Goal: Communication & Community: Answer question/provide support

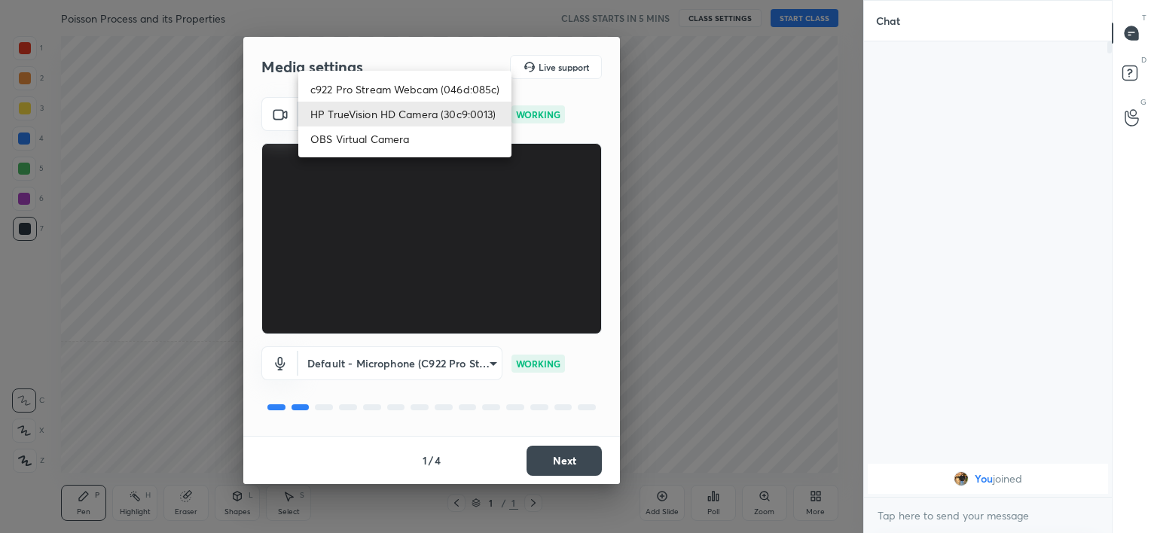
click at [405, 116] on body "1 2 3 4 5 6 7 C X Z C X Z E E Erase all [PERSON_NAME] Process and its Propertie…" at bounding box center [575, 266] width 1151 height 533
click at [390, 77] on li "c922 Pro Stream Webcam (046d:085c)" at bounding box center [404, 89] width 213 height 25
type input "b39b455f788c0d1c2df43438f612ff5e2121349c3a893045524a788c980995e5"
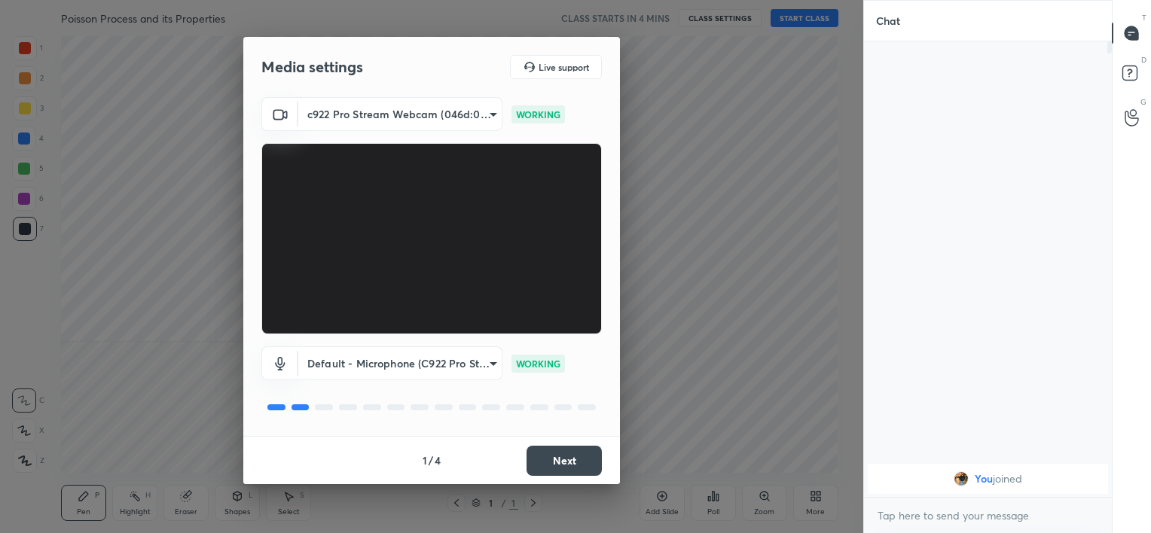
click at [547, 453] on button "Next" at bounding box center [563, 461] width 75 height 30
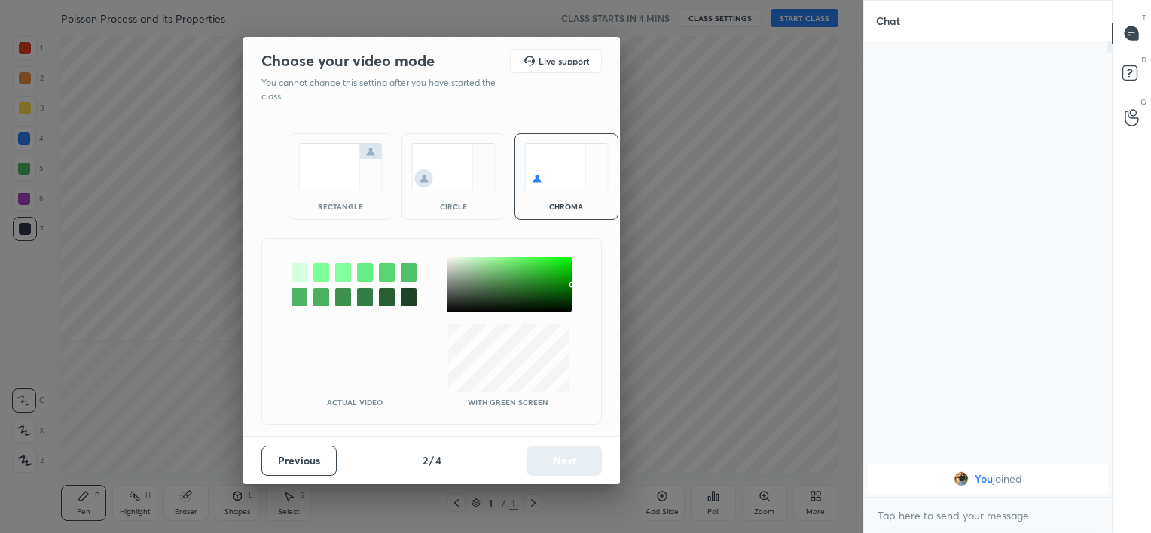
click at [438, 173] on img at bounding box center [453, 166] width 84 height 47
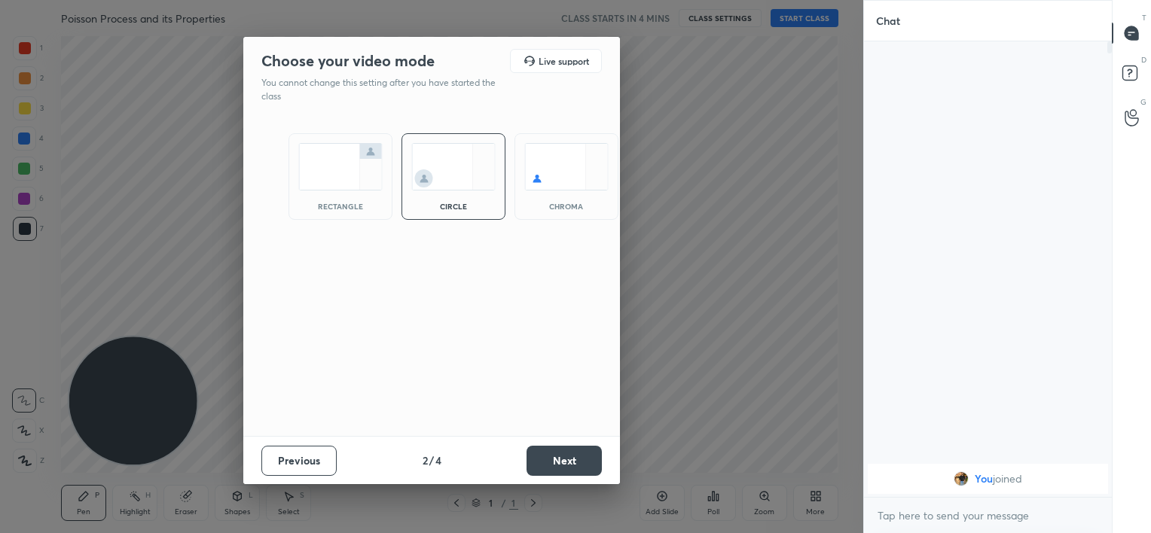
click at [560, 466] on button "Next" at bounding box center [563, 461] width 75 height 30
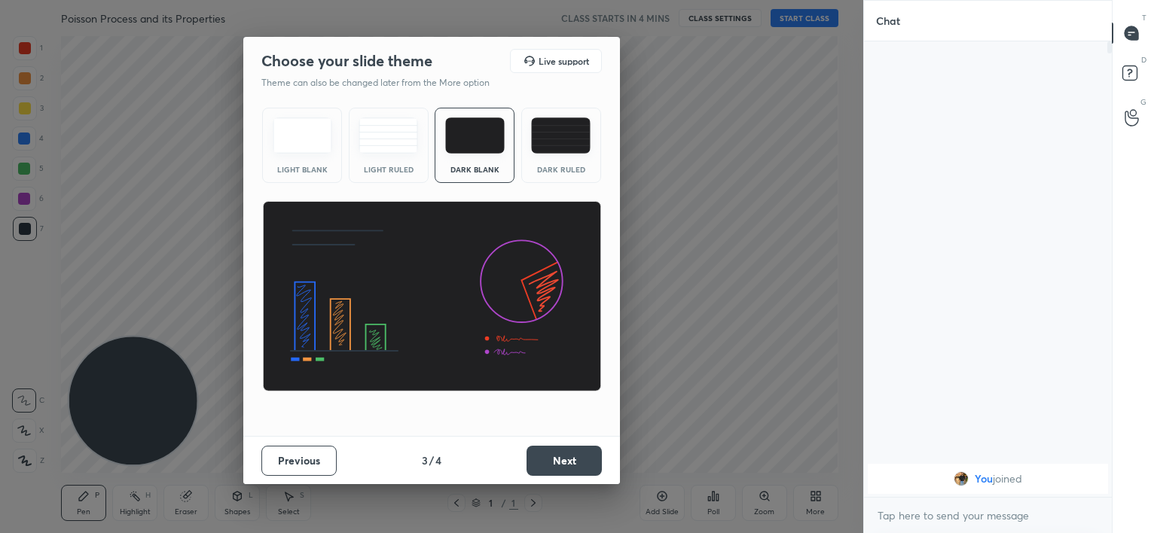
click at [560, 466] on button "Next" at bounding box center [563, 461] width 75 height 30
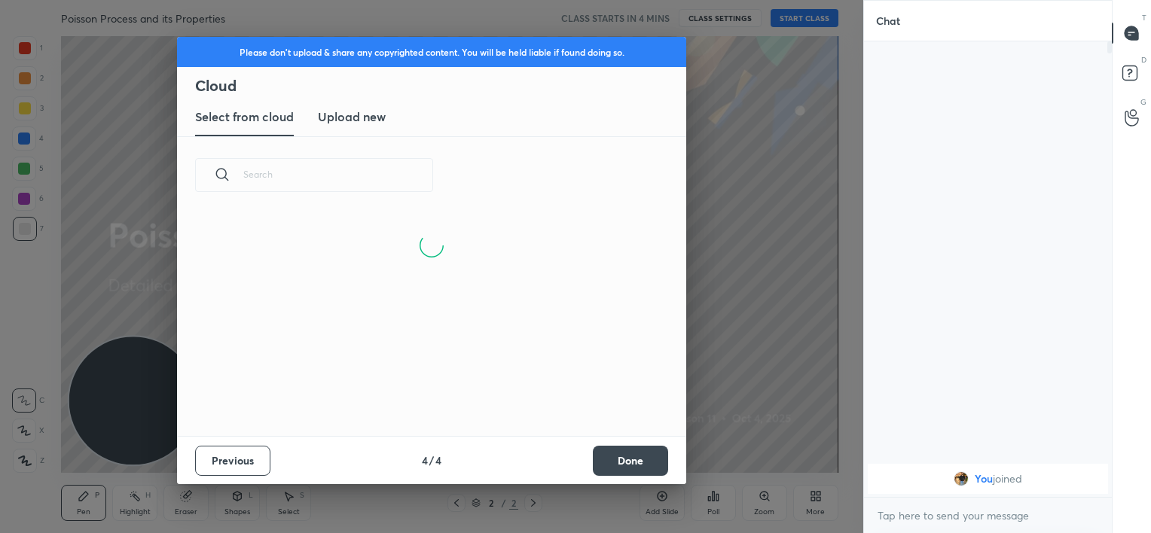
click at [629, 453] on button "Done" at bounding box center [630, 461] width 75 height 30
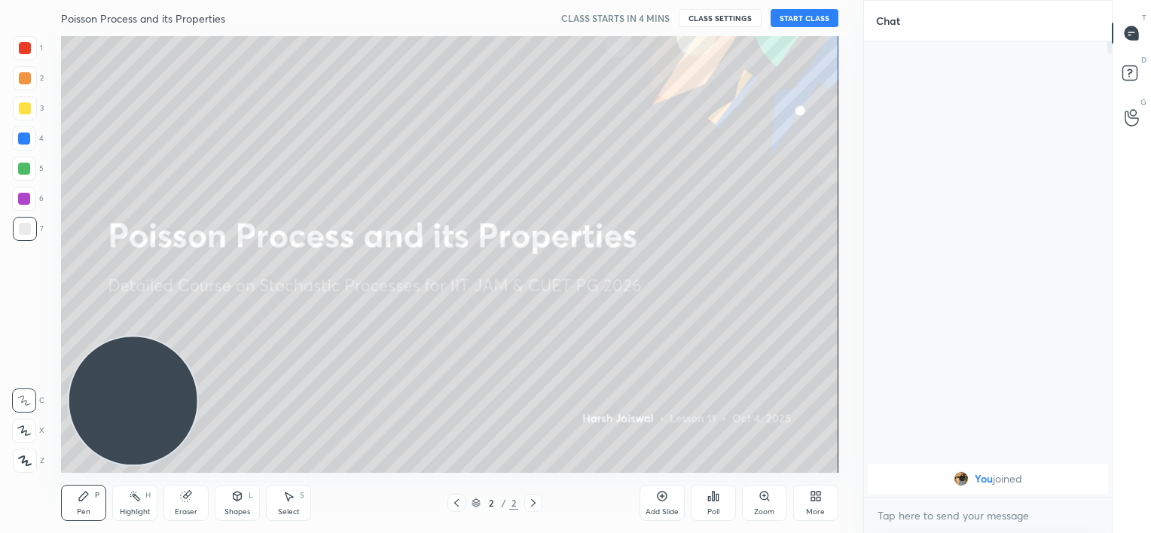
click at [793, 21] on button "START CLASS" at bounding box center [804, 18] width 68 height 18
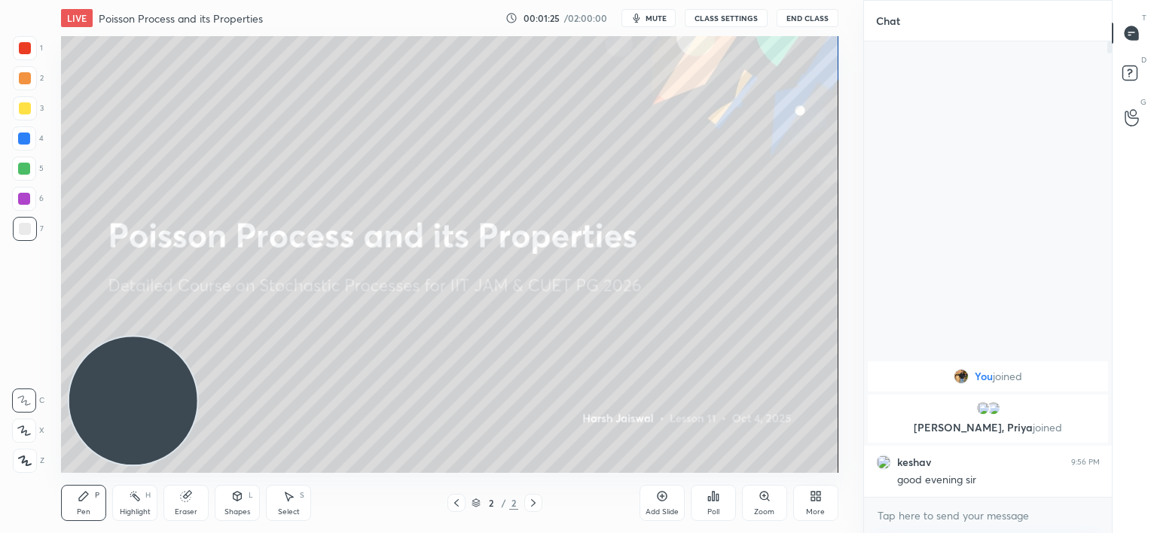
click at [655, 17] on span "mute" at bounding box center [655, 18] width 21 height 11
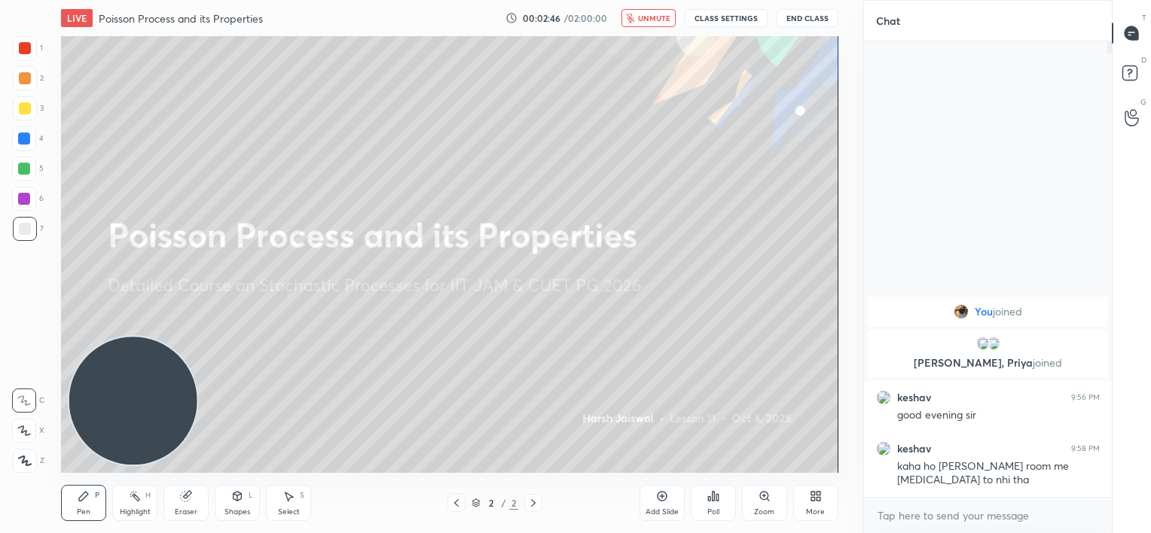
click at [650, 19] on span "unmute" at bounding box center [654, 18] width 32 height 11
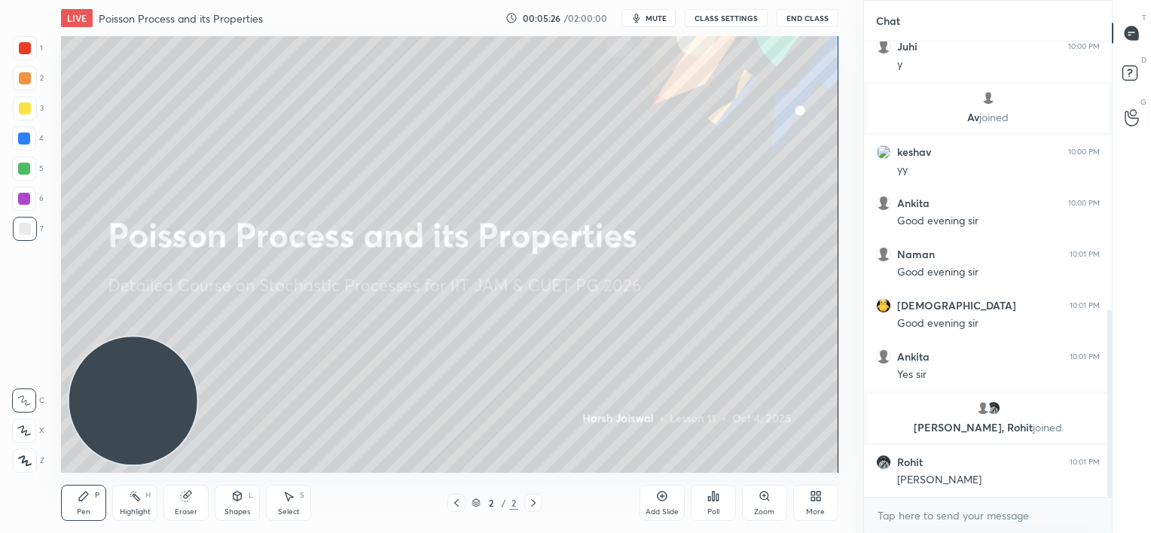
scroll to position [701, 0]
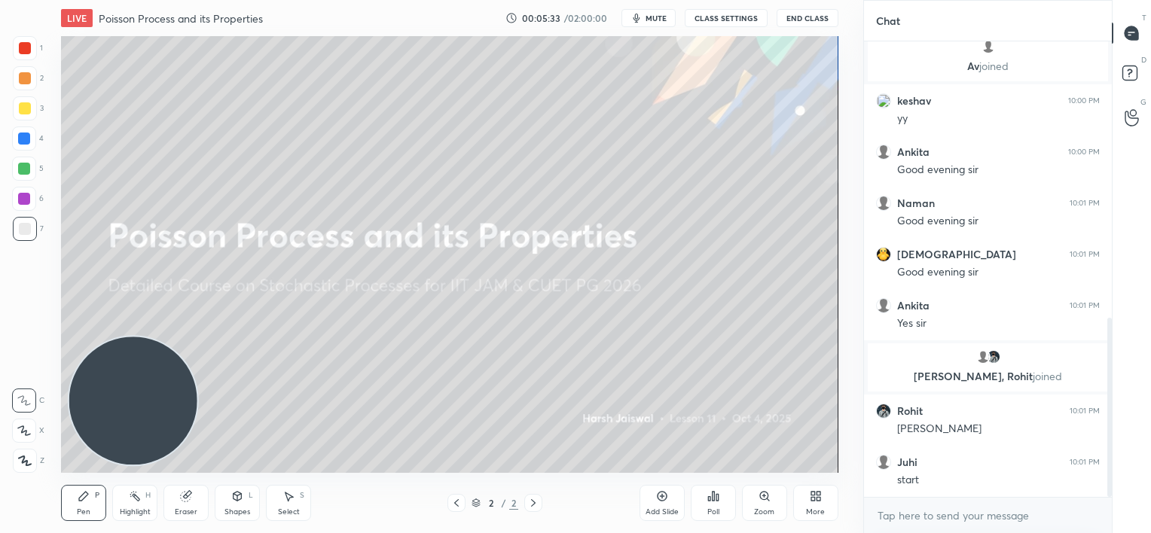
click at [667, 506] on div "Add Slide" at bounding box center [661, 503] width 45 height 36
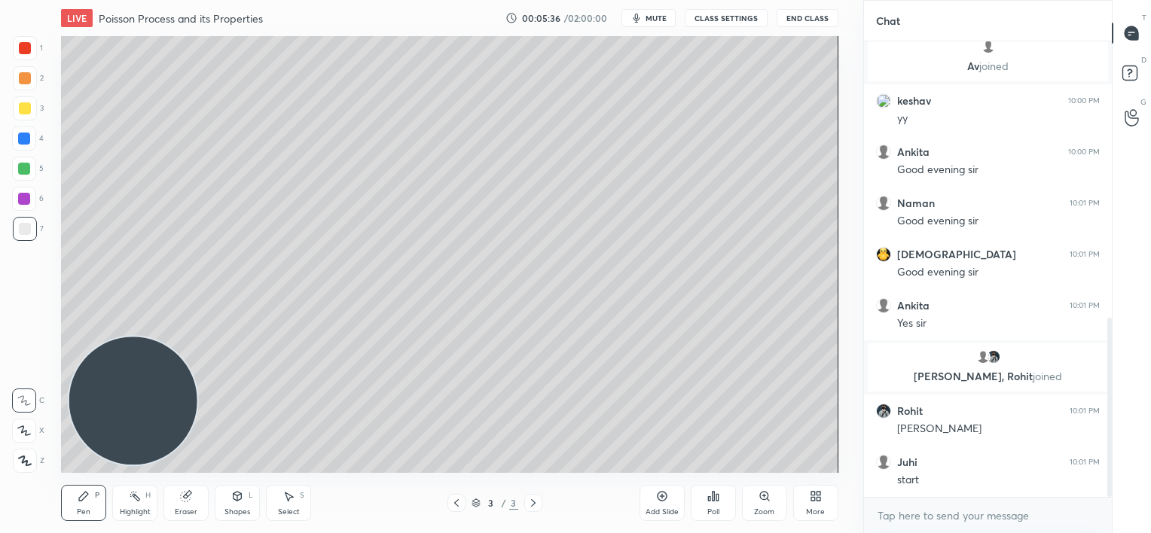
click at [27, 142] on div at bounding box center [24, 139] width 12 height 12
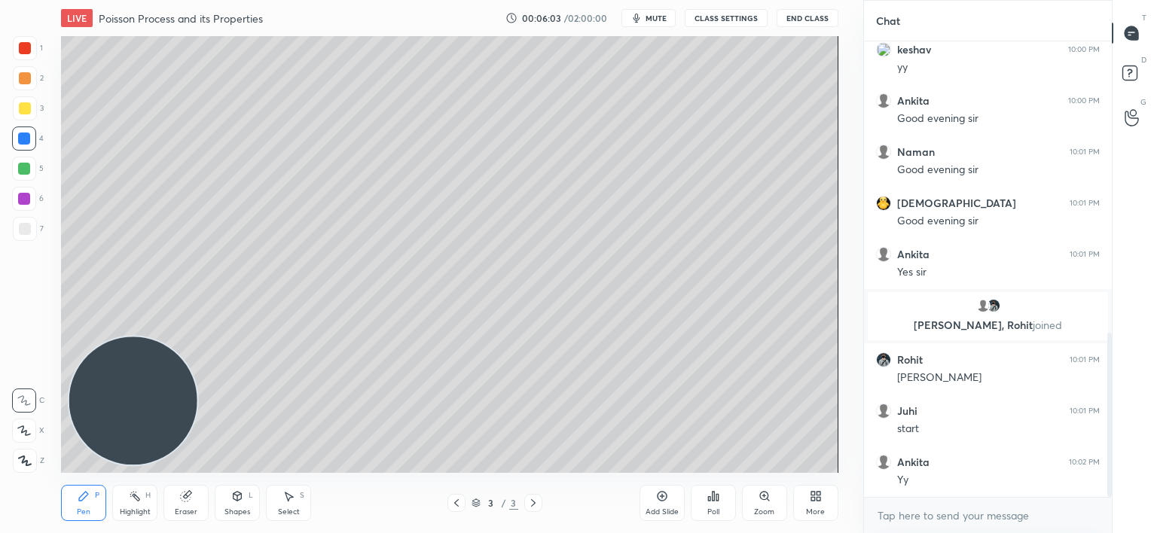
scroll to position [807, 0]
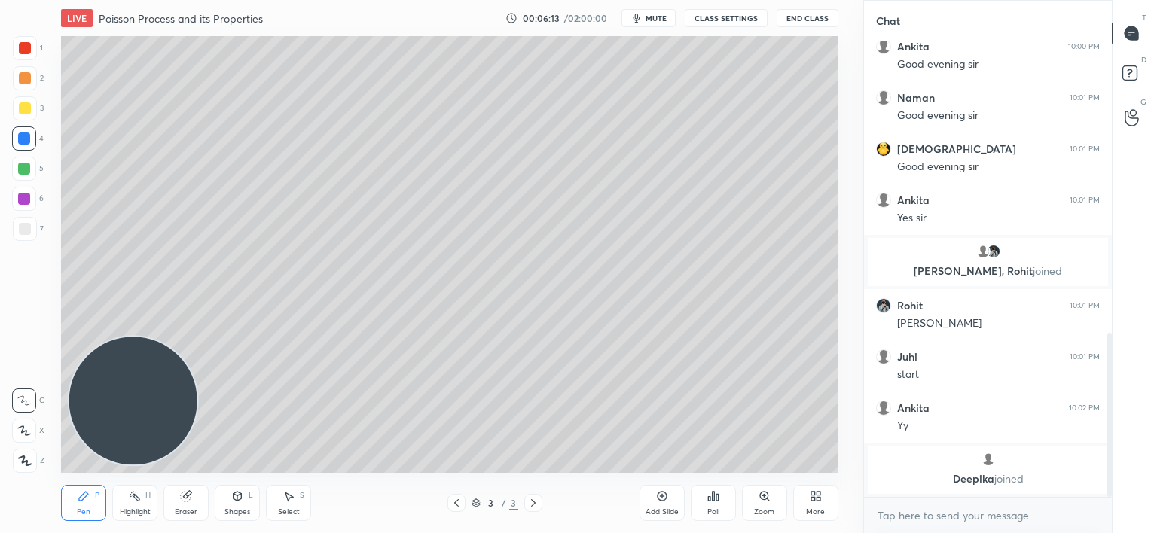
click at [29, 233] on div at bounding box center [25, 229] width 12 height 12
drag, startPoint x: 192, startPoint y: 503, endPoint x: 188, endPoint y: 349, distance: 154.5
click at [193, 503] on div "Eraser" at bounding box center [185, 503] width 45 height 36
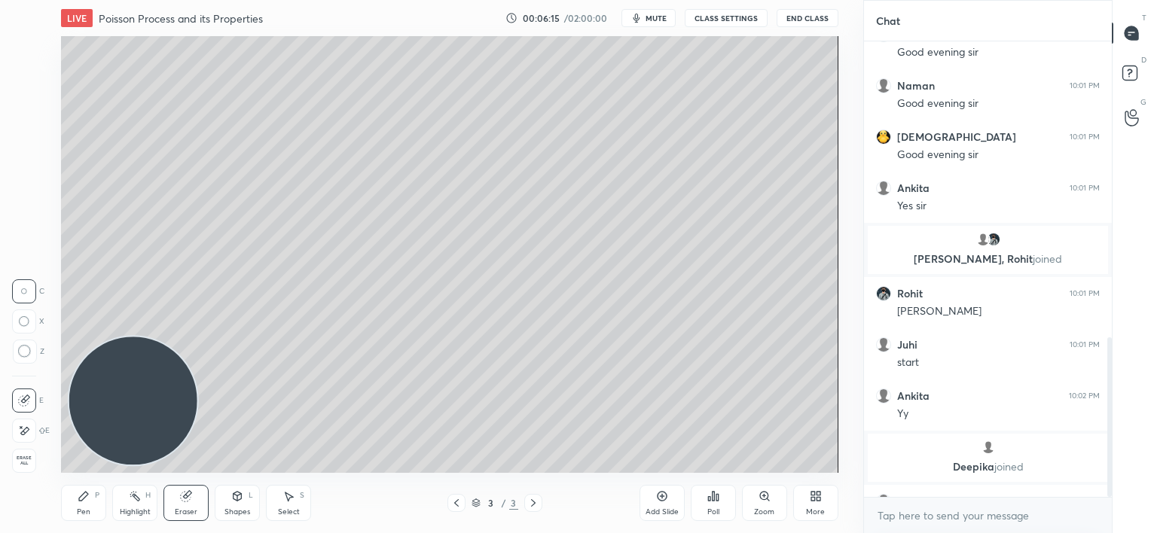
scroll to position [846, 0]
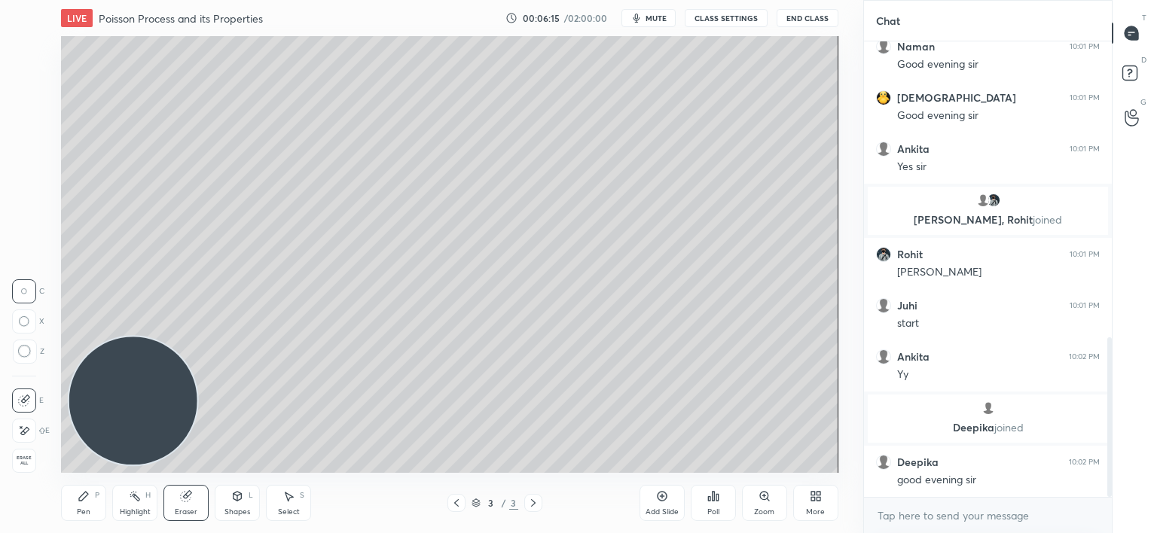
drag, startPoint x: 25, startPoint y: 356, endPoint x: 26, endPoint y: 349, distance: 7.7
click at [25, 355] on icon at bounding box center [25, 352] width 14 height 14
click at [78, 503] on div "Pen P" at bounding box center [83, 503] width 45 height 36
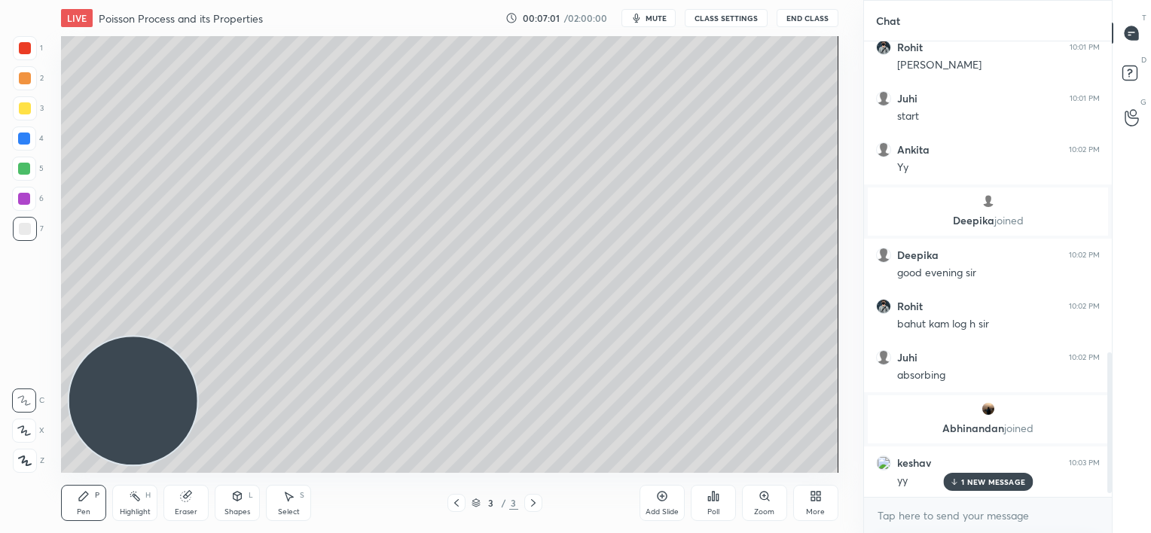
scroll to position [1033, 0]
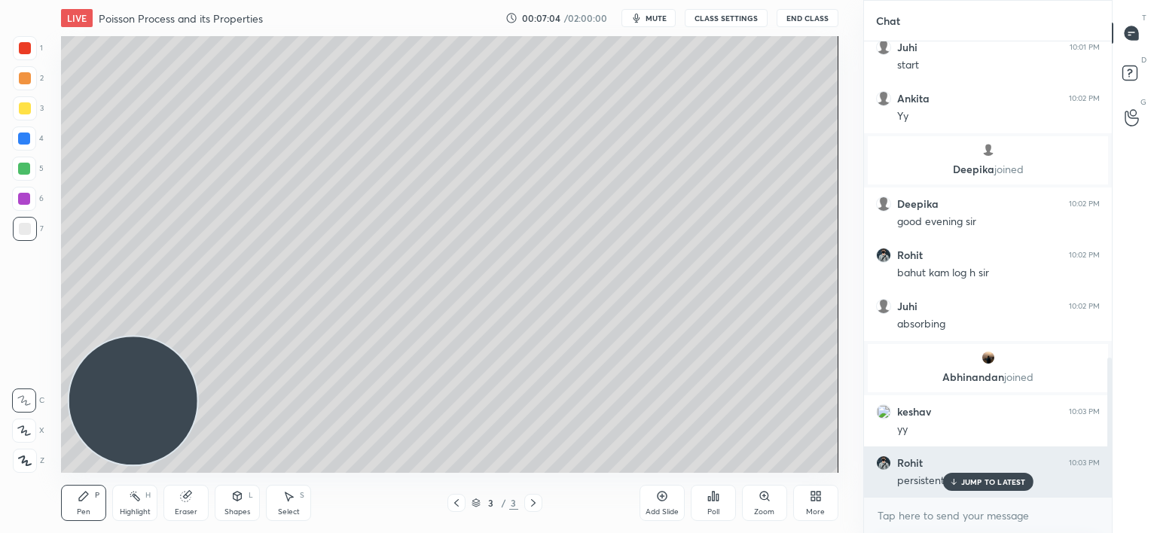
drag, startPoint x: 955, startPoint y: 475, endPoint x: 906, endPoint y: 465, distance: 50.1
click at [952, 477] on div "JUMP TO LATEST" at bounding box center [987, 482] width 90 height 18
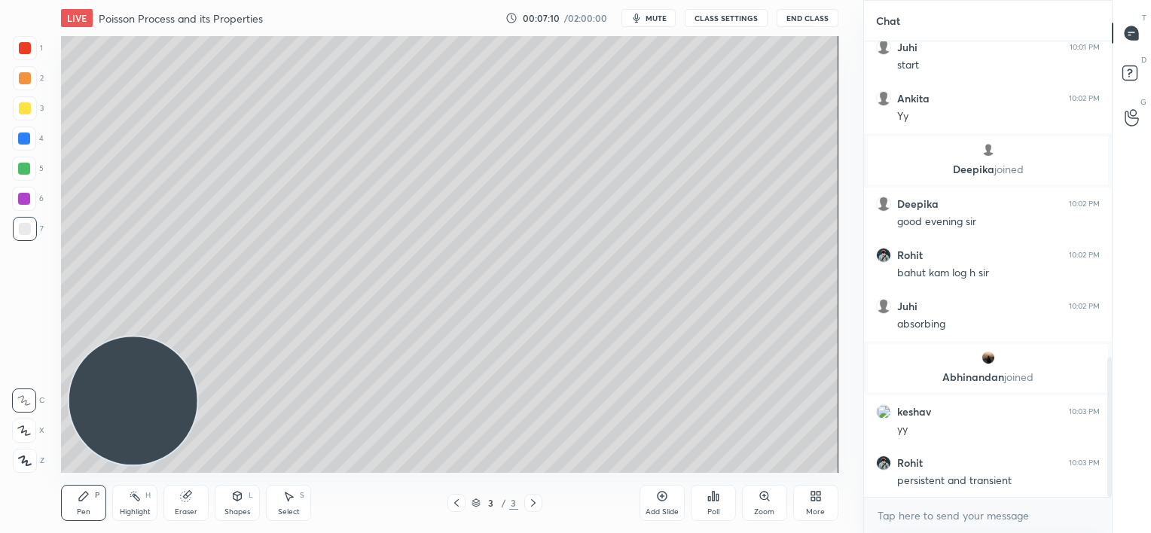
click at [18, 195] on div at bounding box center [24, 199] width 12 height 12
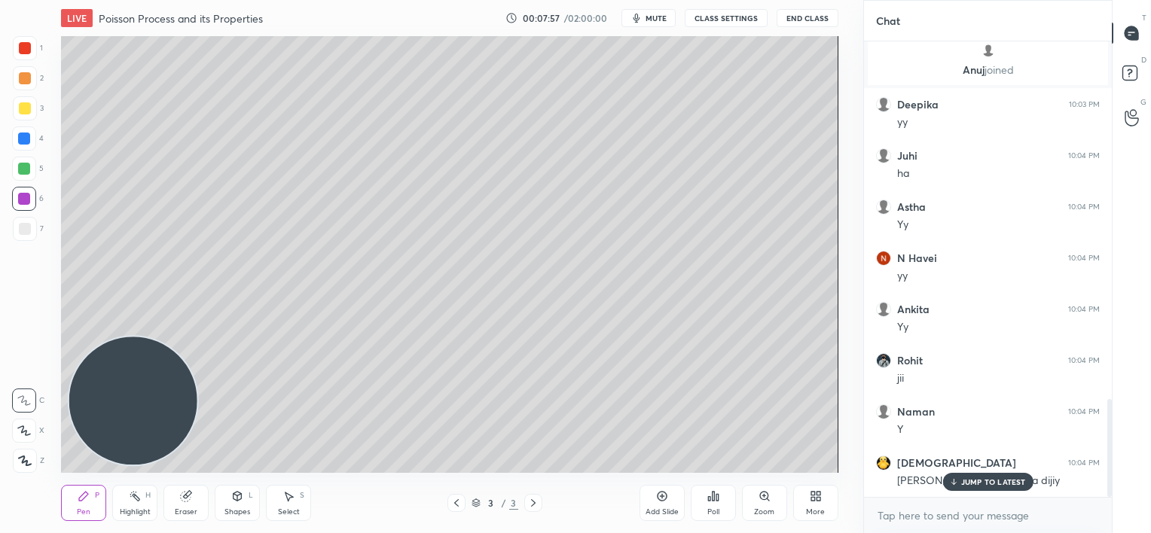
scroll to position [1669, 0]
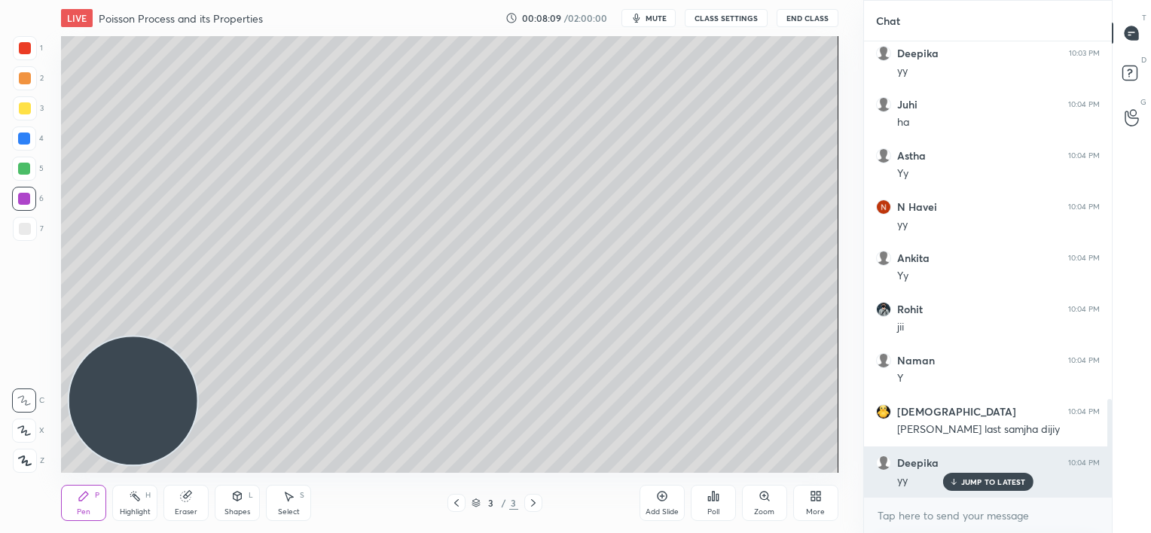
click at [967, 479] on p "JUMP TO LATEST" at bounding box center [993, 481] width 65 height 9
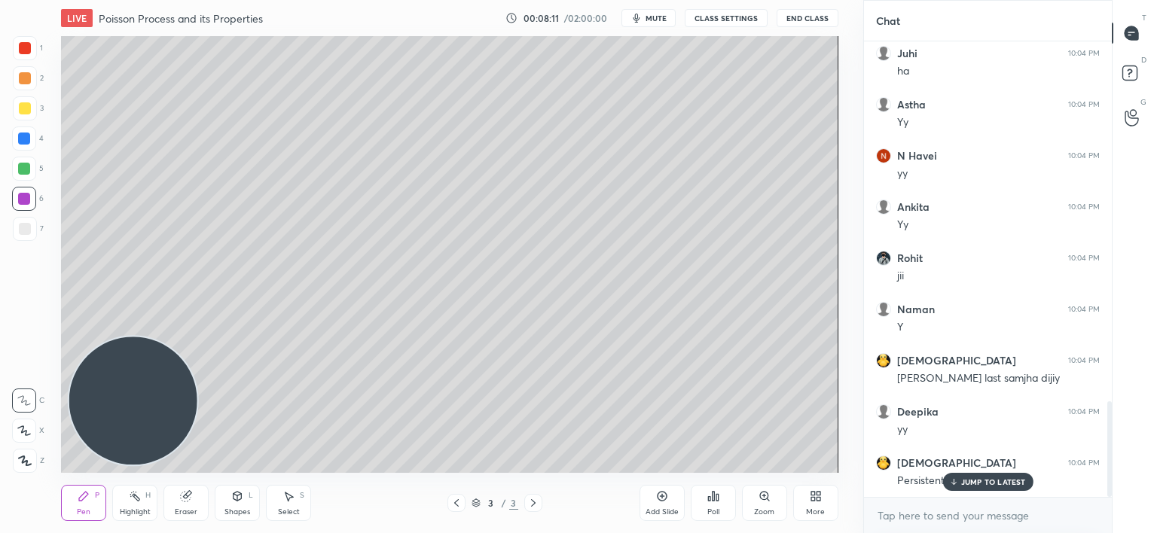
click at [951, 481] on icon at bounding box center [953, 481] width 10 height 9
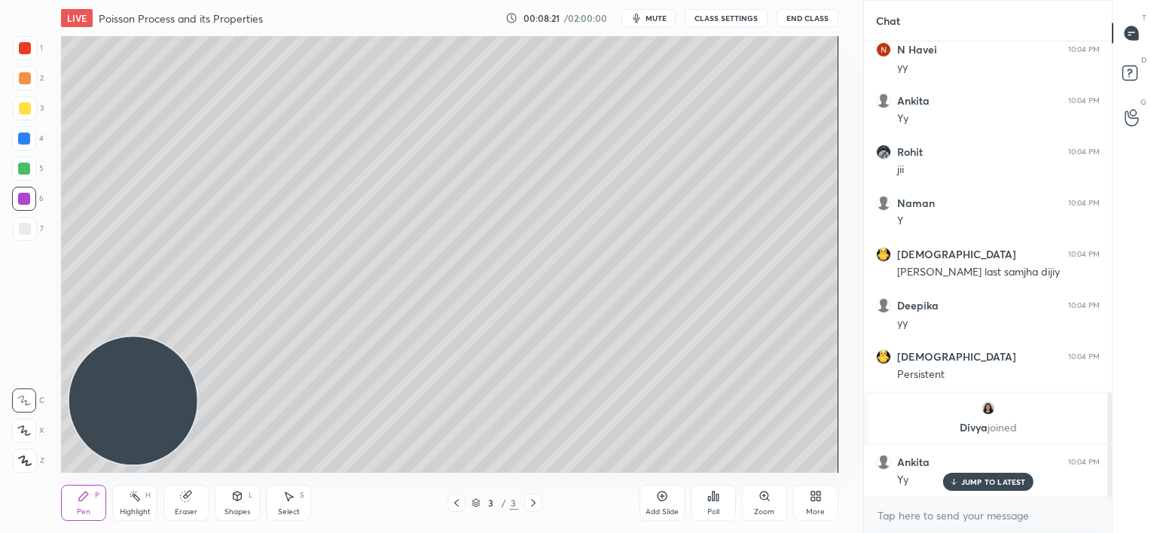
scroll to position [1536, 0]
click at [964, 481] on p "JUMP TO LATEST" at bounding box center [993, 481] width 65 height 9
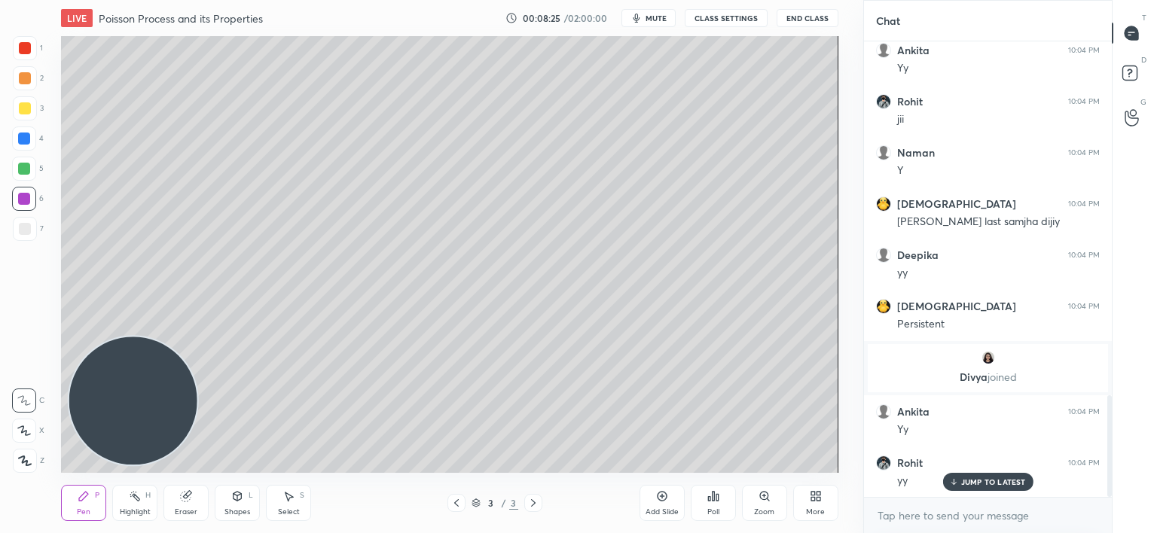
click at [662, 497] on icon at bounding box center [662, 496] width 12 height 12
click at [972, 482] on p "JUMP TO LATEST" at bounding box center [993, 481] width 65 height 9
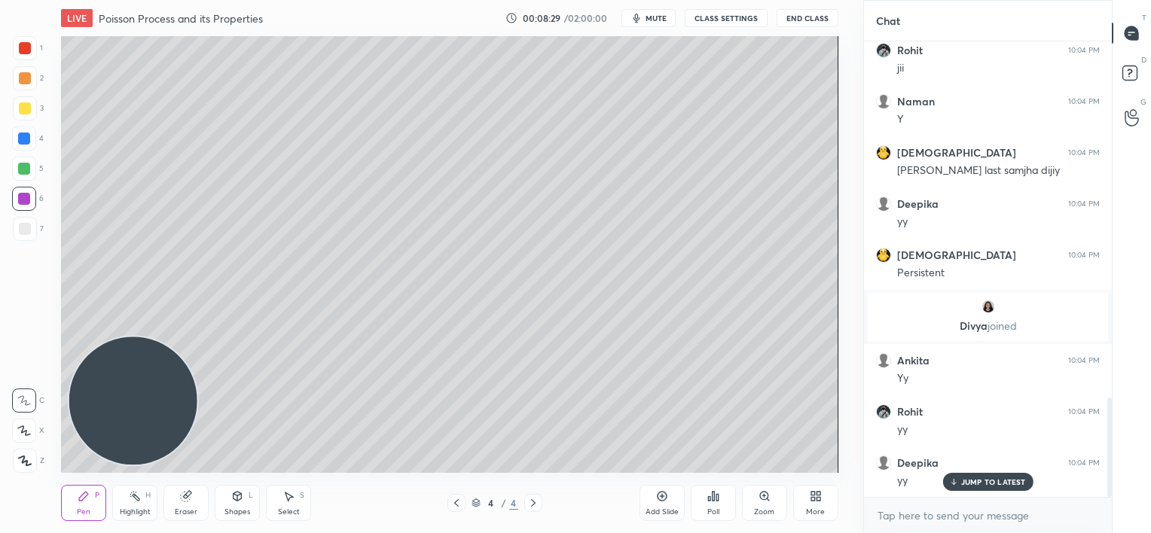
click at [27, 51] on div at bounding box center [25, 48] width 12 height 12
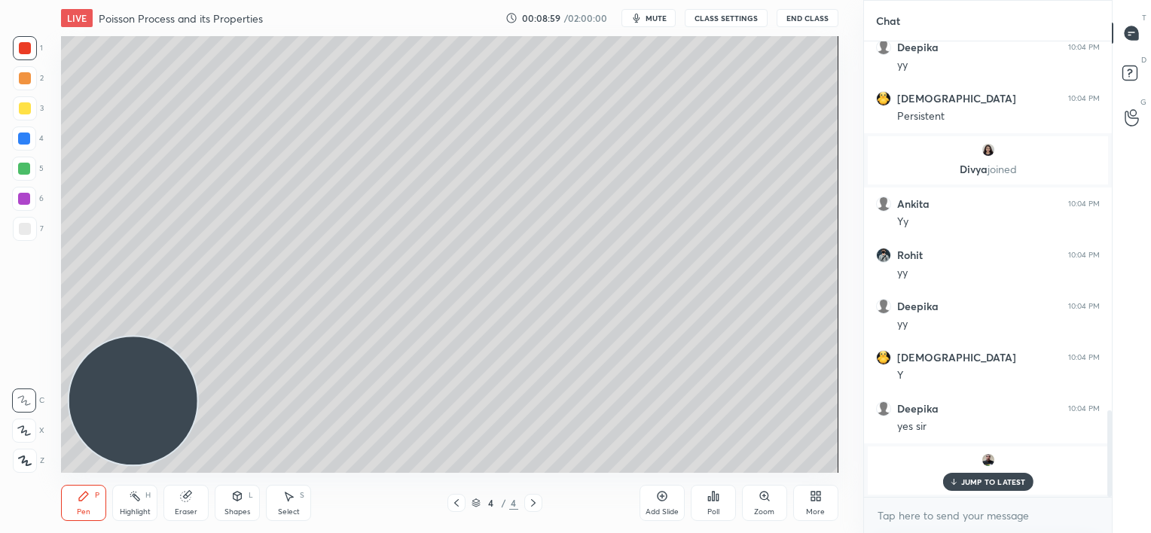
scroll to position [1949, 0]
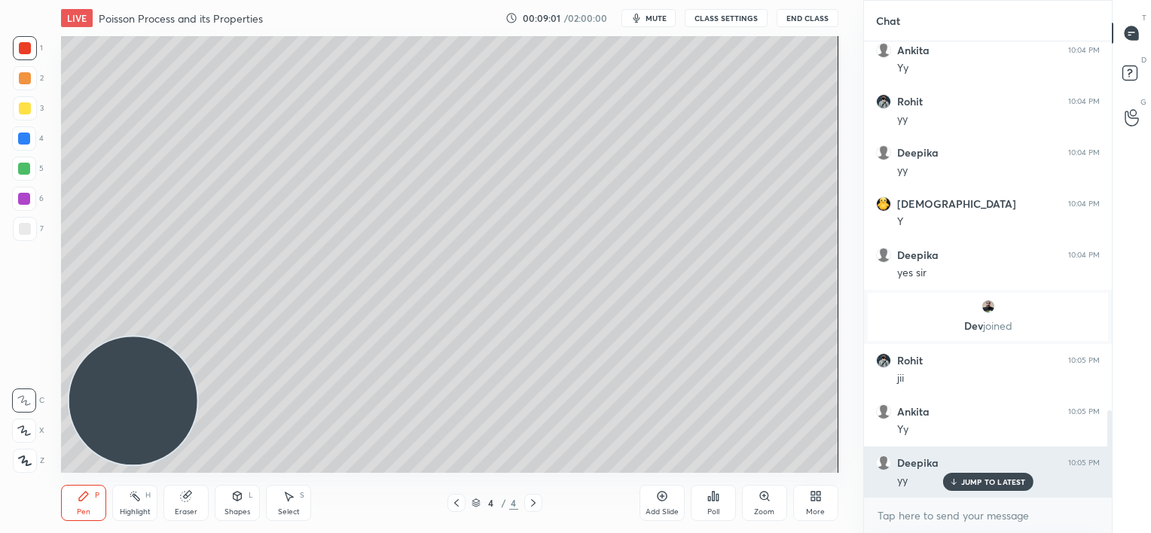
click at [971, 487] on div "JUMP TO LATEST" at bounding box center [987, 482] width 90 height 18
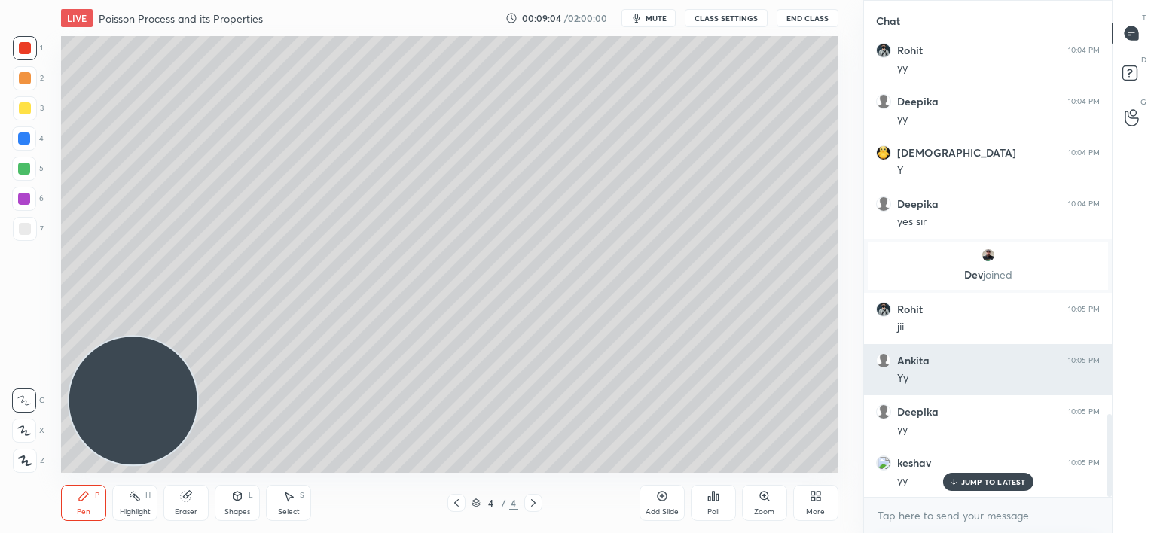
scroll to position [2052, 0]
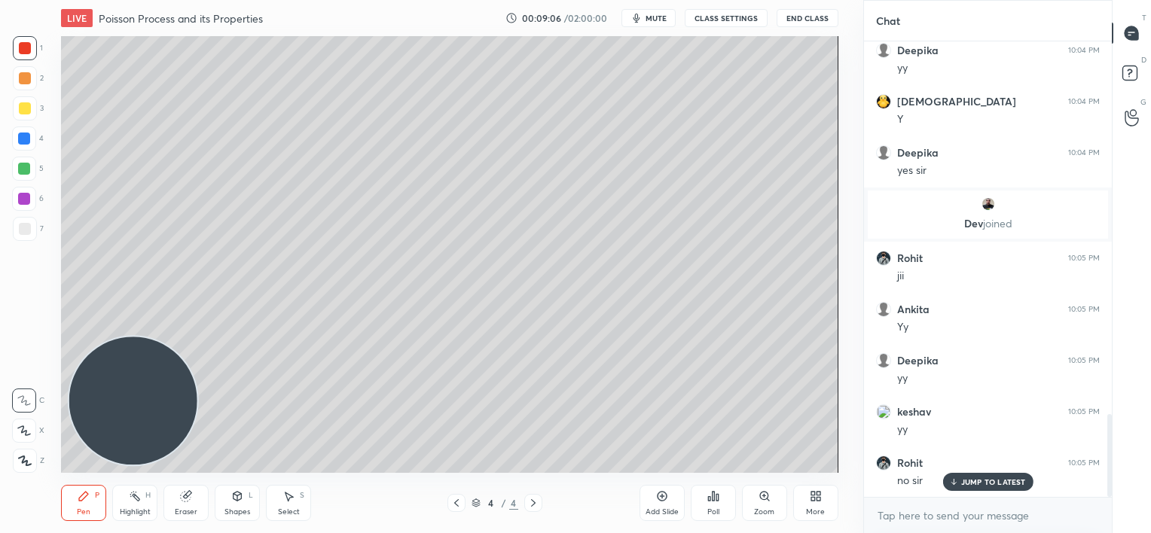
click at [964, 484] on p "JUMP TO LATEST" at bounding box center [993, 481] width 65 height 9
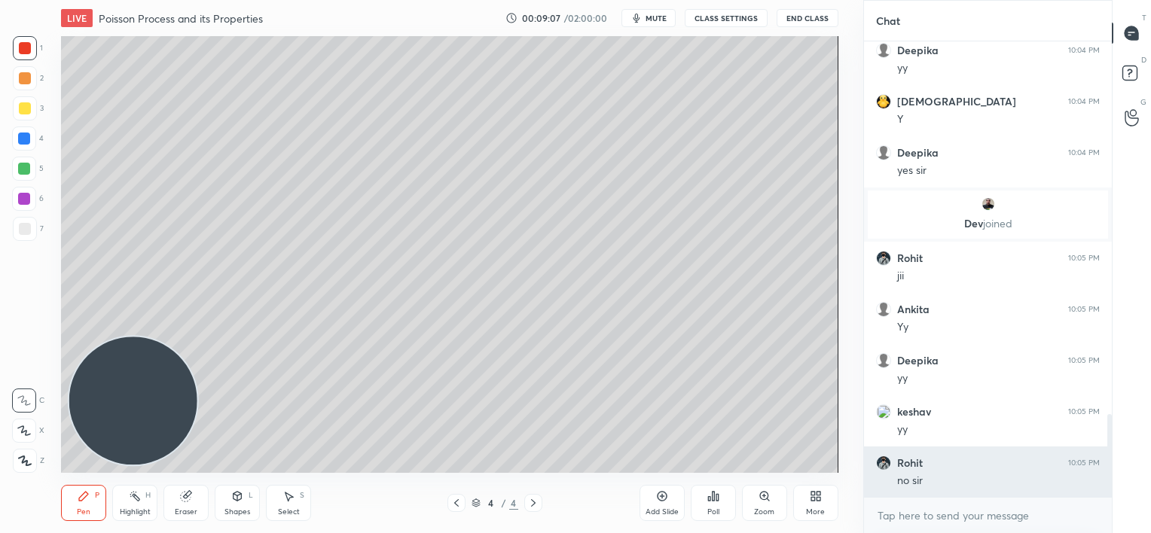
scroll to position [2106, 0]
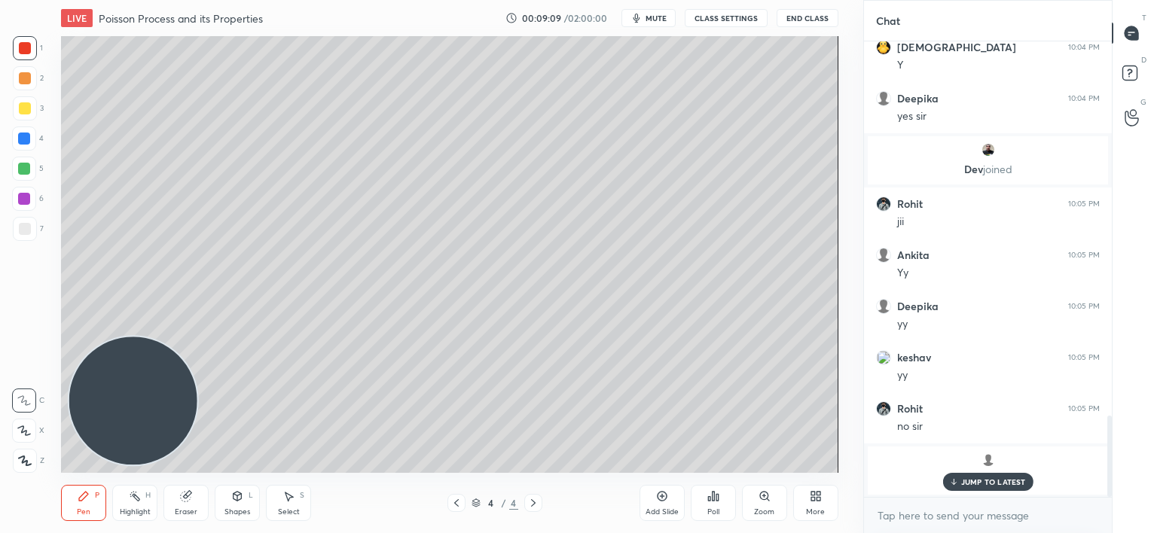
click at [978, 480] on p "JUMP TO LATEST" at bounding box center [993, 481] width 65 height 9
drag, startPoint x: 26, startPoint y: 230, endPoint x: 21, endPoint y: 223, distance: 9.2
click at [26, 232] on div at bounding box center [25, 229] width 12 height 12
drag, startPoint x: 196, startPoint y: 346, endPoint x: 209, endPoint y: 364, distance: 22.0
click at [197, 364] on video at bounding box center [133, 401] width 128 height 128
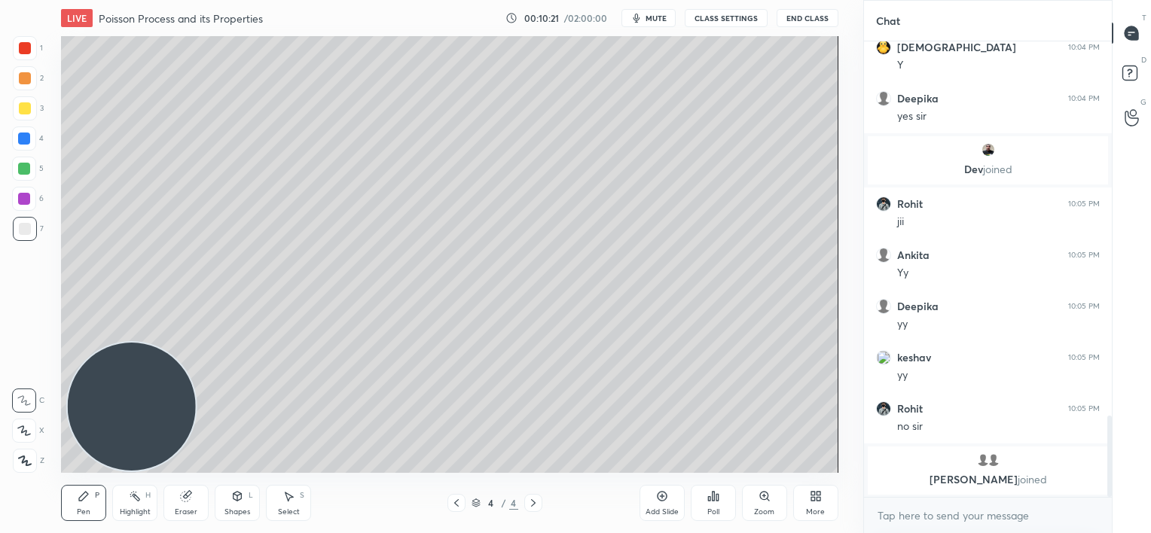
drag, startPoint x: 142, startPoint y: 410, endPoint x: 130, endPoint y: 408, distance: 12.3
click at [130, 408] on video at bounding box center [132, 407] width 128 height 128
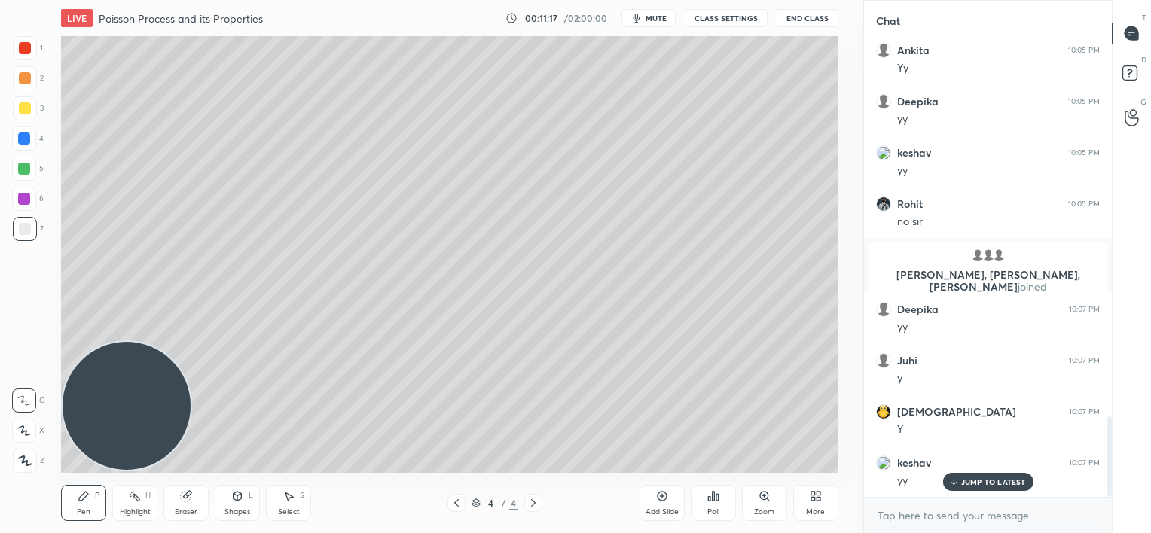
scroll to position [2175, 0]
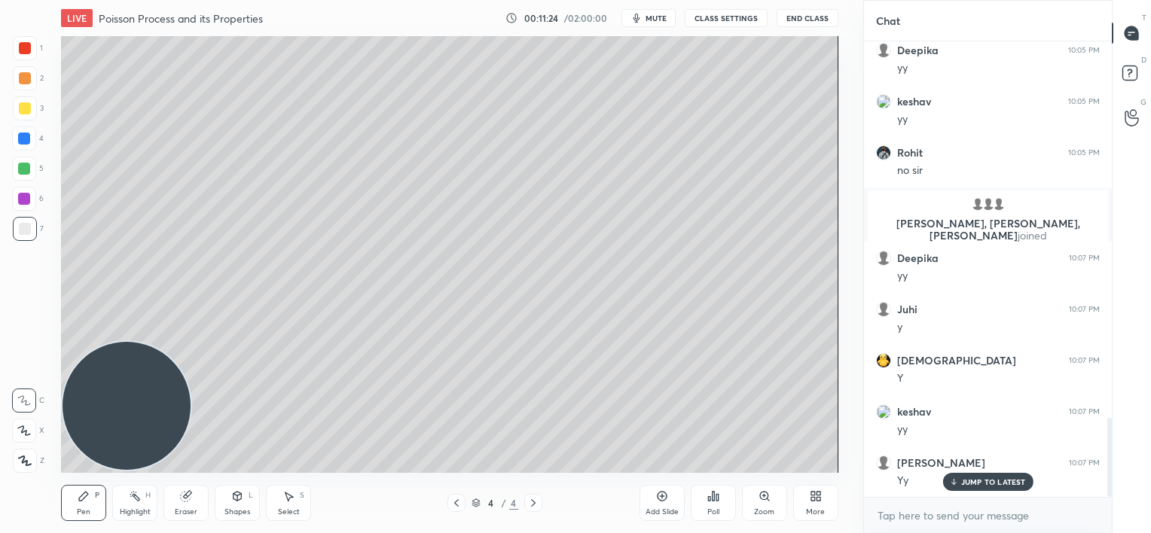
click at [455, 505] on icon at bounding box center [456, 503] width 12 height 12
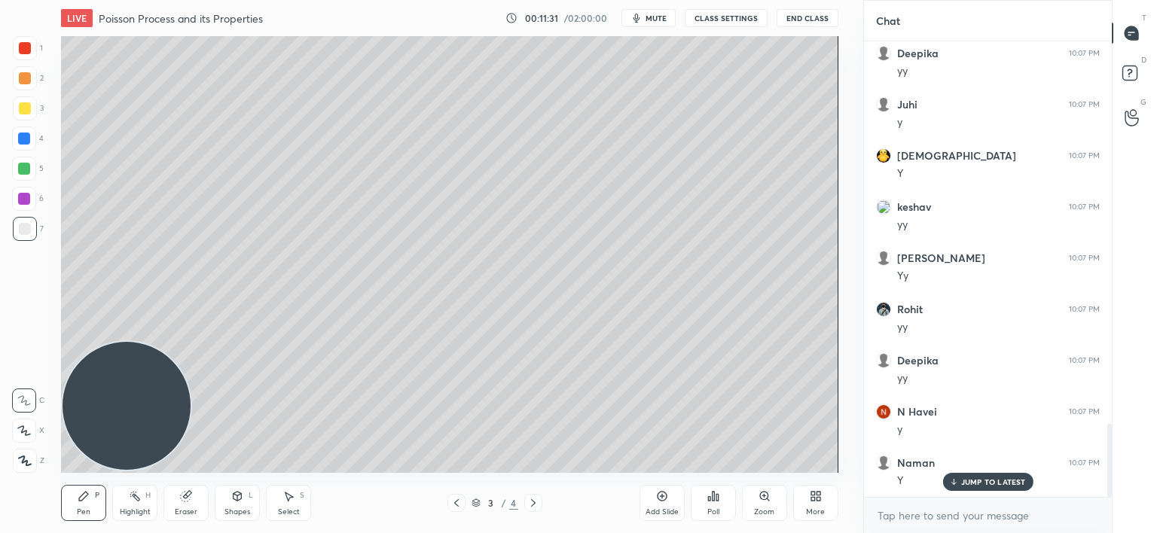
scroll to position [2482, 0]
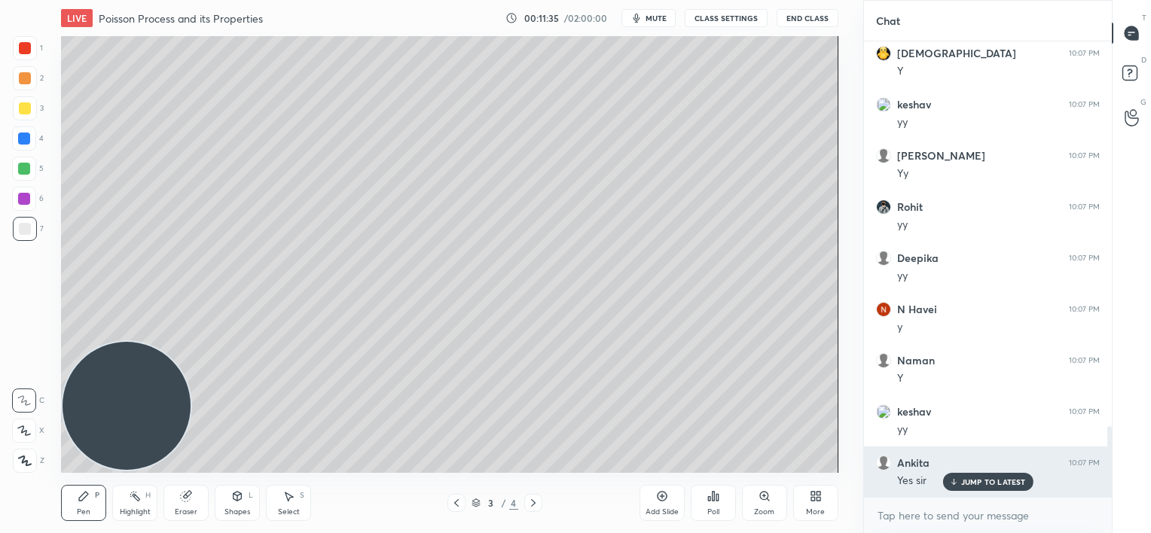
click at [972, 485] on p "JUMP TO LATEST" at bounding box center [993, 481] width 65 height 9
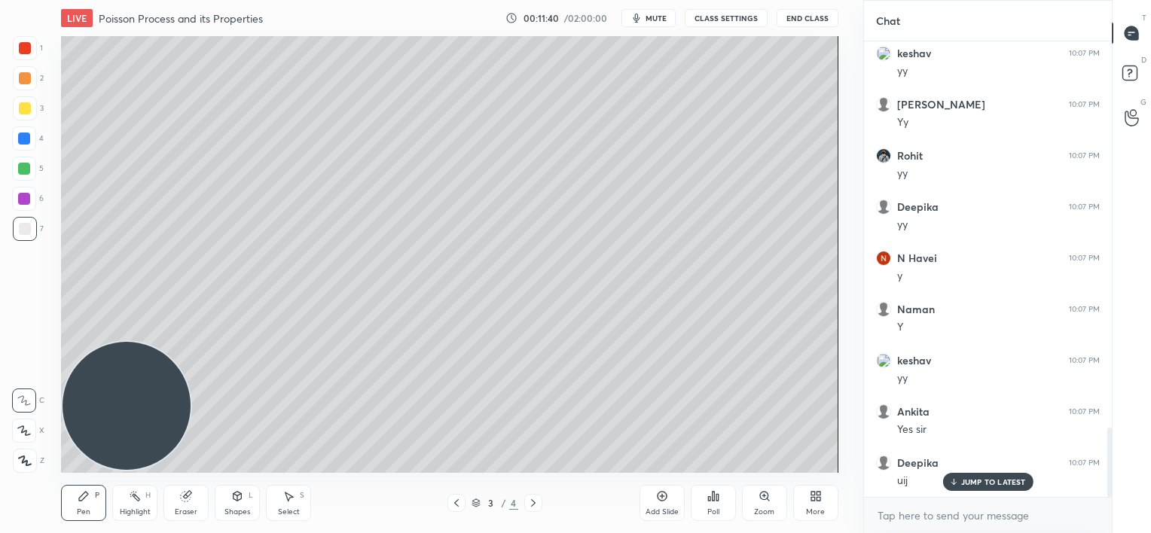
scroll to position [2588, 0]
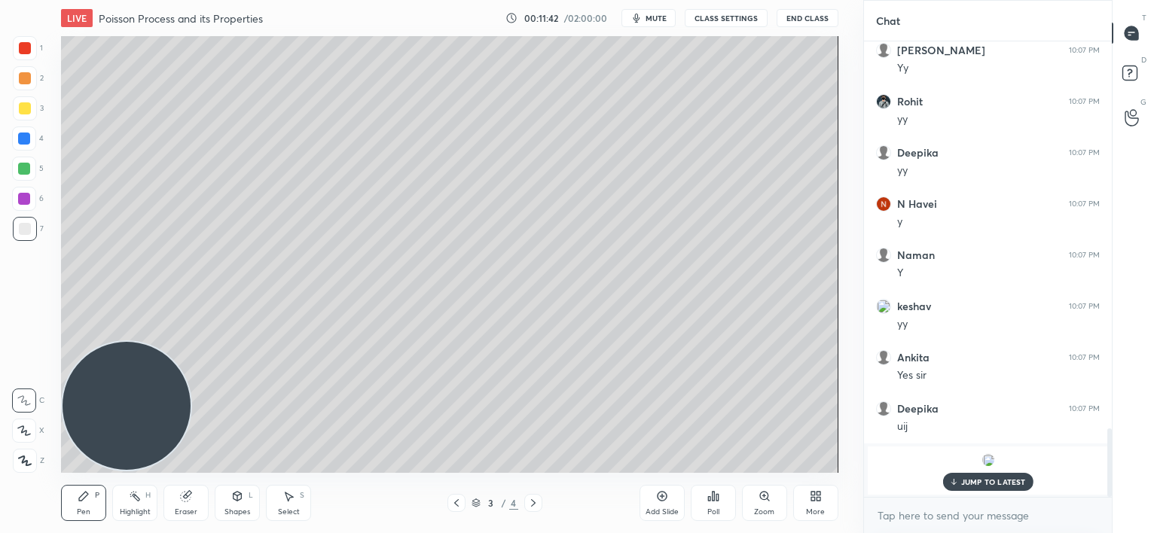
drag, startPoint x: 969, startPoint y: 484, endPoint x: 887, endPoint y: 459, distance: 85.6
click at [967, 484] on p "JUMP TO LATEST" at bounding box center [993, 481] width 65 height 9
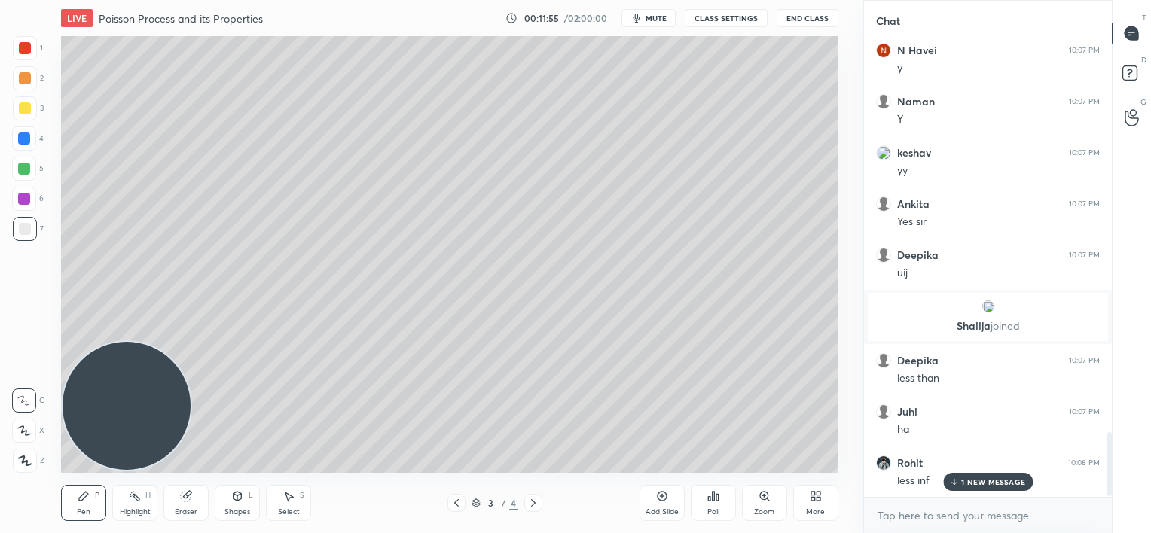
scroll to position [2793, 0]
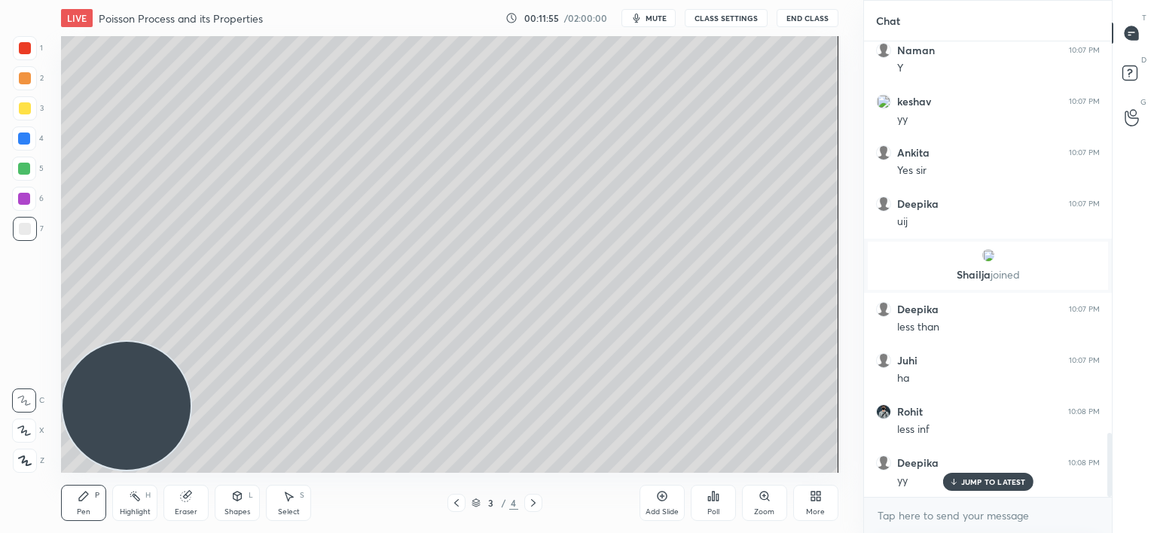
click at [962, 485] on p "JUMP TO LATEST" at bounding box center [993, 481] width 65 height 9
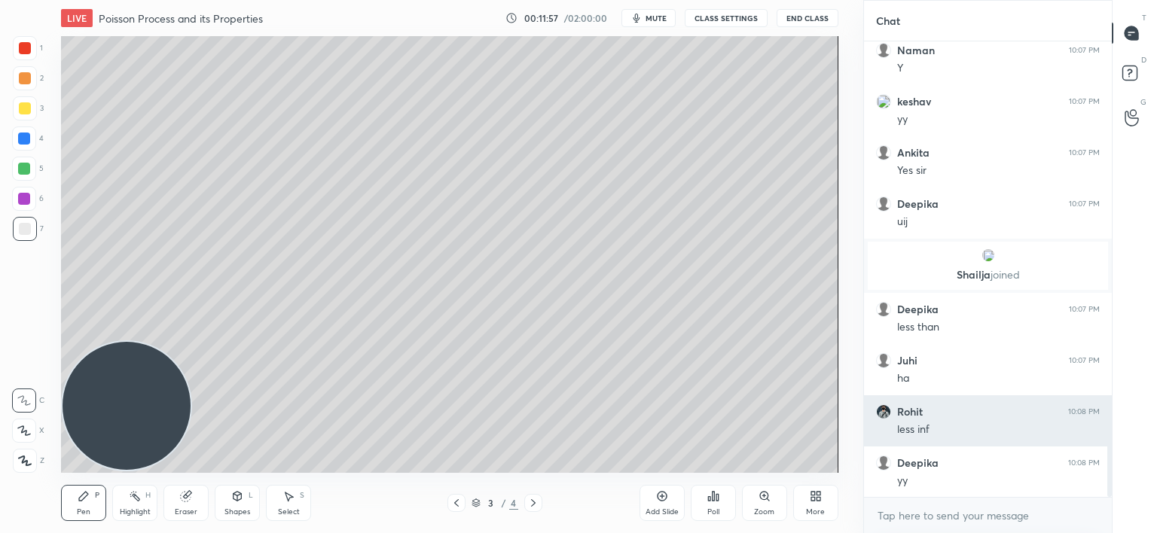
scroll to position [2844, 0]
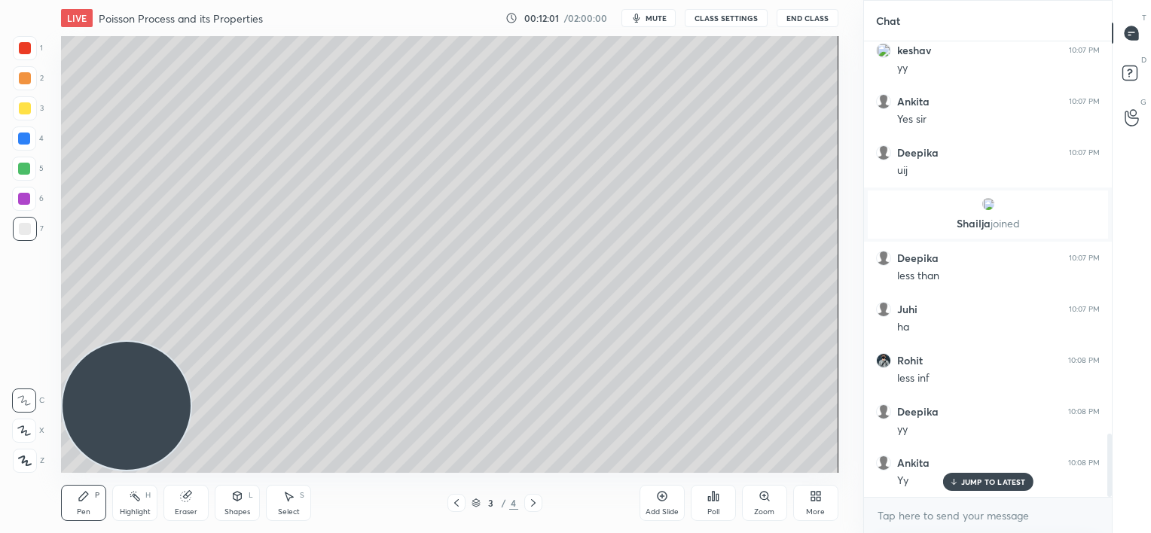
click at [22, 108] on div at bounding box center [25, 108] width 12 height 12
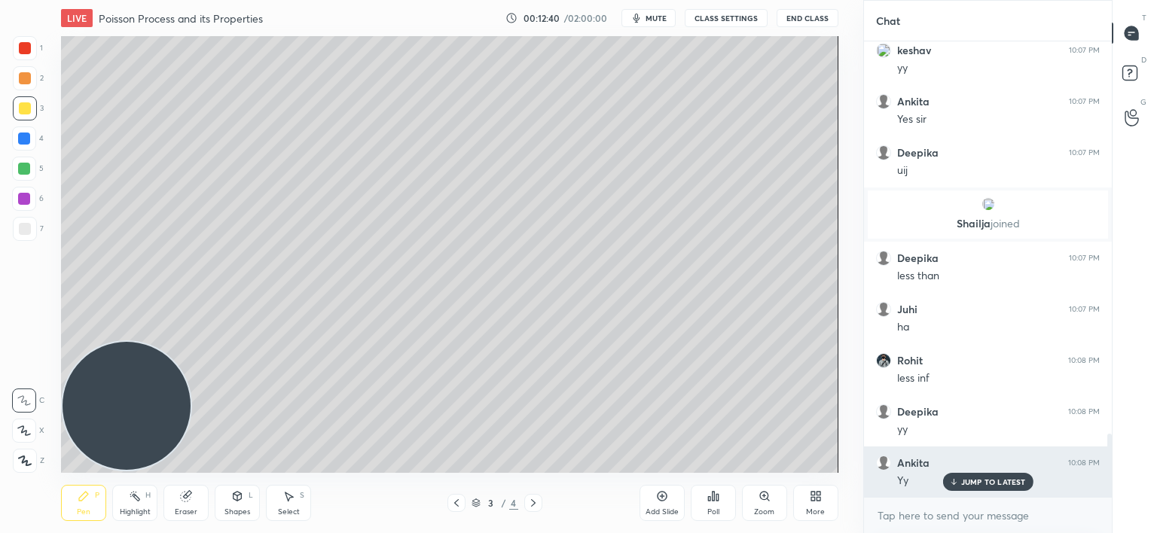
drag, startPoint x: 979, startPoint y: 482, endPoint x: 979, endPoint y: 468, distance: 13.6
click at [981, 482] on p "JUMP TO LATEST" at bounding box center [993, 481] width 65 height 9
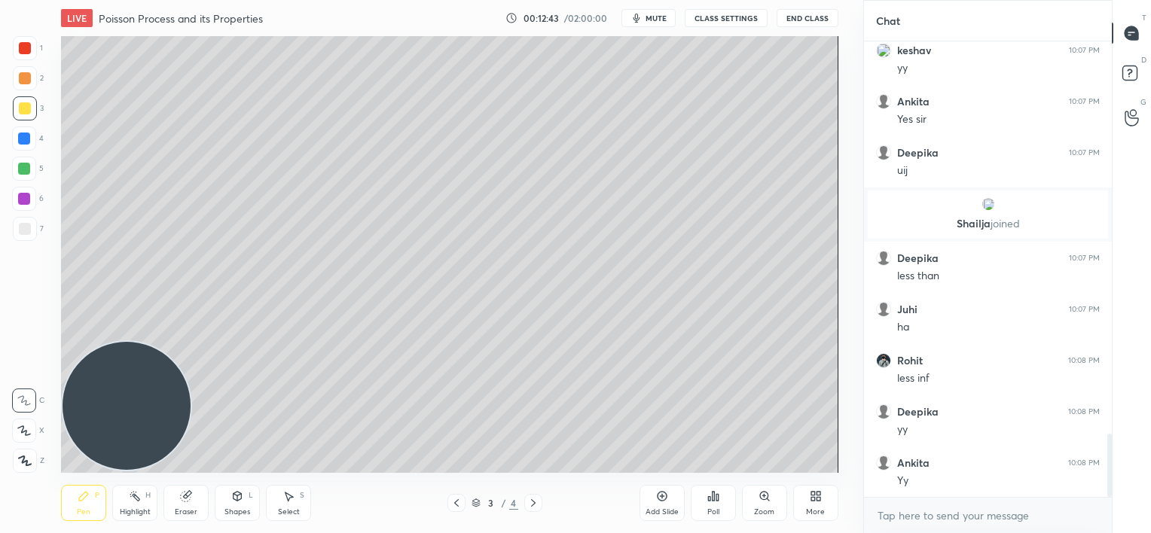
click at [30, 232] on div at bounding box center [25, 229] width 24 height 24
drag, startPoint x: 535, startPoint y: 505, endPoint x: 538, endPoint y: 497, distance: 8.4
click at [536, 506] on icon at bounding box center [533, 503] width 12 height 12
click at [29, 168] on div at bounding box center [24, 169] width 12 height 12
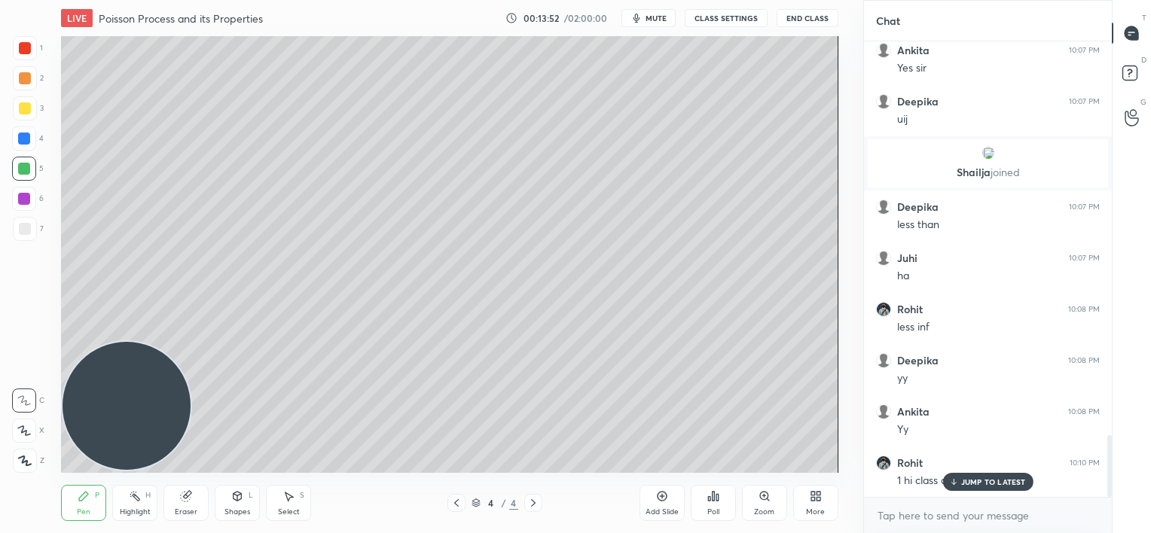
drag, startPoint x: 645, startPoint y: 6, endPoint x: 642, endPoint y: 15, distance: 9.5
click at [642, 15] on div "LIVE Poisson Process and its Properties 00:13:52 / 02:00:00 mute CLASS SETTINGS…" at bounding box center [449, 18] width 776 height 36
click at [645, 15] on span "mute" at bounding box center [655, 18] width 21 height 11
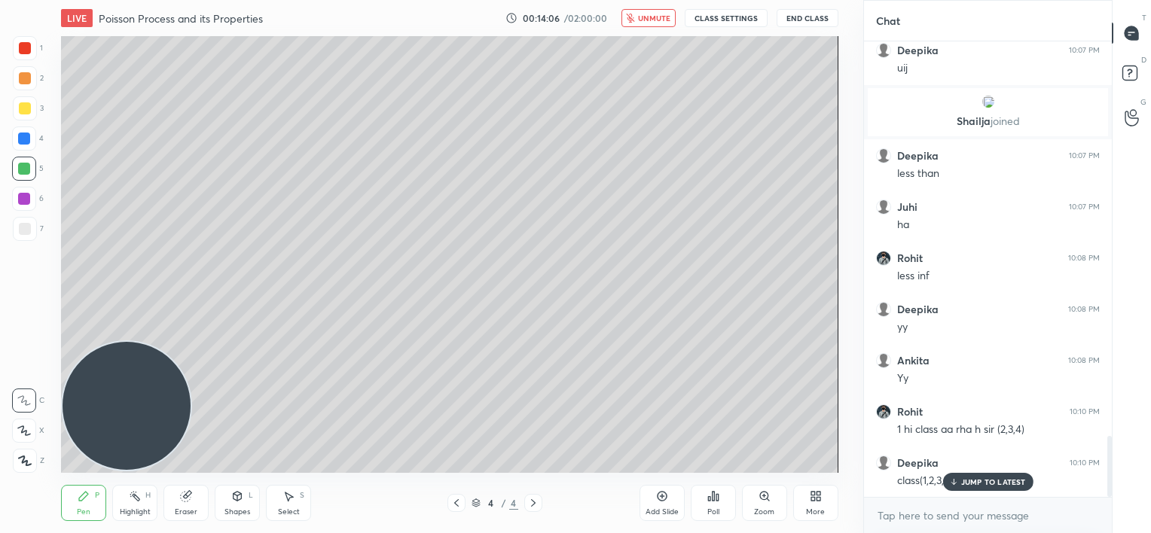
click at [642, 21] on span "unmute" at bounding box center [654, 18] width 32 height 11
click at [961, 477] on p "JUMP TO LATEST" at bounding box center [993, 481] width 65 height 9
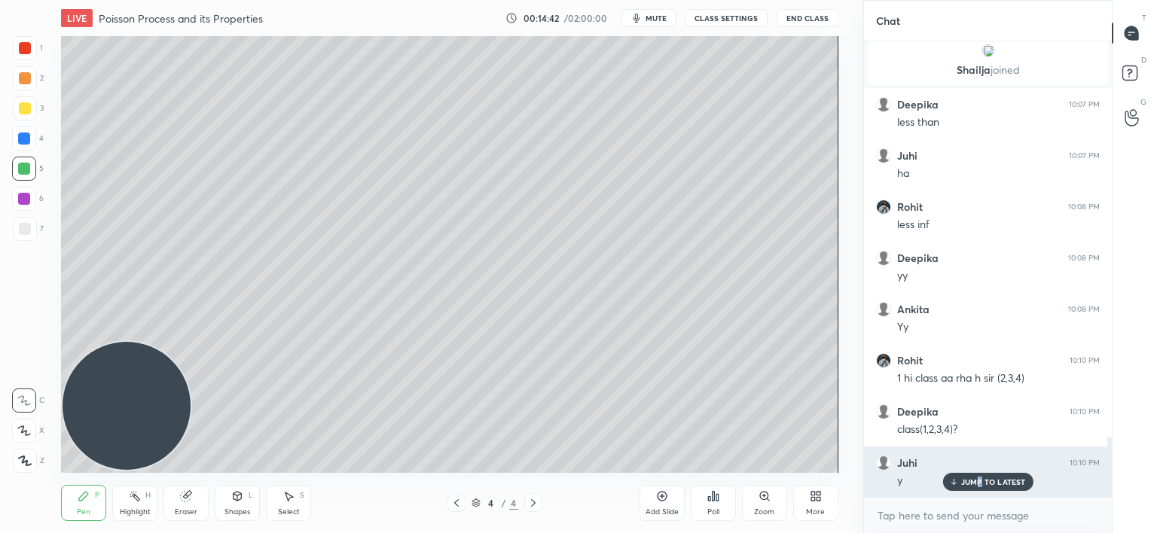
click at [978, 480] on p "JUMP TO LATEST" at bounding box center [993, 481] width 65 height 9
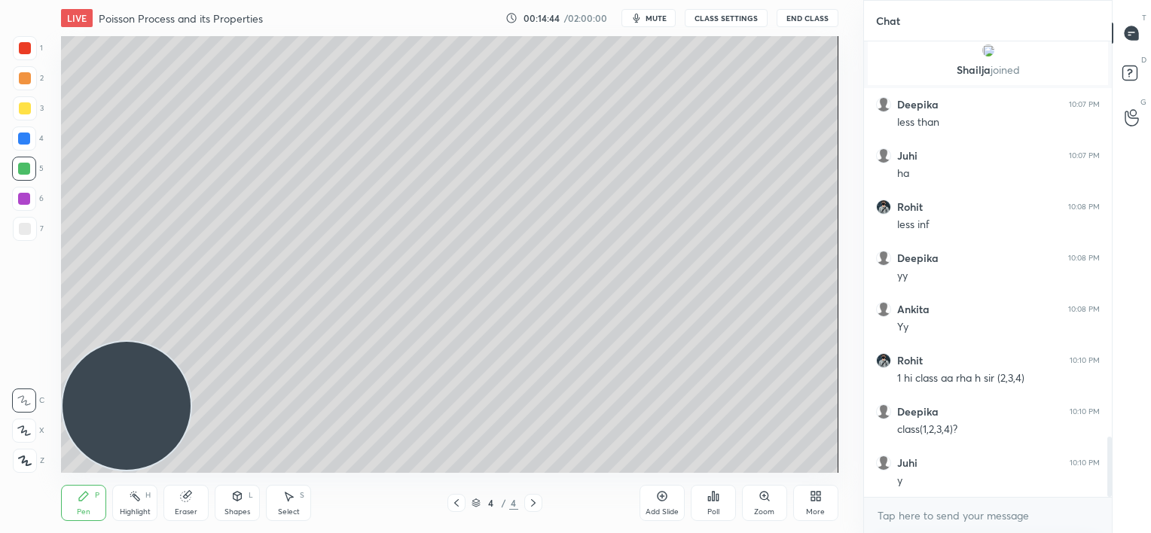
click at [24, 141] on div at bounding box center [24, 139] width 12 height 12
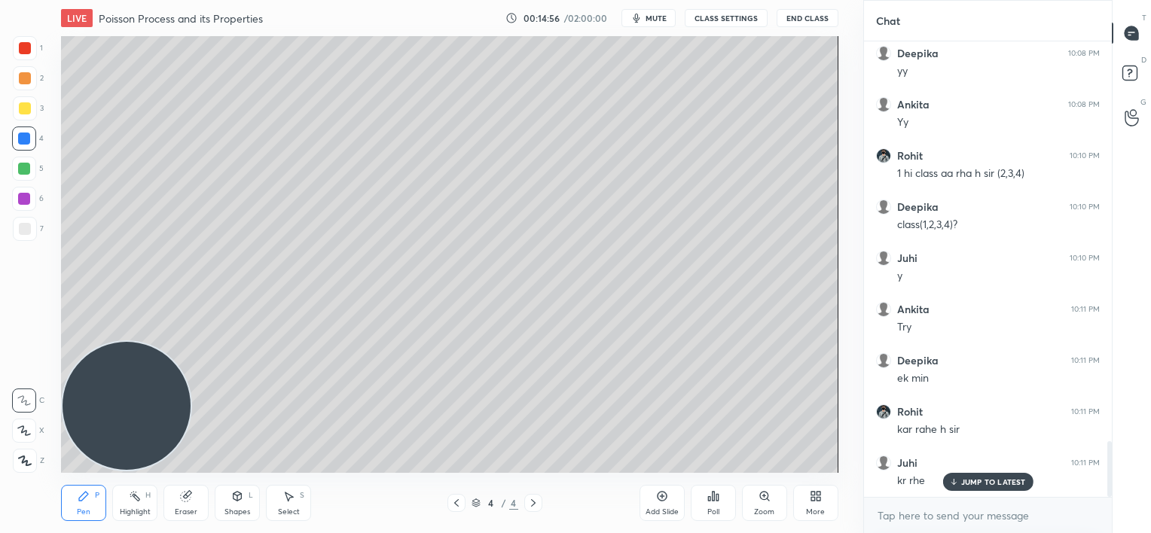
scroll to position [3254, 0]
click at [960, 474] on div "JUMP TO LATEST" at bounding box center [987, 482] width 90 height 18
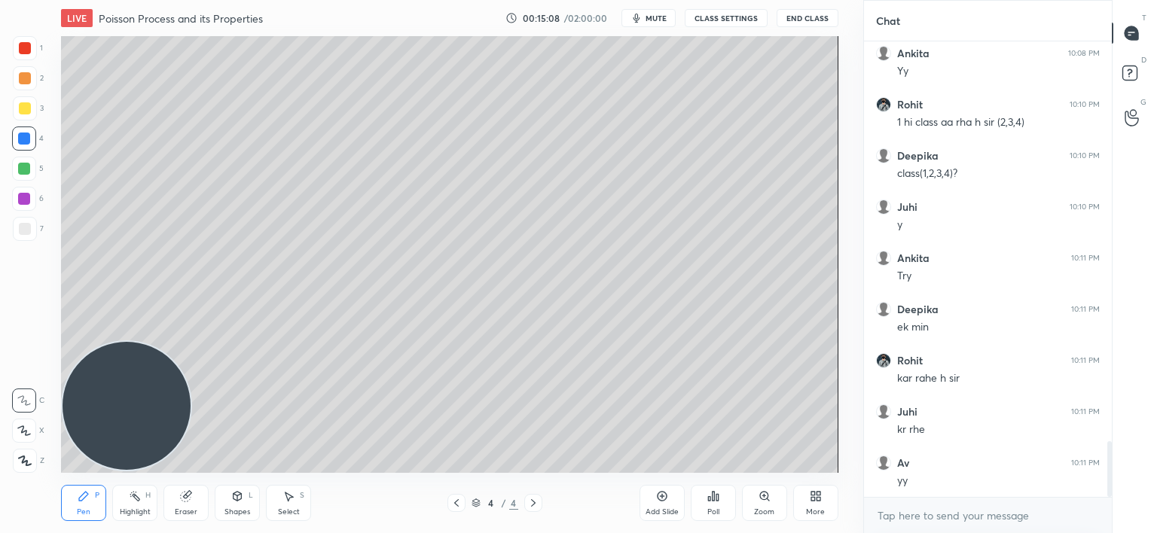
scroll to position [3305, 0]
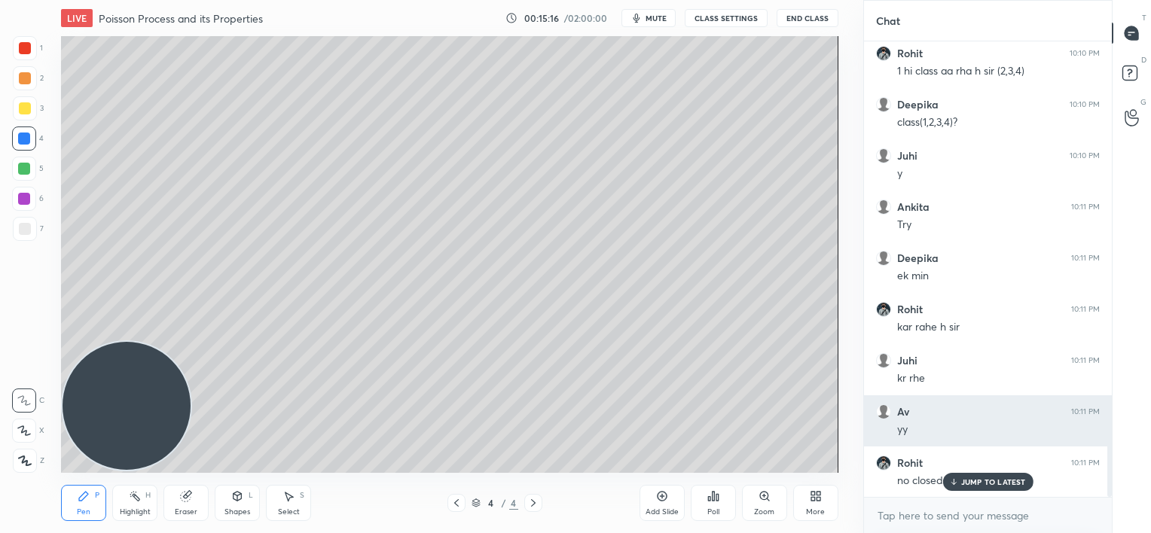
drag, startPoint x: 972, startPoint y: 480, endPoint x: 925, endPoint y: 437, distance: 63.9
click at [972, 481] on p "JUMP TO LATEST" at bounding box center [993, 481] width 65 height 9
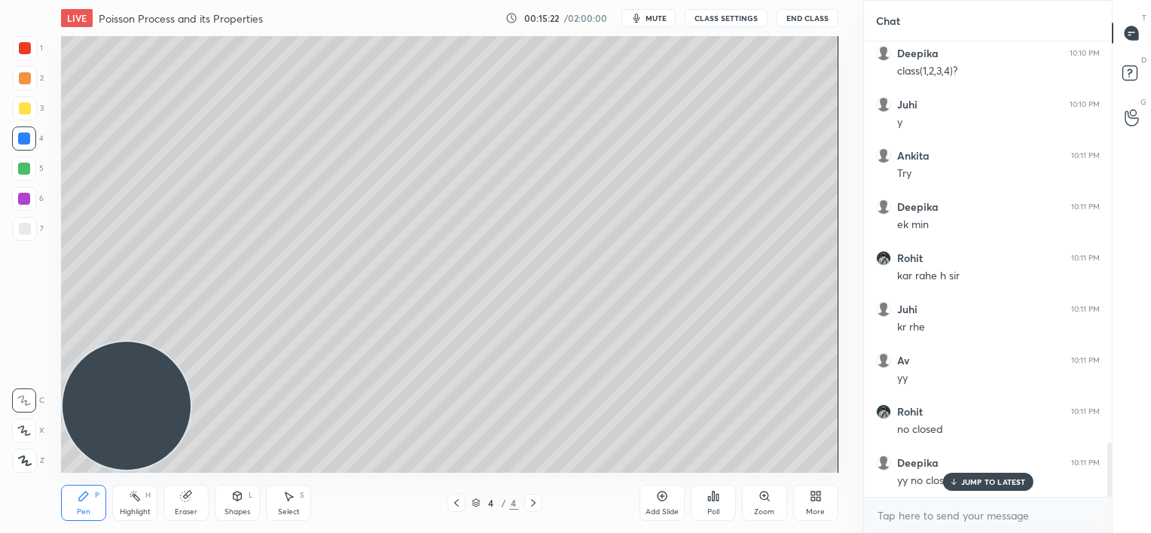
drag, startPoint x: 21, startPoint y: 107, endPoint x: 11, endPoint y: 108, distance: 10.6
click at [21, 108] on div at bounding box center [25, 108] width 12 height 12
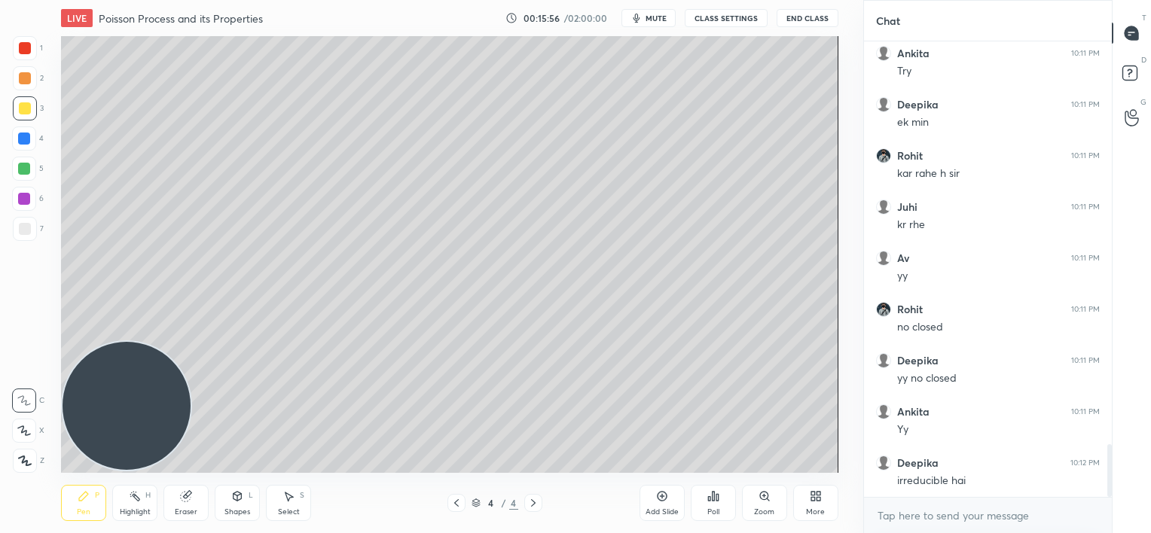
scroll to position [3510, 0]
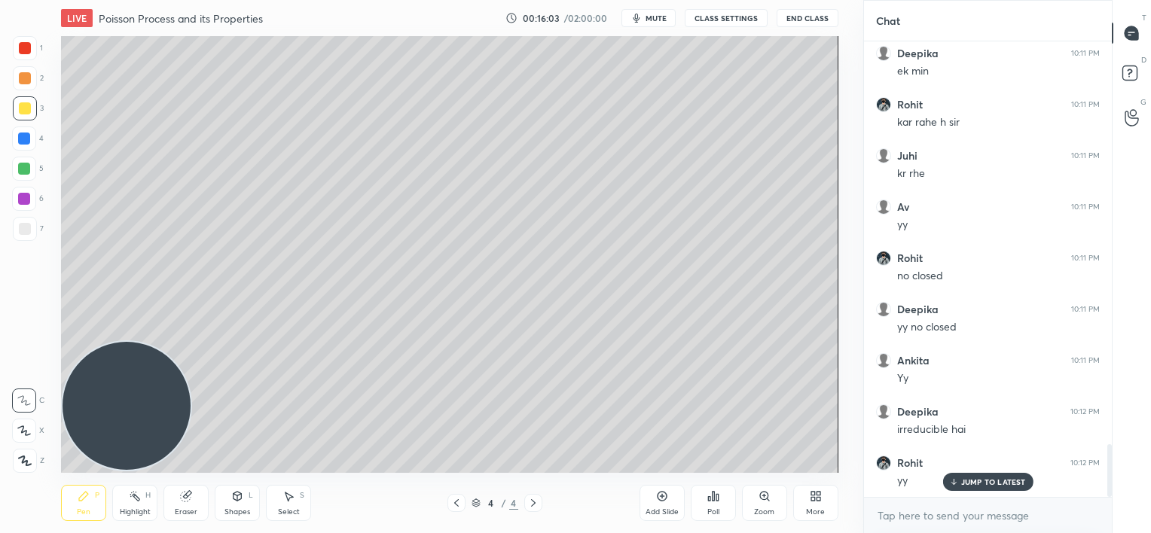
click at [974, 480] on p "JUMP TO LATEST" at bounding box center [993, 481] width 65 height 9
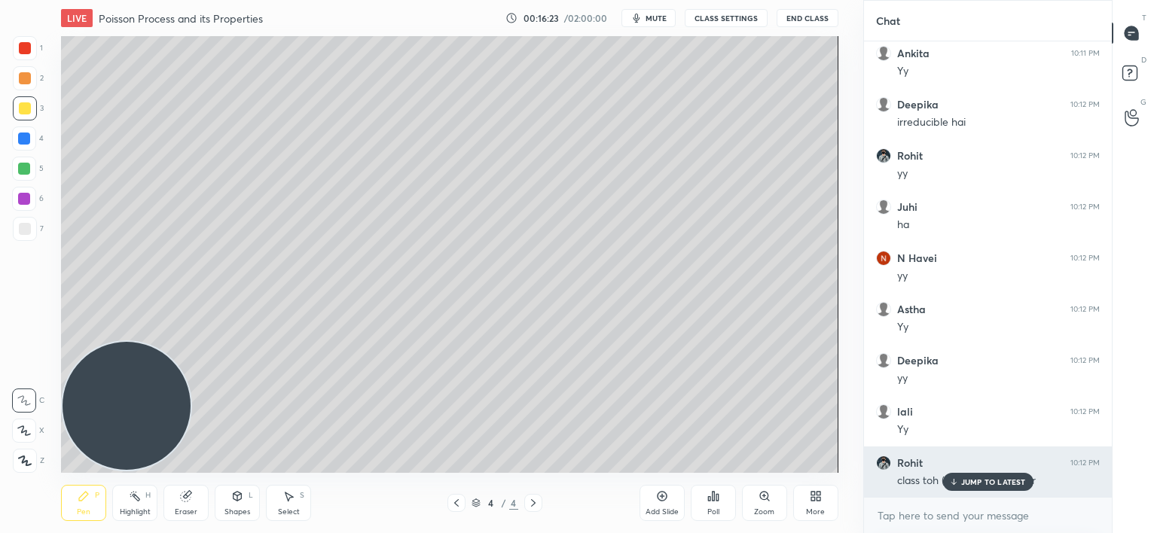
drag, startPoint x: 974, startPoint y: 485, endPoint x: 898, endPoint y: 494, distance: 76.6
click at [972, 485] on p "JUMP TO LATEST" at bounding box center [993, 481] width 65 height 9
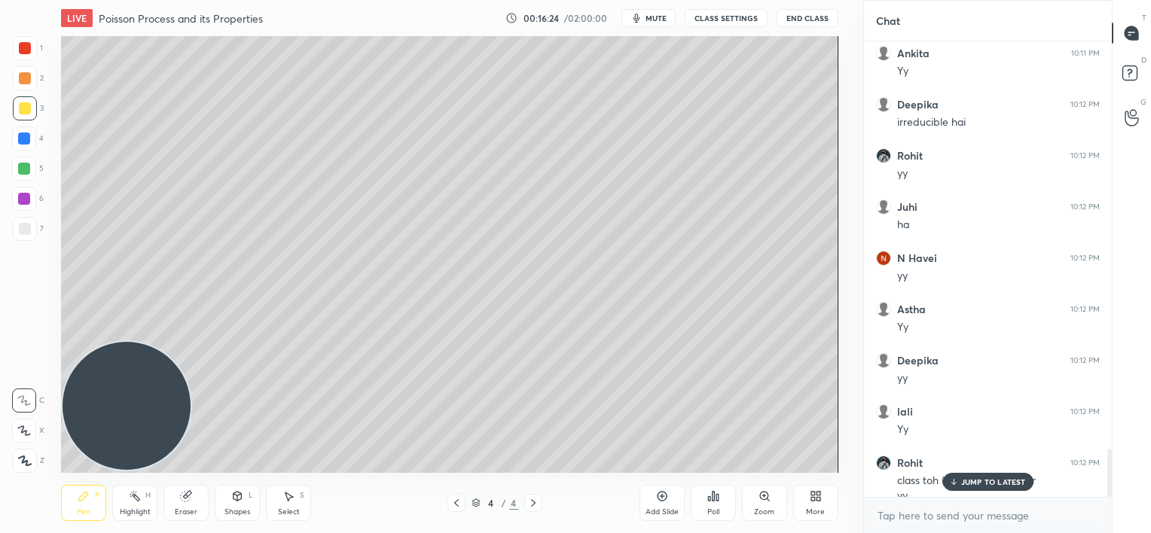
scroll to position [3832, 0]
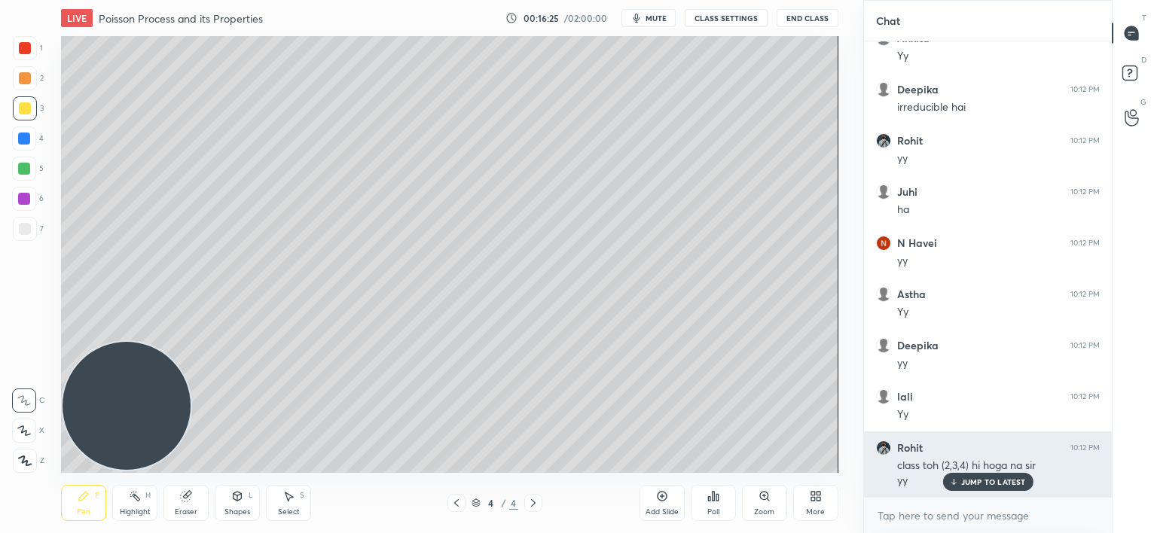
click at [990, 481] on p "JUMP TO LATEST" at bounding box center [993, 481] width 65 height 9
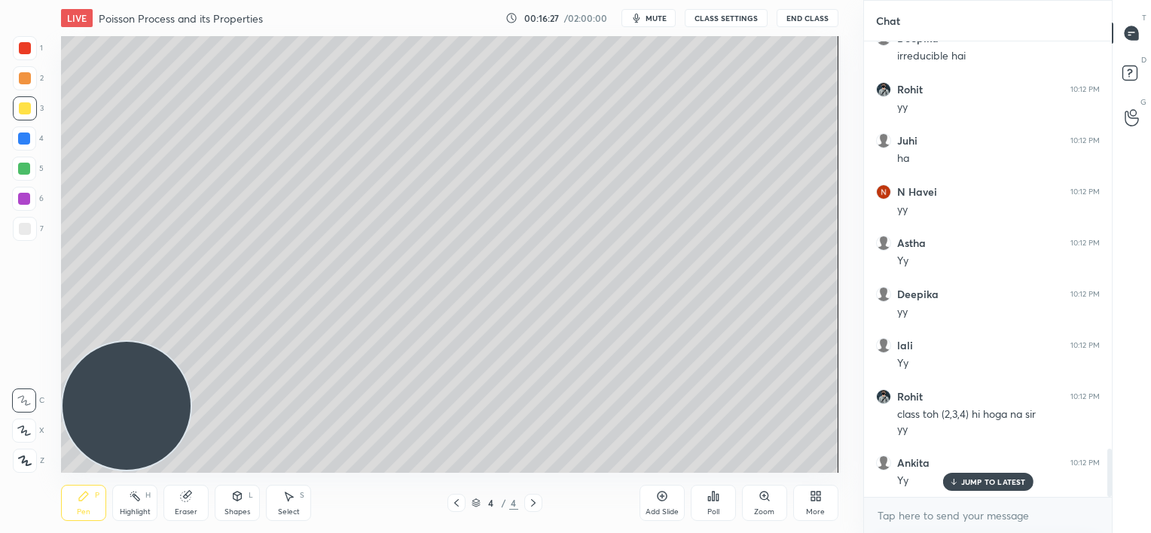
click at [22, 227] on div at bounding box center [25, 229] width 12 height 12
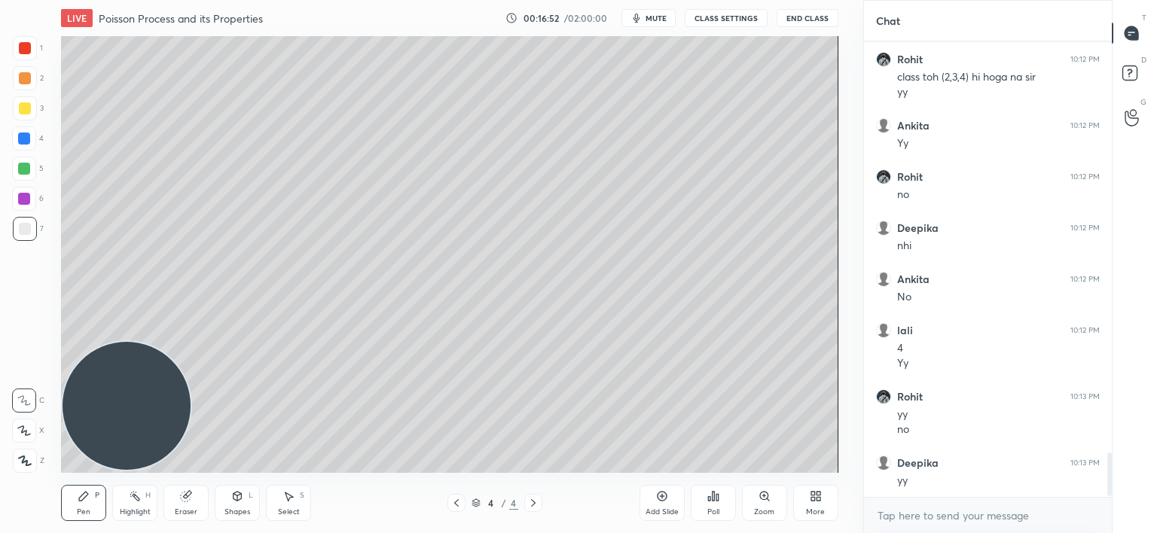
scroll to position [4323, 0]
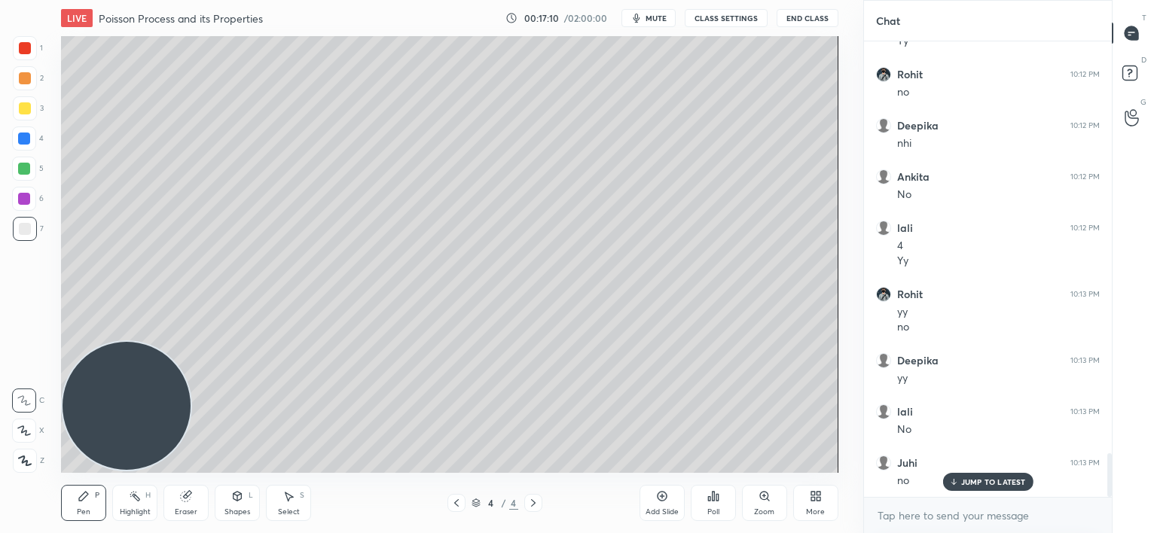
click at [961, 481] on p "JUMP TO LATEST" at bounding box center [993, 481] width 65 height 9
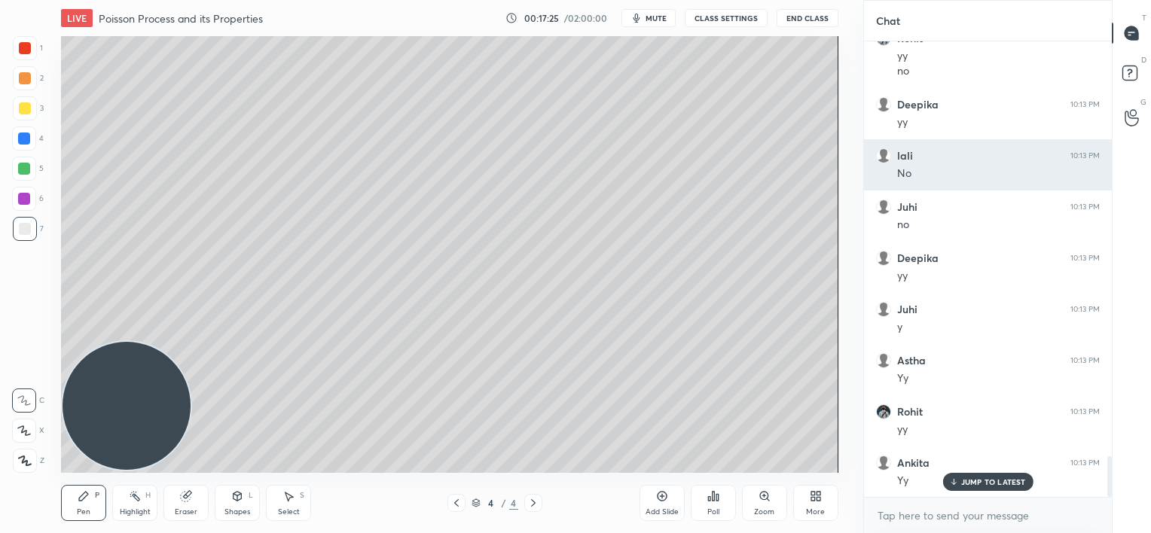
scroll to position [4630, 0]
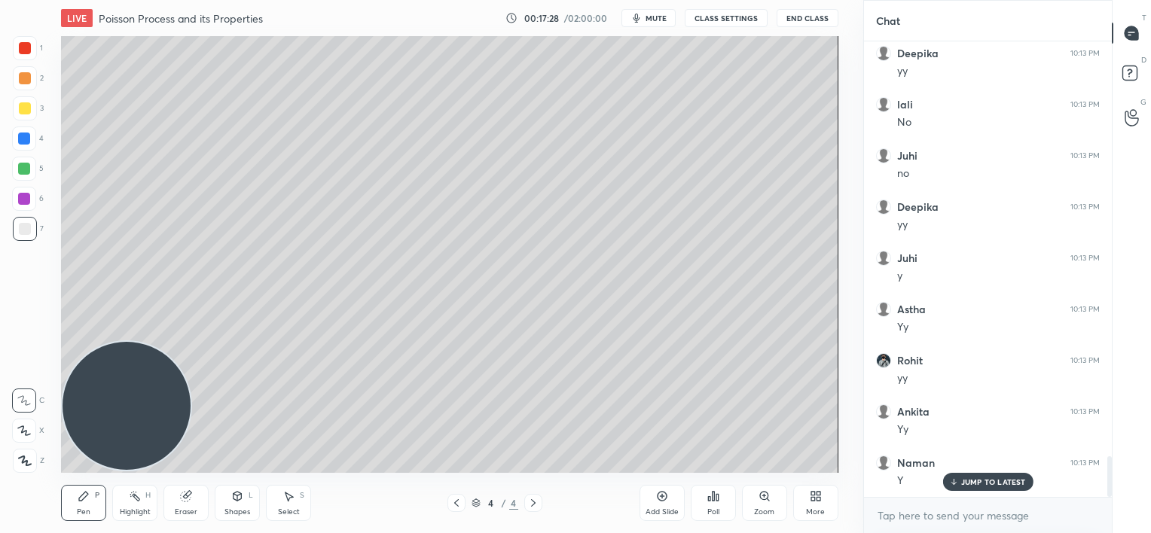
click at [20, 198] on div at bounding box center [24, 199] width 12 height 12
drag, startPoint x: 978, startPoint y: 477, endPoint x: 964, endPoint y: 470, distance: 15.8
click at [978, 476] on div "JUMP TO LATEST" at bounding box center [987, 482] width 90 height 18
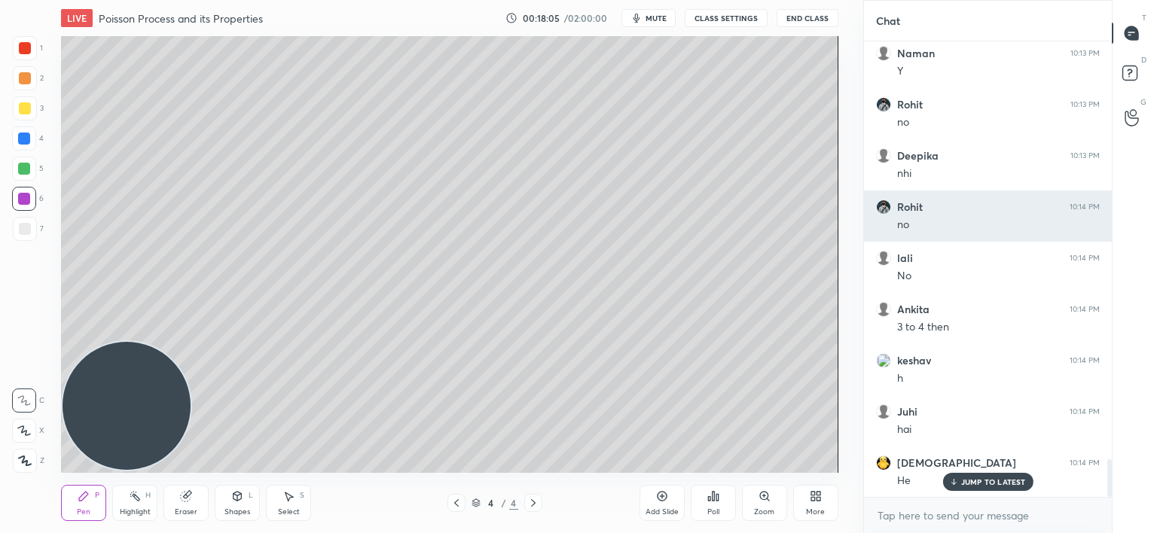
scroll to position [5091, 0]
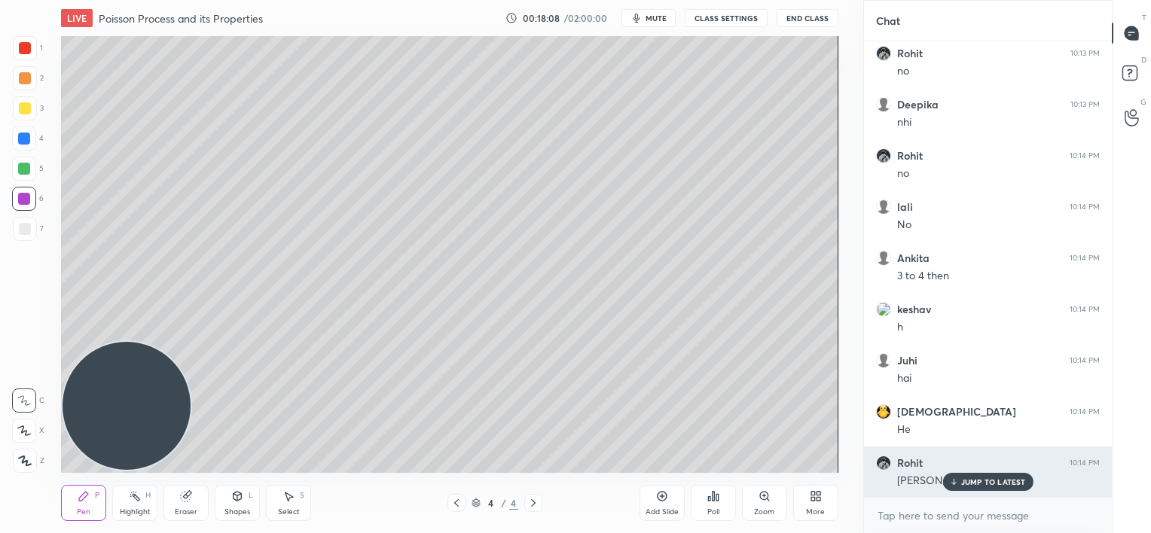
click at [965, 483] on p "JUMP TO LATEST" at bounding box center [993, 481] width 65 height 9
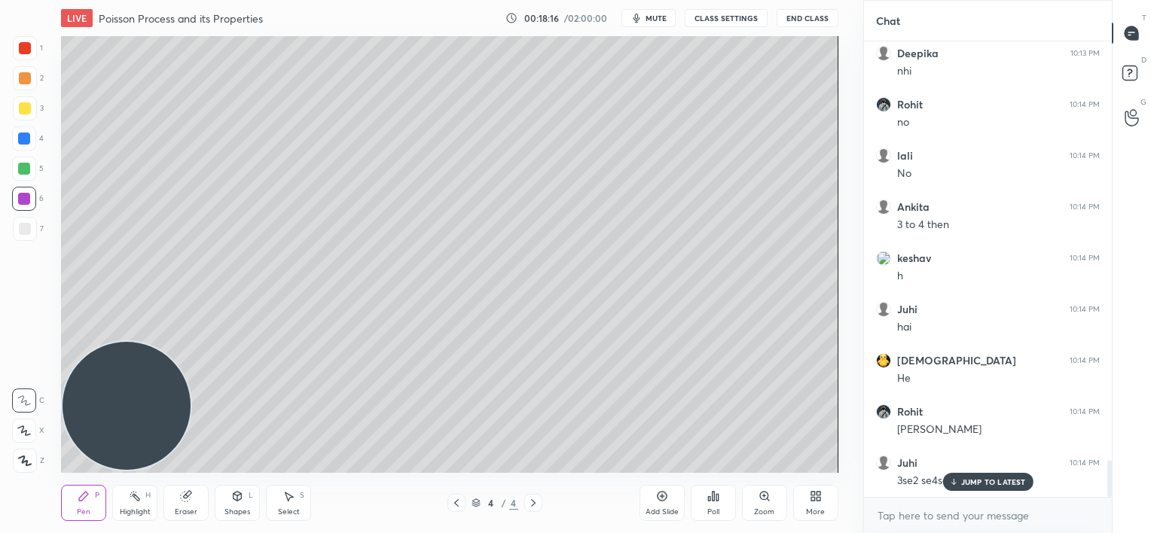
scroll to position [5194, 0]
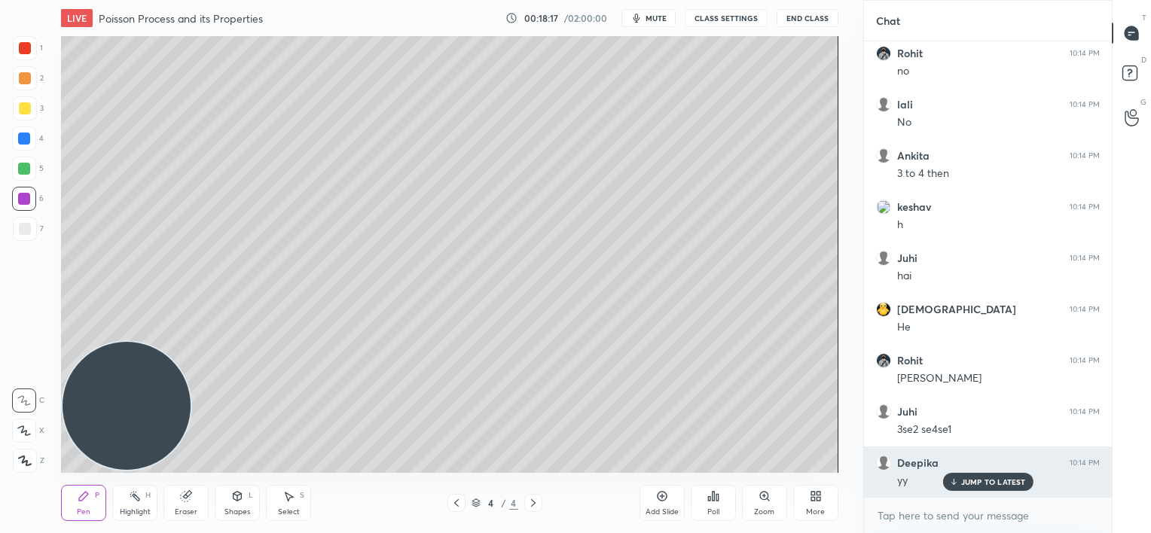
drag, startPoint x: 953, startPoint y: 481, endPoint x: 927, endPoint y: 449, distance: 41.3
click at [950, 480] on icon at bounding box center [953, 481] width 10 height 9
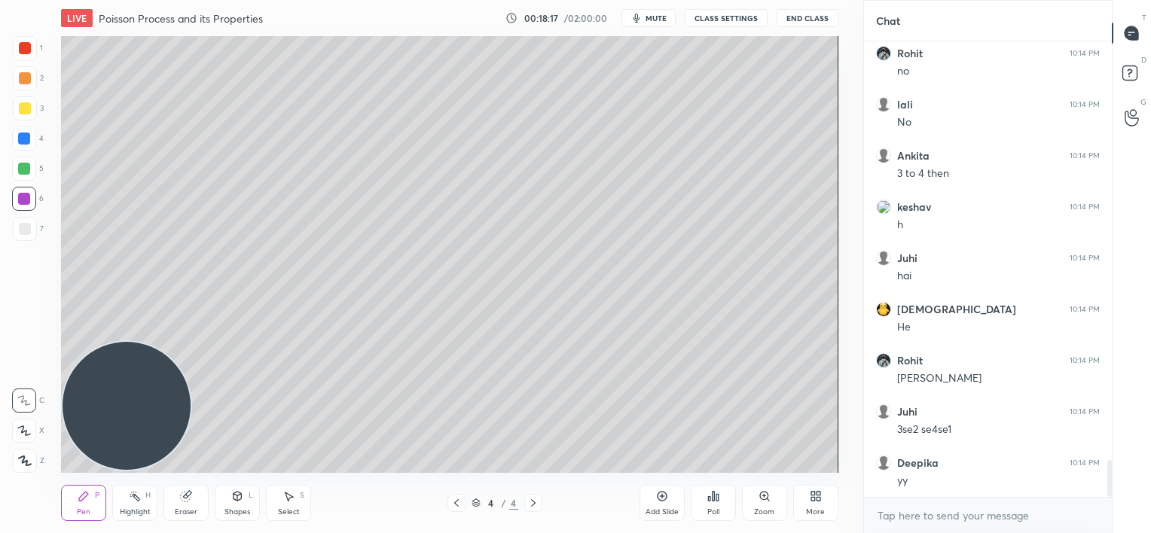
scroll to position [5245, 0]
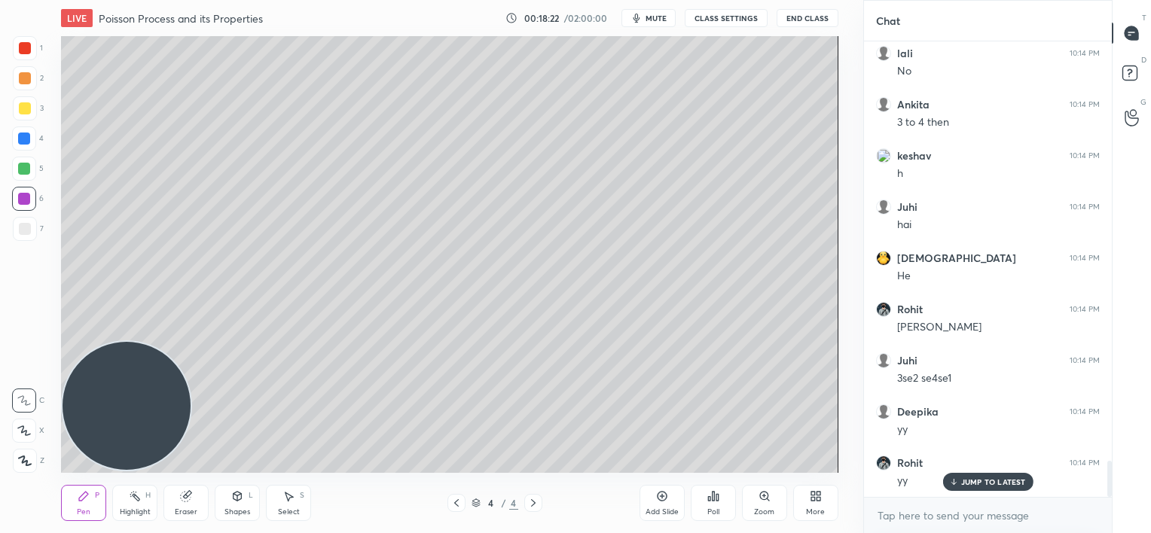
click at [979, 484] on p "JUMP TO LATEST" at bounding box center [993, 481] width 65 height 9
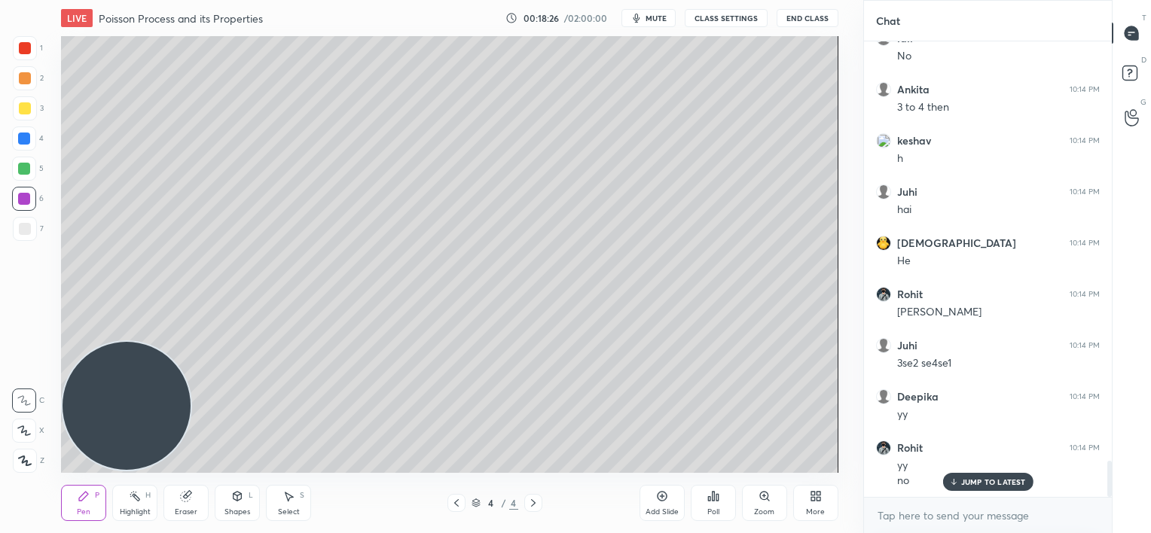
scroll to position [5311, 0]
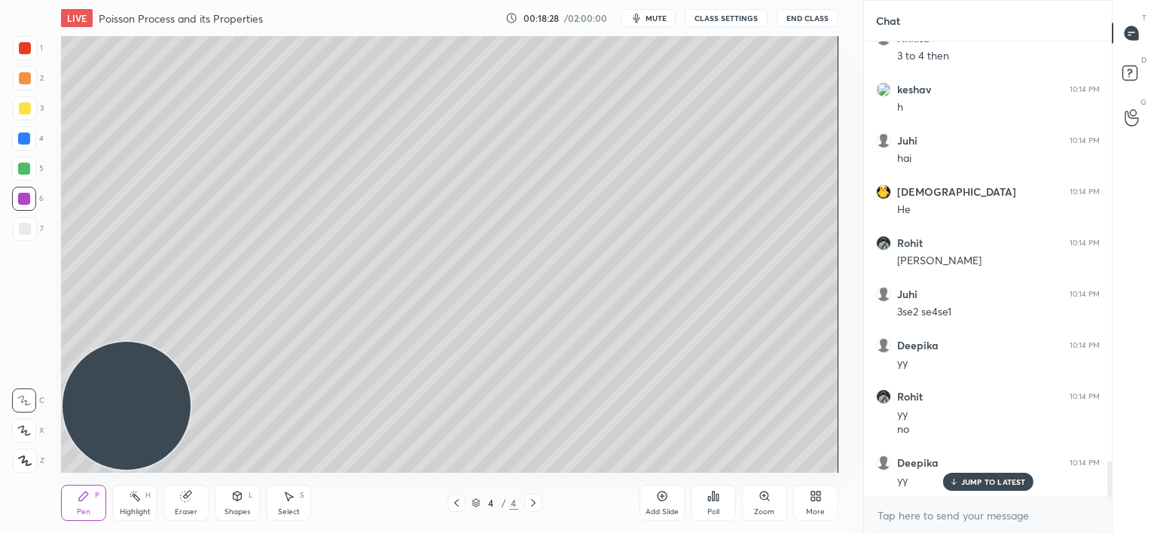
click at [959, 483] on div "JUMP TO LATEST" at bounding box center [987, 482] width 90 height 18
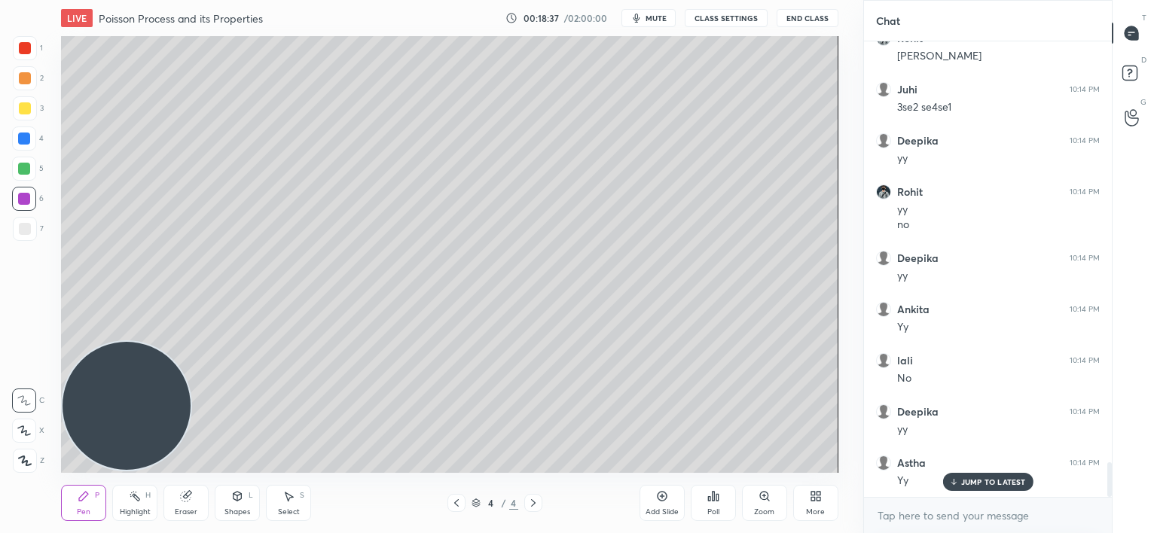
scroll to position [5567, 0]
click at [994, 479] on p "JUMP TO LATEST" at bounding box center [993, 481] width 65 height 9
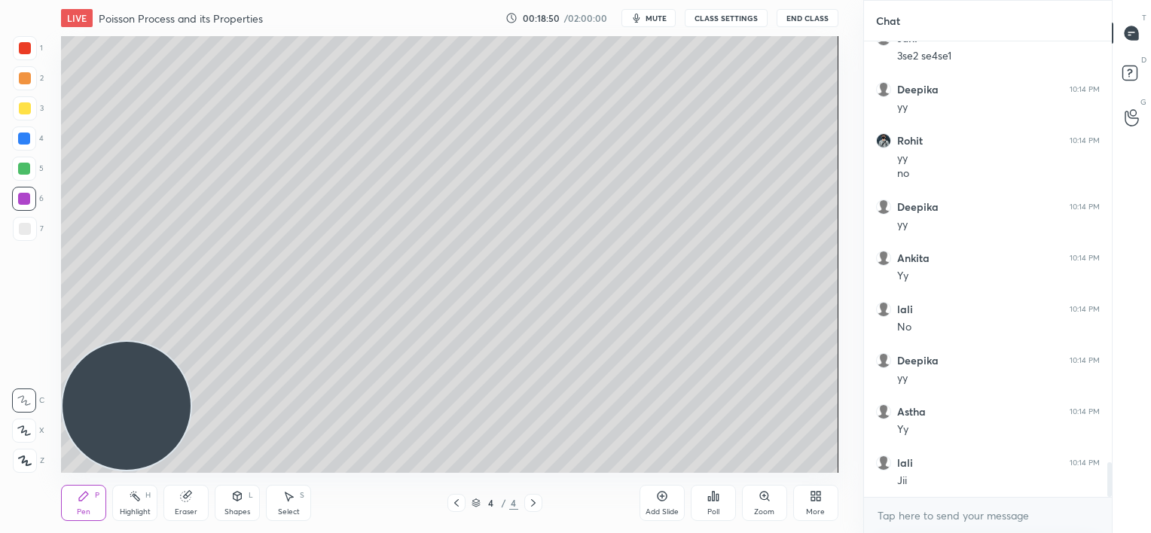
scroll to position [5618, 0]
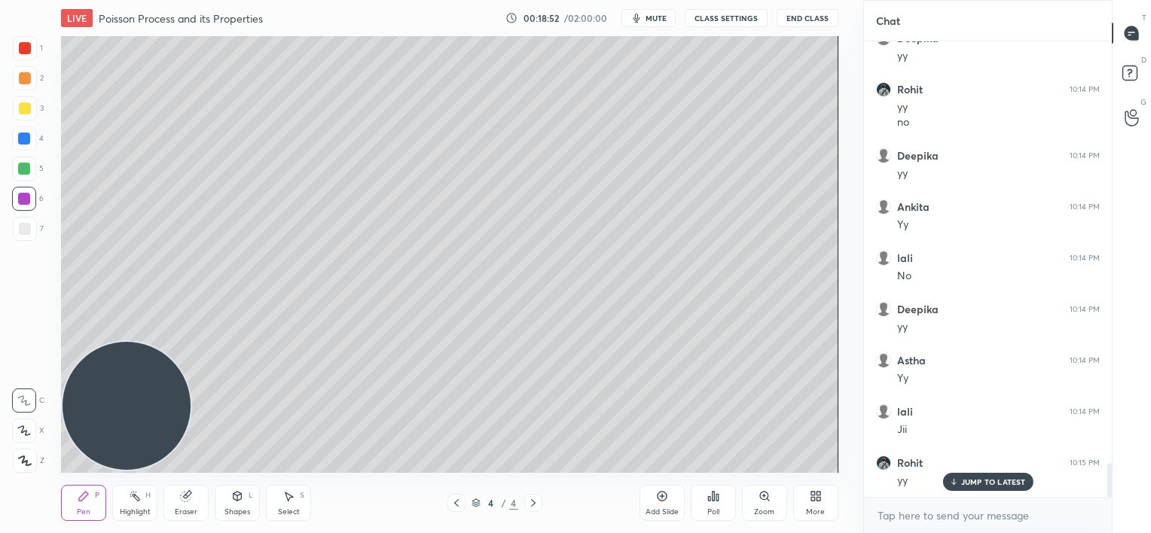
click at [974, 477] on p "JUMP TO LATEST" at bounding box center [993, 481] width 65 height 9
click at [27, 84] on div at bounding box center [25, 78] width 12 height 12
click at [26, 203] on div at bounding box center [24, 199] width 12 height 12
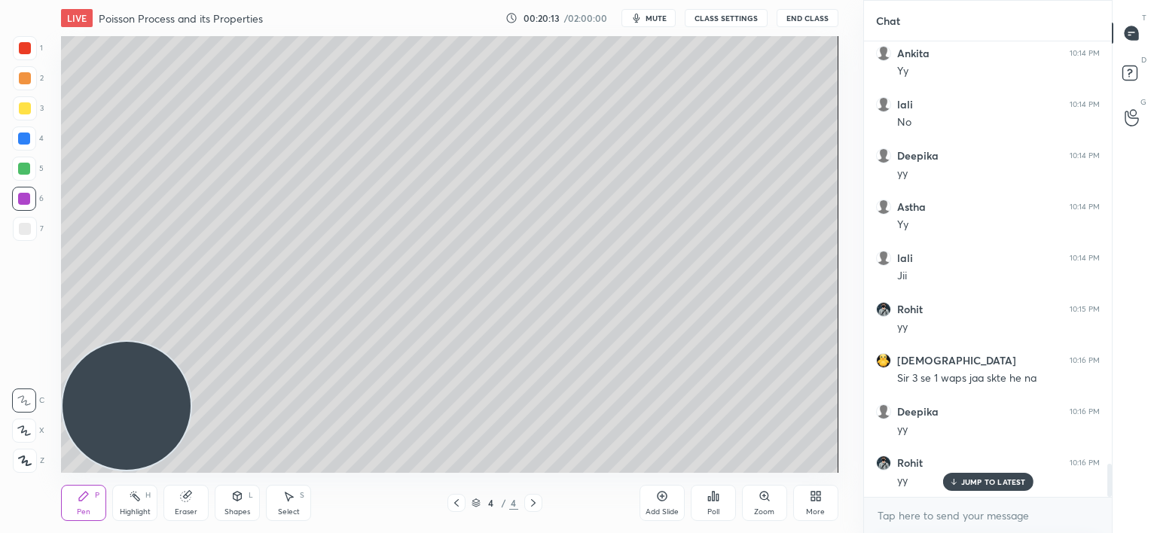
scroll to position [5823, 0]
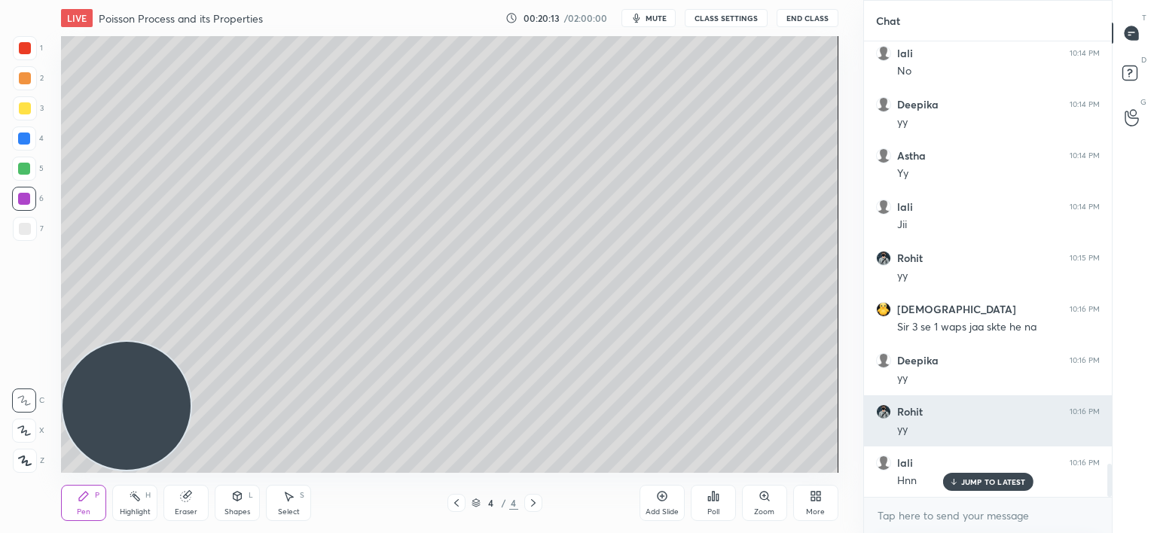
drag, startPoint x: 970, startPoint y: 482, endPoint x: 925, endPoint y: 436, distance: 64.4
click at [971, 484] on p "JUMP TO LATEST" at bounding box center [993, 481] width 65 height 9
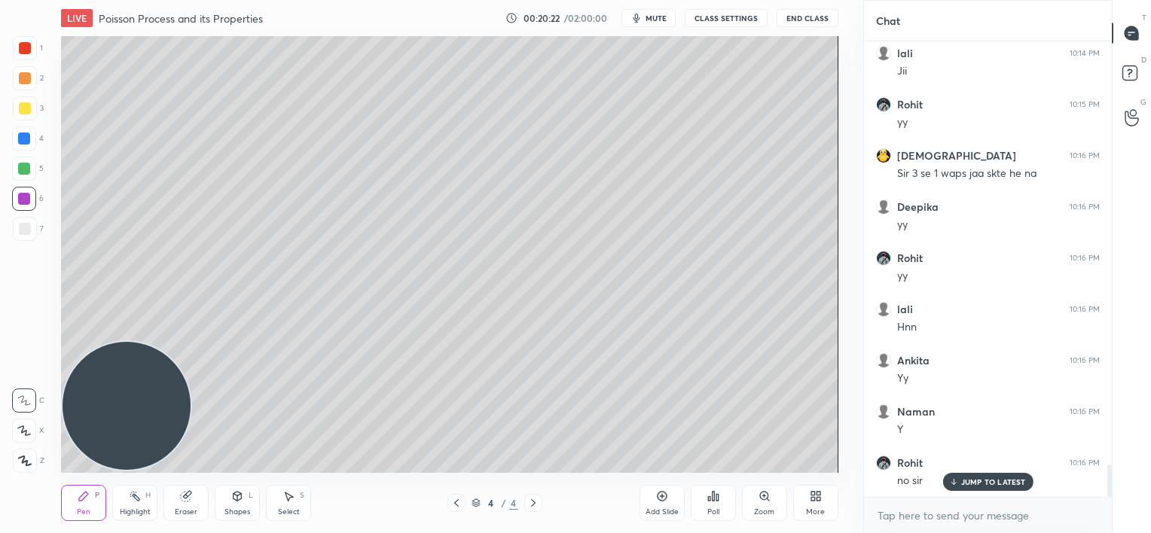
scroll to position [6079, 0]
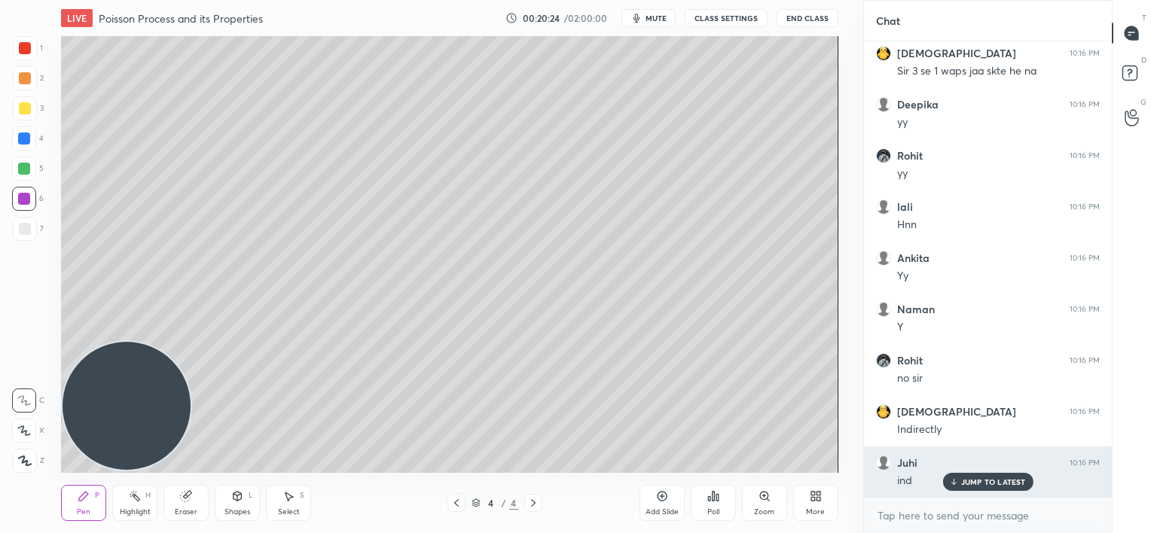
click at [986, 485] on p "JUMP TO LATEST" at bounding box center [993, 481] width 65 height 9
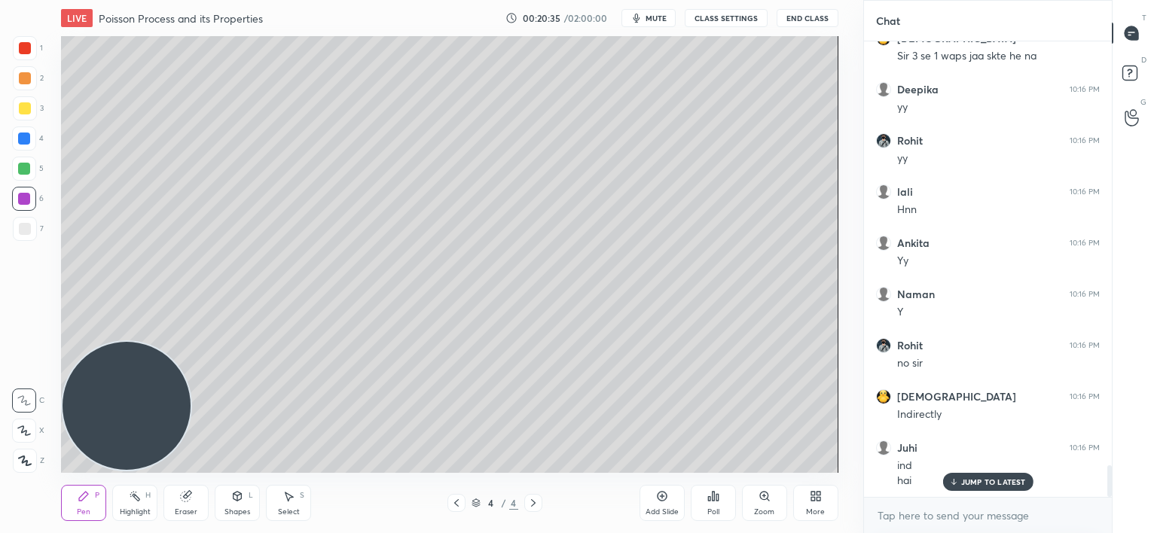
scroll to position [6146, 0]
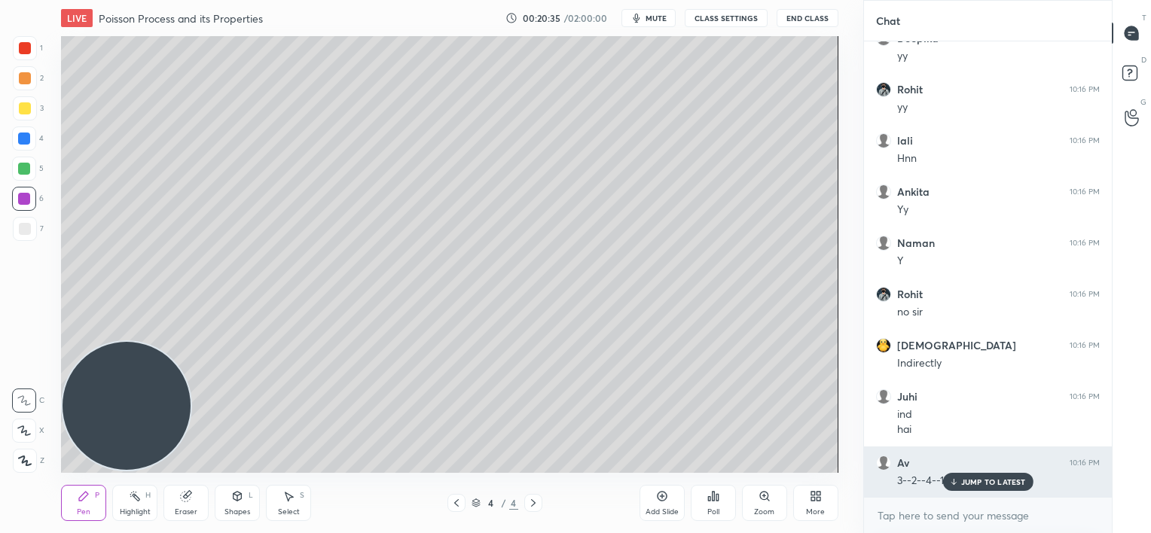
drag, startPoint x: 976, startPoint y: 477, endPoint x: 954, endPoint y: 467, distance: 24.3
click at [976, 479] on p "JUMP TO LATEST" at bounding box center [993, 481] width 65 height 9
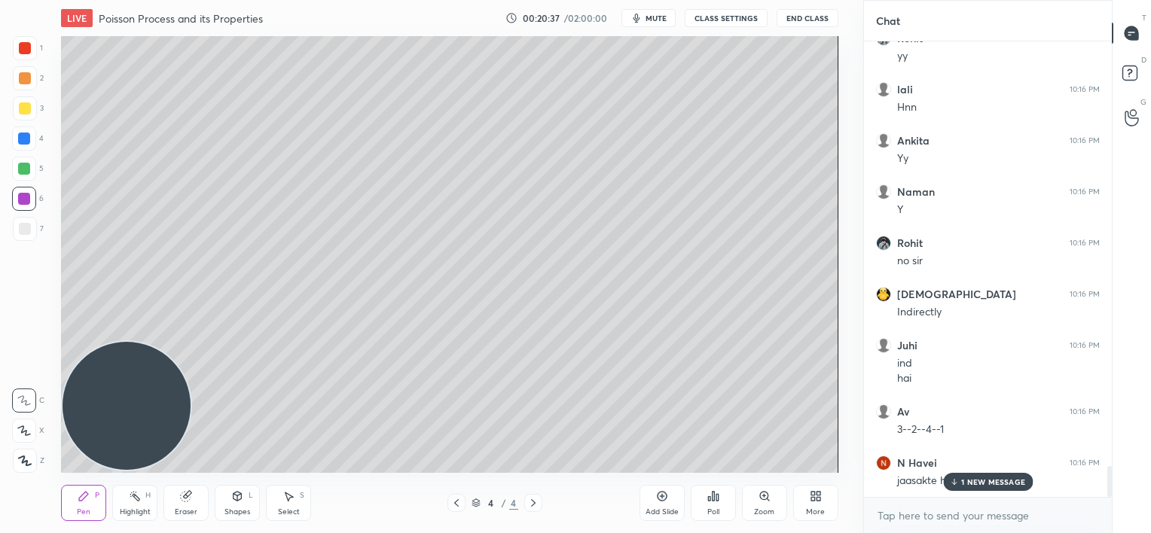
scroll to position [6248, 0]
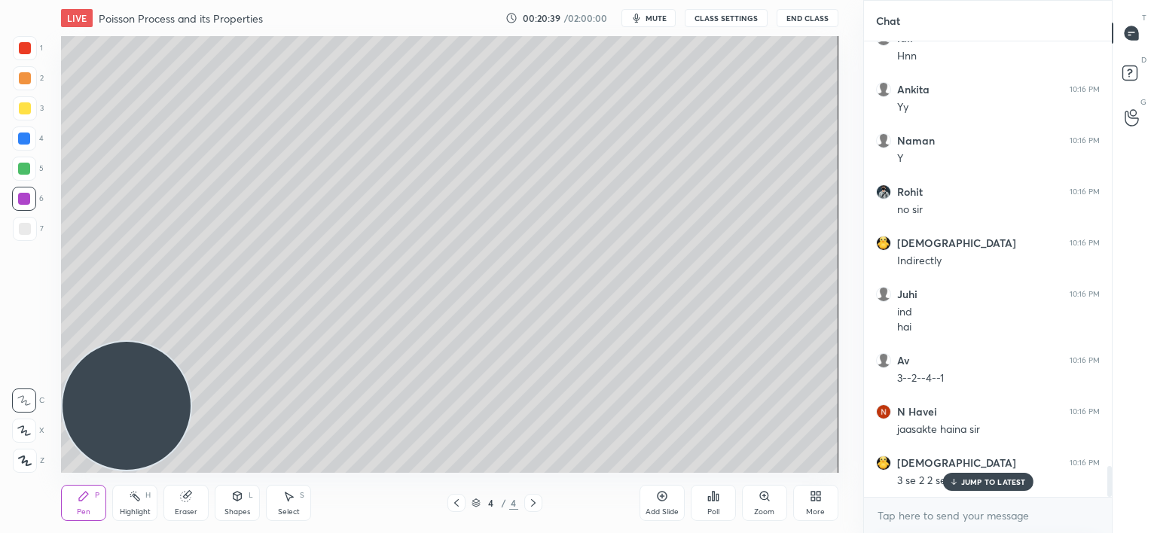
click at [973, 482] on p "JUMP TO LATEST" at bounding box center [993, 481] width 65 height 9
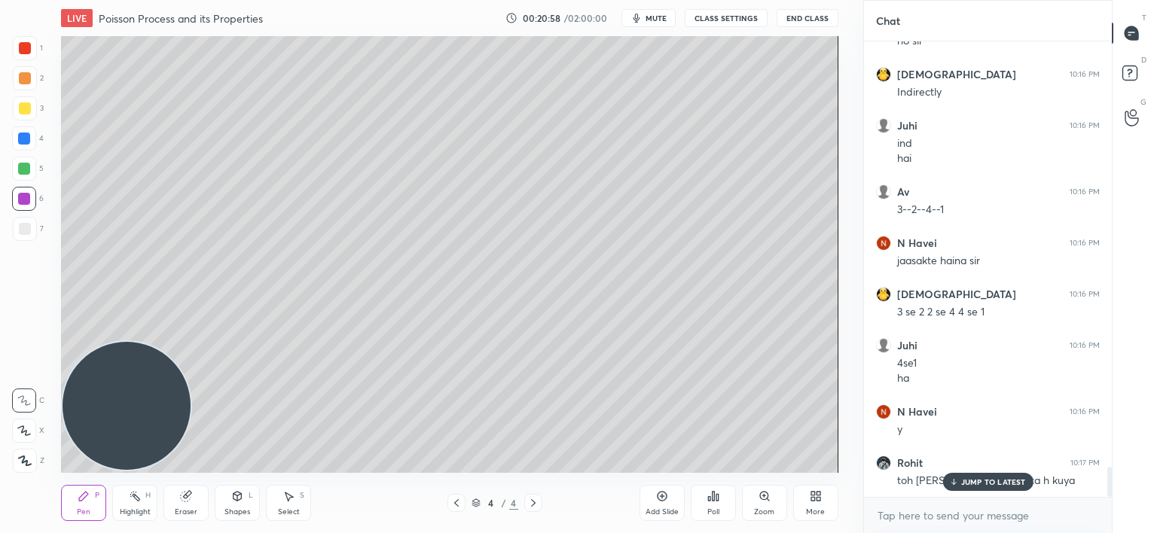
scroll to position [6468, 0]
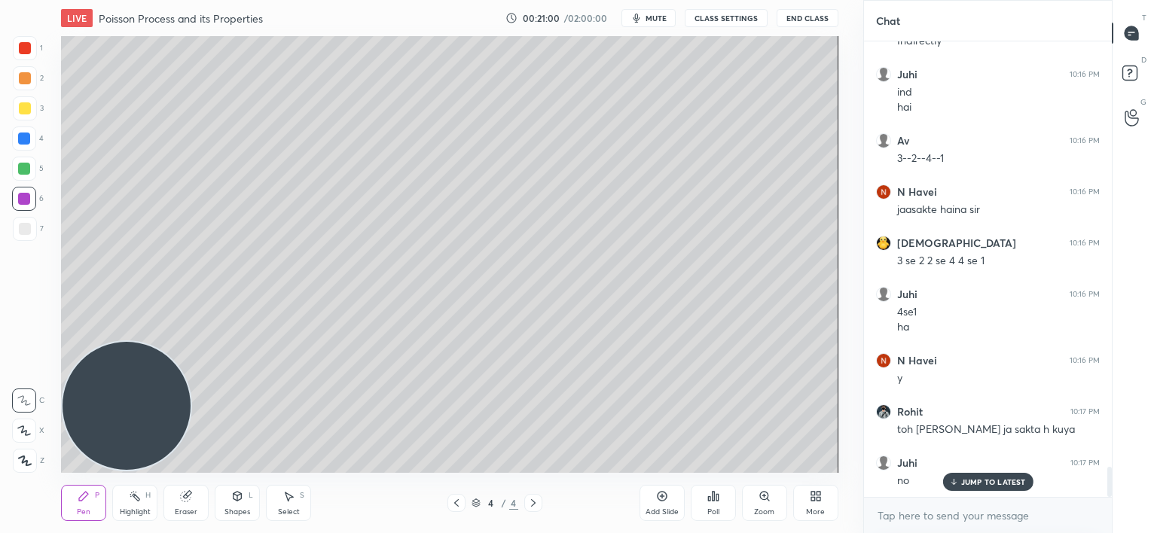
click at [955, 484] on icon at bounding box center [953, 481] width 10 height 9
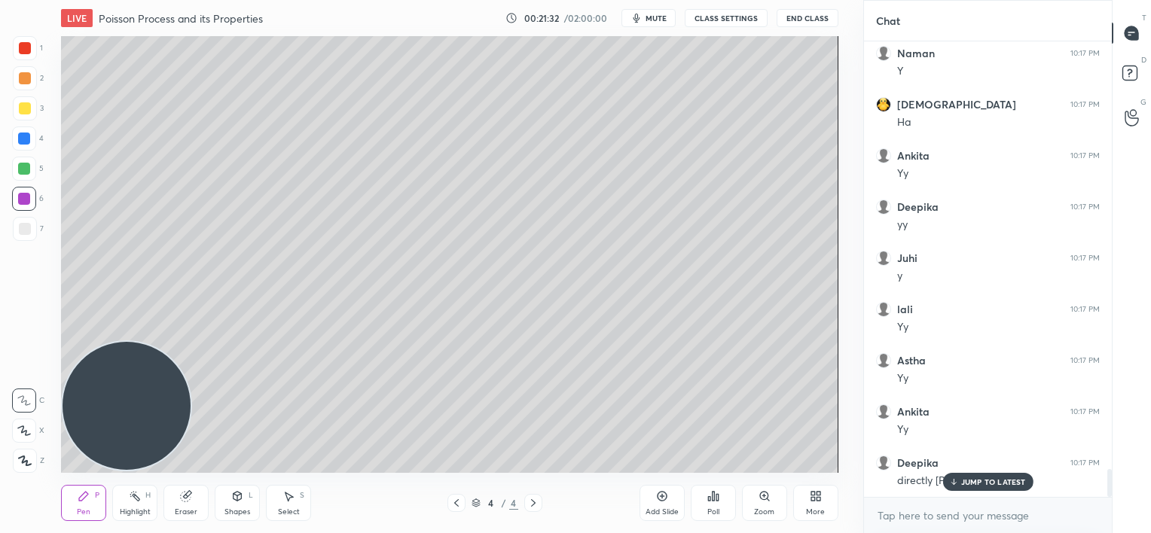
scroll to position [7031, 0]
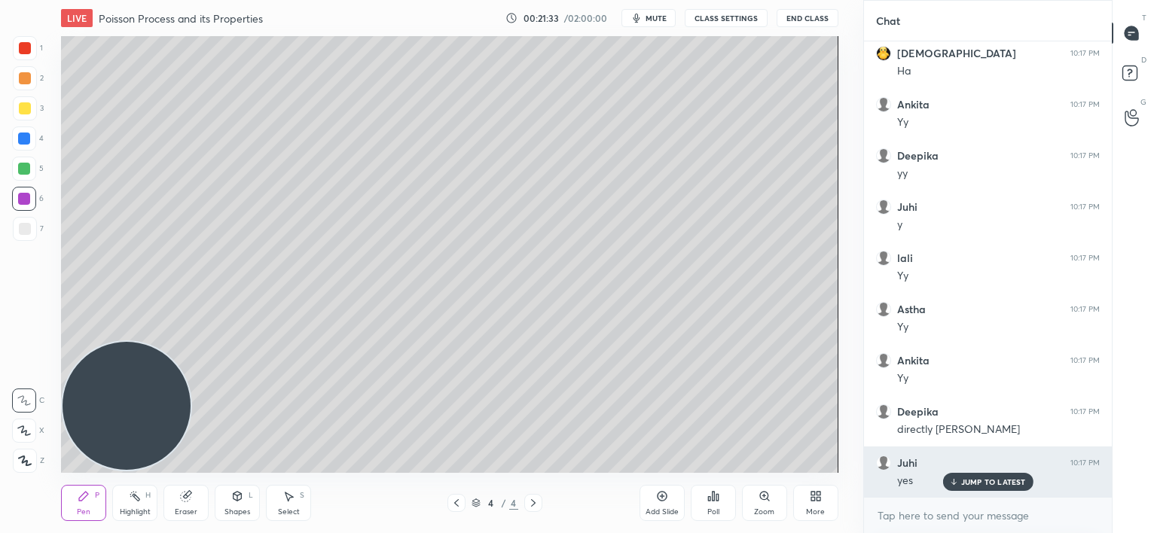
drag, startPoint x: 970, startPoint y: 484, endPoint x: 954, endPoint y: 482, distance: 16.0
click at [969, 485] on p "JUMP TO LATEST" at bounding box center [993, 481] width 65 height 9
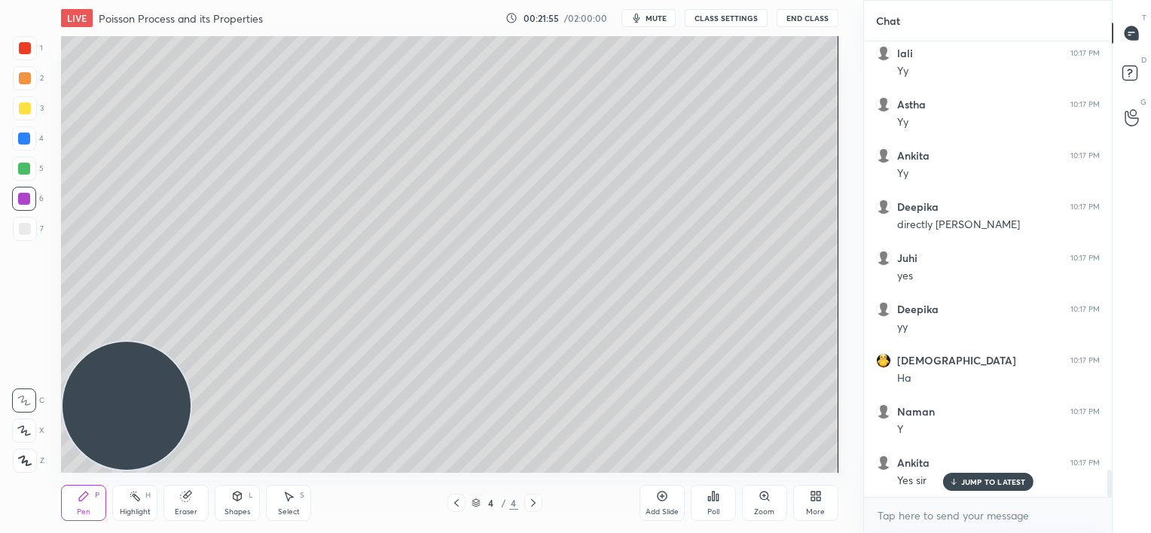
scroll to position [7287, 0]
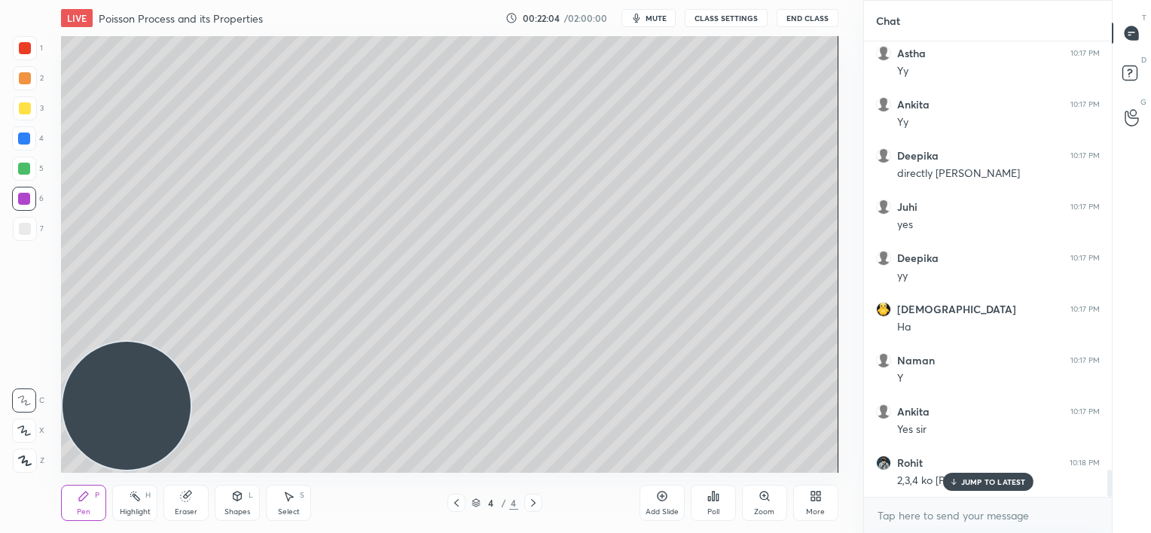
click at [972, 483] on p "JUMP TO LATEST" at bounding box center [993, 481] width 65 height 9
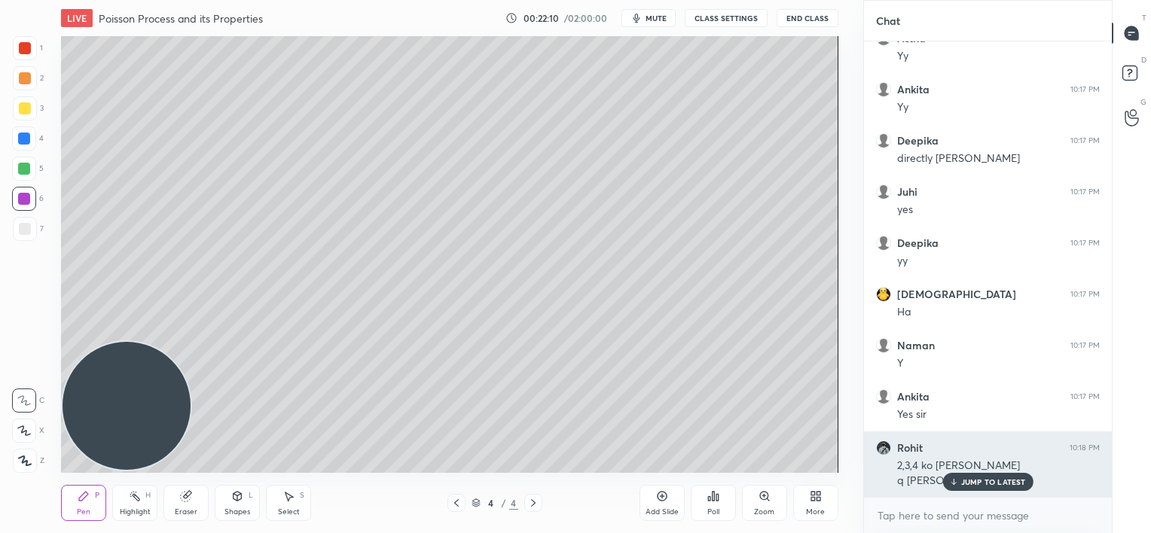
drag, startPoint x: 953, startPoint y: 484, endPoint x: 941, endPoint y: 472, distance: 16.0
click at [950, 484] on icon at bounding box center [953, 481] width 10 height 9
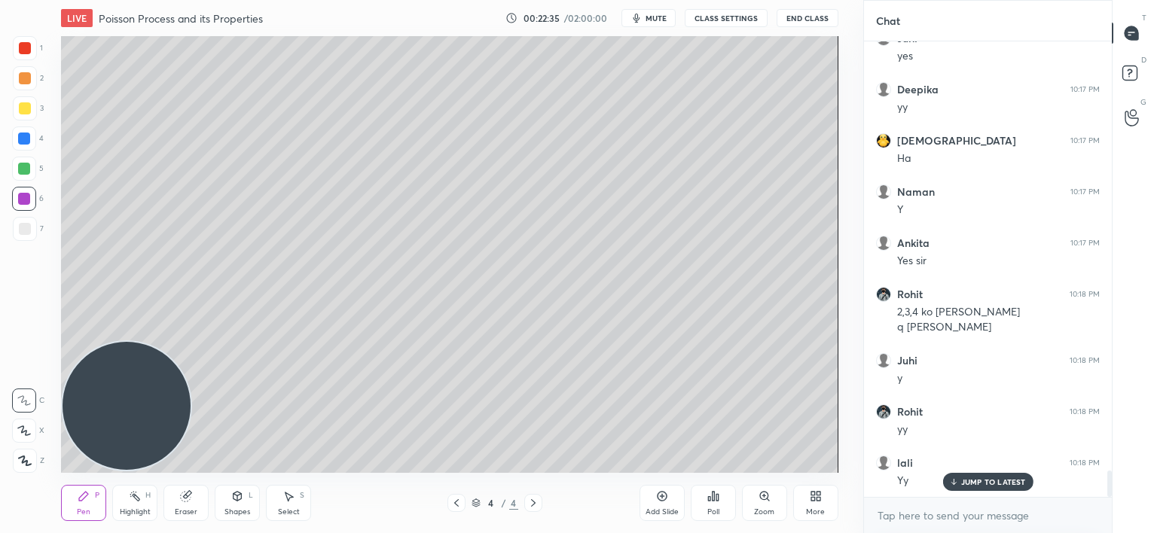
scroll to position [7507, 0]
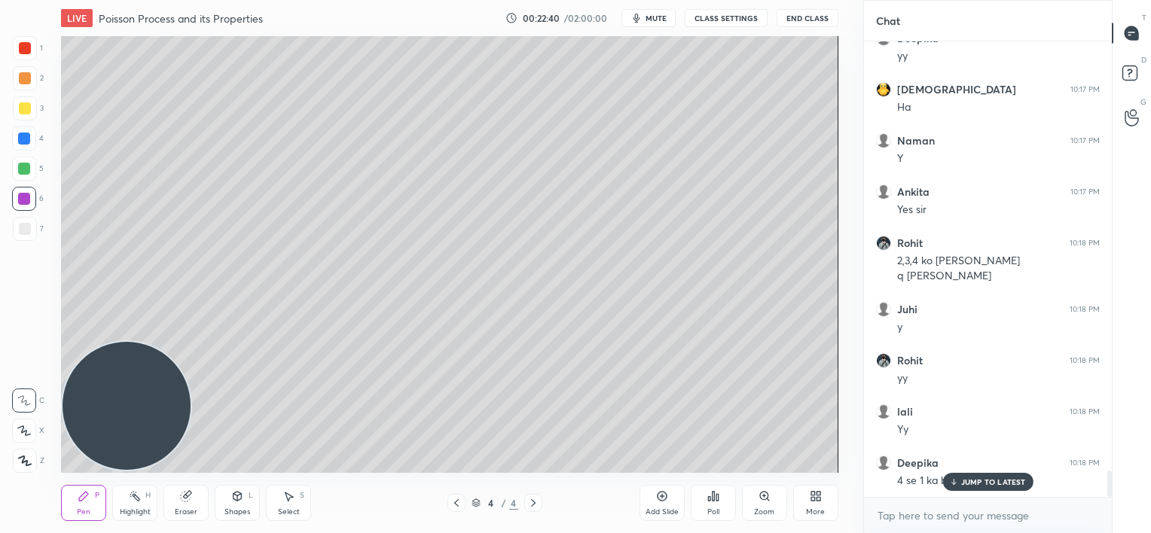
drag, startPoint x: 962, startPoint y: 478, endPoint x: 859, endPoint y: 422, distance: 117.0
click at [959, 479] on div "JUMP TO LATEST" at bounding box center [987, 482] width 90 height 18
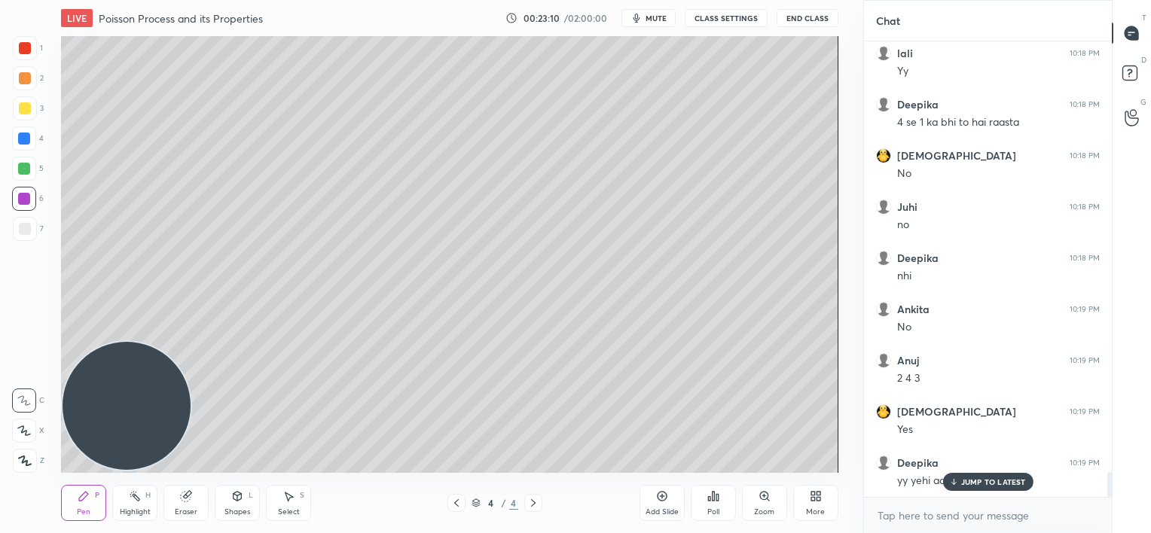
scroll to position [7917, 0]
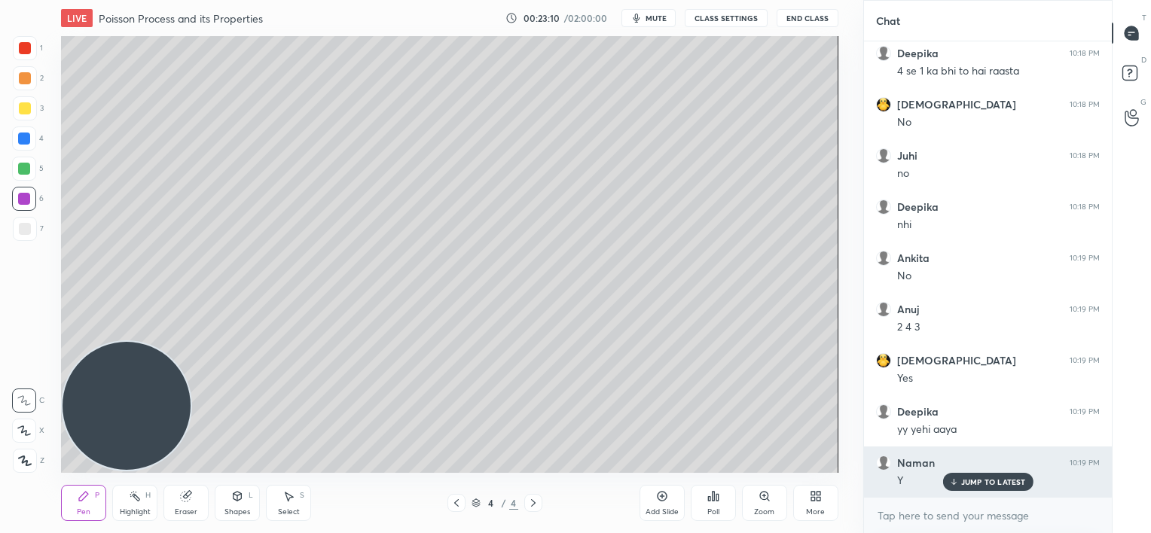
click at [969, 484] on p "JUMP TO LATEST" at bounding box center [993, 481] width 65 height 9
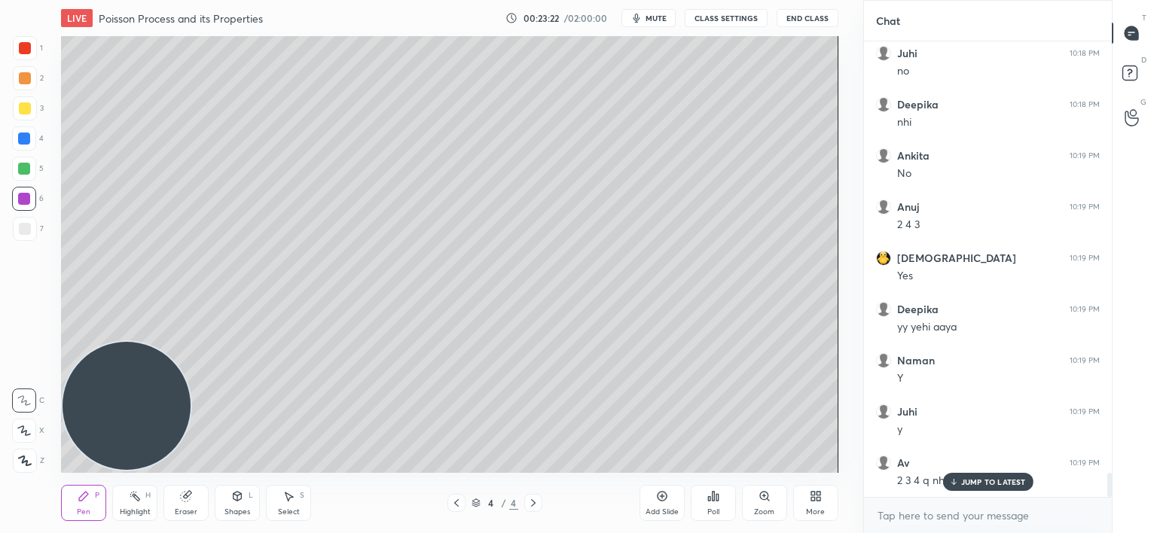
scroll to position [8071, 0]
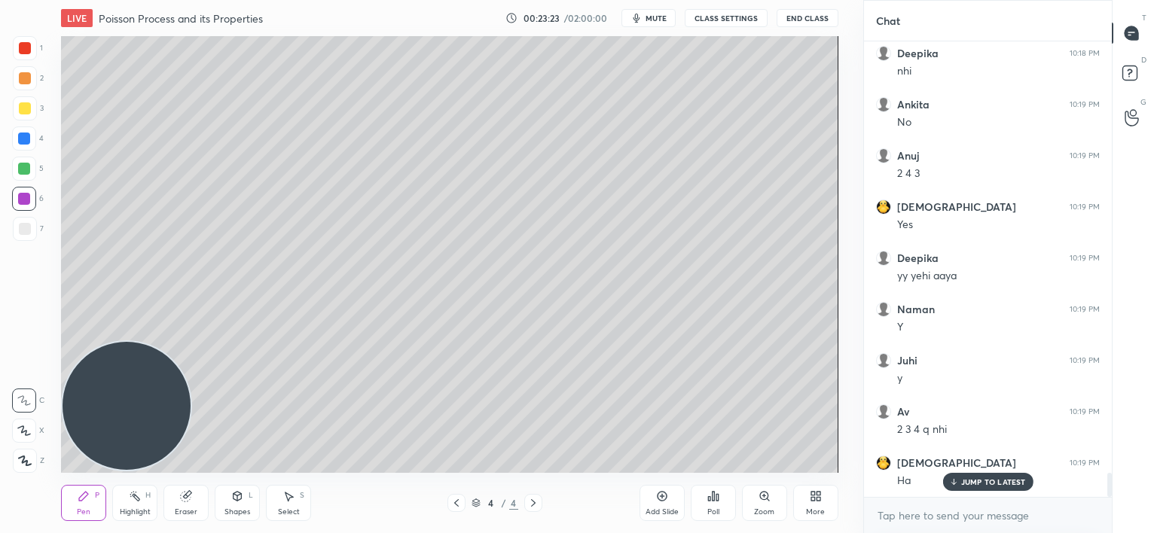
click at [971, 487] on div "JUMP TO LATEST" at bounding box center [987, 482] width 90 height 18
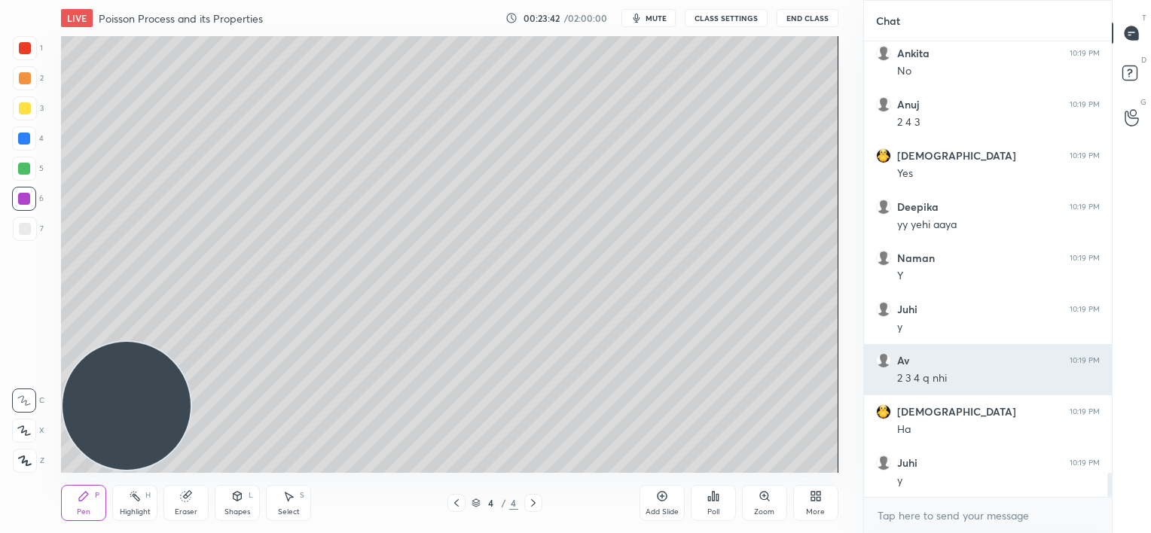
scroll to position [8173, 0]
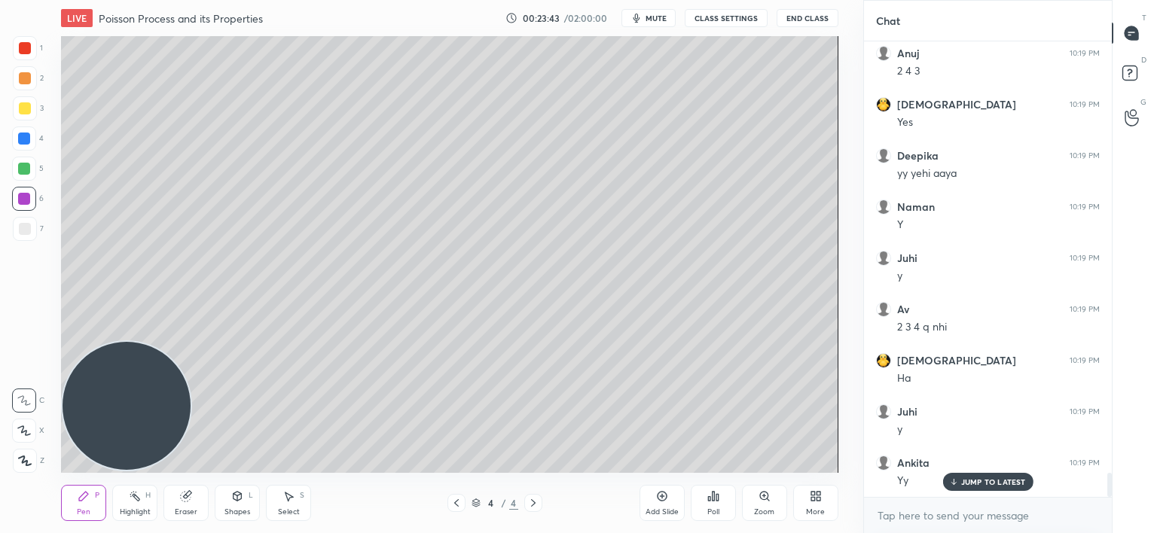
drag, startPoint x: 675, startPoint y: 500, endPoint x: 642, endPoint y: 462, distance: 50.7
click at [670, 498] on div "Add Slide" at bounding box center [661, 503] width 45 height 36
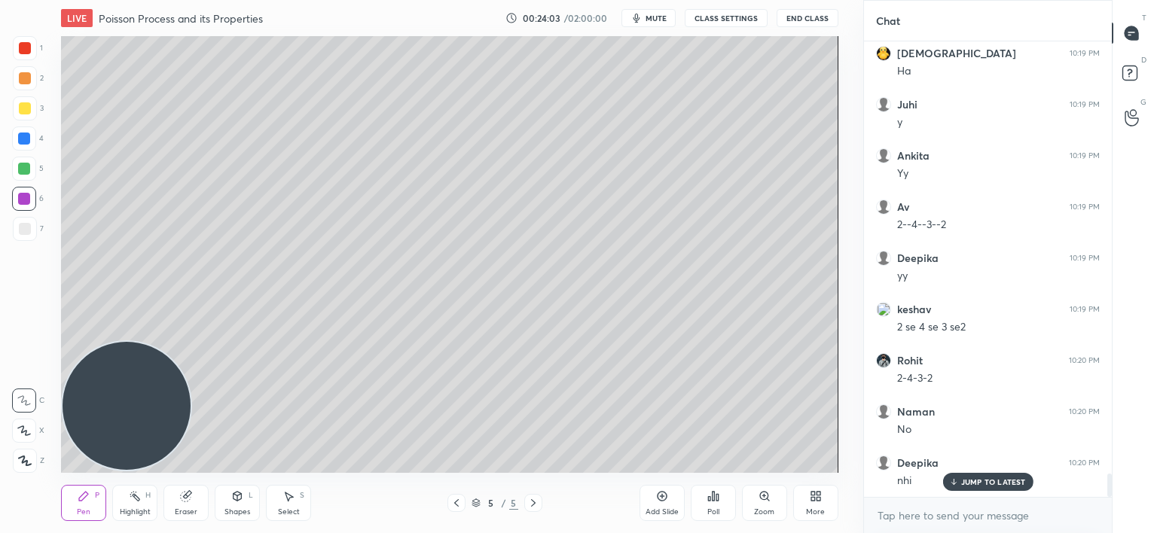
scroll to position [8531, 0]
click at [458, 505] on icon at bounding box center [456, 503] width 12 height 12
click at [26, 174] on div at bounding box center [24, 169] width 12 height 12
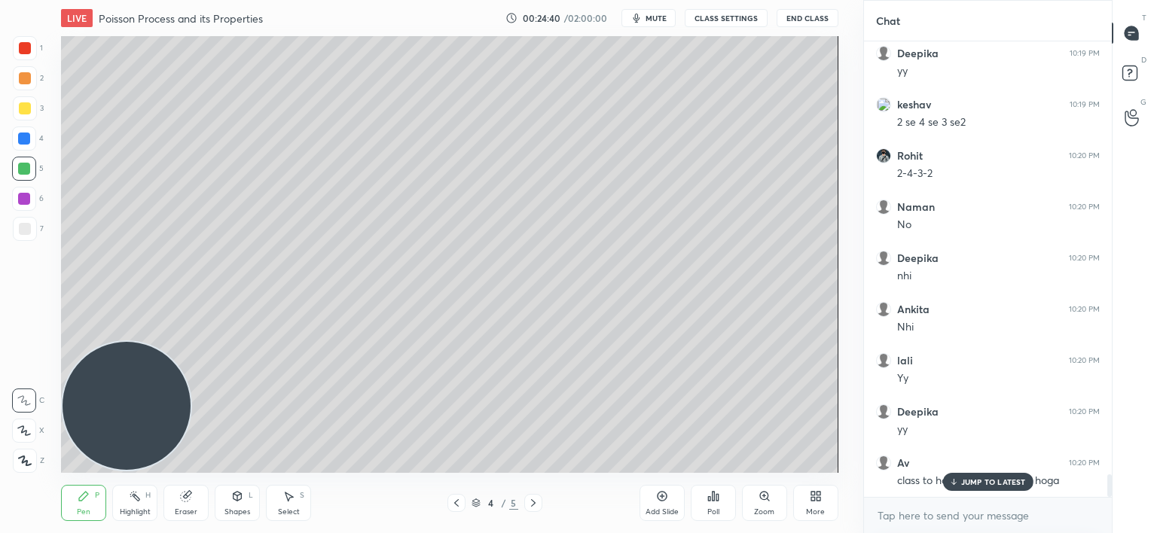
scroll to position [8736, 0]
drag, startPoint x: 956, startPoint y: 486, endPoint x: 931, endPoint y: 472, distance: 28.3
click at [955, 485] on icon at bounding box center [953, 481] width 10 height 9
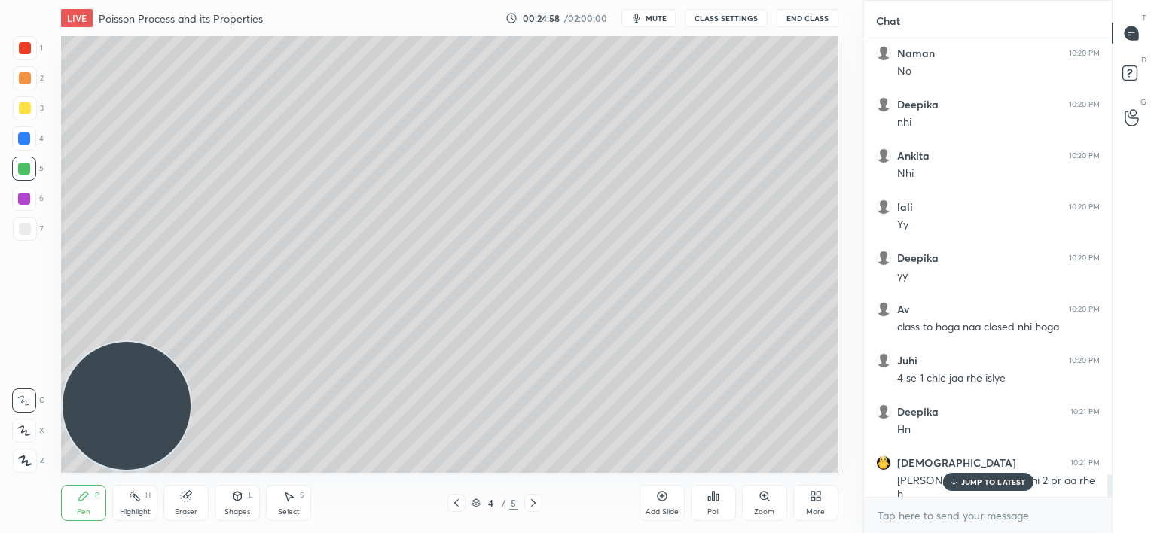
scroll to position [8890, 0]
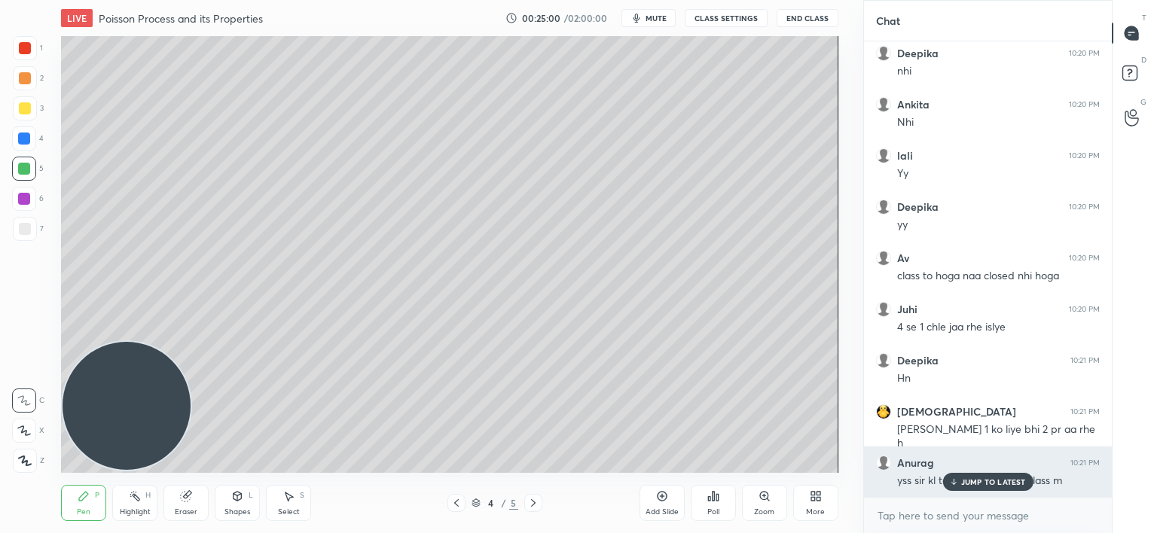
drag, startPoint x: 956, startPoint y: 481, endPoint x: 942, endPoint y: 477, distance: 14.8
click at [956, 482] on icon at bounding box center [953, 481] width 10 height 9
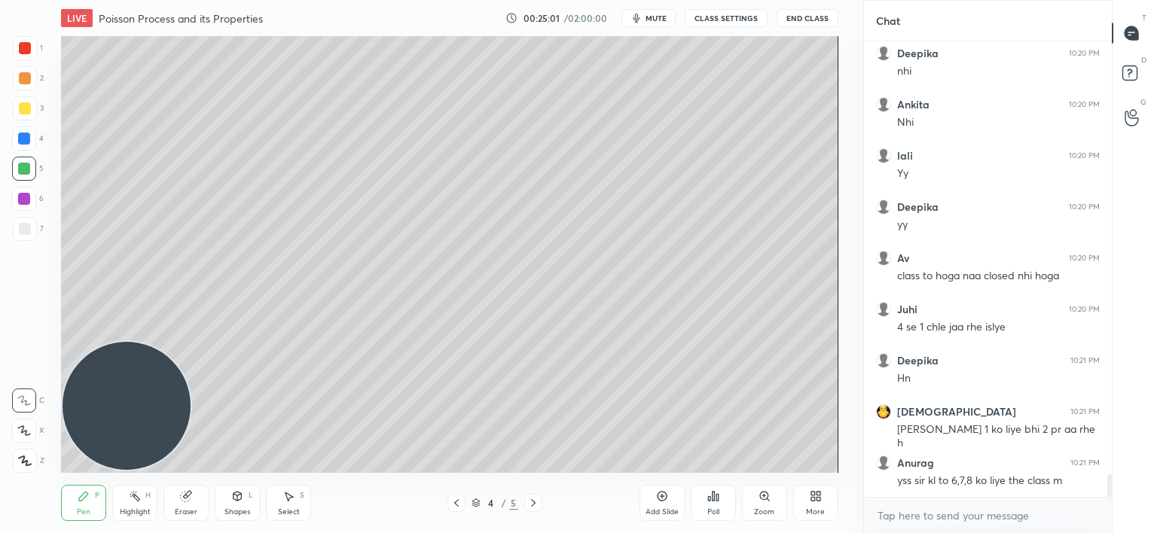
click at [666, 503] on div "Add Slide" at bounding box center [661, 503] width 45 height 36
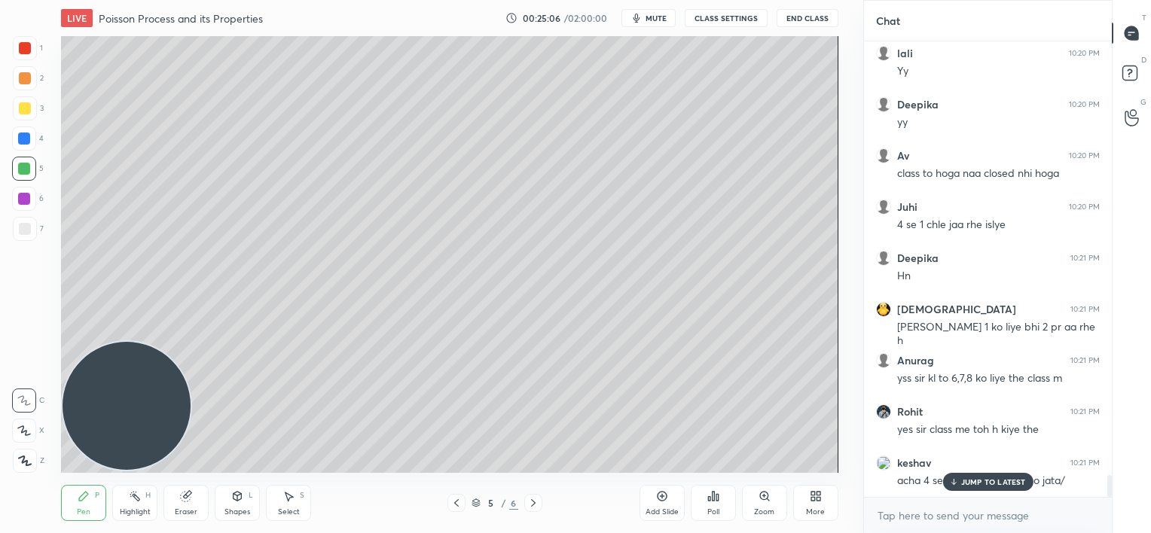
scroll to position [9044, 0]
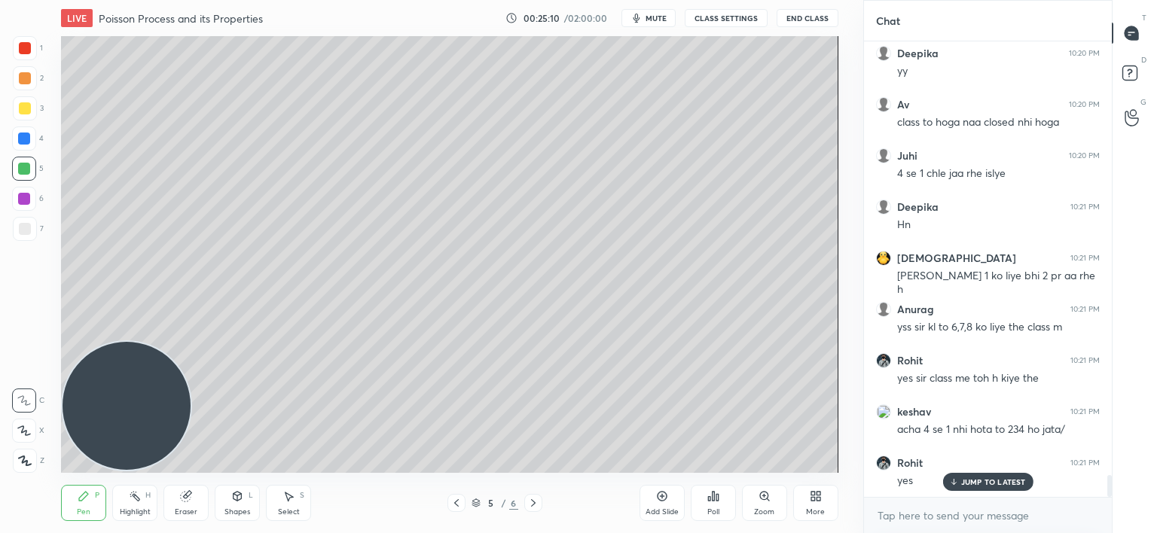
click at [29, 137] on div at bounding box center [24, 139] width 12 height 12
click at [457, 502] on icon at bounding box center [456, 503] width 12 height 12
drag, startPoint x: 537, startPoint y: 510, endPoint x: 537, endPoint y: 488, distance: 21.8
click at [538, 510] on div at bounding box center [533, 503] width 18 height 18
click at [964, 485] on p "JUMP TO LATEST" at bounding box center [993, 481] width 65 height 9
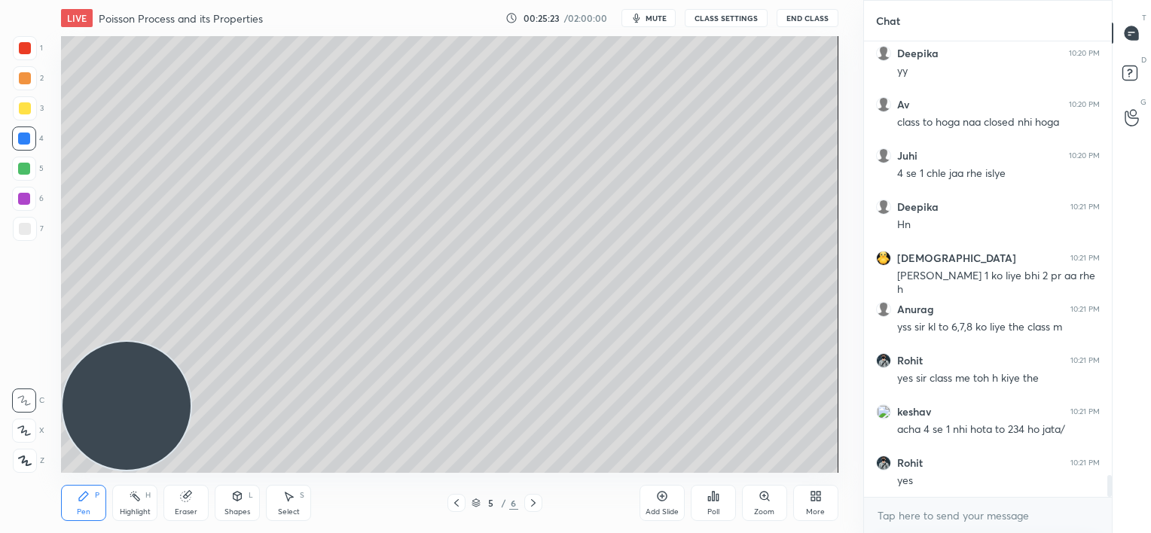
click at [459, 497] on div at bounding box center [456, 503] width 18 height 18
click at [535, 503] on icon at bounding box center [533, 503] width 12 height 12
click at [26, 233] on div at bounding box center [25, 229] width 12 height 12
drag, startPoint x: 454, startPoint y: 505, endPoint x: 456, endPoint y: 473, distance: 32.4
click at [455, 505] on icon at bounding box center [456, 503] width 12 height 12
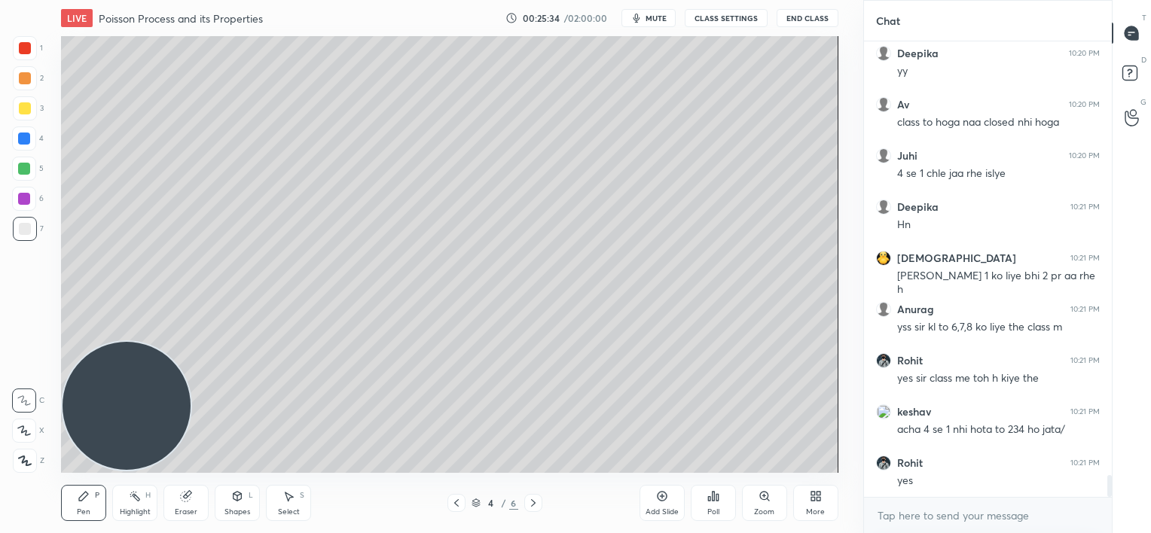
click at [535, 505] on icon at bounding box center [533, 503] width 12 height 12
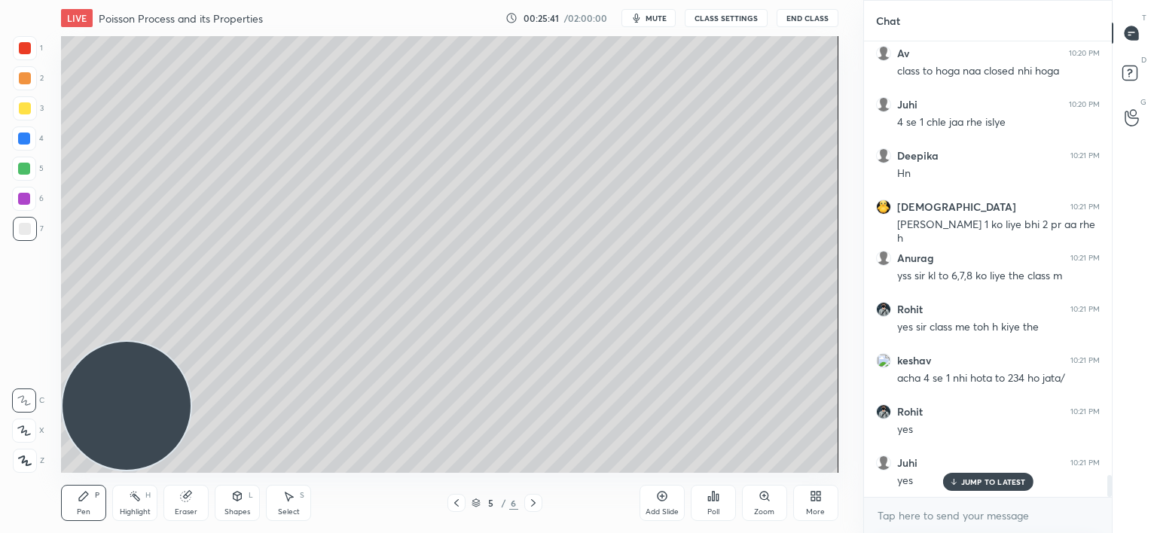
click at [960, 487] on div "JUMP TO LATEST" at bounding box center [987, 482] width 90 height 18
click at [27, 172] on div at bounding box center [24, 169] width 12 height 12
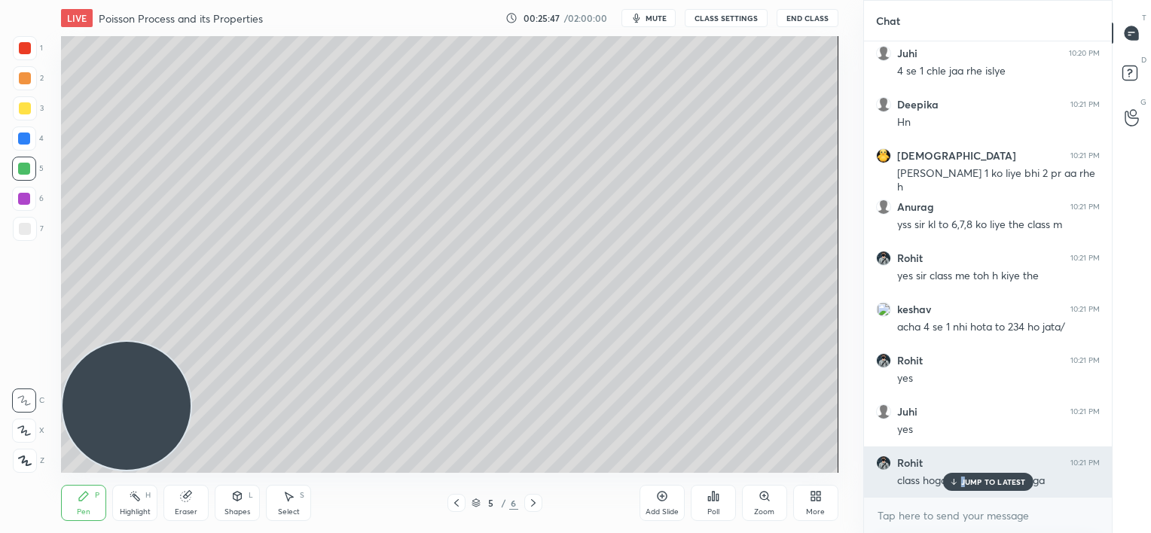
drag, startPoint x: 962, startPoint y: 480, endPoint x: 944, endPoint y: 477, distance: 18.3
click at [961, 482] on p "JUMP TO LATEST" at bounding box center [993, 481] width 65 height 9
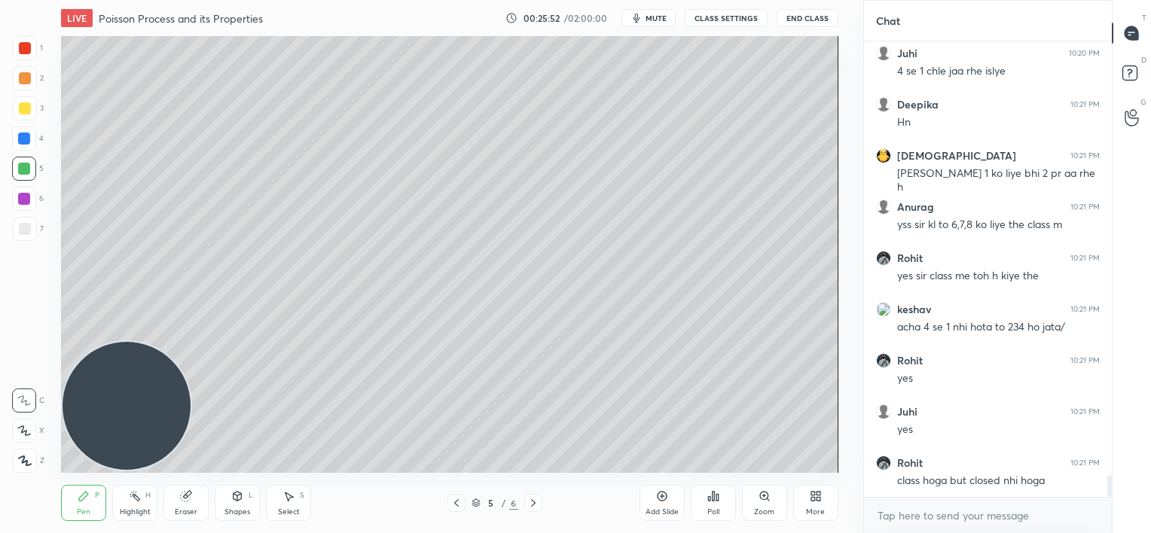
click at [24, 109] on div at bounding box center [25, 108] width 12 height 12
drag, startPoint x: 452, startPoint y: 504, endPoint x: 461, endPoint y: 480, distance: 25.7
click at [453, 503] on icon at bounding box center [456, 503] width 12 height 12
click at [529, 503] on icon at bounding box center [533, 503] width 12 height 12
click at [30, 141] on div at bounding box center [24, 139] width 12 height 12
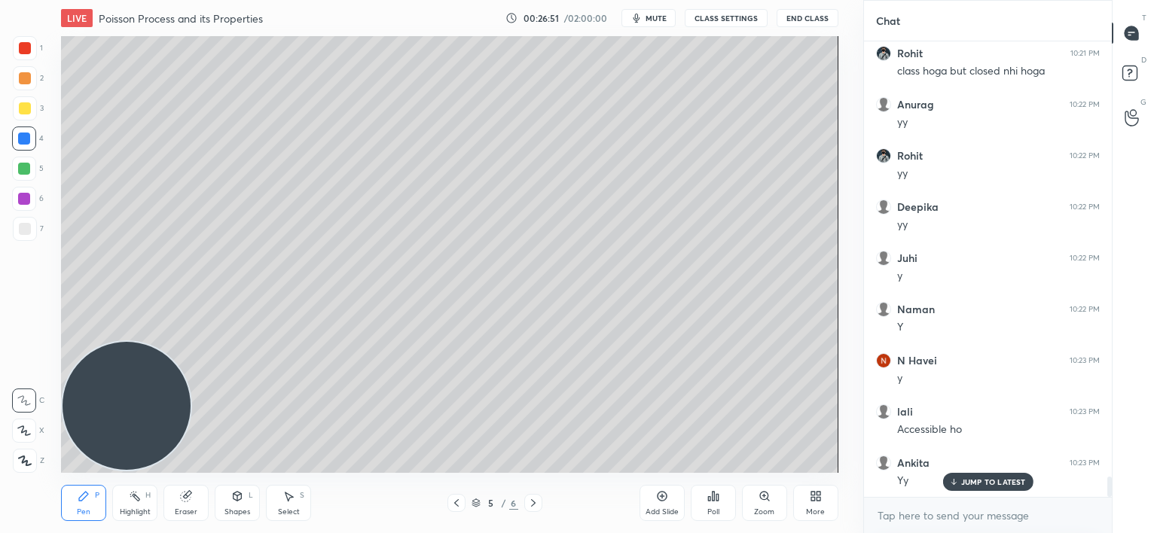
scroll to position [9607, 0]
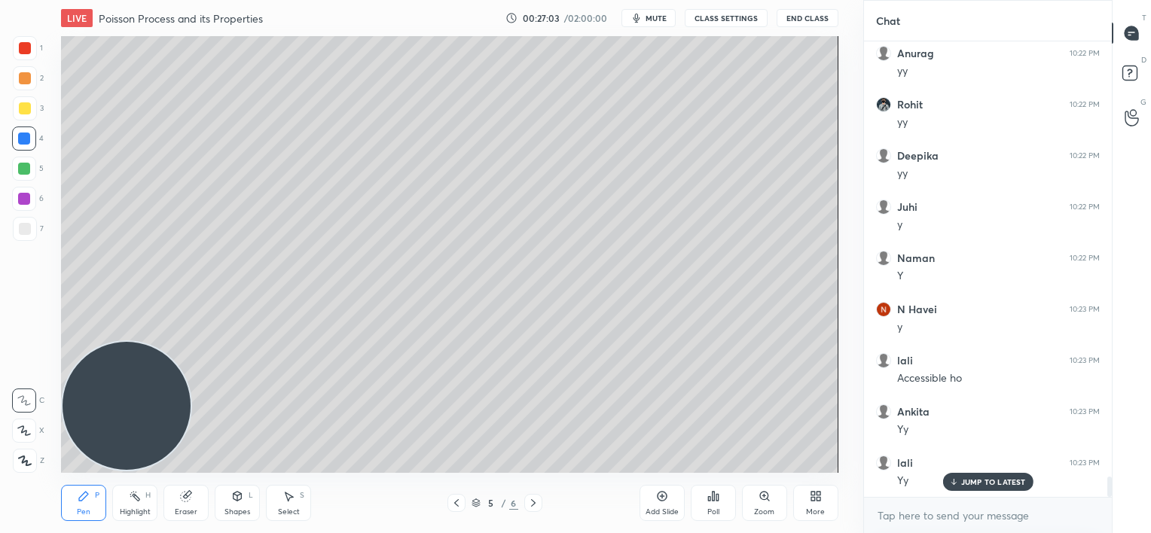
click at [957, 487] on div "JUMP TO LATEST" at bounding box center [987, 482] width 90 height 18
click at [24, 79] on div at bounding box center [25, 78] width 12 height 12
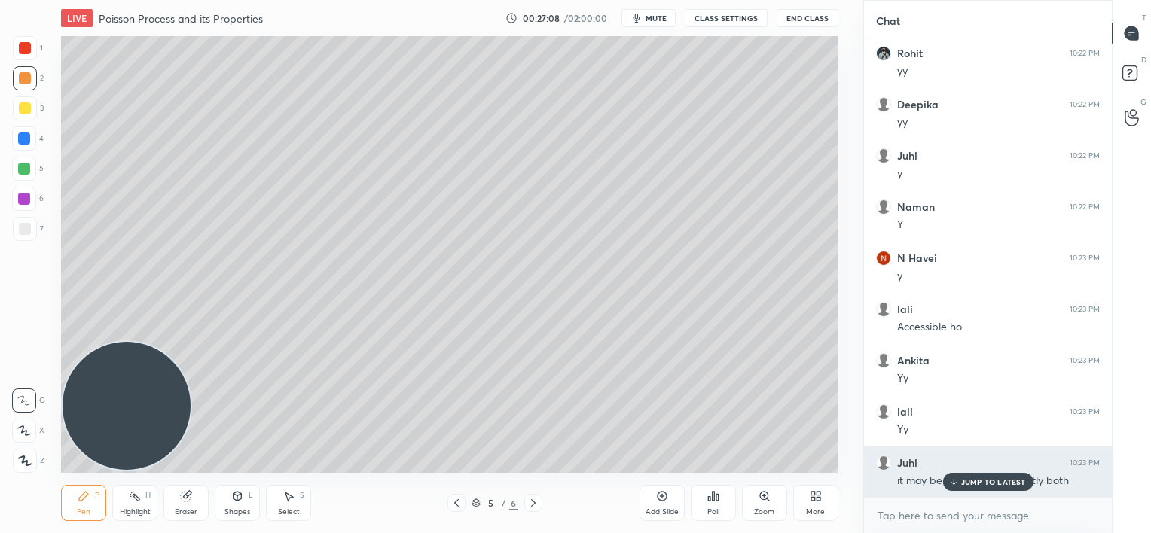
drag, startPoint x: 967, startPoint y: 479, endPoint x: 920, endPoint y: 476, distance: 46.8
click at [966, 480] on p "JUMP TO LATEST" at bounding box center [993, 481] width 65 height 9
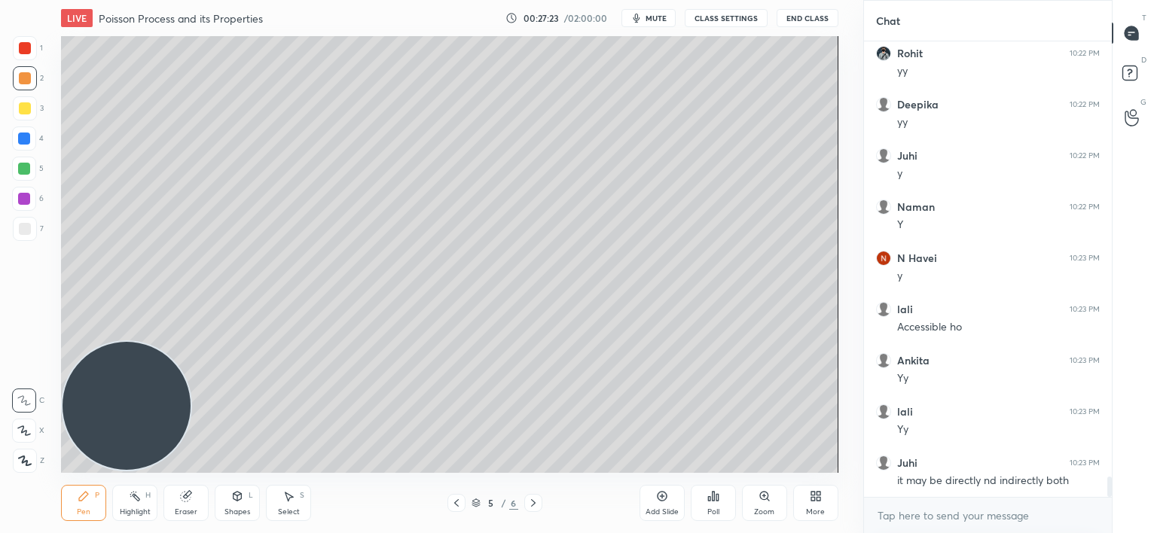
click at [187, 499] on icon at bounding box center [186, 497] width 10 height 10
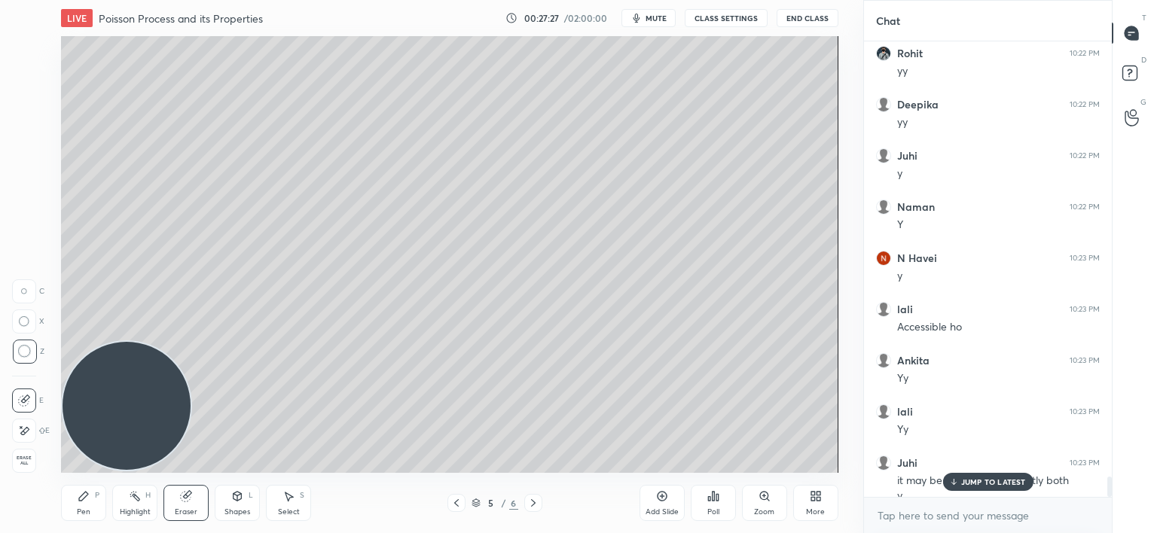
scroll to position [9673, 0]
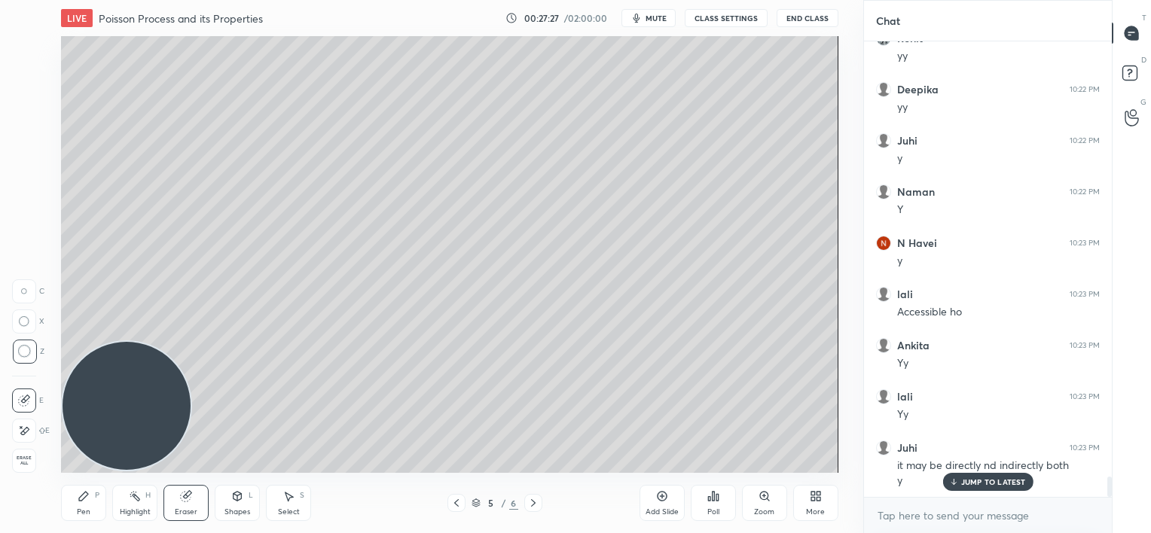
click at [81, 505] on div "Pen P" at bounding box center [83, 503] width 45 height 36
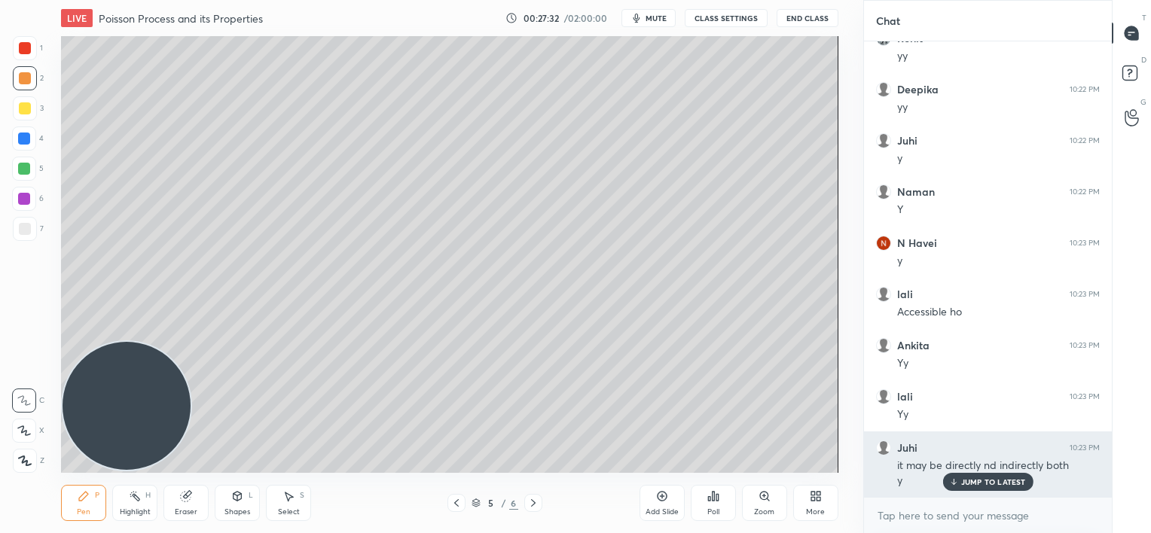
click at [964, 483] on p "JUMP TO LATEST" at bounding box center [993, 481] width 65 height 9
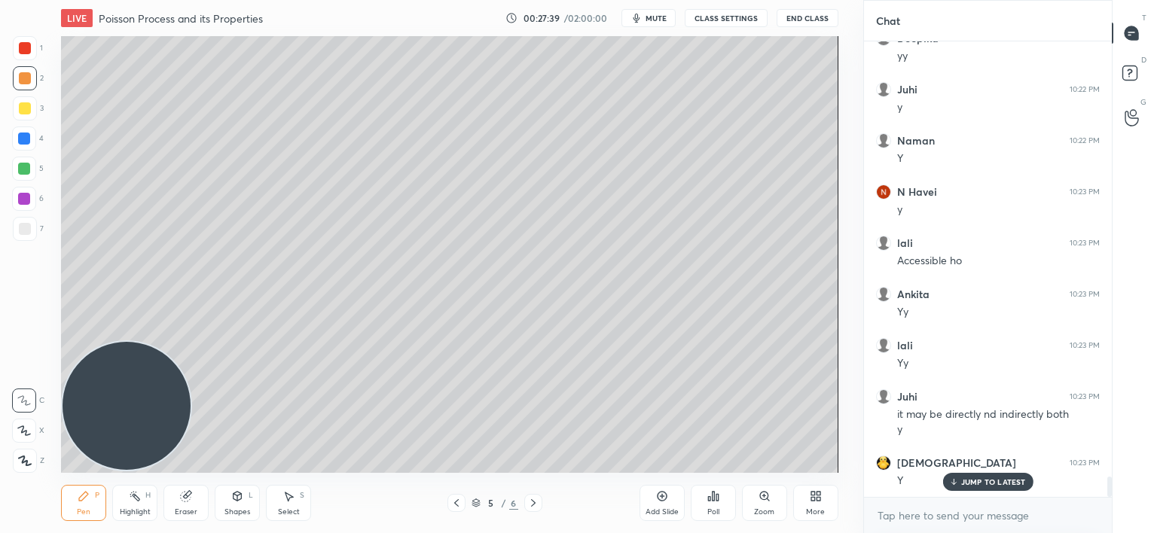
scroll to position [9776, 0]
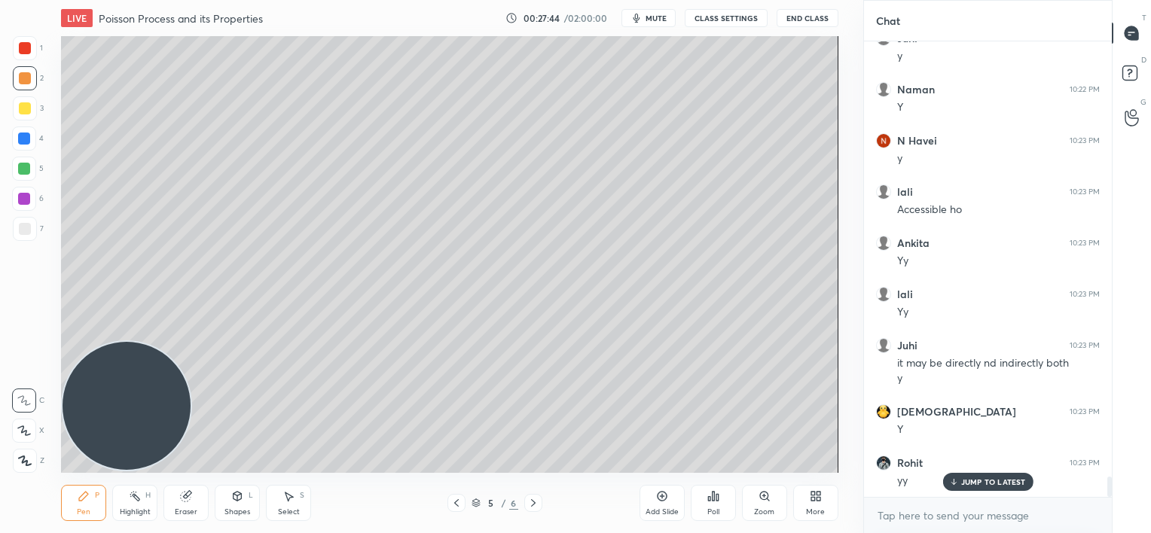
click at [967, 482] on p "JUMP TO LATEST" at bounding box center [993, 481] width 65 height 9
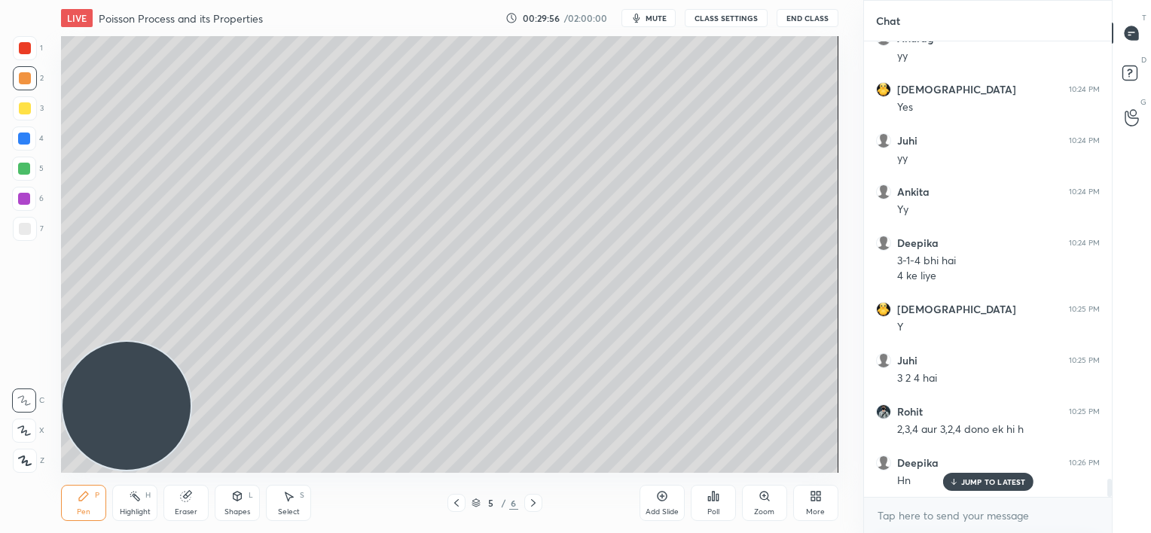
scroll to position [10917, 0]
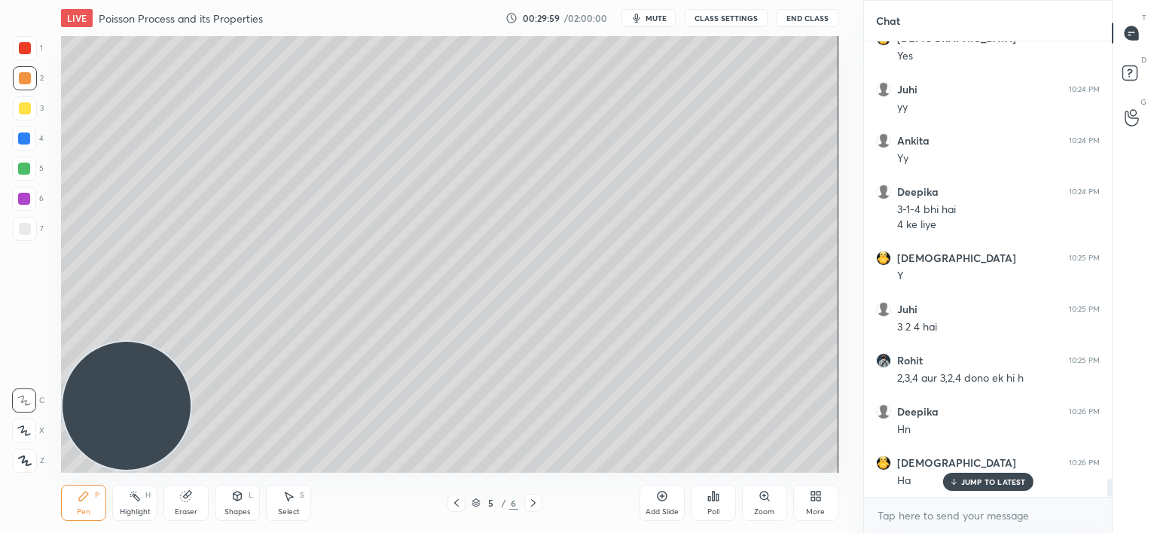
click at [978, 484] on p "JUMP TO LATEST" at bounding box center [993, 481] width 65 height 9
click at [29, 169] on div at bounding box center [24, 169] width 12 height 12
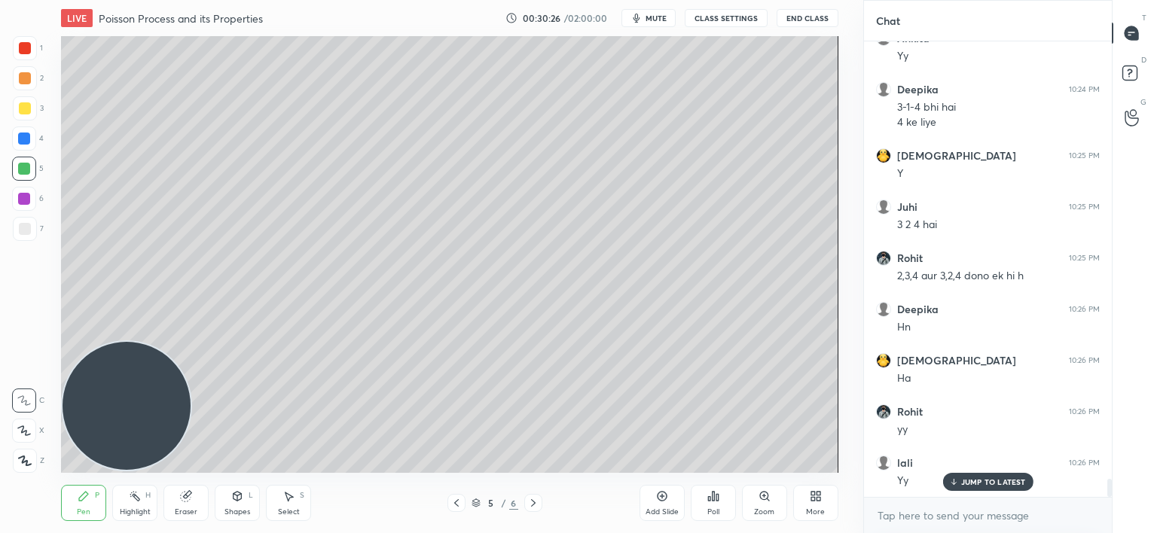
scroll to position [11071, 0]
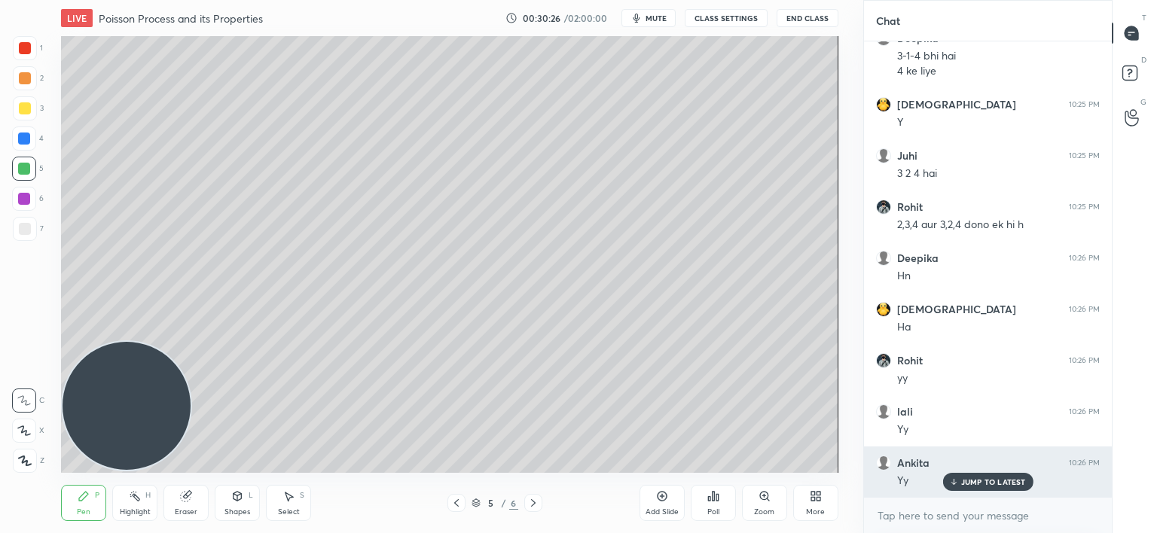
click at [973, 485] on p "JUMP TO LATEST" at bounding box center [993, 481] width 65 height 9
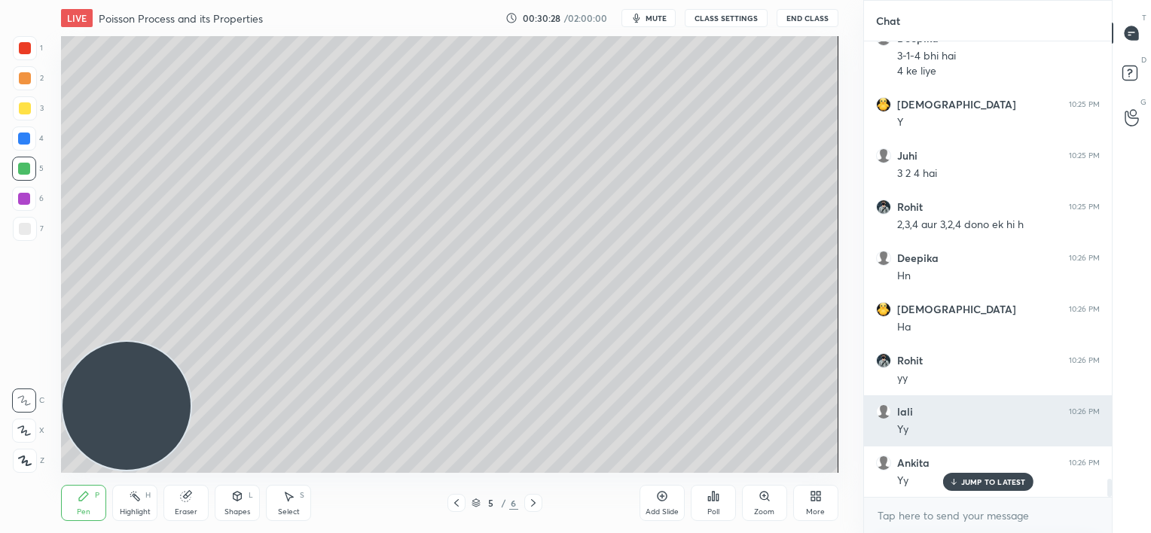
scroll to position [11122, 0]
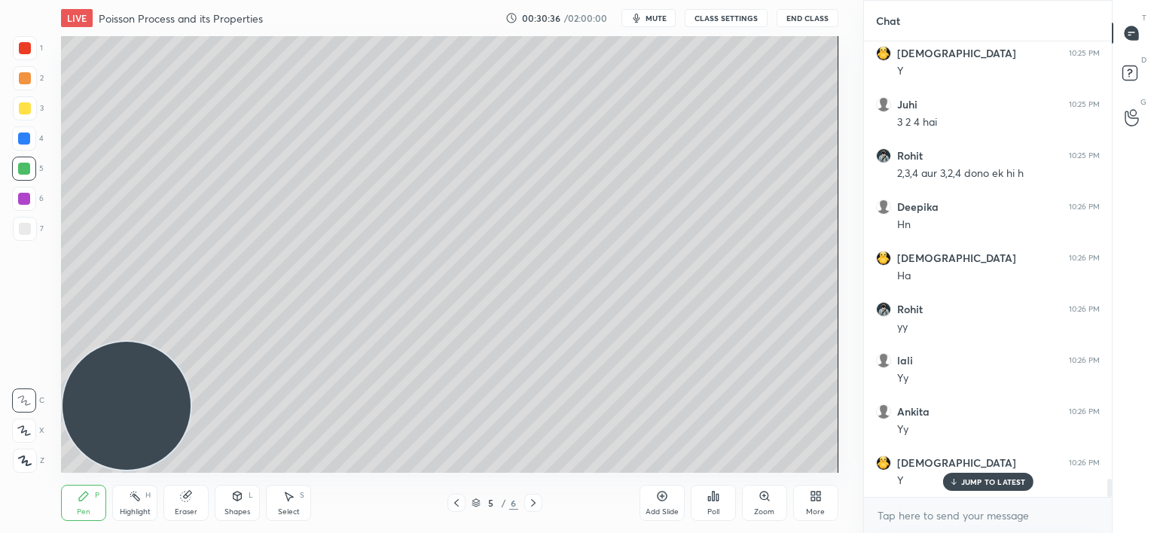
click at [958, 479] on div "JUMP TO LATEST" at bounding box center [987, 482] width 90 height 18
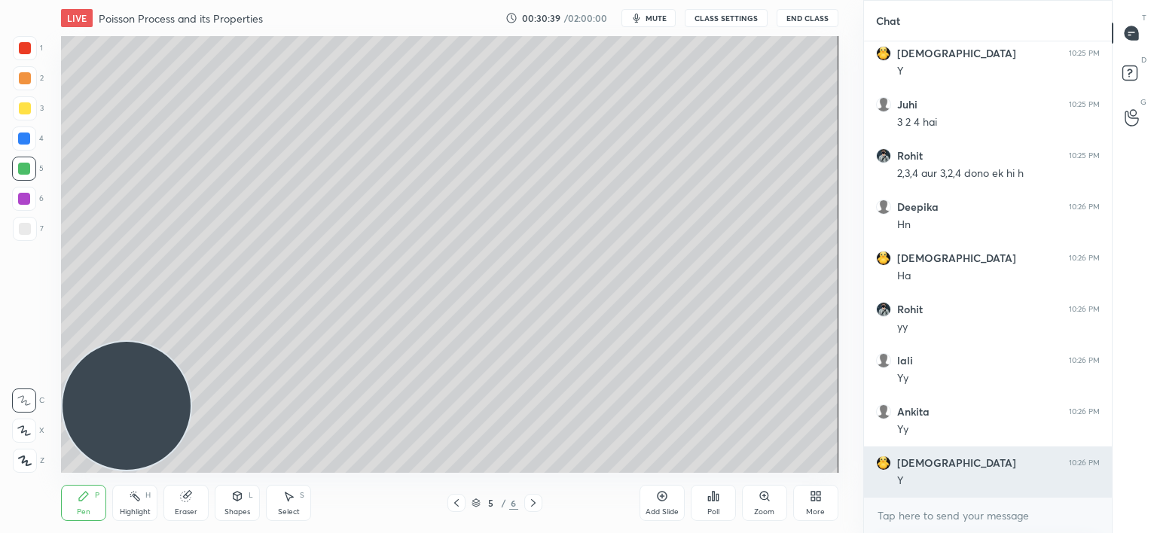
scroll to position [11137, 0]
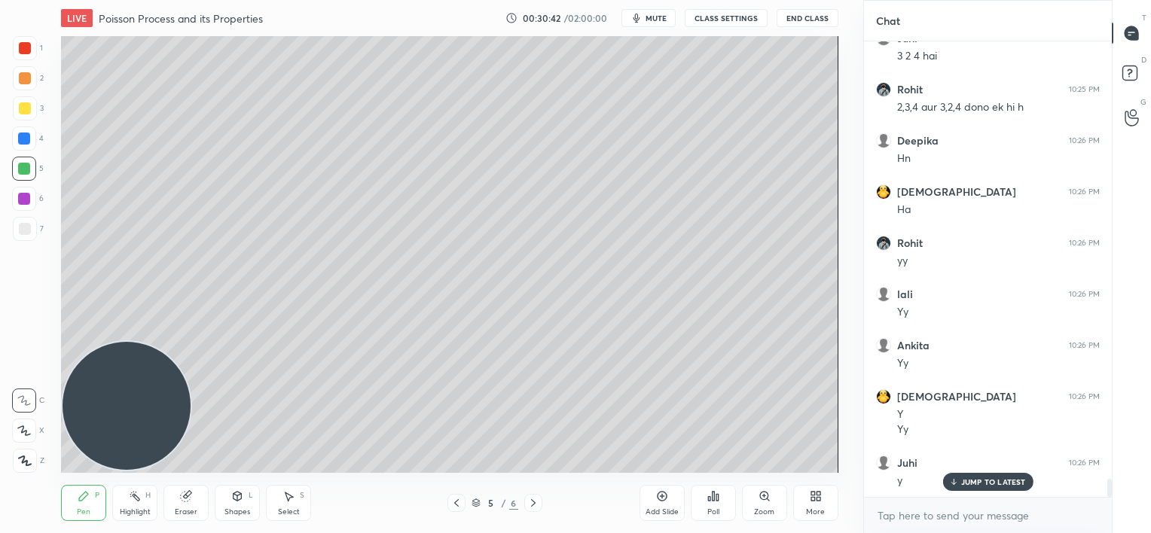
click at [978, 482] on p "JUMP TO LATEST" at bounding box center [993, 481] width 65 height 9
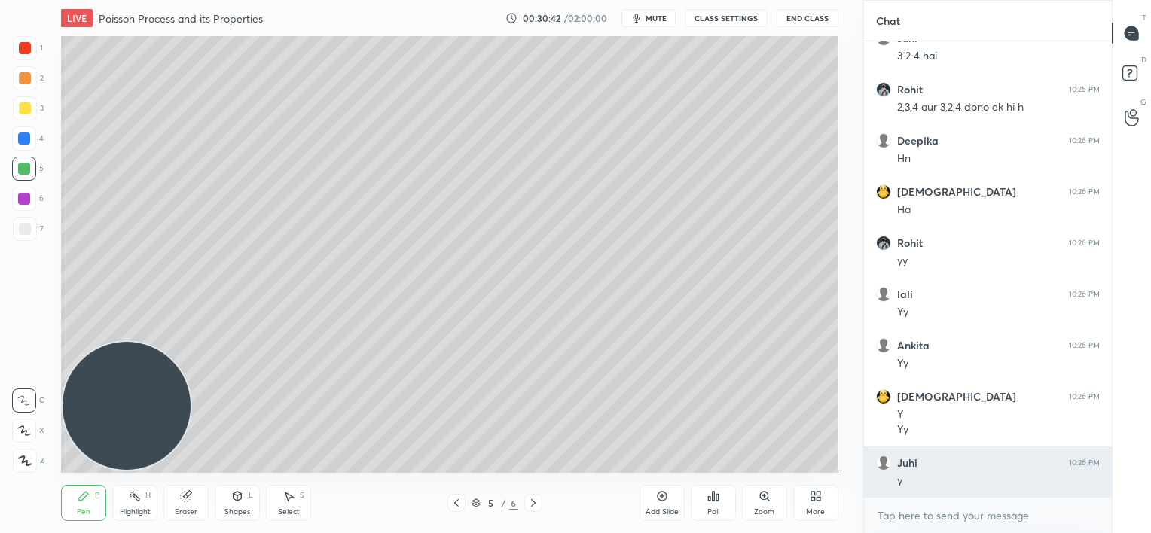
scroll to position [11240, 0]
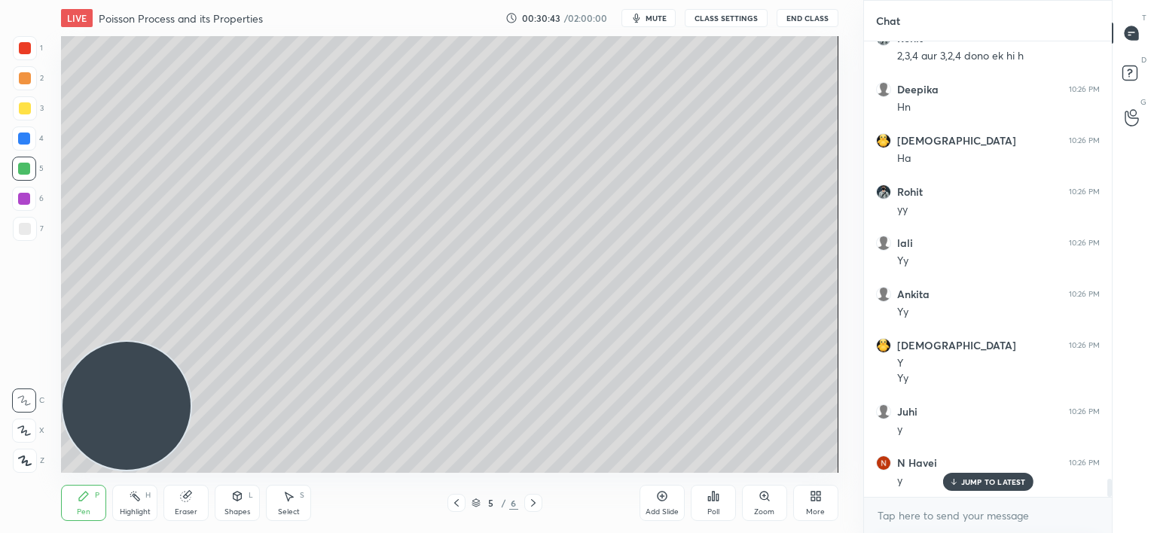
click at [16, 238] on div at bounding box center [25, 229] width 24 height 24
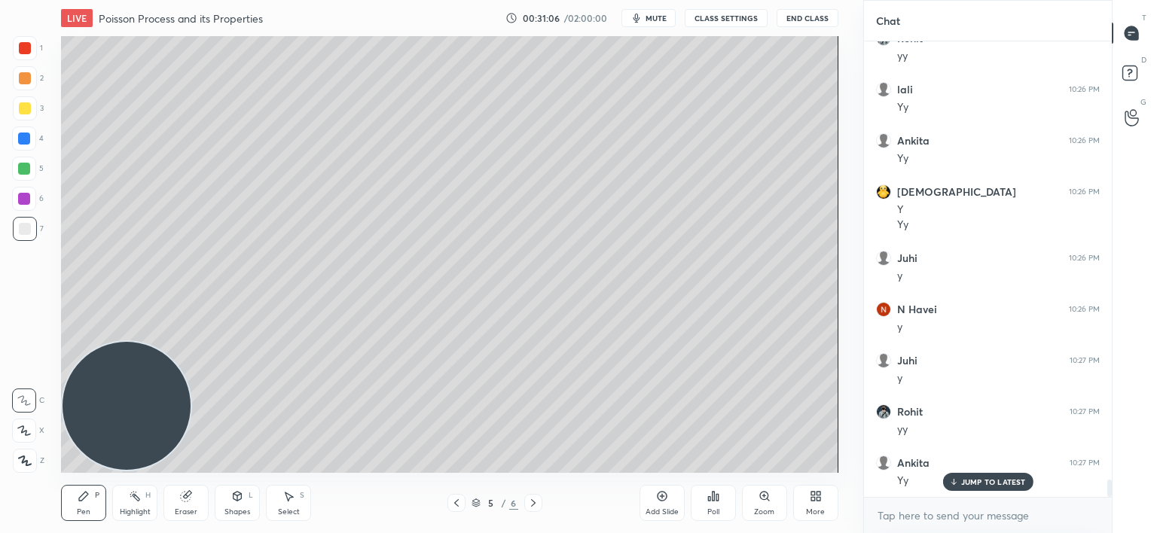
scroll to position [11445, 0]
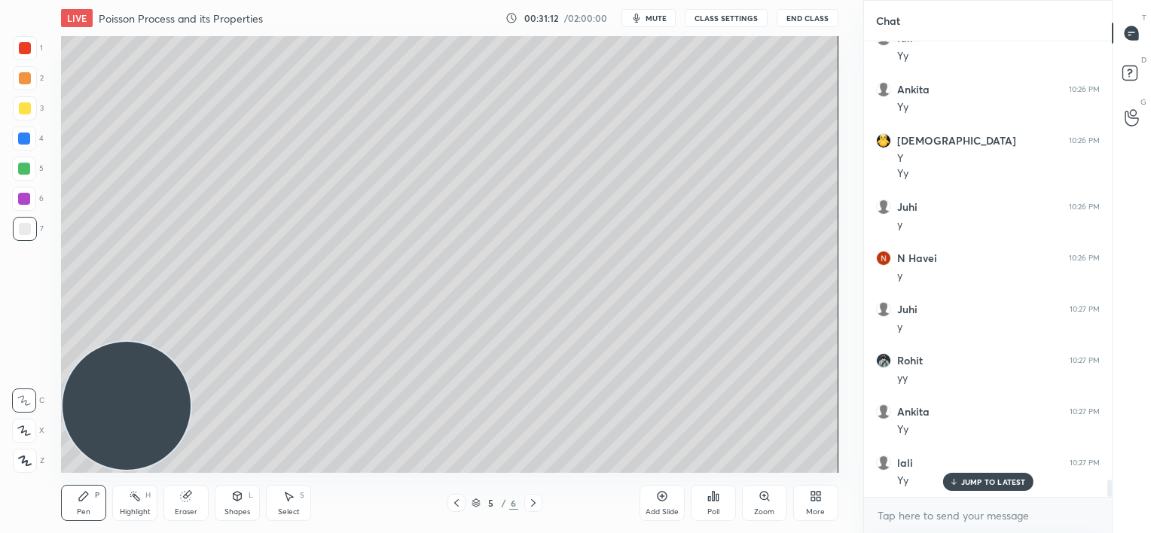
click at [22, 198] on div at bounding box center [24, 199] width 12 height 12
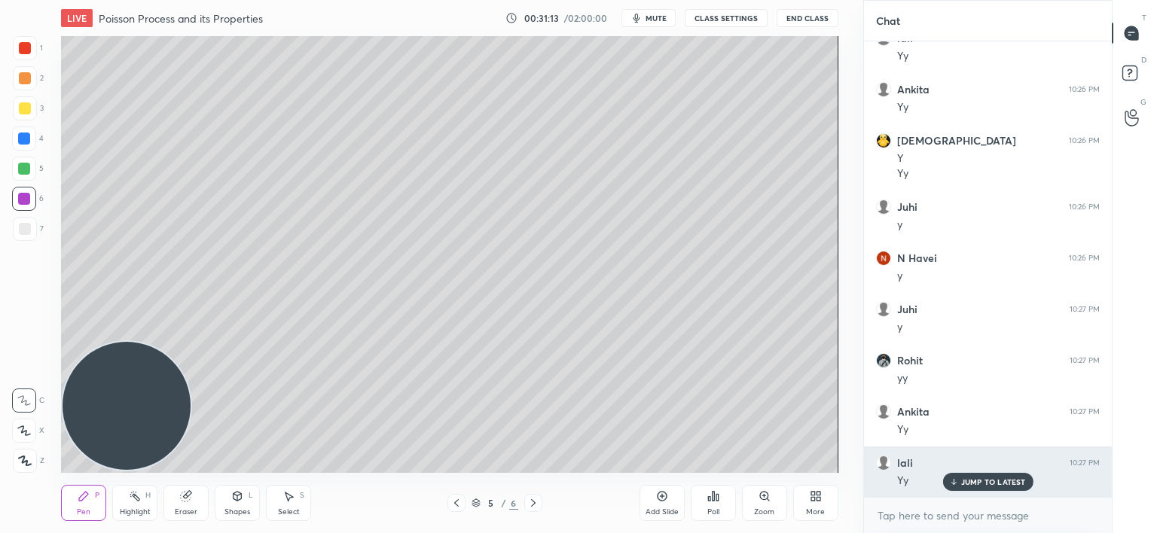
drag, startPoint x: 964, startPoint y: 484, endPoint x: 955, endPoint y: 479, distance: 10.1
click at [964, 485] on p "JUMP TO LATEST" at bounding box center [993, 481] width 65 height 9
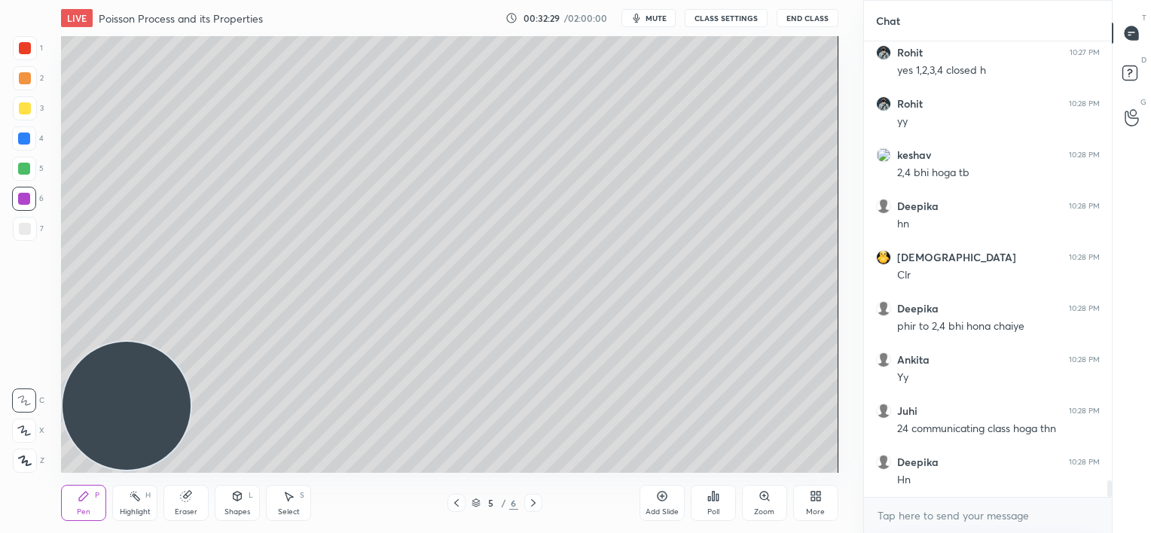
scroll to position [12176, 0]
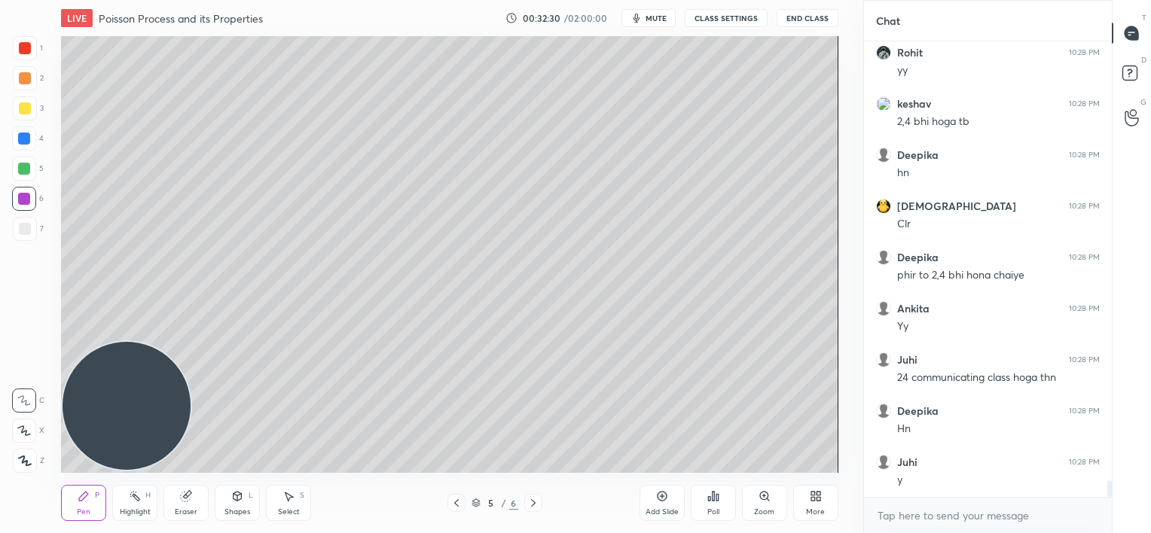
click at [188, 499] on icon at bounding box center [186, 497] width 10 height 10
click at [91, 499] on div "Pen P" at bounding box center [83, 503] width 45 height 36
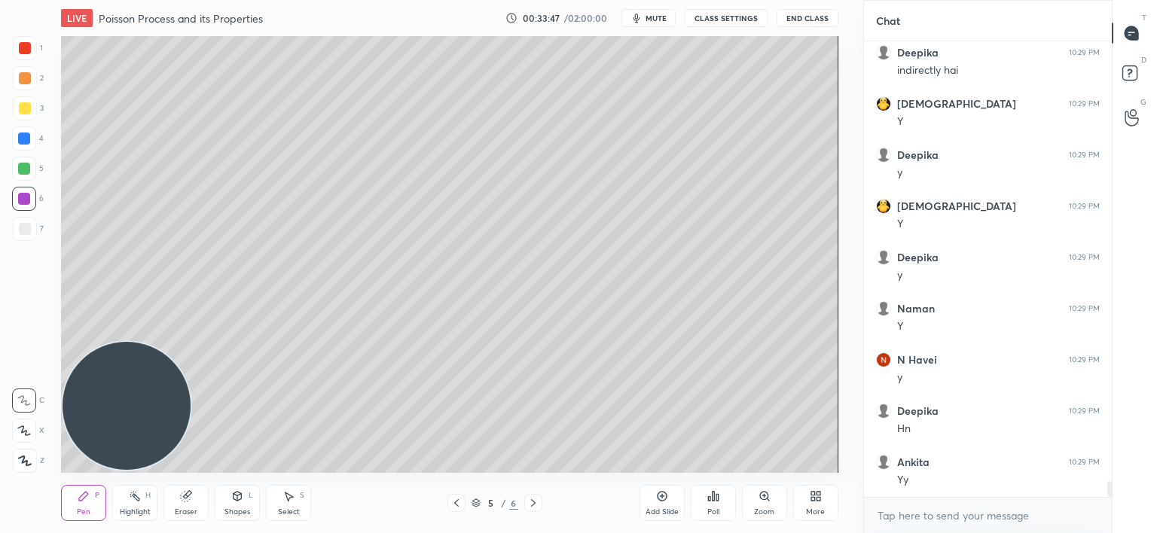
scroll to position [12842, 0]
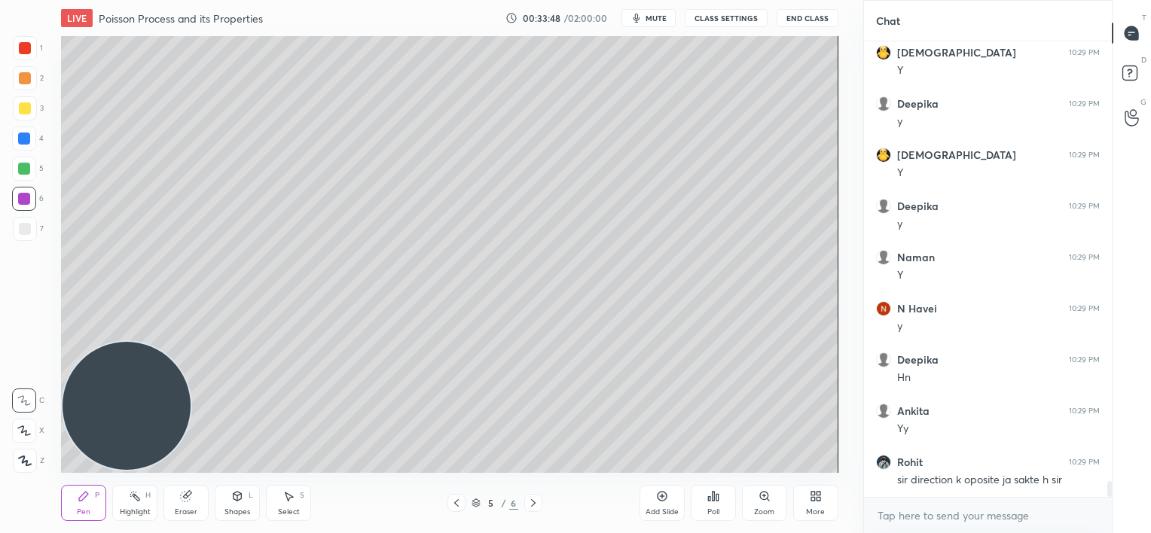
click at [30, 143] on div at bounding box center [24, 139] width 12 height 12
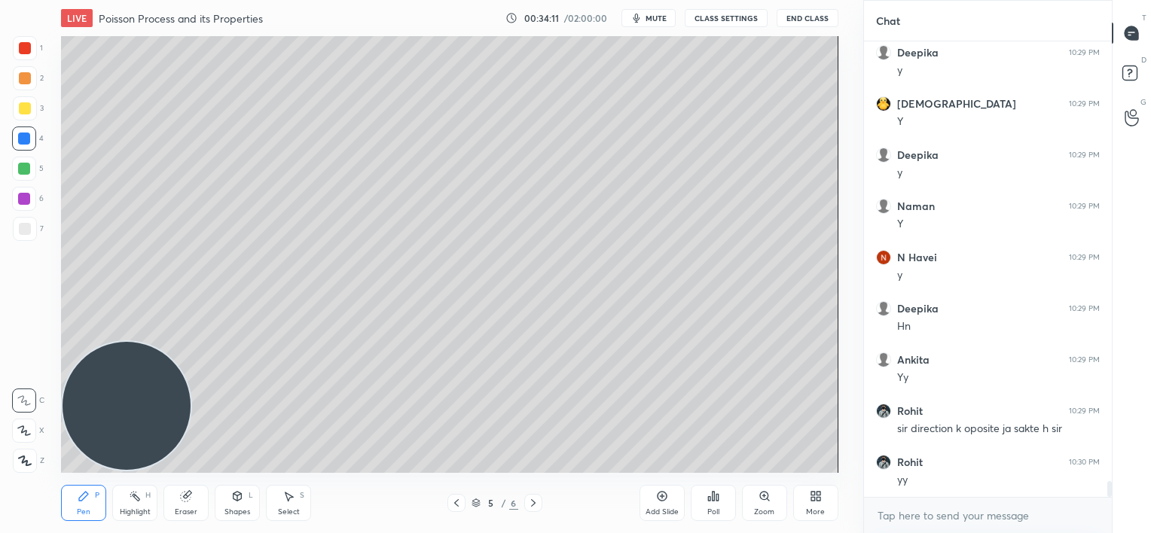
drag, startPoint x: 453, startPoint y: 505, endPoint x: 455, endPoint y: 496, distance: 9.2
click at [455, 505] on icon at bounding box center [456, 503] width 12 height 12
drag, startPoint x: 532, startPoint y: 509, endPoint x: 531, endPoint y: 491, distance: 18.1
click at [533, 510] on div at bounding box center [533, 503] width 18 height 18
drag, startPoint x: 185, startPoint y: 505, endPoint x: 235, endPoint y: 485, distance: 54.1
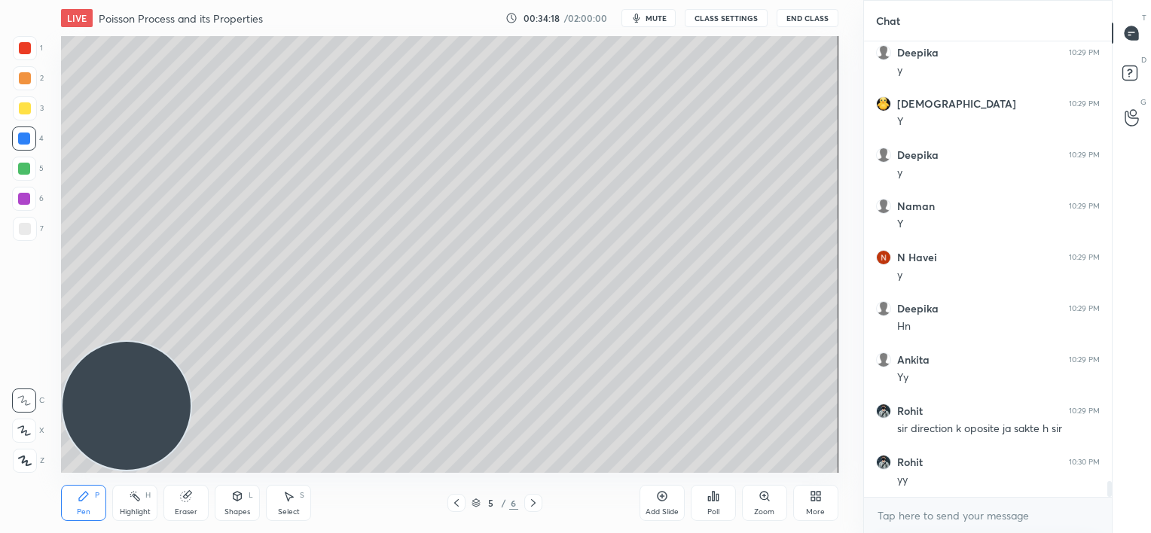
click at [188, 505] on div "Eraser" at bounding box center [185, 503] width 45 height 36
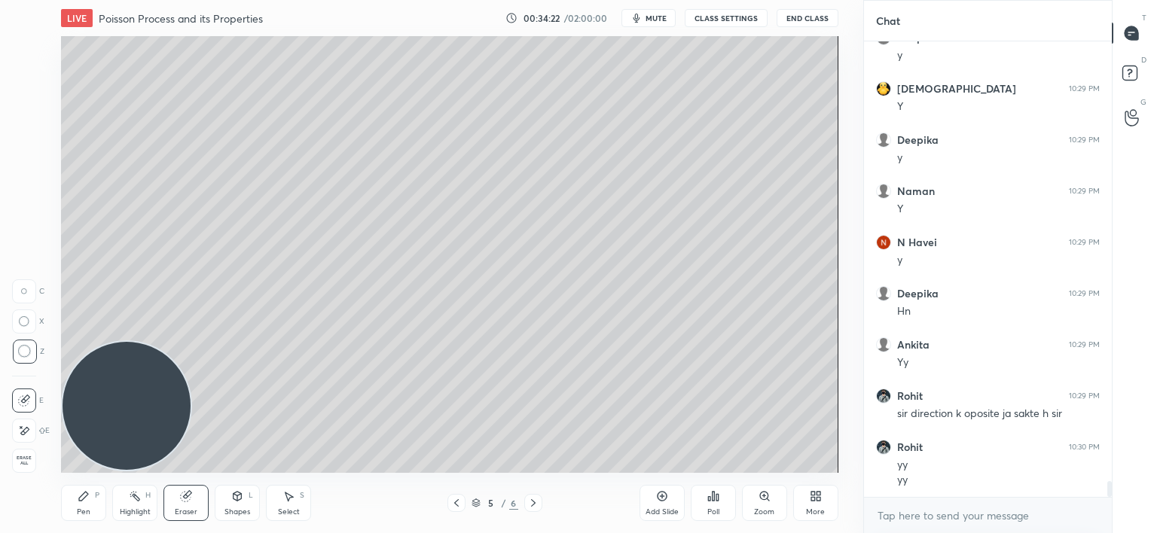
click at [87, 497] on icon at bounding box center [84, 496] width 12 height 12
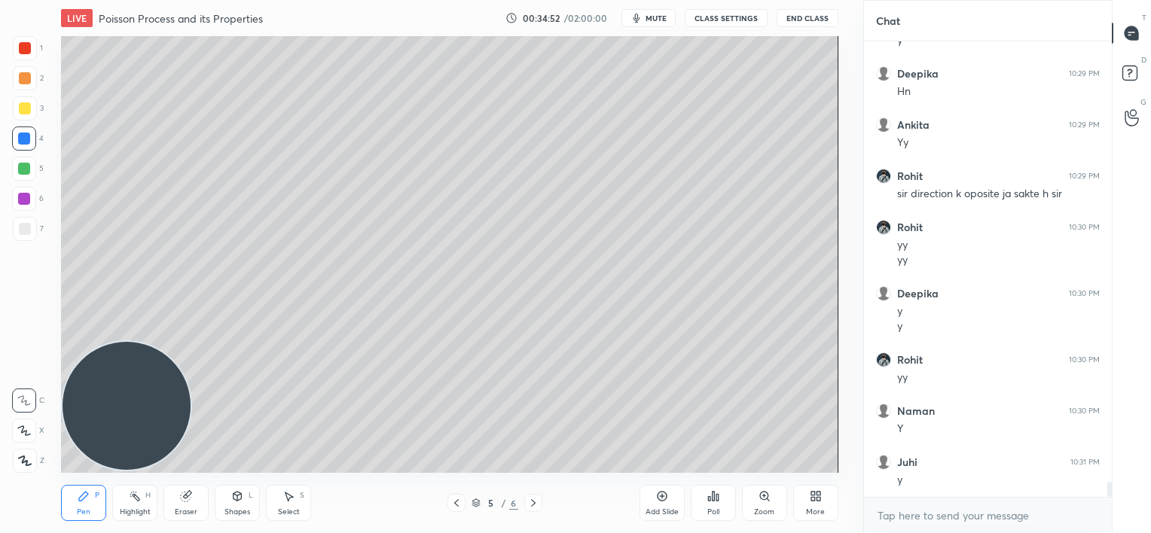
scroll to position [13179, 0]
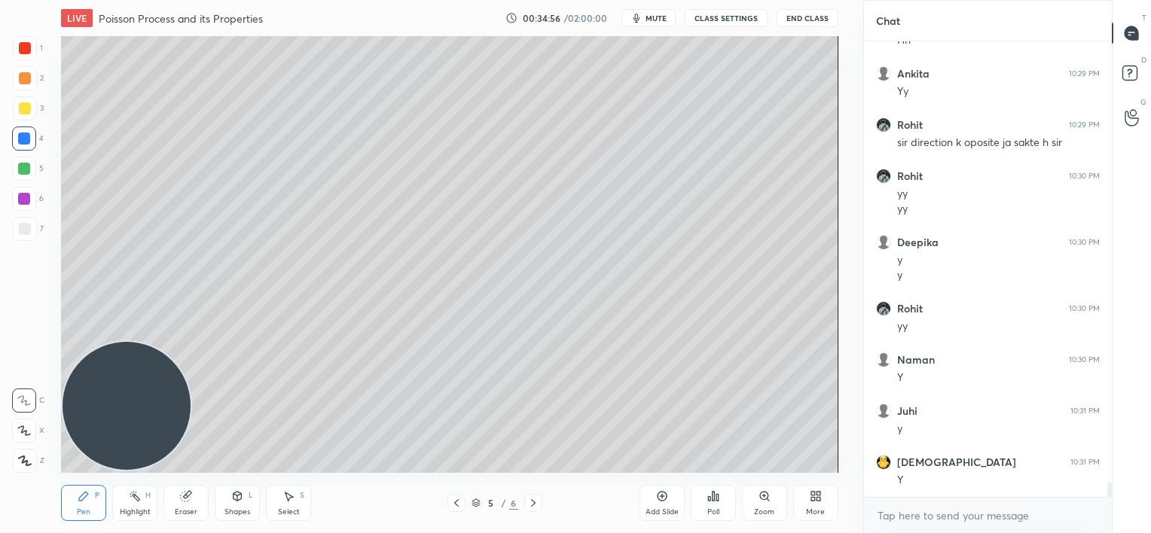
click at [454, 510] on div at bounding box center [456, 503] width 18 height 18
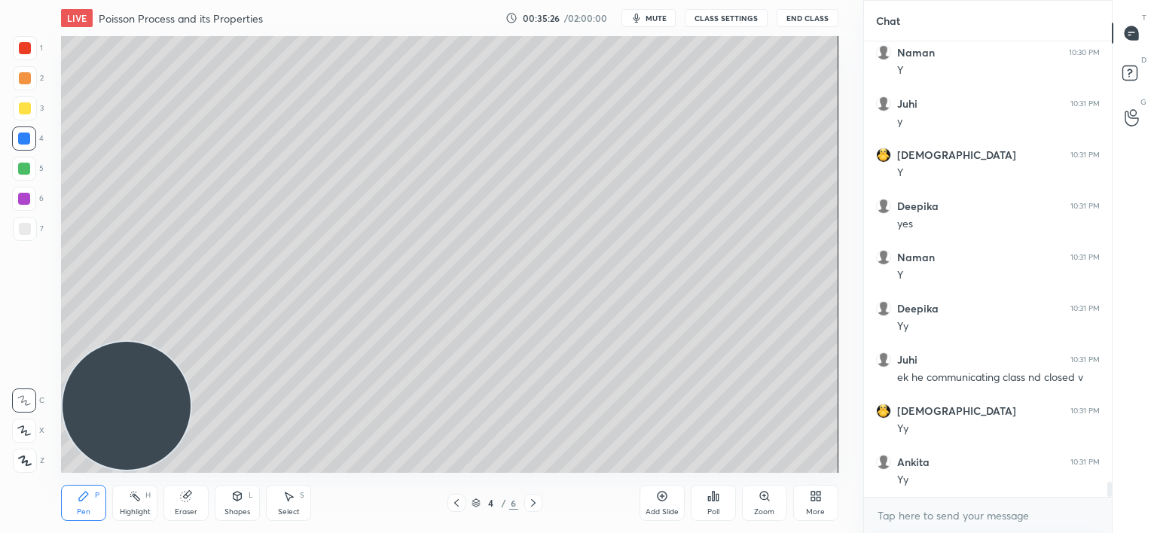
scroll to position [13537, 0]
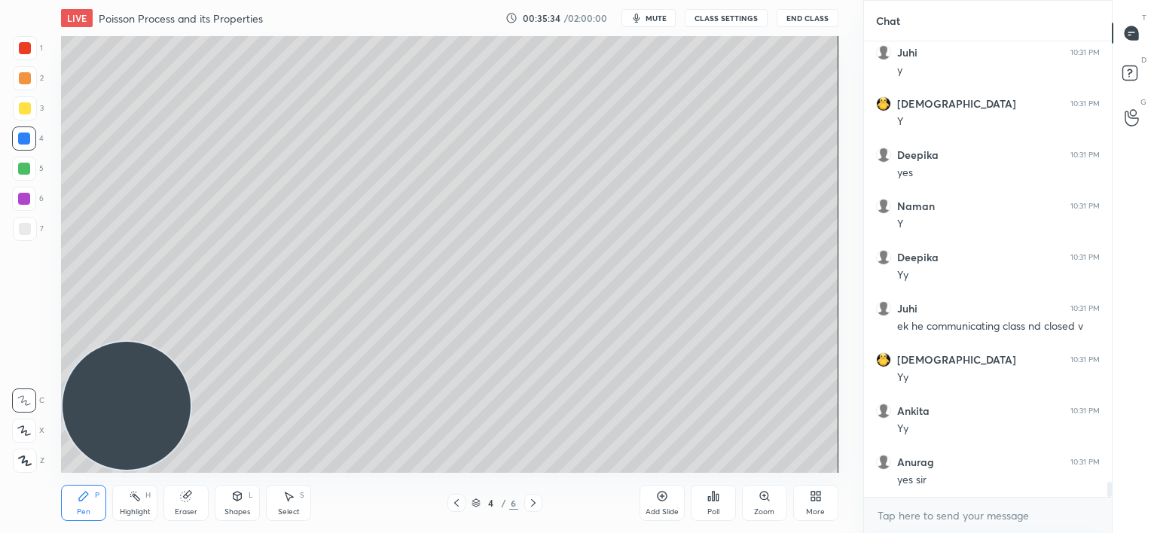
drag, startPoint x: 24, startPoint y: 229, endPoint x: 25, endPoint y: 221, distance: 7.6
click at [26, 228] on div at bounding box center [25, 229] width 12 height 12
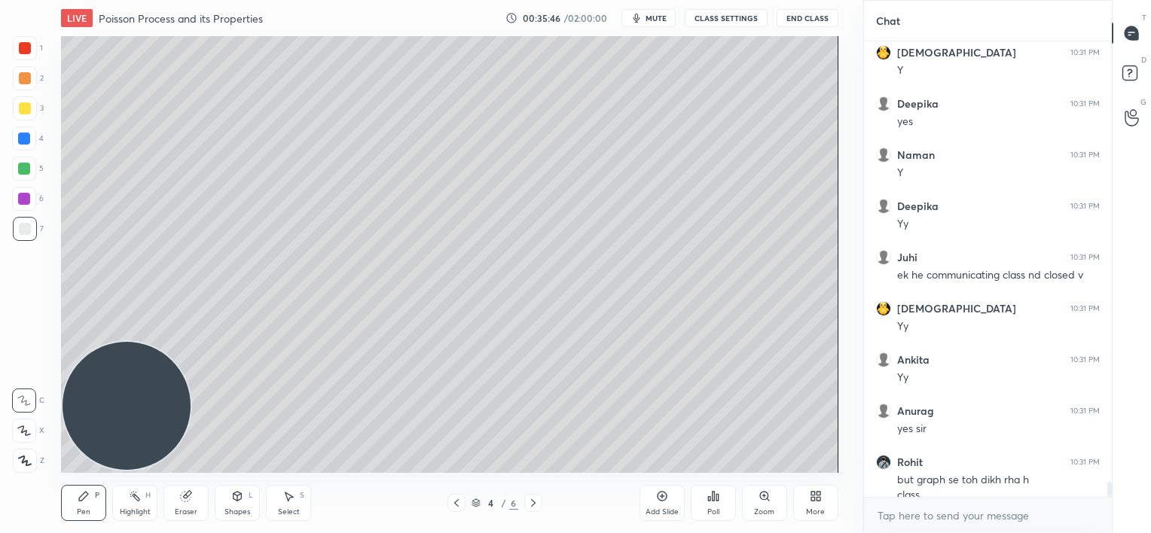
scroll to position [13604, 0]
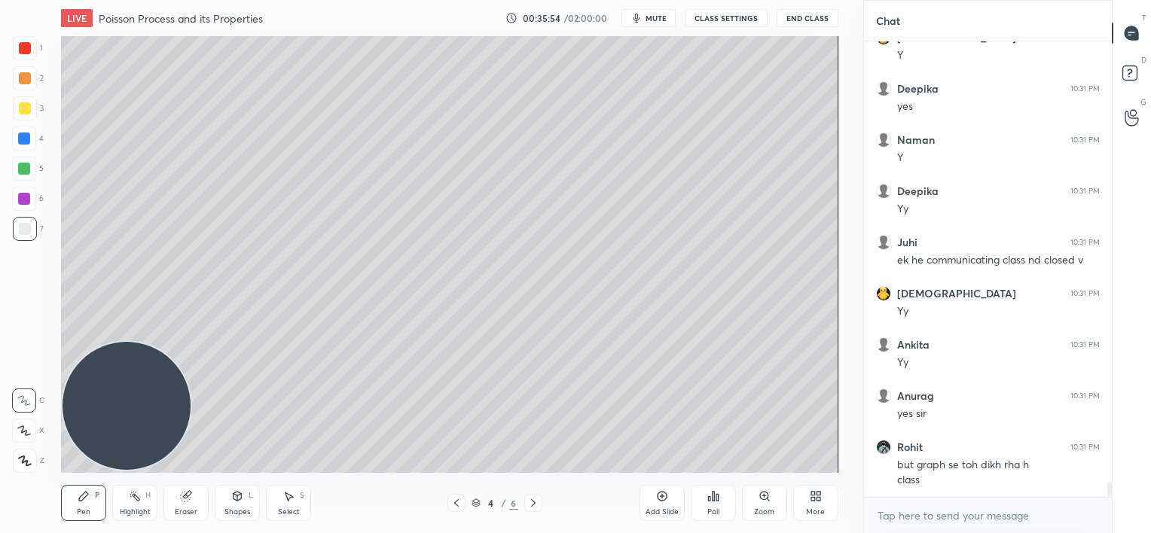
click at [530, 503] on icon at bounding box center [533, 503] width 12 height 12
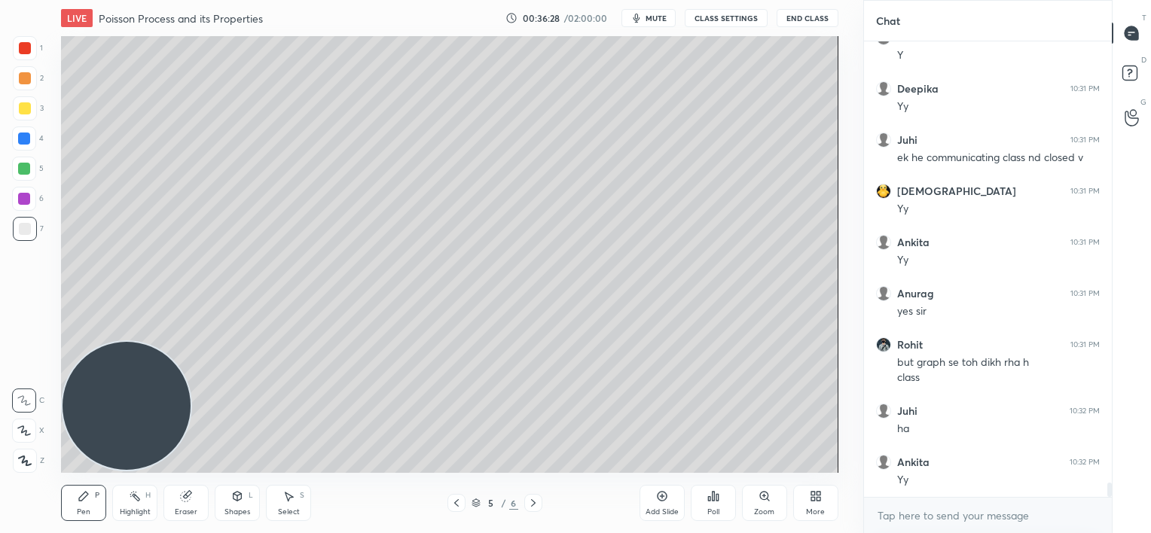
scroll to position [13757, 0]
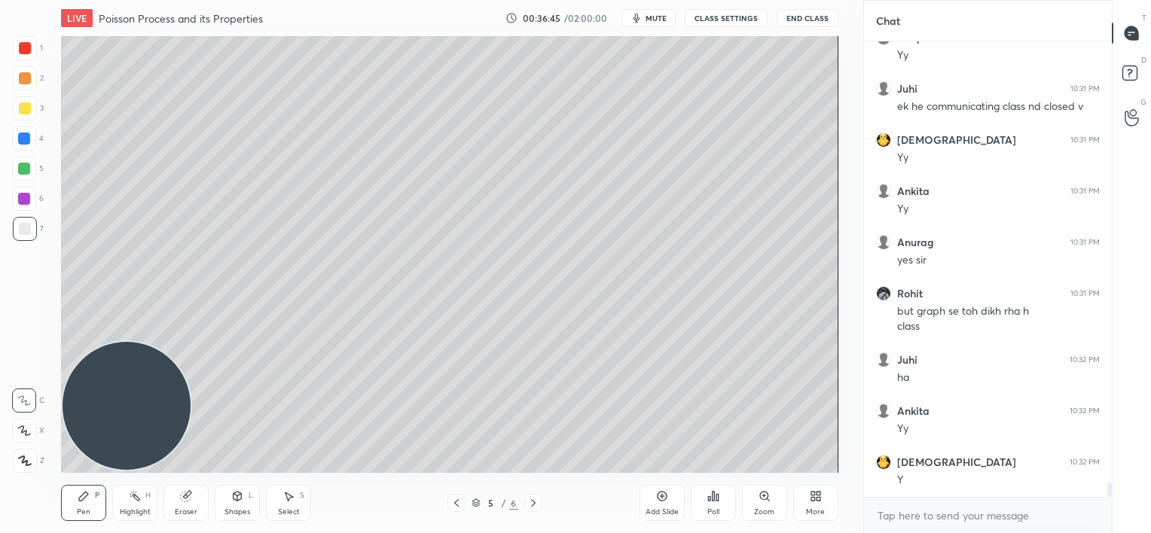
drag, startPoint x: 185, startPoint y: 506, endPoint x: 178, endPoint y: 473, distance: 33.8
click at [185, 503] on div "Eraser" at bounding box center [185, 503] width 45 height 36
drag, startPoint x: 74, startPoint y: 501, endPoint x: 63, endPoint y: 502, distance: 10.6
click at [74, 502] on div "Pen P" at bounding box center [83, 503] width 45 height 36
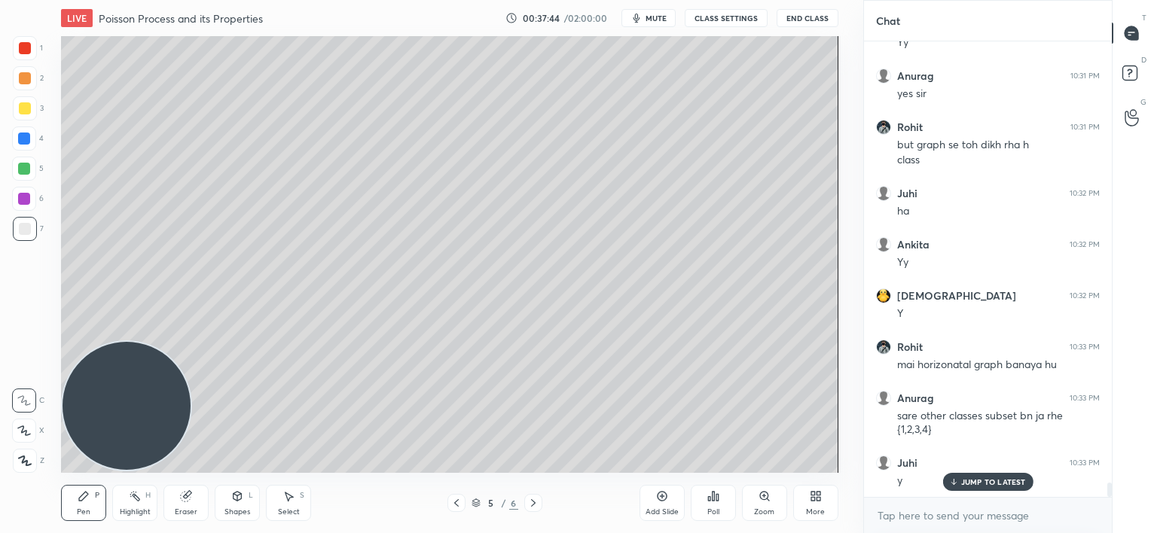
scroll to position [13975, 0]
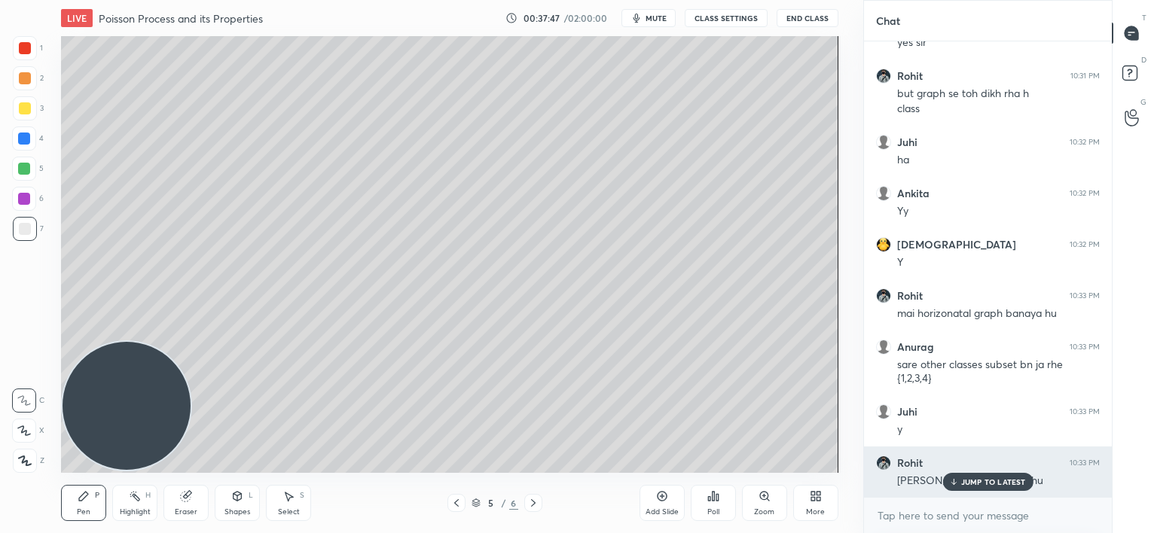
click at [953, 481] on icon at bounding box center [953, 481] width 10 height 9
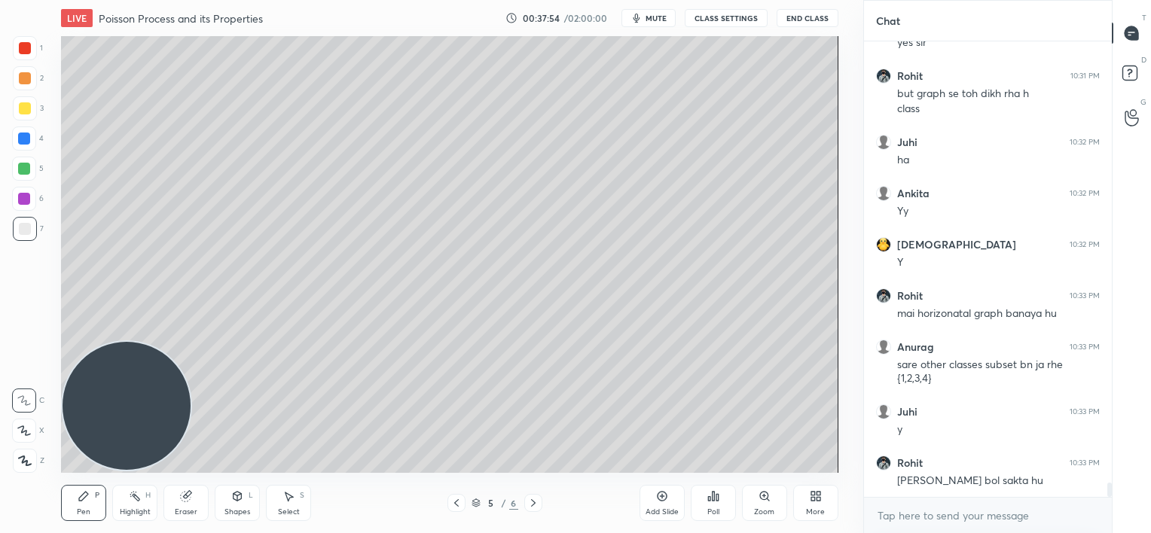
click at [456, 505] on icon at bounding box center [456, 503] width 12 height 12
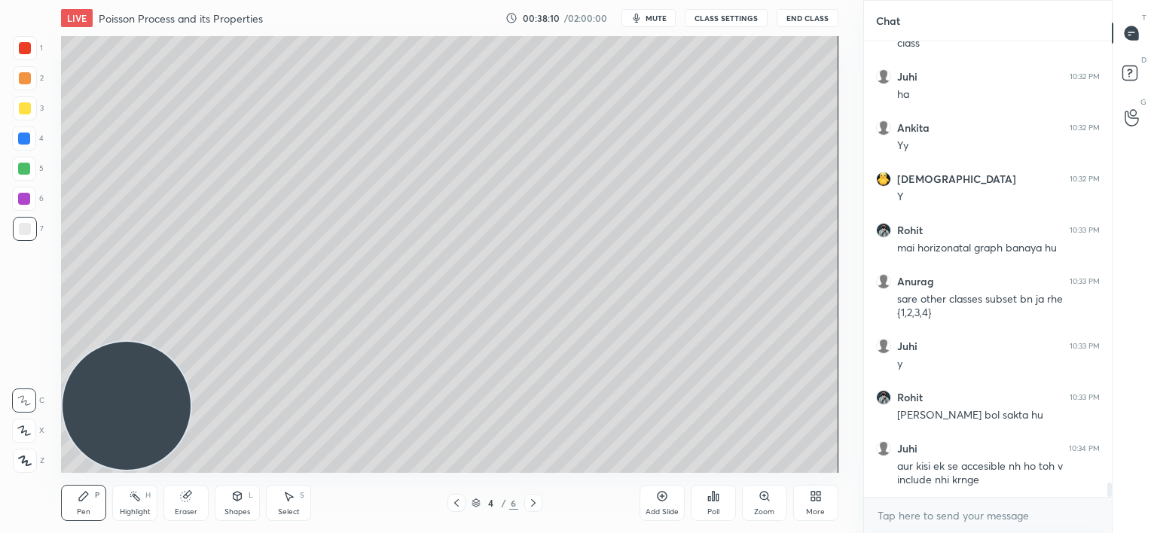
scroll to position [14105, 0]
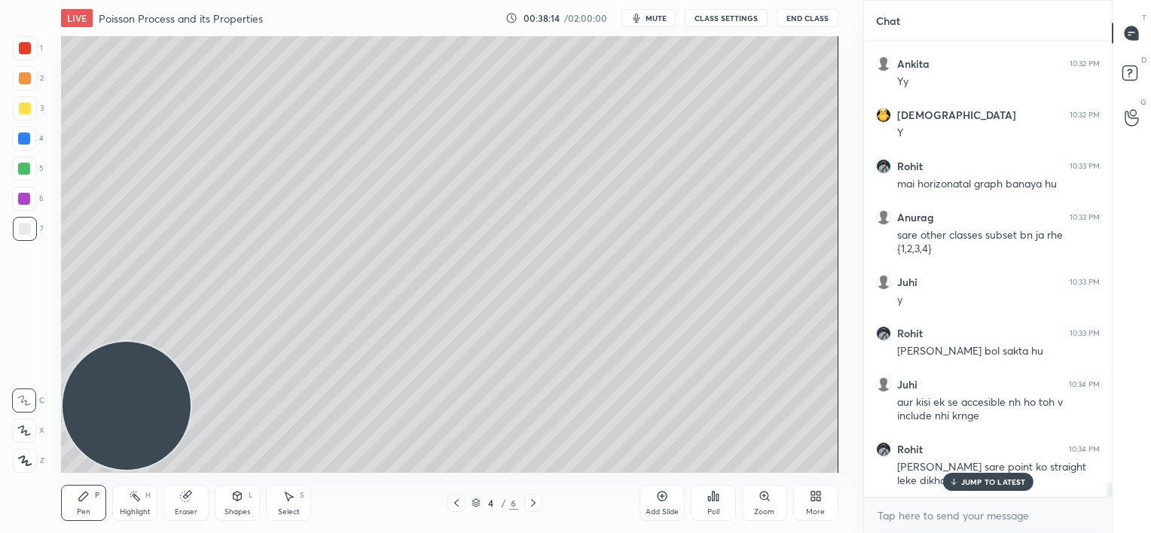
click at [660, 498] on icon at bounding box center [662, 496] width 12 height 12
click at [35, 133] on div at bounding box center [24, 139] width 24 height 24
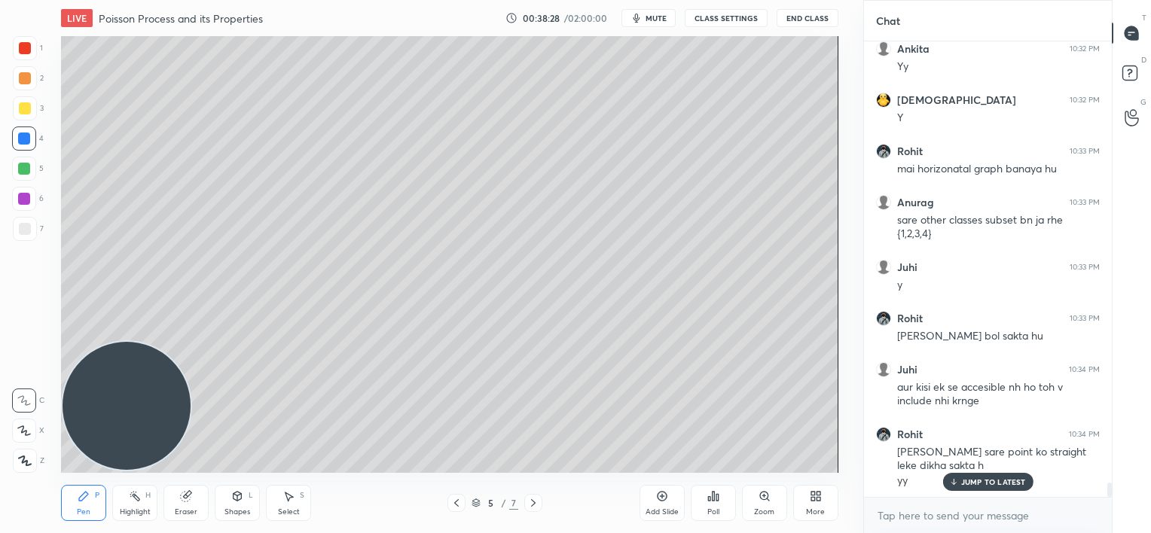
click at [457, 503] on icon at bounding box center [456, 503] width 12 height 12
click at [536, 503] on icon at bounding box center [533, 503] width 12 height 12
drag, startPoint x: 29, startPoint y: 232, endPoint x: 30, endPoint y: 222, distance: 9.9
click at [29, 231] on div at bounding box center [25, 229] width 12 height 12
click at [966, 483] on p "JUMP TO LATEST" at bounding box center [993, 481] width 65 height 9
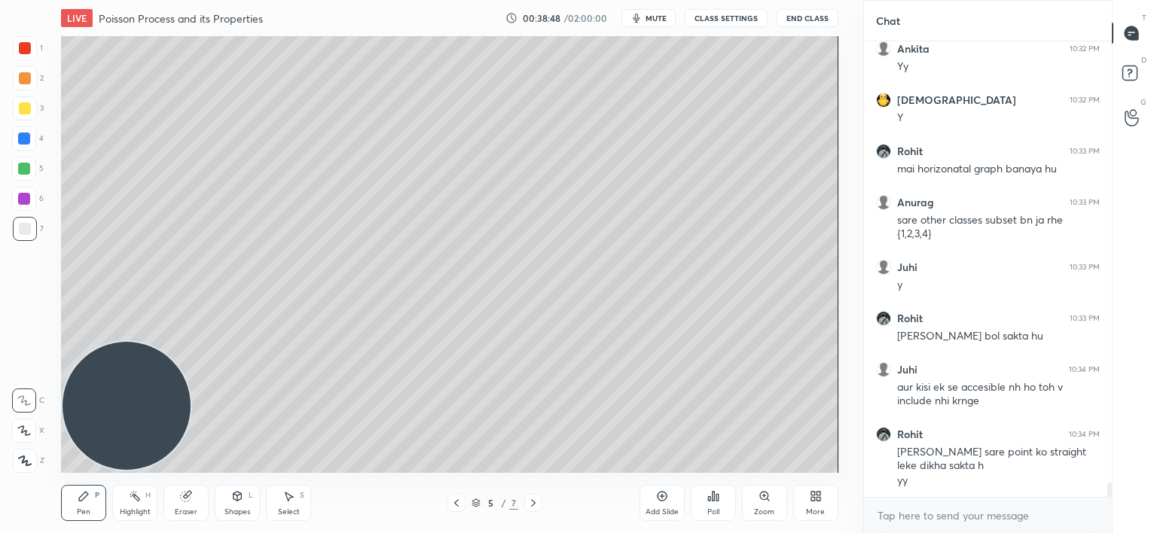
drag, startPoint x: 24, startPoint y: 111, endPoint x: 19, endPoint y: 105, distance: 8.0
click at [26, 110] on div at bounding box center [25, 108] width 12 height 12
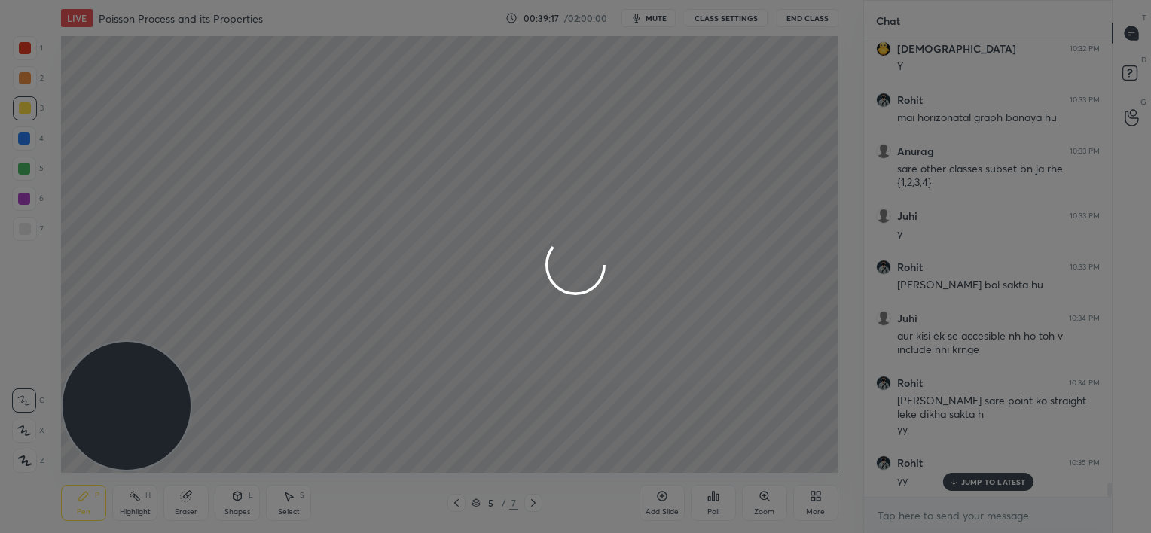
drag, startPoint x: 954, startPoint y: 480, endPoint x: 938, endPoint y: 477, distance: 17.0
click at [953, 480] on div "1 2 3 4 5 6 7 C X Z C X Z E E Erase all H H LIVE Poisson Process and its Proper…" at bounding box center [575, 266] width 1151 height 533
click at [411, 316] on div at bounding box center [575, 266] width 1151 height 533
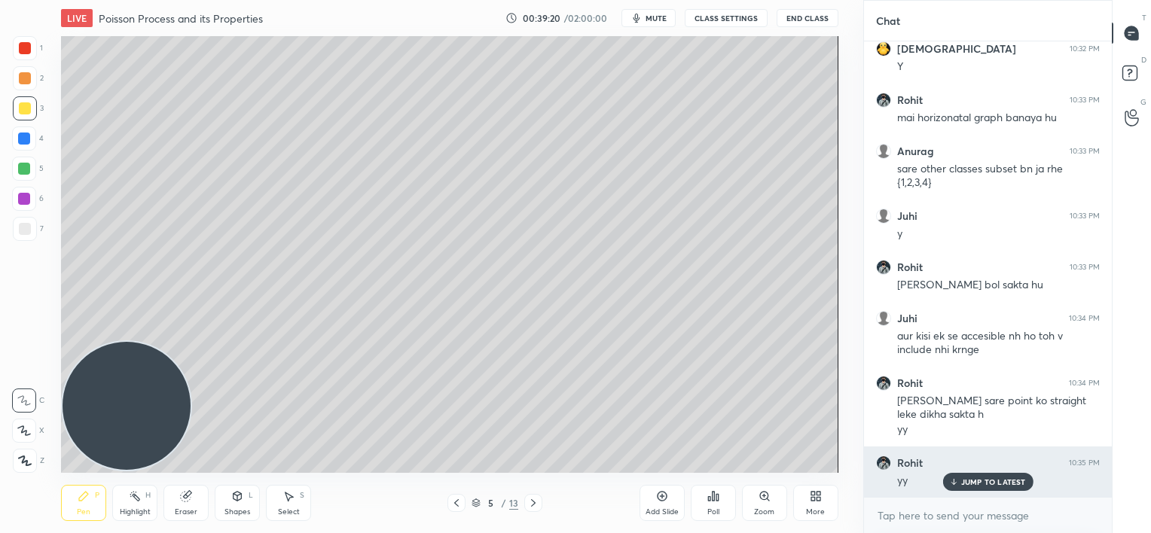
click at [967, 484] on p "JUMP TO LATEST" at bounding box center [993, 481] width 65 height 9
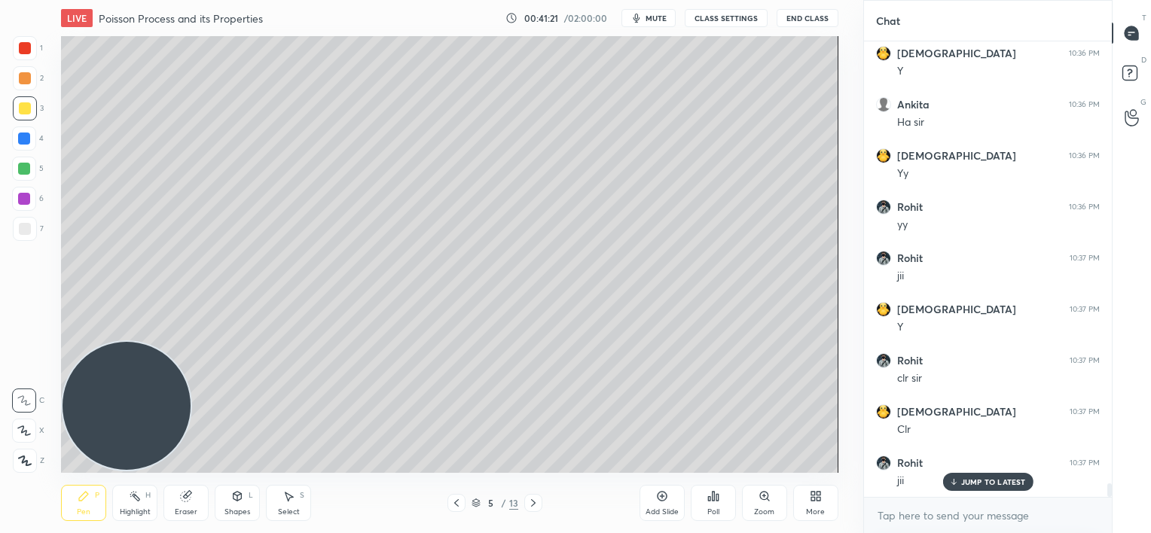
scroll to position [14785, 0]
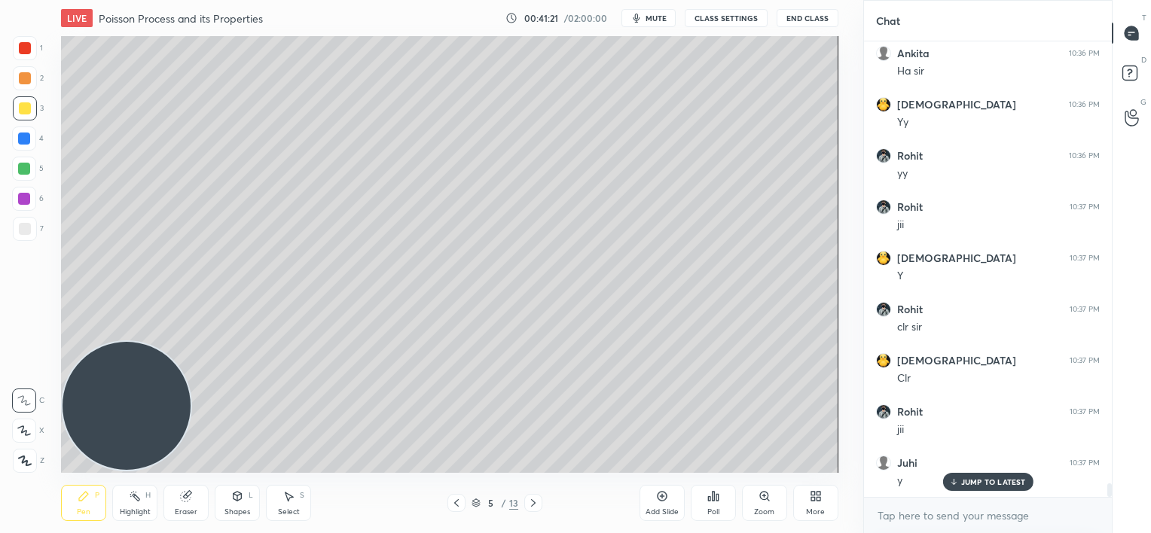
click at [459, 501] on icon at bounding box center [456, 503] width 12 height 12
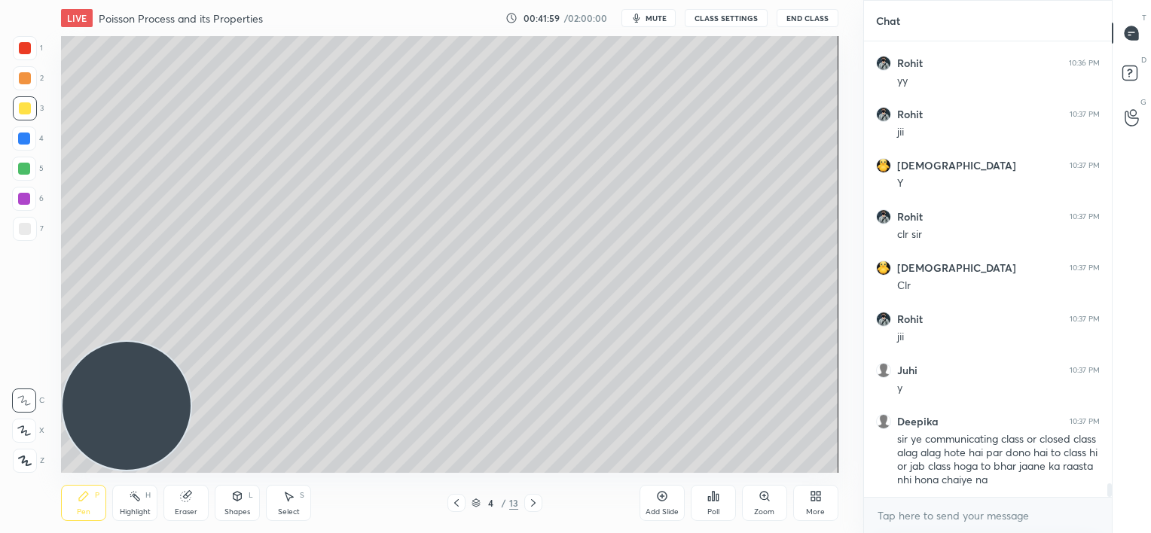
scroll to position [14929, 0]
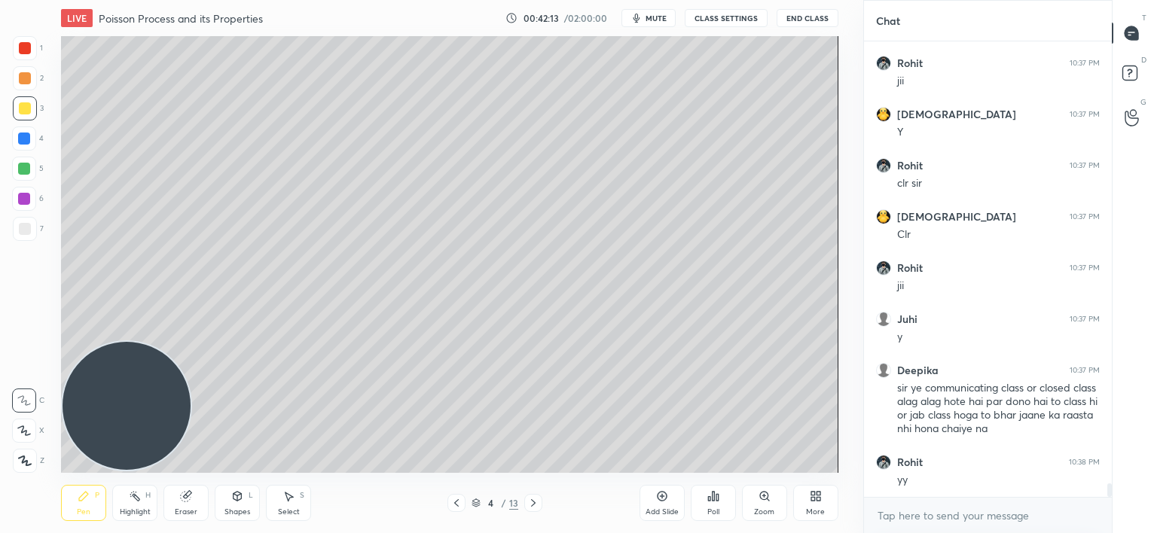
drag, startPoint x: 654, startPoint y: 498, endPoint x: 645, endPoint y: 492, distance: 10.9
click at [654, 498] on div "Add Slide" at bounding box center [661, 503] width 45 height 36
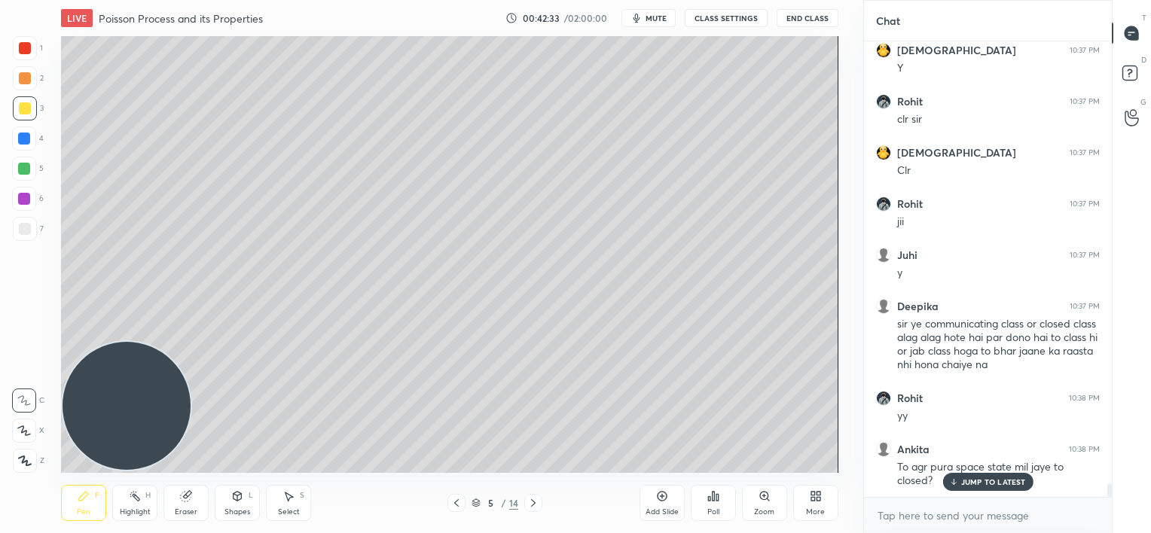
click at [978, 480] on p "JUMP TO LATEST" at bounding box center [993, 481] width 65 height 9
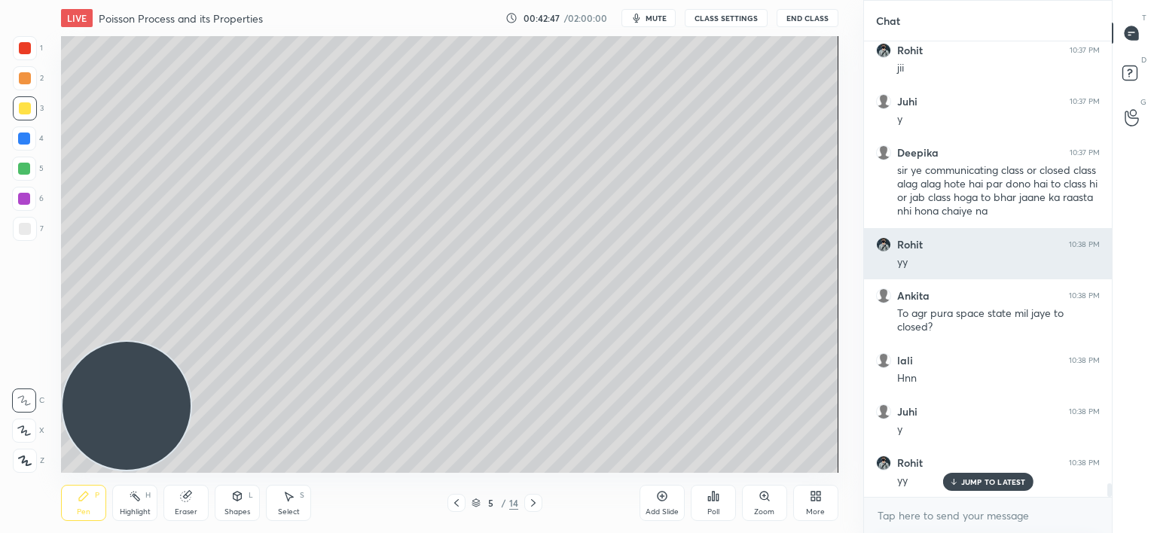
scroll to position [15198, 0]
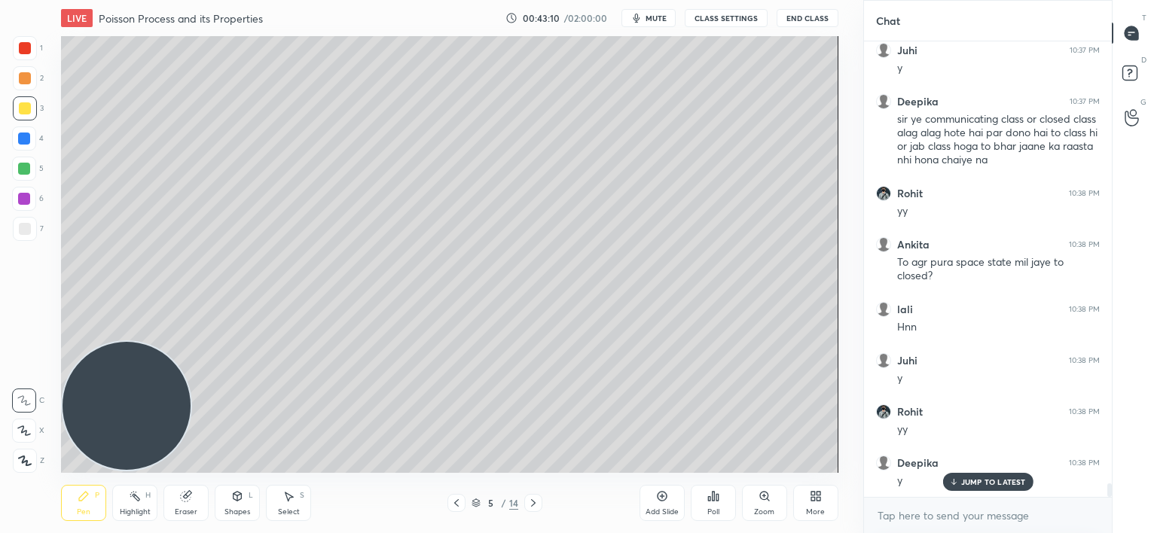
click at [31, 229] on div at bounding box center [25, 229] width 24 height 24
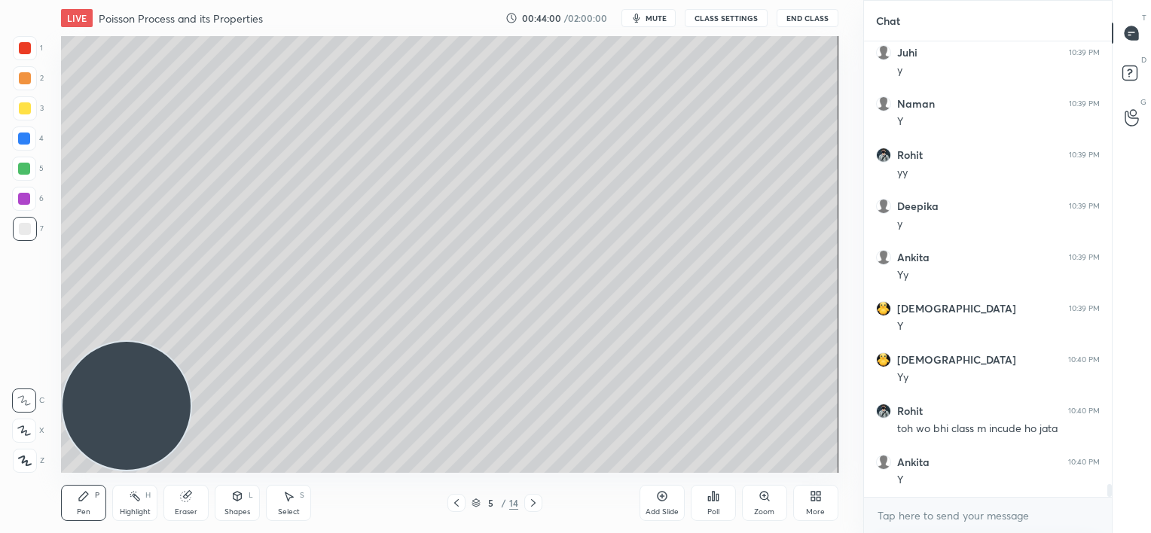
scroll to position [15827, 0]
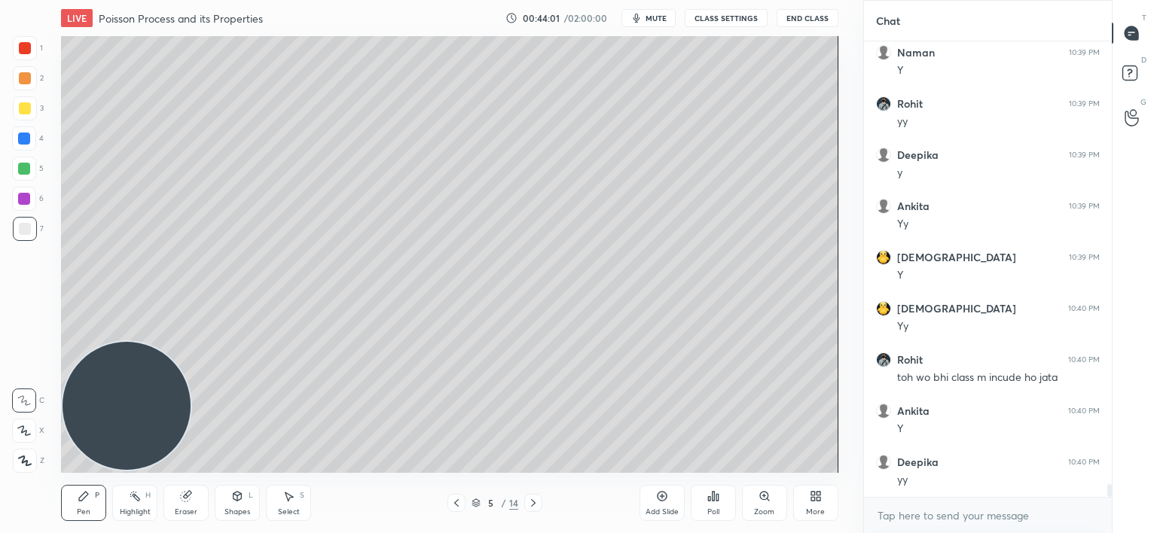
drag, startPoint x: 192, startPoint y: 499, endPoint x: 199, endPoint y: 493, distance: 9.1
click at [196, 496] on div "Eraser" at bounding box center [185, 503] width 45 height 36
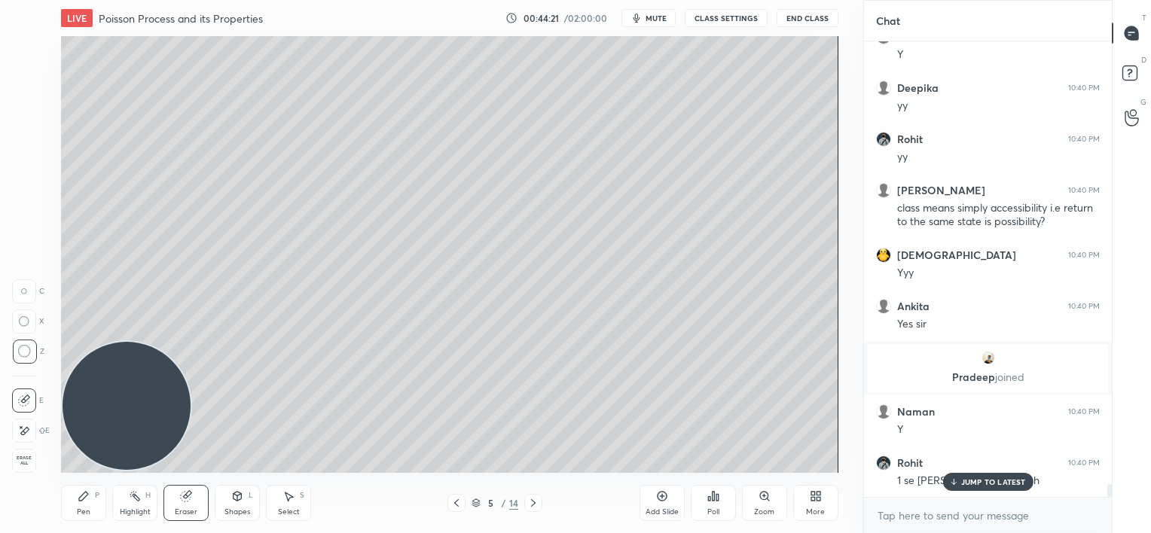
scroll to position [16253, 0]
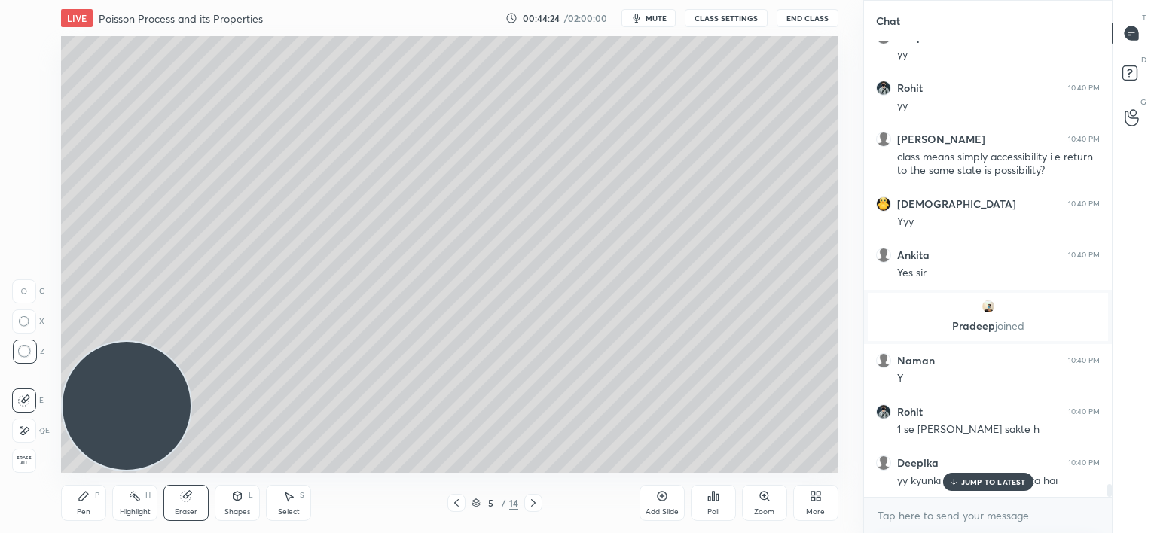
click at [650, 511] on div "LIVE Poisson Process and its Properties 00:44:24 / 02:00:00 mute CLASS SETTINGS…" at bounding box center [449, 266] width 803 height 533
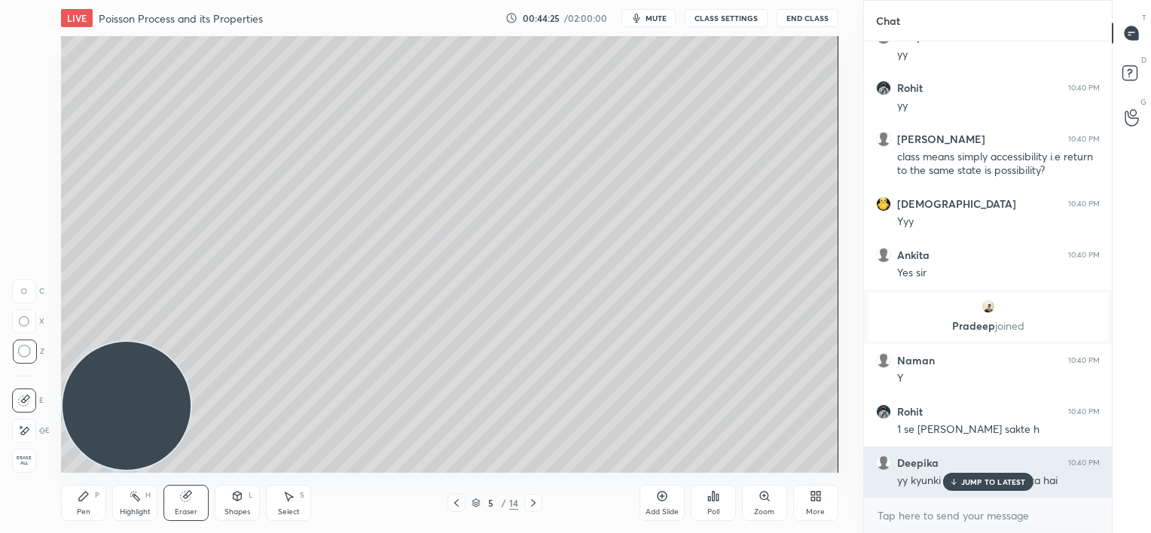
click at [995, 484] on p "JUMP TO LATEST" at bounding box center [993, 481] width 65 height 9
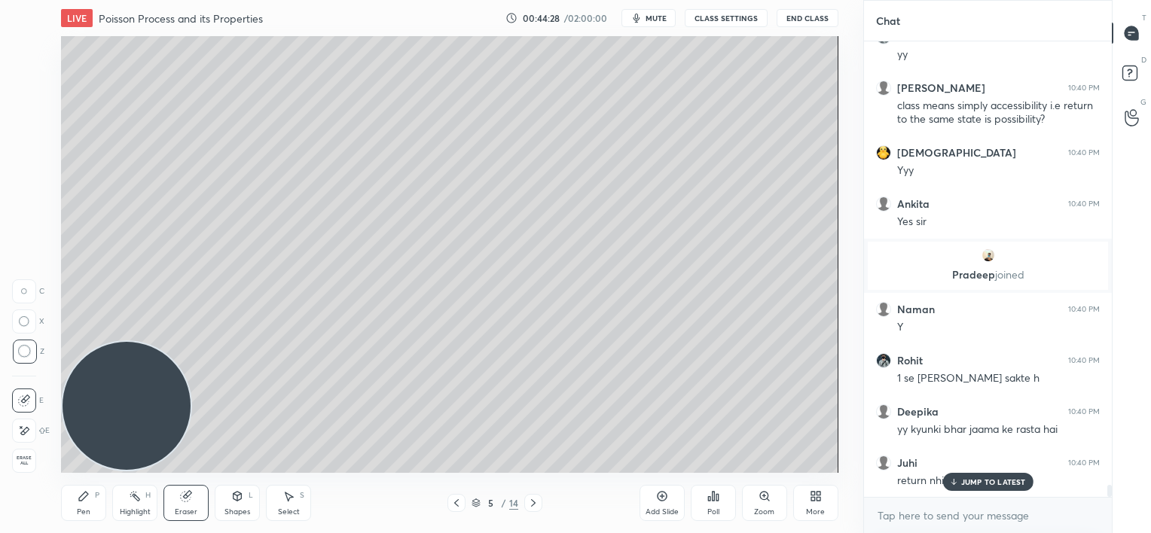
click at [975, 485] on p "JUMP TO LATEST" at bounding box center [993, 481] width 65 height 9
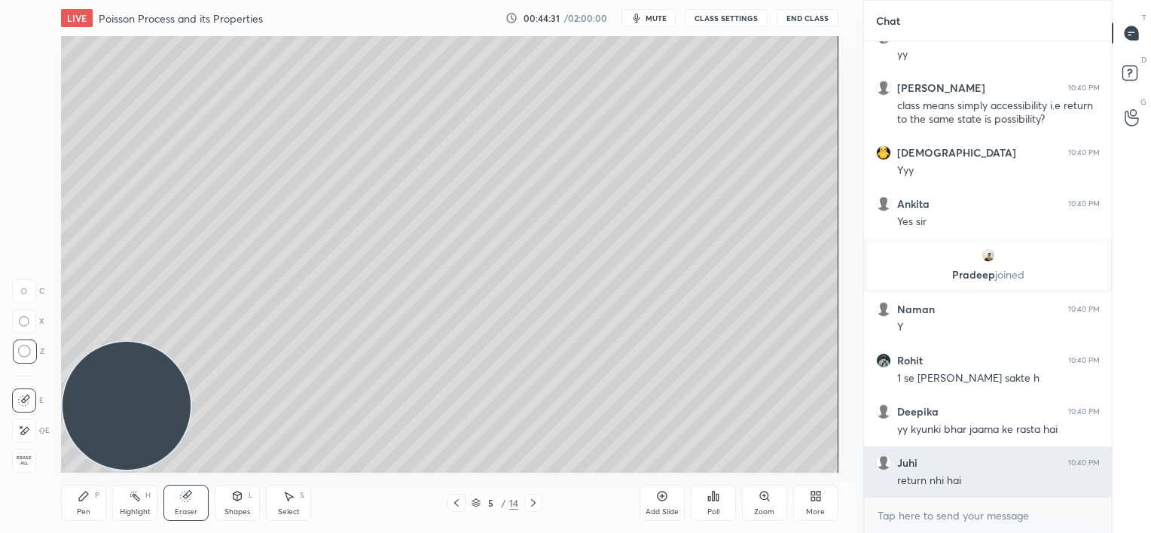
scroll to position [16319, 0]
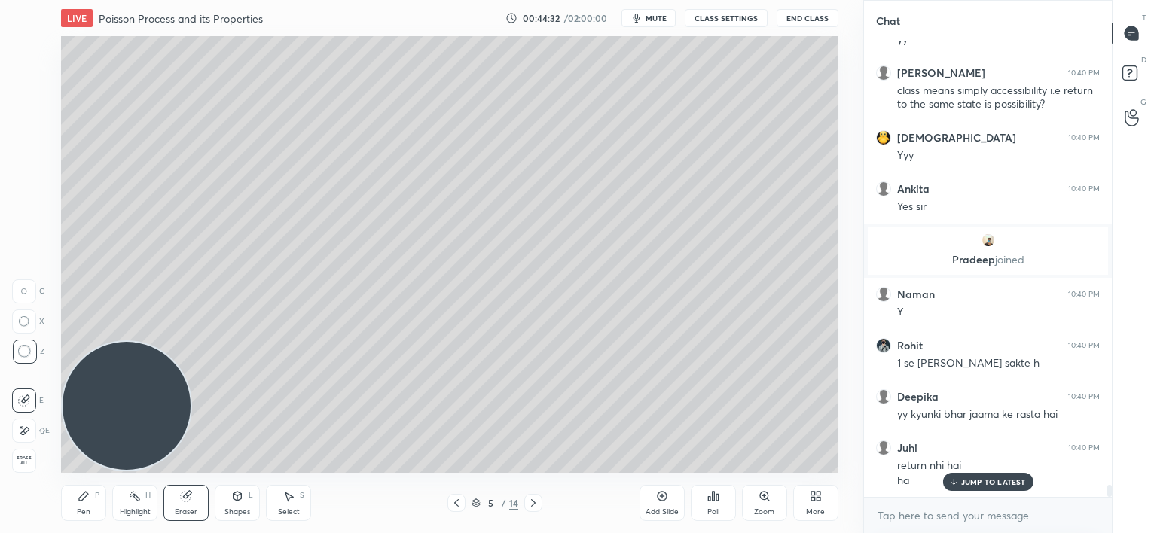
click at [970, 480] on p "JUMP TO LATEST" at bounding box center [993, 481] width 65 height 9
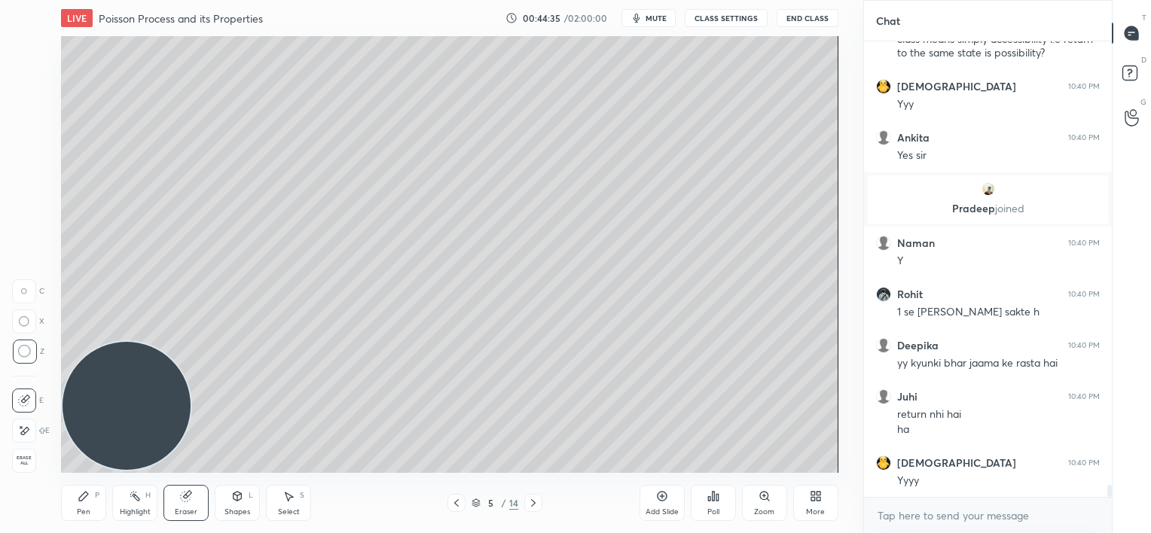
scroll to position [16421, 0]
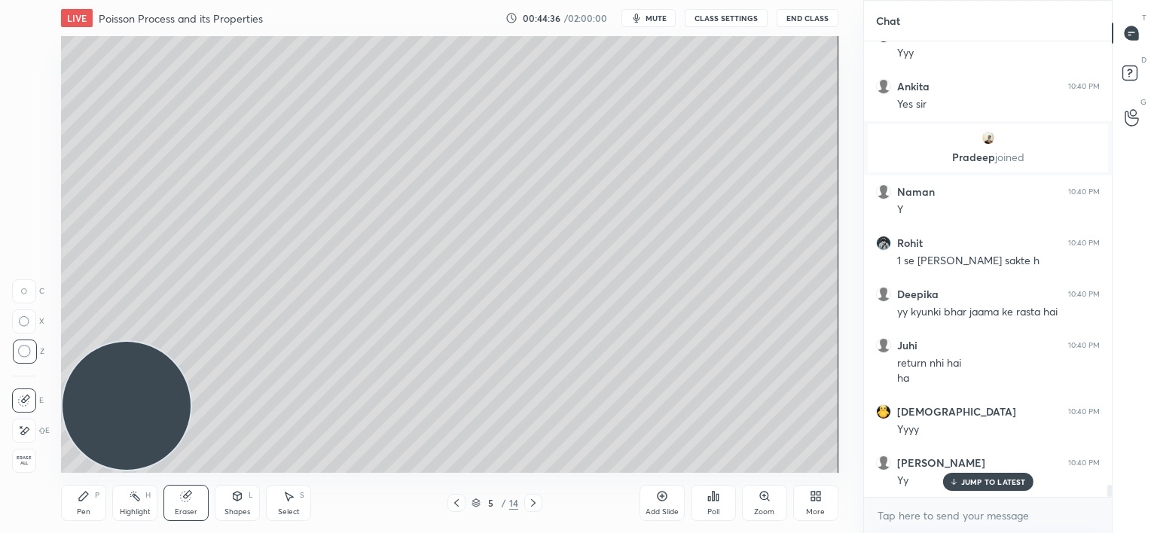
click at [83, 501] on icon at bounding box center [84, 496] width 12 height 12
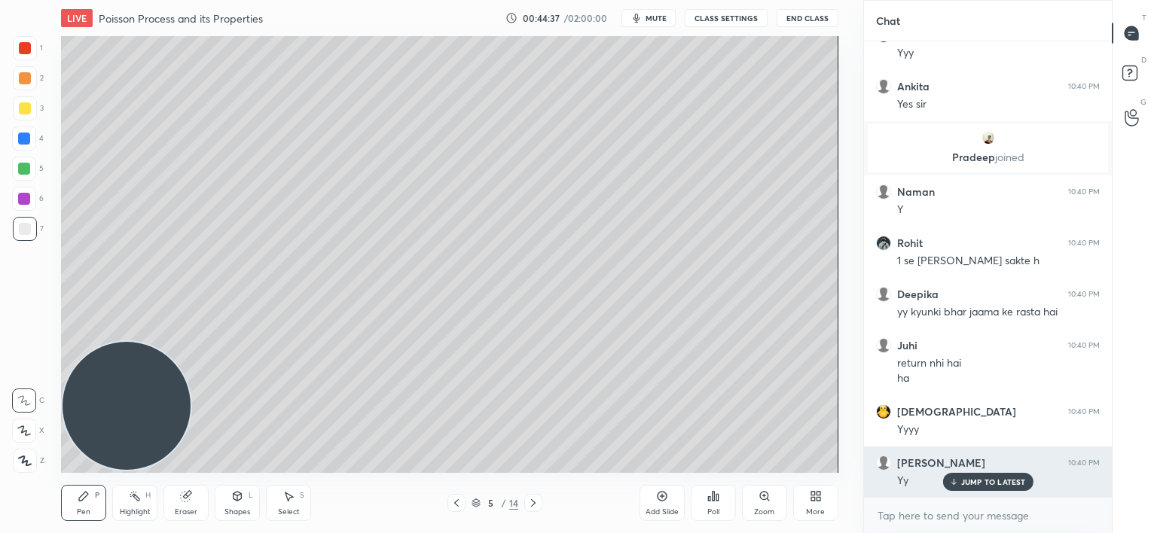
scroll to position [16472, 0]
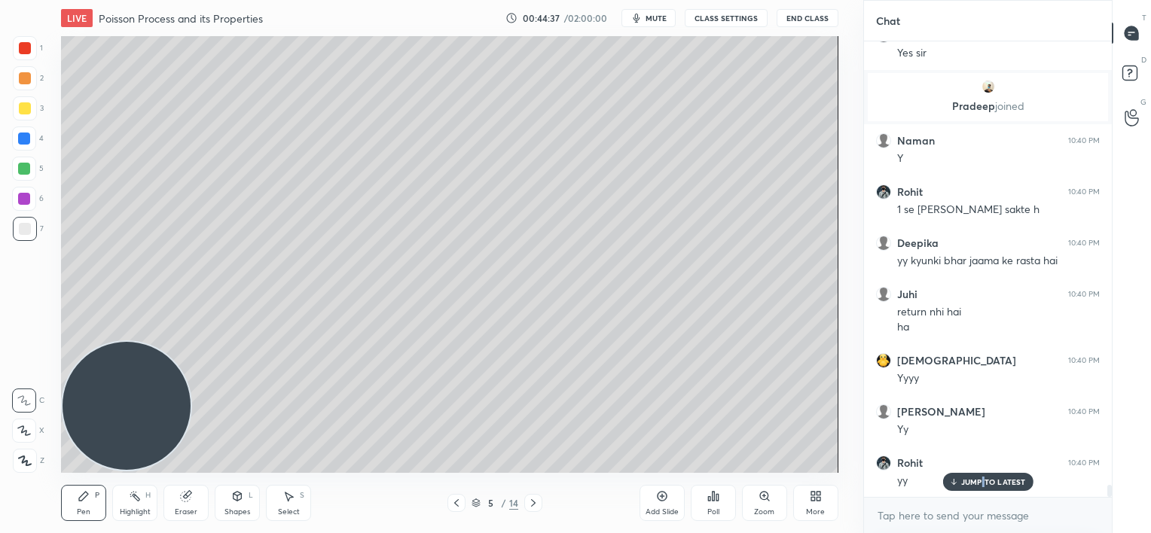
drag, startPoint x: 983, startPoint y: 485, endPoint x: 968, endPoint y: 469, distance: 21.8
click at [982, 487] on div "JUMP TO LATEST" at bounding box center [987, 482] width 90 height 18
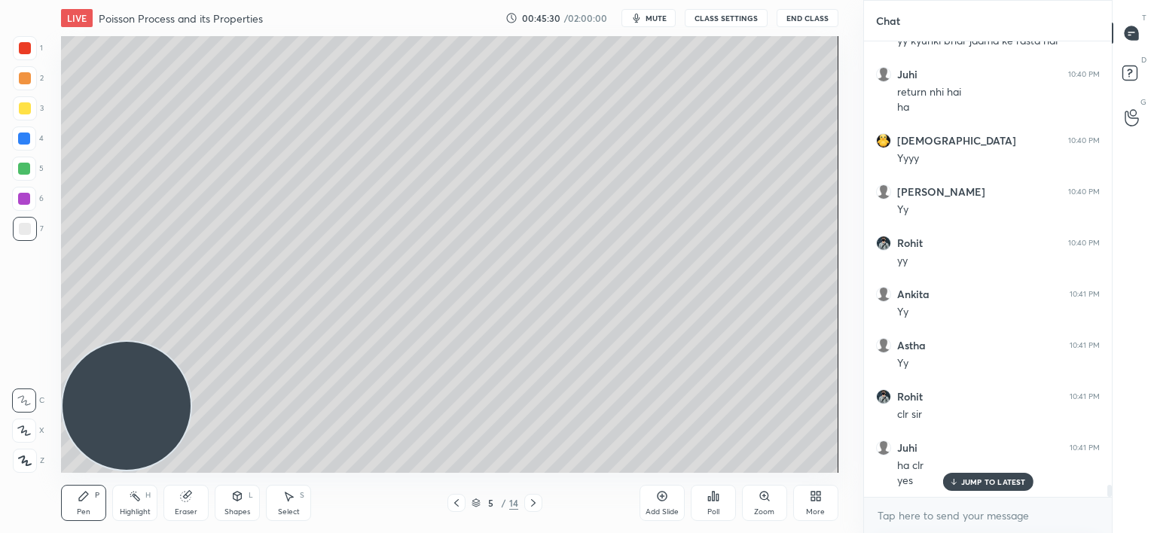
scroll to position [16744, 0]
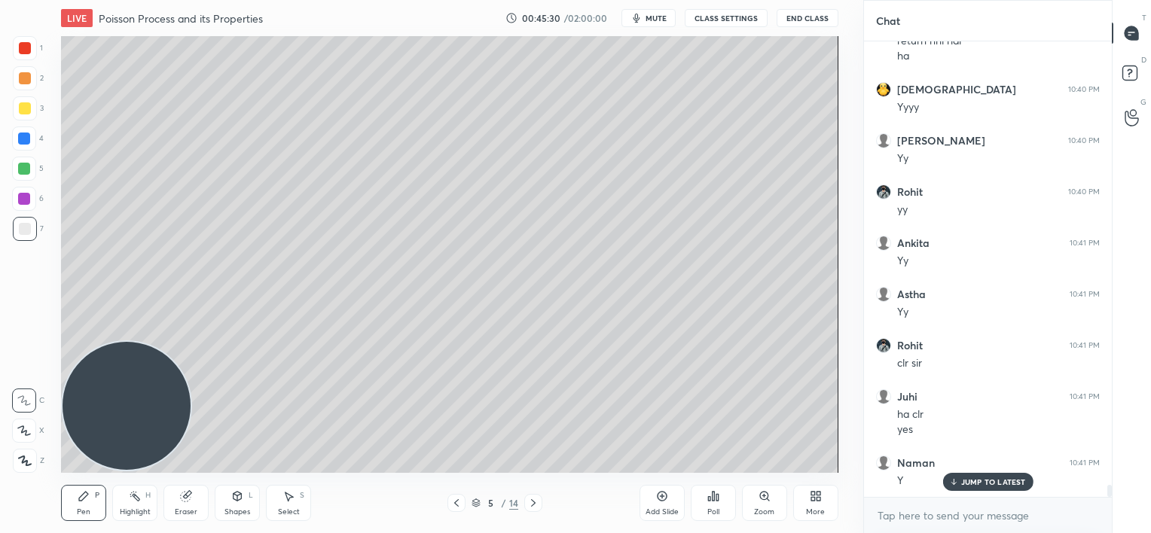
click at [973, 482] on p "JUMP TO LATEST" at bounding box center [993, 481] width 65 height 9
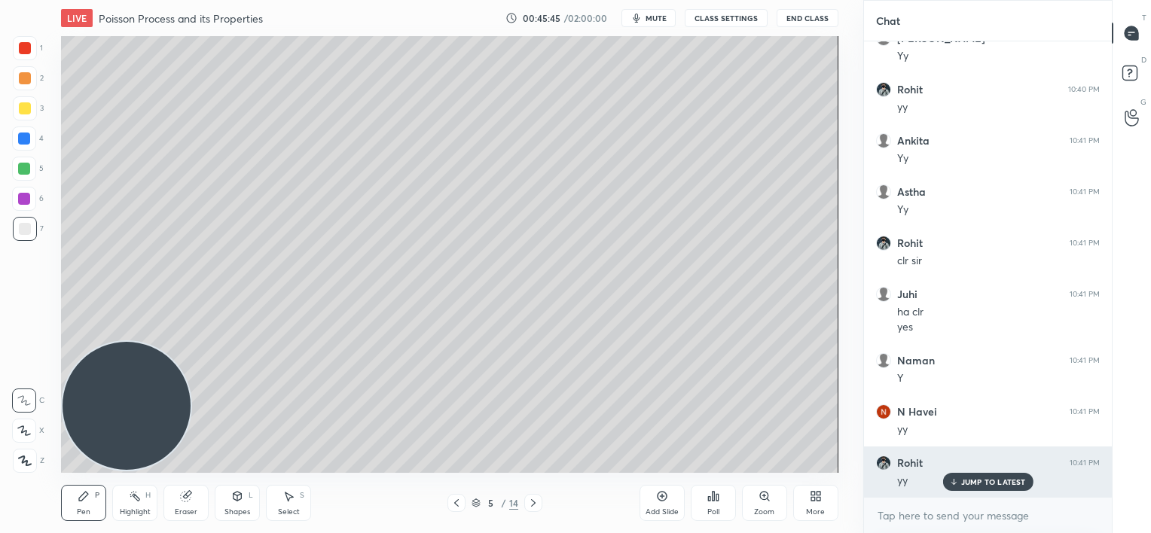
click at [981, 484] on p "JUMP TO LATEST" at bounding box center [993, 481] width 65 height 9
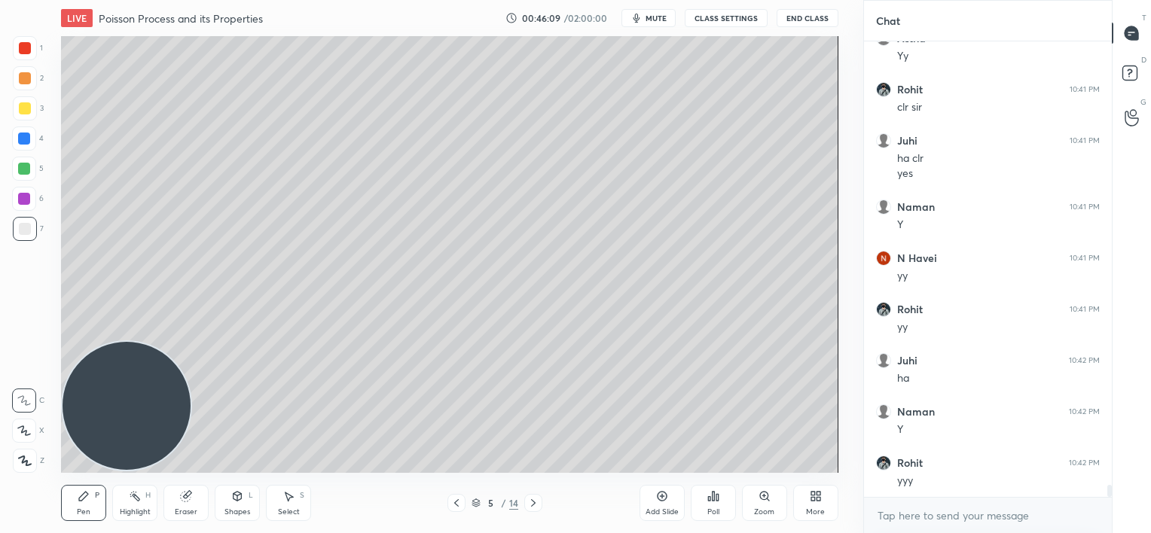
scroll to position [17051, 0]
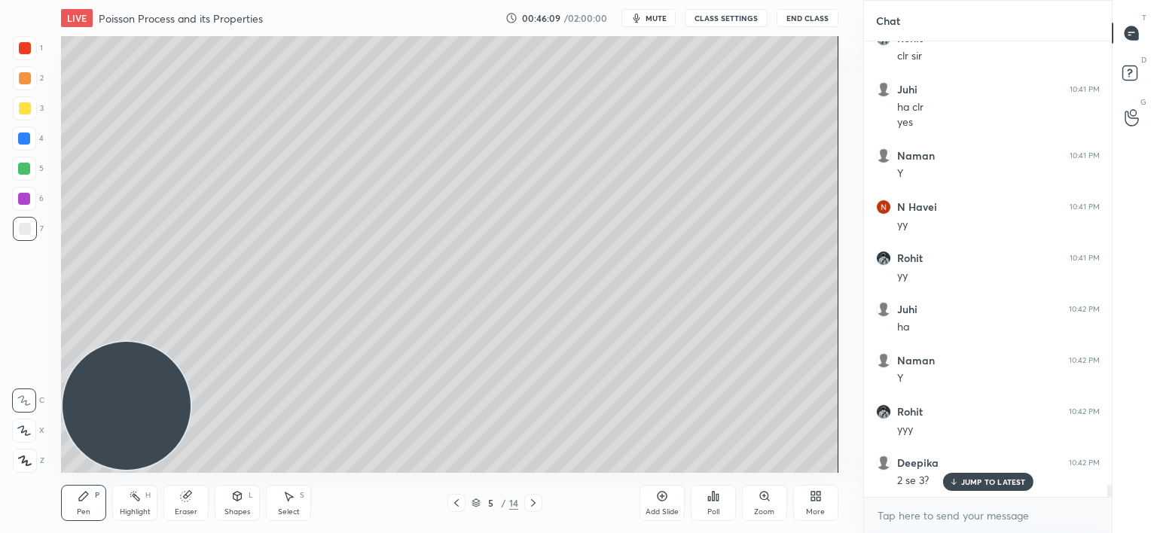
click at [456, 506] on icon at bounding box center [456, 503] width 12 height 12
click at [528, 502] on icon at bounding box center [533, 503] width 12 height 12
drag, startPoint x: 961, startPoint y: 478, endPoint x: 946, endPoint y: 455, distance: 27.8
click at [961, 478] on p "JUMP TO LATEST" at bounding box center [993, 481] width 65 height 9
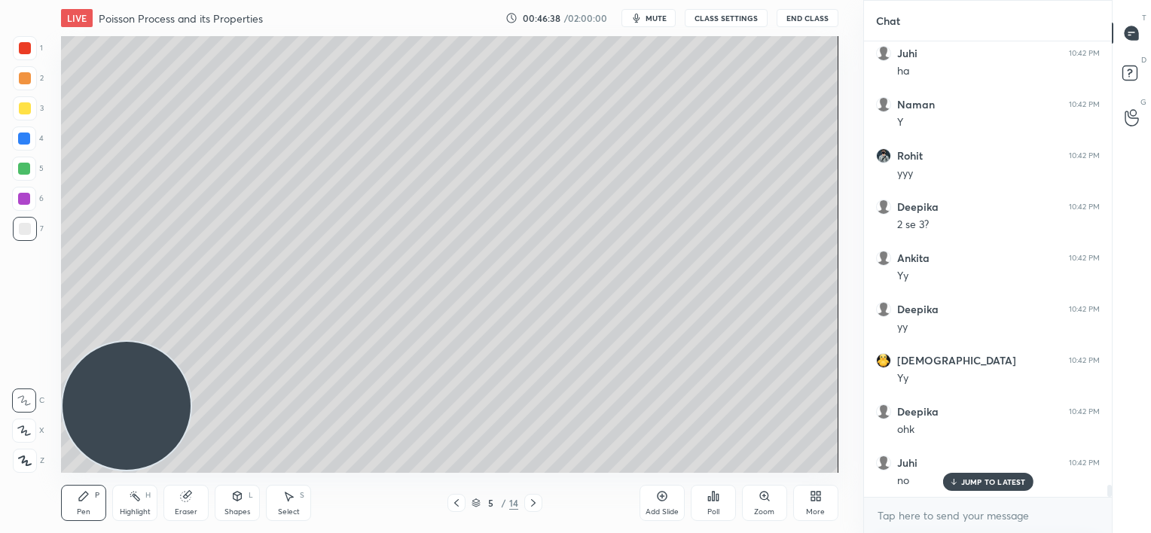
scroll to position [17358, 0]
click at [181, 494] on icon at bounding box center [186, 497] width 10 height 10
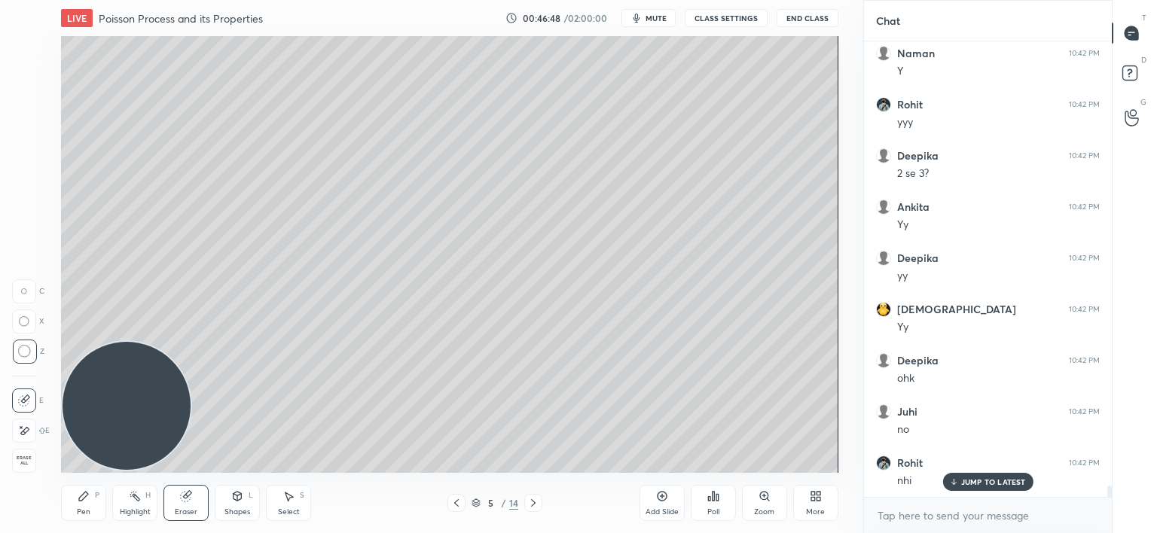
click at [453, 503] on icon at bounding box center [456, 503] width 12 height 12
click at [976, 488] on div "JUMP TO LATEST" at bounding box center [987, 482] width 90 height 18
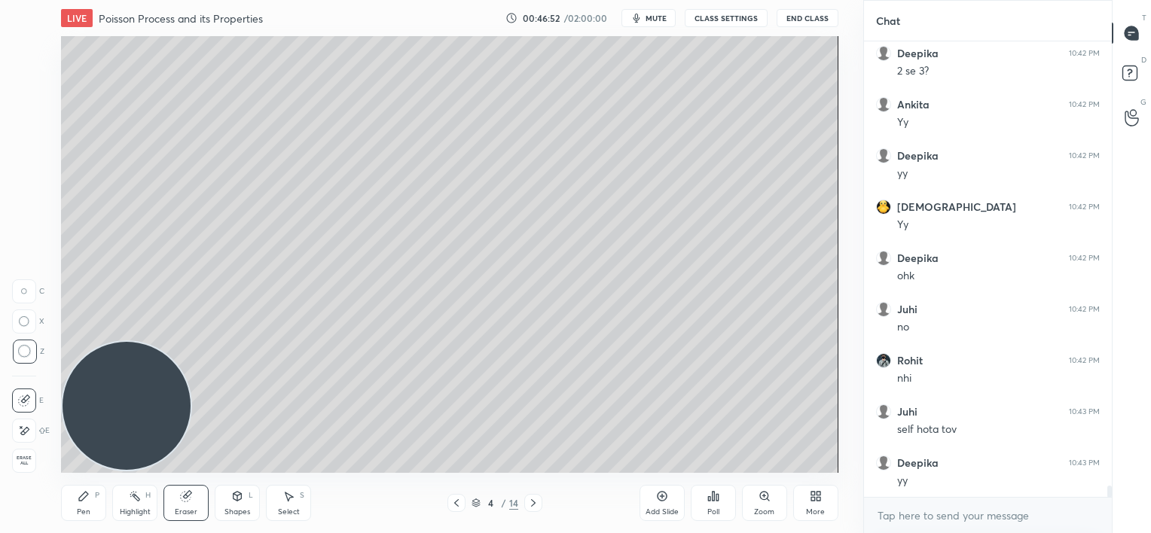
click at [88, 508] on div "Pen" at bounding box center [84, 512] width 14 height 8
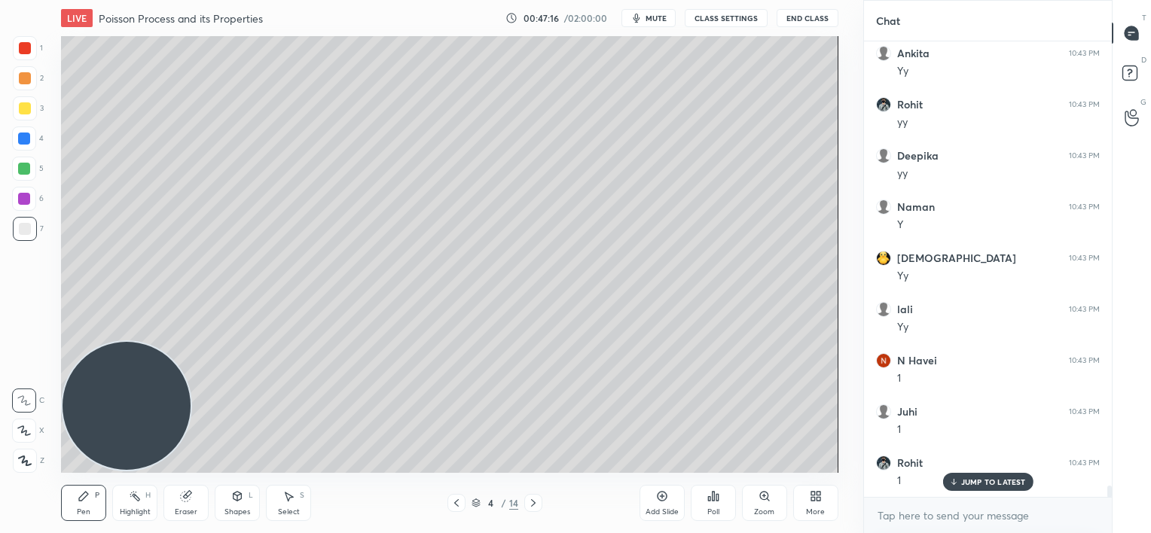
scroll to position [18075, 0]
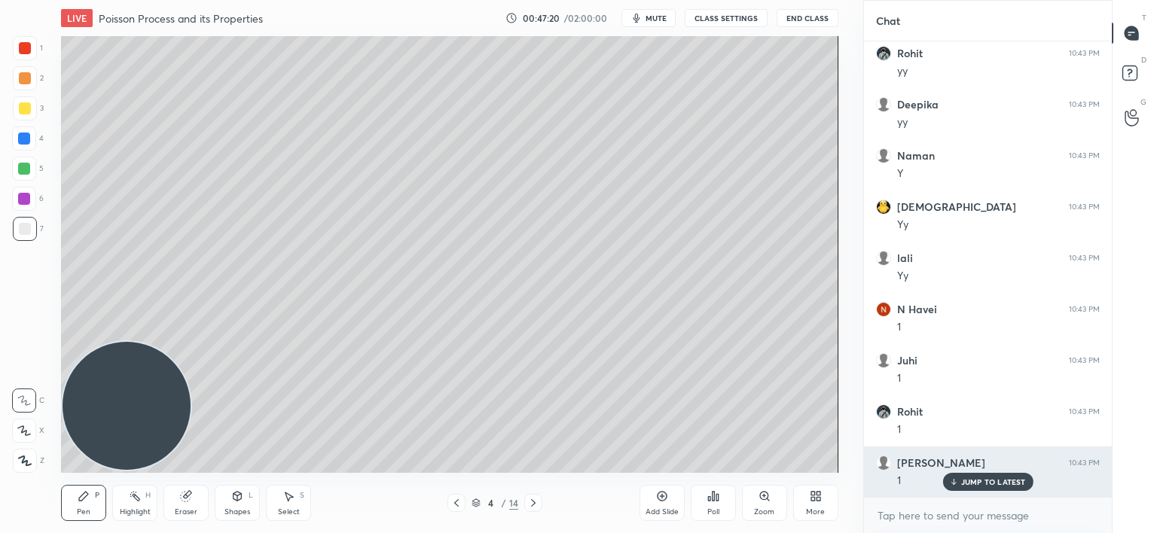
click at [961, 484] on p "JUMP TO LATEST" at bounding box center [993, 481] width 65 height 9
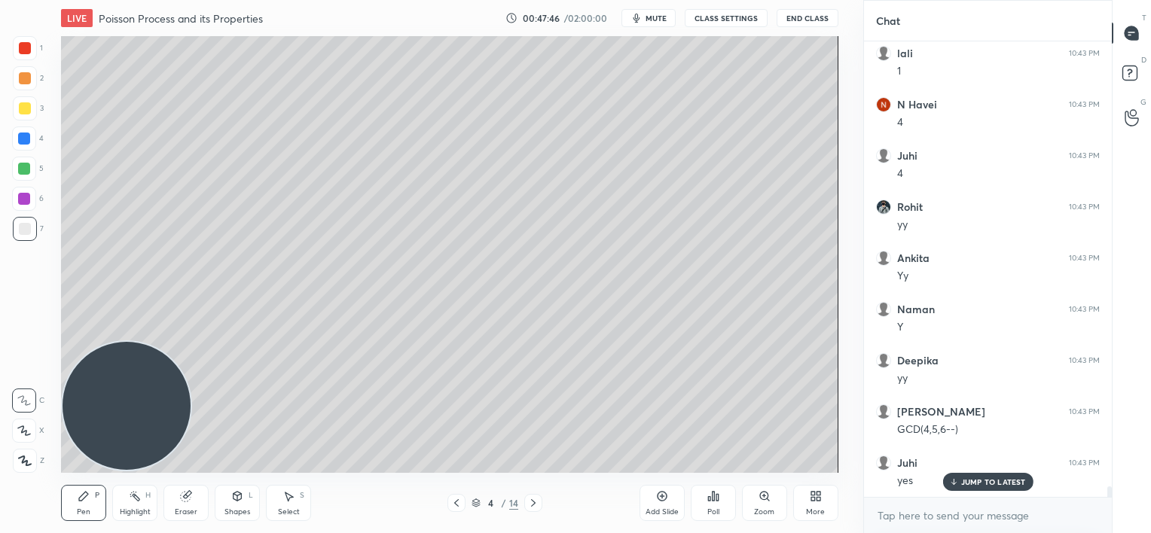
scroll to position [18638, 0]
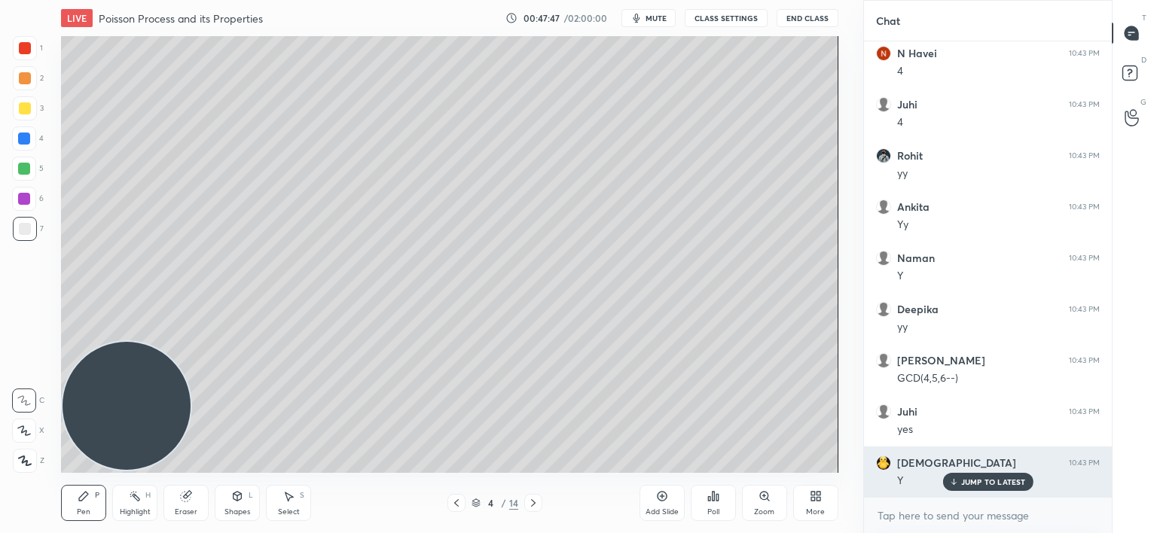
drag, startPoint x: 963, startPoint y: 482, endPoint x: 917, endPoint y: 476, distance: 47.1
click at [963, 482] on p "JUMP TO LATEST" at bounding box center [993, 481] width 65 height 9
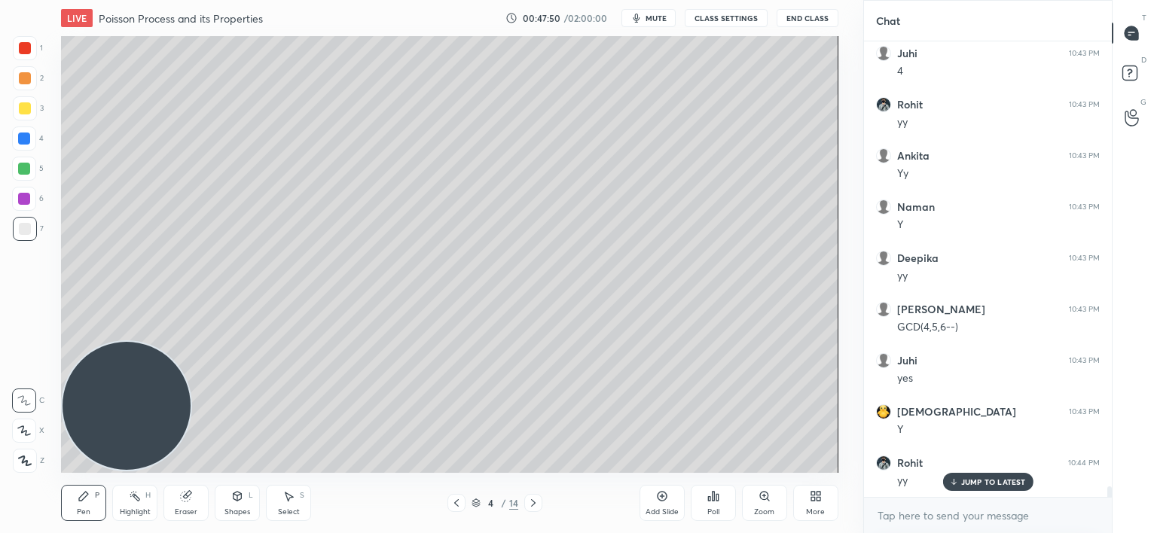
drag, startPoint x: 183, startPoint y: 506, endPoint x: 207, endPoint y: 488, distance: 30.1
click at [184, 506] on div "Eraser" at bounding box center [185, 503] width 45 height 36
click at [79, 508] on div "Pen" at bounding box center [84, 512] width 14 height 8
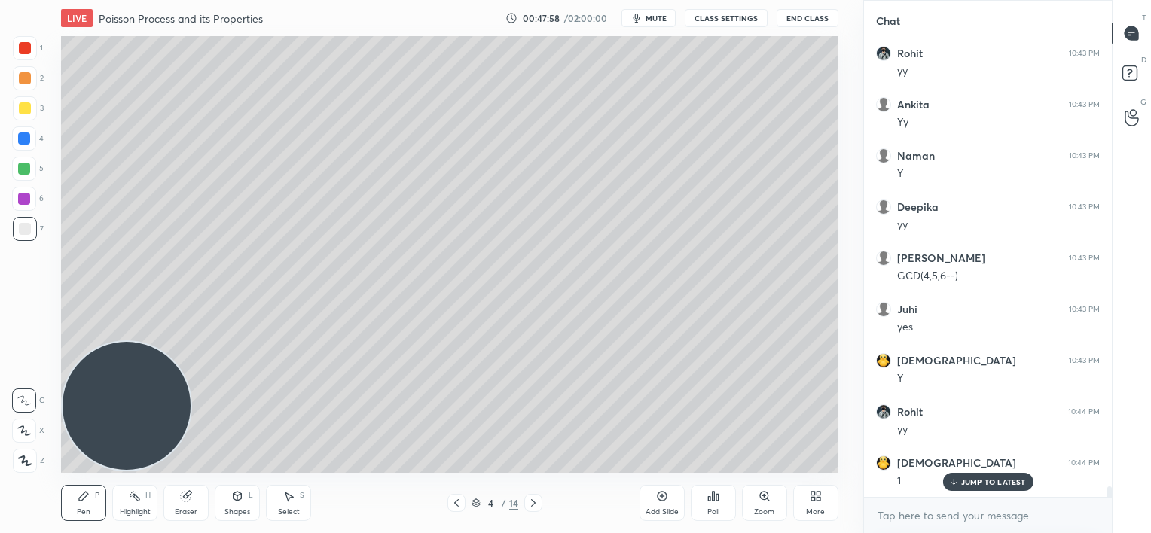
scroll to position [18792, 0]
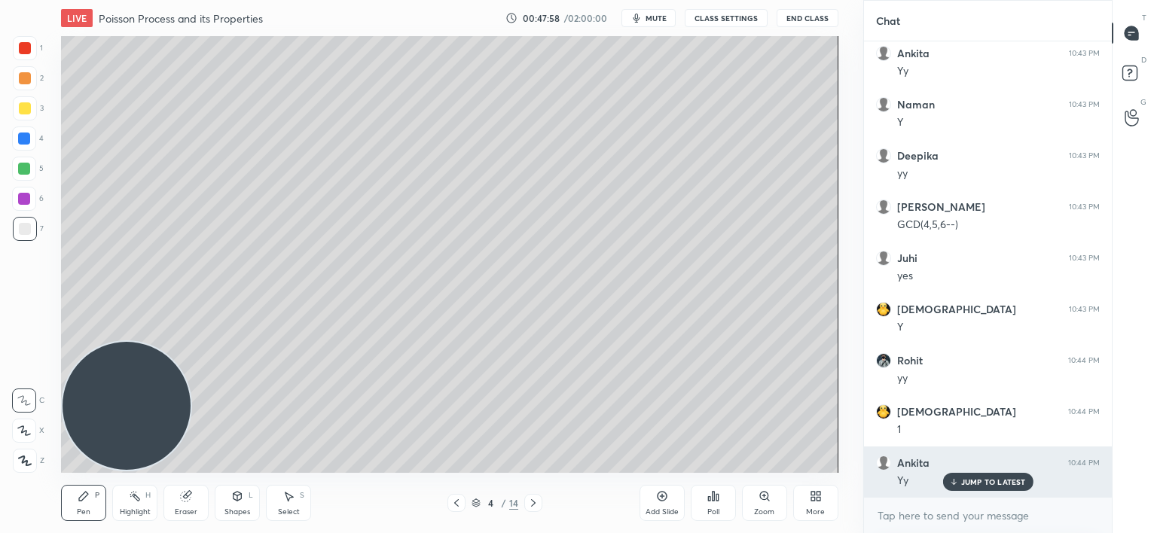
click at [982, 487] on div "JUMP TO LATEST" at bounding box center [987, 482] width 90 height 18
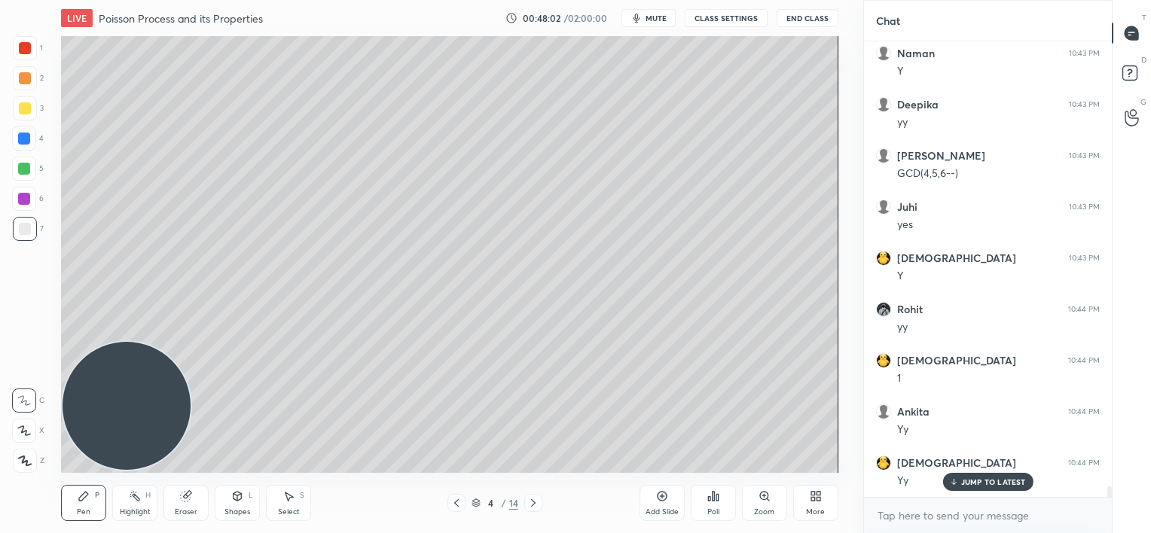
scroll to position [18946, 0]
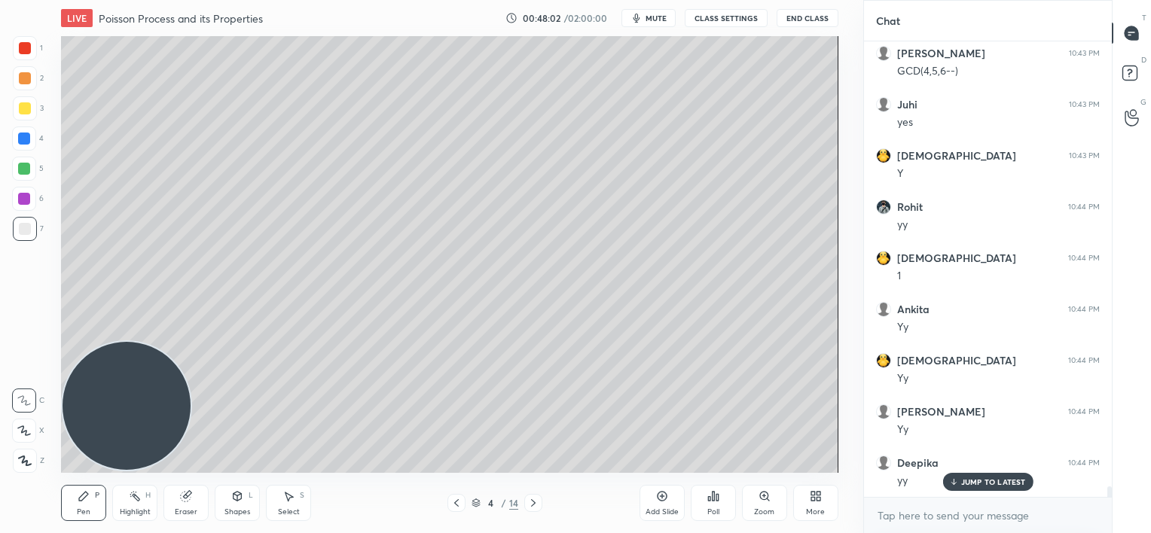
click at [969, 484] on p "JUMP TO LATEST" at bounding box center [993, 481] width 65 height 9
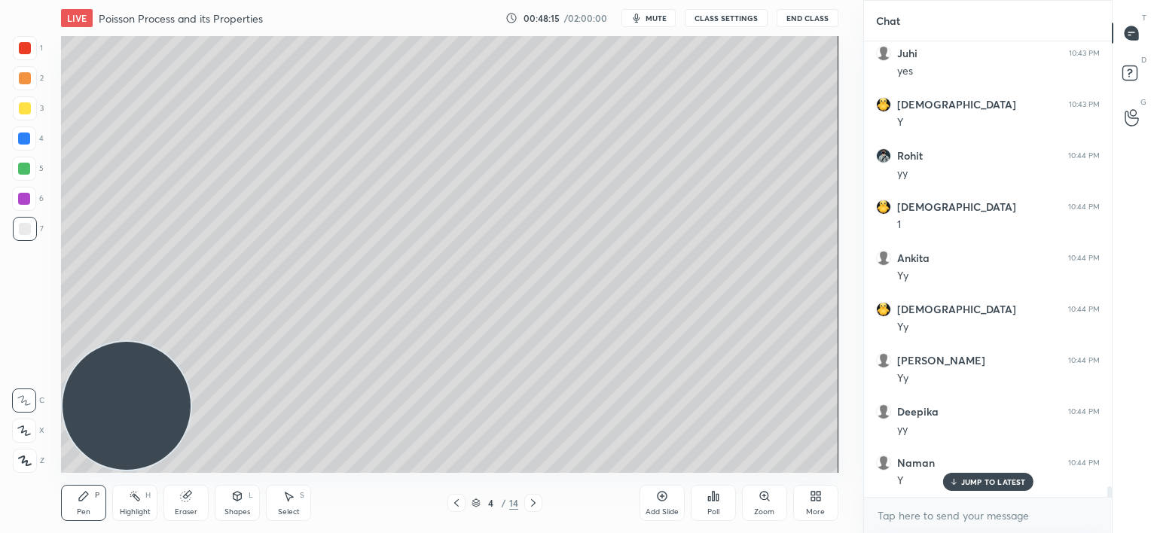
click at [655, 504] on div "Add Slide" at bounding box center [661, 503] width 45 height 36
click at [455, 506] on icon at bounding box center [456, 503] width 12 height 12
click at [533, 508] on icon at bounding box center [533, 503] width 12 height 12
click at [193, 488] on div "Eraser" at bounding box center [185, 503] width 45 height 36
drag, startPoint x: 193, startPoint y: 487, endPoint x: 185, endPoint y: 362, distance: 126.0
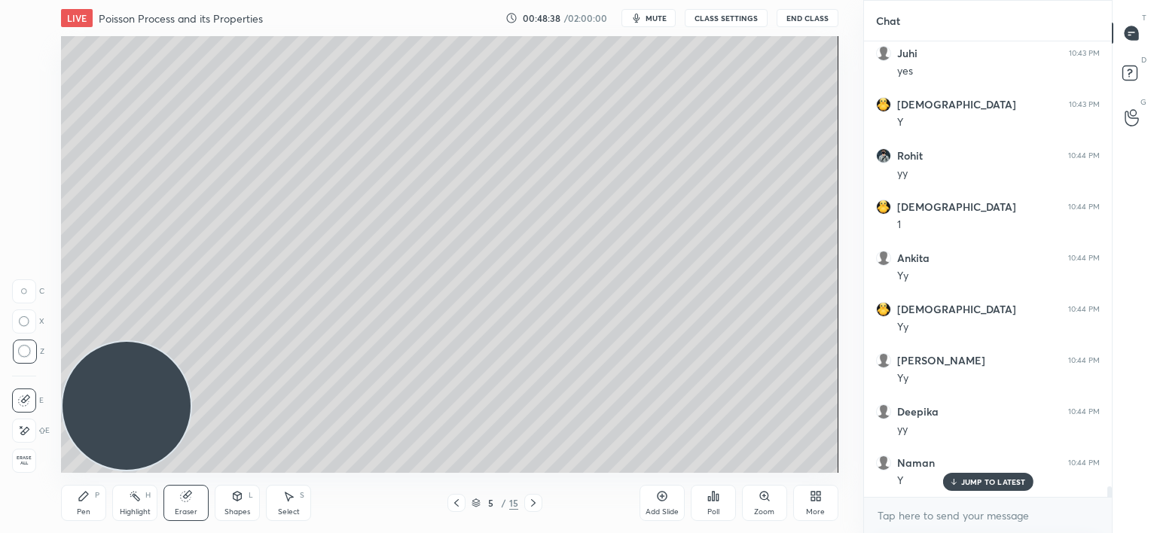
click at [191, 485] on div "Eraser" at bounding box center [185, 503] width 45 height 36
drag, startPoint x: 87, startPoint y: 503, endPoint x: 117, endPoint y: 393, distance: 114.0
click at [91, 502] on div "Pen P" at bounding box center [83, 503] width 45 height 36
click at [453, 508] on icon at bounding box center [456, 503] width 12 height 12
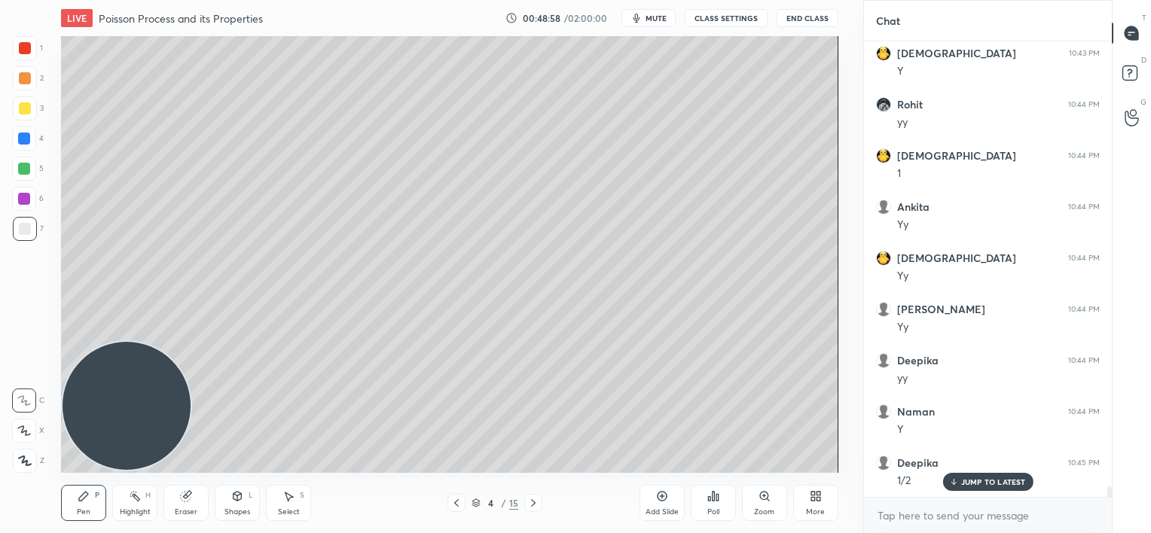
click at [531, 509] on div at bounding box center [533, 503] width 18 height 18
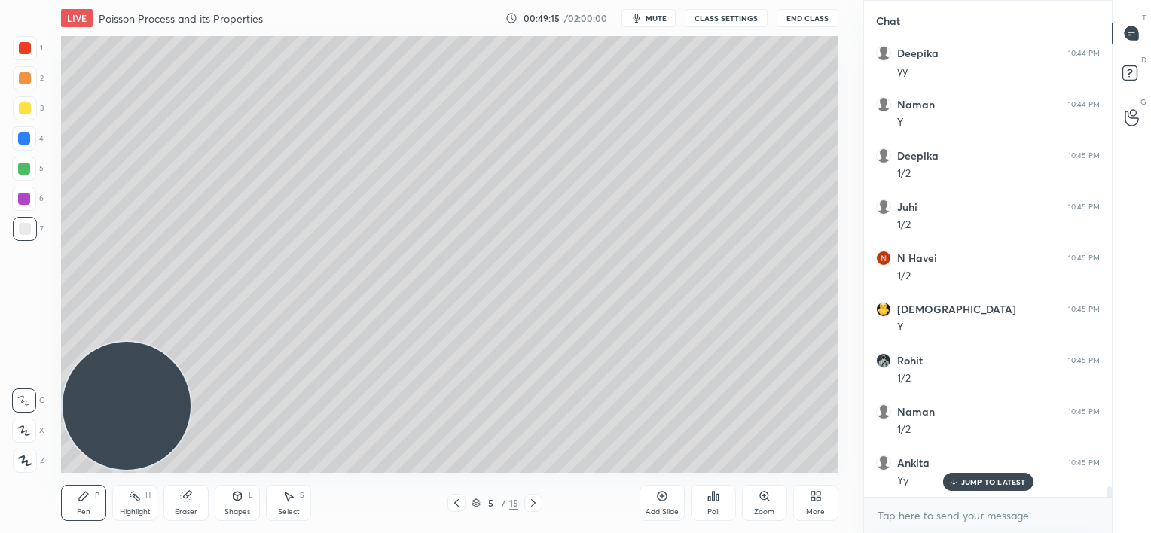
scroll to position [19407, 0]
click at [460, 510] on div at bounding box center [456, 503] width 18 height 18
click at [979, 484] on p "JUMP TO LATEST" at bounding box center [993, 481] width 65 height 9
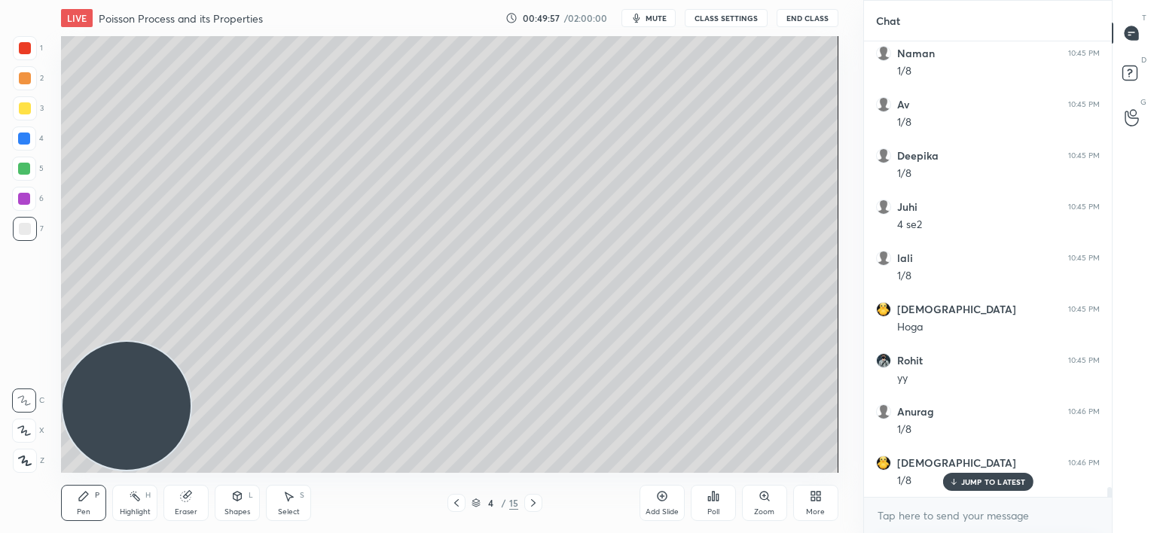
drag, startPoint x: 20, startPoint y: 44, endPoint x: 12, endPoint y: 42, distance: 8.6
click at [20, 44] on div at bounding box center [25, 48] width 12 height 12
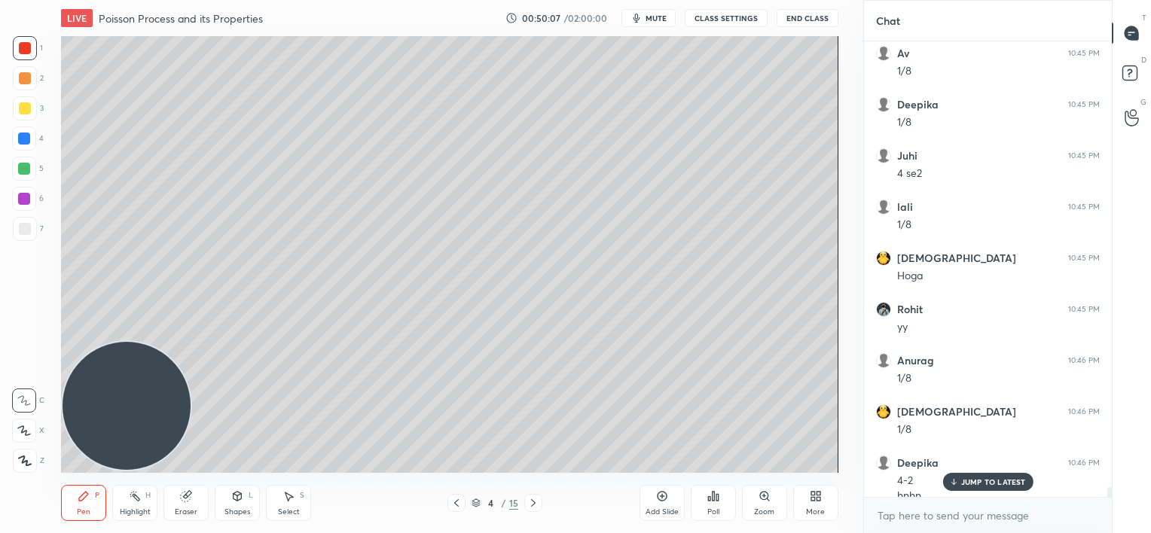
scroll to position [20292, 0]
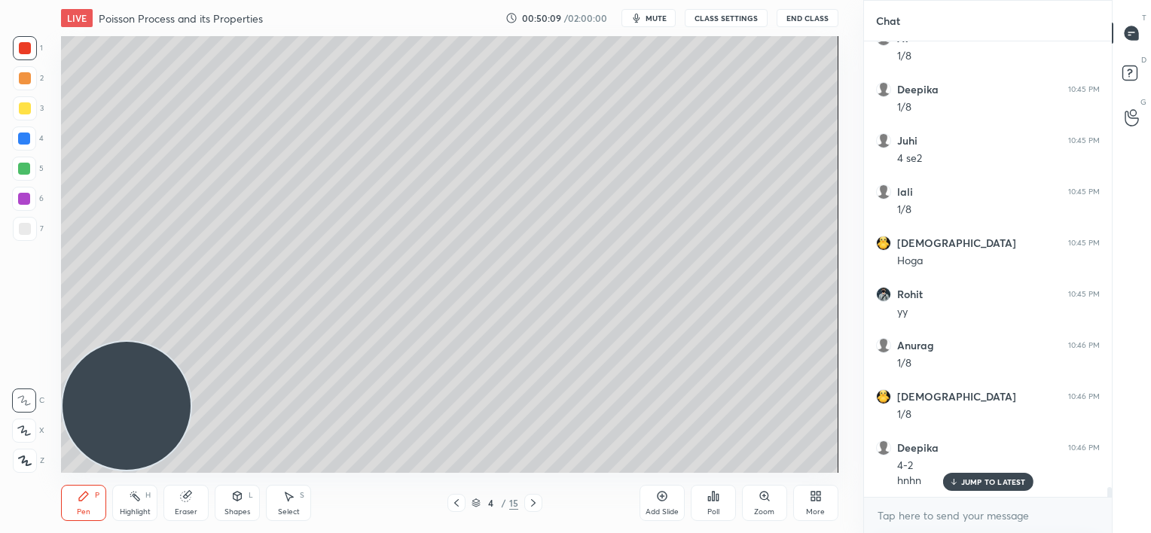
click at [531, 502] on icon at bounding box center [533, 503] width 12 height 12
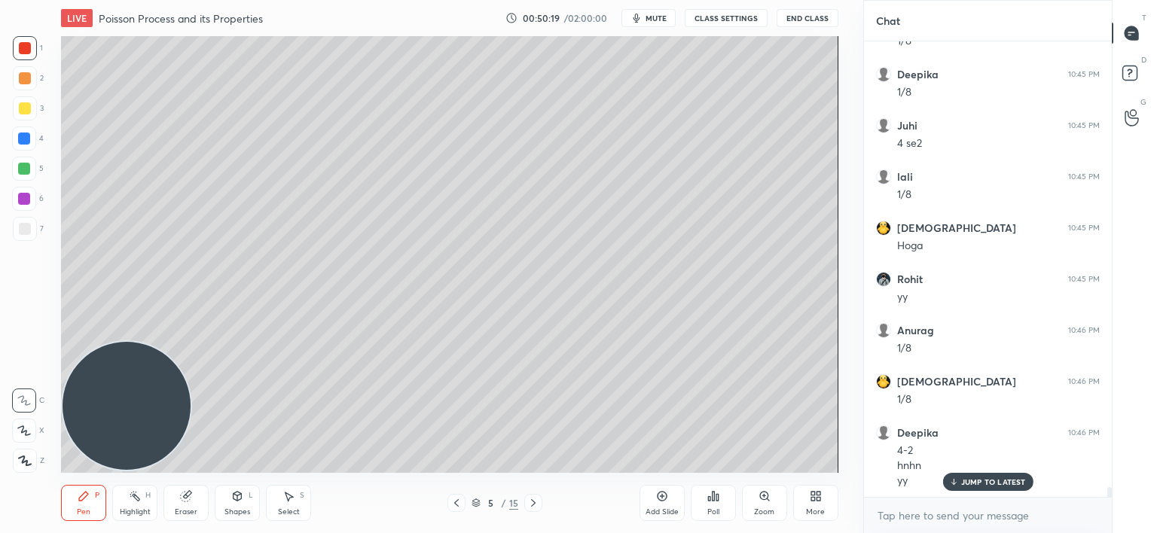
scroll to position [20359, 0]
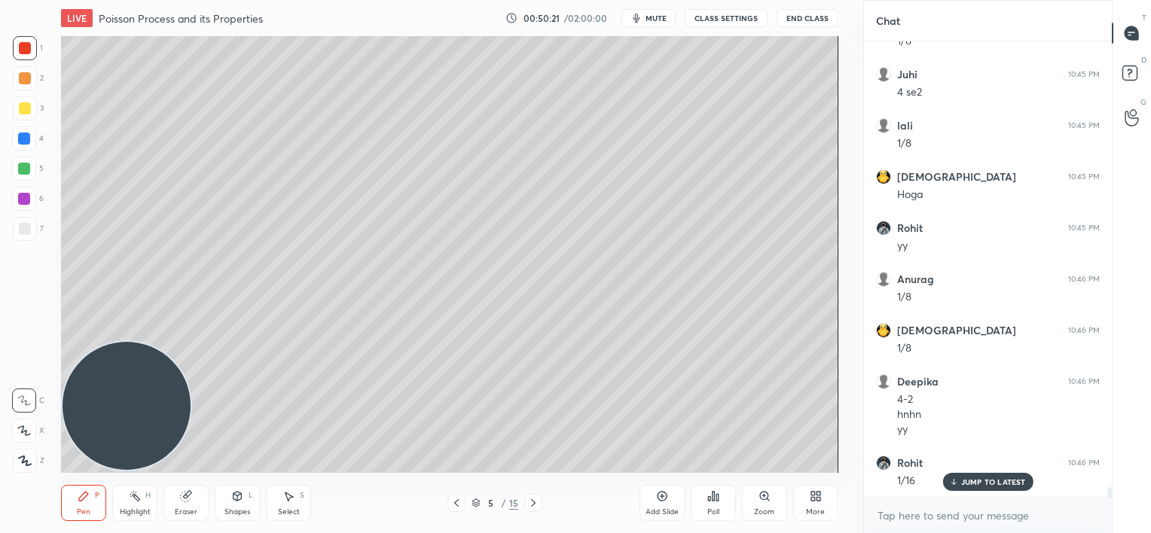
click at [453, 502] on icon at bounding box center [456, 503] width 12 height 12
click at [23, 233] on div at bounding box center [25, 229] width 12 height 12
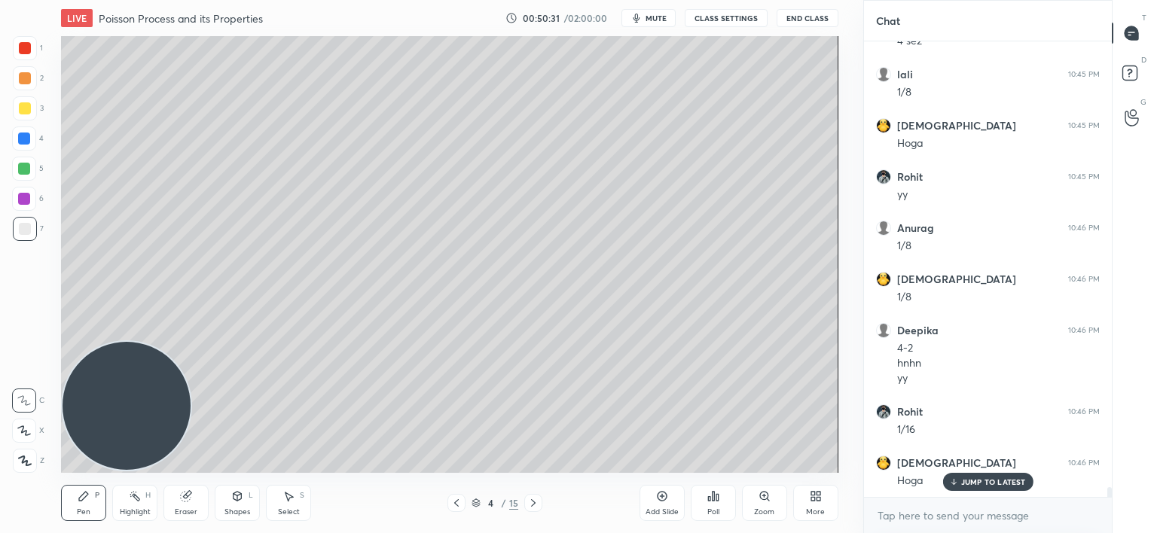
click at [533, 504] on icon at bounding box center [533, 503] width 12 height 12
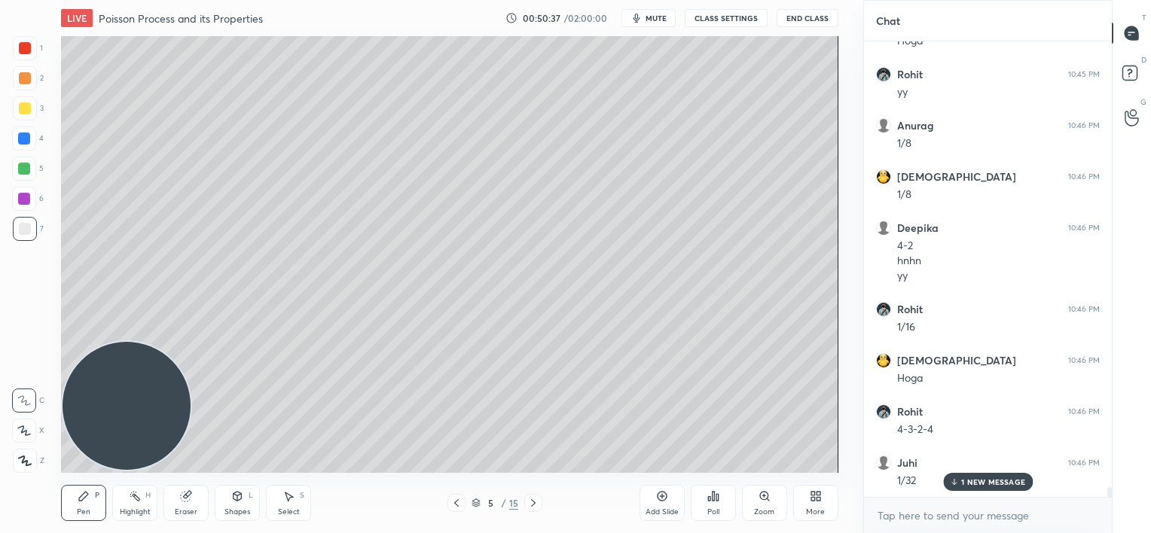
scroll to position [20563, 0]
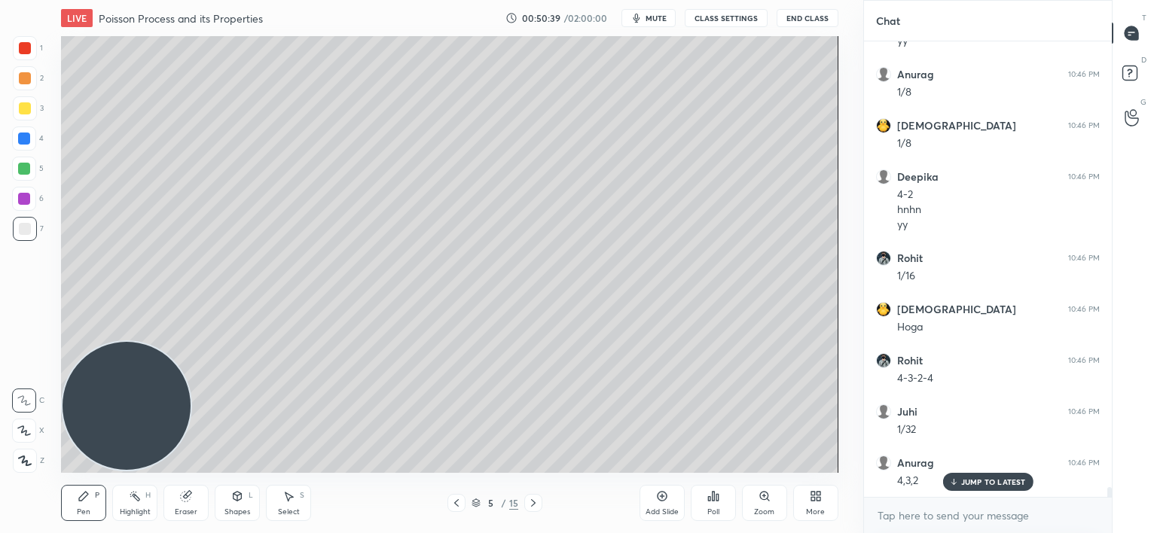
click at [447, 512] on div "Pen P Highlight H Eraser Shapes L Select S 5 / 15 Add Slide Poll Zoom More" at bounding box center [449, 503] width 776 height 60
click at [442, 510] on div "5 / 15" at bounding box center [494, 503] width 289 height 18
click at [453, 502] on icon at bounding box center [456, 503] width 12 height 12
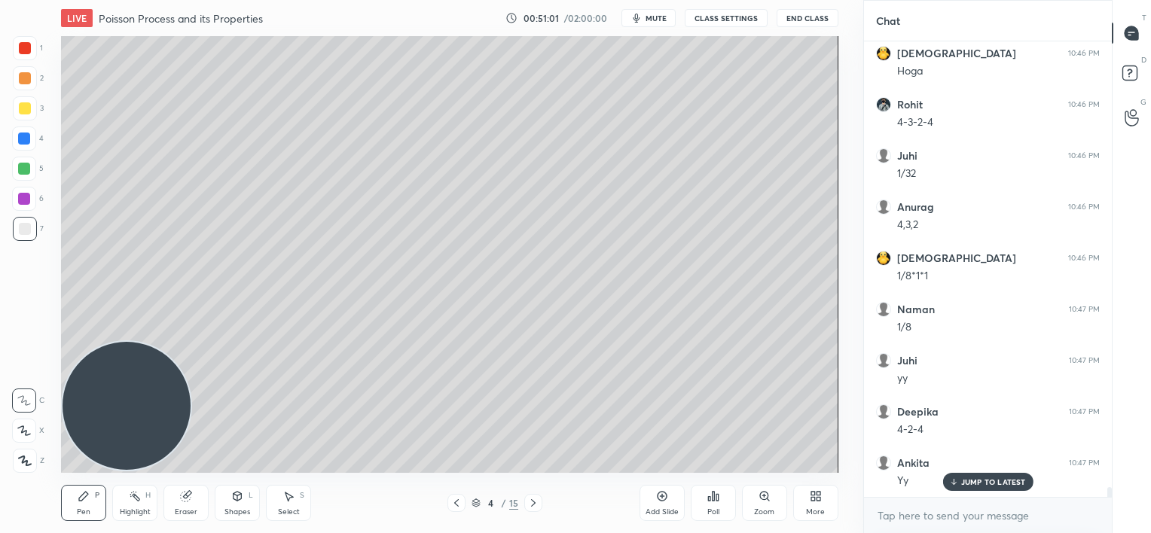
scroll to position [20871, 0]
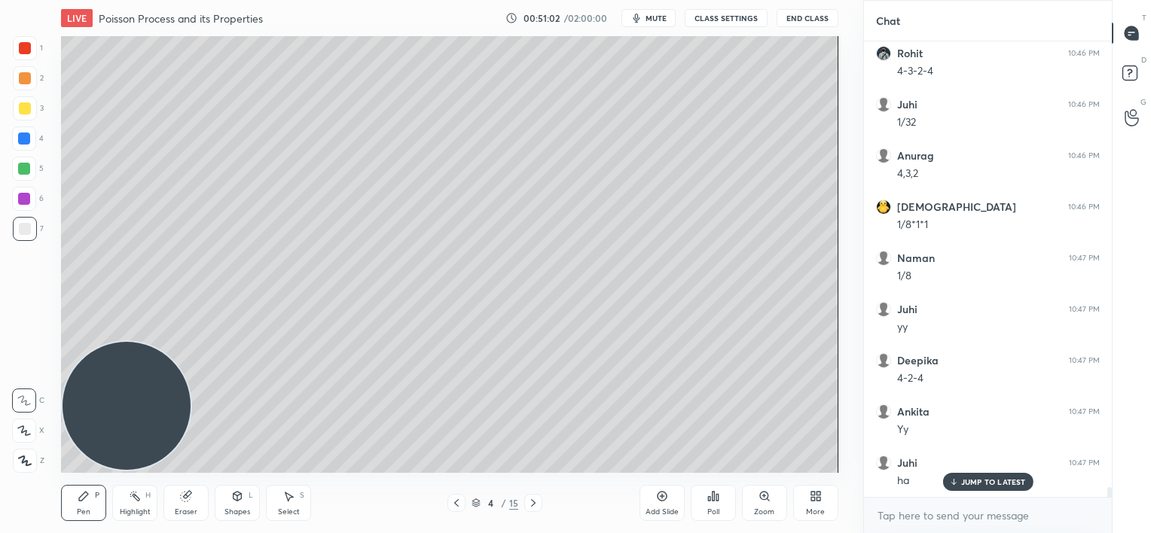
drag, startPoint x: 534, startPoint y: 503, endPoint x: 537, endPoint y: 492, distance: 11.7
click at [535, 503] on icon at bounding box center [533, 503] width 12 height 12
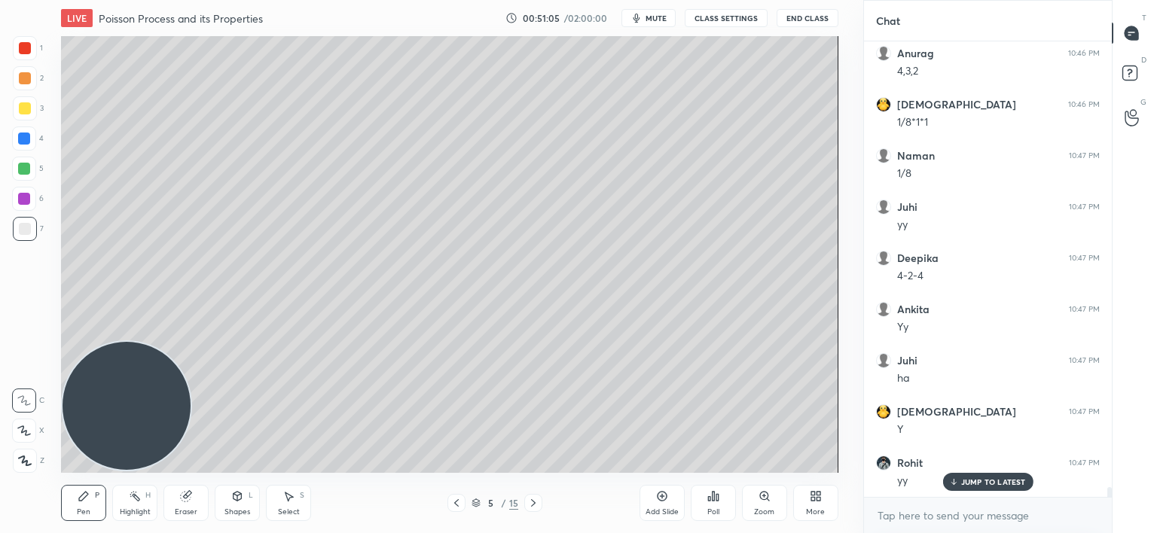
scroll to position [21024, 0]
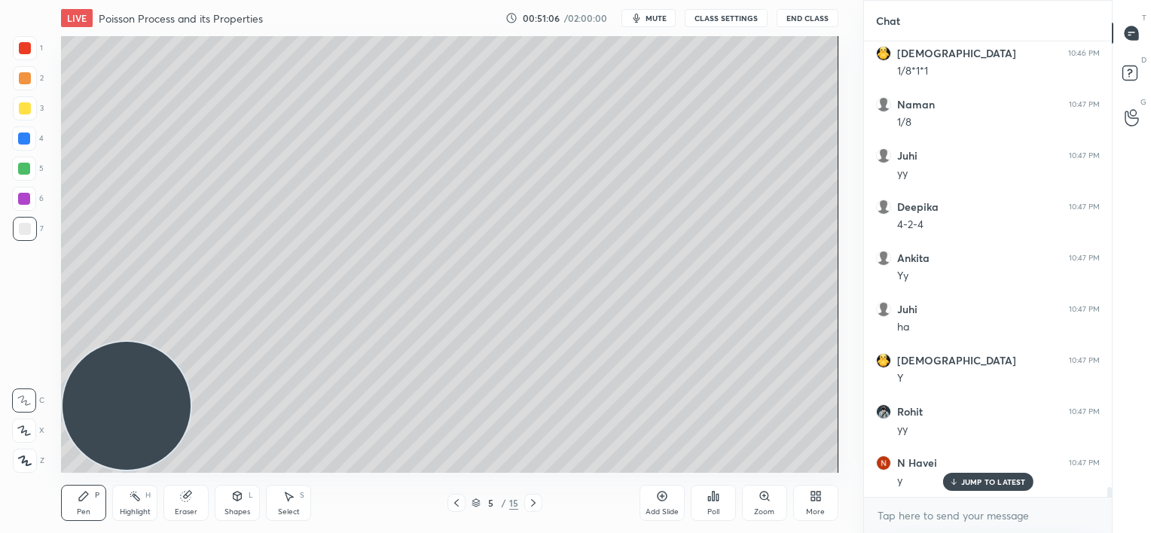
click at [453, 507] on icon at bounding box center [456, 503] width 12 height 12
click at [528, 502] on icon at bounding box center [533, 503] width 12 height 12
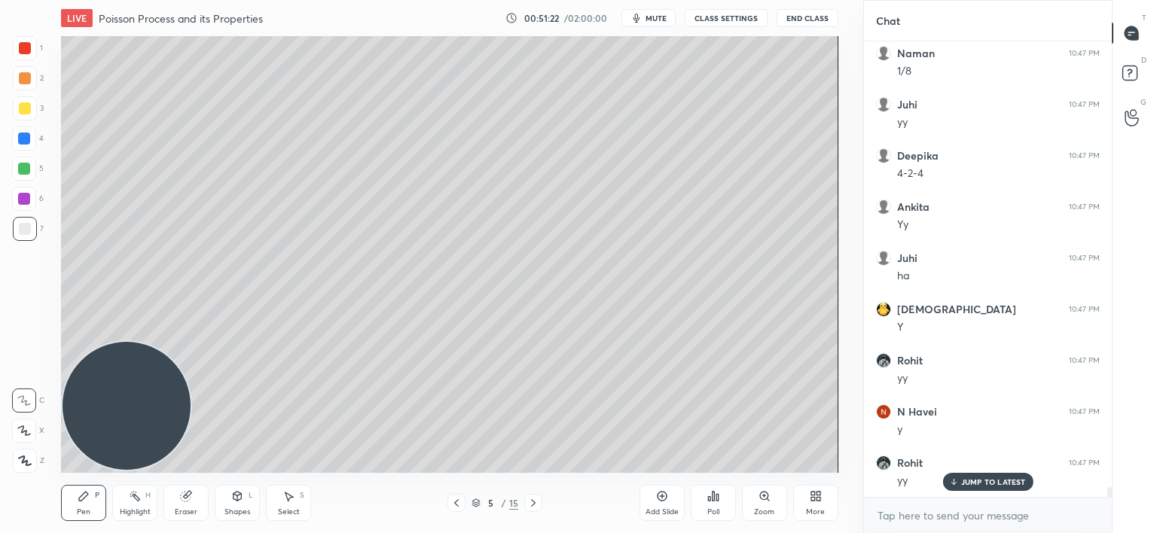
scroll to position [21127, 0]
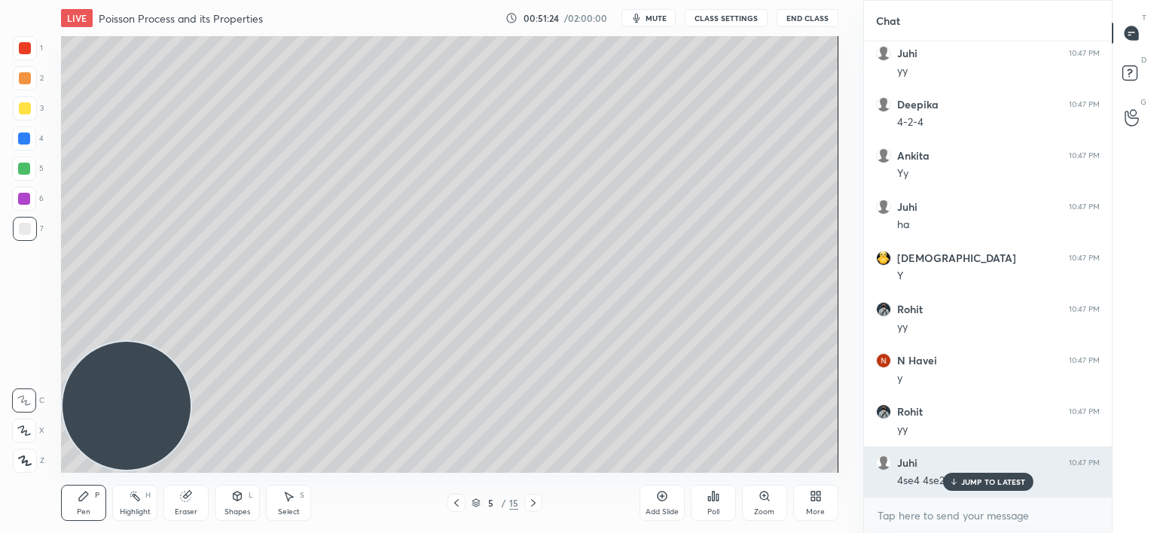
click at [953, 483] on icon at bounding box center [953, 481] width 10 height 9
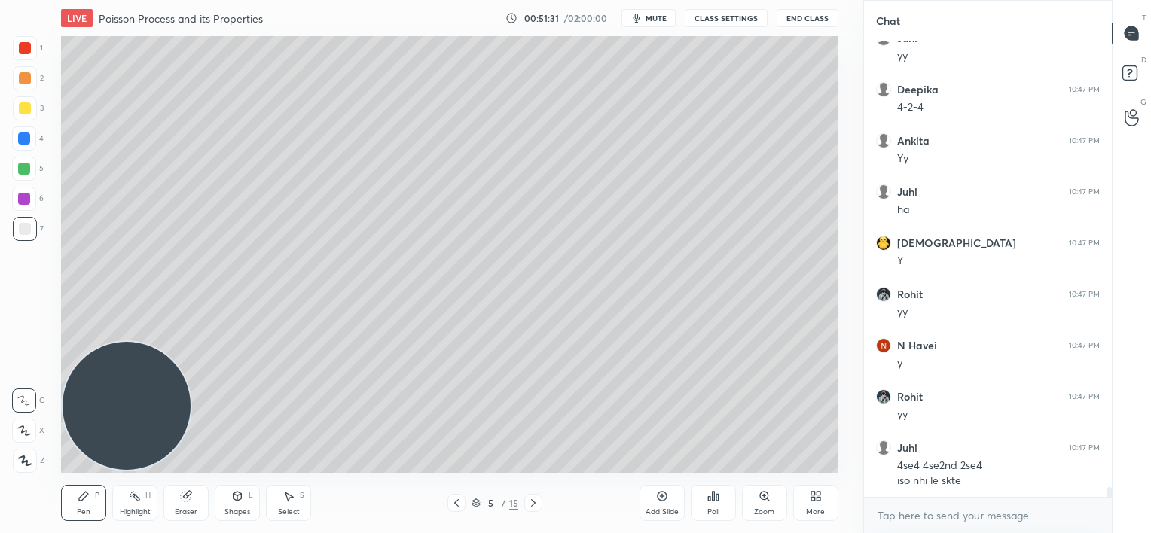
scroll to position [21193, 0]
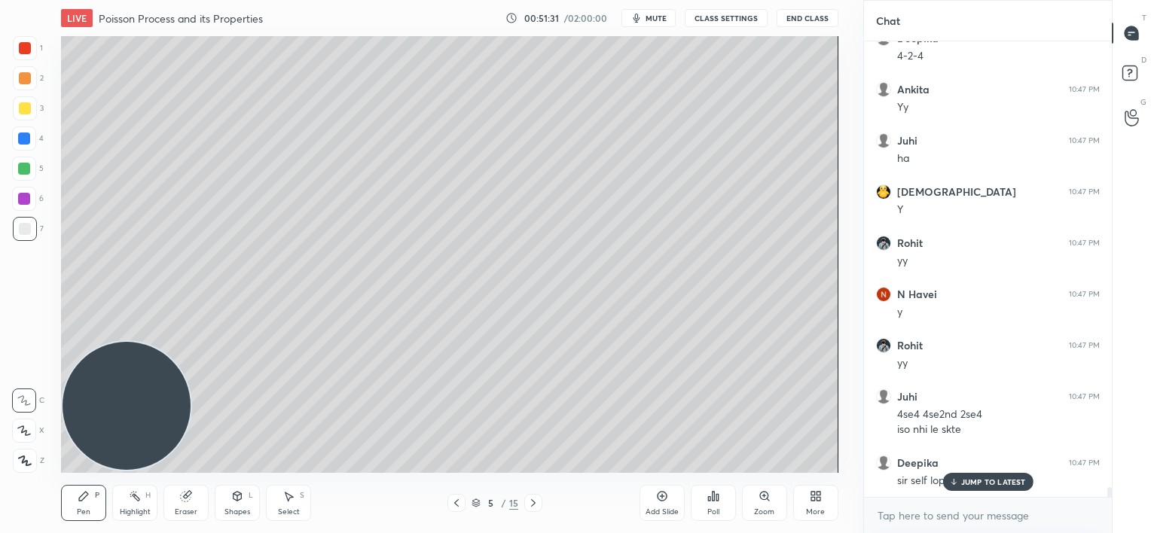
click at [993, 484] on p "JUMP TO LATEST" at bounding box center [993, 481] width 65 height 9
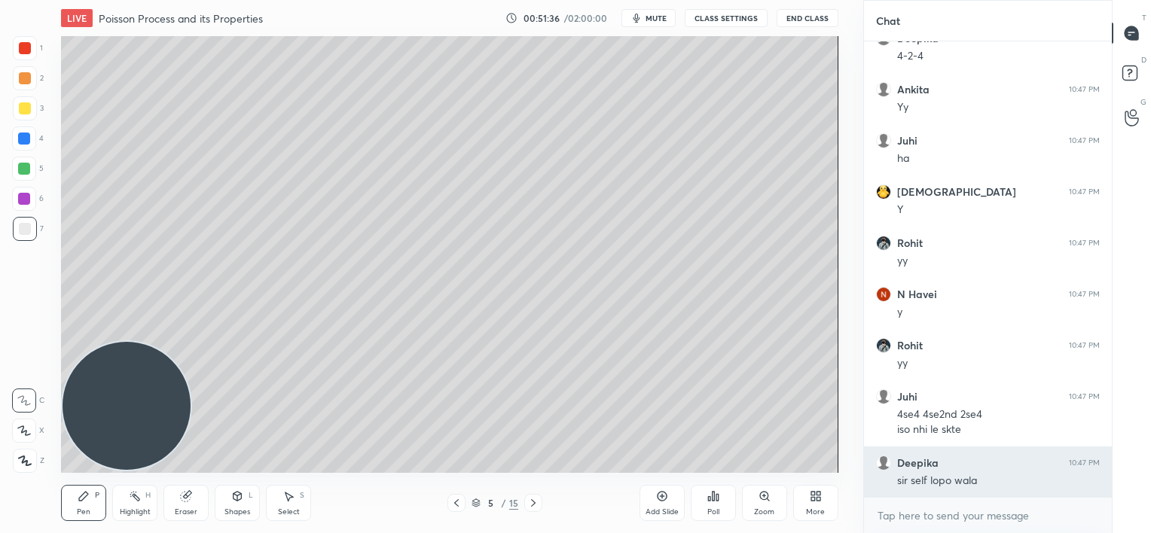
scroll to position [21208, 0]
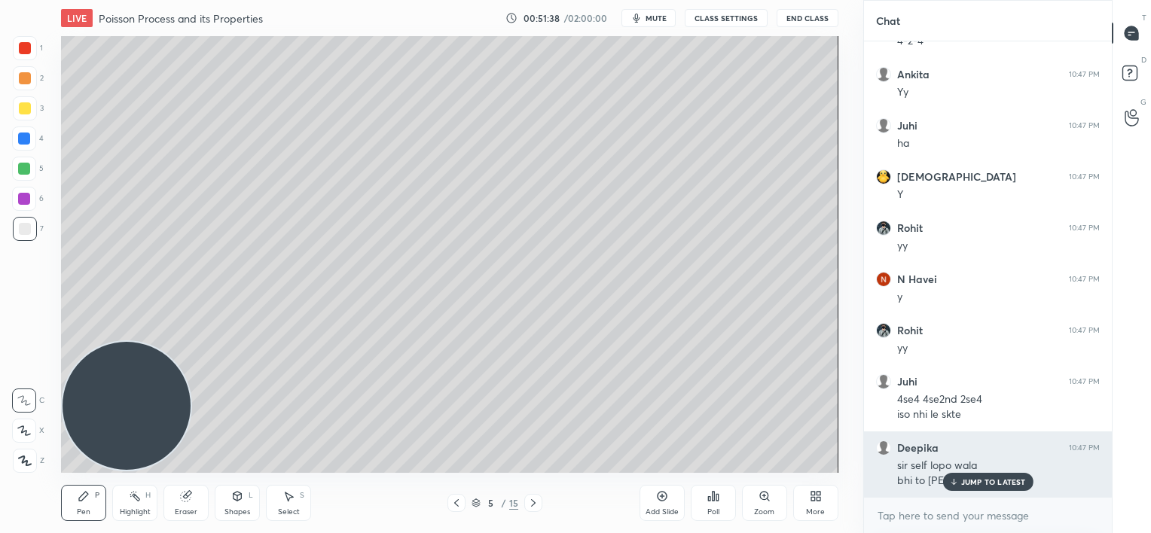
click at [967, 482] on p "JUMP TO LATEST" at bounding box center [993, 481] width 65 height 9
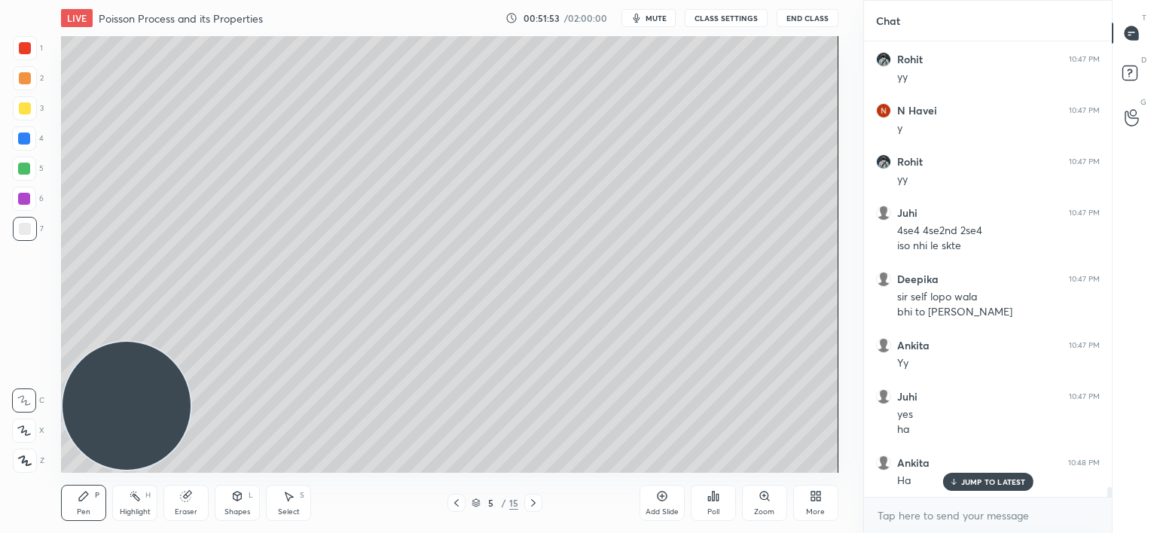
scroll to position [21428, 0]
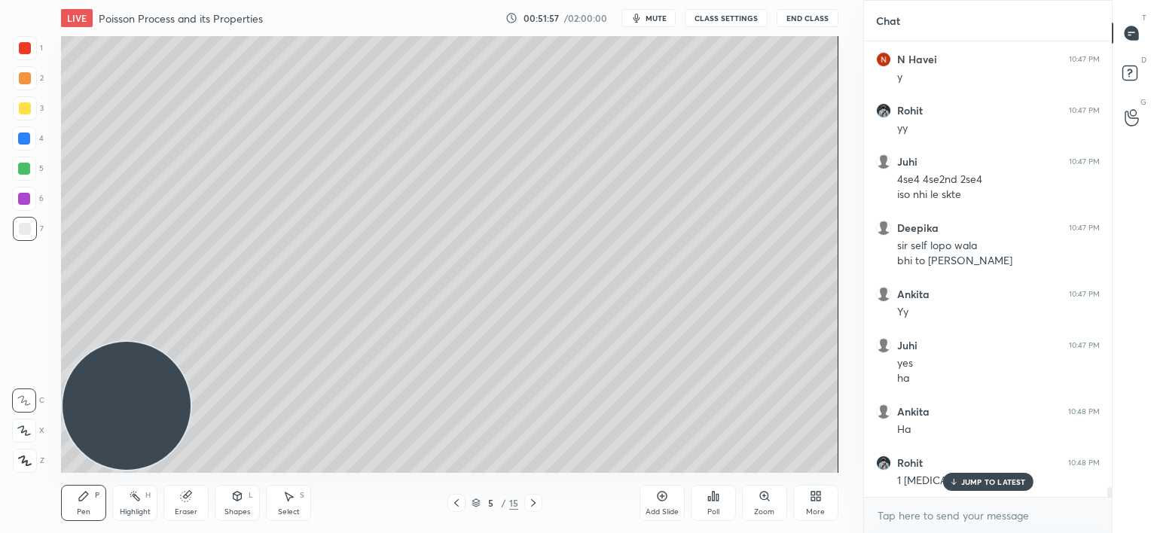
click at [986, 484] on p "JUMP TO LATEST" at bounding box center [993, 481] width 65 height 9
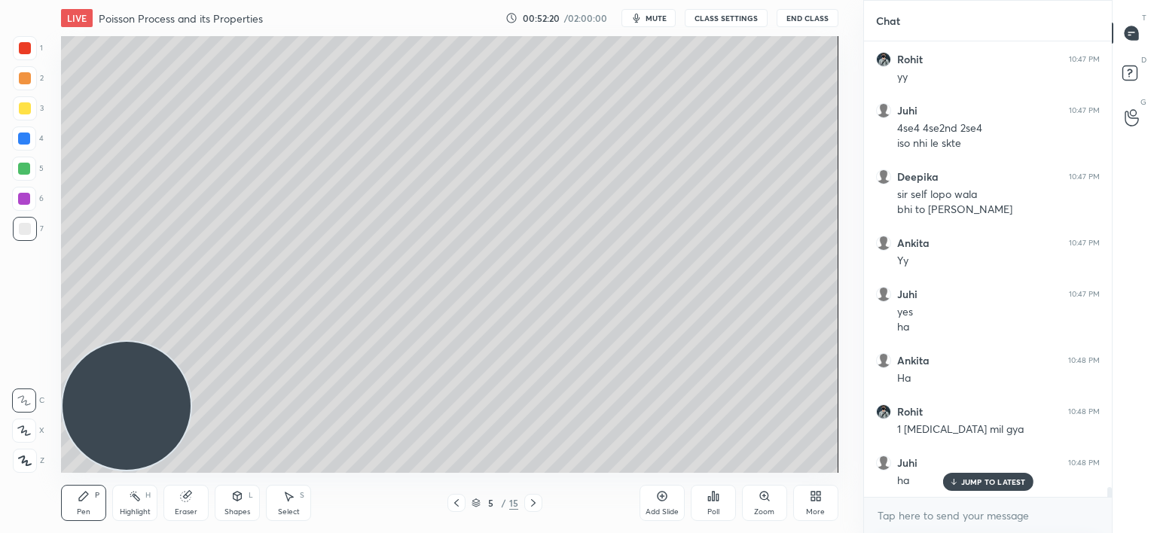
scroll to position [21530, 0]
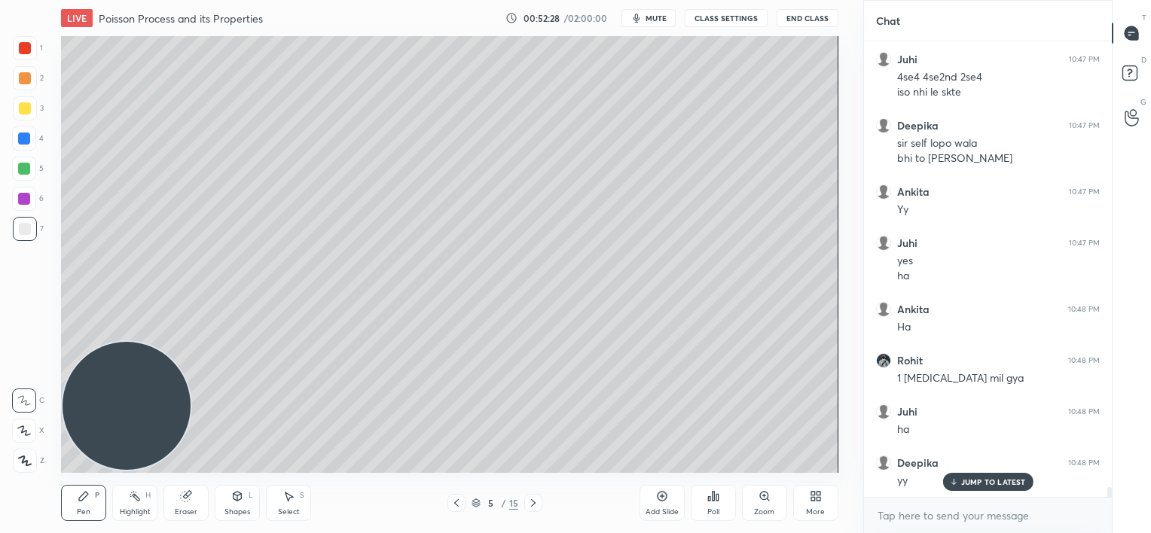
click at [454, 504] on icon at bounding box center [456, 503] width 12 height 12
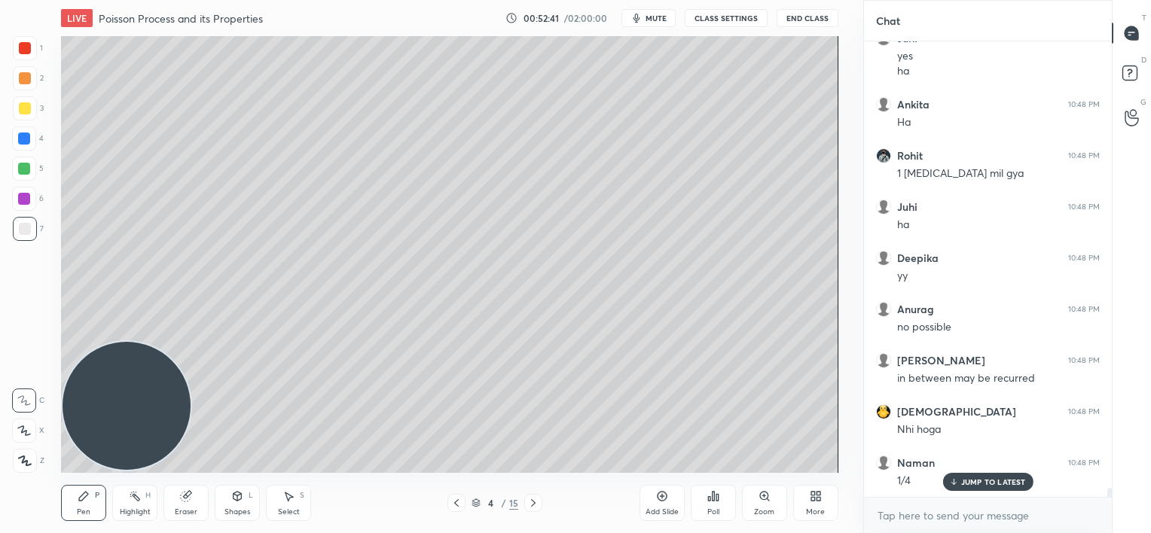
scroll to position [21786, 0]
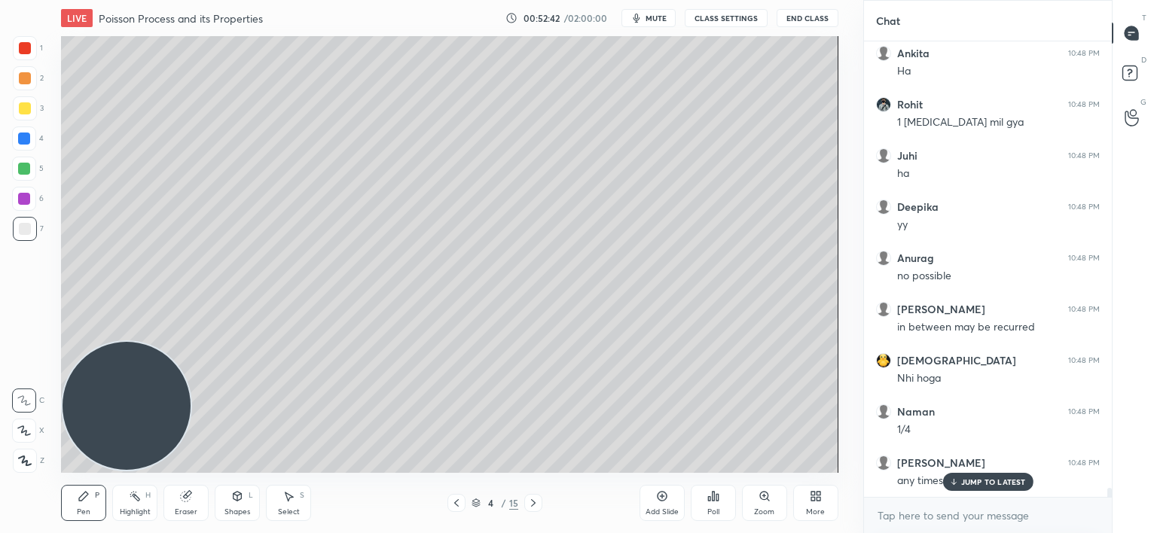
click at [972, 479] on p "JUMP TO LATEST" at bounding box center [993, 481] width 65 height 9
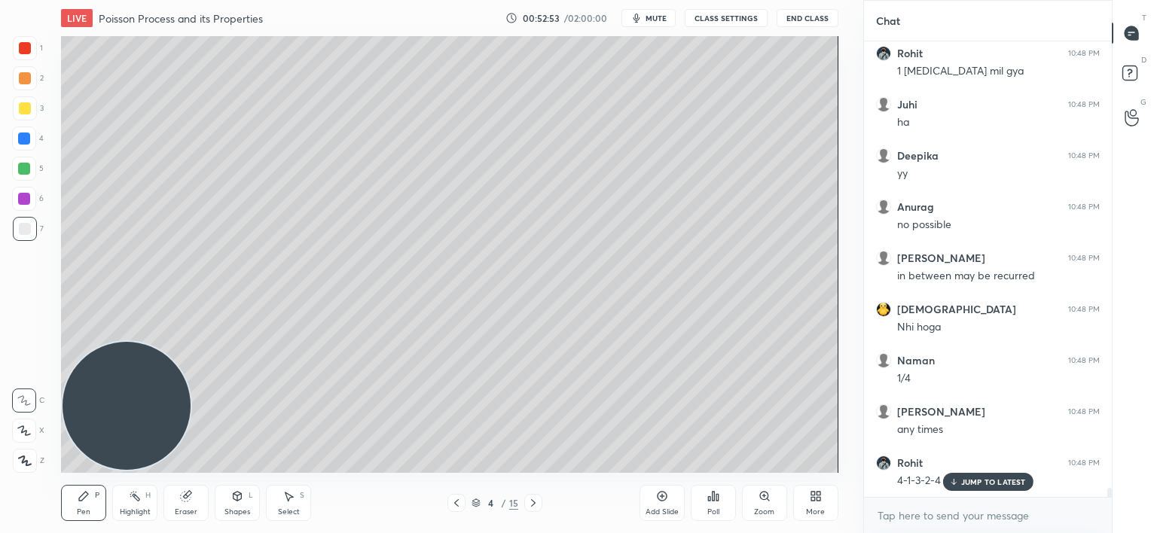
click at [24, 199] on div at bounding box center [24, 199] width 12 height 12
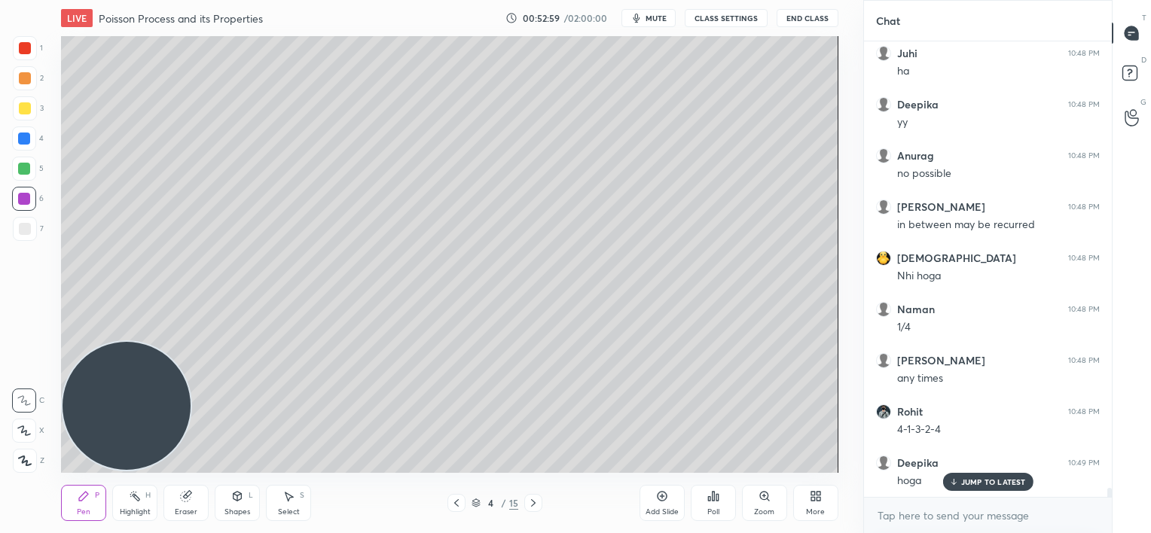
scroll to position [21940, 0]
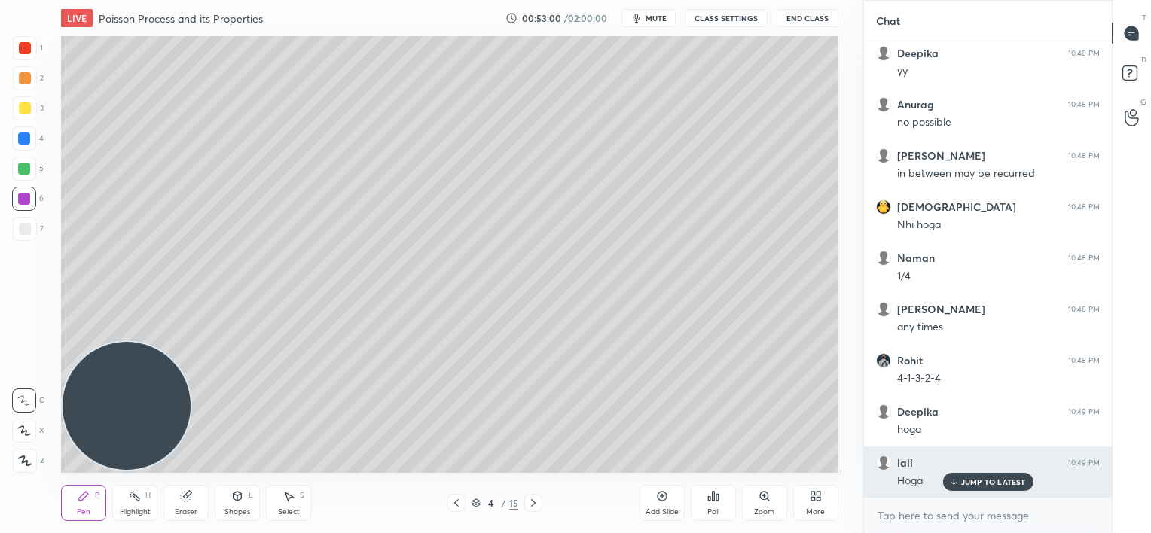
click at [982, 483] on p "JUMP TO LATEST" at bounding box center [993, 481] width 65 height 9
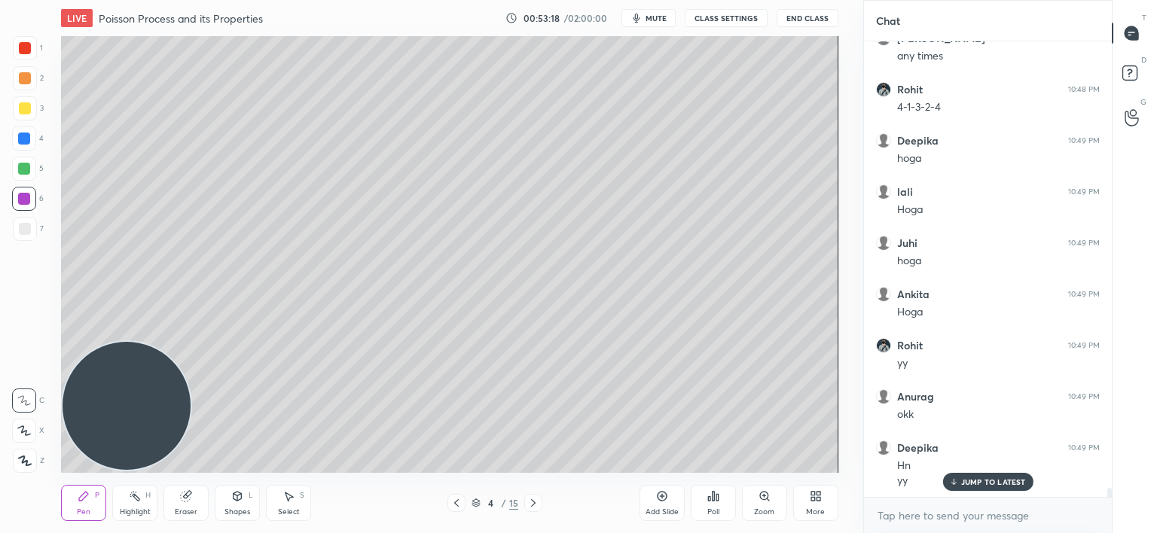
scroll to position [22262, 0]
click at [535, 503] on icon at bounding box center [533, 503] width 12 height 12
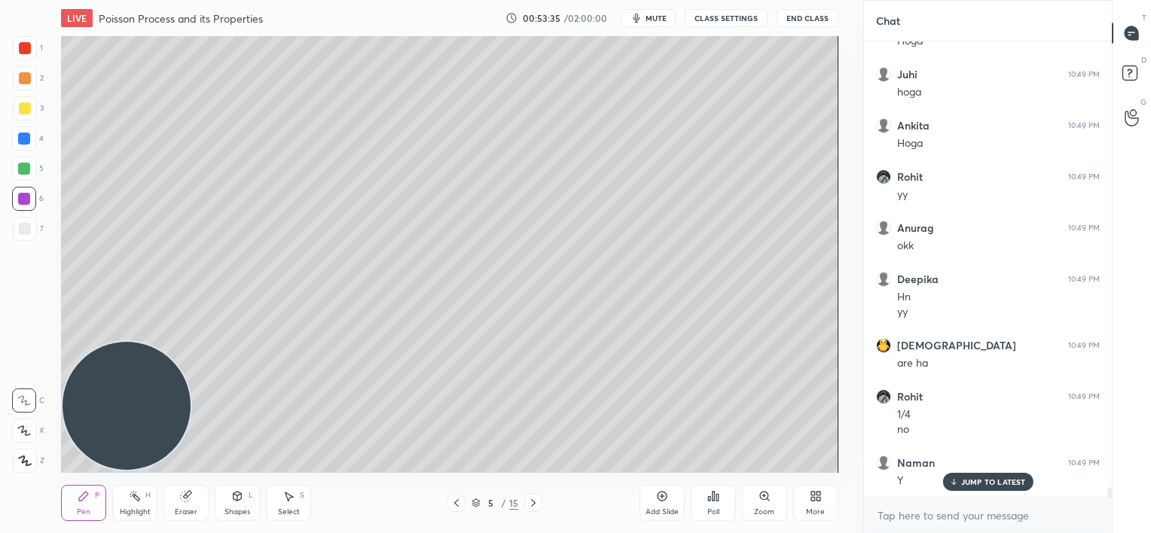
scroll to position [22431, 0]
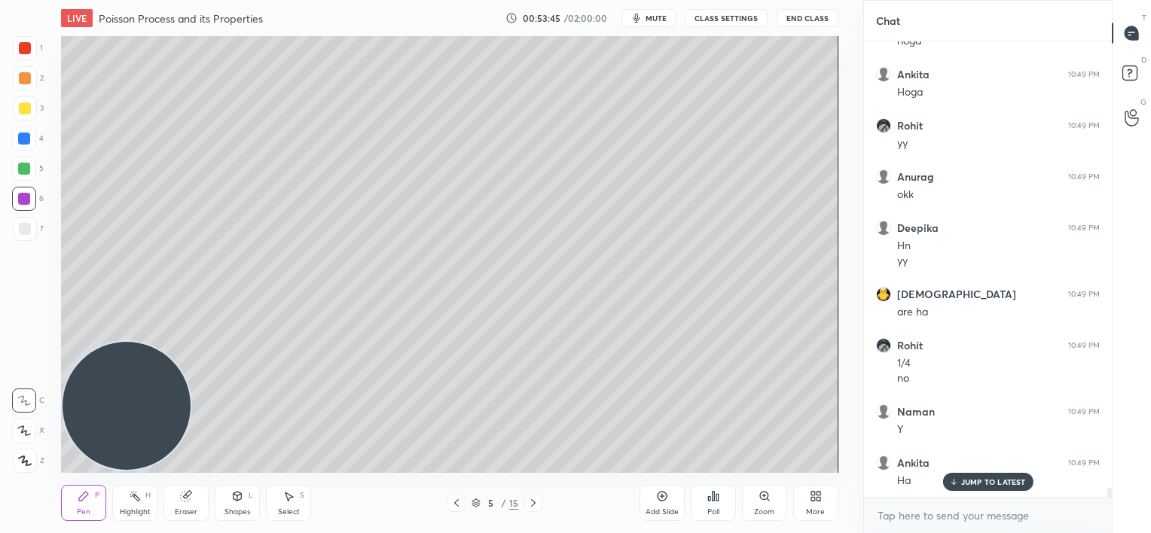
click at [975, 485] on p "JUMP TO LATEST" at bounding box center [993, 481] width 65 height 9
click at [23, 169] on div at bounding box center [24, 169] width 12 height 12
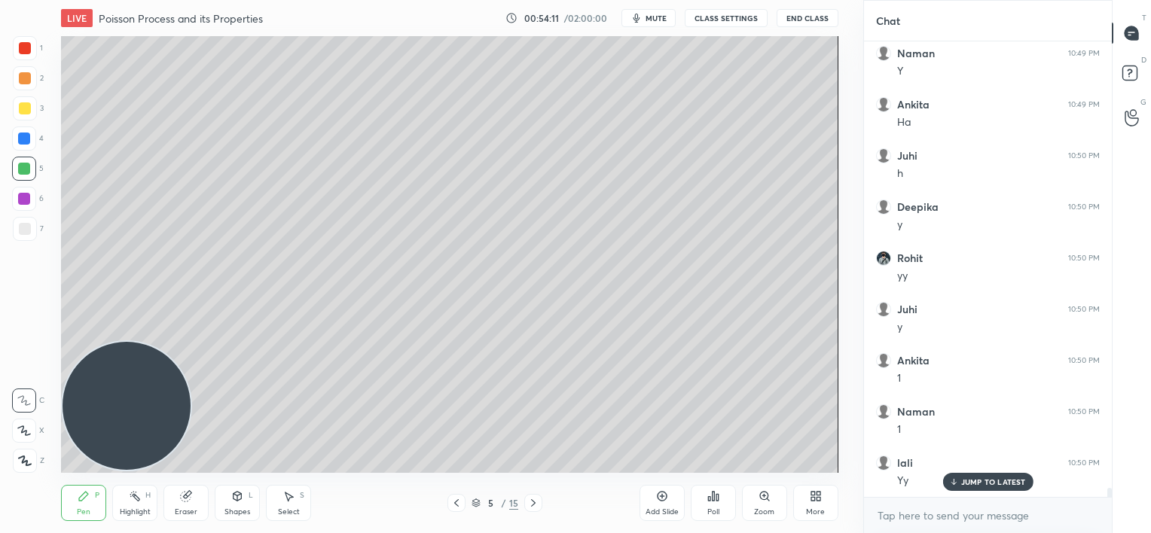
scroll to position [22841, 0]
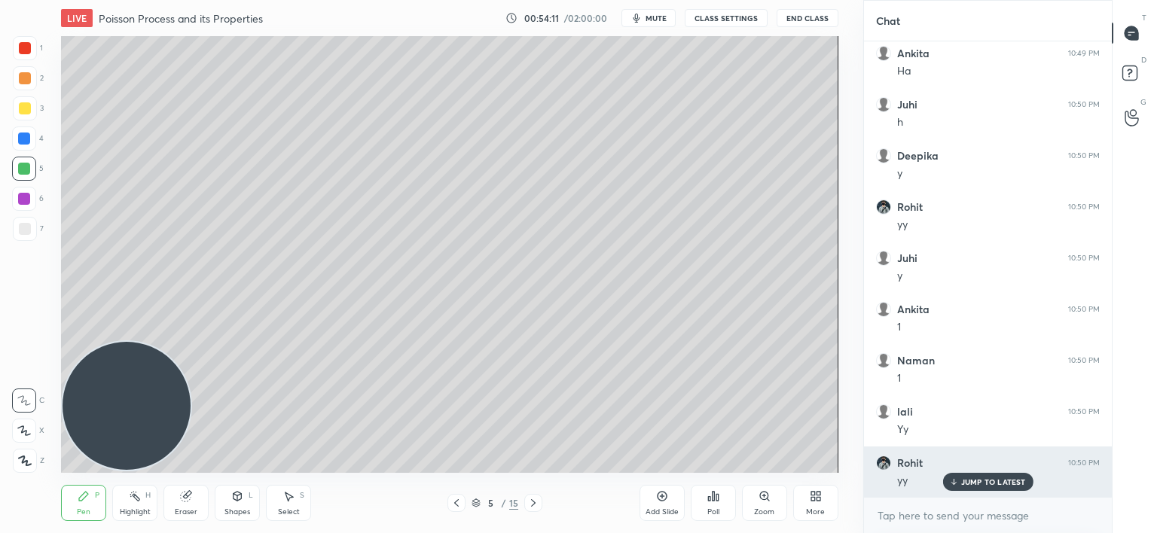
click at [966, 483] on p "JUMP TO LATEST" at bounding box center [993, 481] width 65 height 9
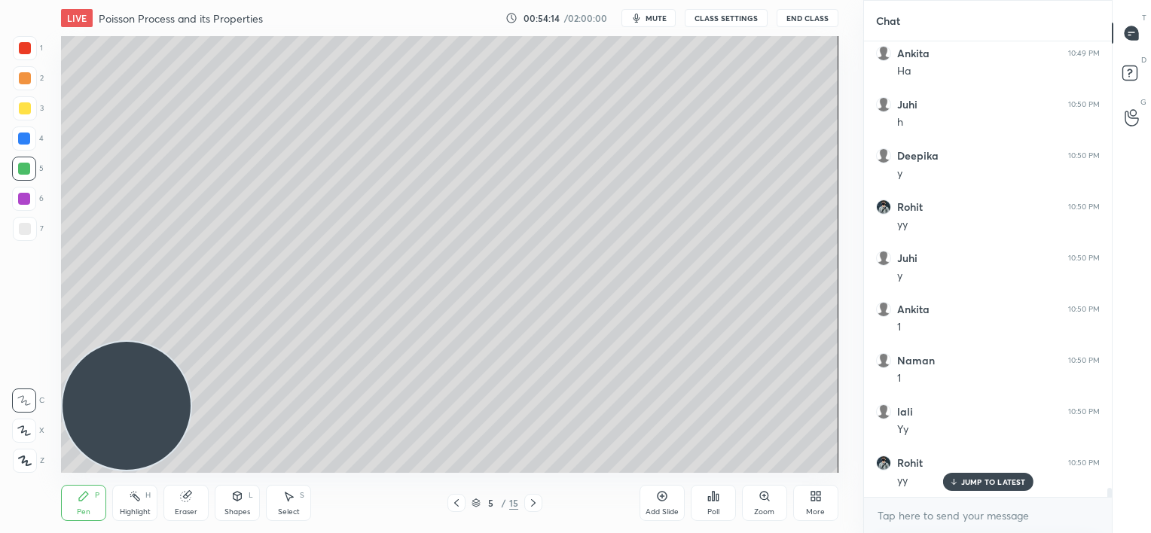
scroll to position [22892, 0]
drag, startPoint x: 981, startPoint y: 485, endPoint x: 965, endPoint y: 487, distance: 16.7
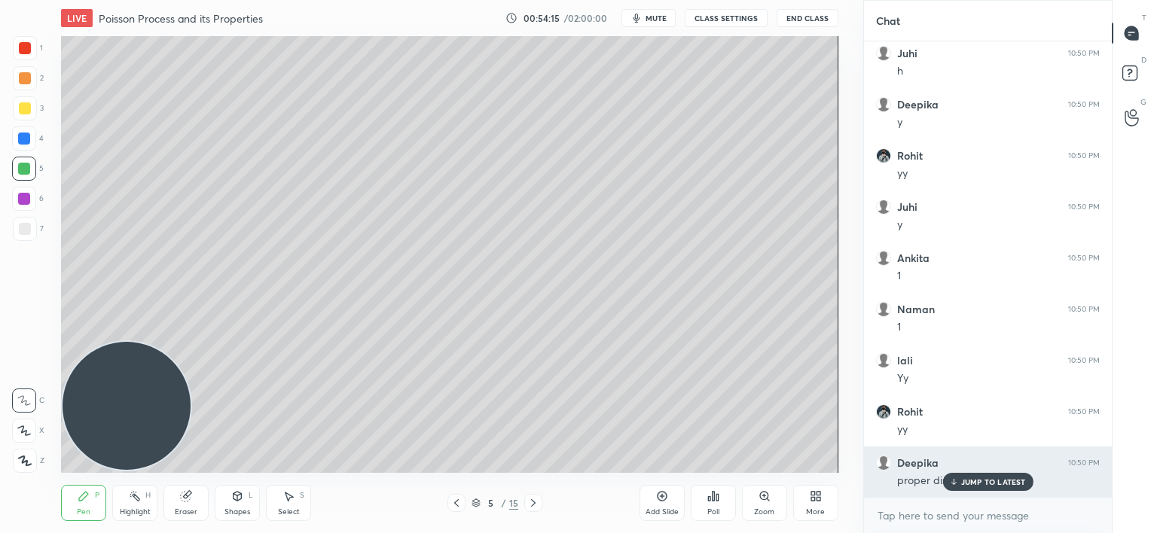
click at [981, 485] on p "JUMP TO LATEST" at bounding box center [993, 481] width 65 height 9
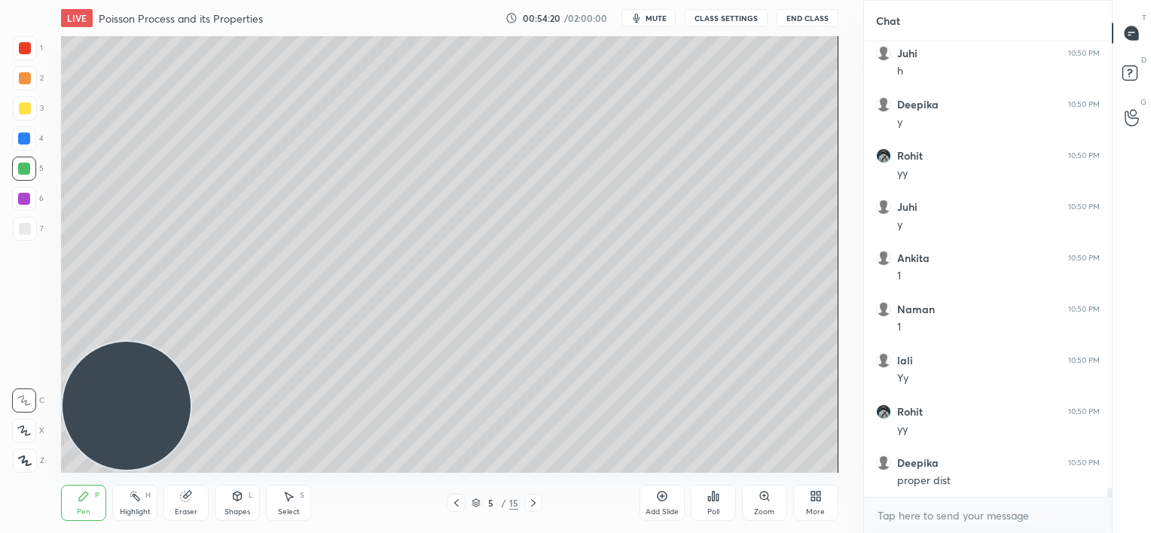
scroll to position [22943, 0]
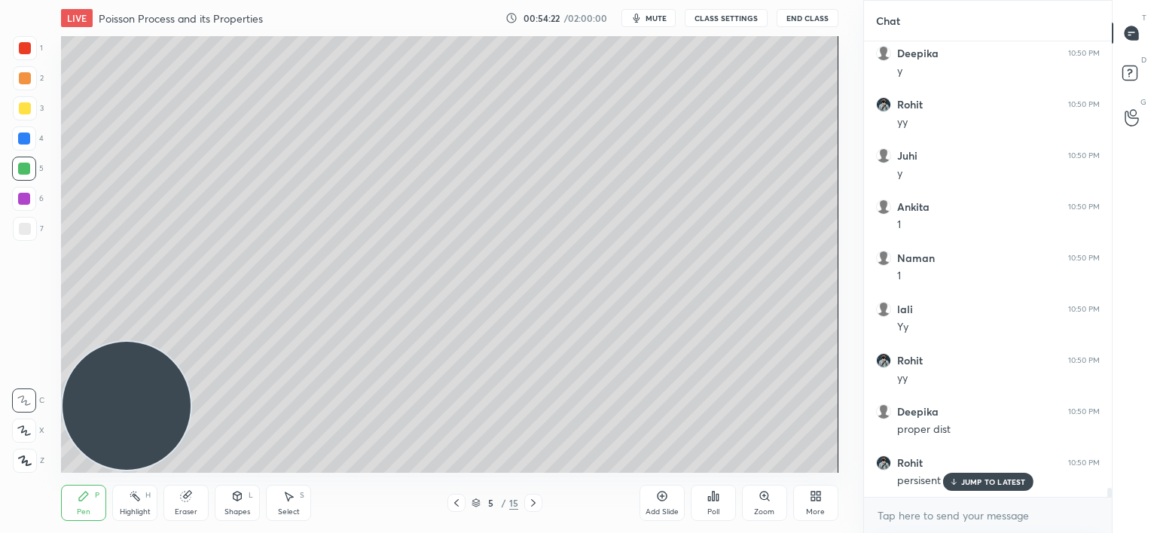
click at [976, 482] on p "JUMP TO LATEST" at bounding box center [993, 481] width 65 height 9
click at [953, 484] on icon at bounding box center [953, 484] width 5 height 2
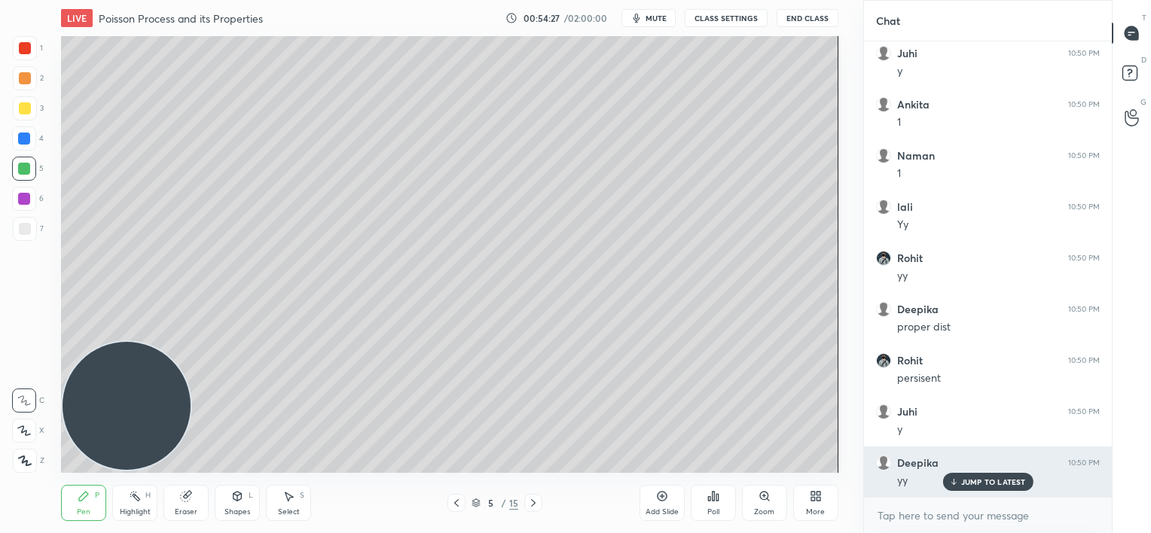
click at [953, 484] on div "yy" at bounding box center [998, 481] width 203 height 15
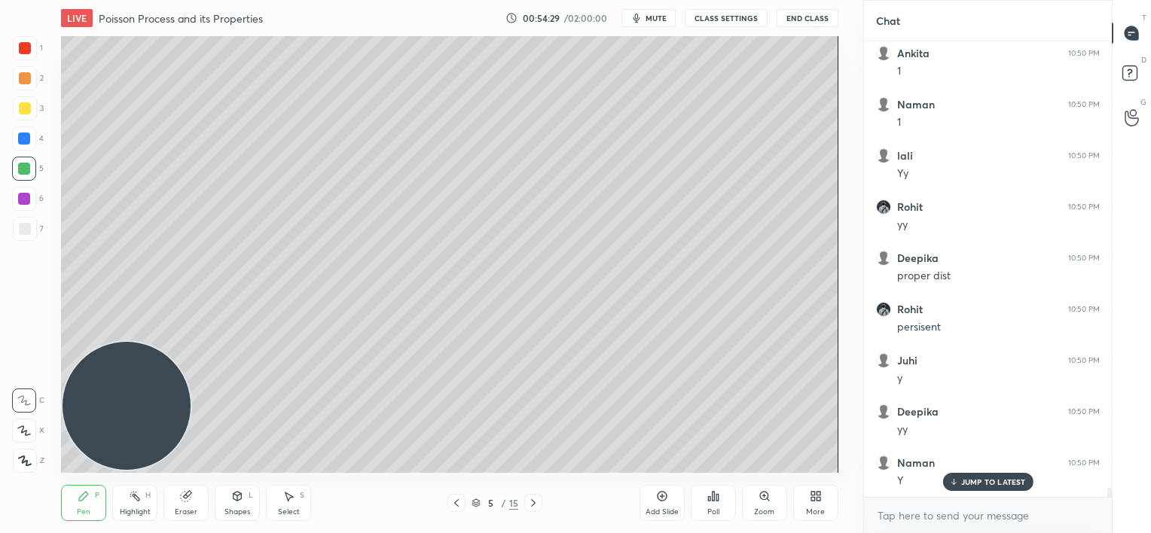
scroll to position [23148, 0]
drag, startPoint x: 954, startPoint y: 484, endPoint x: 825, endPoint y: 473, distance: 129.3
click at [953, 484] on icon at bounding box center [953, 481] width 10 height 9
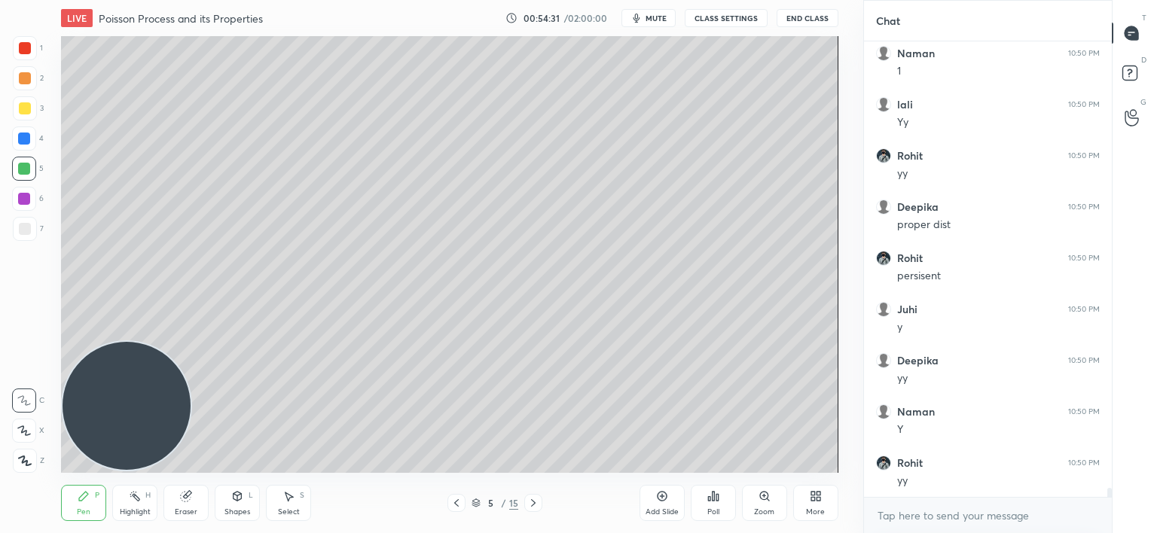
click at [454, 503] on icon at bounding box center [456, 503] width 5 height 8
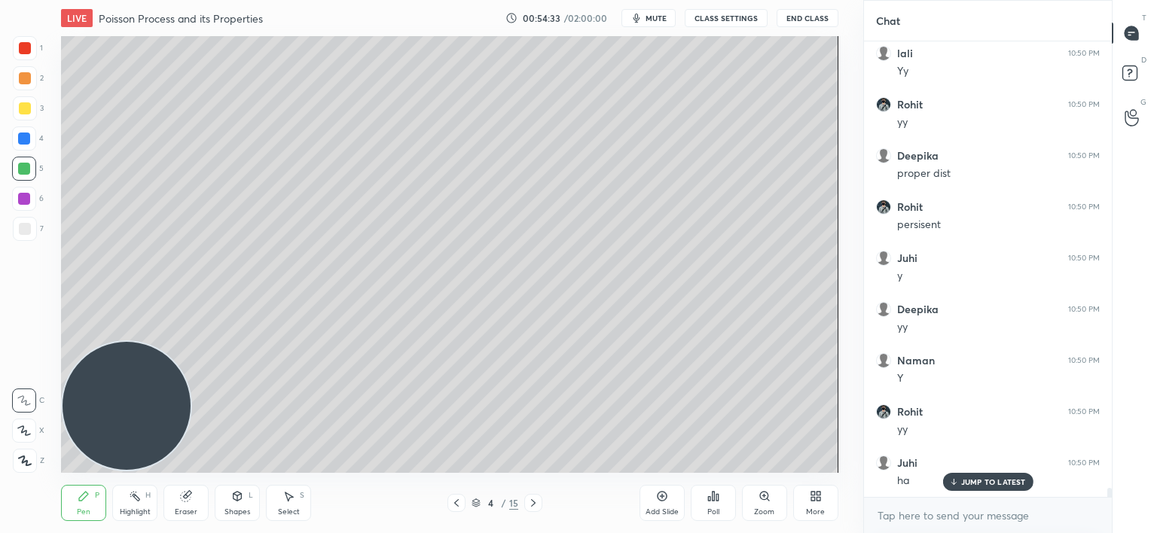
drag, startPoint x: 539, startPoint y: 503, endPoint x: 538, endPoint y: 492, distance: 11.4
click at [540, 503] on div at bounding box center [533, 503] width 18 height 18
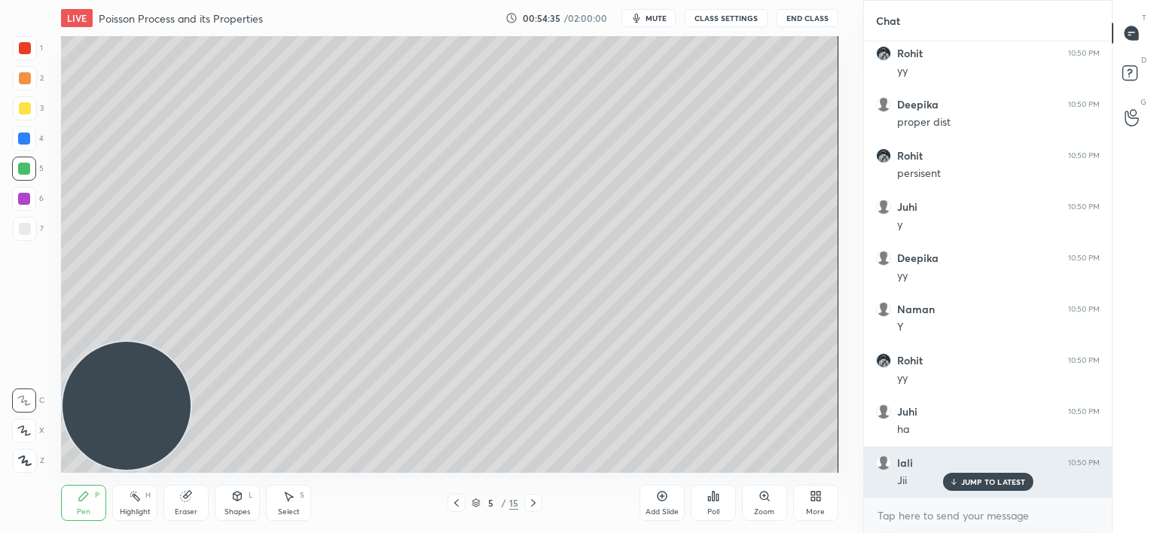
click at [969, 489] on div "JUMP TO LATEST" at bounding box center [987, 482] width 90 height 18
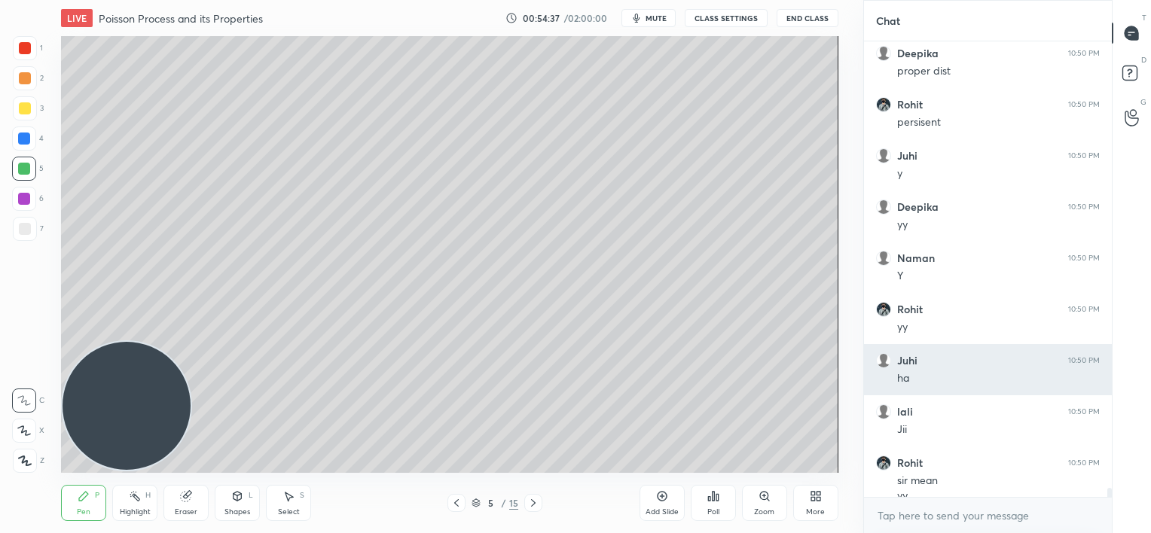
scroll to position [23317, 0]
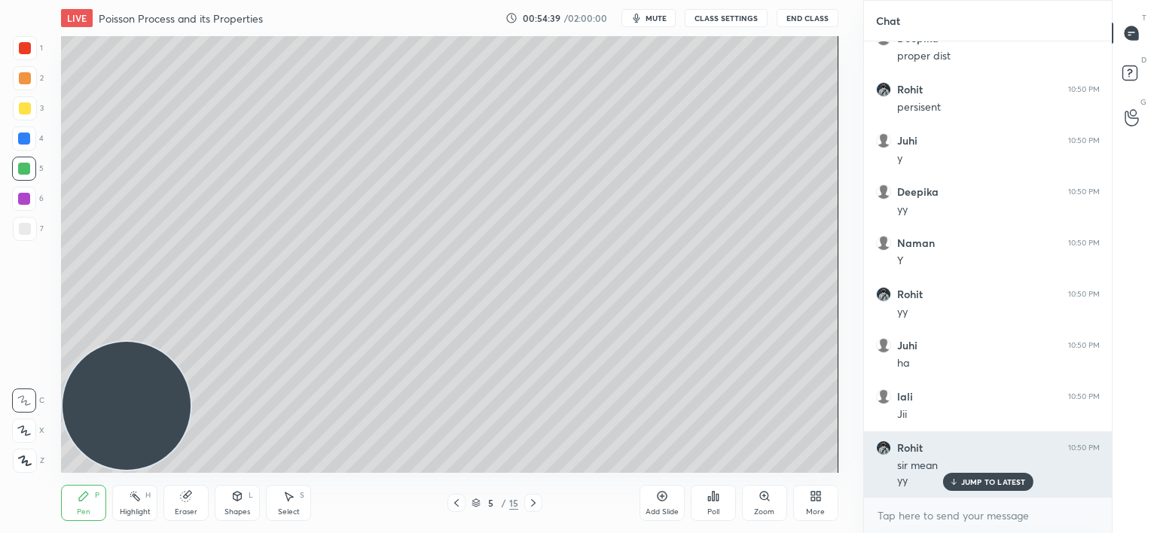
click at [965, 484] on p "JUMP TO LATEST" at bounding box center [993, 481] width 65 height 9
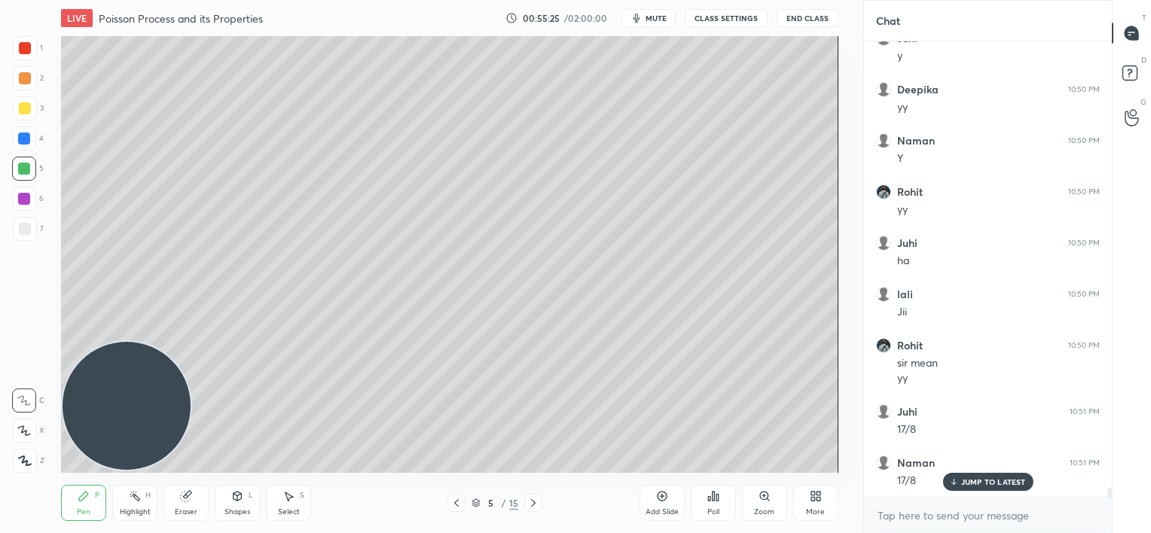
scroll to position [23470, 0]
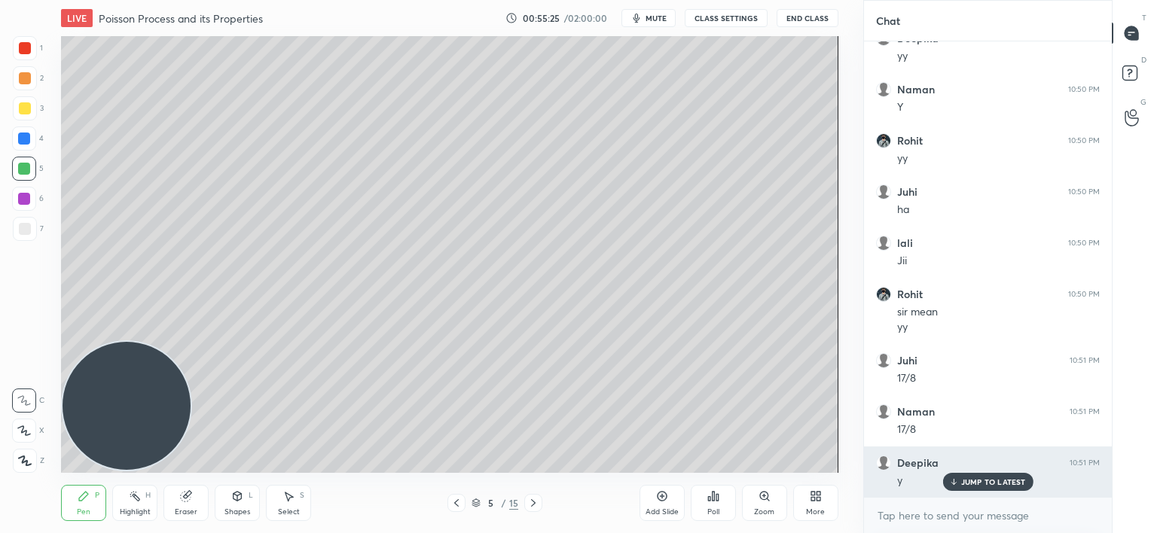
click at [967, 482] on p "JUMP TO LATEST" at bounding box center [993, 481] width 65 height 9
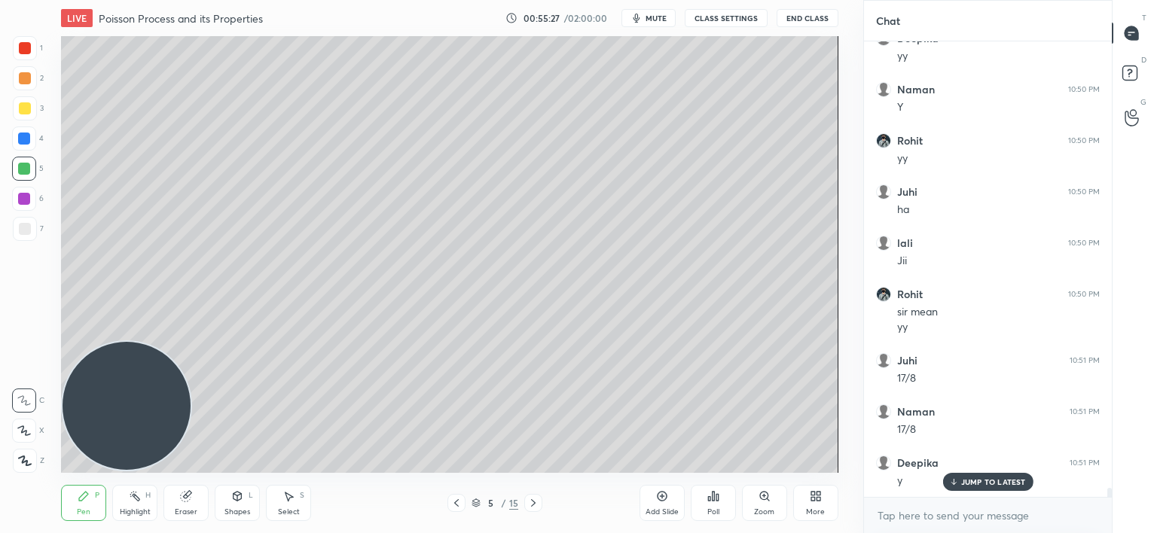
scroll to position [23522, 0]
click at [992, 484] on p "JUMP TO LATEST" at bounding box center [993, 481] width 65 height 9
click at [456, 504] on icon at bounding box center [456, 503] width 5 height 8
click at [456, 505] on icon at bounding box center [456, 503] width 5 height 8
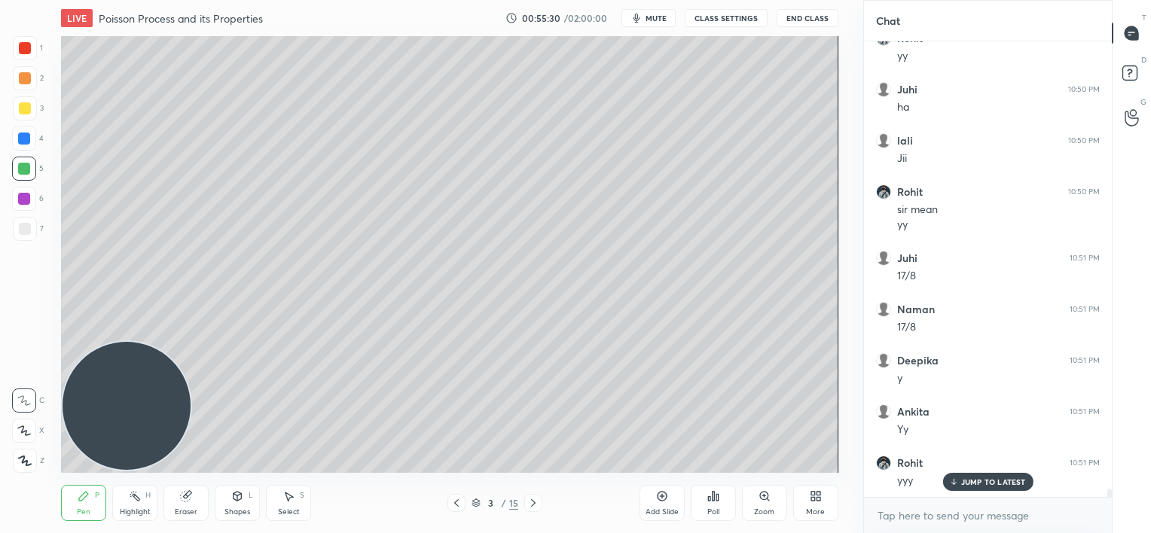
click at [458, 505] on icon at bounding box center [456, 503] width 12 height 12
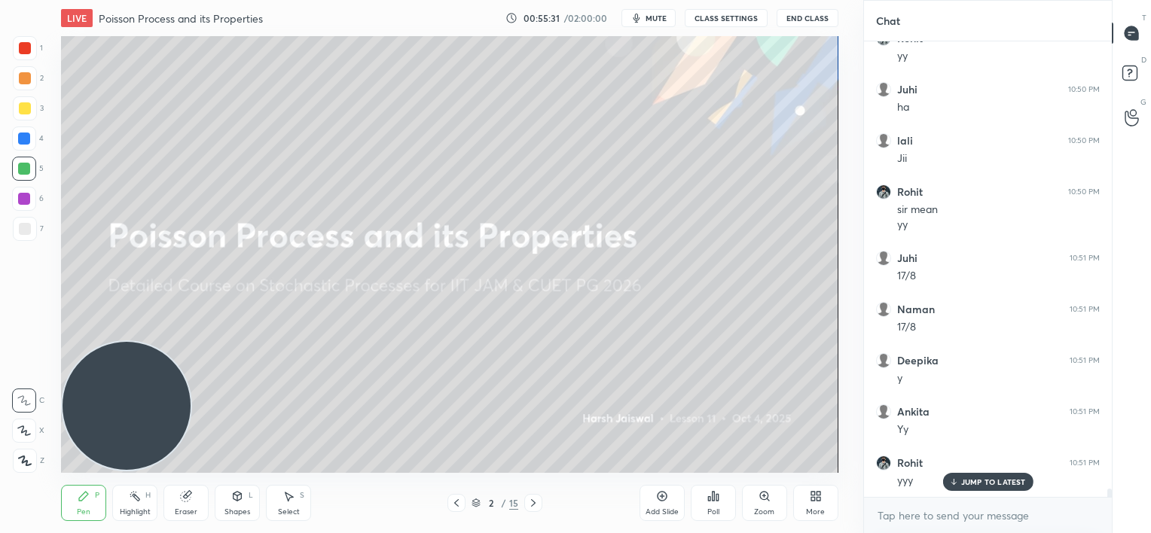
click at [540, 499] on div at bounding box center [533, 503] width 18 height 18
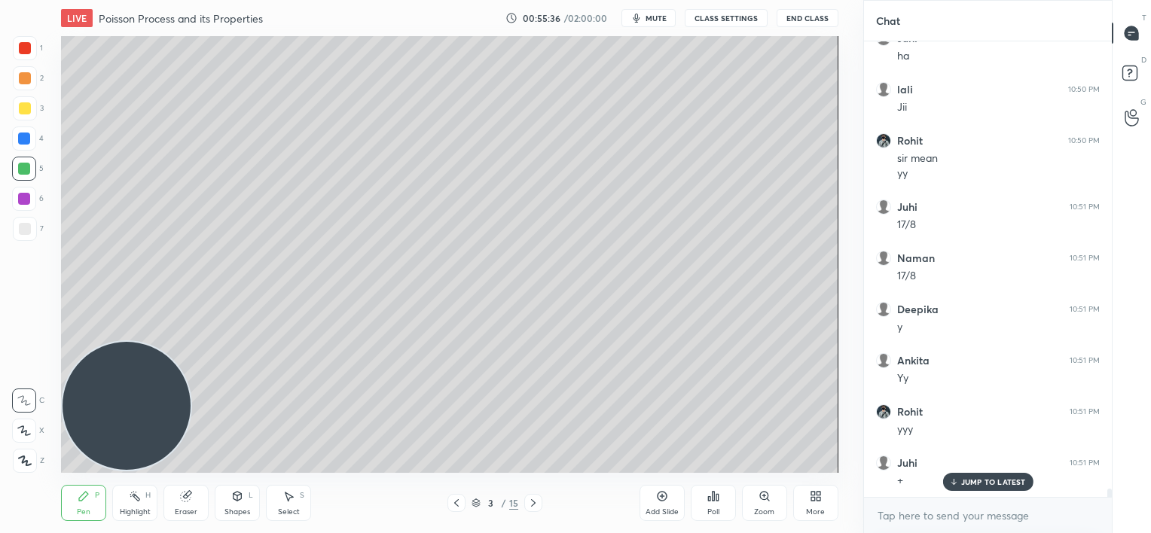
scroll to position [23675, 0]
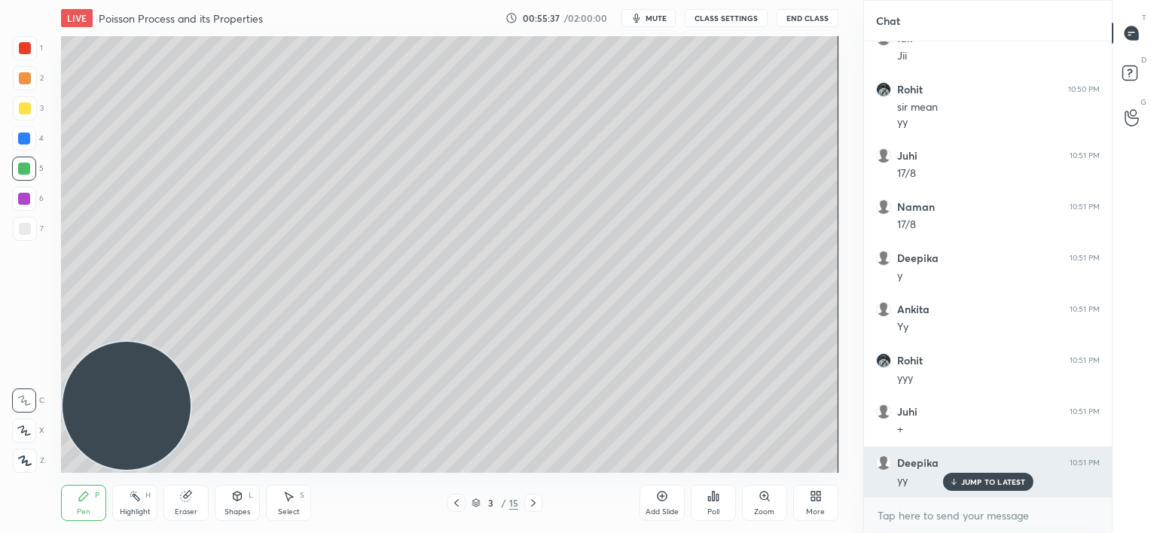
click at [973, 484] on p "JUMP TO LATEST" at bounding box center [993, 481] width 65 height 9
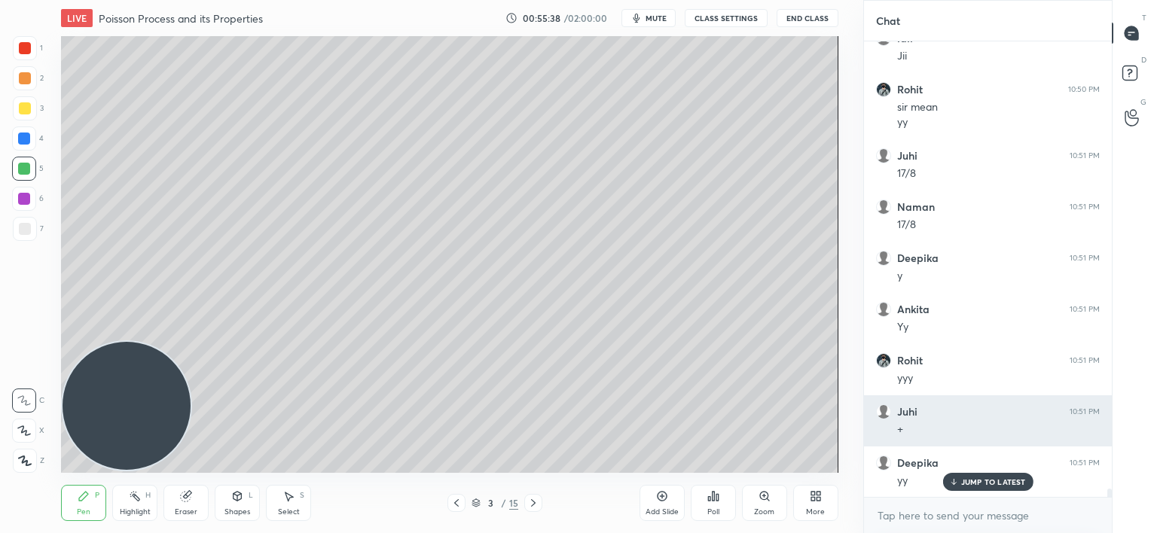
scroll to position [23727, 0]
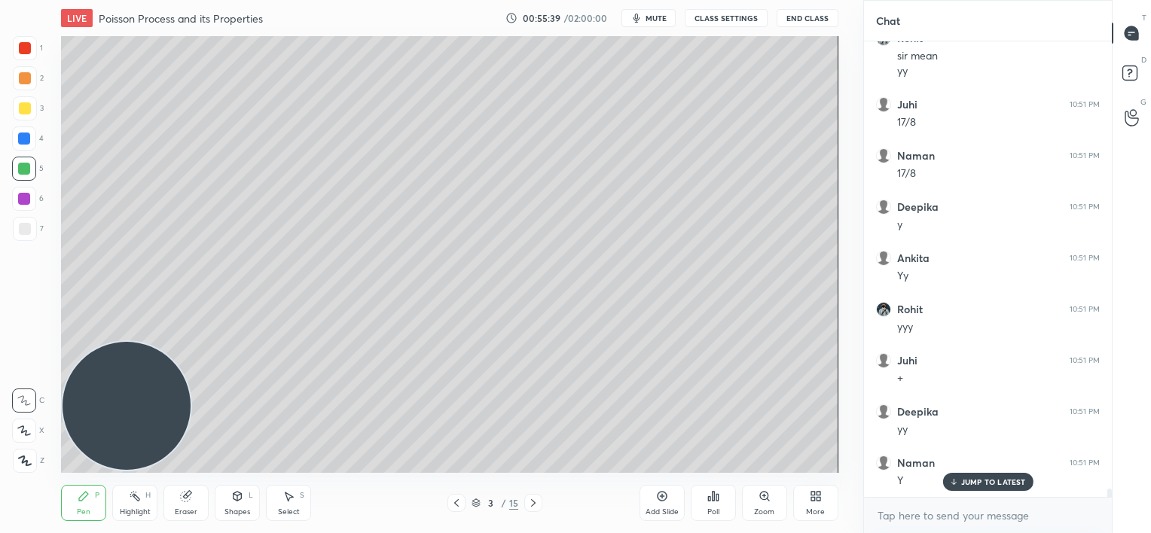
click at [26, 232] on div at bounding box center [25, 229] width 12 height 12
click at [535, 503] on icon at bounding box center [533, 503] width 12 height 12
click at [964, 483] on p "JUMP TO LATEST" at bounding box center [993, 481] width 65 height 9
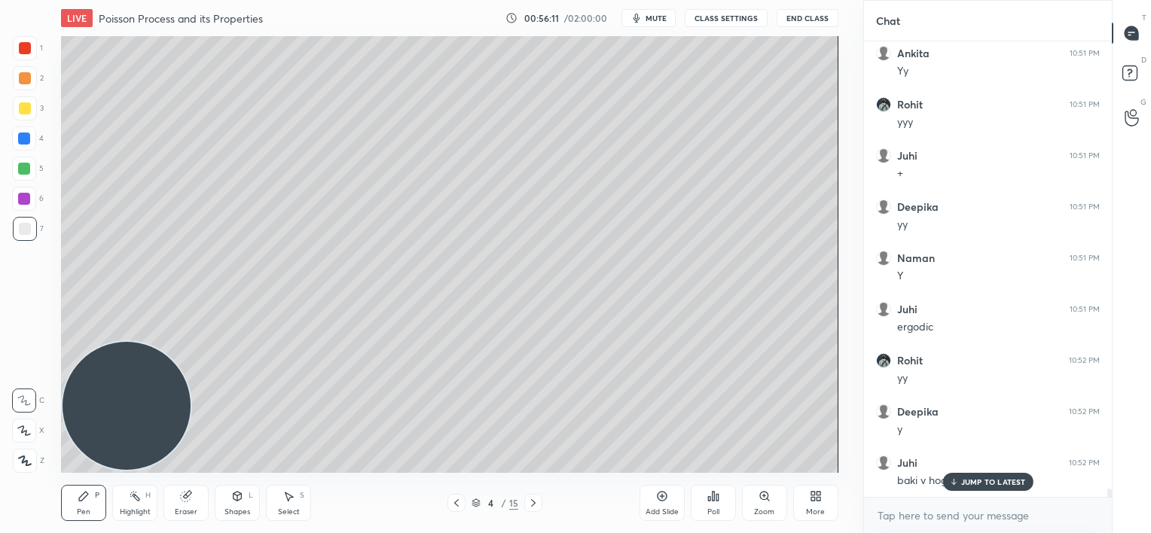
scroll to position [23983, 0]
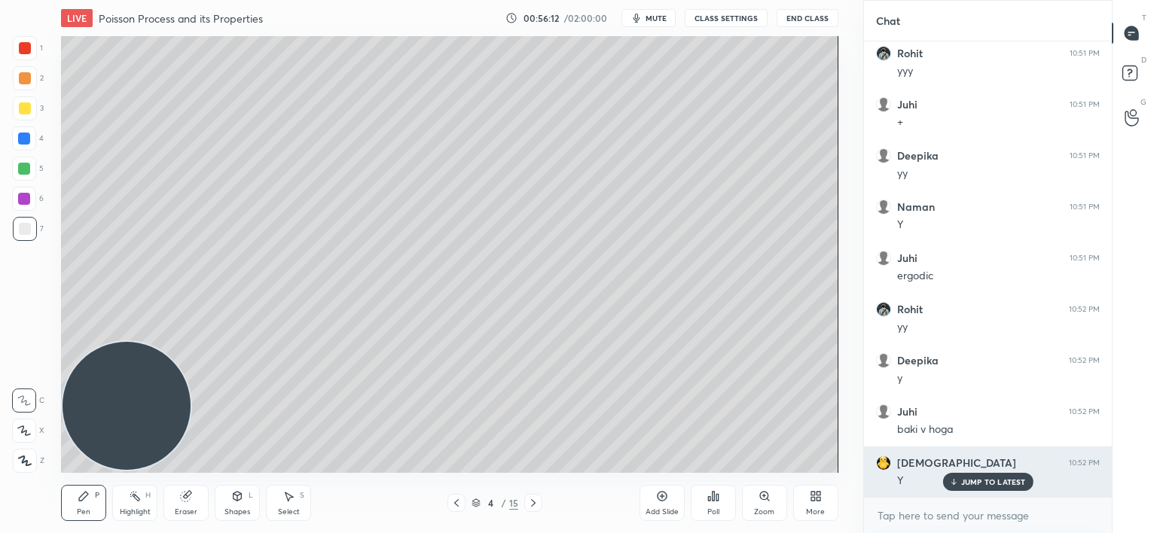
drag, startPoint x: 957, startPoint y: 484, endPoint x: 895, endPoint y: 476, distance: 63.0
click at [955, 485] on icon at bounding box center [953, 481] width 10 height 9
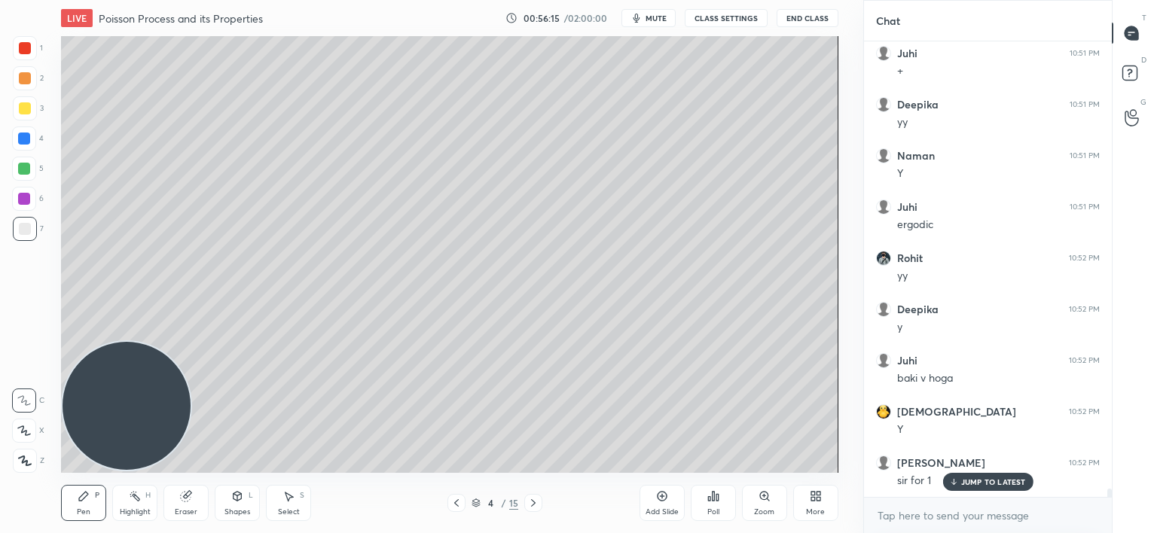
scroll to position [24085, 0]
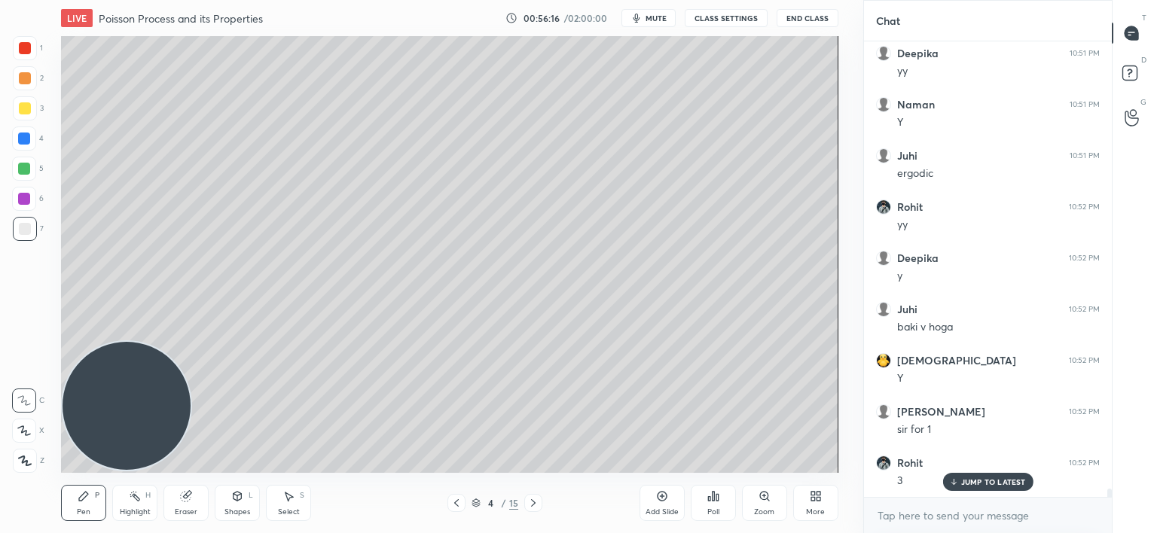
click at [962, 485] on p "JUMP TO LATEST" at bounding box center [993, 481] width 65 height 9
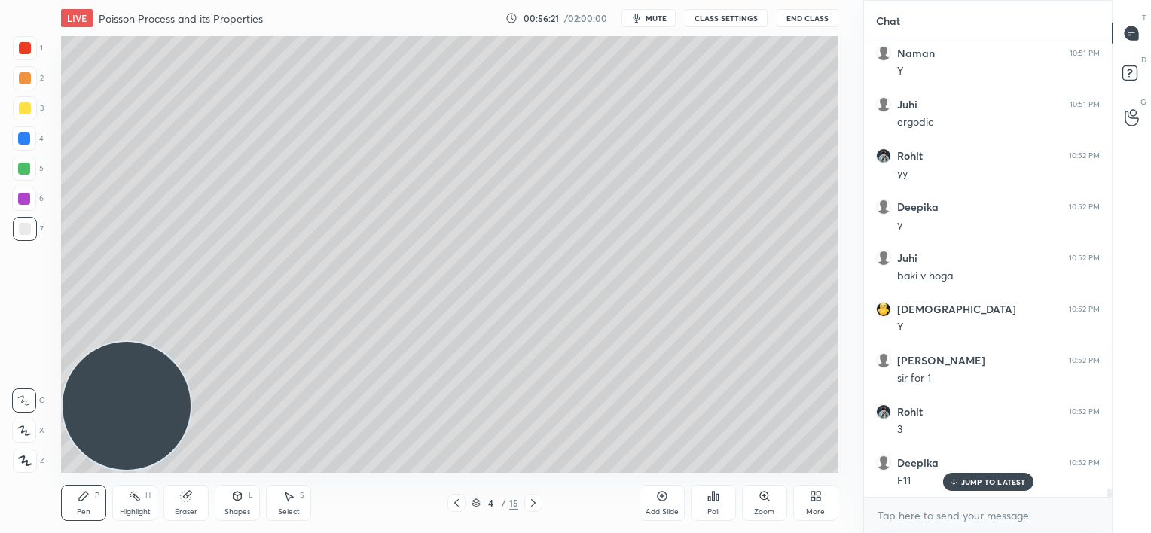
click at [956, 484] on icon at bounding box center [953, 481] width 10 height 9
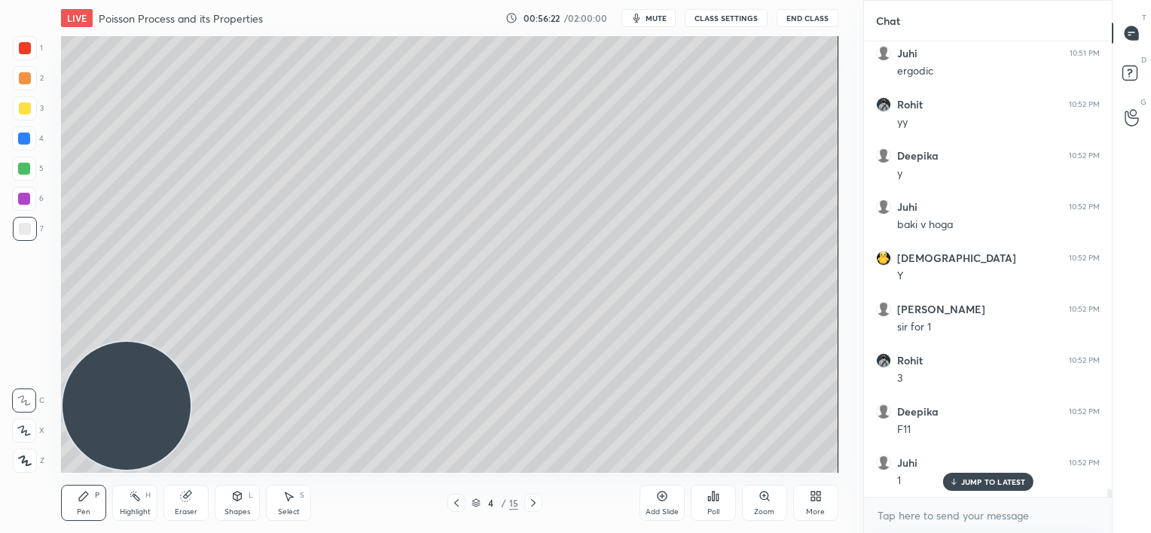
click at [675, 503] on div "Add Slide" at bounding box center [661, 503] width 45 height 36
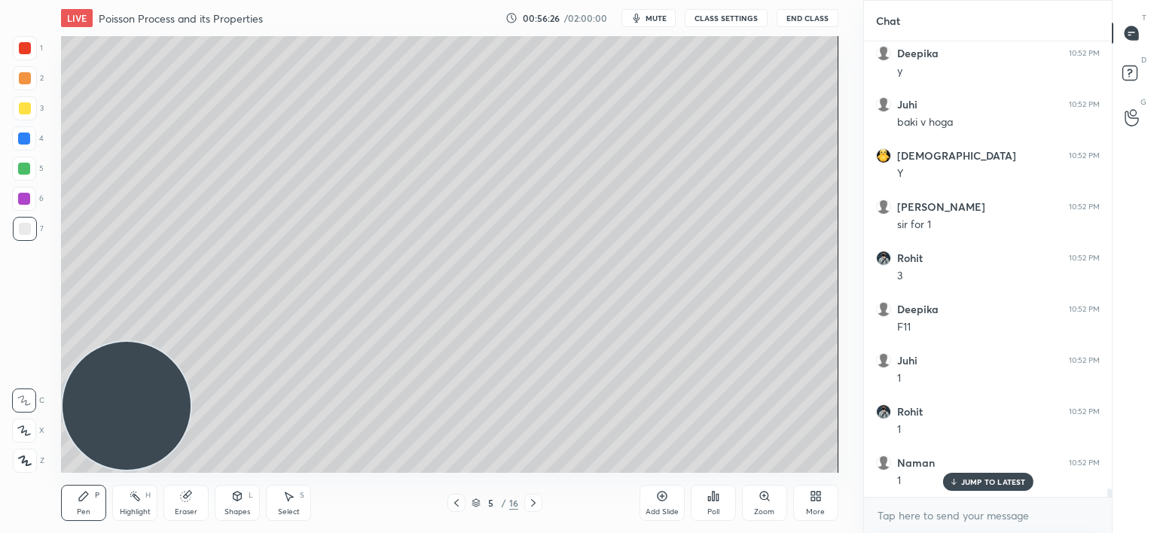
scroll to position [24341, 0]
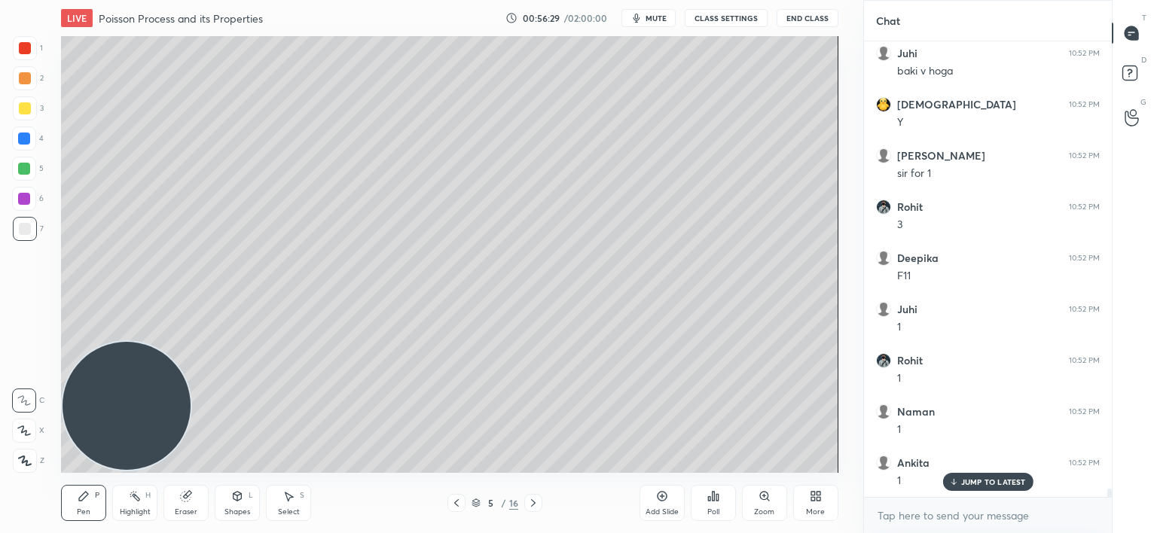
click at [455, 505] on icon at bounding box center [456, 503] width 12 height 12
click at [531, 508] on icon at bounding box center [533, 503] width 12 height 12
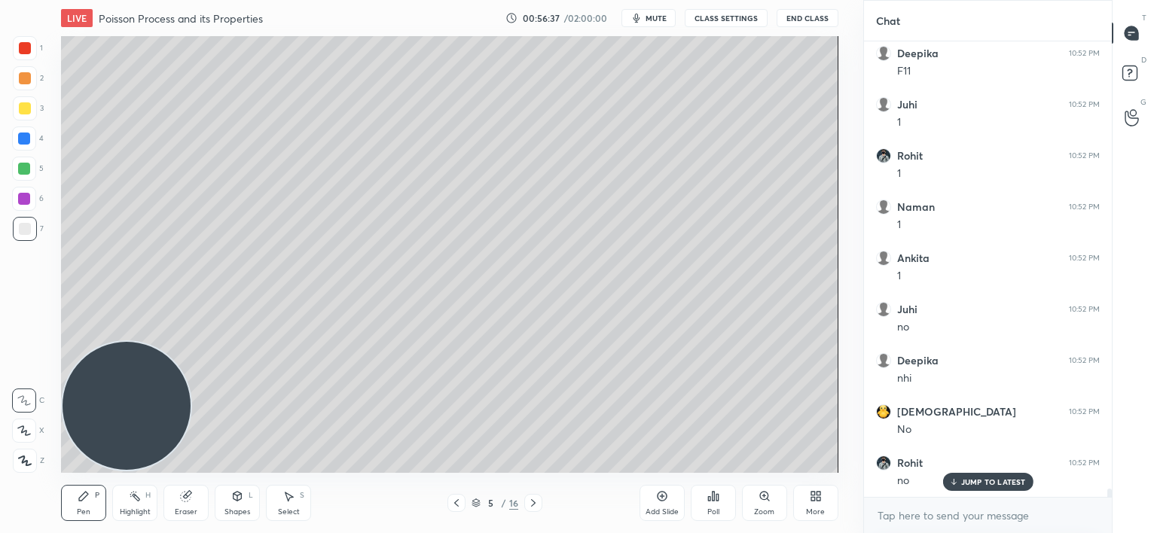
scroll to position [24597, 0]
drag, startPoint x: 455, startPoint y: 504, endPoint x: 455, endPoint y: 486, distance: 18.1
click at [455, 505] on icon at bounding box center [456, 503] width 12 height 12
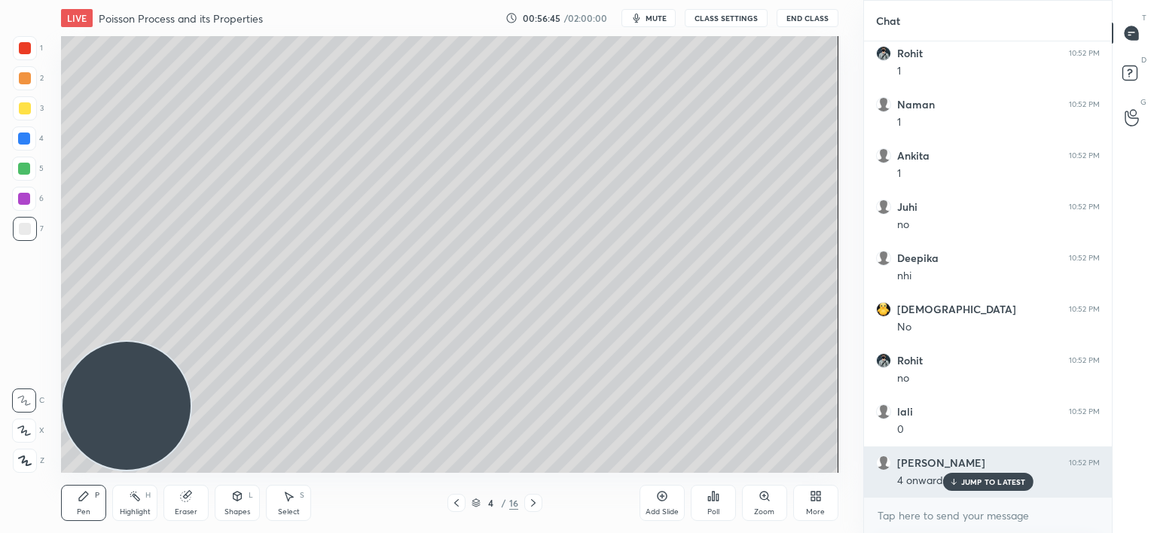
drag, startPoint x: 950, startPoint y: 485, endPoint x: 931, endPoint y: 484, distance: 18.9
click at [949, 486] on icon at bounding box center [953, 481] width 10 height 9
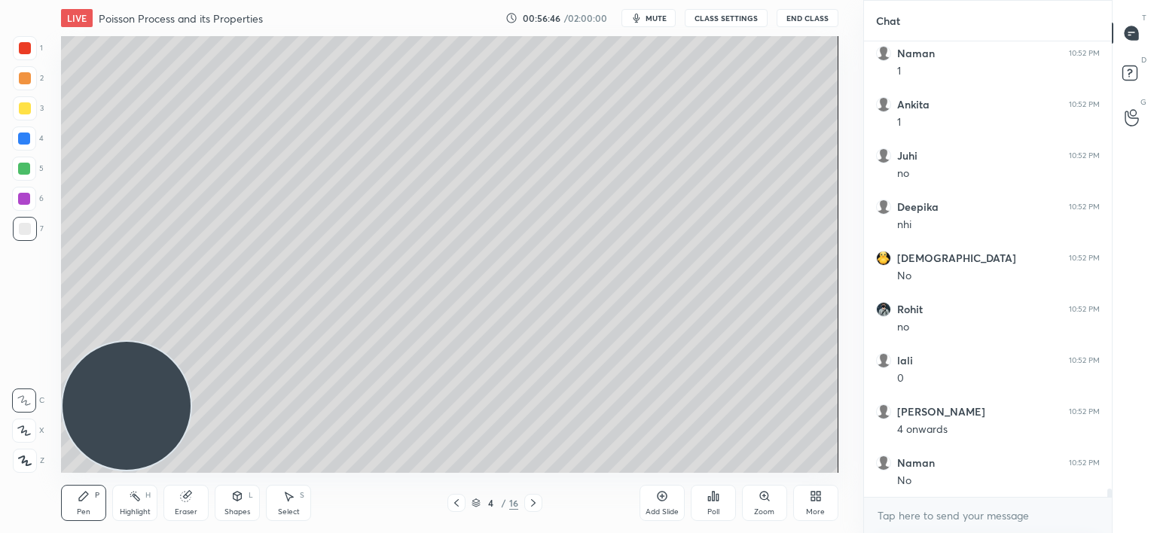
scroll to position [24751, 0]
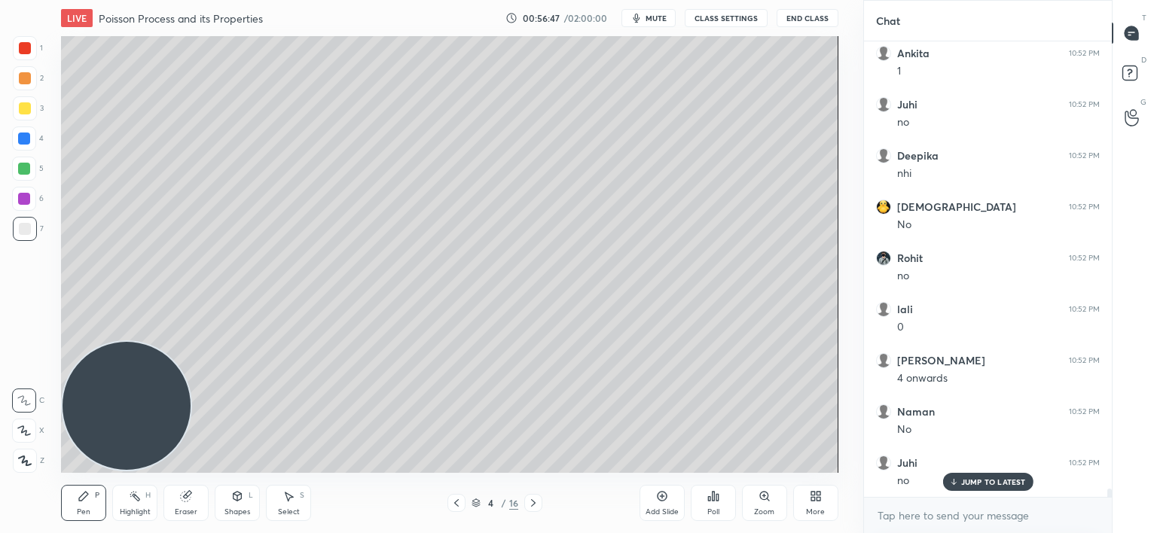
click at [531, 501] on icon at bounding box center [533, 503] width 12 height 12
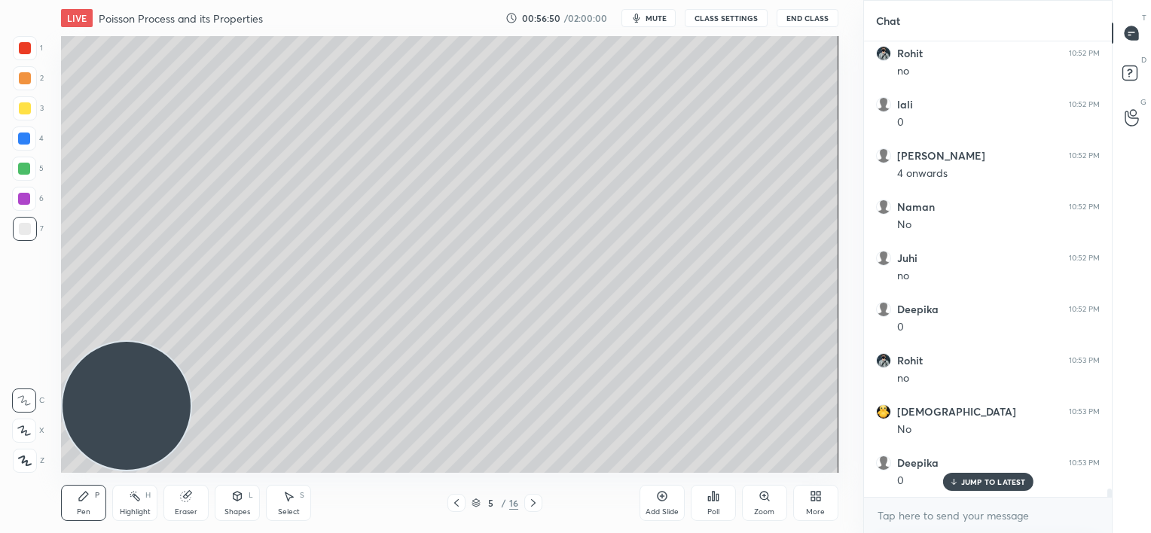
scroll to position [25007, 0]
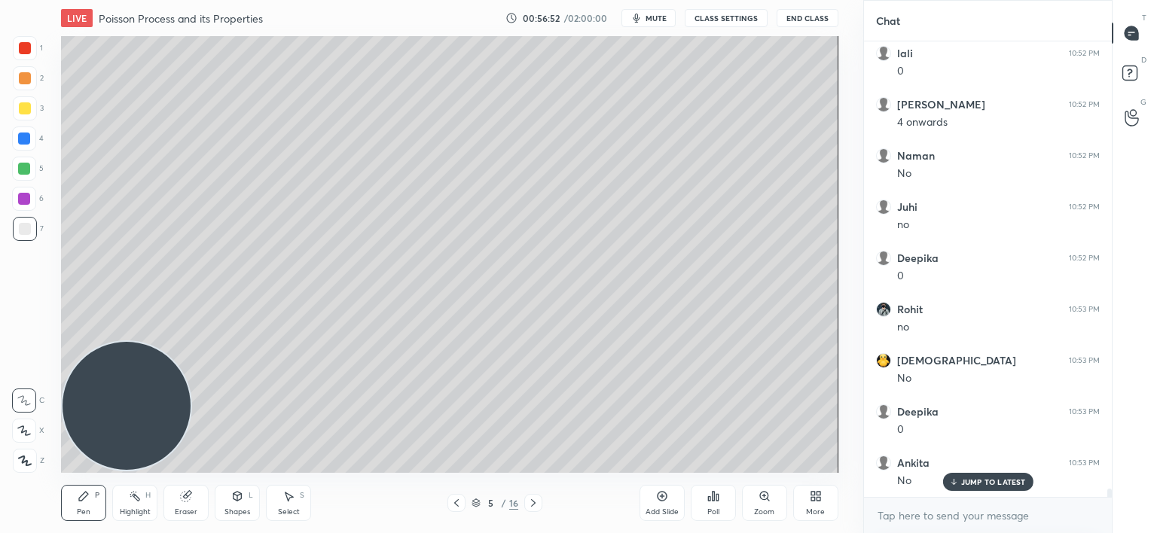
drag, startPoint x: 455, startPoint y: 504, endPoint x: 456, endPoint y: 484, distance: 20.3
click at [456, 503] on icon at bounding box center [456, 503] width 12 height 12
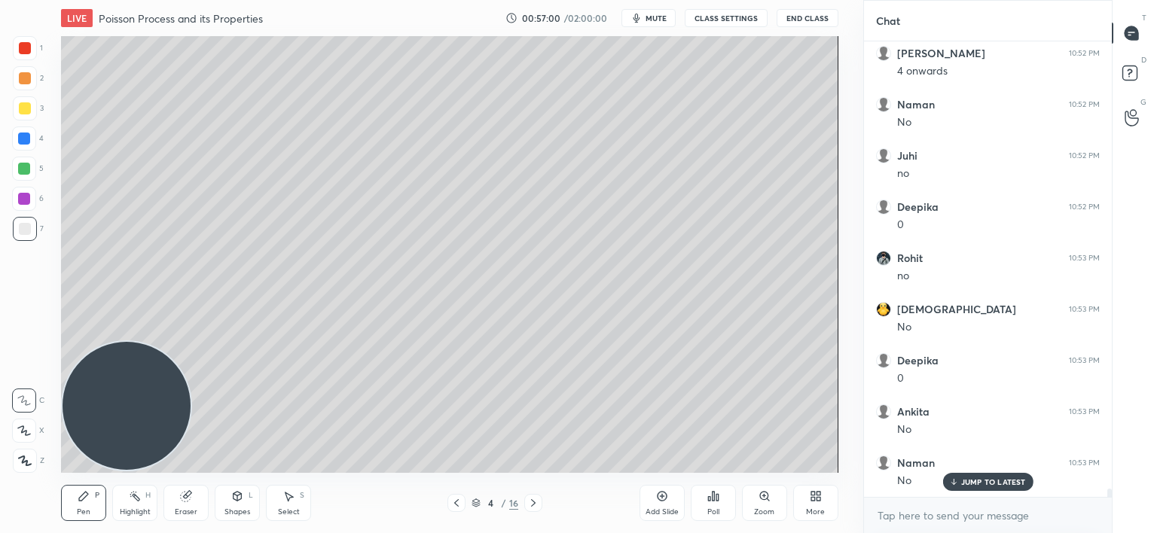
scroll to position [25109, 0]
drag, startPoint x: 530, startPoint y: 503, endPoint x: 529, endPoint y: 482, distance: 21.1
click at [532, 505] on icon at bounding box center [533, 503] width 12 height 12
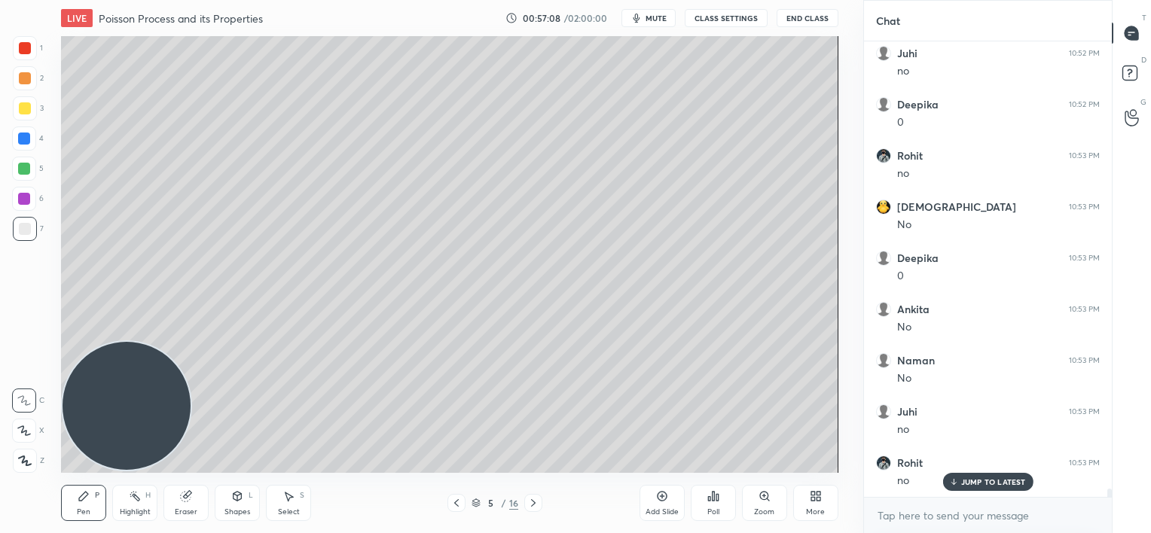
click at [27, 176] on div at bounding box center [24, 169] width 24 height 24
click at [456, 505] on icon at bounding box center [456, 503] width 12 height 12
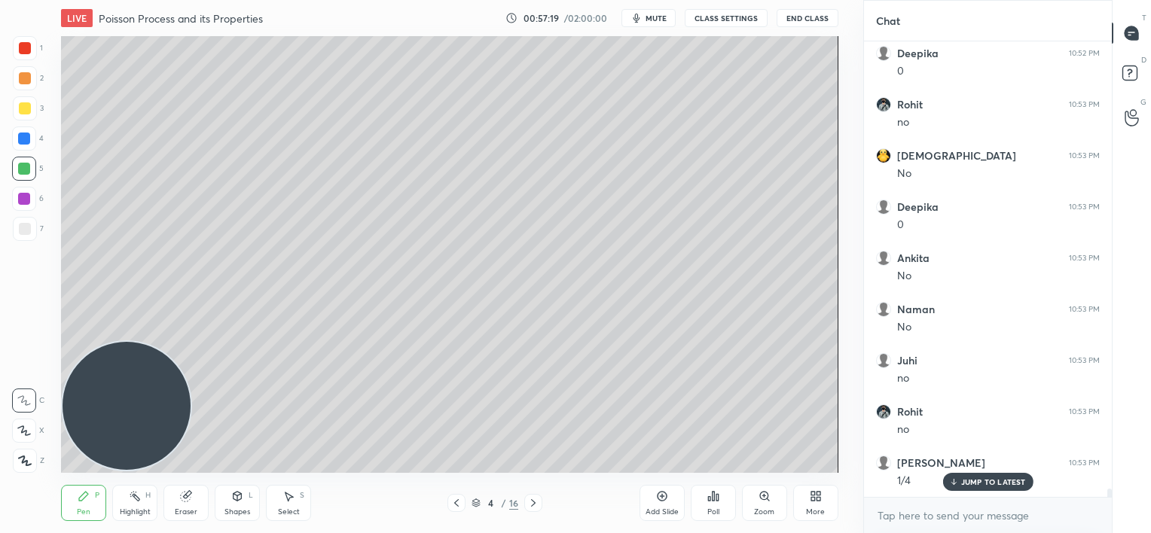
drag, startPoint x: 531, startPoint y: 506, endPoint x: 526, endPoint y: 480, distance: 26.0
click at [532, 506] on icon at bounding box center [533, 503] width 12 height 12
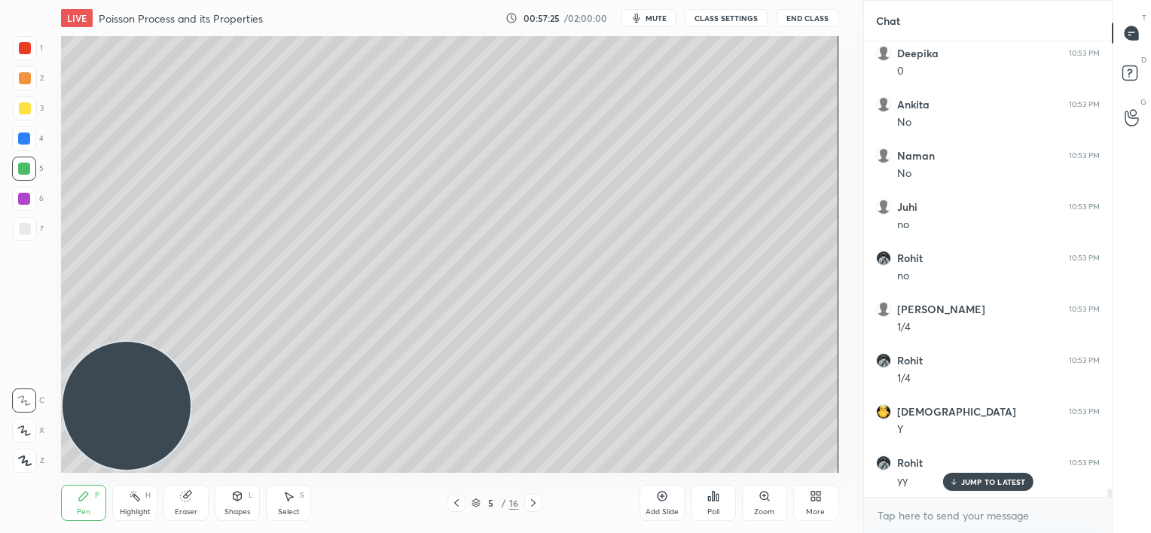
scroll to position [25417, 0]
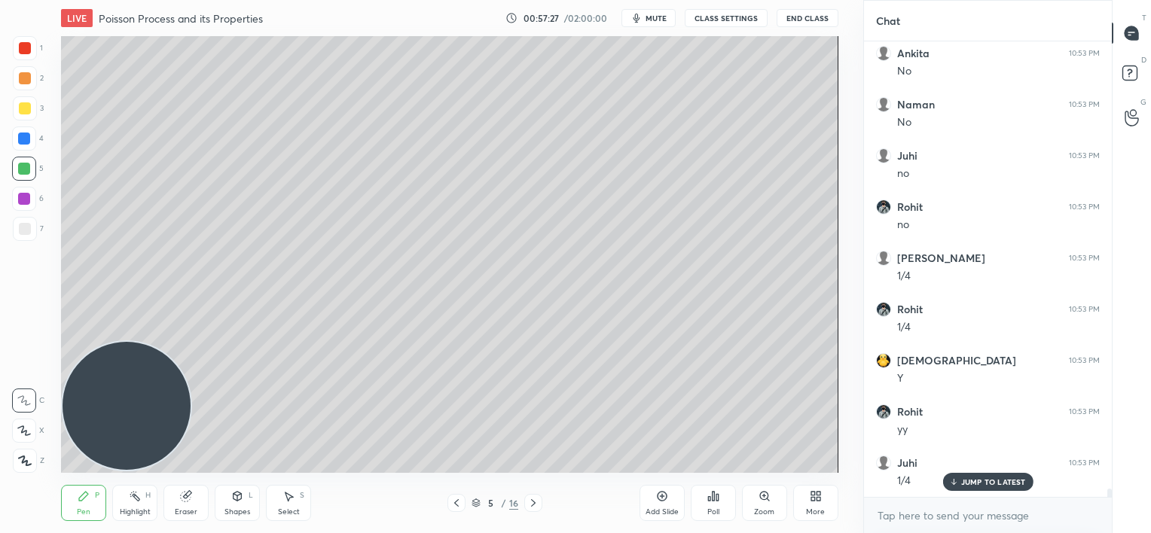
click at [456, 506] on icon at bounding box center [456, 503] width 12 height 12
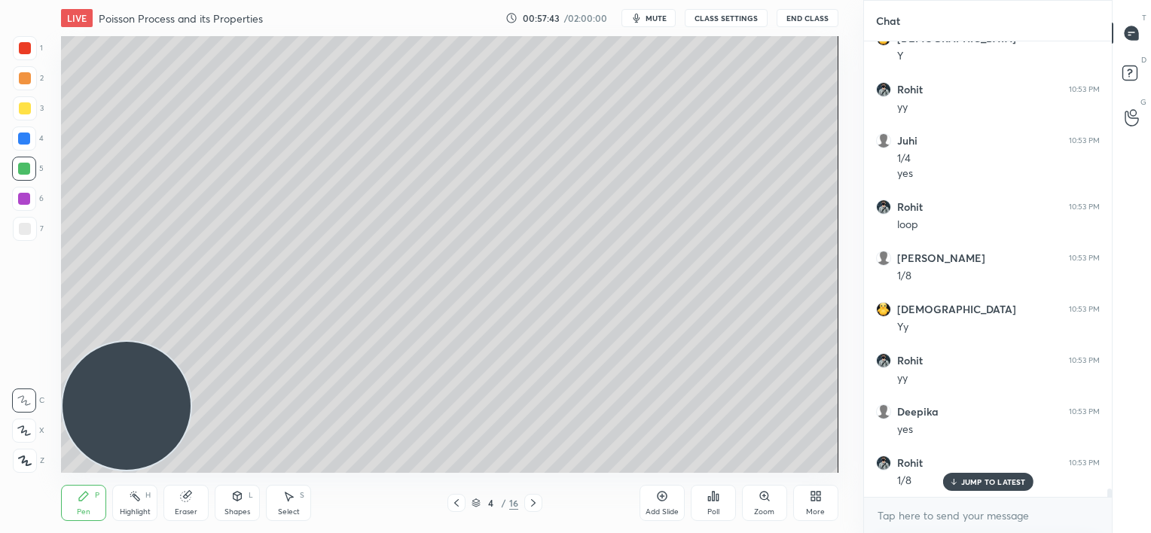
scroll to position [25790, 0]
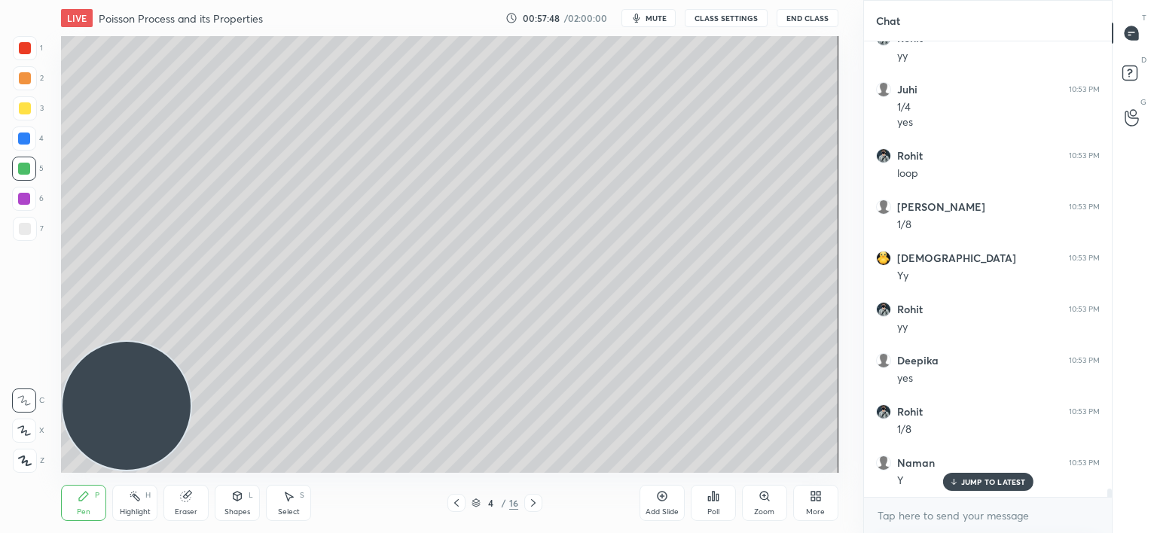
click at [529, 508] on icon at bounding box center [533, 503] width 12 height 12
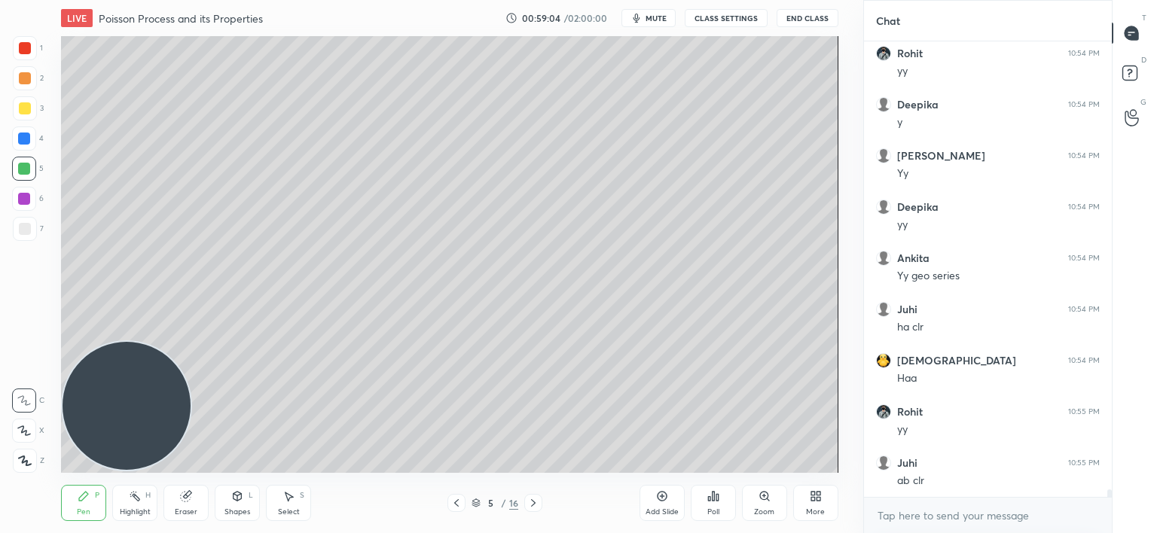
scroll to position [26661, 0]
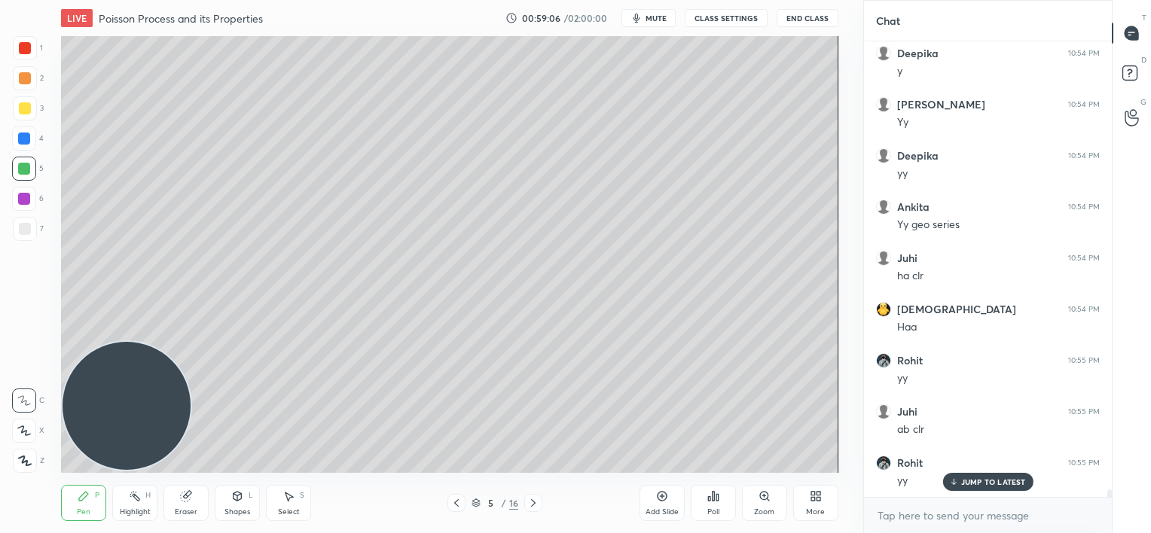
drag, startPoint x: 24, startPoint y: 229, endPoint x: 44, endPoint y: 230, distance: 19.6
click at [27, 230] on div at bounding box center [25, 229] width 12 height 12
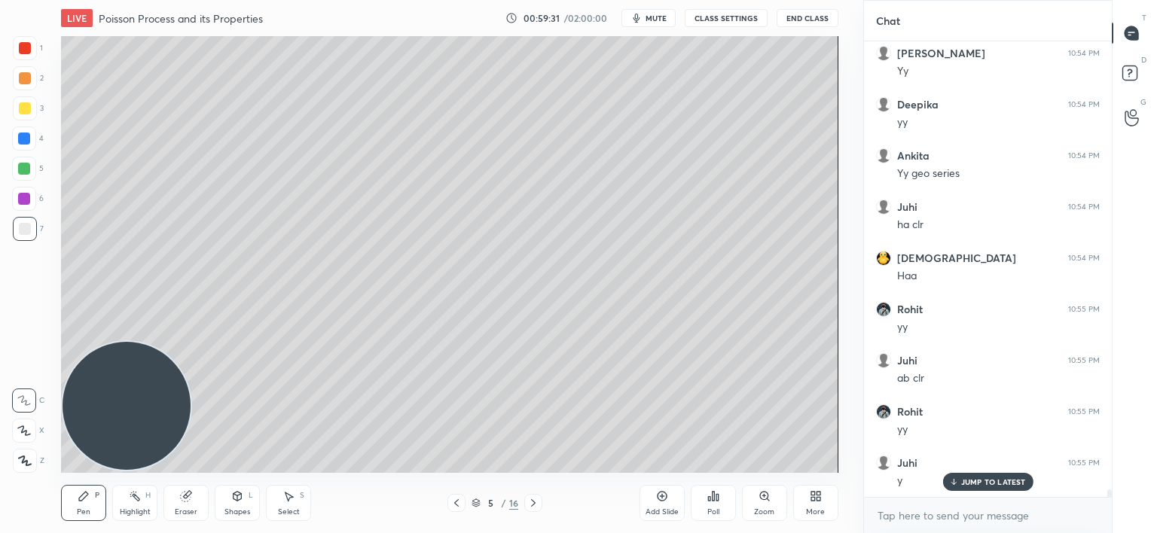
click at [453, 502] on icon at bounding box center [456, 503] width 12 height 12
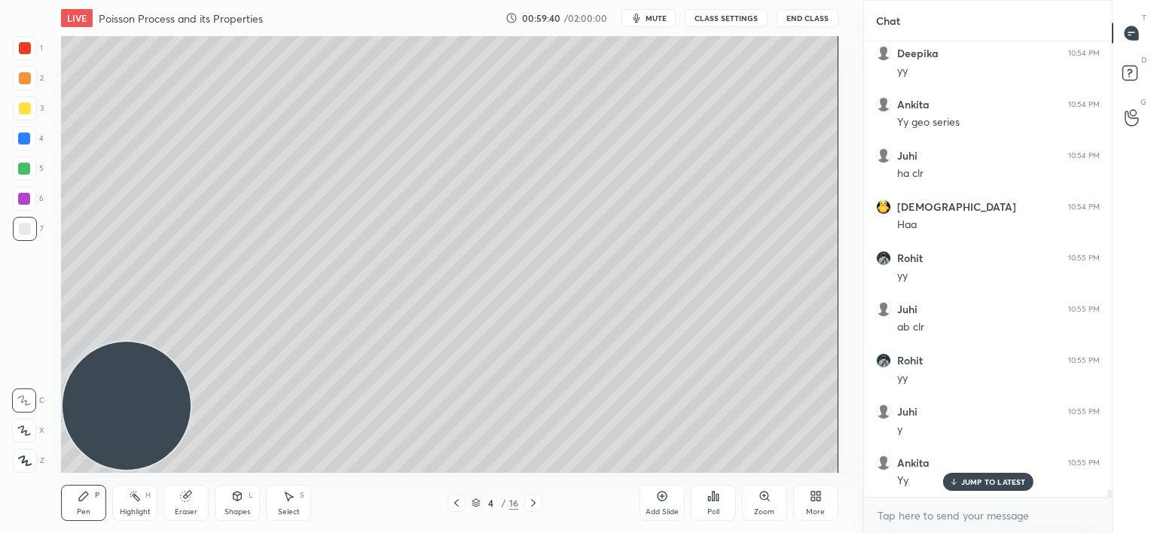
scroll to position [26814, 0]
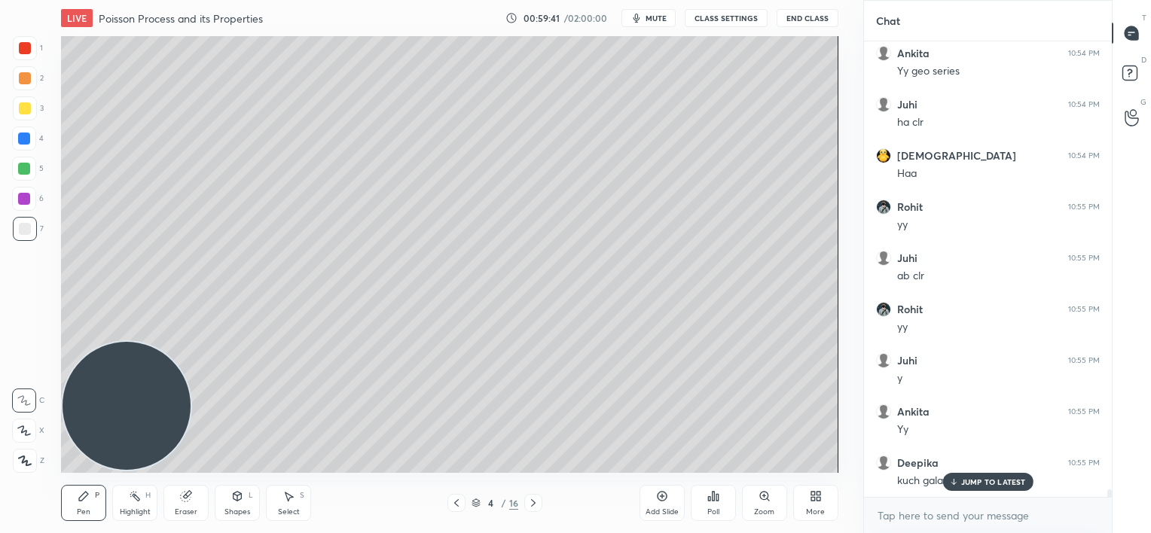
click at [961, 480] on p "JUMP TO LATEST" at bounding box center [993, 481] width 65 height 9
click at [533, 503] on icon at bounding box center [533, 503] width 5 height 8
click at [181, 502] on icon at bounding box center [186, 496] width 12 height 12
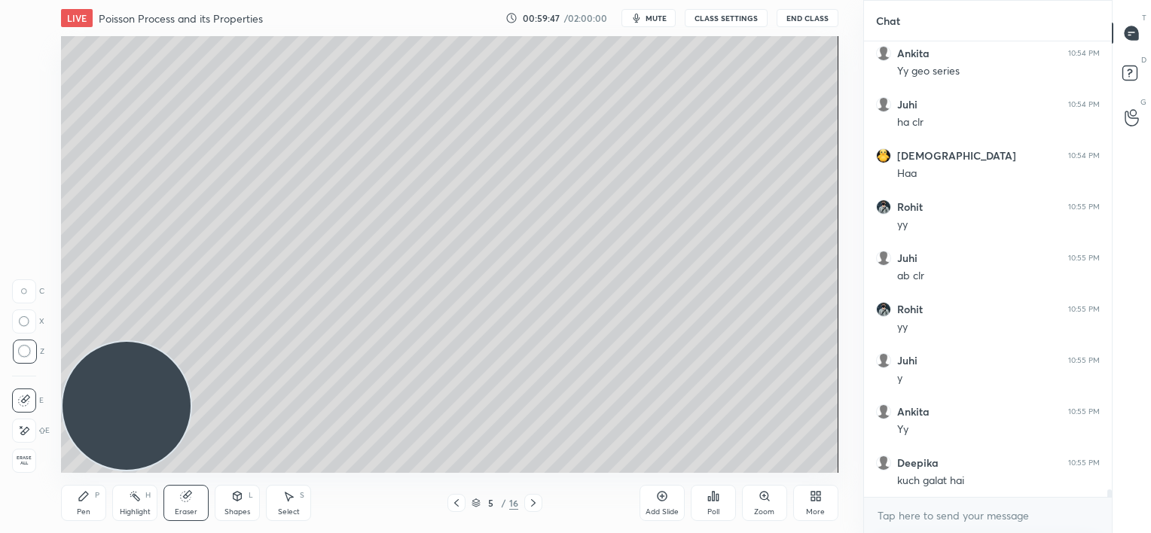
click at [458, 511] on div at bounding box center [456, 503] width 18 height 18
click at [82, 504] on div "Pen P" at bounding box center [83, 503] width 45 height 36
drag, startPoint x: 537, startPoint y: 502, endPoint x: 544, endPoint y: 487, distance: 17.2
click at [538, 502] on icon at bounding box center [533, 503] width 12 height 12
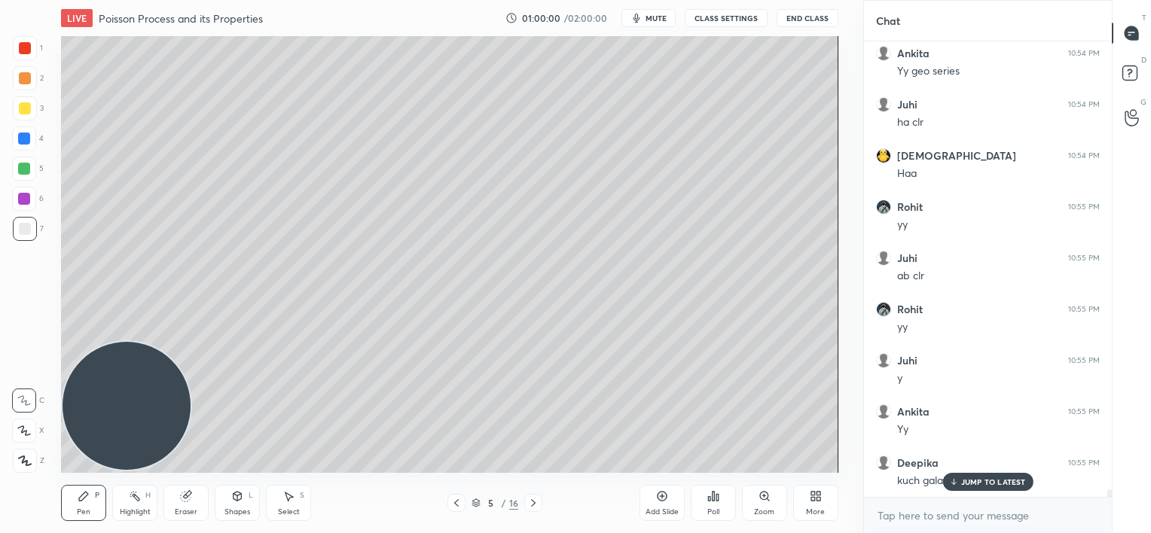
scroll to position [26866, 0]
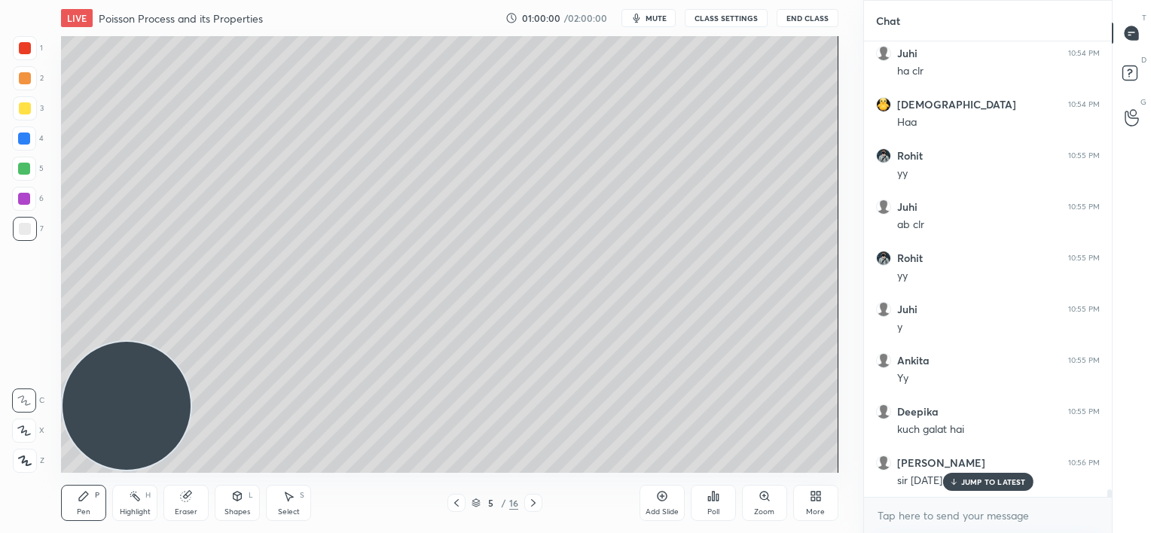
click at [458, 499] on icon at bounding box center [456, 503] width 5 height 8
click at [30, 142] on div at bounding box center [24, 139] width 12 height 12
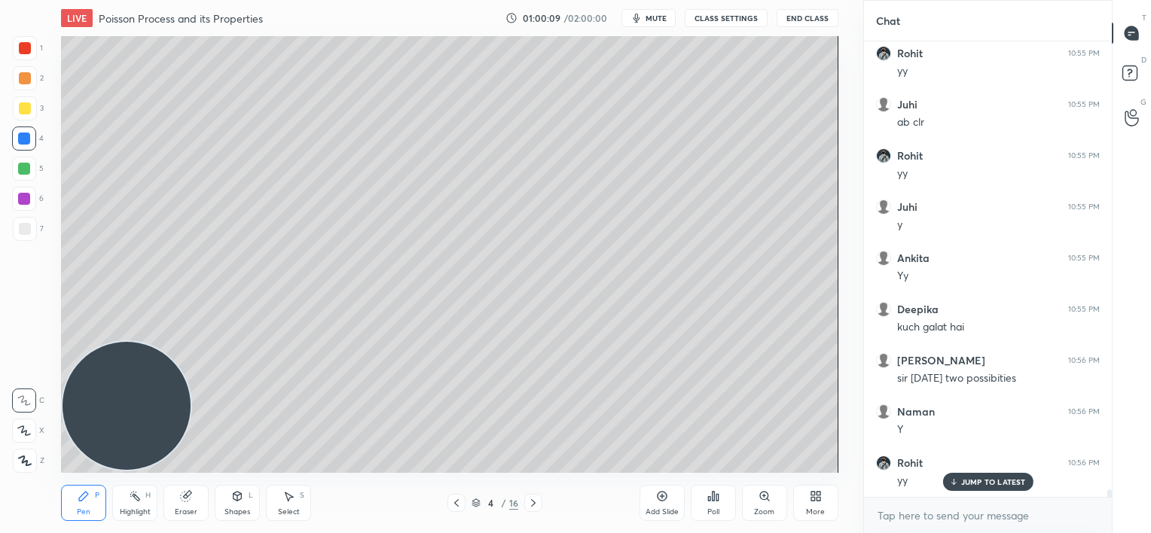
scroll to position [27019, 0]
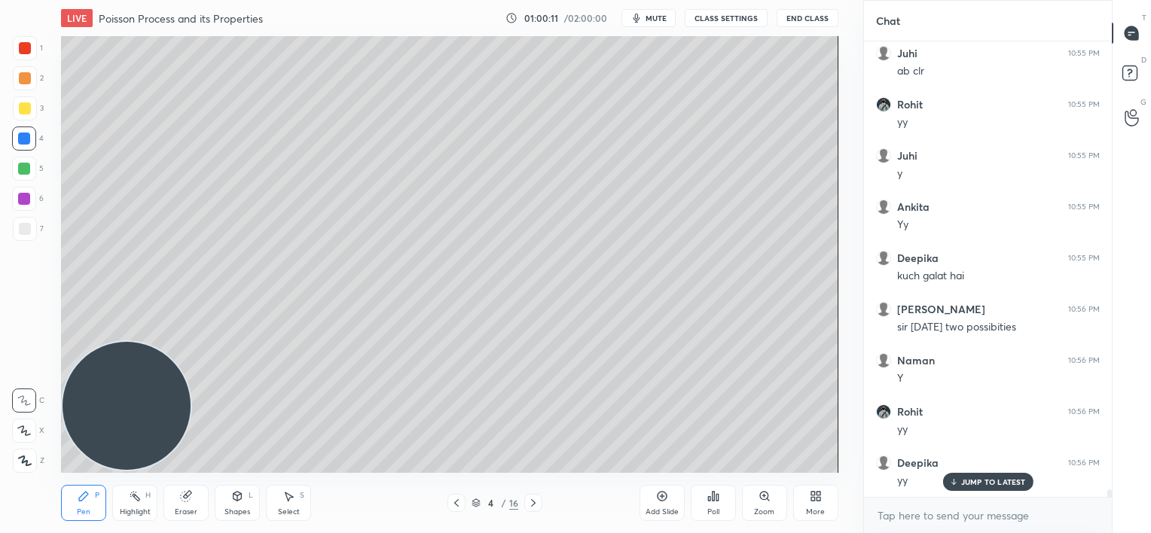
click at [535, 503] on icon at bounding box center [533, 503] width 12 height 12
click at [189, 505] on div "Eraser" at bounding box center [185, 503] width 45 height 36
drag, startPoint x: 68, startPoint y: 513, endPoint x: 78, endPoint y: 504, distance: 13.3
click at [72, 514] on div "Pen P" at bounding box center [83, 503] width 45 height 36
click at [453, 506] on icon at bounding box center [456, 503] width 12 height 12
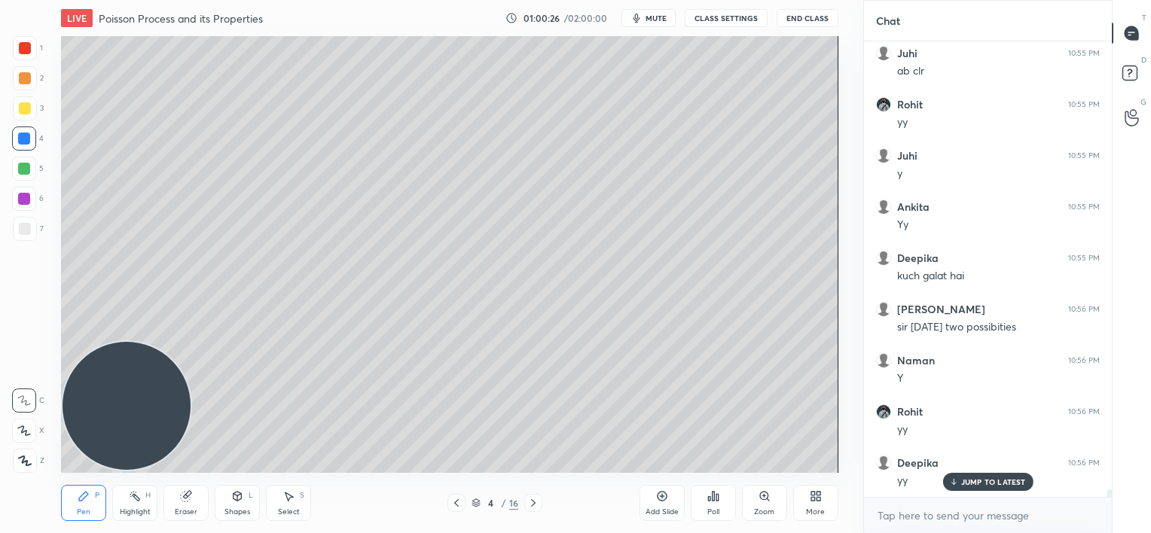
click at [24, 90] on div "2" at bounding box center [28, 81] width 31 height 30
drag, startPoint x: 534, startPoint y: 499, endPoint x: 536, endPoint y: 490, distance: 9.3
click at [536, 497] on icon at bounding box center [533, 503] width 12 height 12
click at [455, 505] on icon at bounding box center [456, 503] width 12 height 12
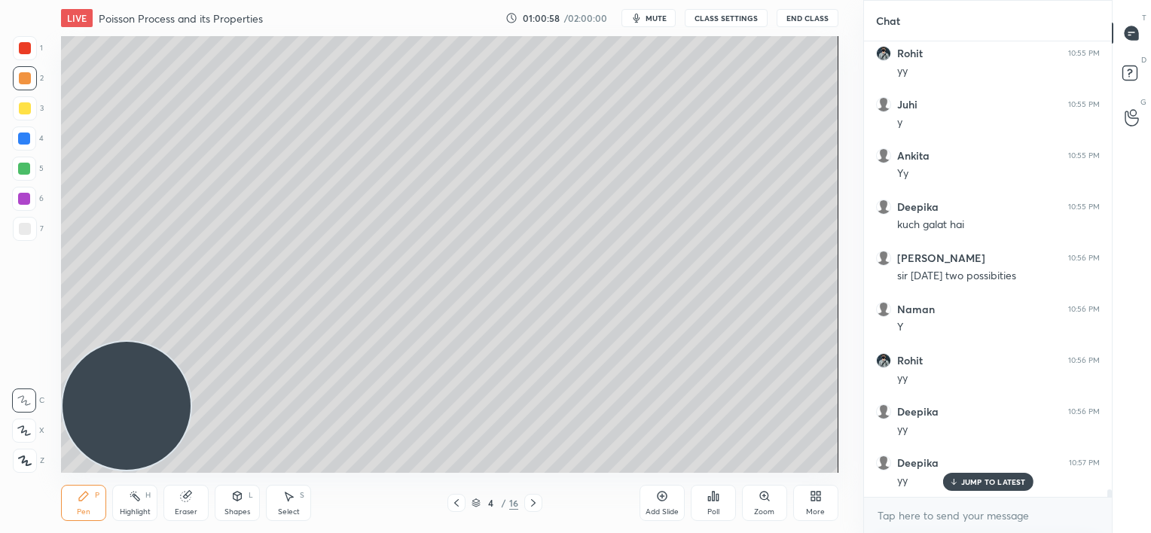
click at [538, 504] on div at bounding box center [533, 503] width 18 height 18
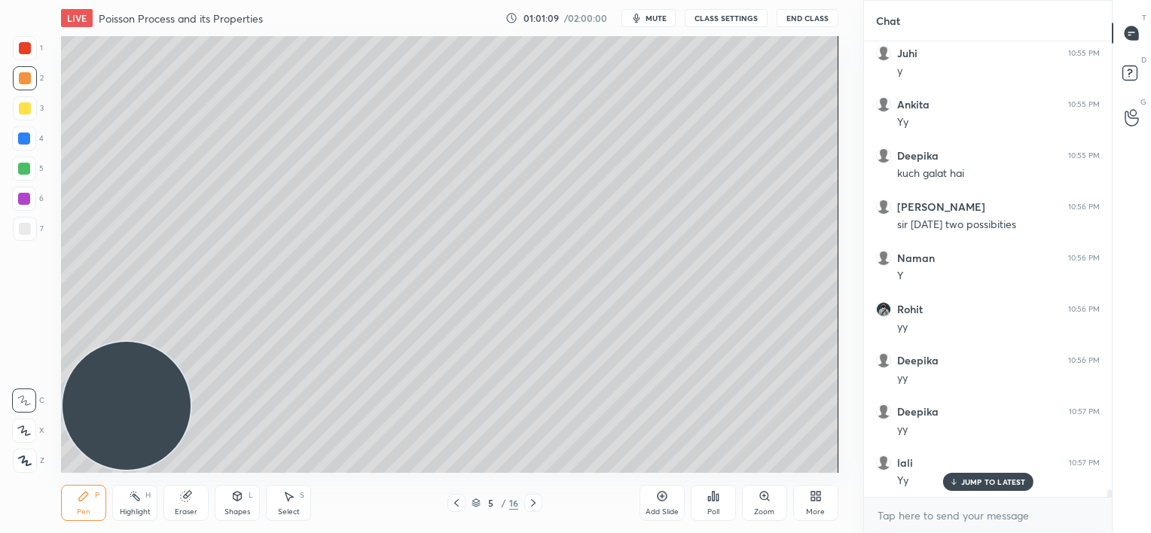
click at [27, 231] on div at bounding box center [25, 229] width 12 height 12
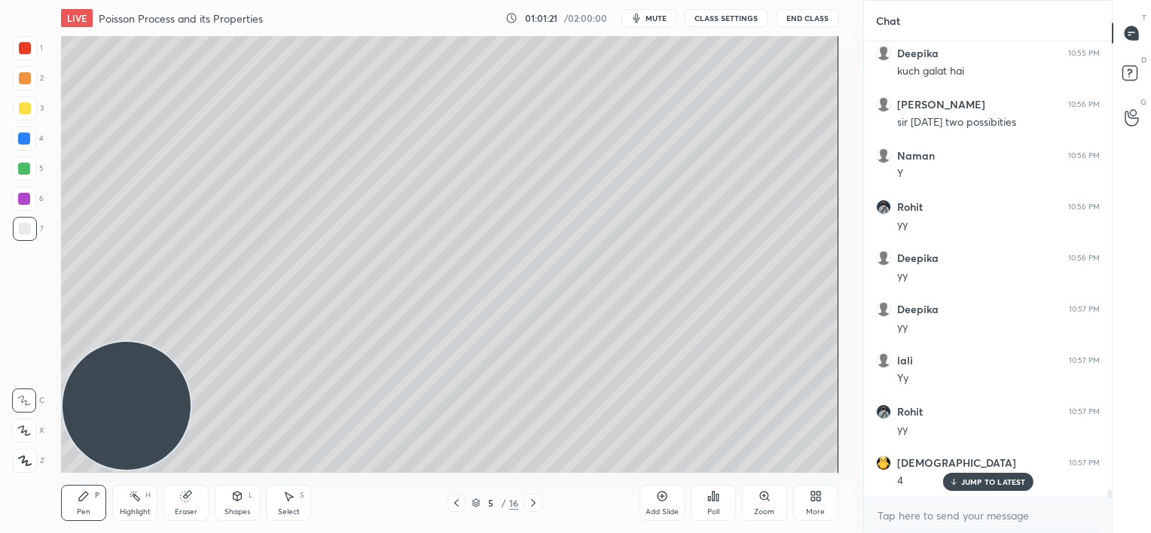
scroll to position [27239, 0]
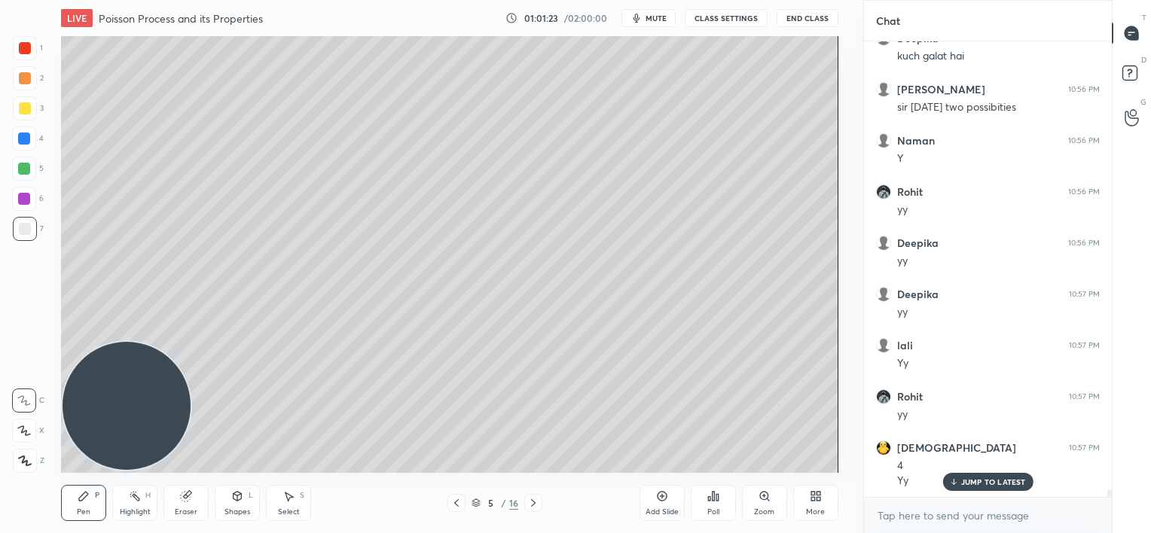
click at [453, 509] on div at bounding box center [456, 503] width 18 height 18
click at [536, 503] on icon at bounding box center [533, 503] width 12 height 12
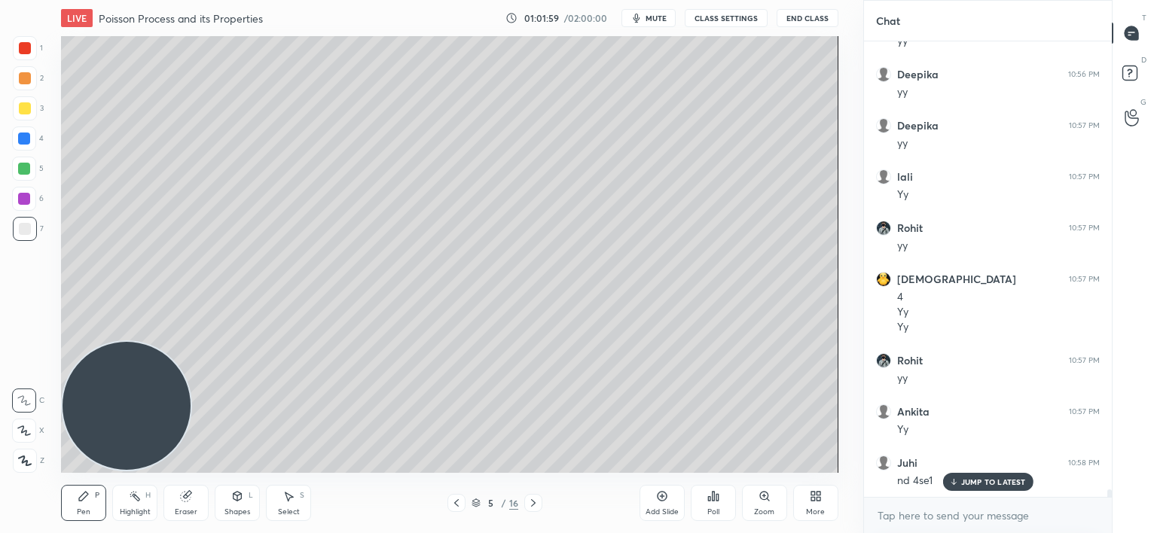
scroll to position [27459, 0]
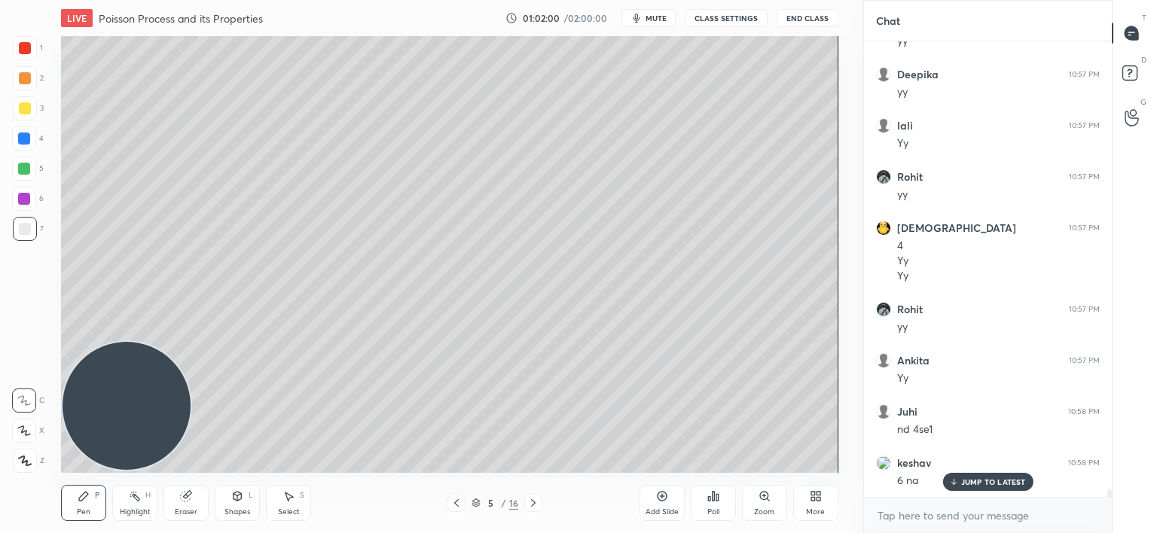
click at [177, 502] on div "Eraser" at bounding box center [185, 503] width 45 height 36
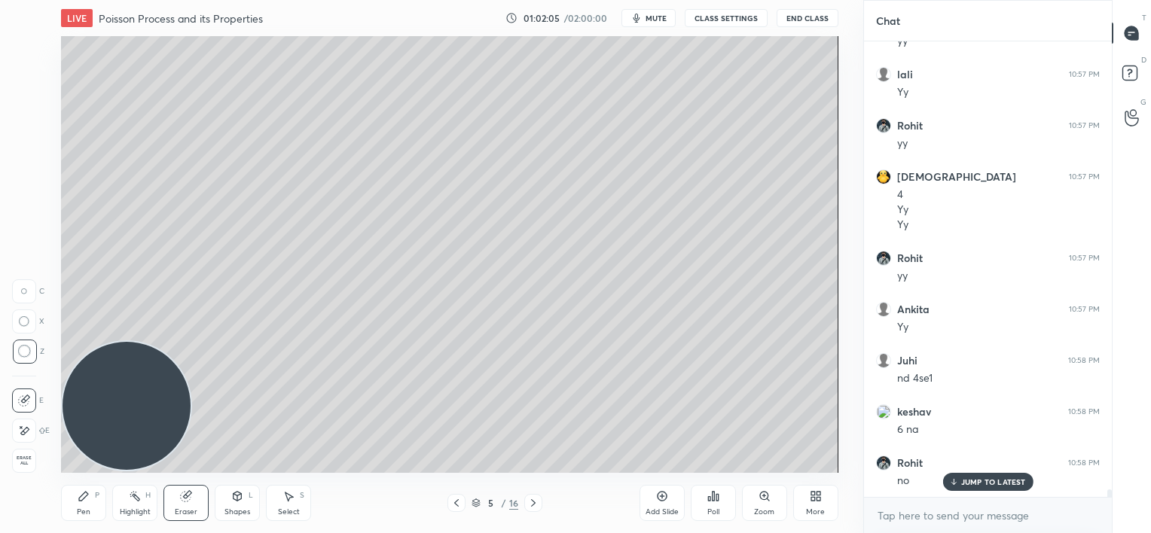
click at [84, 502] on icon at bounding box center [84, 496] width 12 height 12
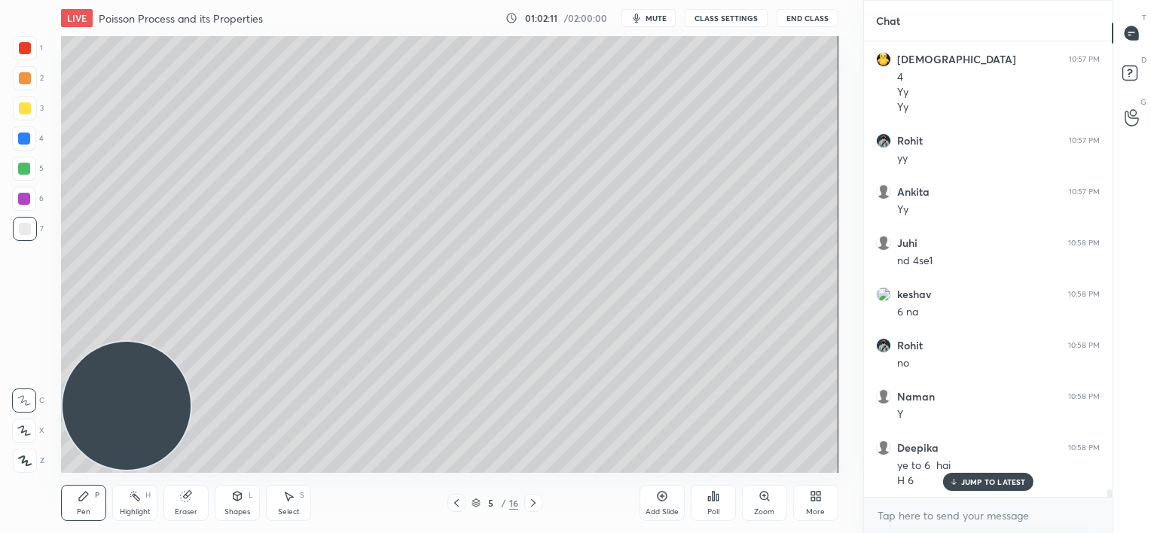
scroll to position [27679, 0]
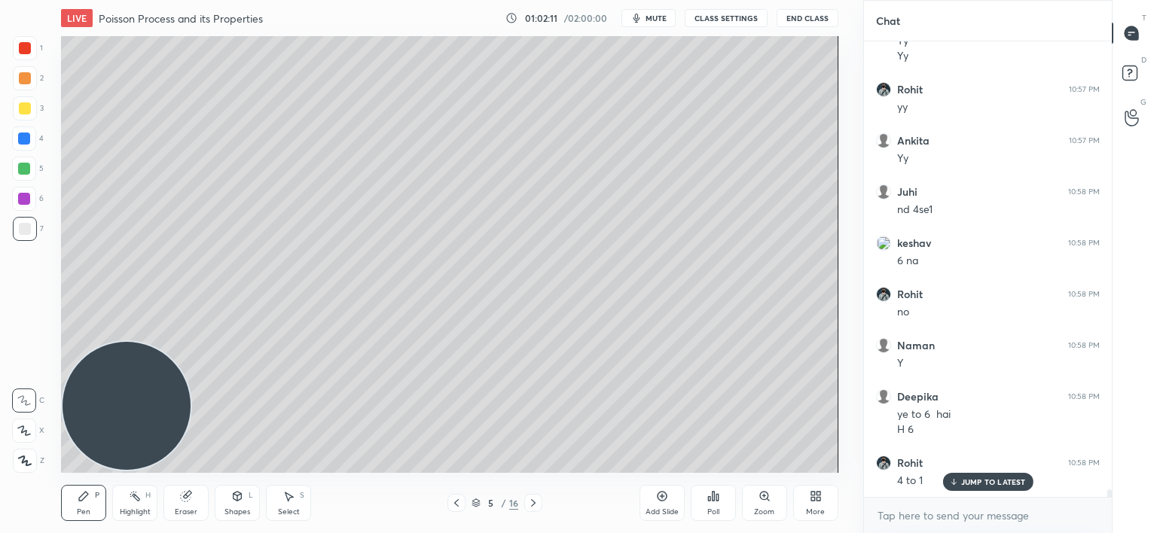
click at [964, 481] on p "JUMP TO LATEST" at bounding box center [993, 481] width 65 height 9
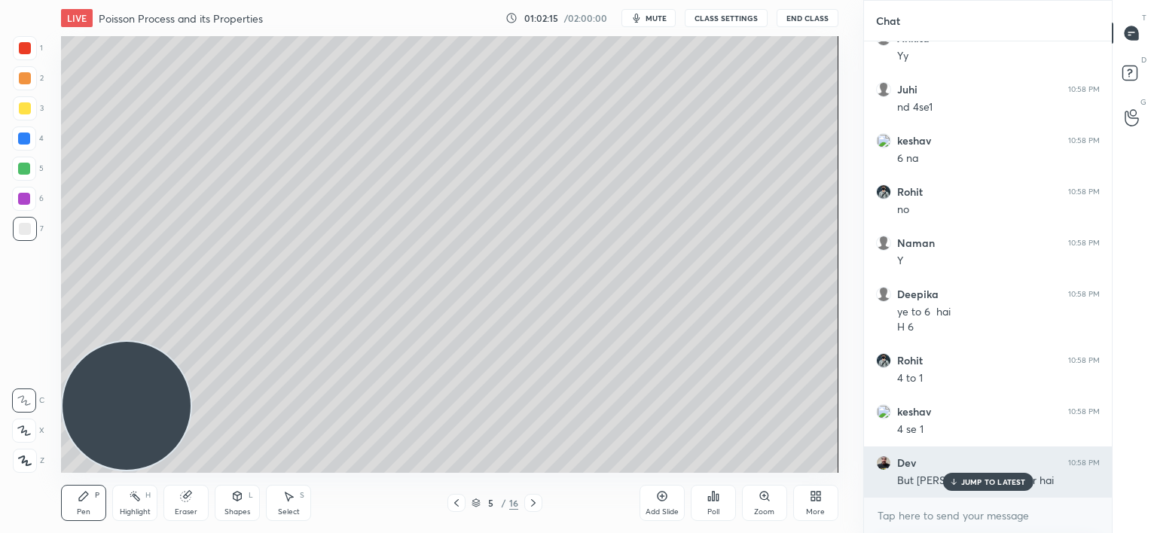
click at [970, 482] on p "JUMP TO LATEST" at bounding box center [993, 481] width 65 height 9
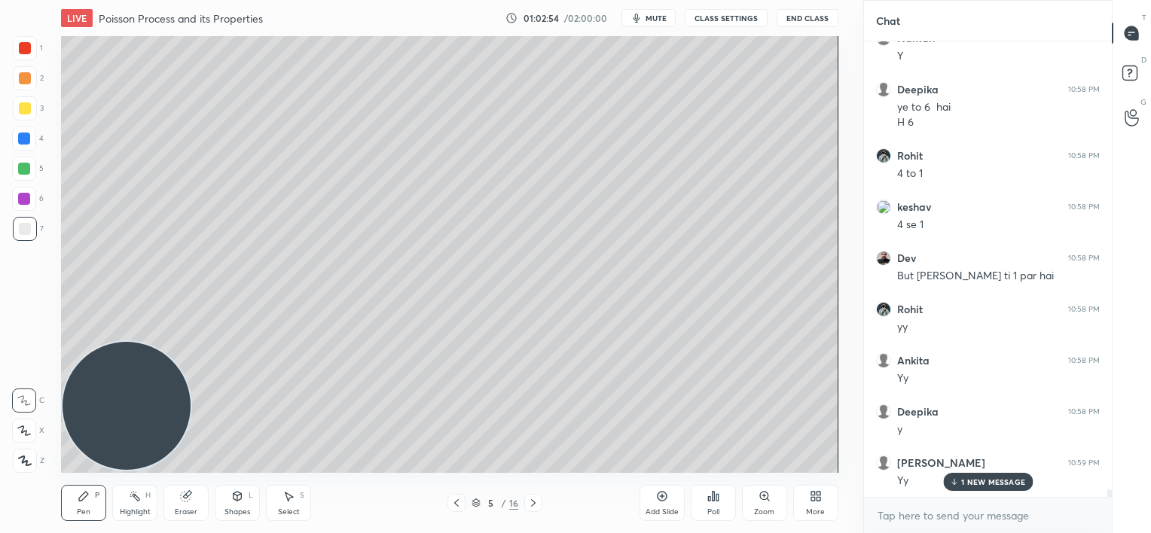
scroll to position [28037, 0]
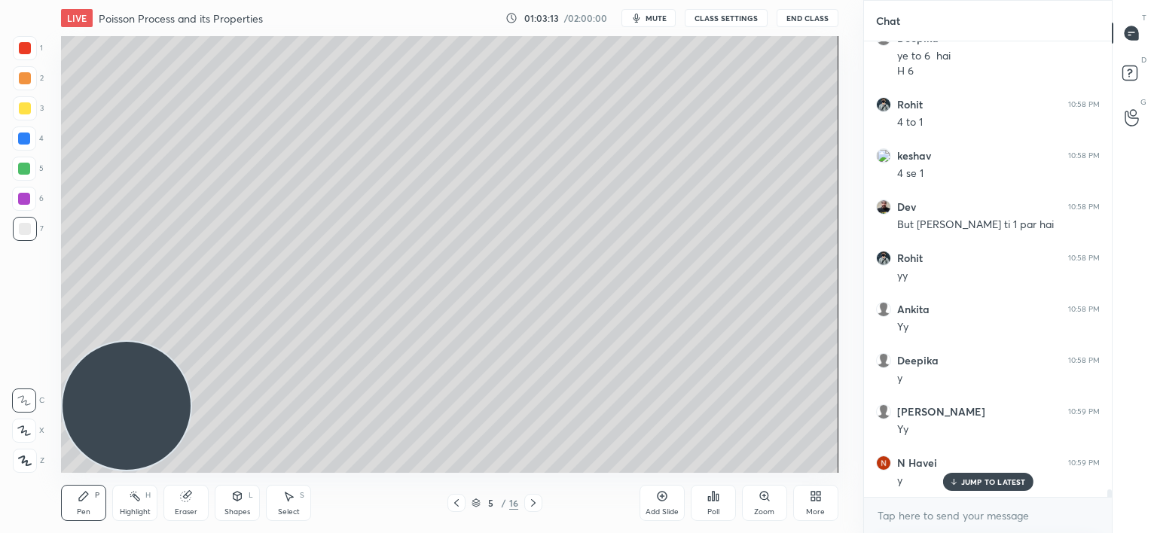
click at [455, 510] on div at bounding box center [456, 503] width 18 height 18
click at [24, 203] on div at bounding box center [24, 199] width 12 height 12
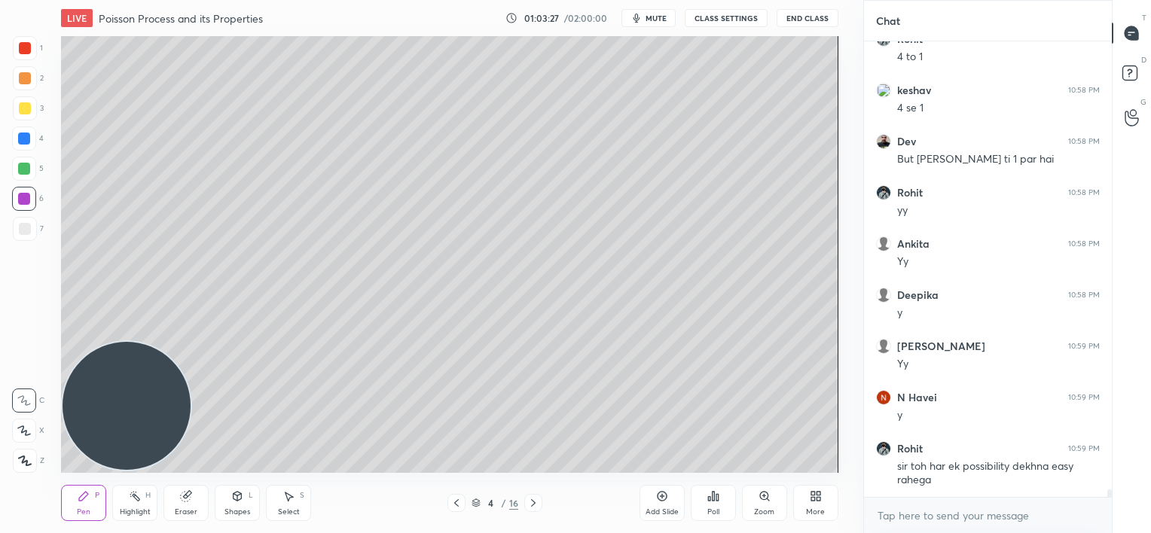
scroll to position [28154, 0]
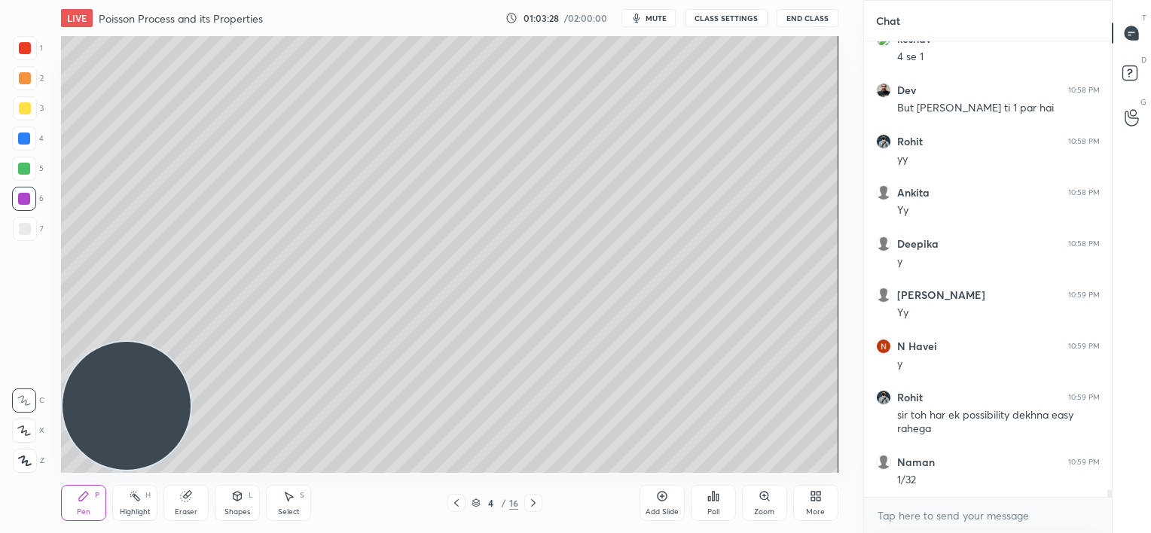
click at [530, 500] on icon at bounding box center [533, 503] width 12 height 12
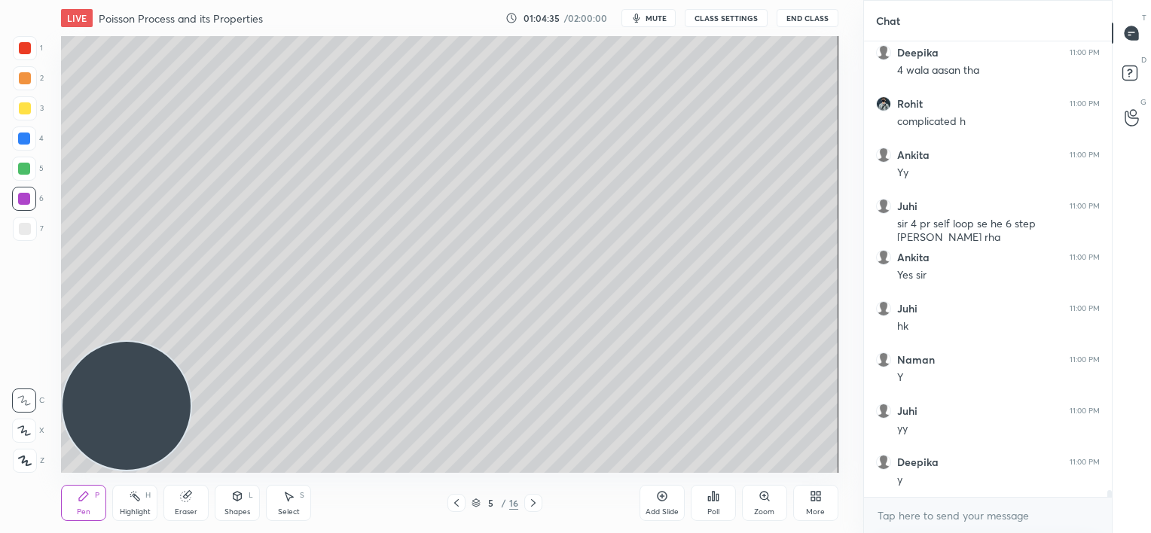
scroll to position [29025, 0]
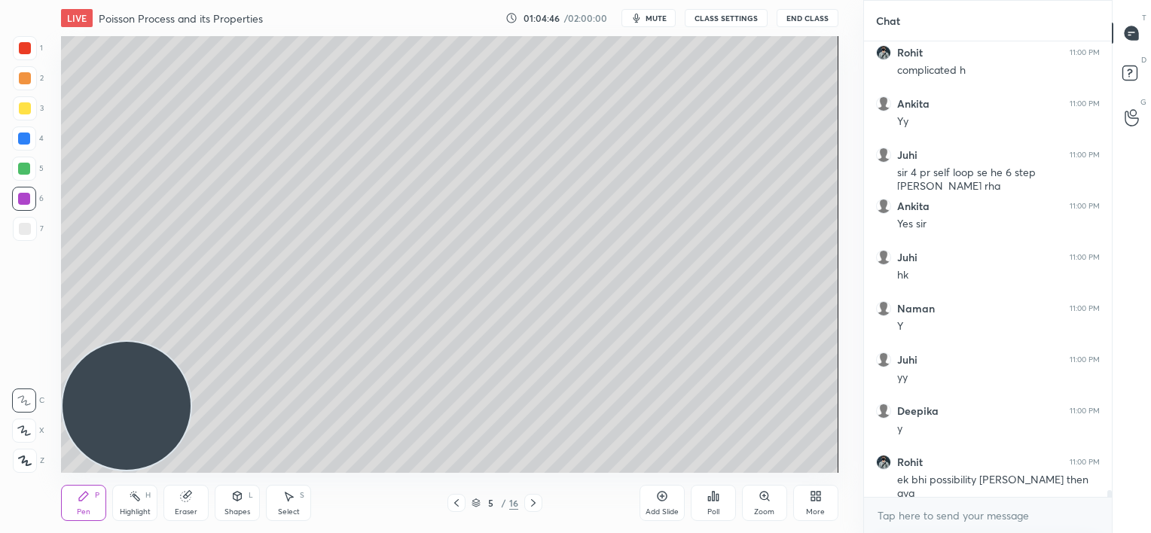
click at [456, 506] on icon at bounding box center [456, 503] width 12 height 12
click at [23, 239] on div at bounding box center [25, 229] width 24 height 24
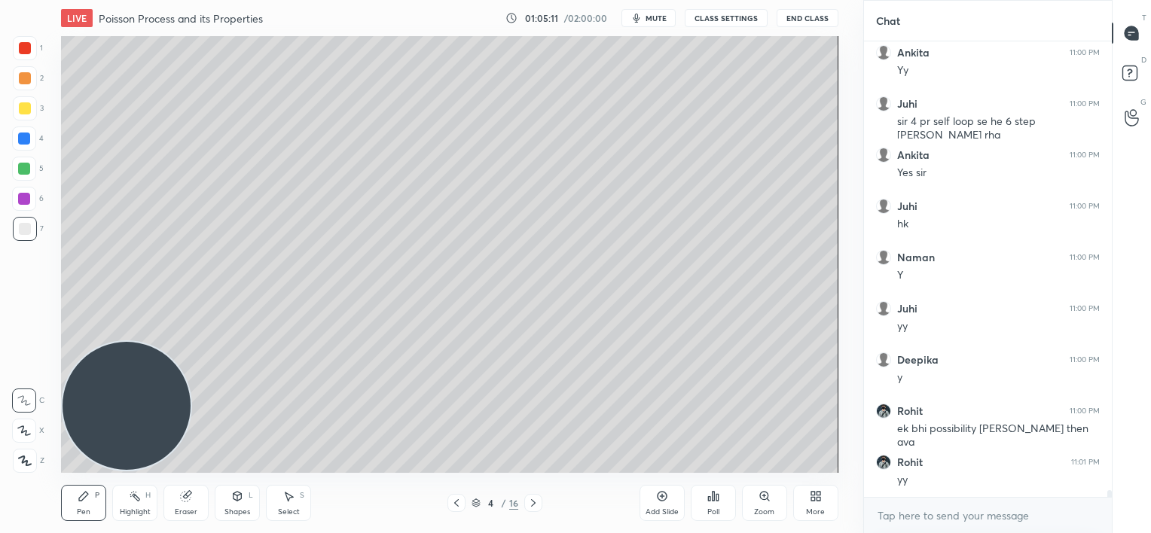
scroll to position [29127, 0]
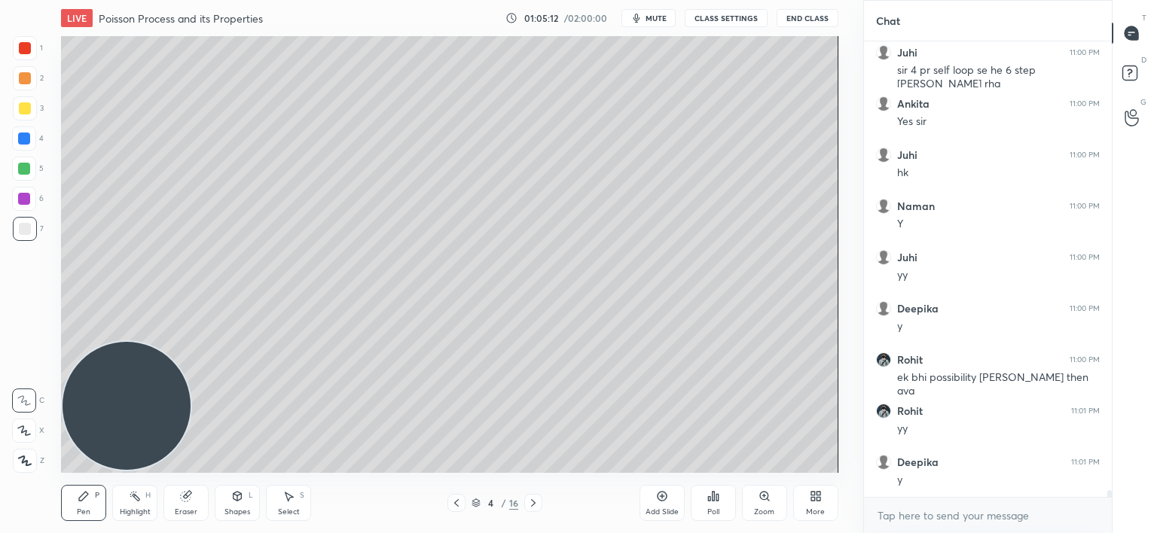
click at [24, 79] on div at bounding box center [25, 78] width 12 height 12
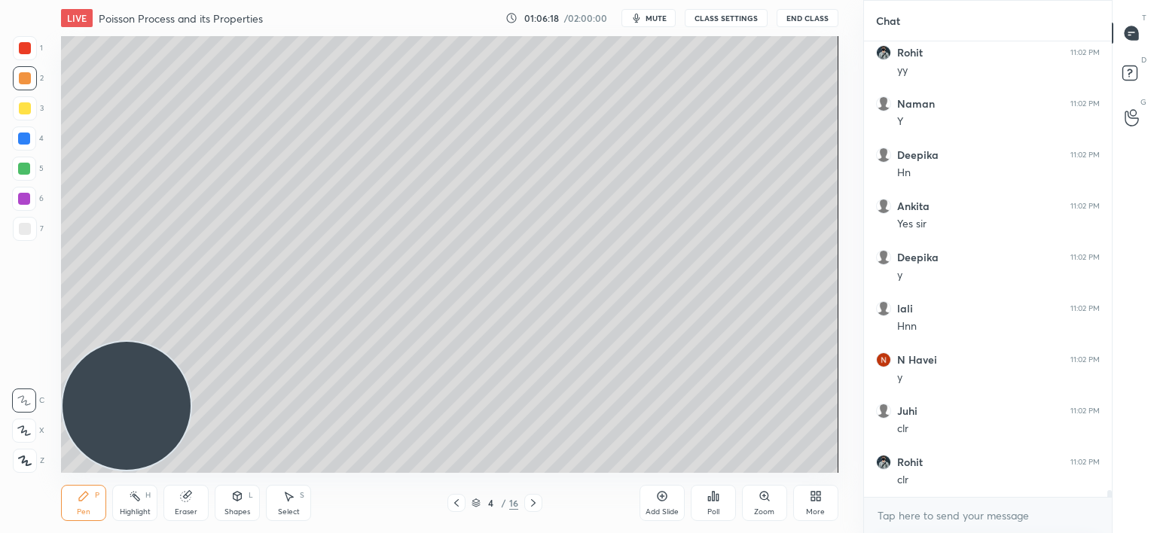
scroll to position [30100, 0]
click at [659, 502] on div "Add Slide" at bounding box center [661, 503] width 45 height 36
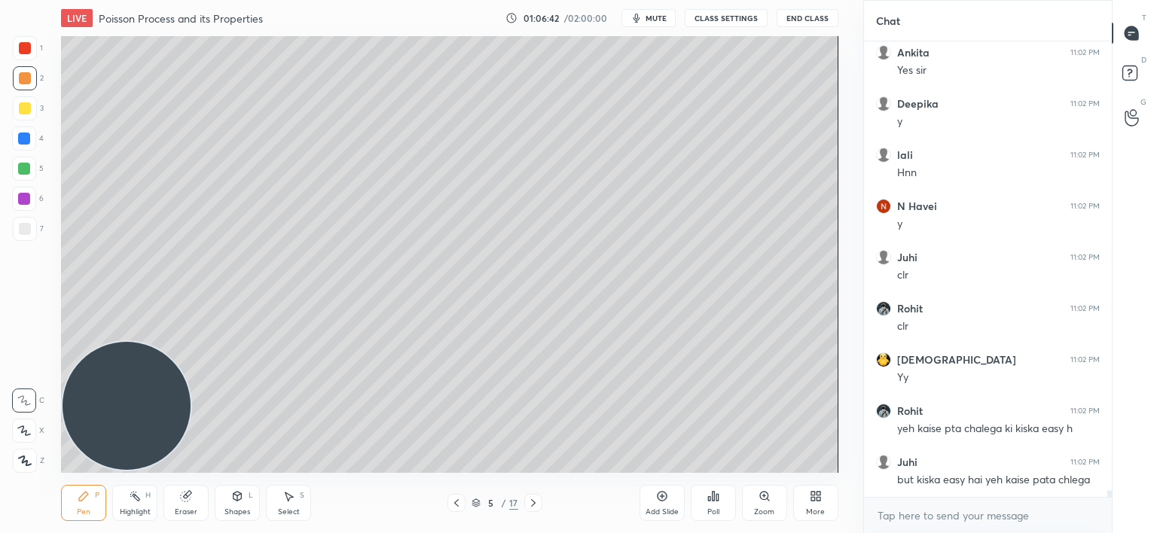
click at [538, 499] on icon at bounding box center [533, 503] width 12 height 12
click at [448, 503] on div at bounding box center [456, 503] width 18 height 18
click at [450, 503] on icon at bounding box center [456, 503] width 12 height 12
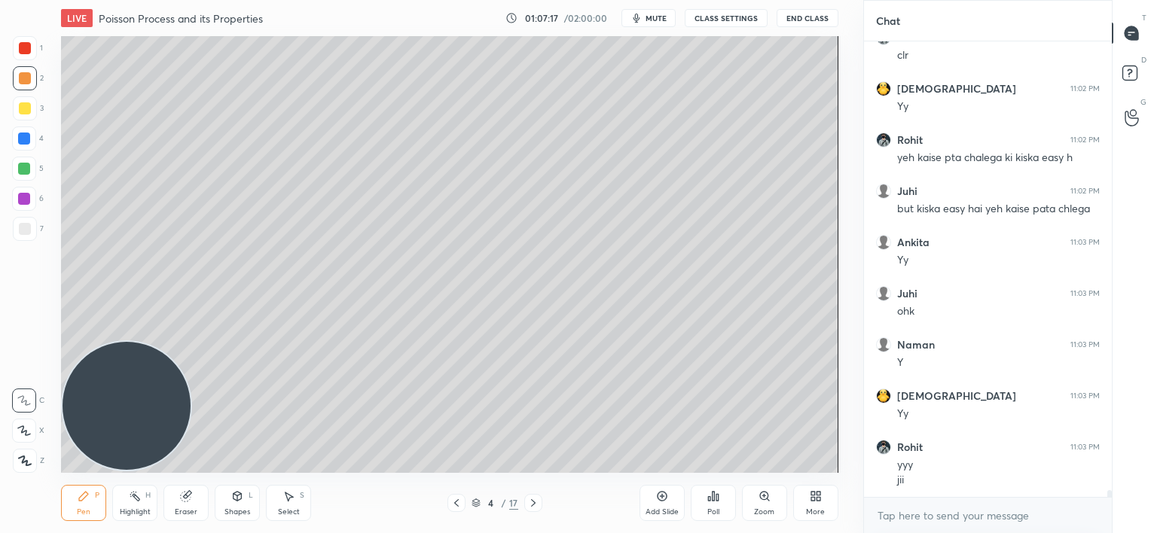
scroll to position [30525, 0]
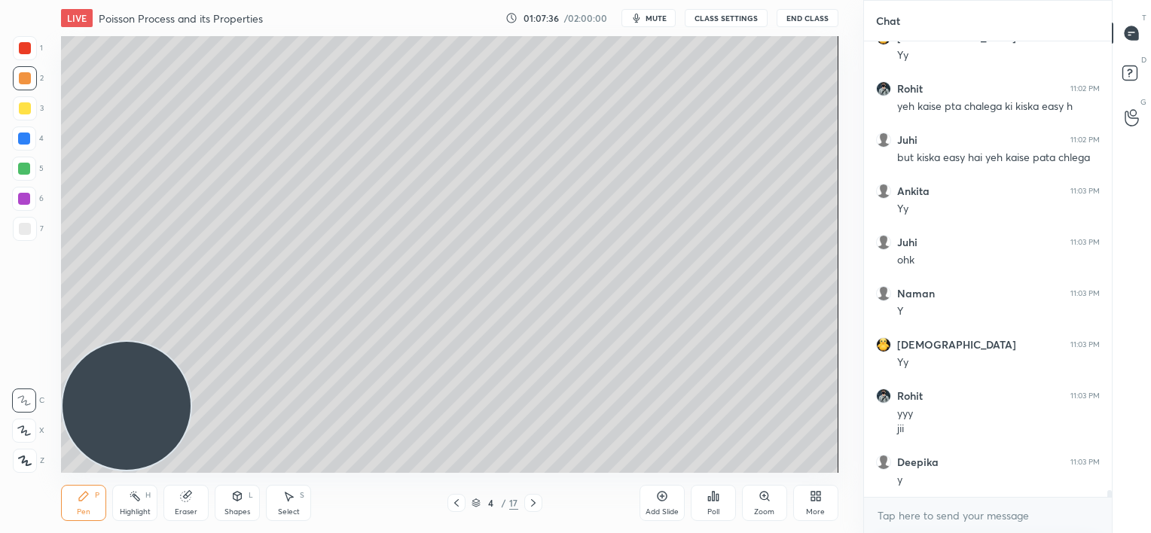
click at [657, 504] on div "Add Slide" at bounding box center [661, 503] width 45 height 36
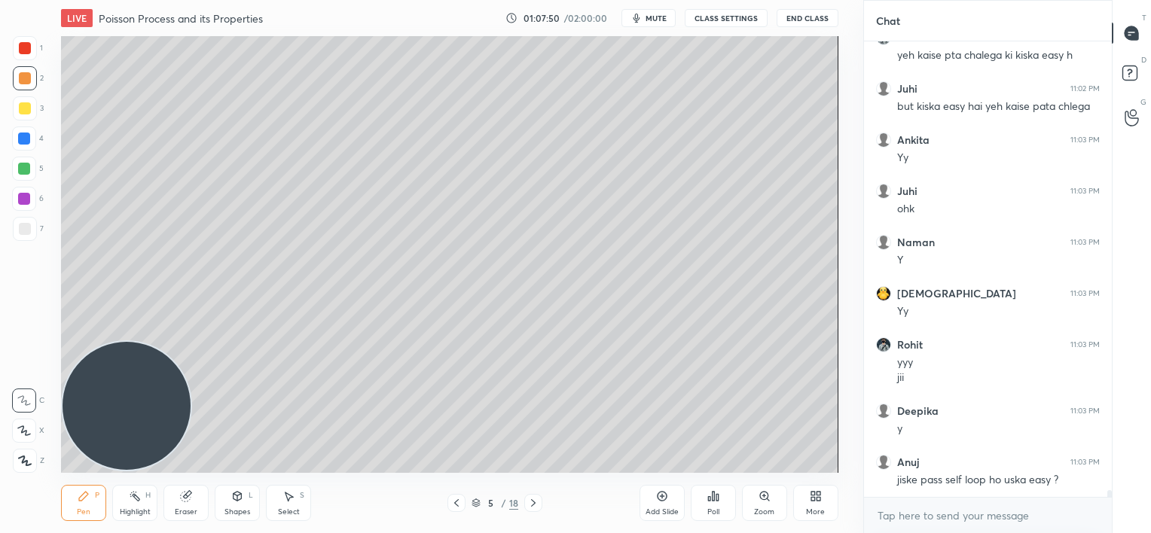
click at [27, 51] on div at bounding box center [25, 48] width 12 height 12
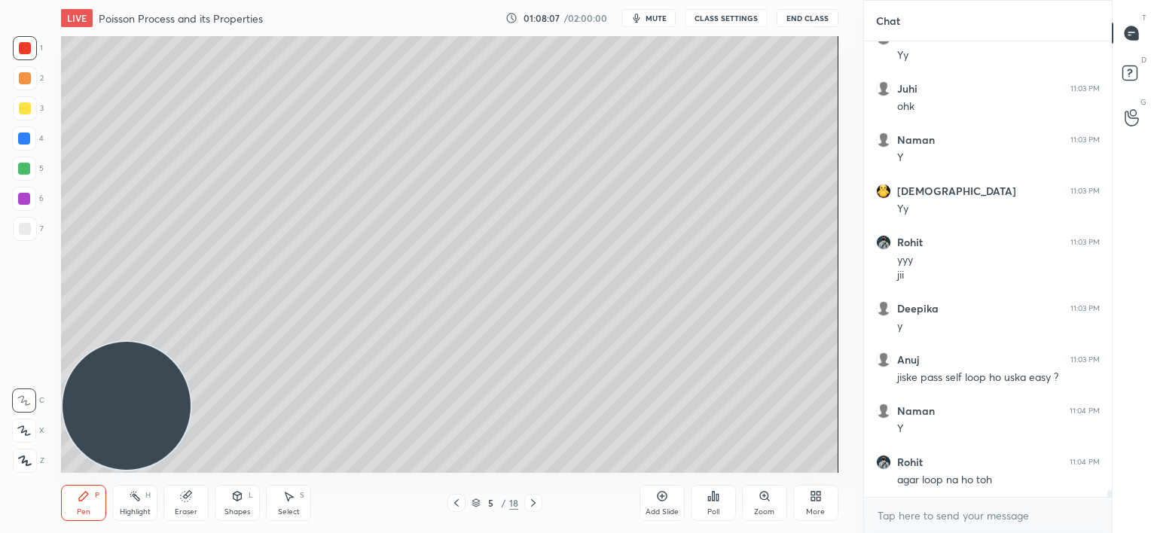
scroll to position [30743, 0]
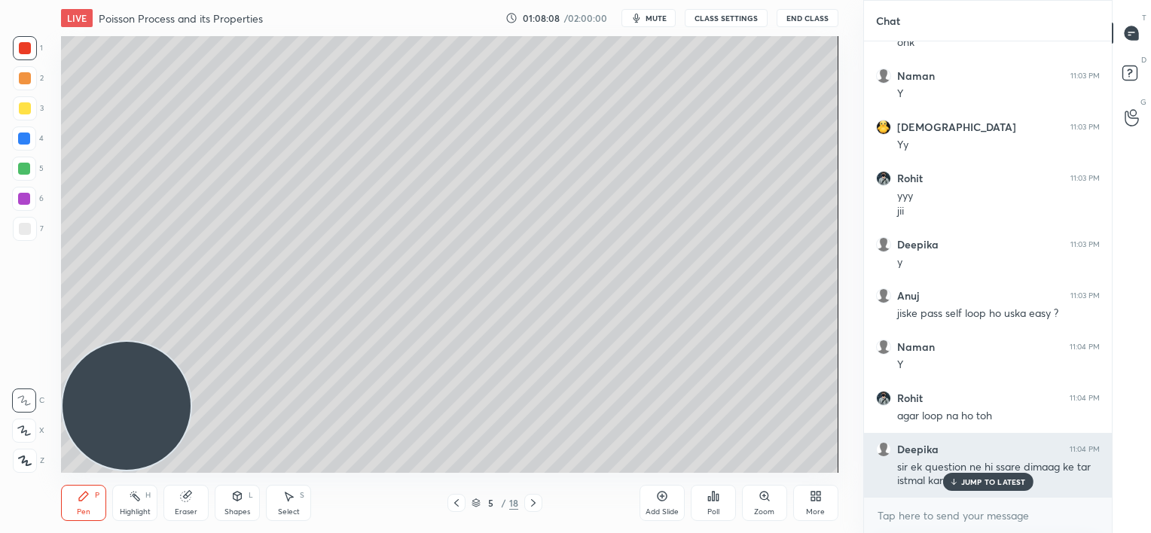
click at [974, 481] on p "JUMP TO LATEST" at bounding box center [993, 481] width 65 height 9
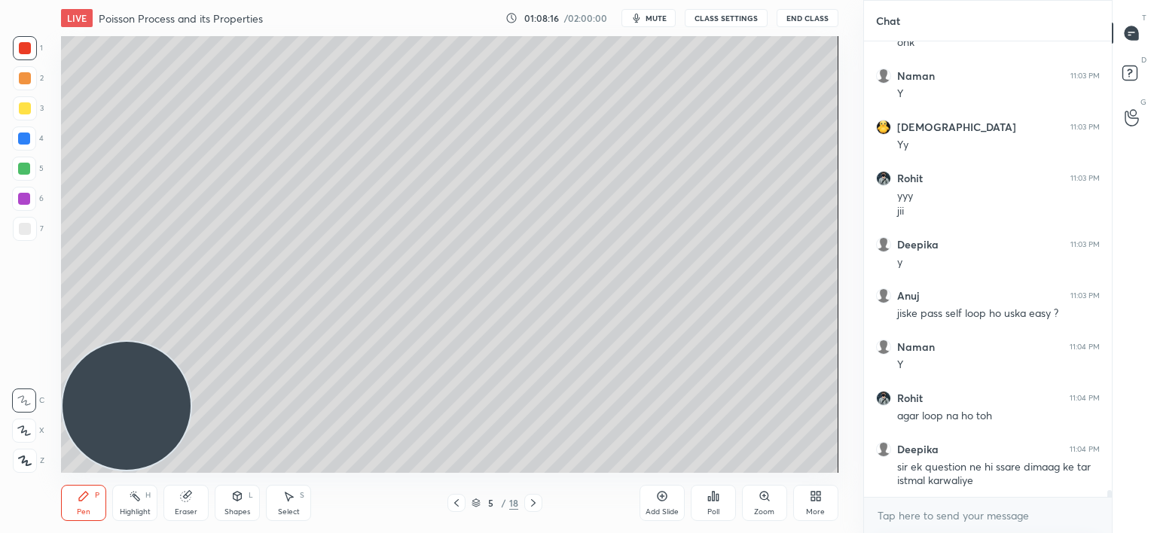
click at [27, 140] on div at bounding box center [24, 139] width 12 height 12
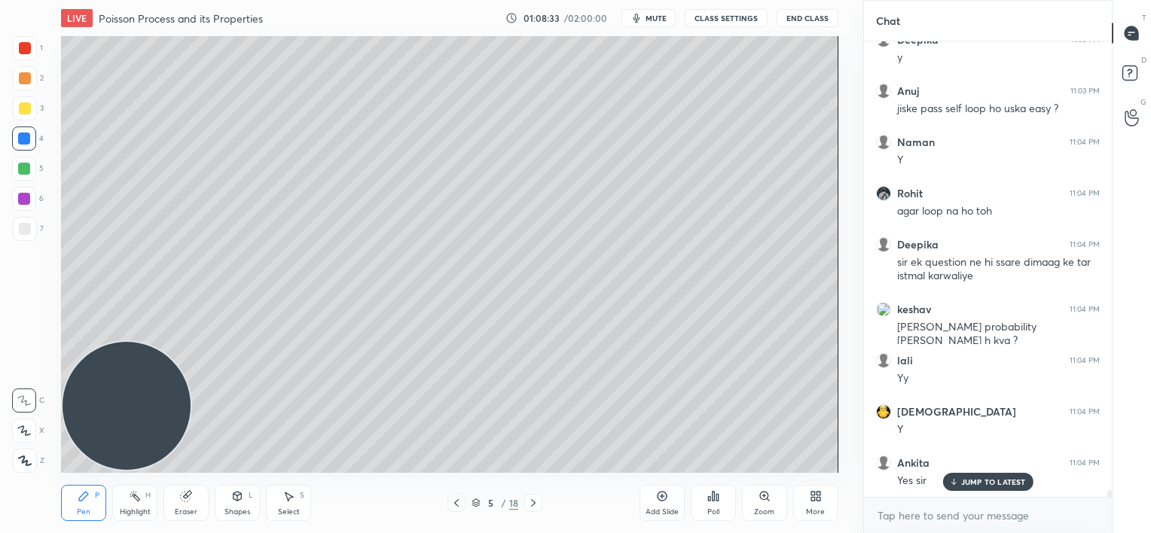
scroll to position [30999, 0]
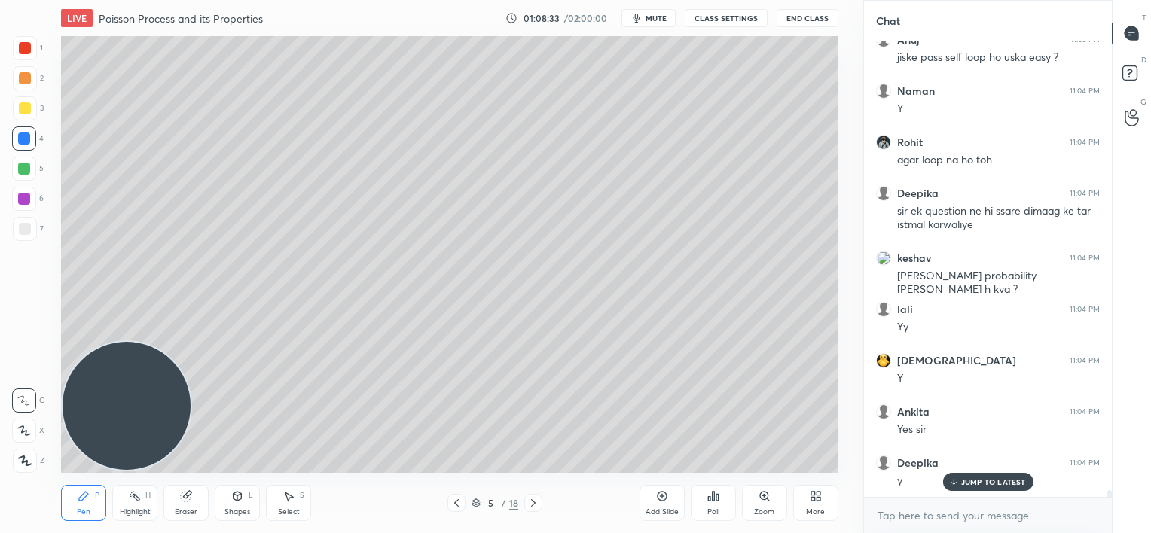
click at [967, 478] on p "JUMP TO LATEST" at bounding box center [993, 481] width 65 height 9
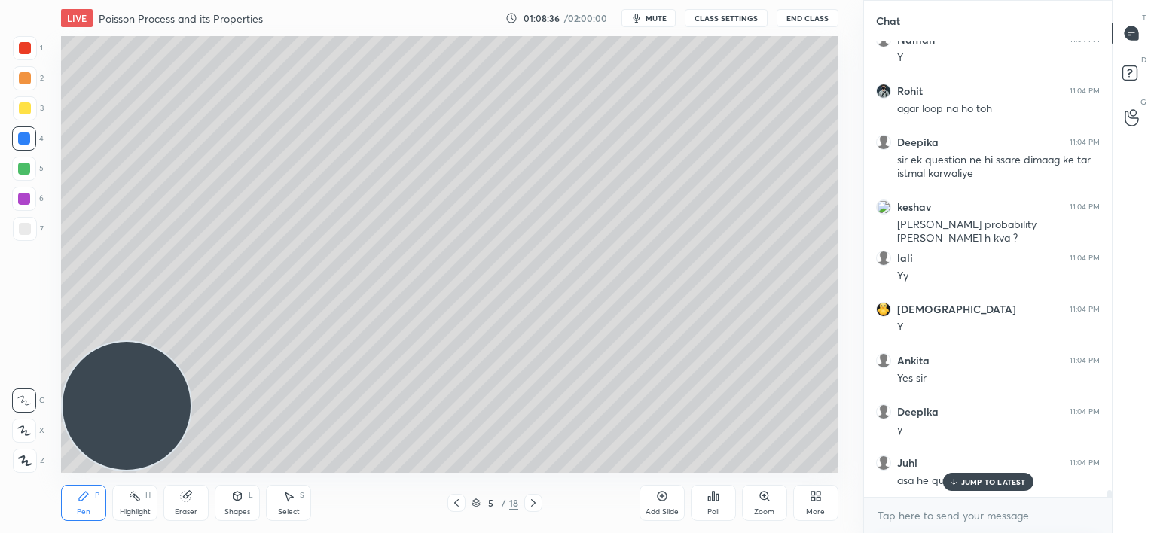
click at [811, 498] on icon at bounding box center [813, 499] width 4 height 4
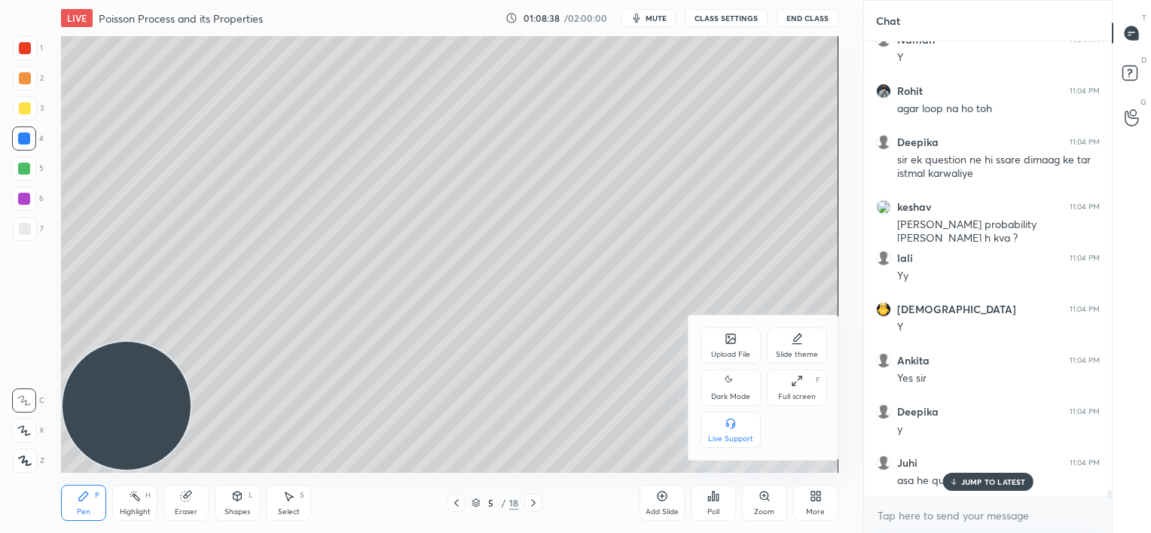
click at [959, 478] on div at bounding box center [575, 266] width 1151 height 533
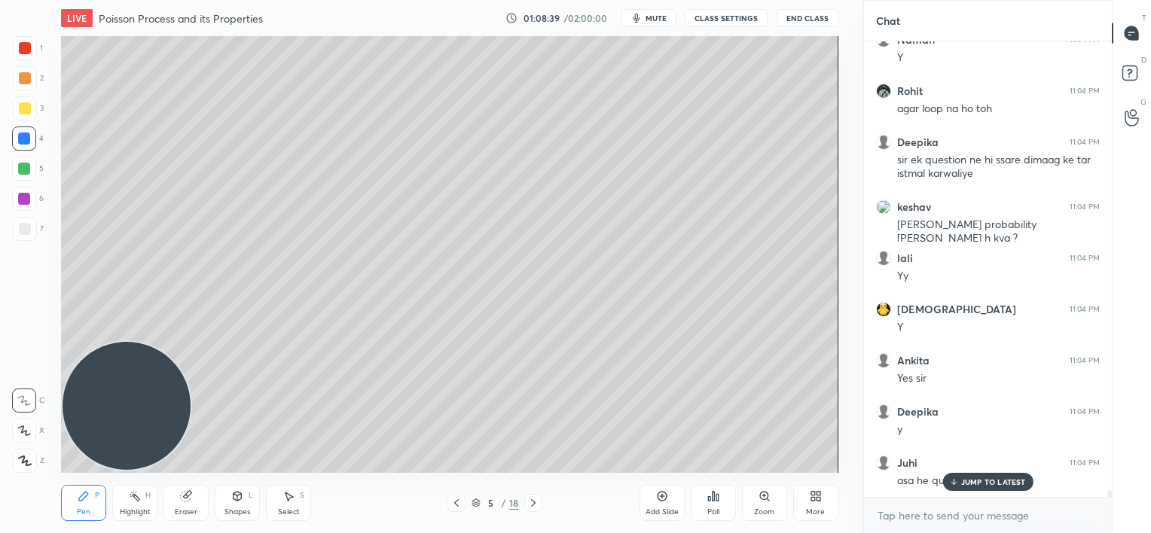
click at [955, 481] on icon at bounding box center [953, 481] width 10 height 9
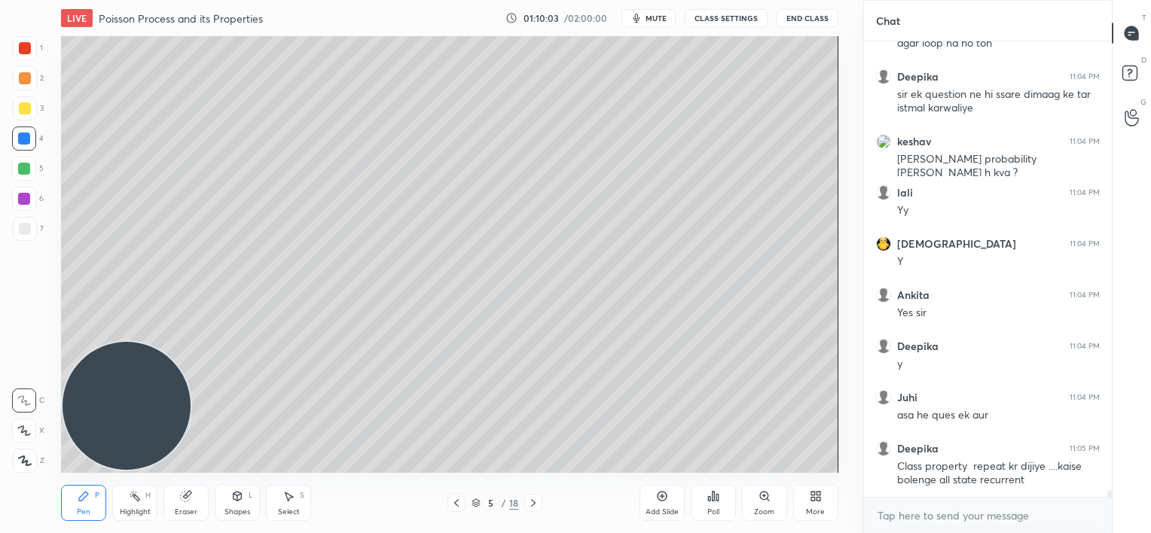
click at [20, 227] on div at bounding box center [25, 229] width 12 height 12
click at [24, 199] on div at bounding box center [24, 199] width 12 height 12
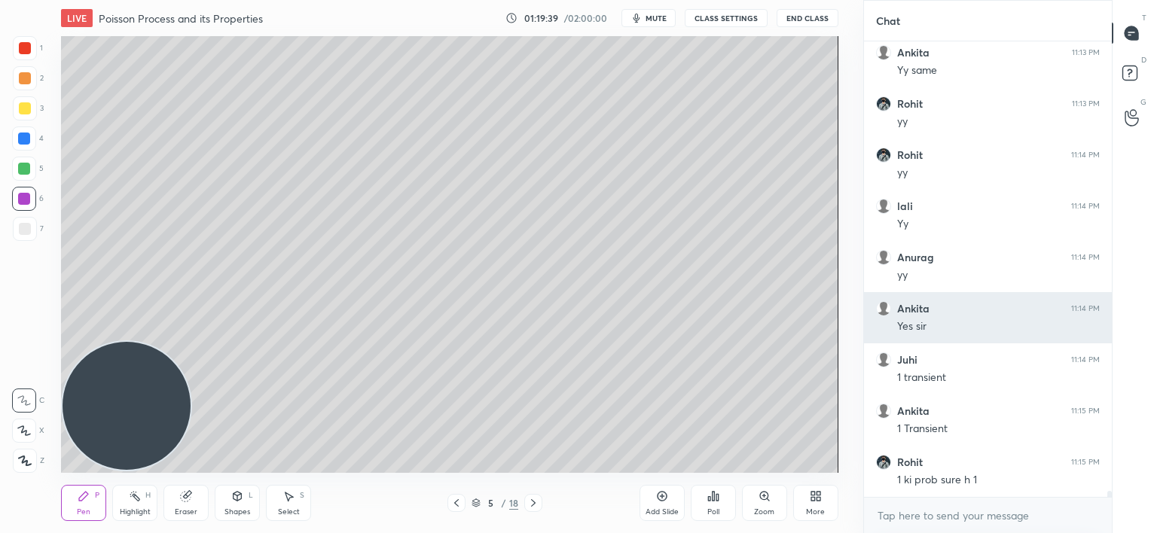
scroll to position [32272, 0]
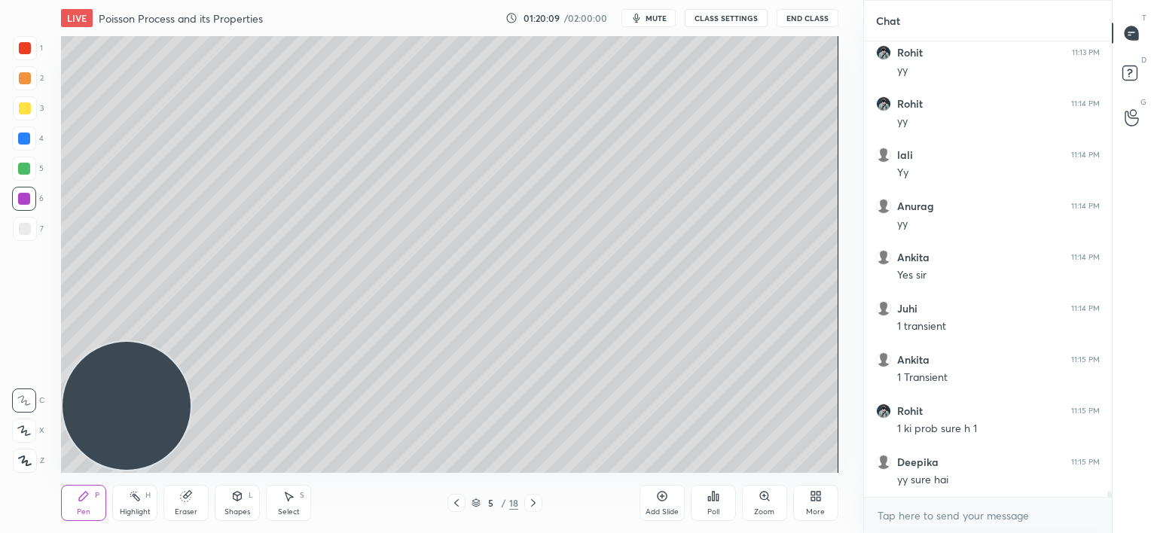
click at [460, 500] on icon at bounding box center [456, 503] width 12 height 12
drag, startPoint x: 664, startPoint y: 503, endPoint x: 666, endPoint y: 493, distance: 10.0
click at [666, 500] on div "Add Slide" at bounding box center [661, 503] width 45 height 36
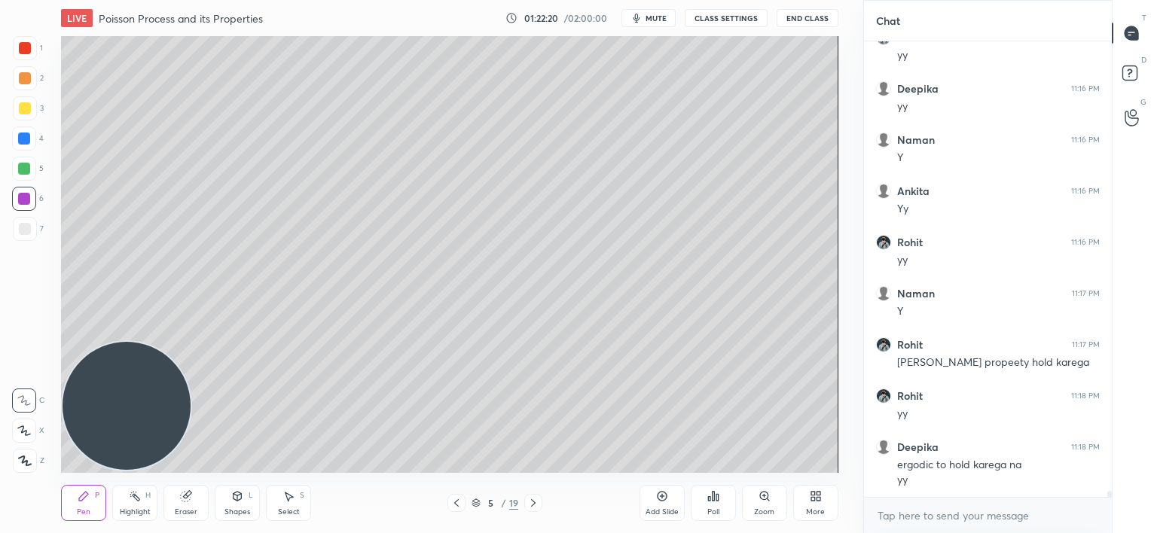
scroll to position [32902, 0]
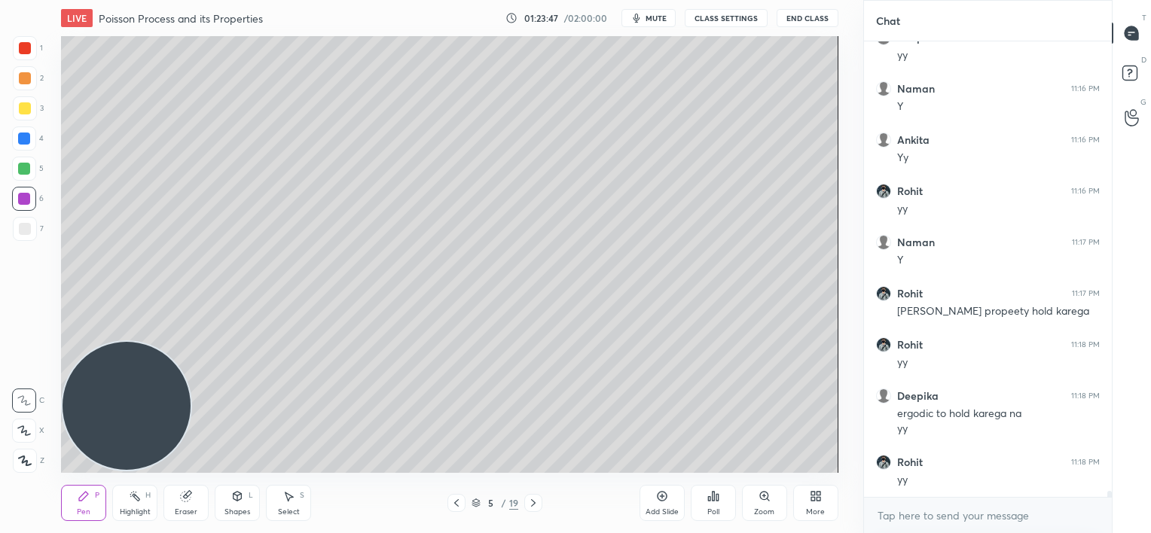
click at [23, 227] on div at bounding box center [25, 229] width 12 height 12
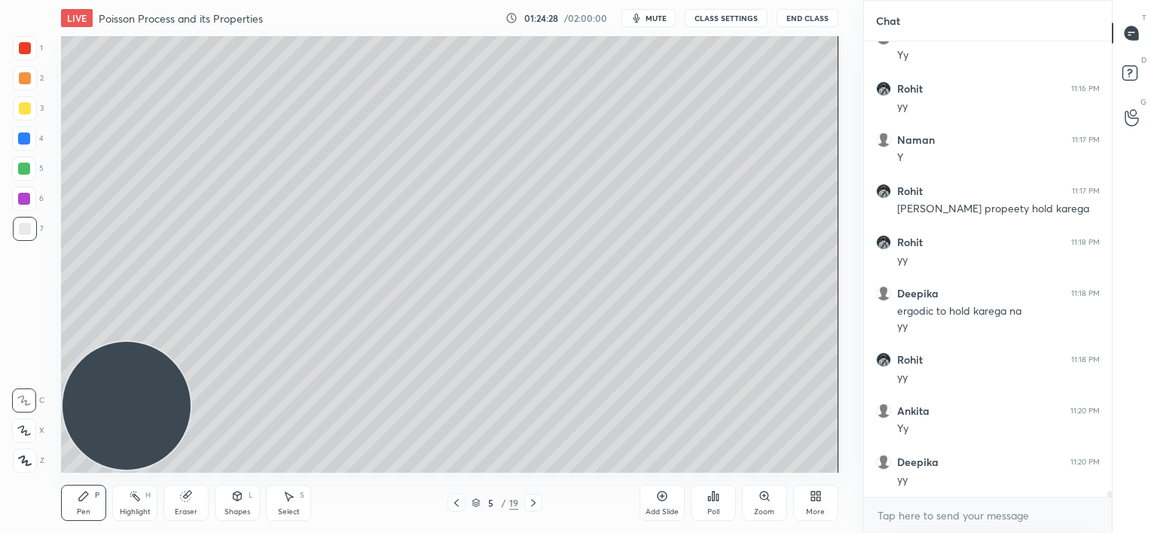
scroll to position [33056, 0]
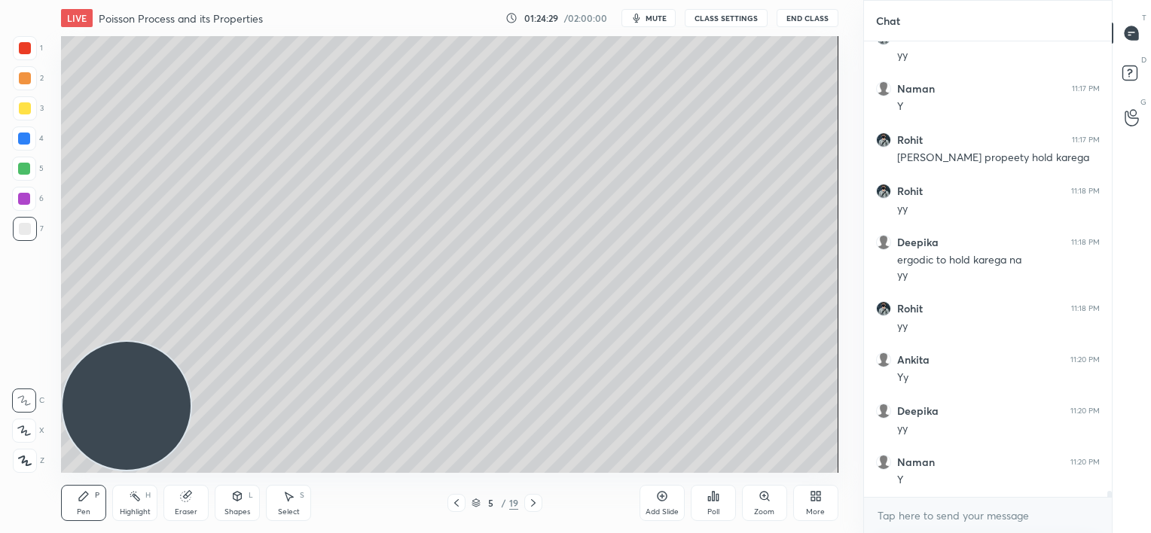
click at [528, 505] on icon at bounding box center [533, 503] width 12 height 12
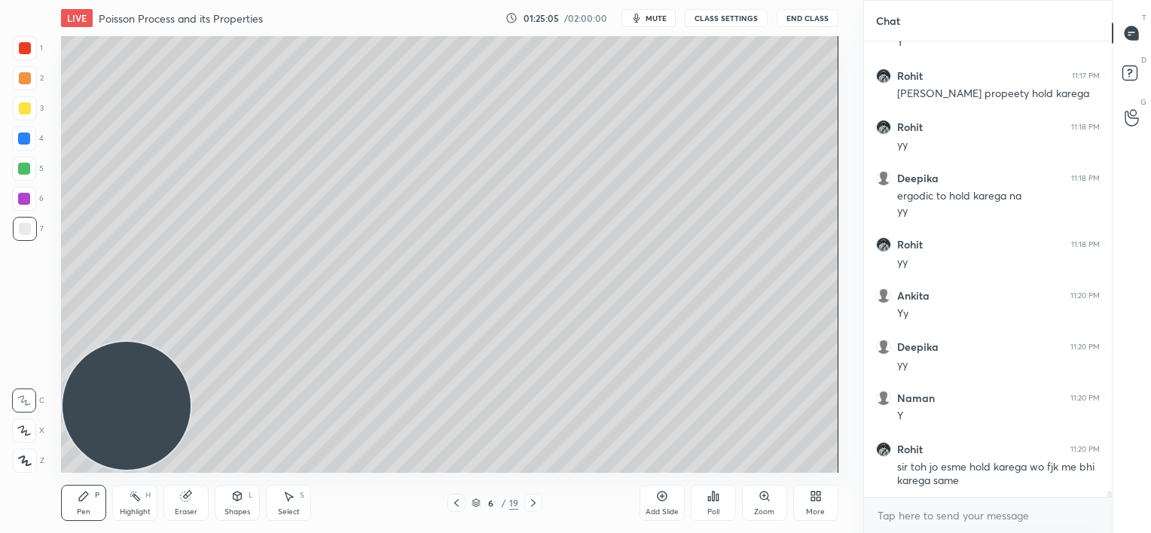
scroll to position [33185, 0]
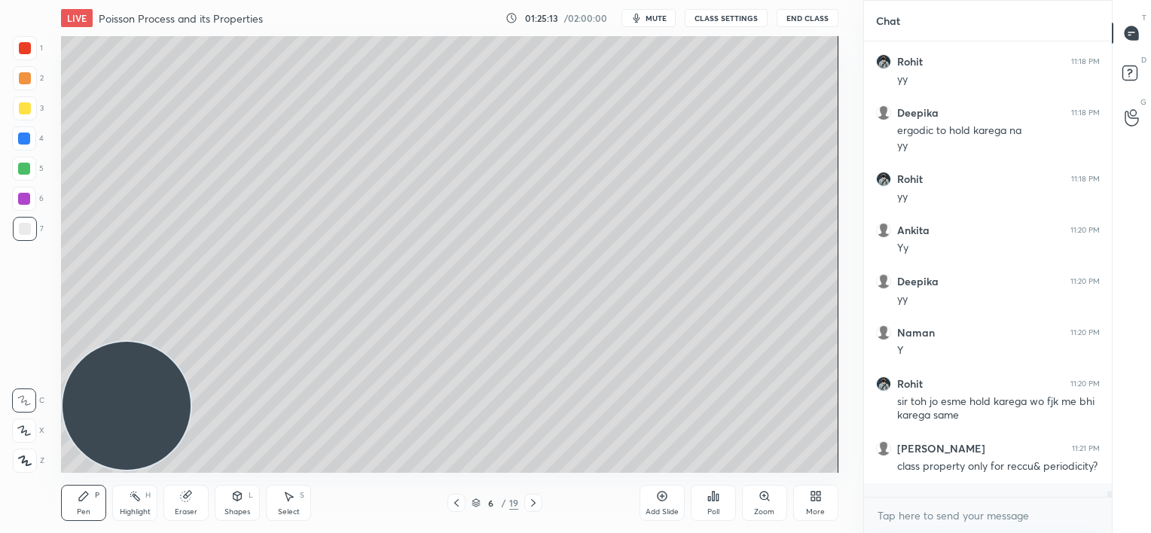
click at [657, 505] on div "Add Slide" at bounding box center [661, 503] width 45 height 36
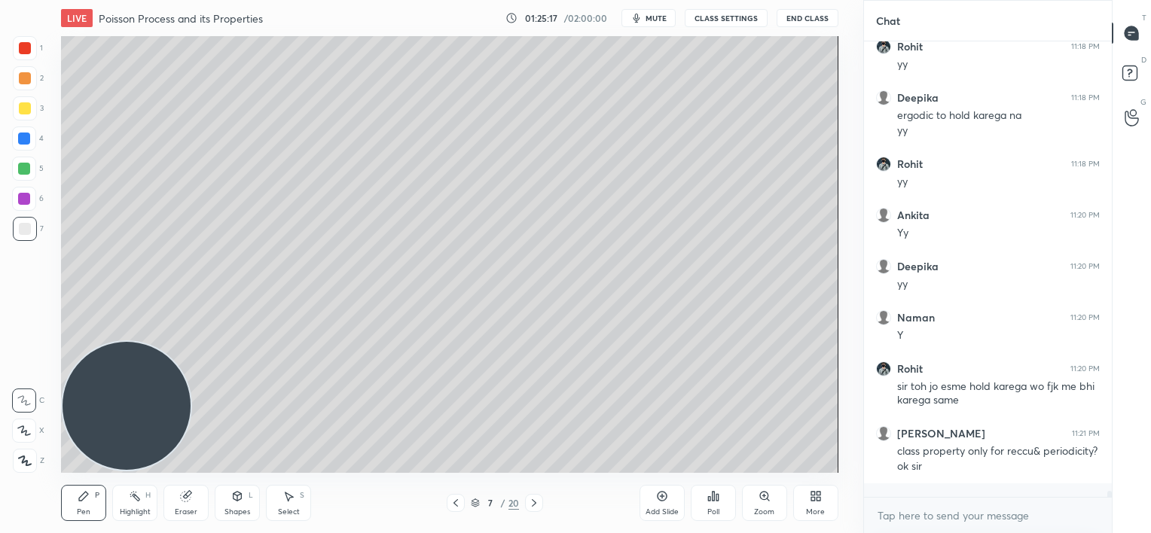
click at [453, 505] on icon at bounding box center [456, 503] width 12 height 12
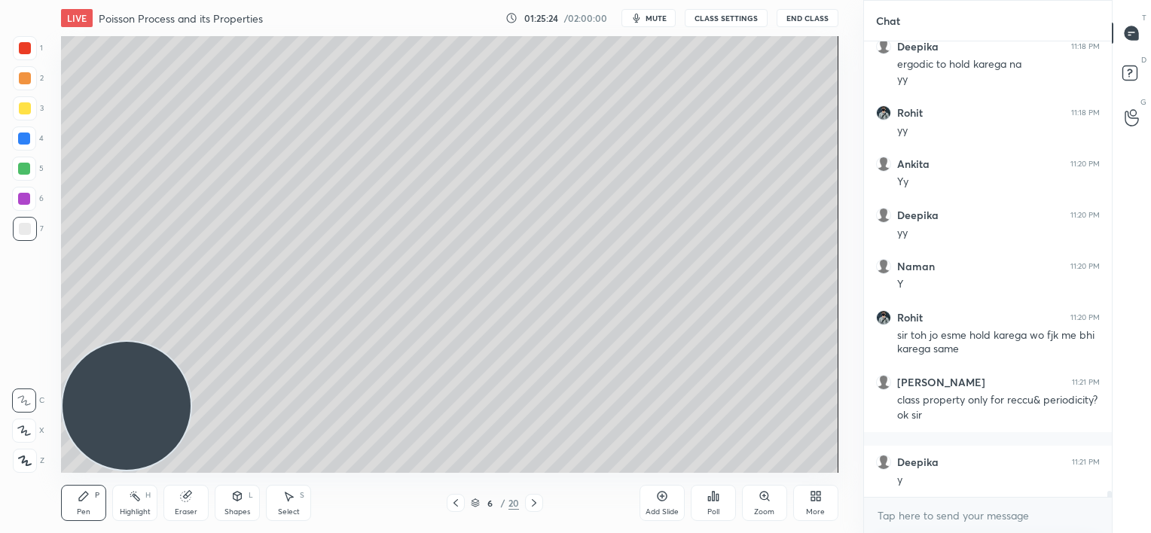
scroll to position [33303, 0]
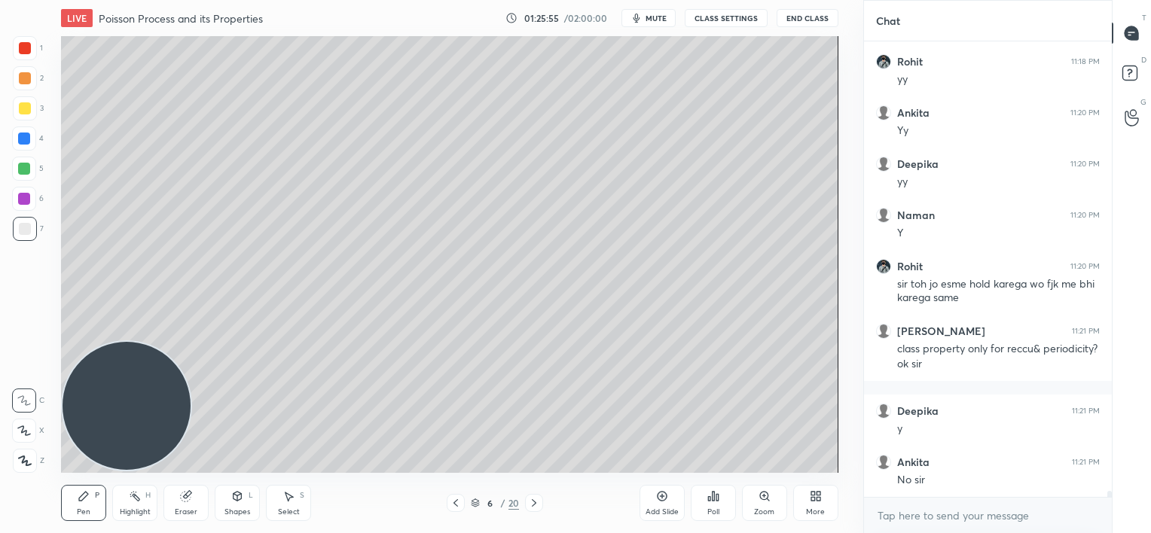
click at [665, 505] on div "Add Slide" at bounding box center [661, 503] width 45 height 36
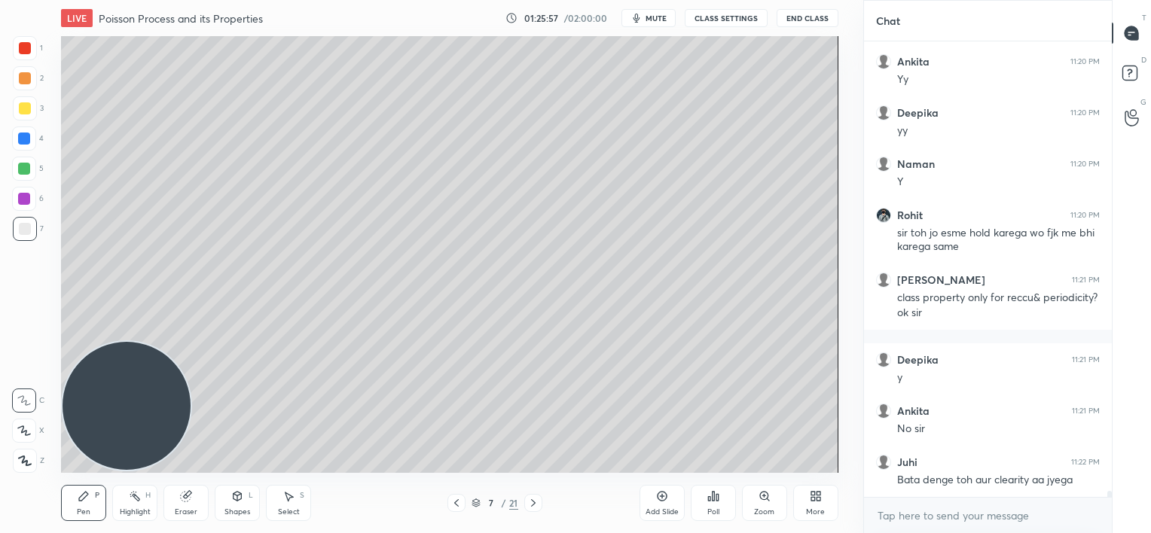
click at [26, 53] on div at bounding box center [25, 48] width 12 height 12
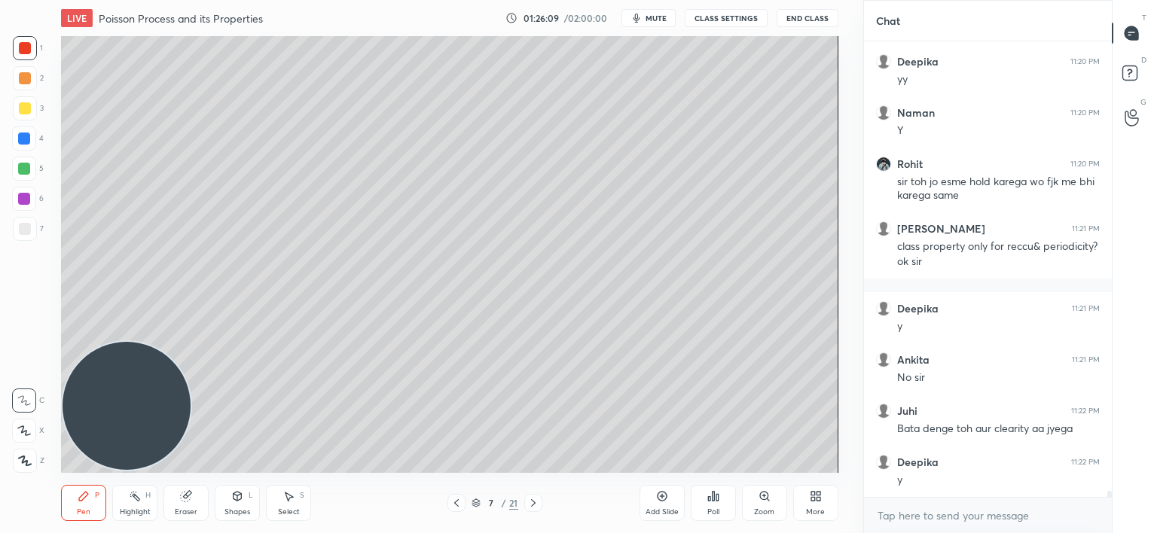
click at [456, 505] on icon at bounding box center [456, 503] width 12 height 12
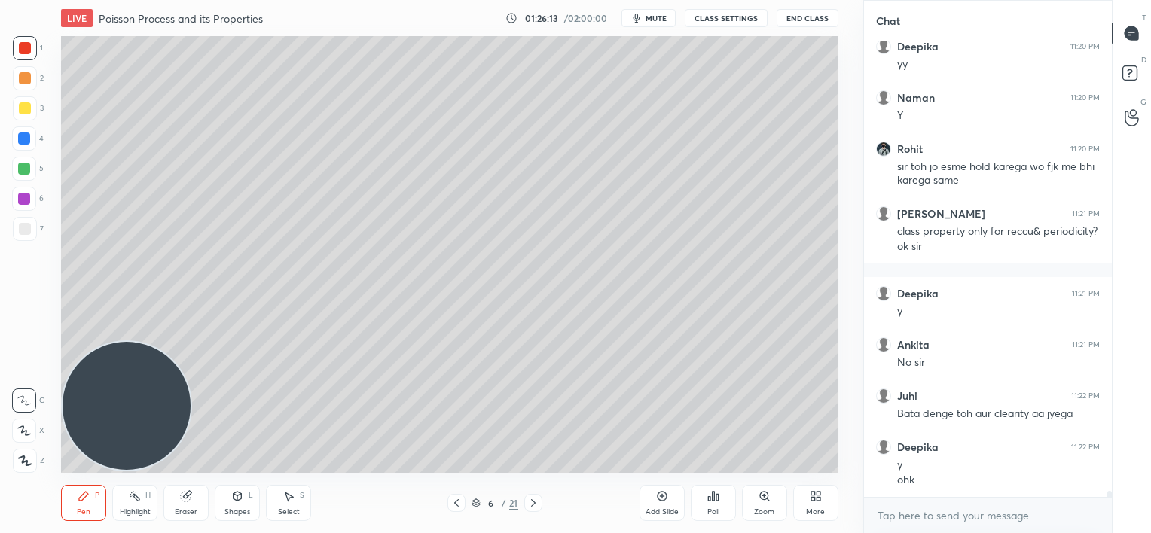
scroll to position [33471, 0]
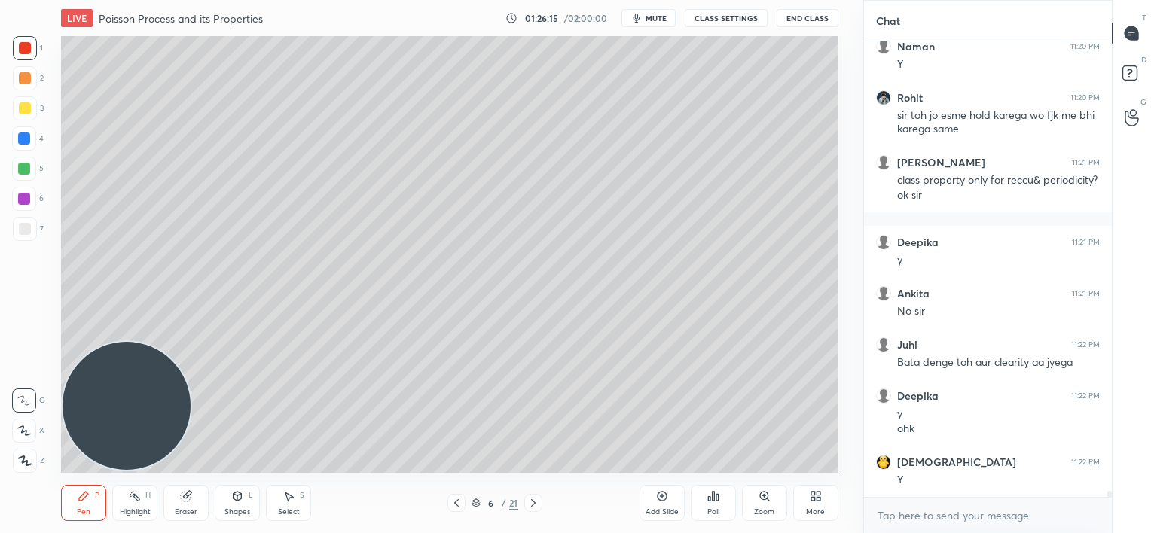
click at [533, 505] on icon at bounding box center [533, 503] width 12 height 12
click at [454, 505] on icon at bounding box center [456, 503] width 12 height 12
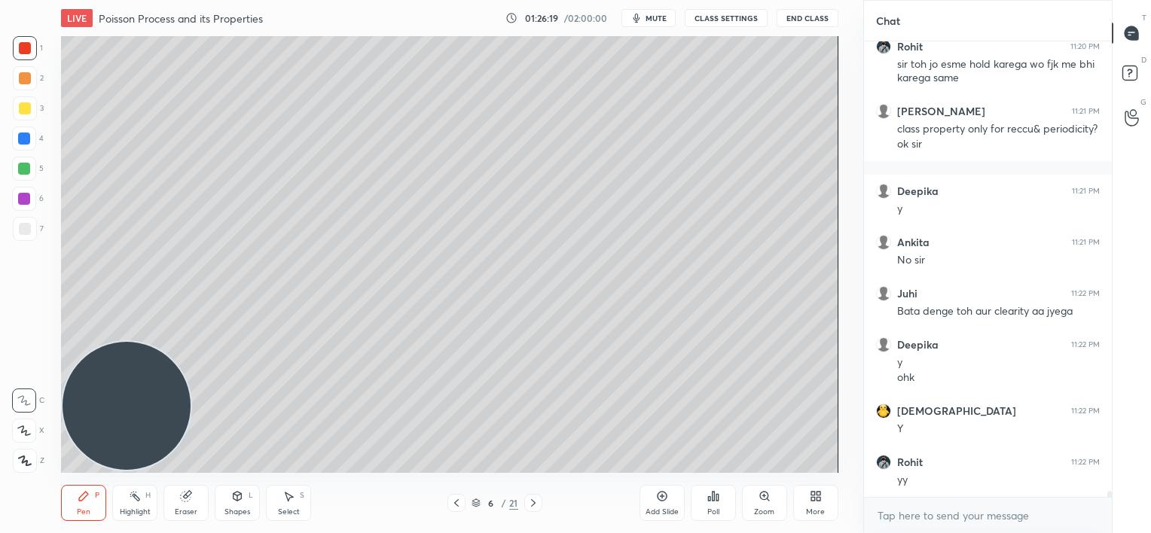
click at [536, 500] on icon at bounding box center [533, 503] width 12 height 12
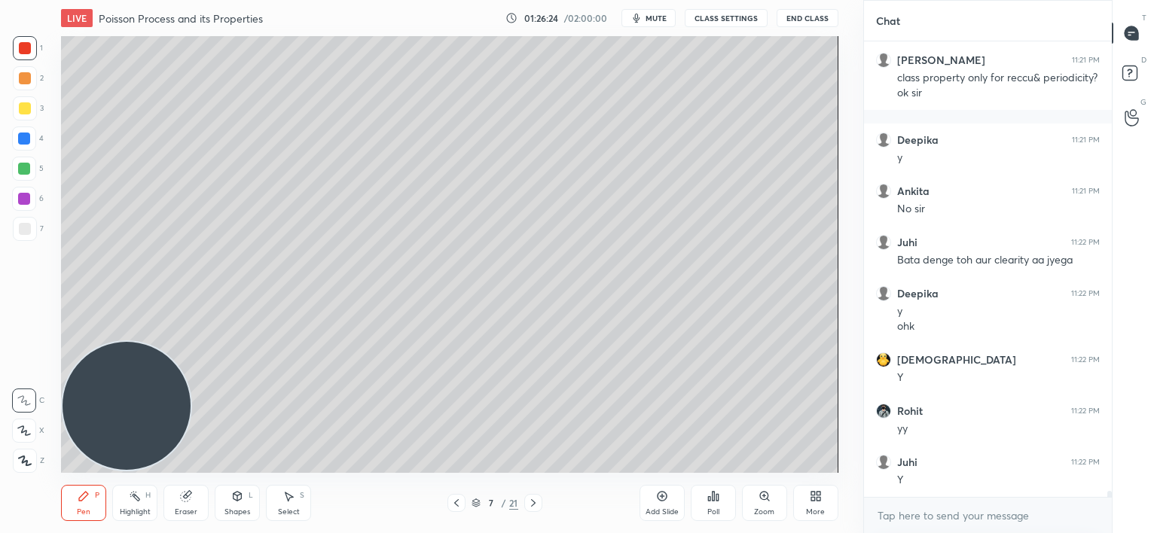
scroll to position [33625, 0]
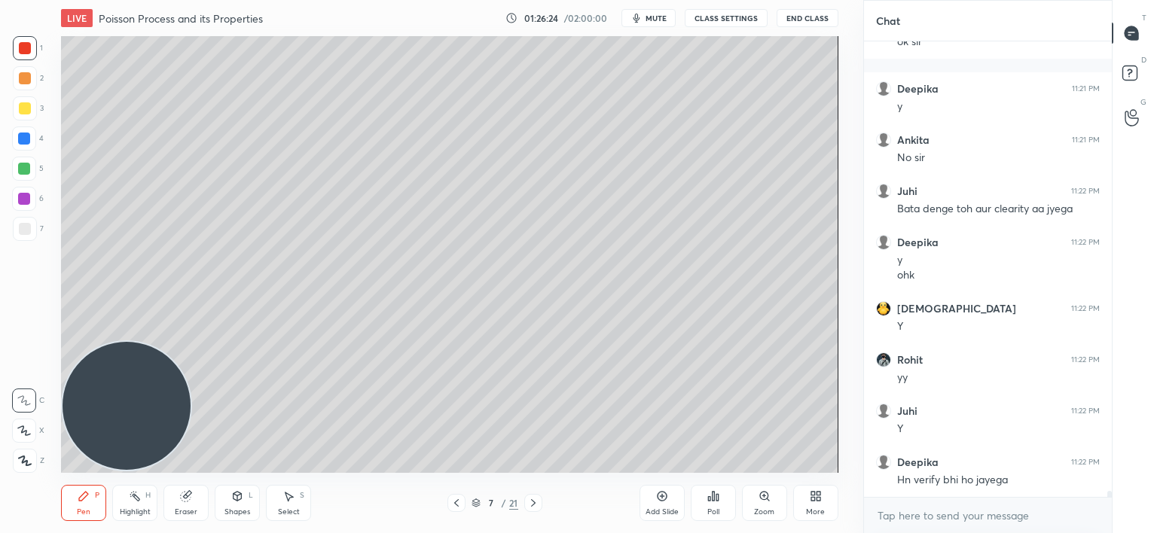
click at [21, 229] on div at bounding box center [25, 229] width 12 height 12
click at [453, 503] on icon at bounding box center [456, 503] width 12 height 12
drag, startPoint x: 536, startPoint y: 504, endPoint x: 534, endPoint y: 488, distance: 16.0
click at [536, 504] on icon at bounding box center [533, 503] width 12 height 12
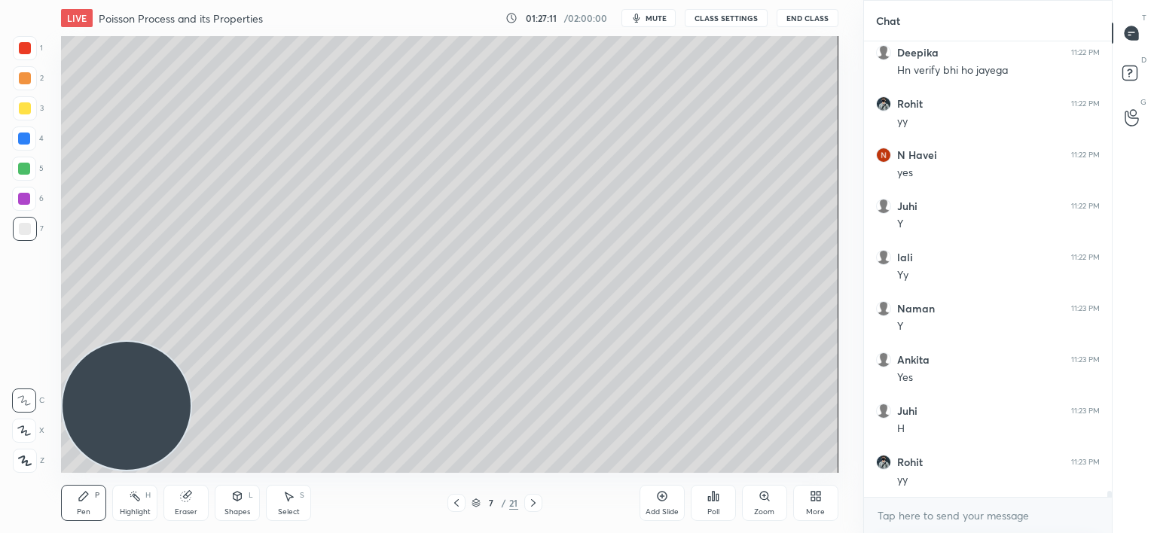
scroll to position [34086, 0]
click at [455, 502] on icon at bounding box center [456, 503] width 12 height 12
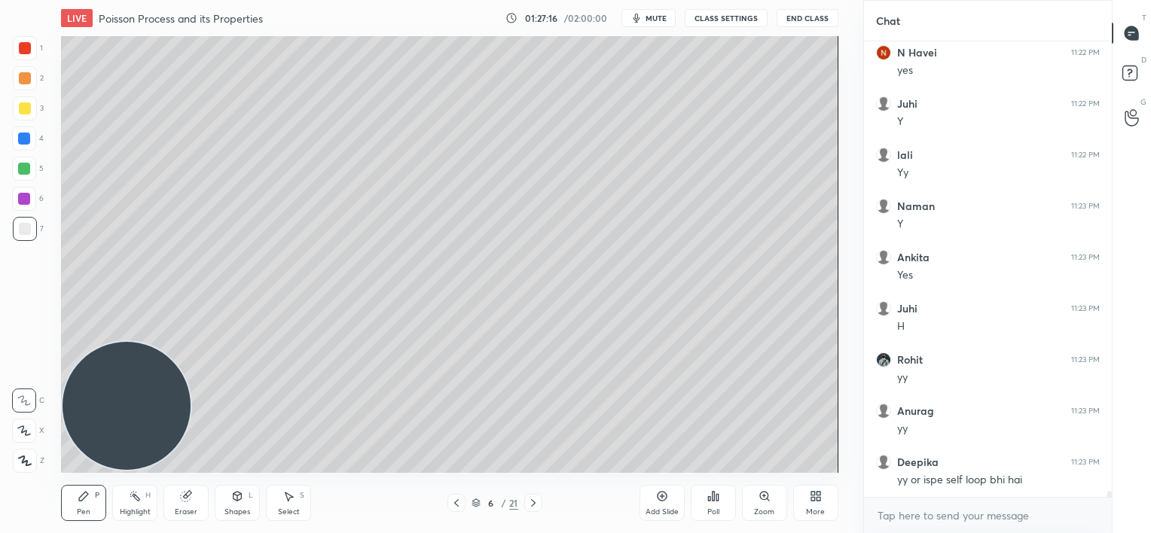
click at [528, 500] on icon at bounding box center [533, 503] width 12 height 12
click at [453, 506] on icon at bounding box center [456, 503] width 12 height 12
click at [532, 505] on icon at bounding box center [533, 503] width 12 height 12
click at [30, 139] on div at bounding box center [24, 139] width 24 height 24
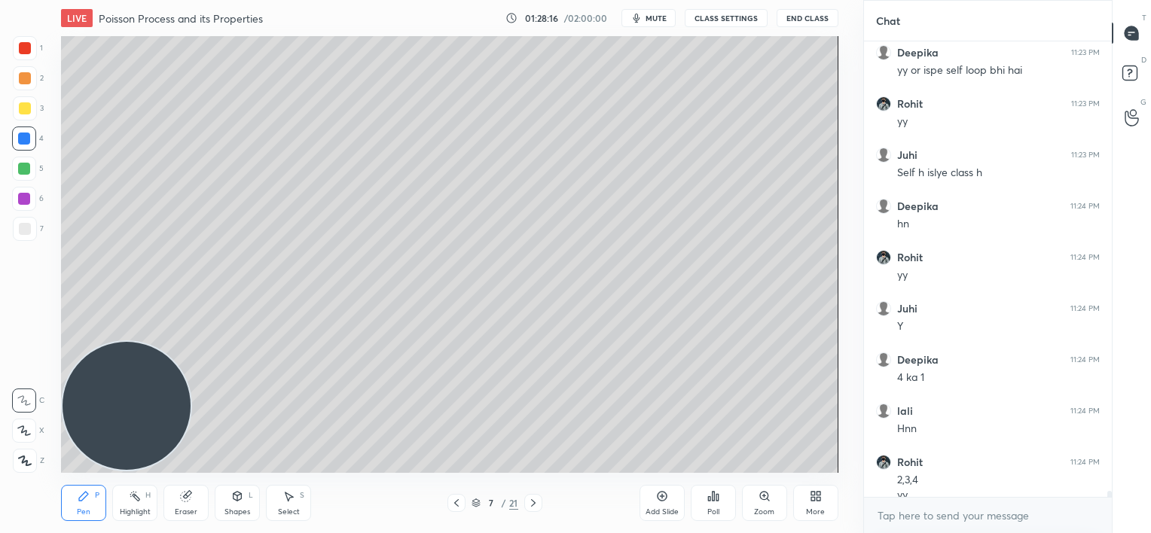
scroll to position [34562, 0]
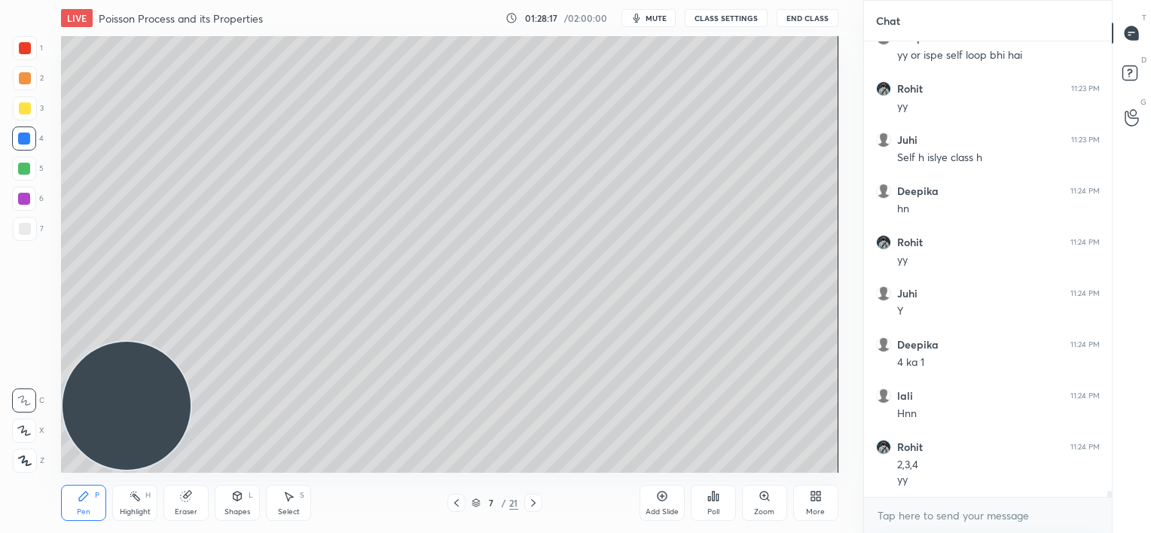
click at [30, 233] on div at bounding box center [25, 229] width 24 height 24
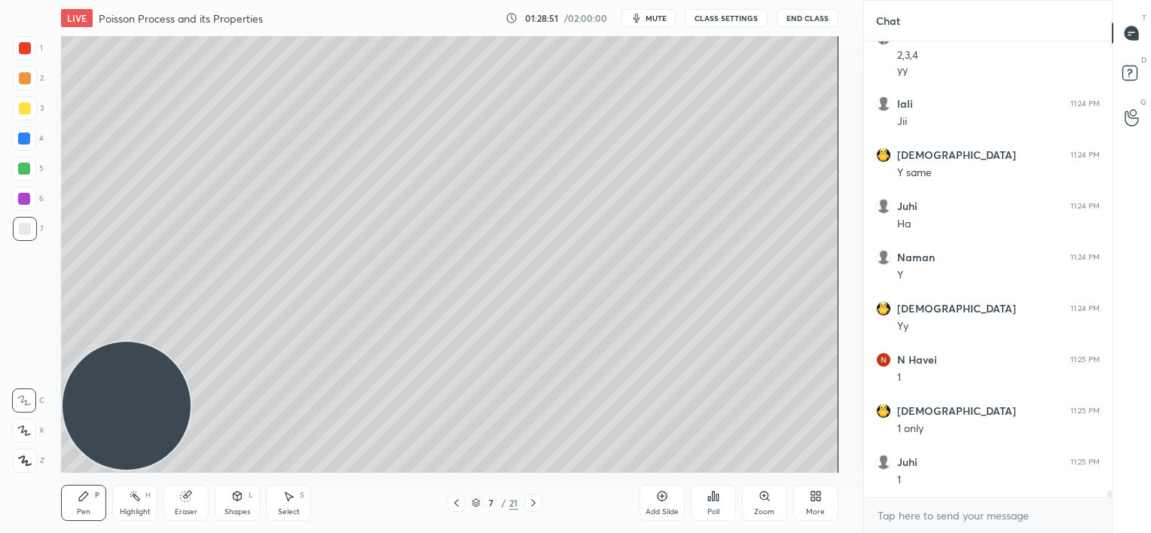
scroll to position [35023, 0]
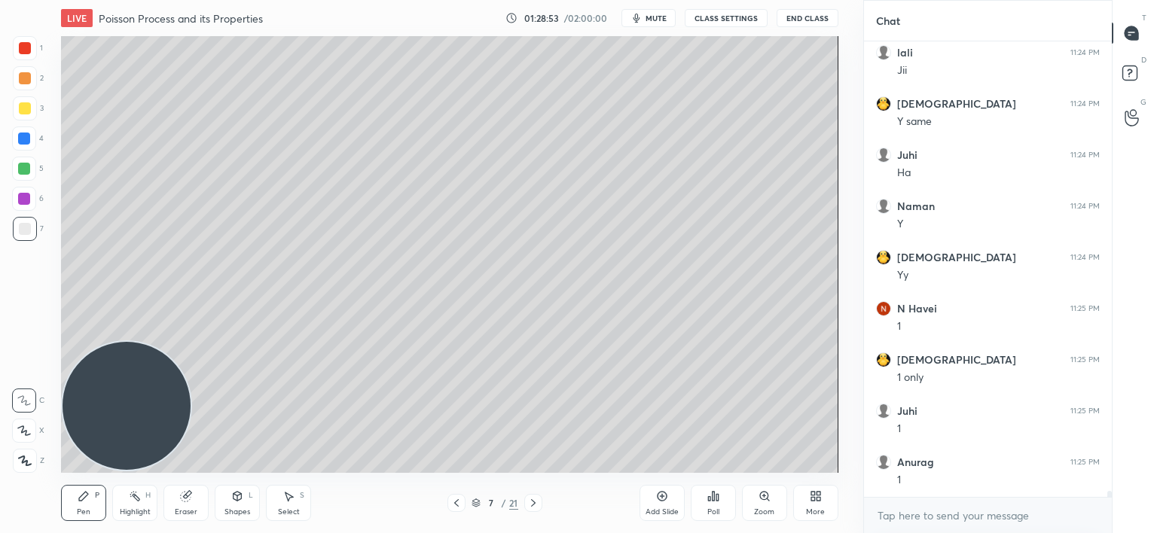
click at [21, 218] on div at bounding box center [25, 229] width 24 height 24
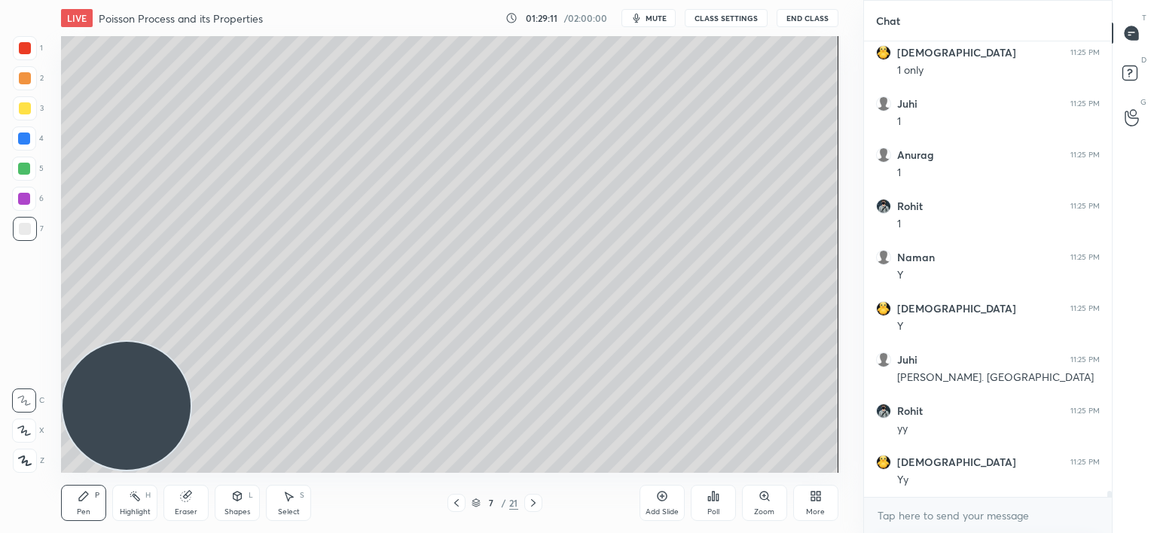
scroll to position [35381, 0]
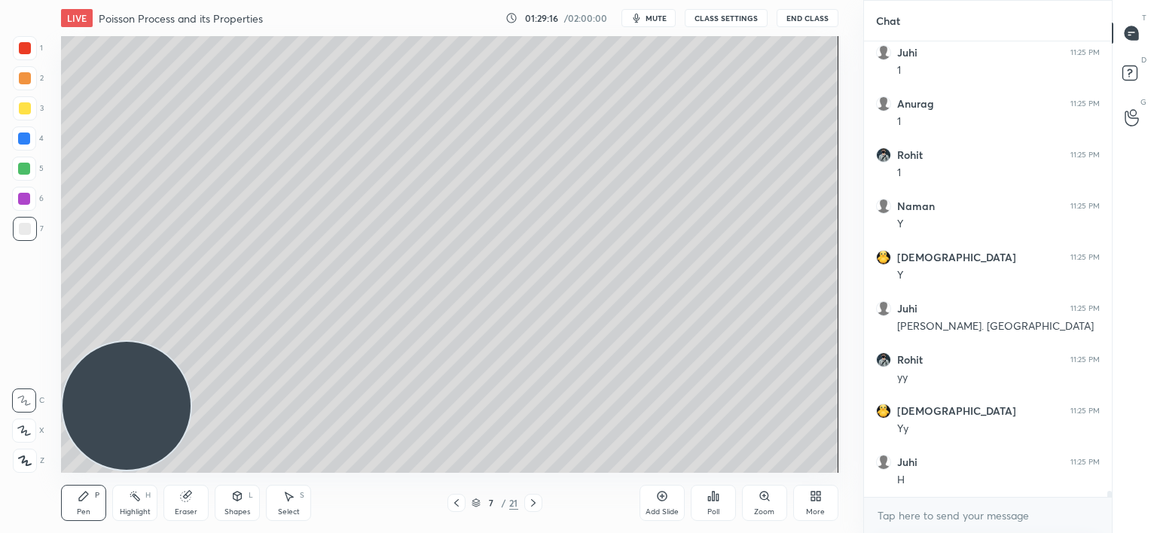
click at [21, 200] on div at bounding box center [24, 199] width 12 height 12
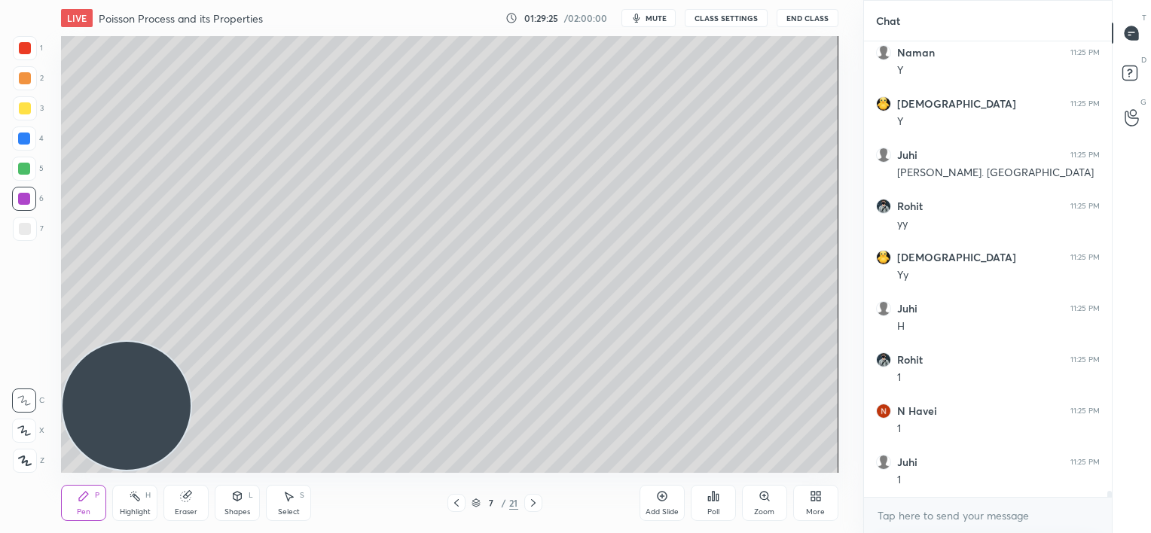
scroll to position [35586, 0]
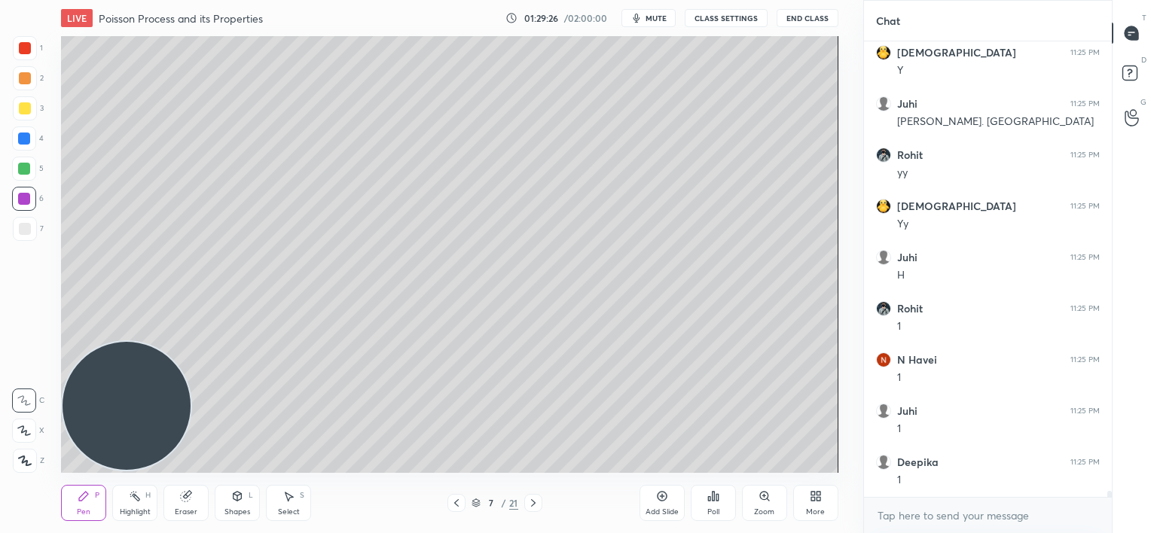
click at [456, 503] on icon at bounding box center [456, 503] width 12 height 12
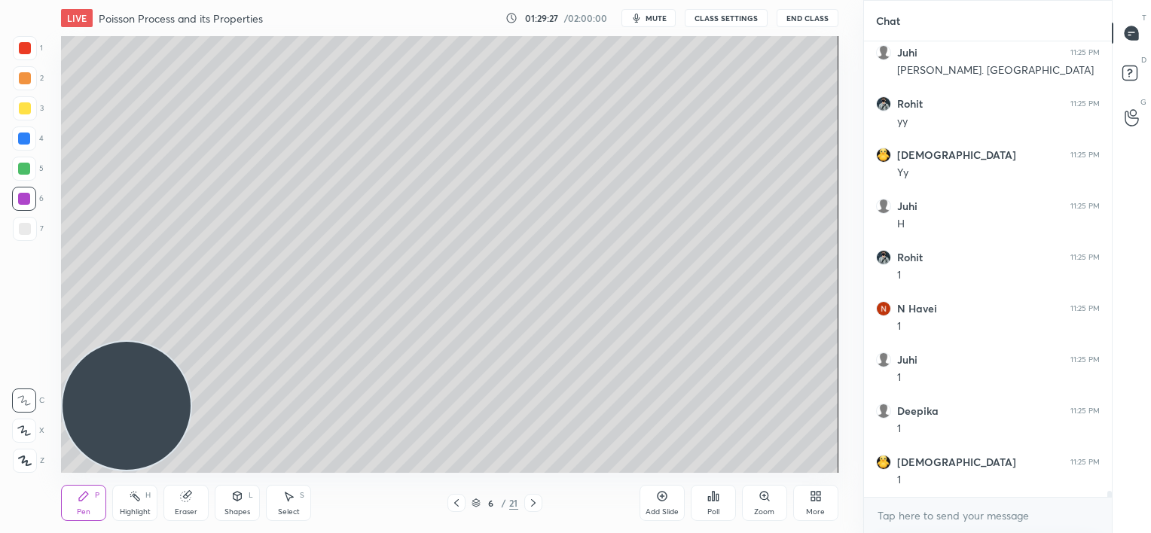
scroll to position [35688, 0]
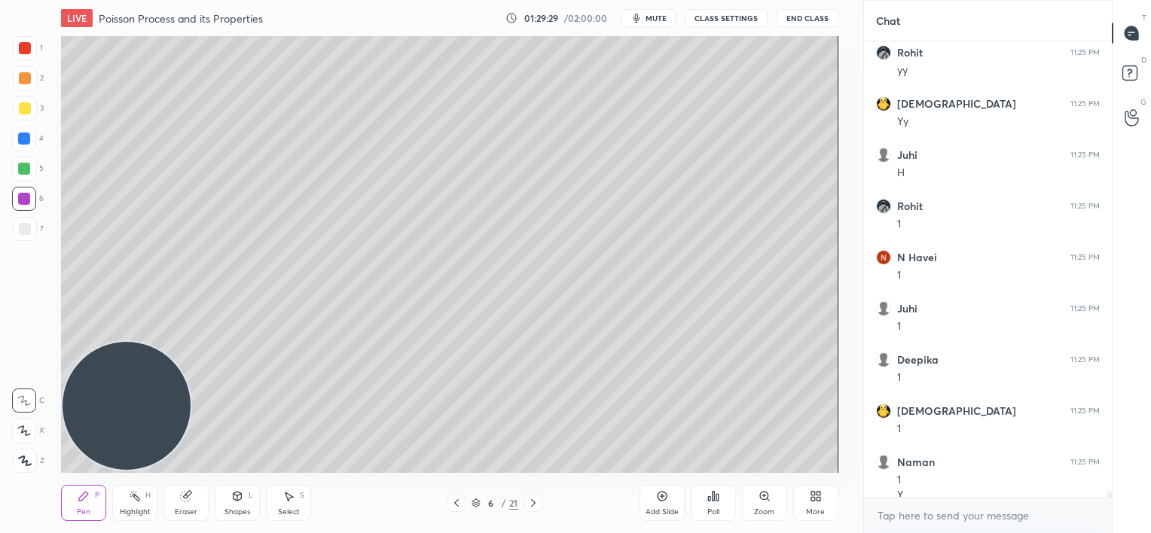
click at [535, 503] on icon at bounding box center [533, 503] width 12 height 12
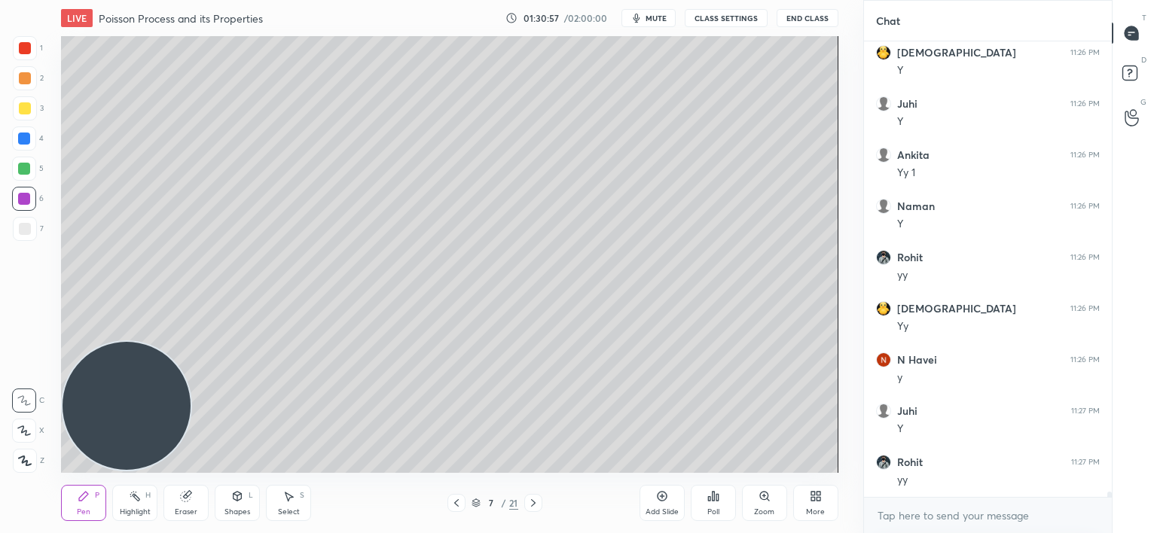
click at [24, 181] on div "5" at bounding box center [28, 172] width 32 height 30
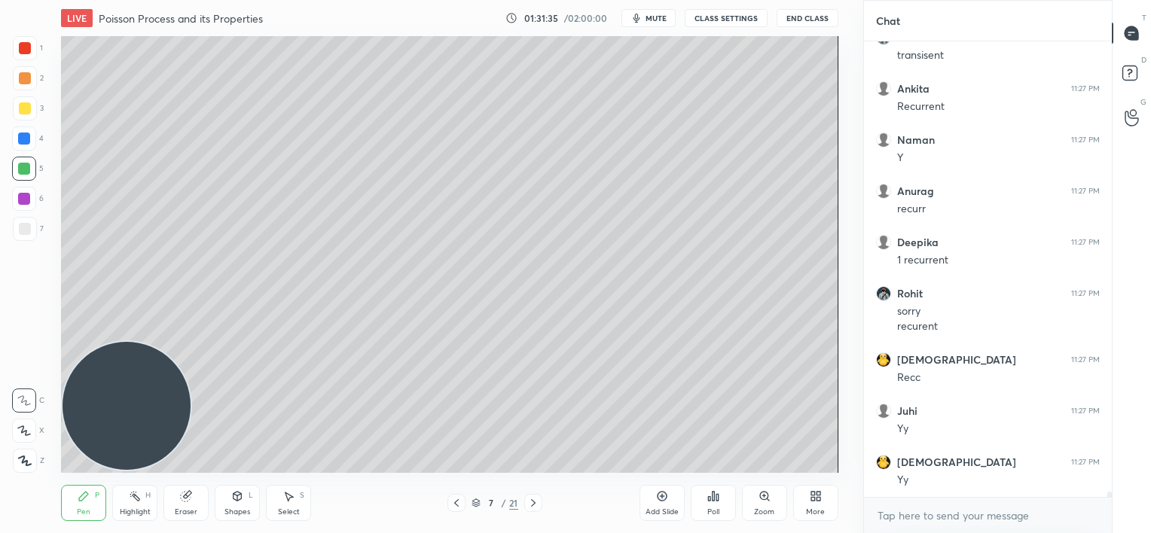
scroll to position [37306, 0]
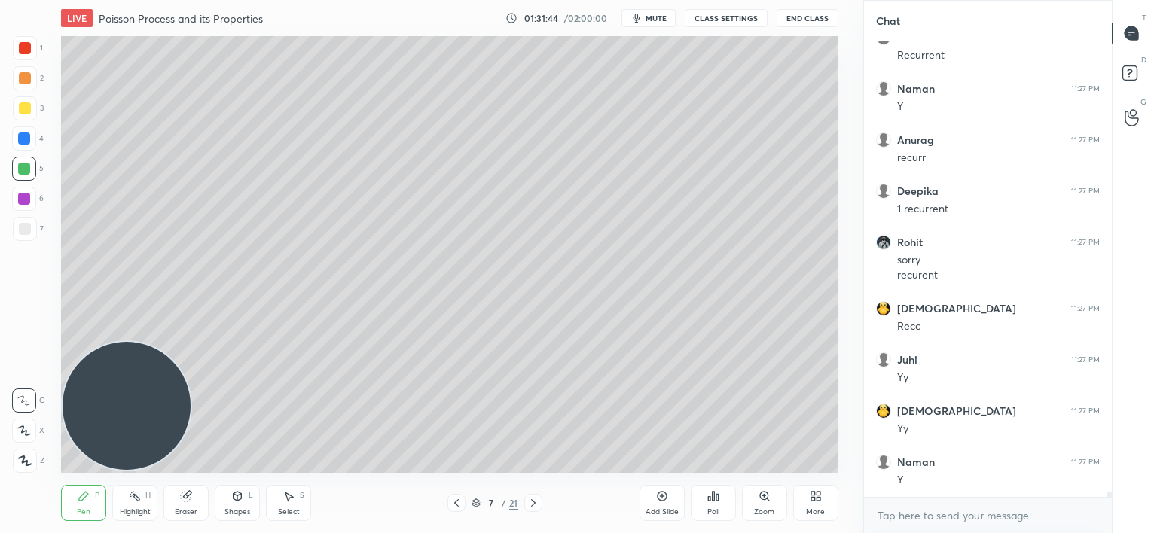
click at [660, 502] on icon at bounding box center [662, 496] width 12 height 12
click at [452, 505] on icon at bounding box center [456, 503] width 12 height 12
click at [453, 507] on icon at bounding box center [456, 503] width 12 height 12
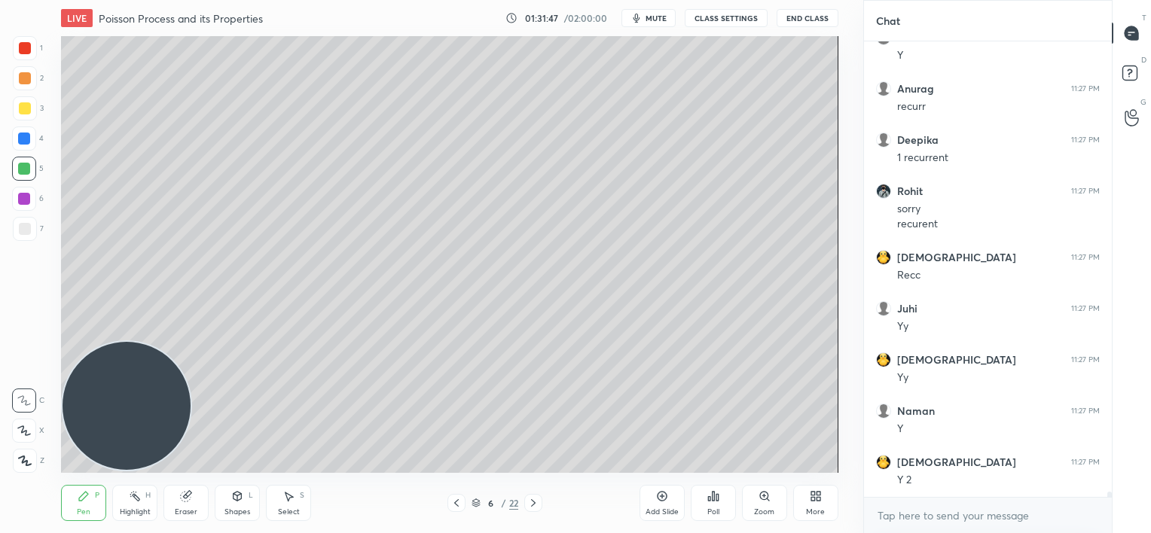
click at [664, 499] on icon at bounding box center [662, 496] width 12 height 12
click at [457, 499] on icon at bounding box center [456, 503] width 12 height 12
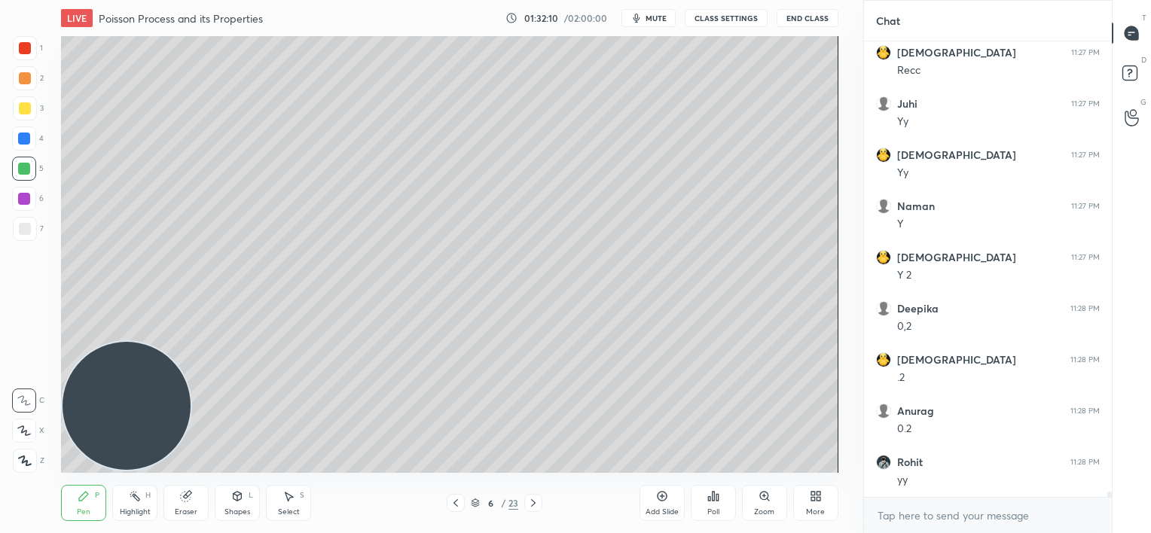
click at [533, 509] on div at bounding box center [533, 503] width 18 height 18
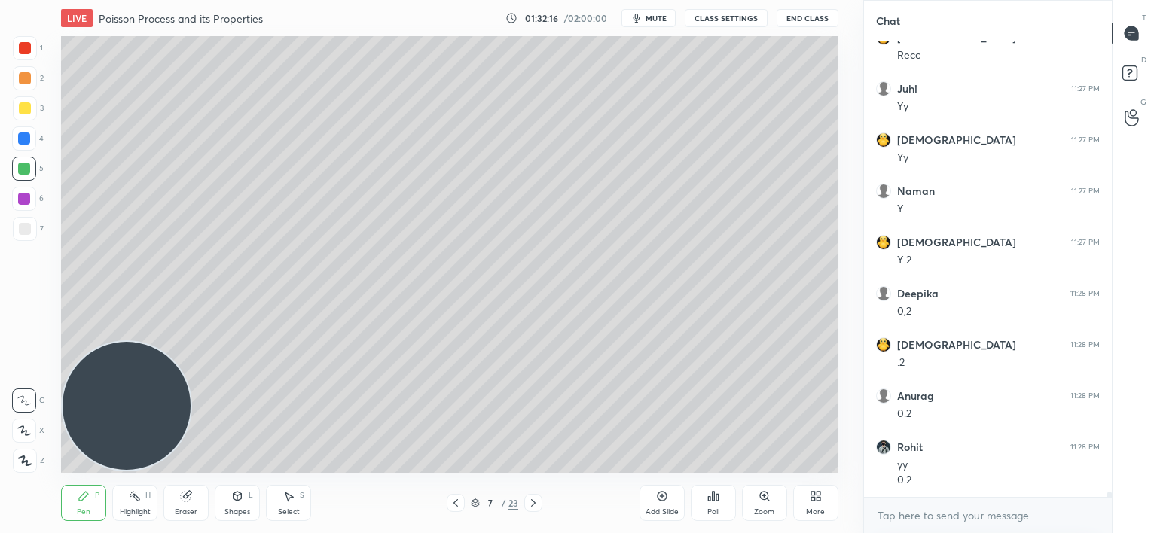
click at [186, 497] on icon at bounding box center [186, 497] width 10 height 10
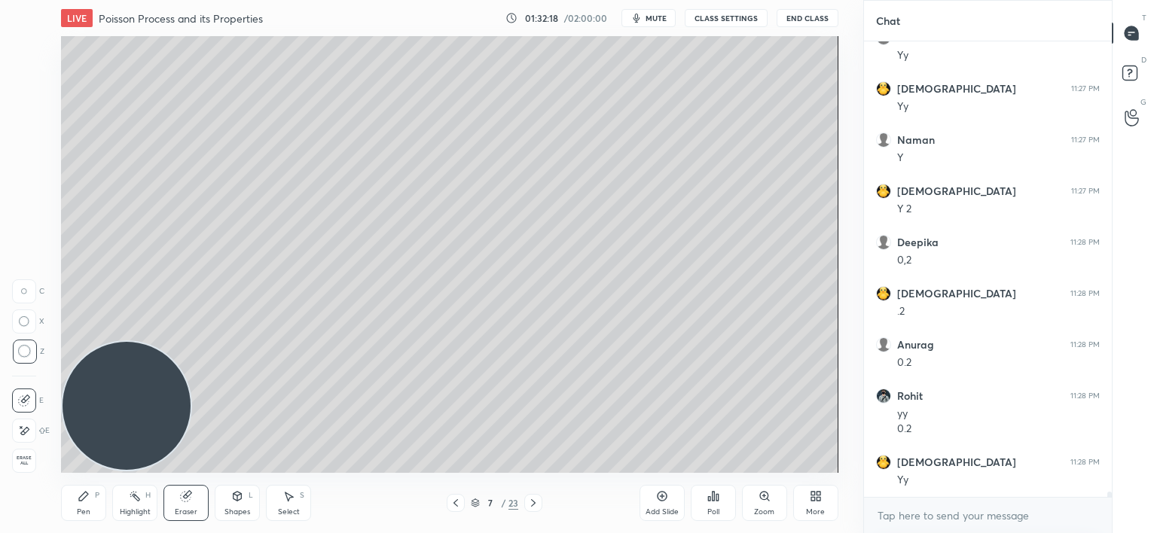
click at [76, 498] on div "Pen P" at bounding box center [83, 503] width 45 height 36
click at [532, 507] on icon at bounding box center [533, 503] width 12 height 12
click at [26, 108] on div at bounding box center [25, 108] width 12 height 12
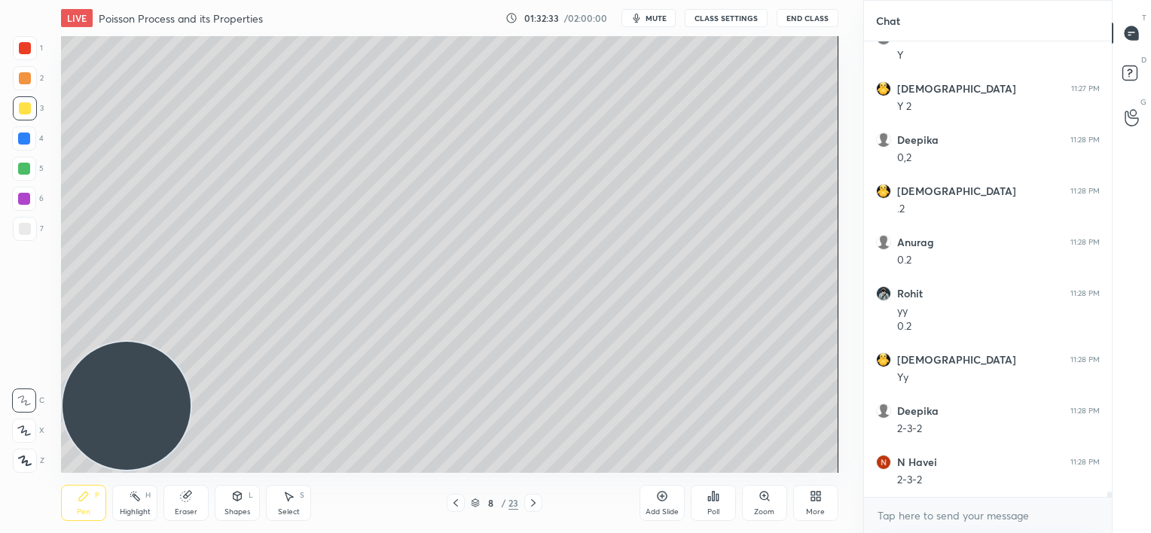
scroll to position [37782, 0]
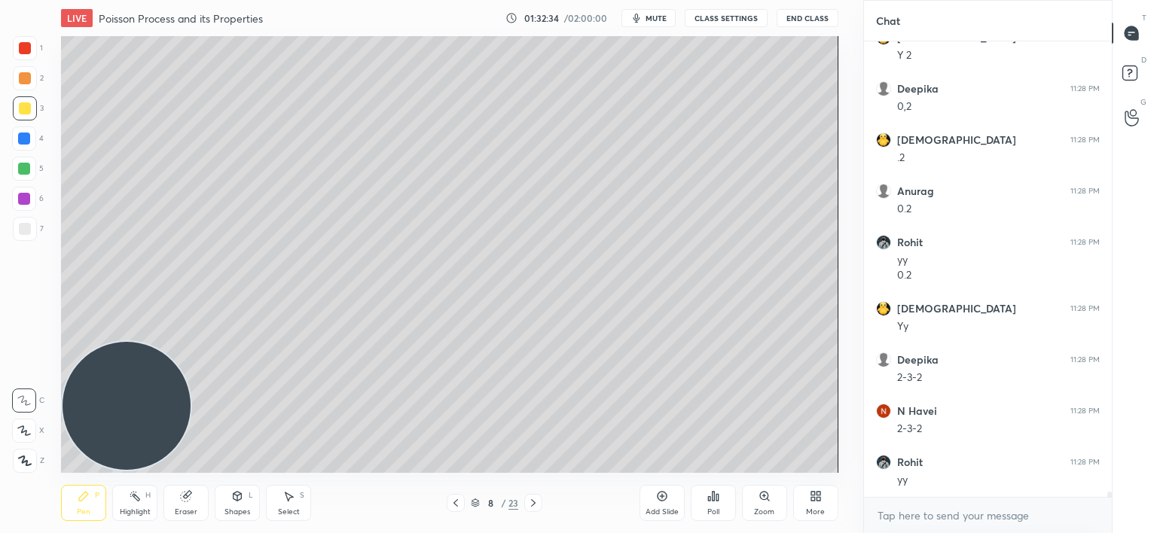
click at [459, 503] on icon at bounding box center [456, 503] width 12 height 12
click at [457, 506] on icon at bounding box center [456, 503] width 12 height 12
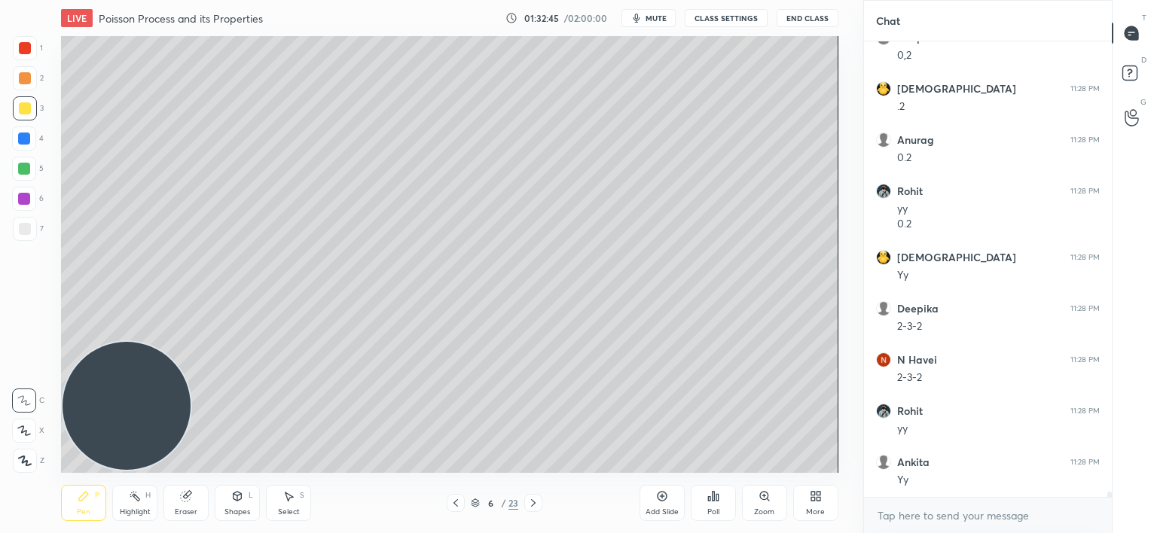
click at [534, 506] on icon at bounding box center [533, 503] width 12 height 12
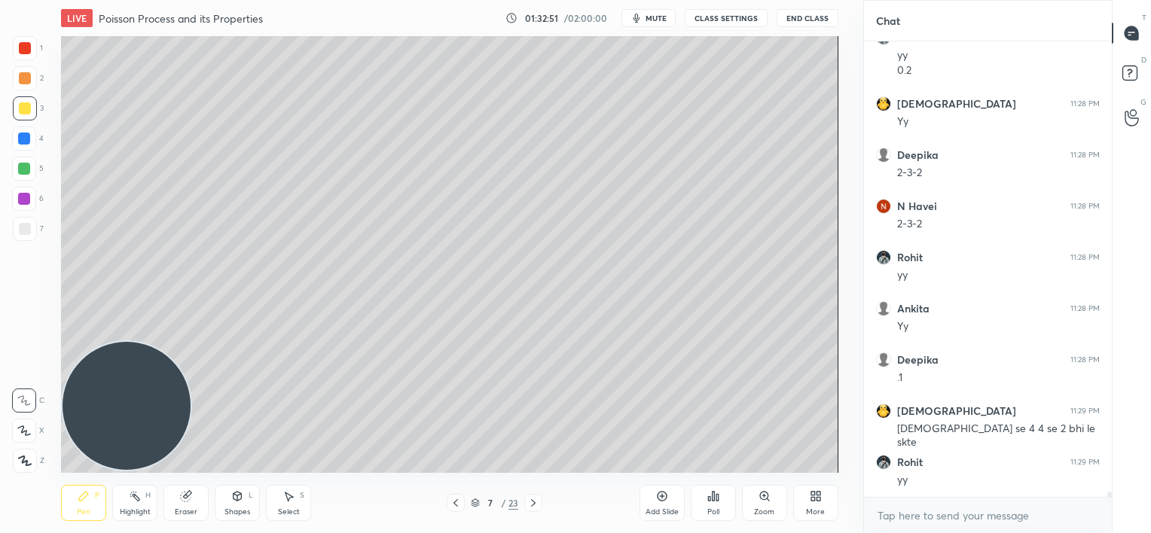
scroll to position [38038, 0]
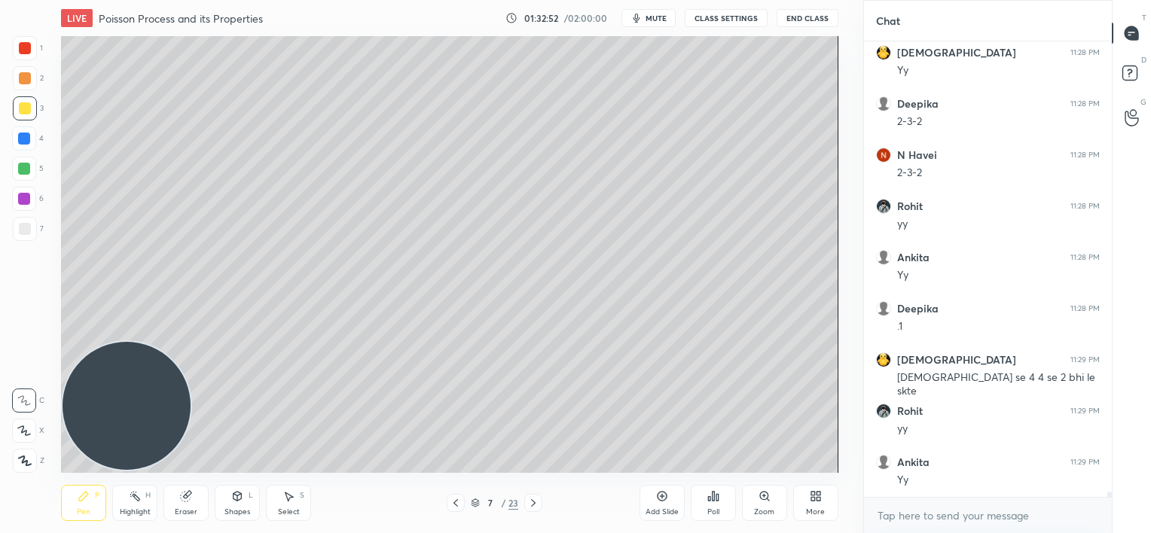
click at [452, 503] on icon at bounding box center [456, 503] width 12 height 12
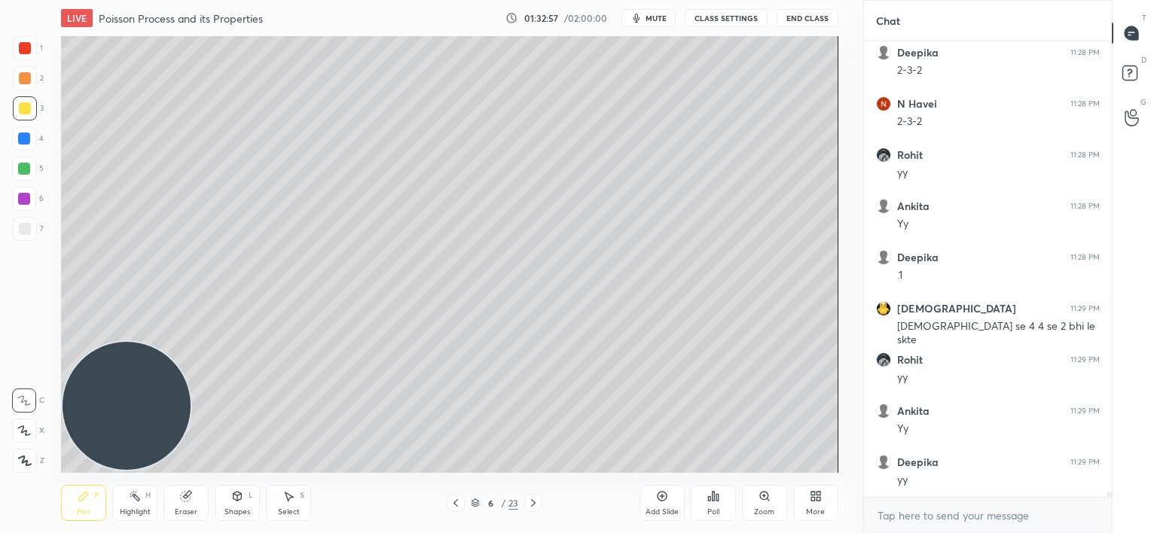
click at [530, 508] on icon at bounding box center [533, 503] width 12 height 12
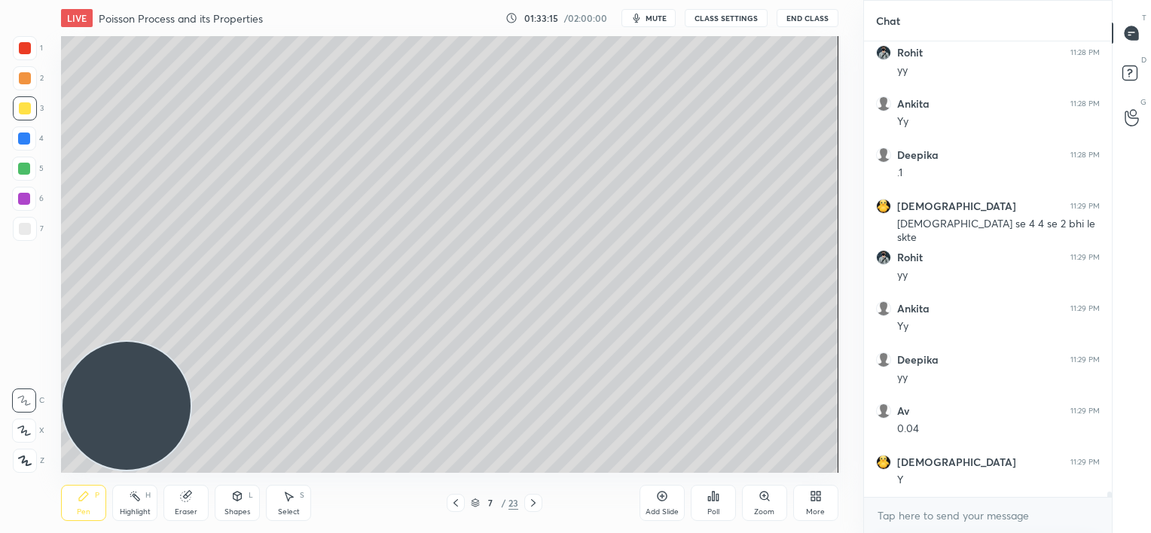
scroll to position [38243, 0]
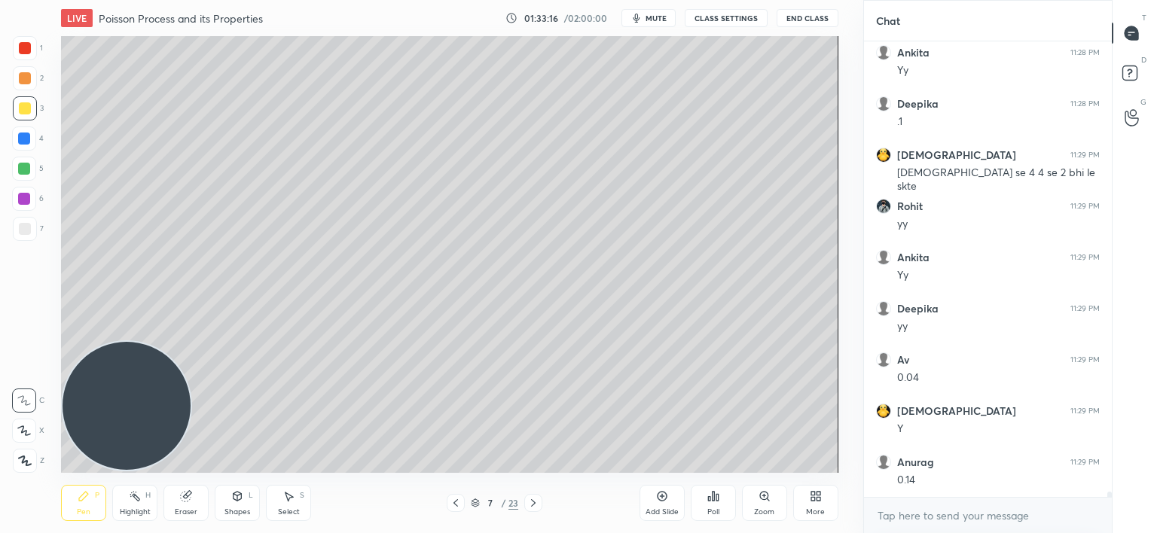
click at [453, 506] on icon at bounding box center [456, 503] width 12 height 12
click at [530, 503] on icon at bounding box center [533, 503] width 12 height 12
click at [529, 504] on icon at bounding box center [533, 503] width 12 height 12
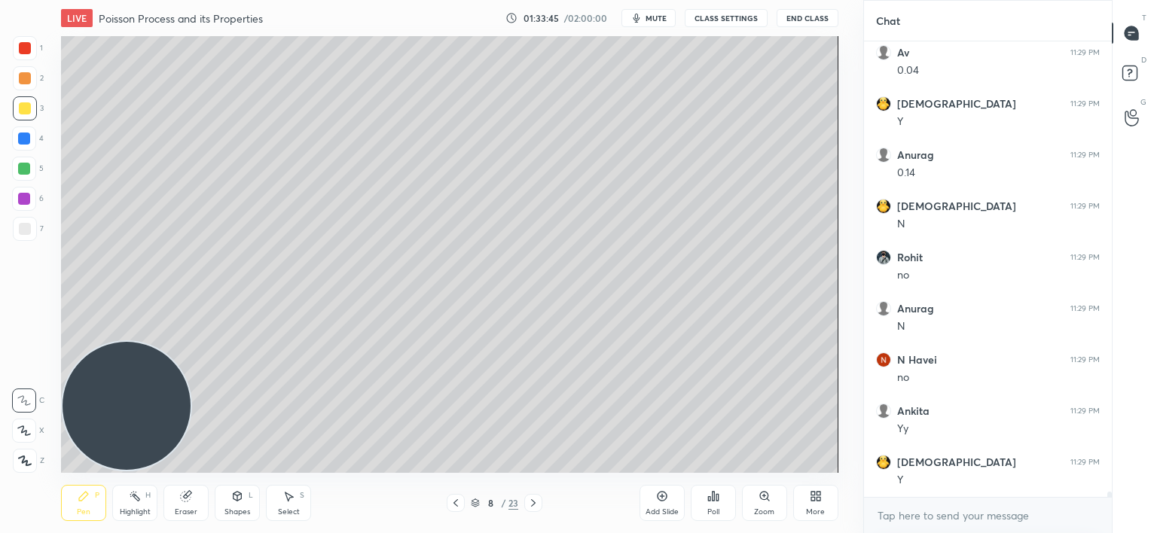
scroll to position [38602, 0]
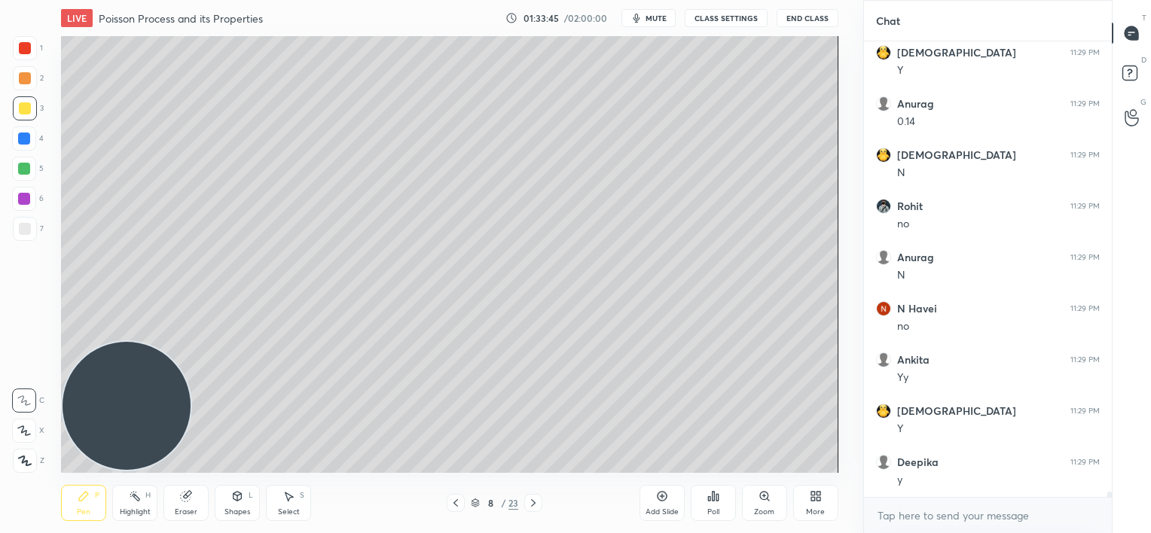
click at [455, 505] on icon at bounding box center [456, 503] width 12 height 12
click at [456, 504] on icon at bounding box center [456, 503] width 12 height 12
click at [534, 504] on icon at bounding box center [533, 503] width 12 height 12
click at [534, 503] on icon at bounding box center [533, 503] width 12 height 12
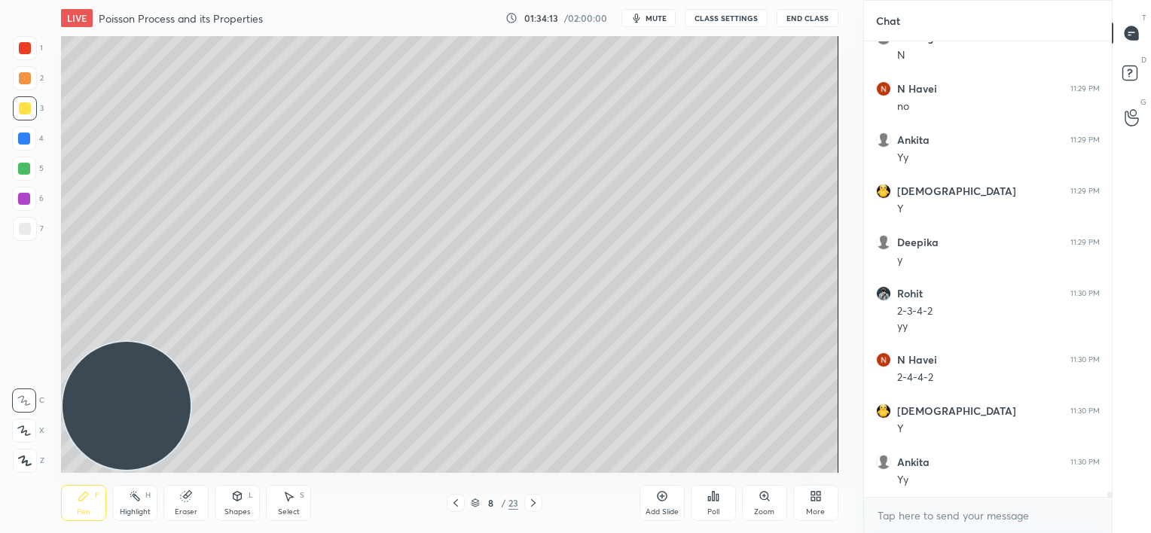
scroll to position [38873, 0]
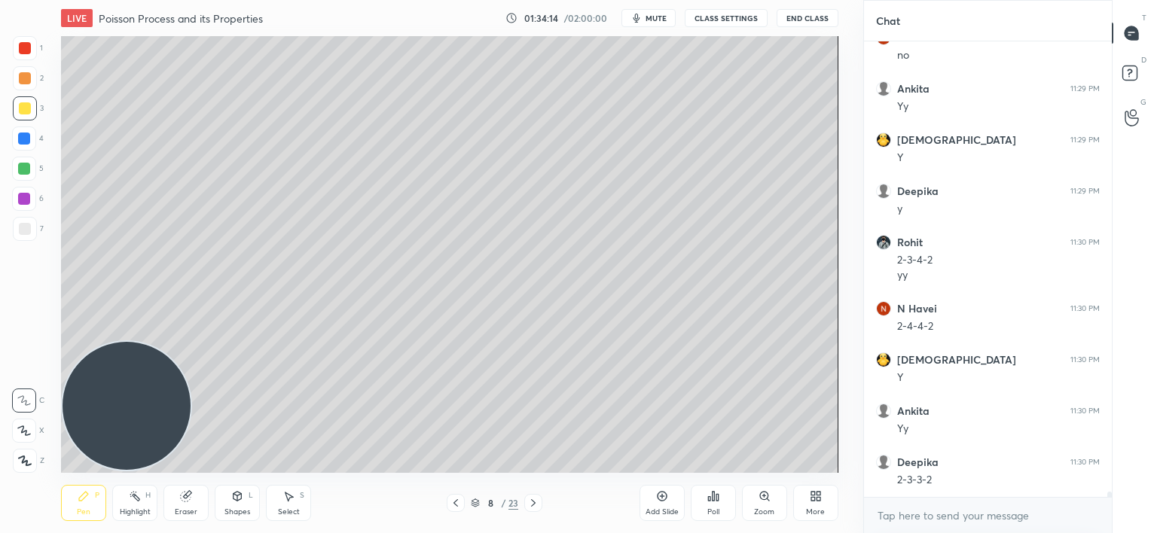
click at [533, 501] on icon at bounding box center [533, 503] width 5 height 8
click at [455, 505] on icon at bounding box center [456, 503] width 12 height 12
click at [458, 505] on icon at bounding box center [456, 503] width 12 height 12
click at [29, 138] on div at bounding box center [24, 139] width 12 height 12
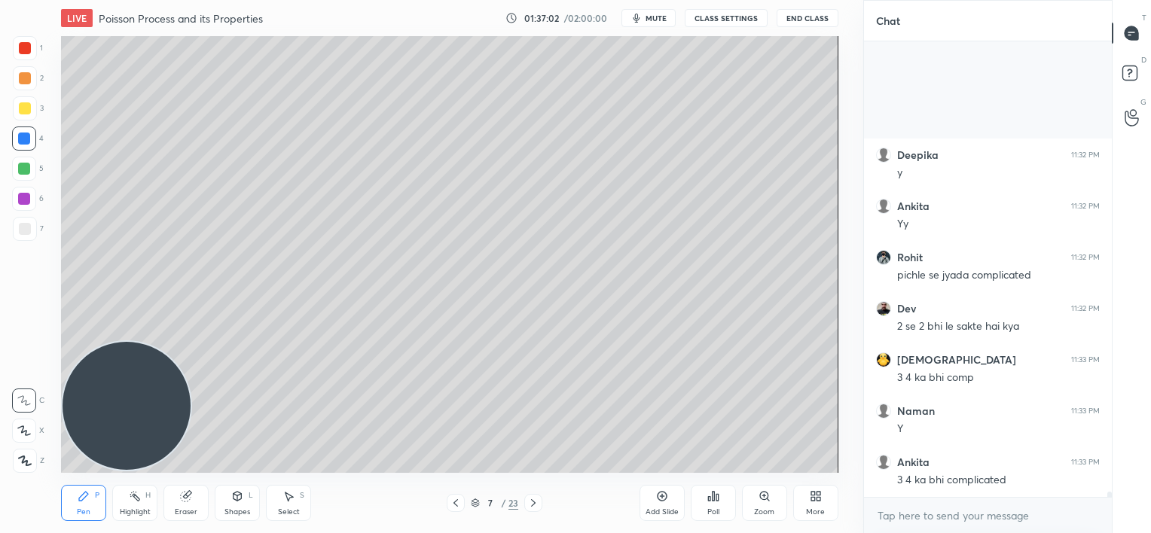
scroll to position [40249, 0]
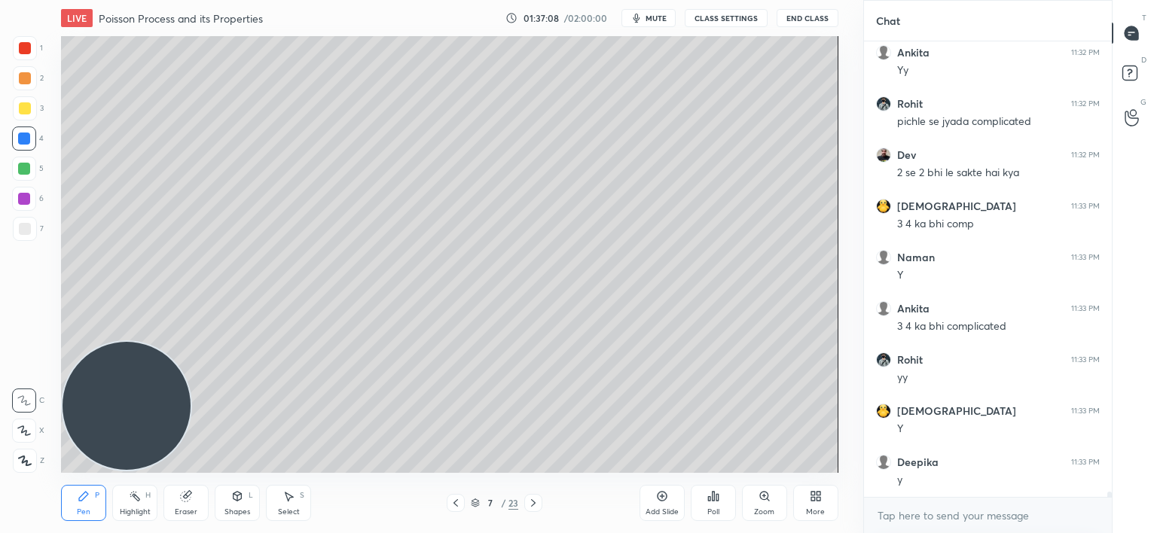
click at [456, 500] on icon at bounding box center [456, 503] width 12 height 12
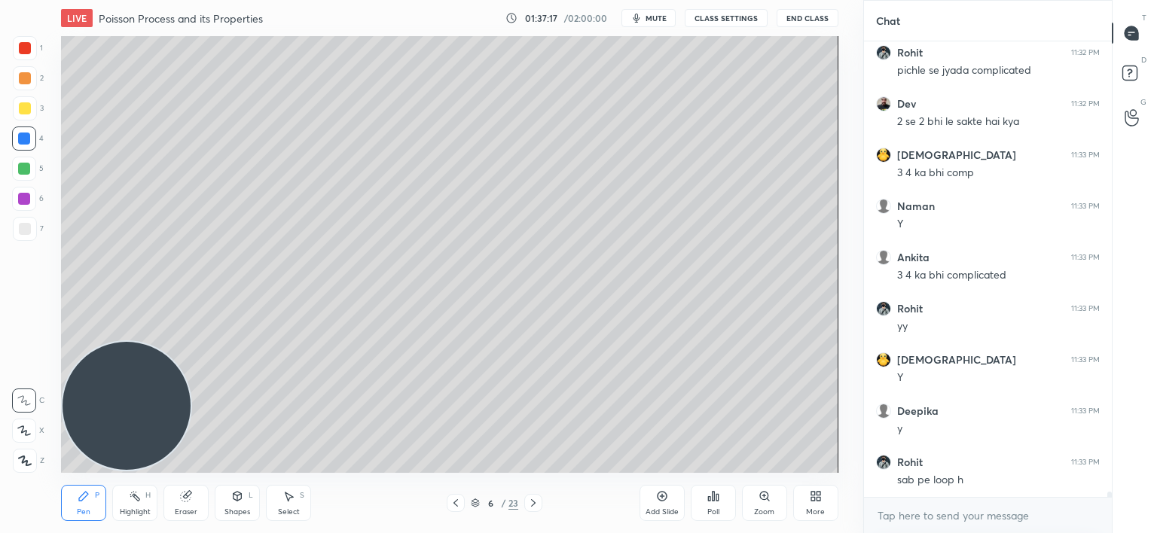
click at [454, 502] on icon at bounding box center [456, 503] width 12 height 12
click at [460, 501] on icon at bounding box center [456, 503] width 12 height 12
click at [528, 502] on icon at bounding box center [533, 503] width 12 height 12
click at [530, 503] on icon at bounding box center [533, 503] width 12 height 12
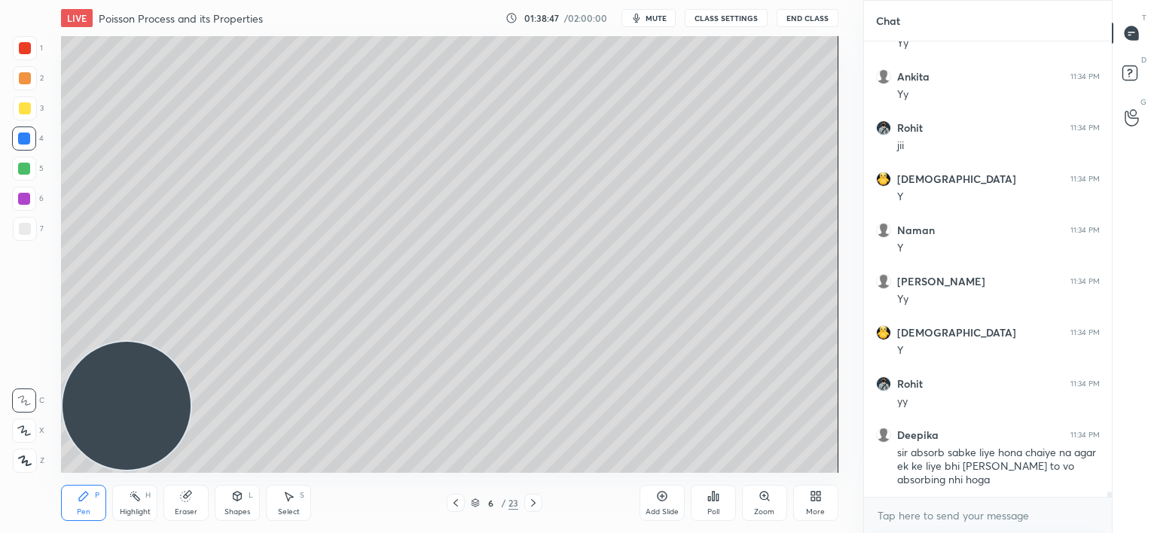
scroll to position [41198, 0]
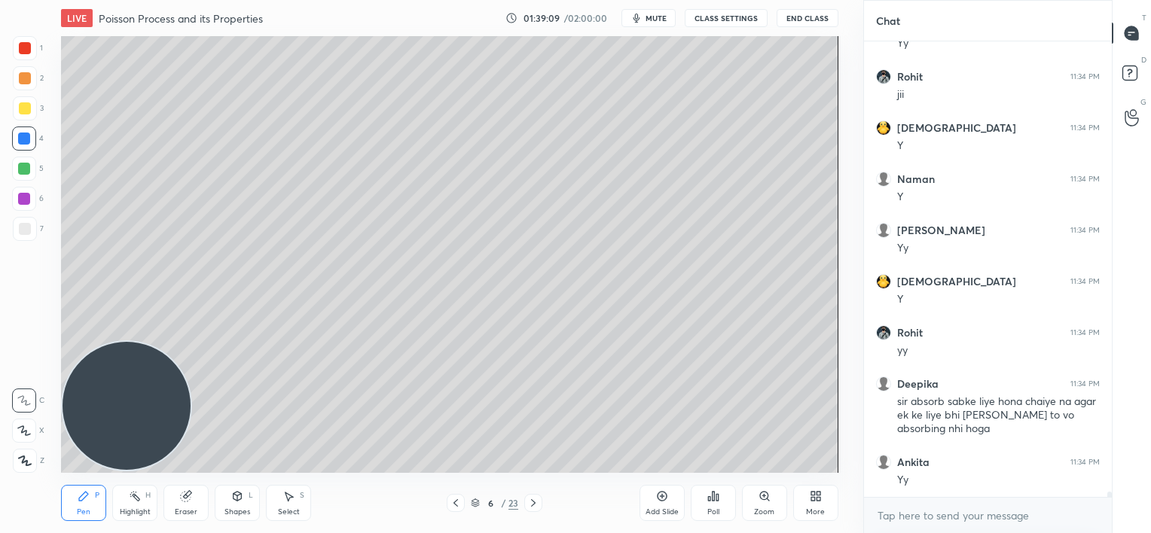
click at [531, 504] on icon at bounding box center [533, 503] width 12 height 12
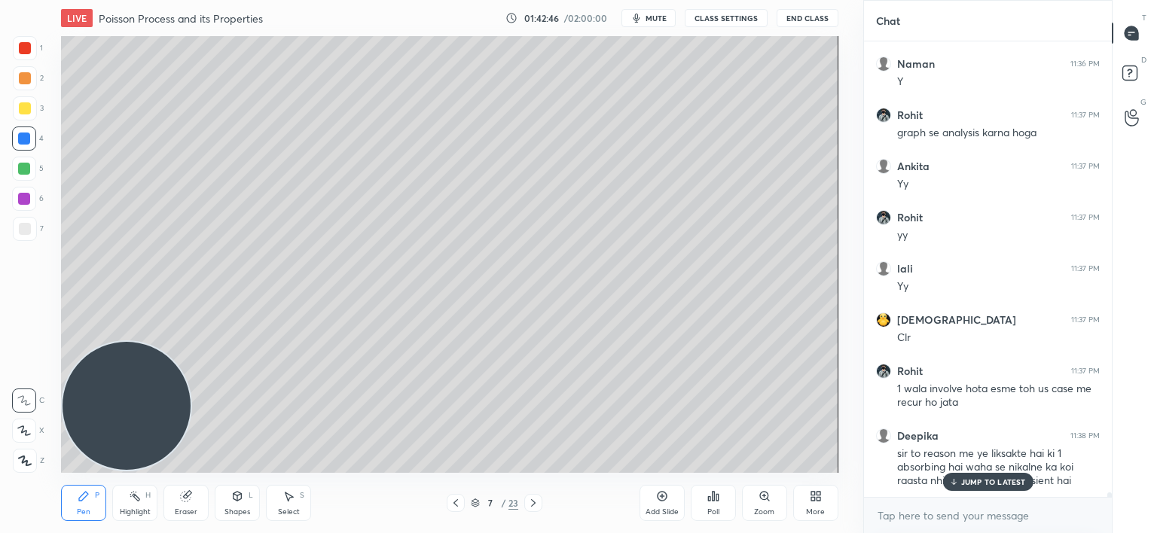
scroll to position [42109, 0]
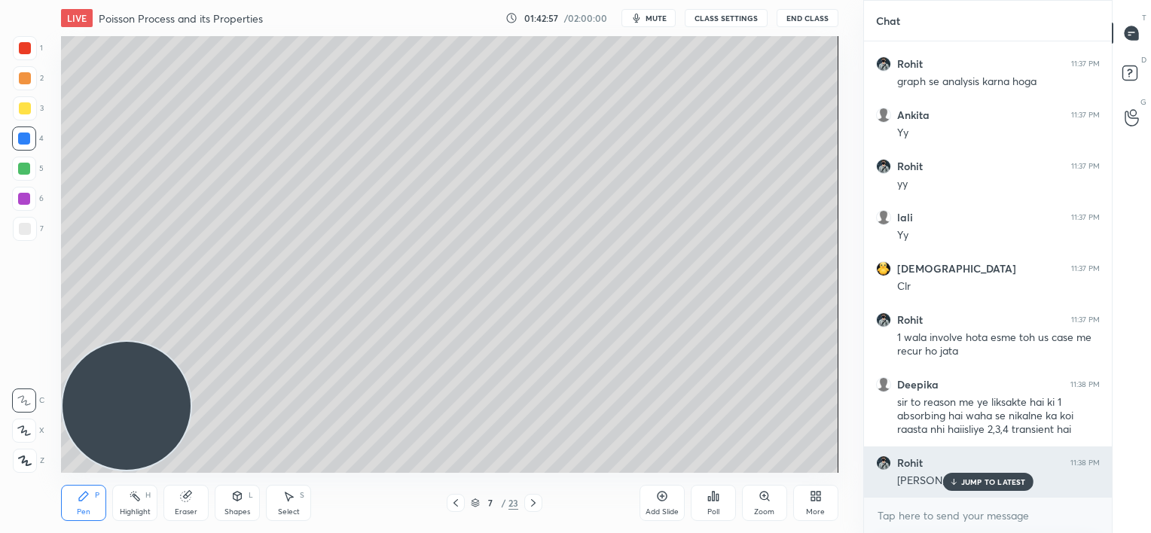
click at [969, 489] on div "JUMP TO LATEST" at bounding box center [987, 482] width 90 height 18
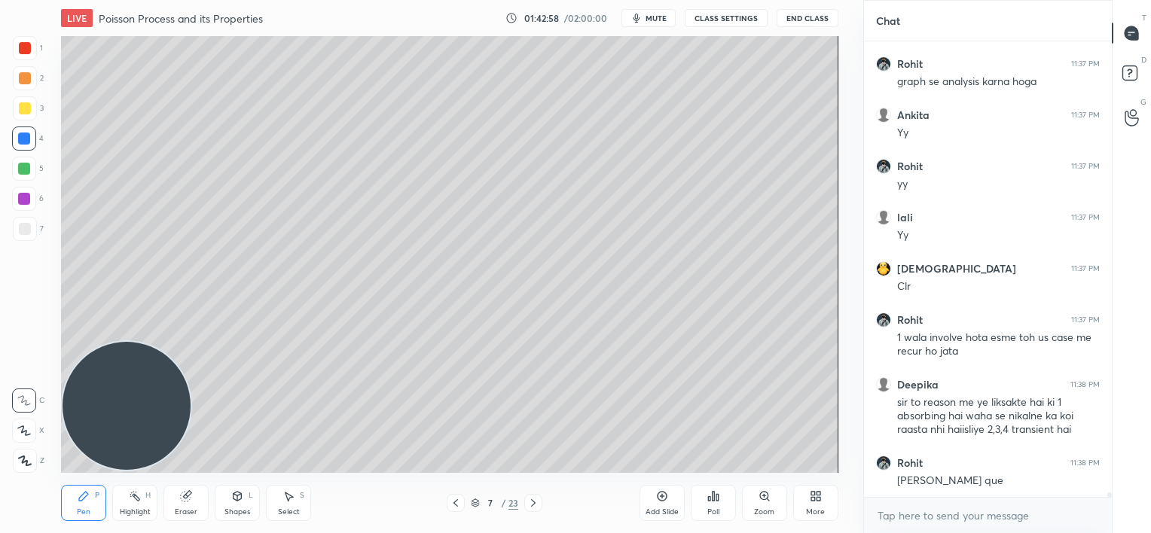
click at [657, 503] on div "Add Slide" at bounding box center [661, 503] width 45 height 36
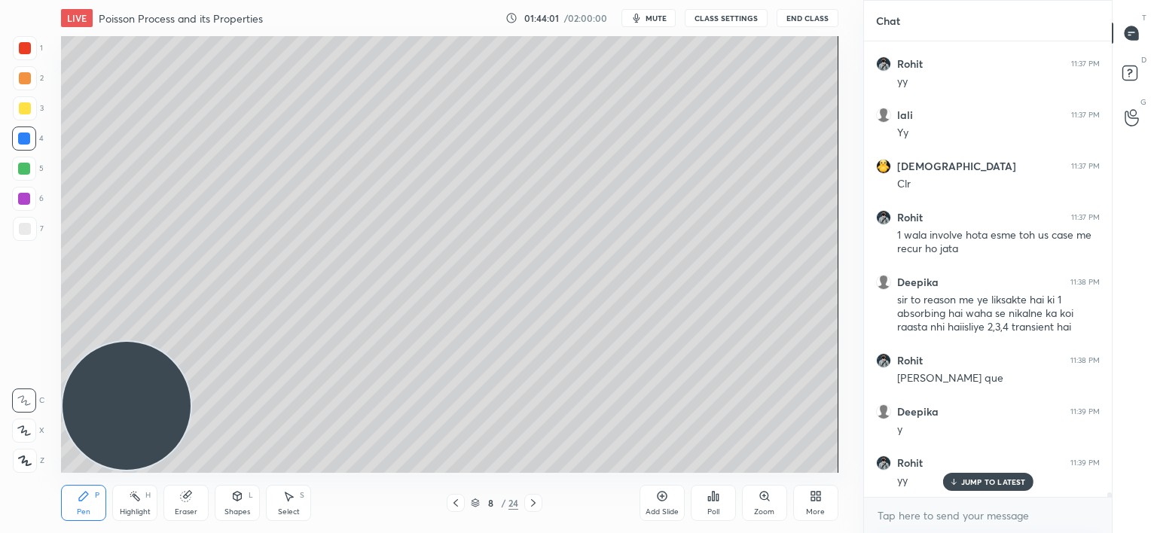
scroll to position [42263, 0]
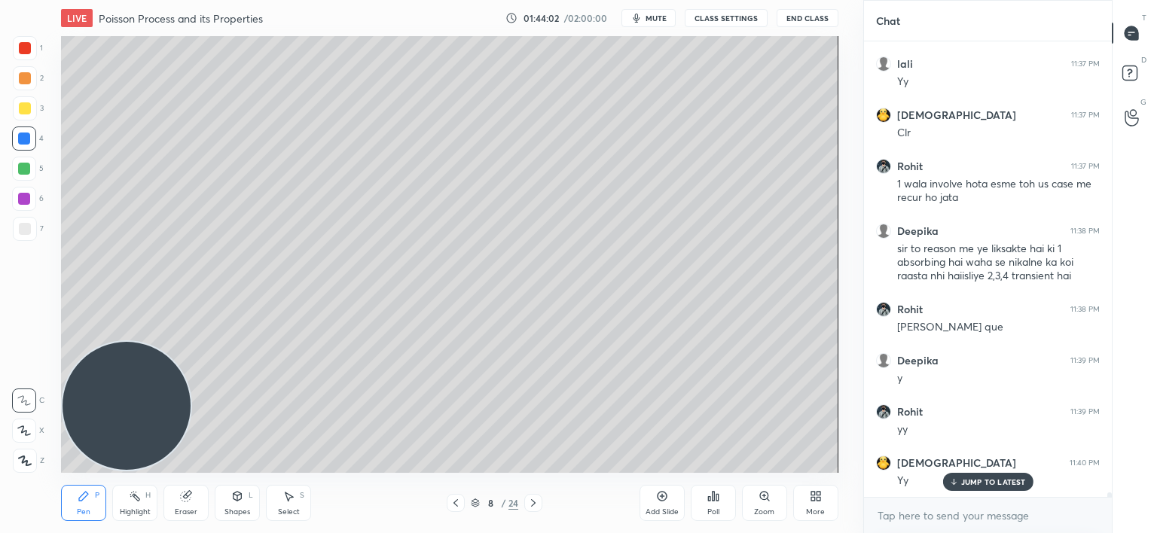
click at [813, 488] on div "More" at bounding box center [815, 503] width 45 height 36
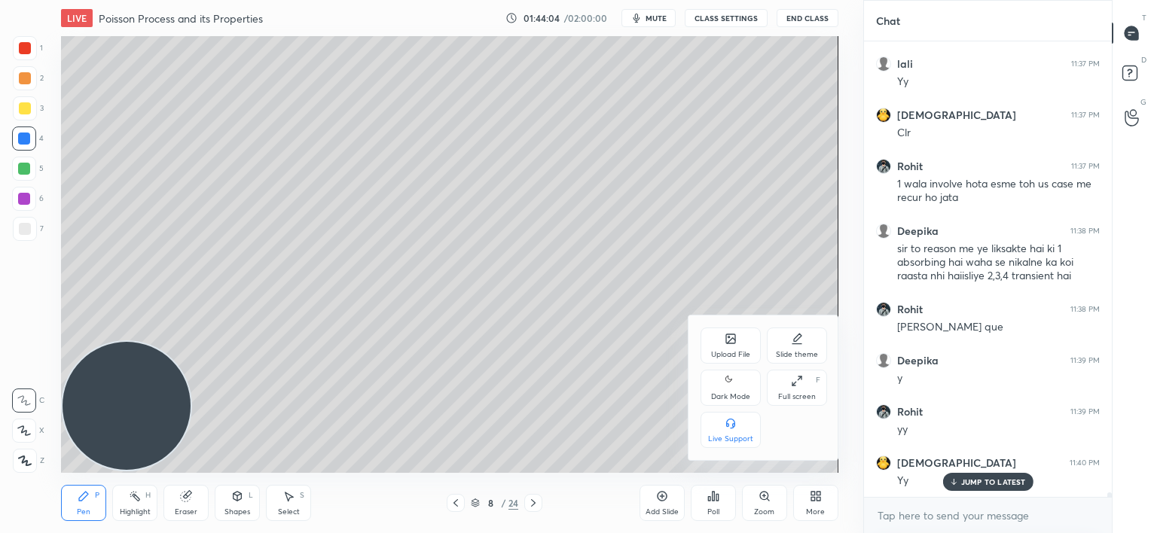
click at [724, 347] on div "Upload File" at bounding box center [730, 346] width 60 height 36
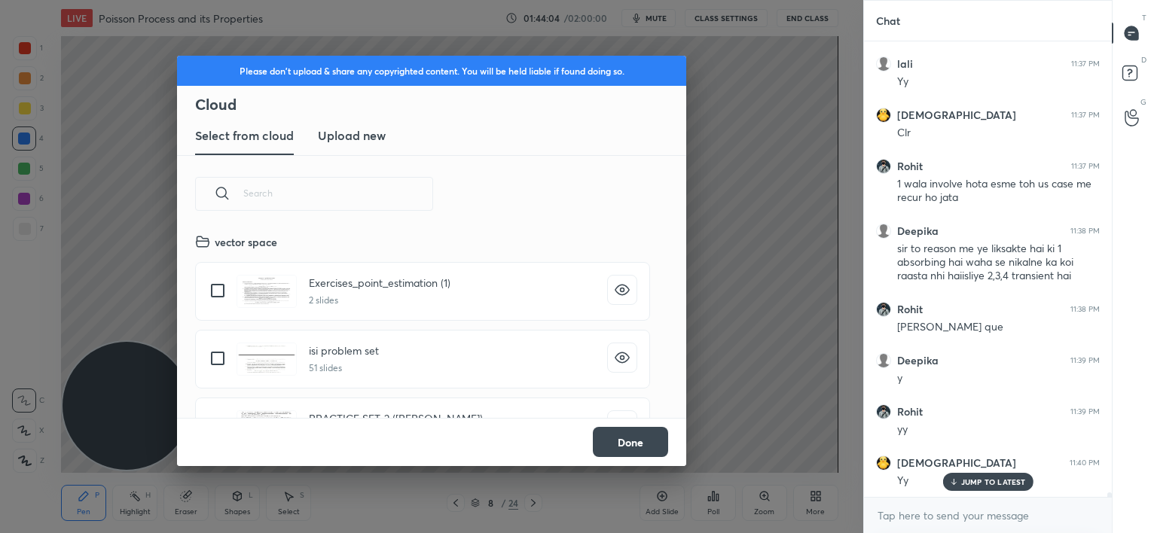
scroll to position [185, 484]
click at [352, 139] on h3 "Upload new" at bounding box center [352, 136] width 68 height 18
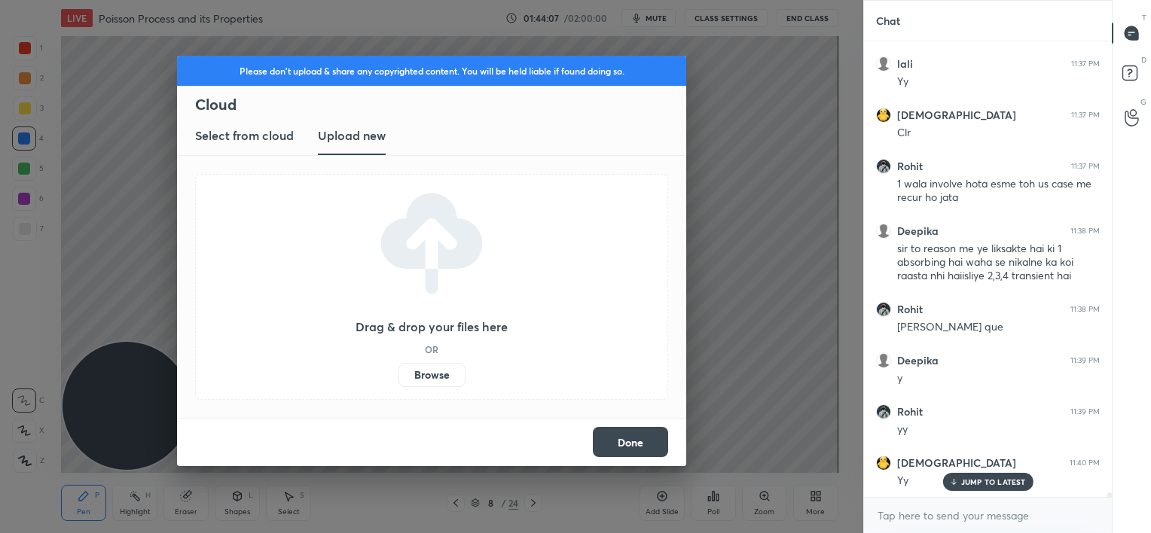
click at [433, 366] on label "Browse" at bounding box center [431, 375] width 67 height 24
click at [398, 366] on input "Browse" at bounding box center [398, 375] width 0 height 24
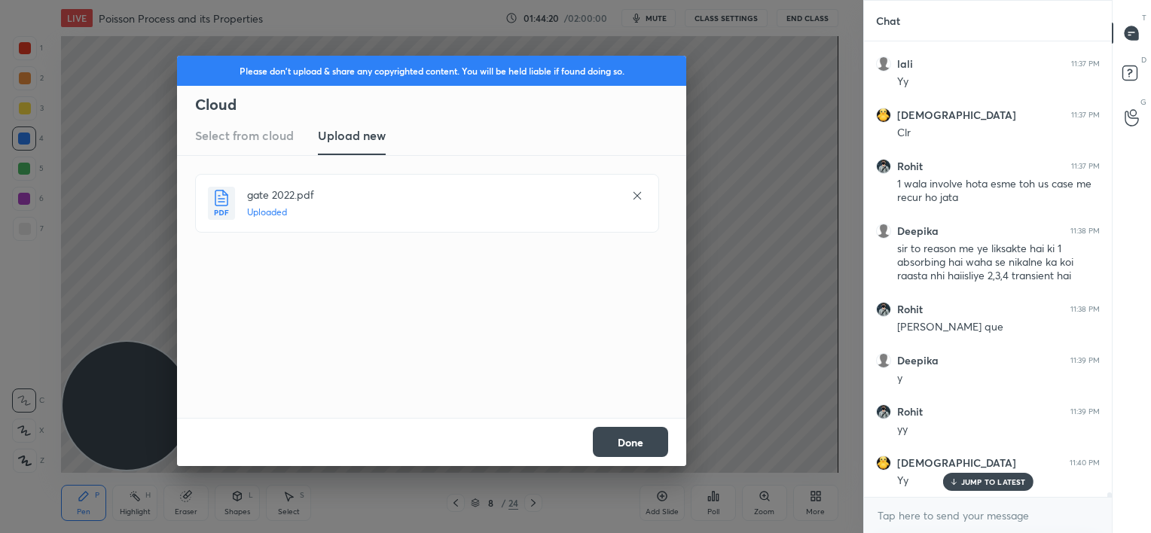
click at [632, 438] on button "Done" at bounding box center [630, 442] width 75 height 30
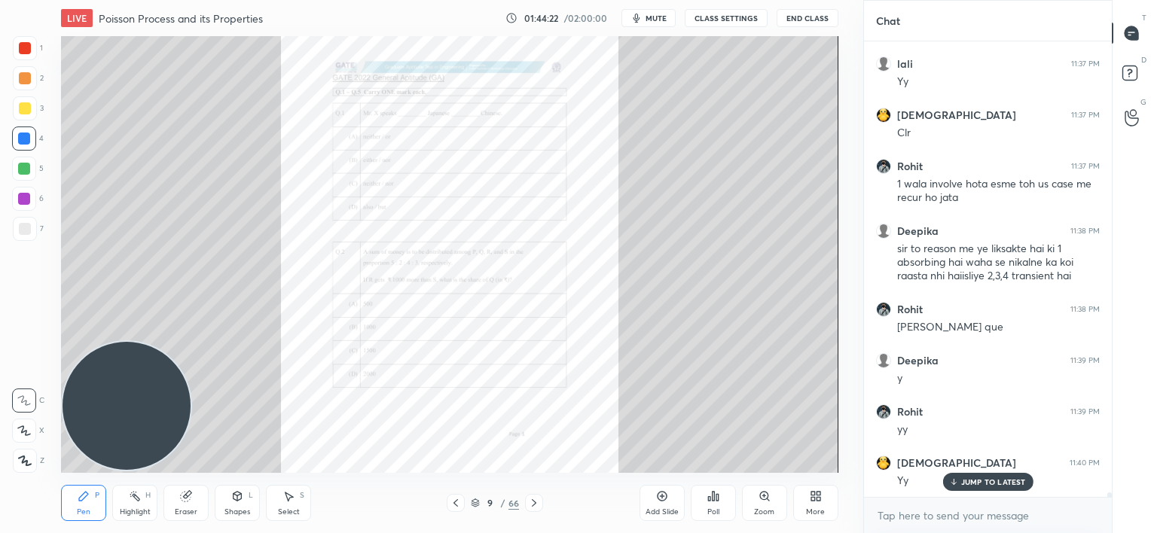
click at [529, 499] on icon at bounding box center [534, 503] width 12 height 12
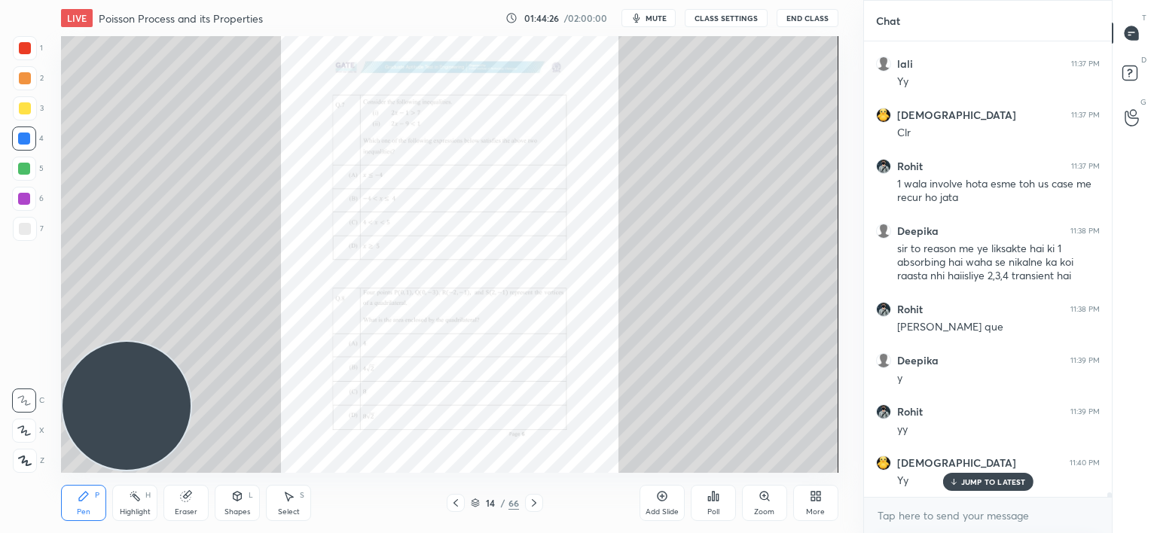
click at [529, 499] on icon at bounding box center [534, 503] width 12 height 12
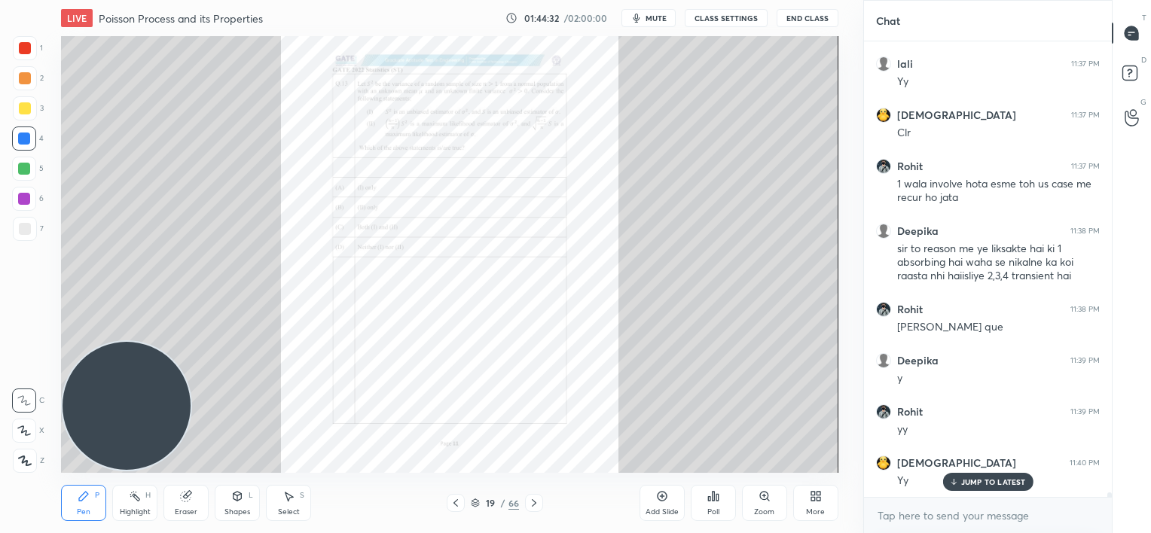
click at [529, 499] on icon at bounding box center [534, 503] width 12 height 12
click at [455, 507] on icon at bounding box center [456, 503] width 12 height 12
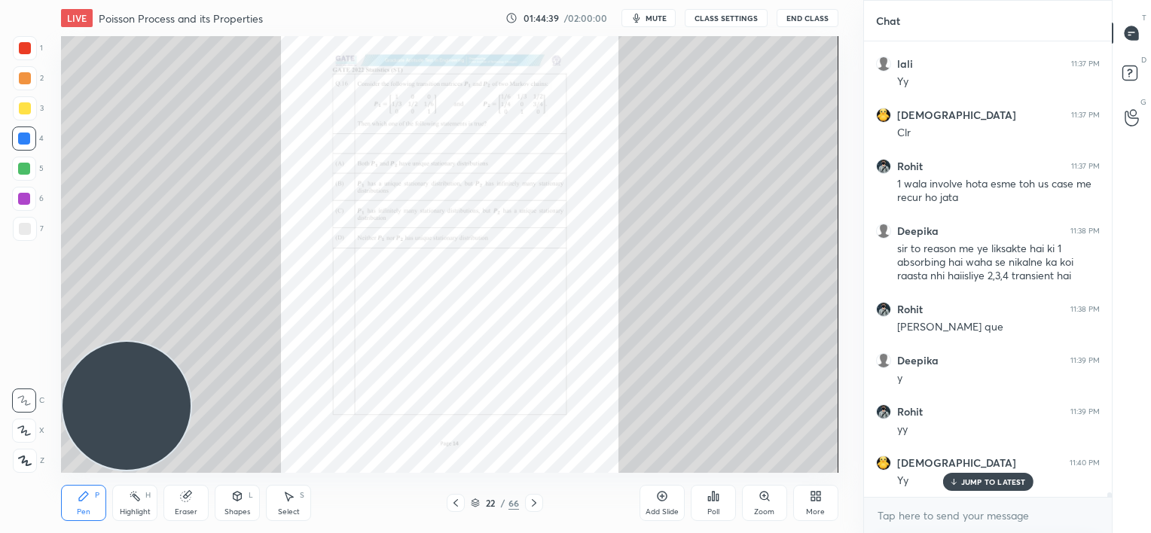
click at [536, 500] on icon at bounding box center [534, 503] width 12 height 12
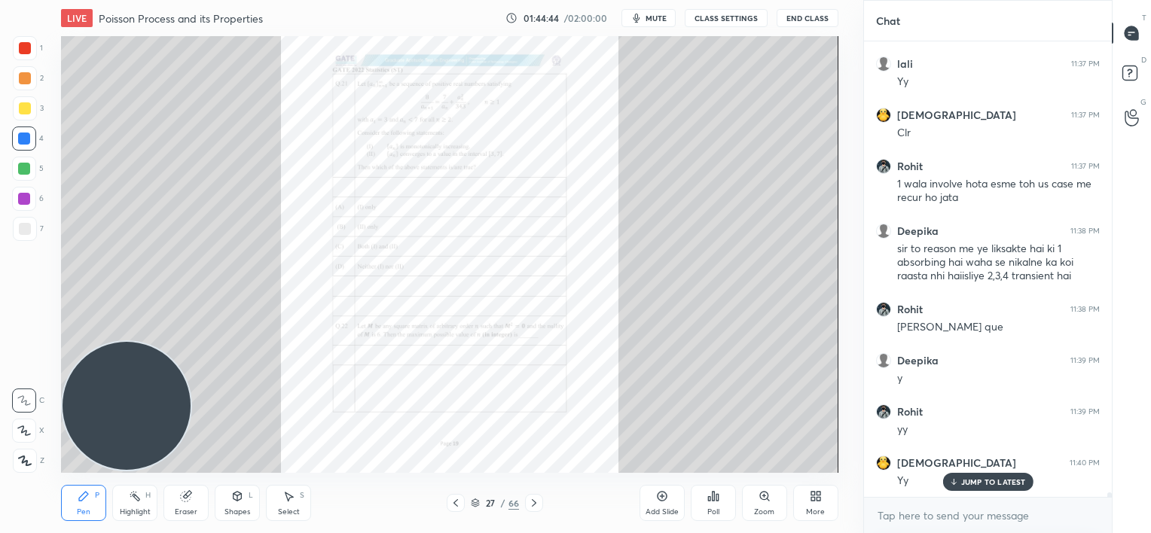
click at [536, 500] on icon at bounding box center [534, 503] width 12 height 12
click at [764, 506] on div "Zoom" at bounding box center [764, 503] width 45 height 36
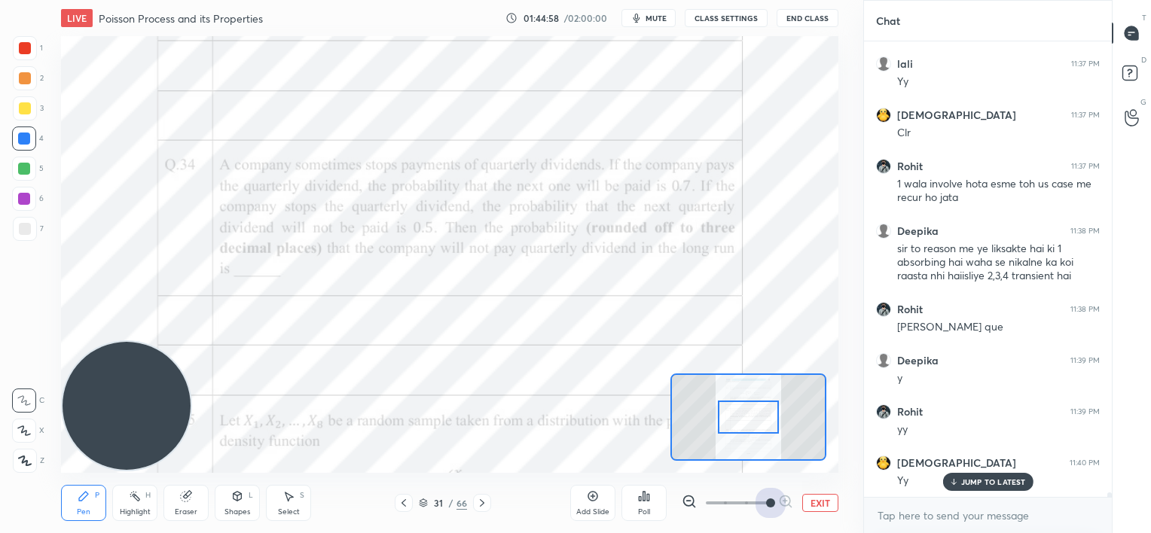
click at [764, 506] on span at bounding box center [737, 503] width 63 height 23
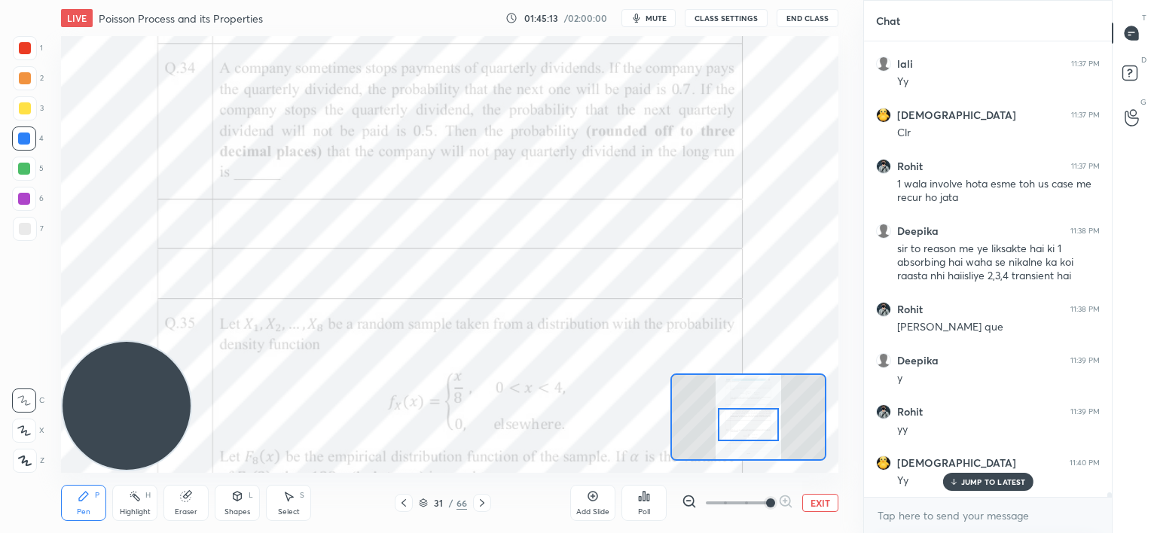
click at [753, 423] on div at bounding box center [748, 425] width 61 height 34
click at [961, 480] on p "JUMP TO LATEST" at bounding box center [993, 481] width 65 height 9
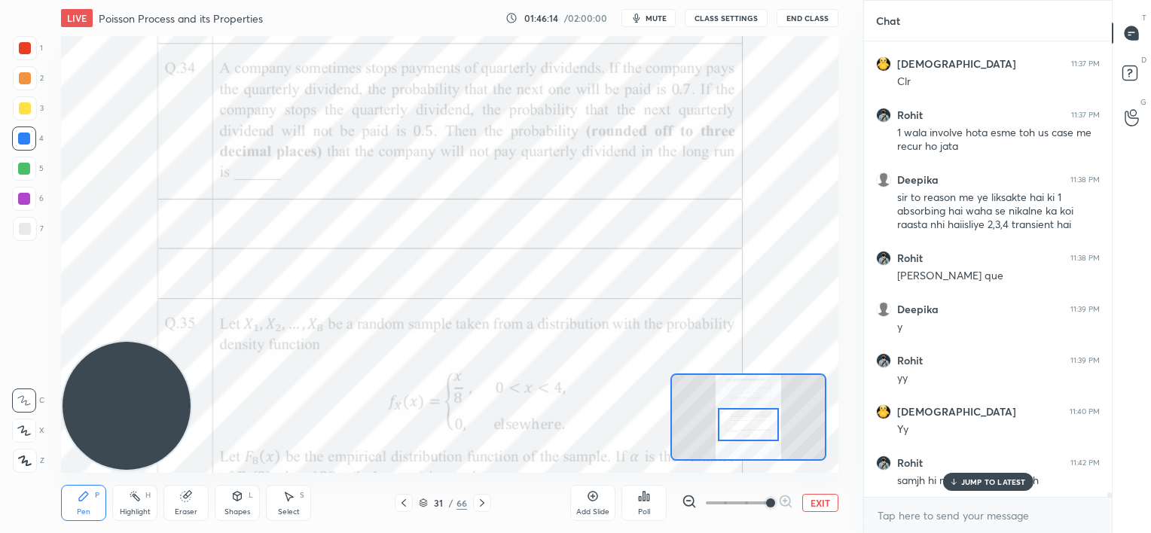
scroll to position [42365, 0]
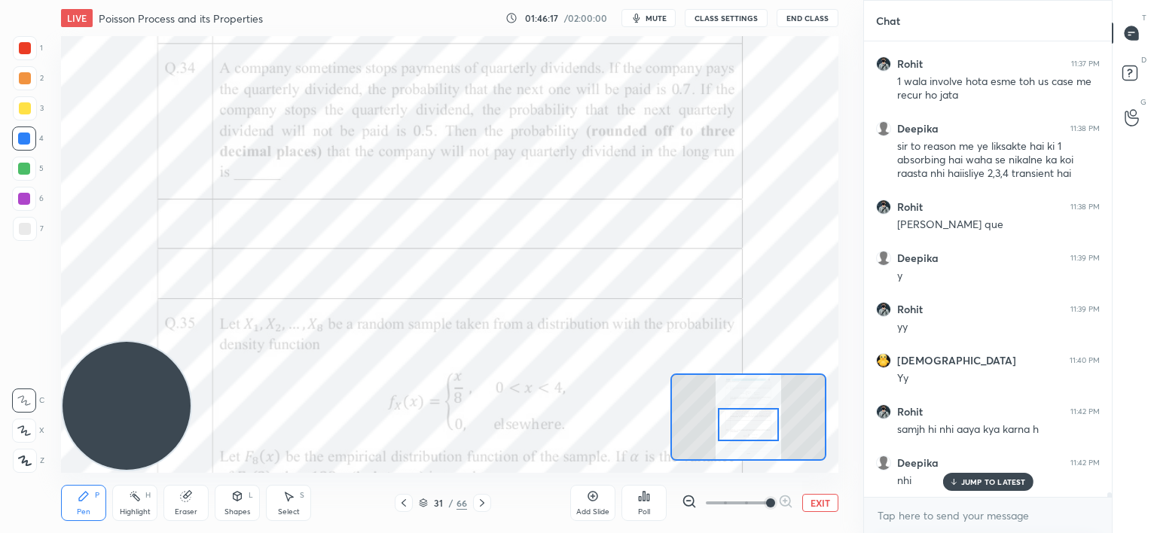
click at [984, 476] on div "JUMP TO LATEST" at bounding box center [987, 482] width 90 height 18
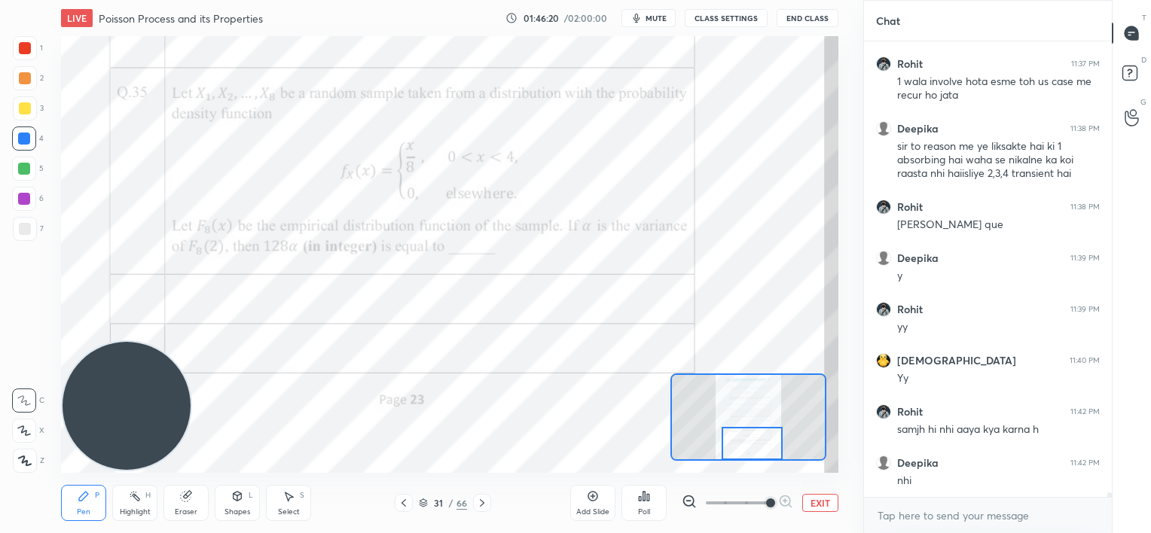
drag, startPoint x: 752, startPoint y: 426, endPoint x: 756, endPoint y: 450, distance: 25.1
click at [756, 450] on div at bounding box center [751, 444] width 61 height 34
click at [482, 496] on div at bounding box center [482, 503] width 18 height 18
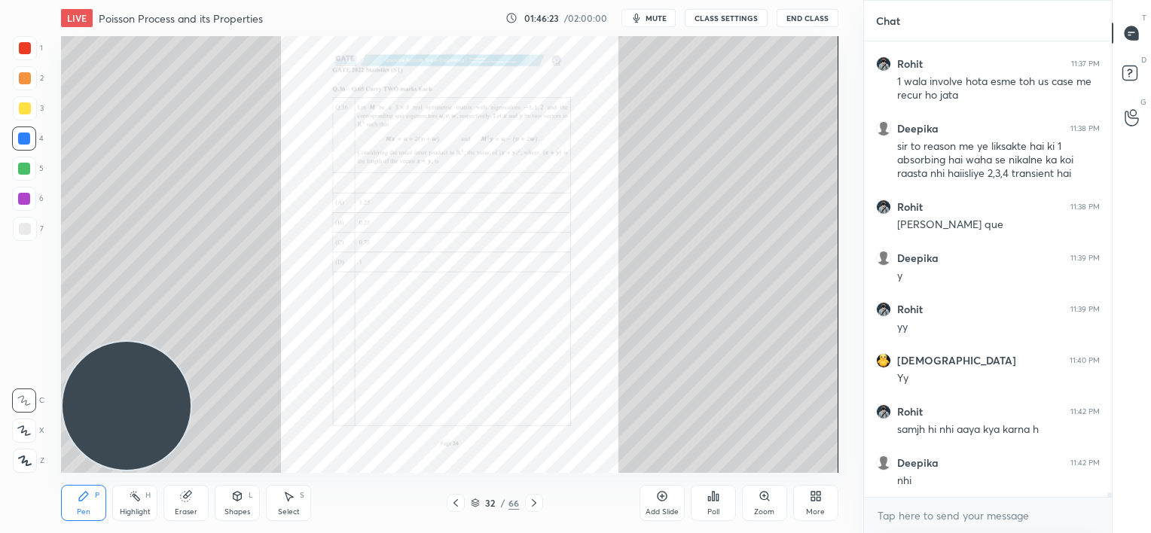
scroll to position [42416, 0]
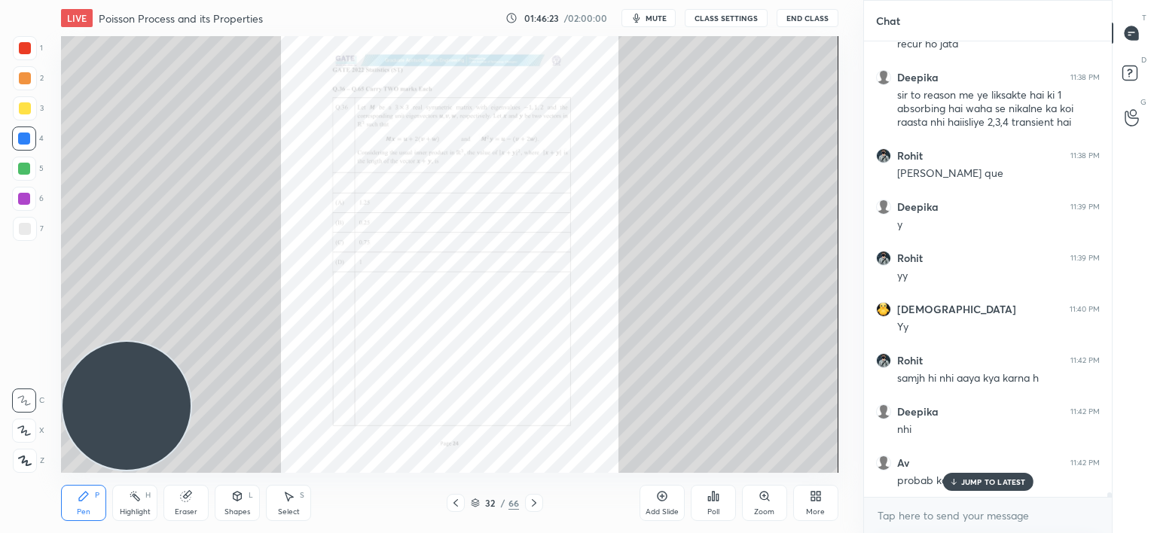
click at [530, 510] on div at bounding box center [534, 503] width 18 height 18
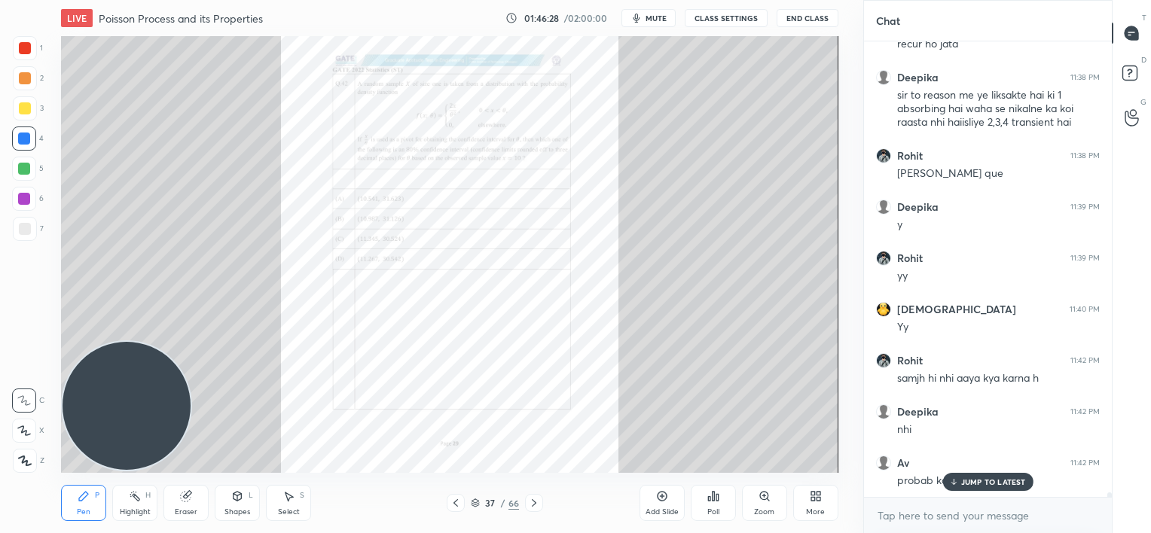
click at [530, 510] on div at bounding box center [534, 503] width 18 height 18
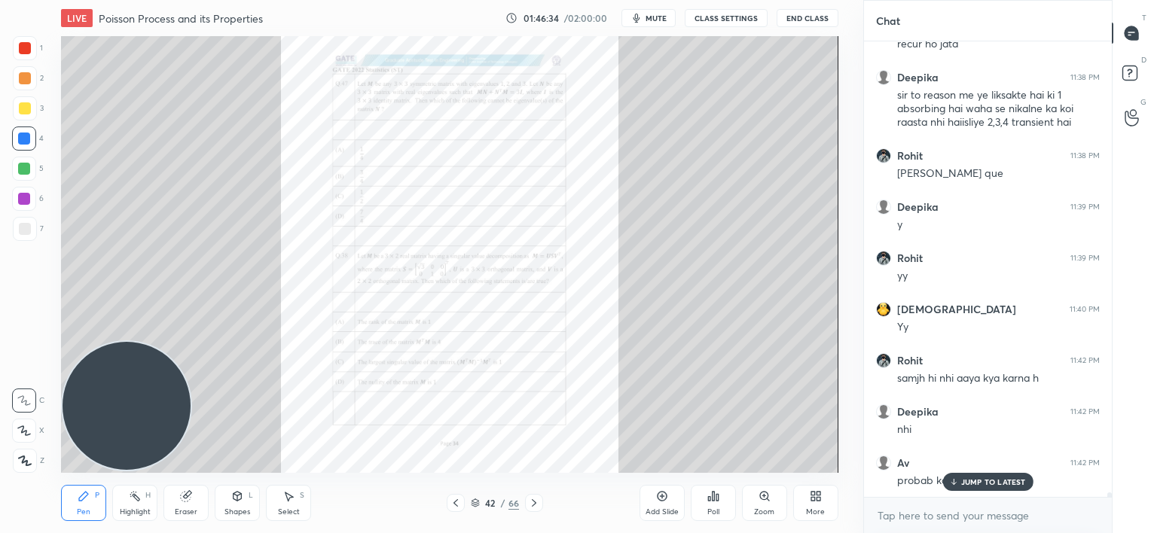
click at [530, 510] on div at bounding box center [534, 503] width 18 height 18
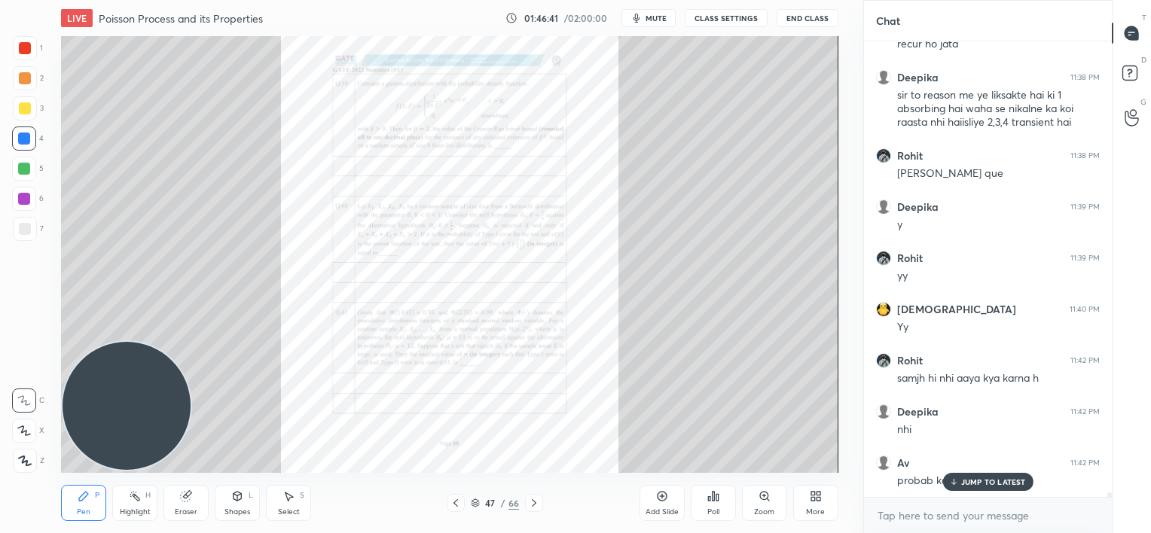
click at [530, 510] on div at bounding box center [534, 503] width 18 height 18
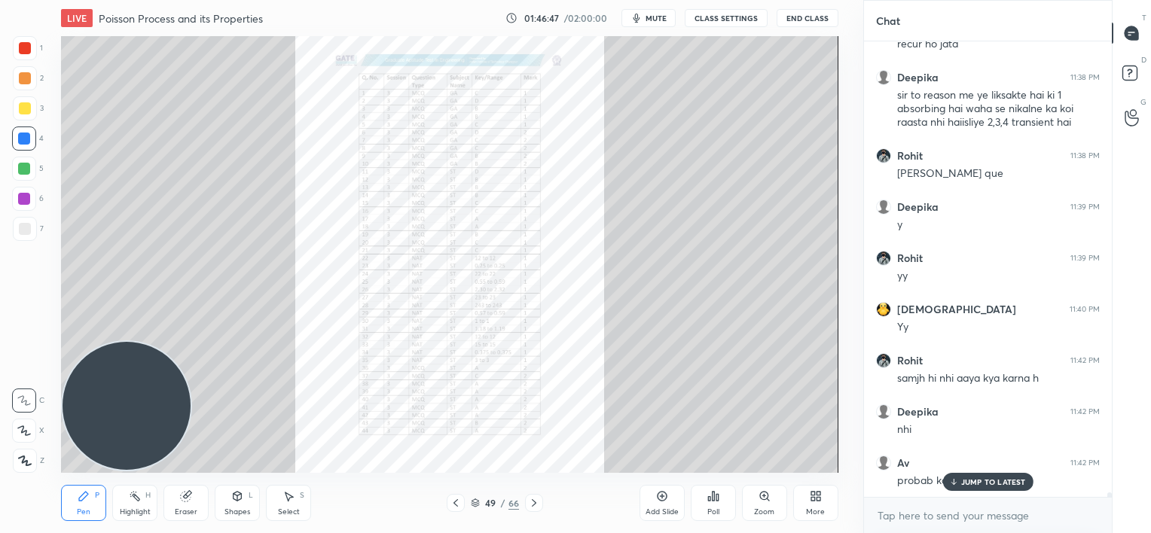
click at [813, 489] on div "More" at bounding box center [815, 503] width 45 height 36
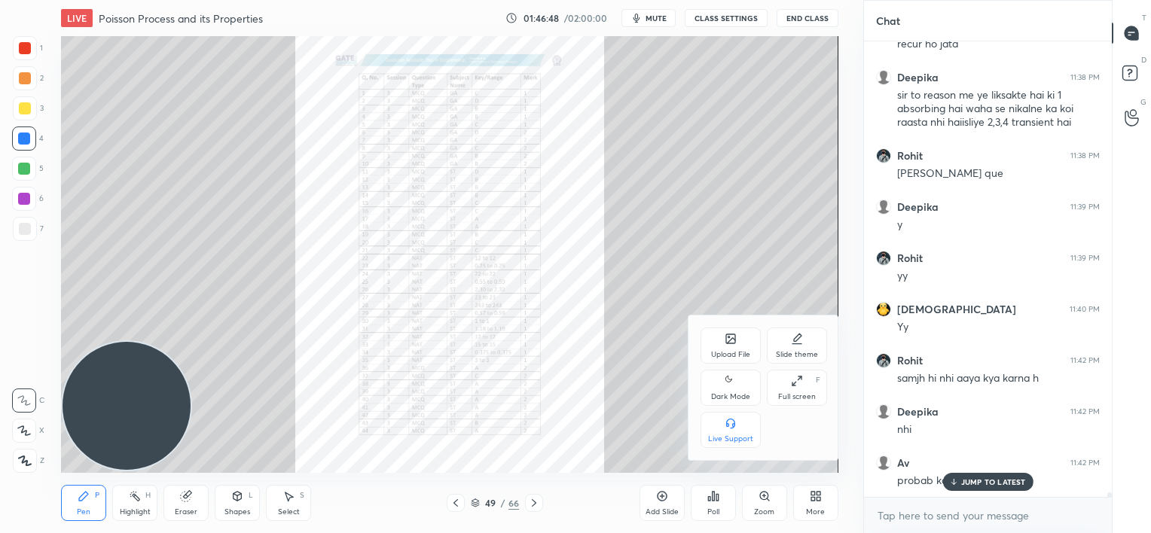
click at [967, 485] on div at bounding box center [575, 266] width 1151 height 533
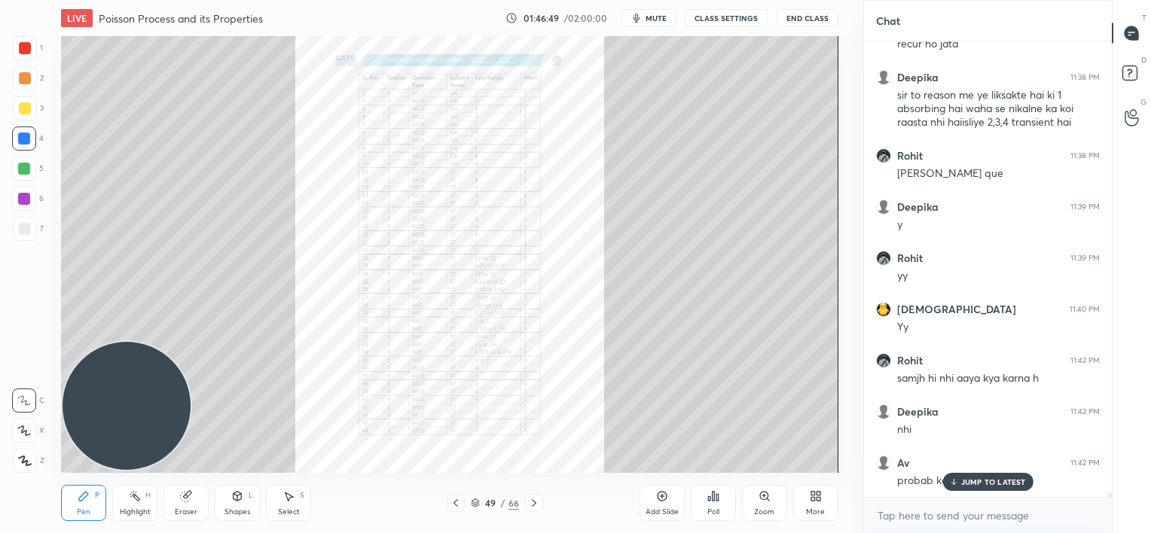
click at [965, 480] on p "JUMP TO LATEST" at bounding box center [993, 481] width 65 height 9
click at [808, 509] on div "More" at bounding box center [815, 512] width 19 height 8
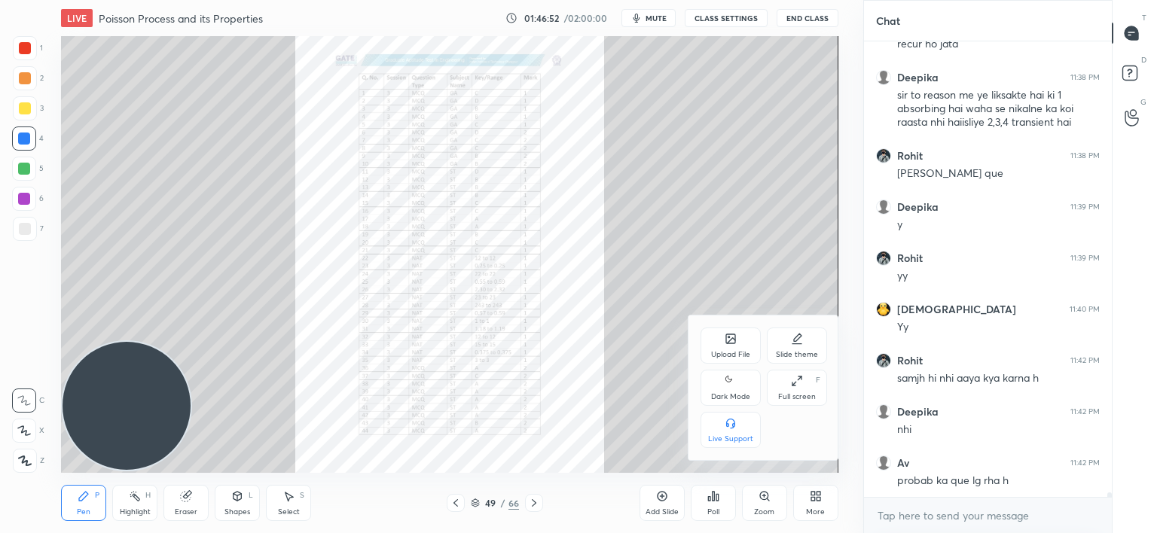
click at [720, 355] on div "Upload File" at bounding box center [730, 355] width 39 height 8
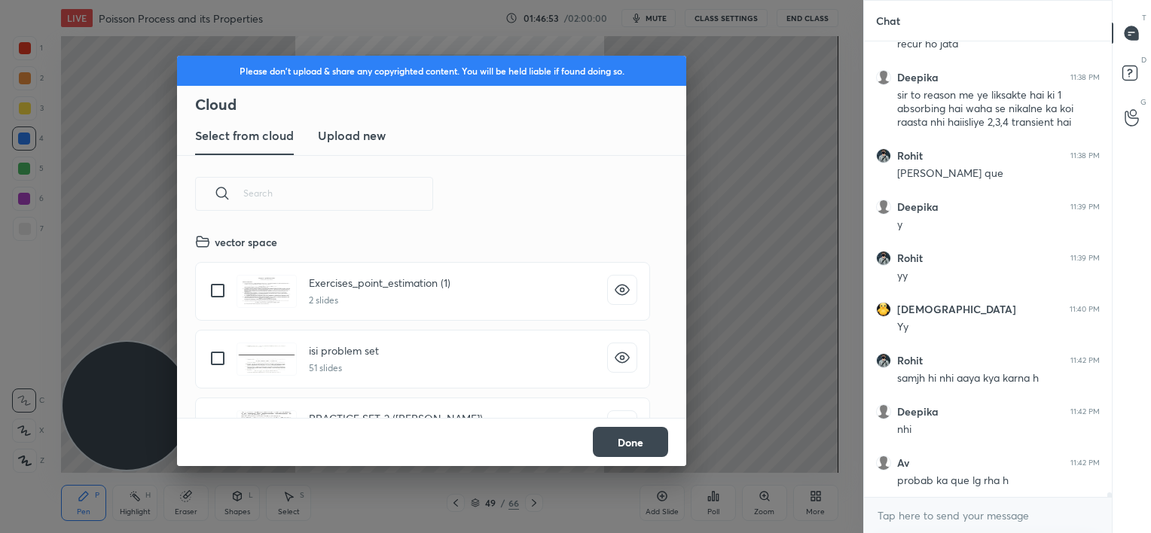
scroll to position [185, 484]
click at [348, 130] on h3 "Upload new" at bounding box center [352, 136] width 68 height 18
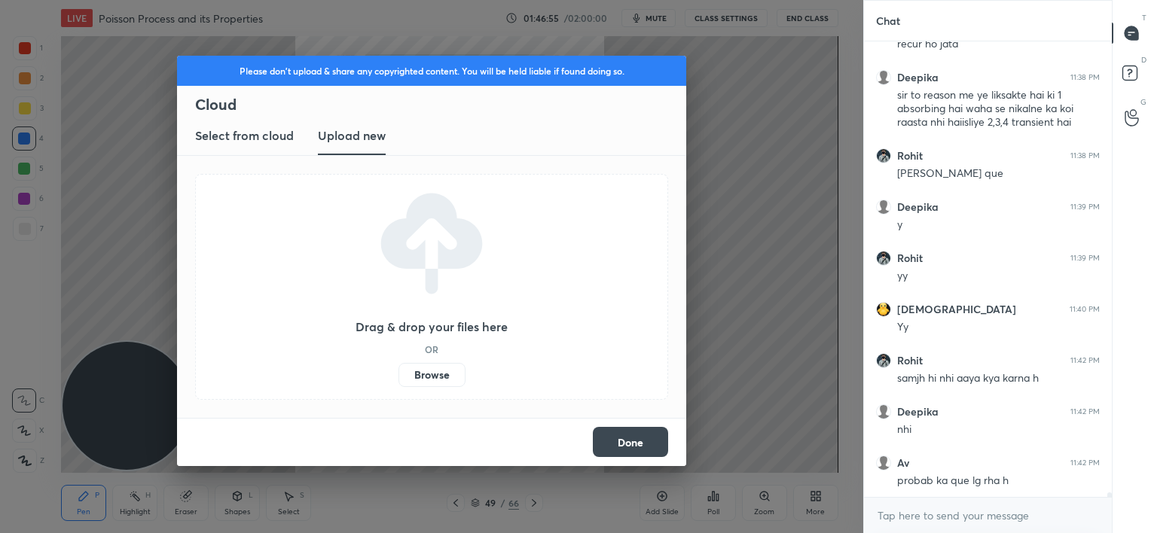
click at [431, 368] on label "Browse" at bounding box center [431, 375] width 67 height 24
click at [398, 368] on input "Browse" at bounding box center [398, 375] width 0 height 24
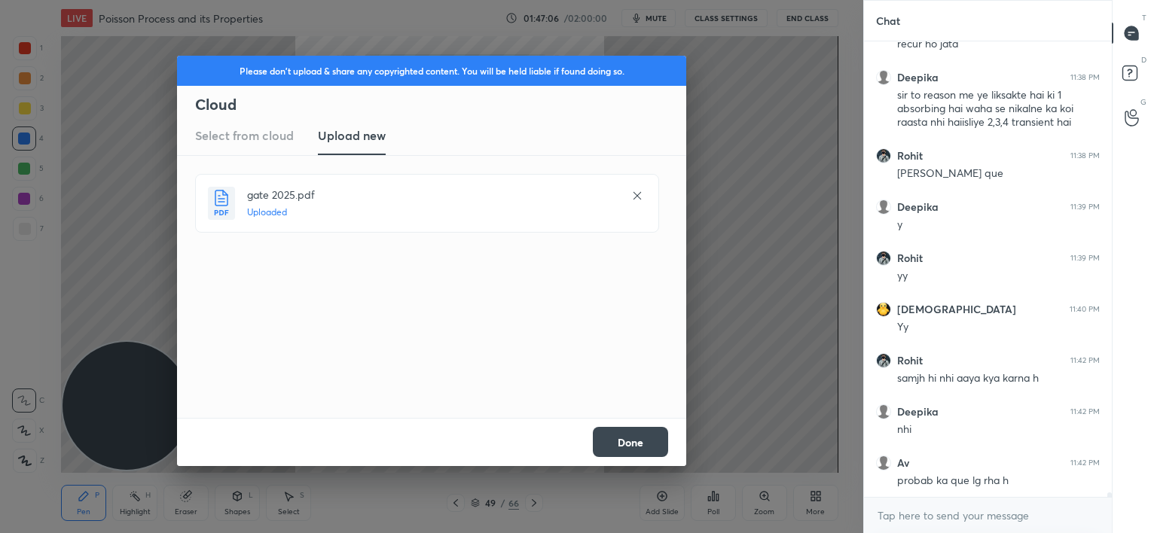
click at [653, 449] on button "Done" at bounding box center [630, 442] width 75 height 30
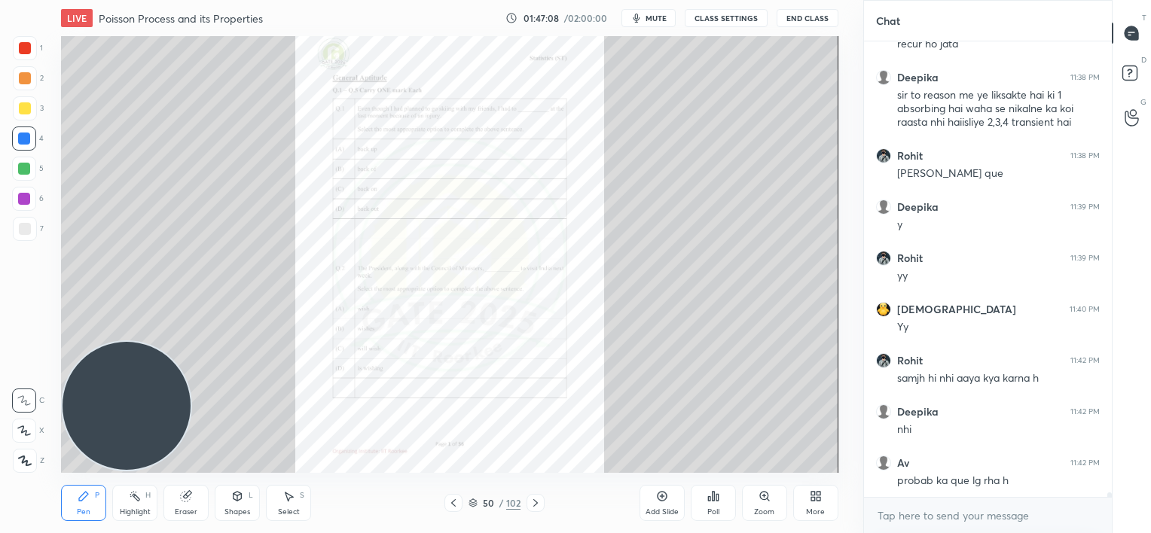
click at [536, 502] on icon at bounding box center [535, 503] width 5 height 8
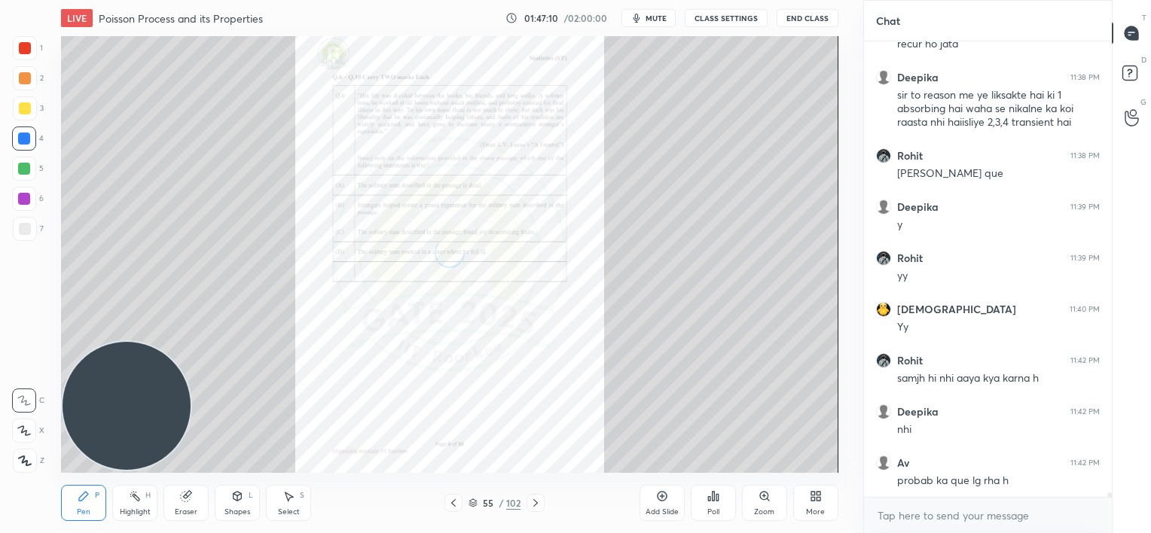
click at [536, 502] on icon at bounding box center [535, 503] width 5 height 8
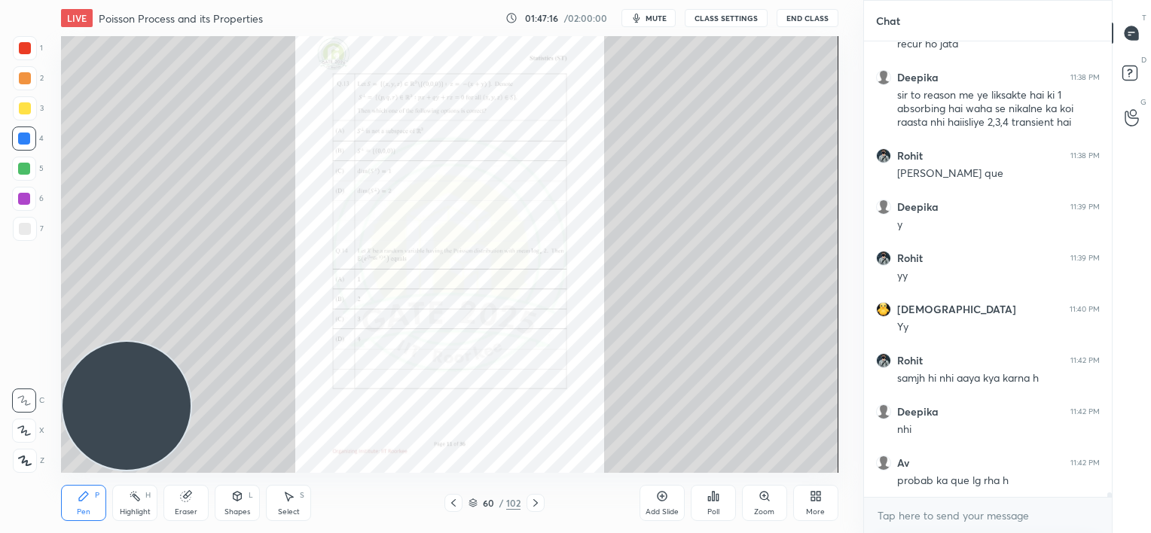
click at [536, 502] on icon at bounding box center [535, 503] width 5 height 8
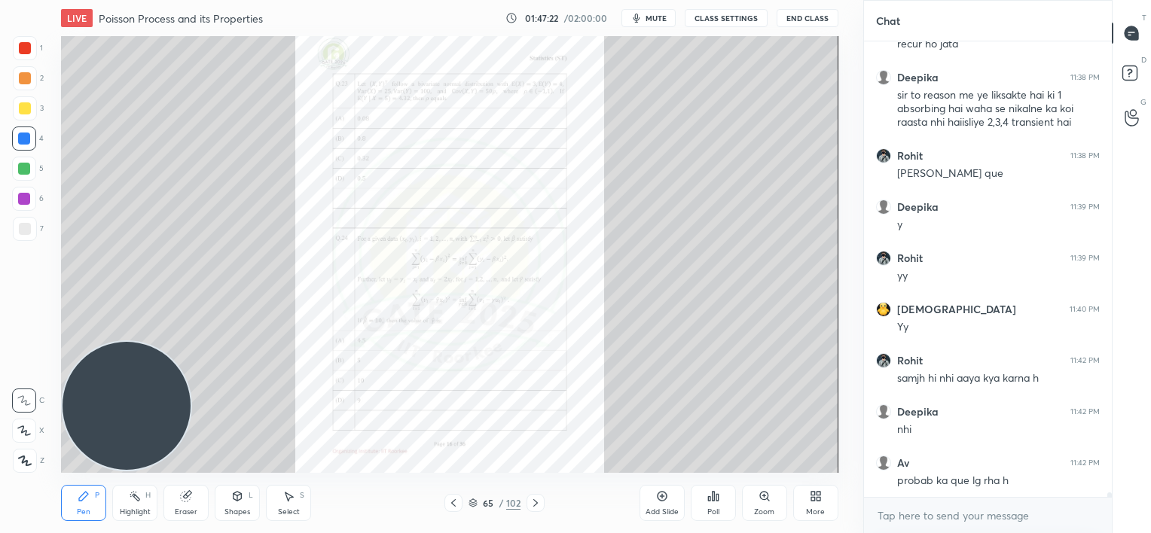
click at [536, 502] on icon at bounding box center [535, 503] width 5 height 8
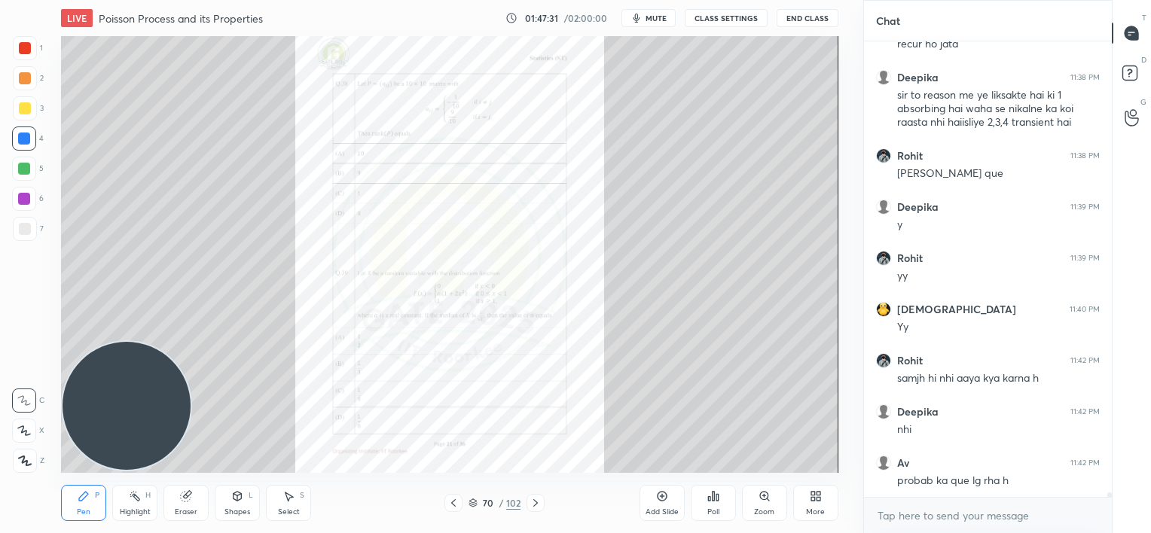
click at [536, 502] on icon at bounding box center [535, 503] width 5 height 8
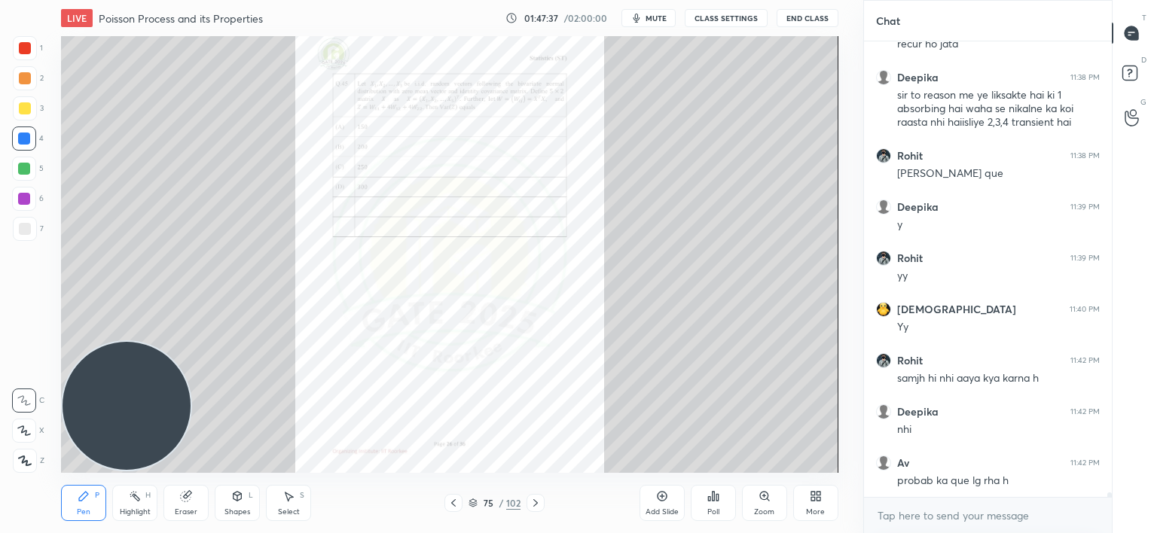
click at [536, 502] on icon at bounding box center [535, 503] width 5 height 8
click at [761, 493] on icon at bounding box center [764, 496] width 8 height 8
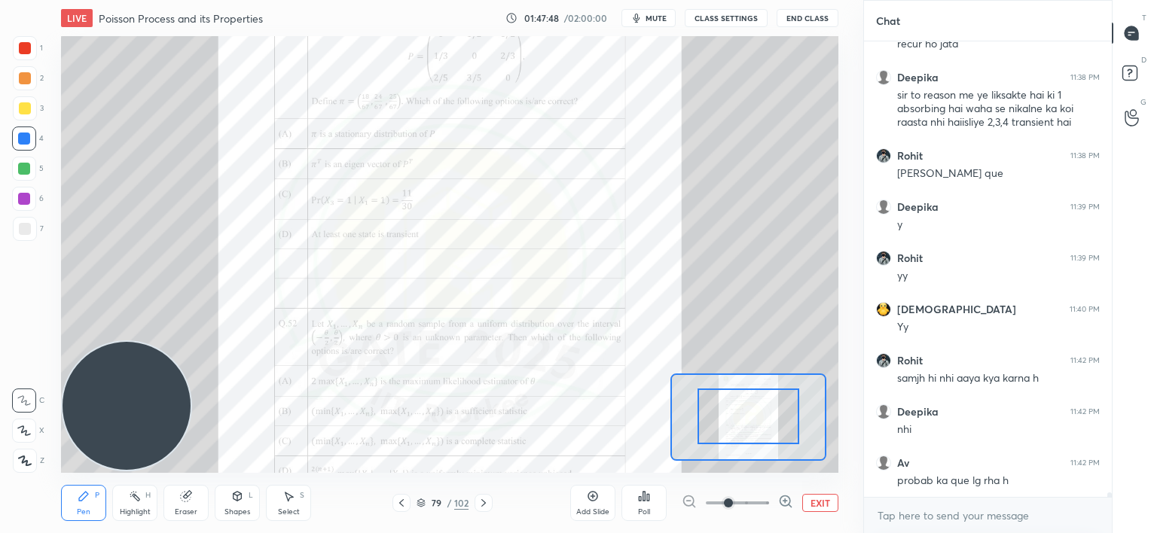
drag, startPoint x: 754, startPoint y: 425, endPoint x: 754, endPoint y: 413, distance: 12.1
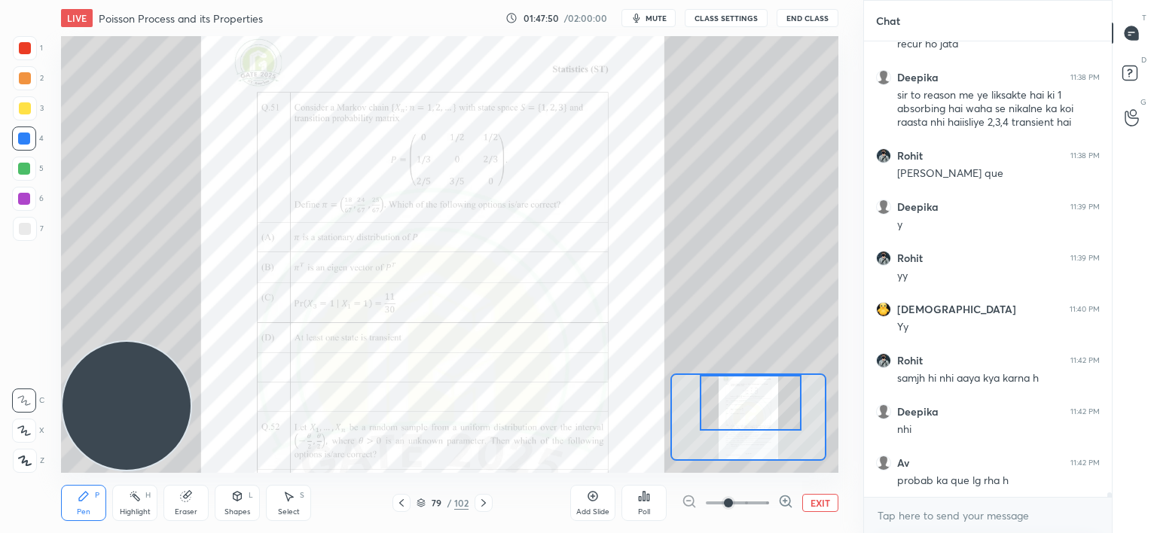
drag, startPoint x: 754, startPoint y: 413, endPoint x: 756, endPoint y: 398, distance: 15.2
click at [756, 398] on div at bounding box center [751, 403] width 102 height 56
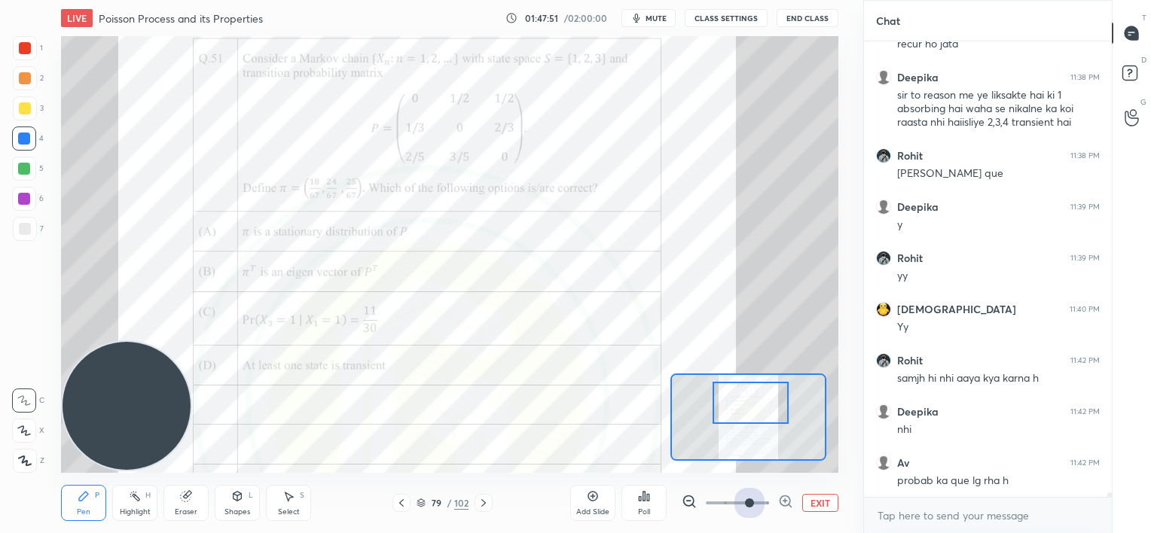
click at [747, 500] on span at bounding box center [737, 503] width 63 height 23
click at [749, 422] on div at bounding box center [747, 417] width 155 height 87
drag, startPoint x: 749, startPoint y: 422, endPoint x: 750, endPoint y: 399, distance: 22.6
click at [750, 399] on div at bounding box center [750, 399] width 76 height 42
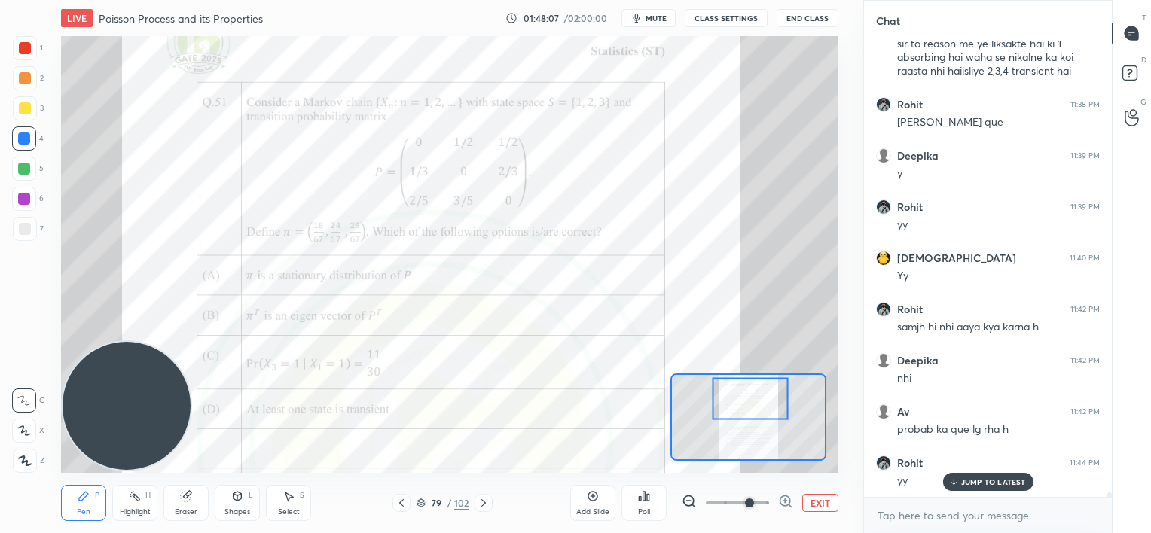
drag, startPoint x: 182, startPoint y: 508, endPoint x: 229, endPoint y: 476, distance: 57.4
click at [184, 508] on div "Eraser" at bounding box center [186, 512] width 23 height 8
click at [81, 503] on div "Pen P" at bounding box center [83, 503] width 45 height 36
click at [967, 482] on p "JUMP TO LATEST" at bounding box center [993, 481] width 65 height 9
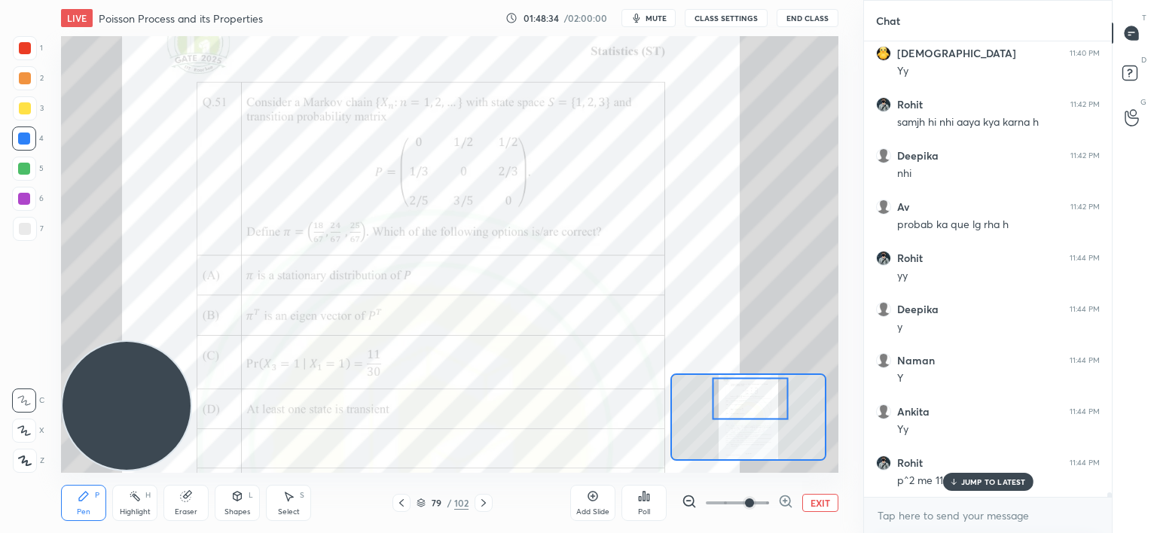
scroll to position [42723, 0]
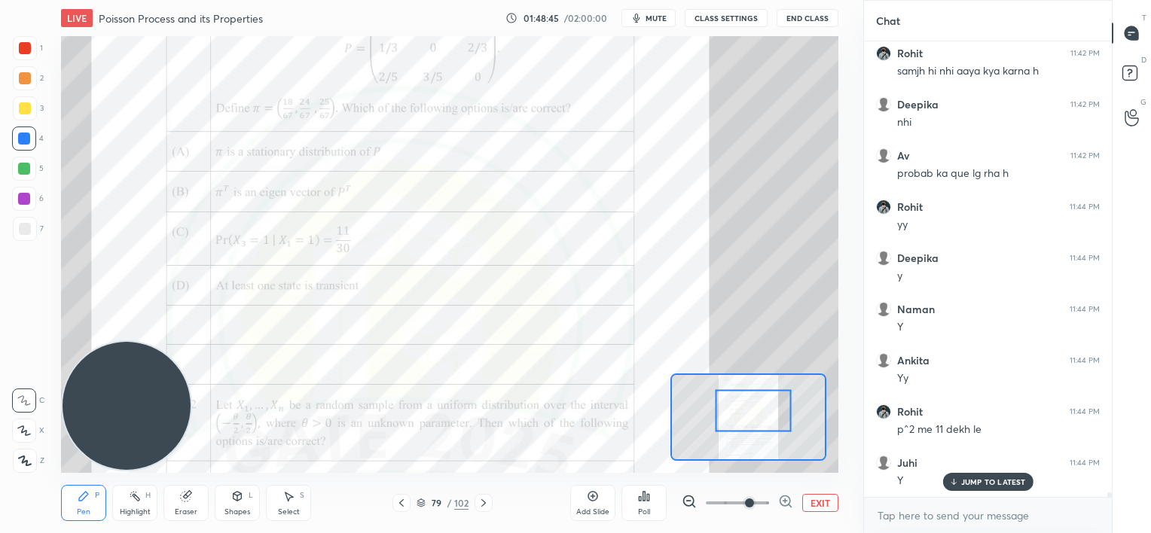
click at [747, 415] on div at bounding box center [753, 411] width 76 height 42
drag, startPoint x: 185, startPoint y: 502, endPoint x: 202, endPoint y: 485, distance: 24.0
click at [190, 500] on div "Eraser" at bounding box center [185, 503] width 45 height 36
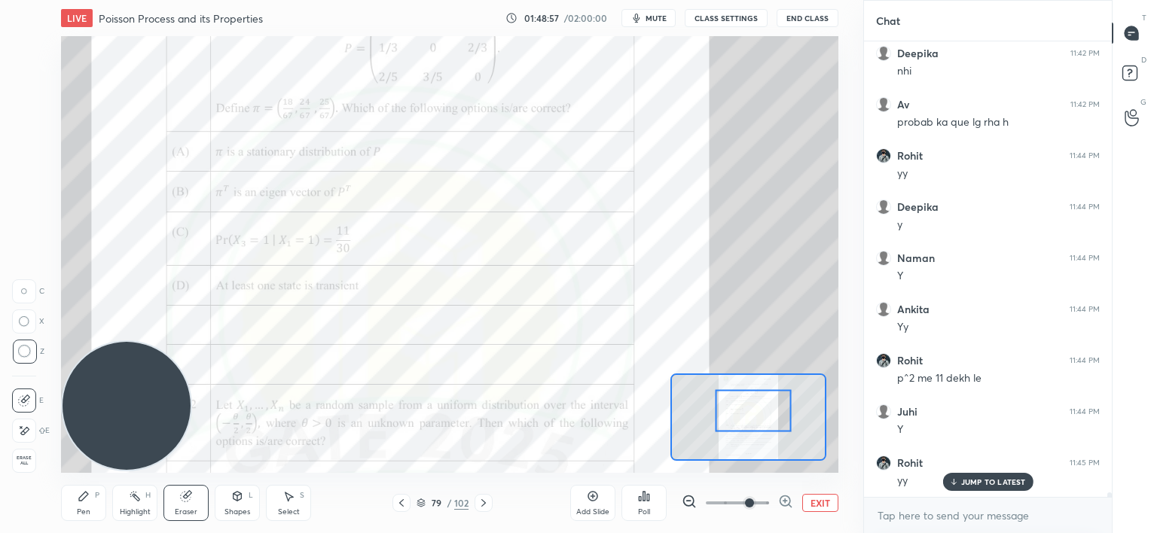
click at [79, 499] on icon at bounding box center [83, 496] width 9 height 9
click at [15, 175] on div at bounding box center [24, 169] width 24 height 24
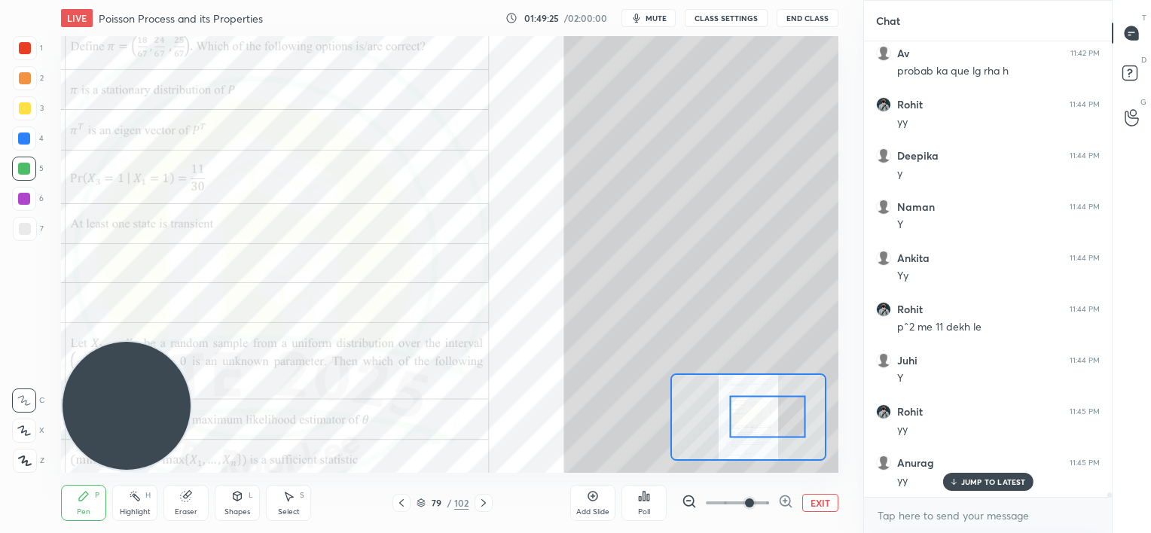
drag, startPoint x: 763, startPoint y: 407, endPoint x: 777, endPoint y: 413, distance: 15.5
click at [777, 413] on div at bounding box center [767, 417] width 76 height 42
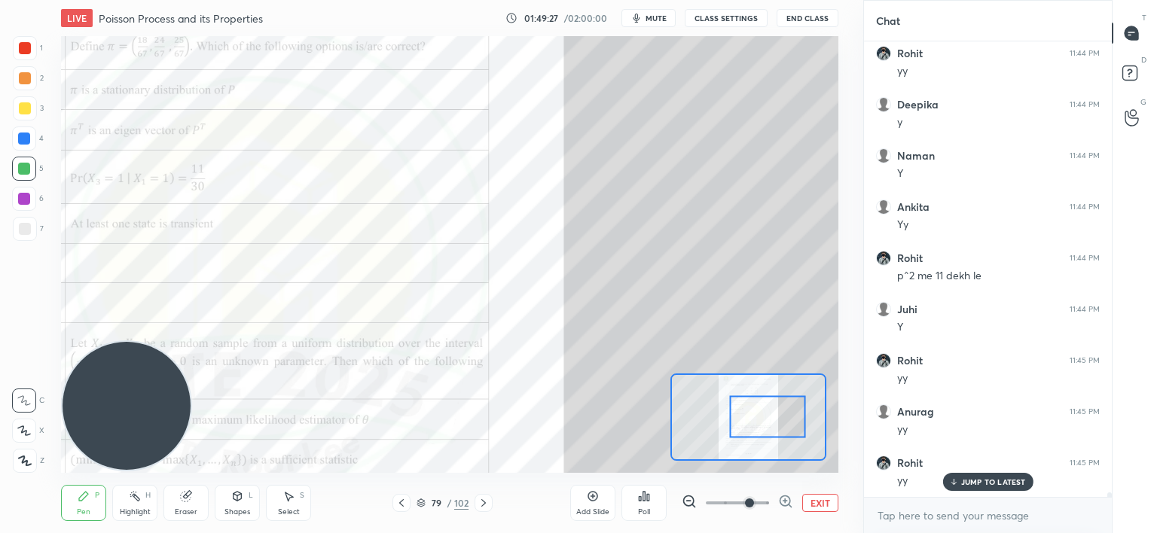
click at [26, 142] on div at bounding box center [24, 139] width 12 height 12
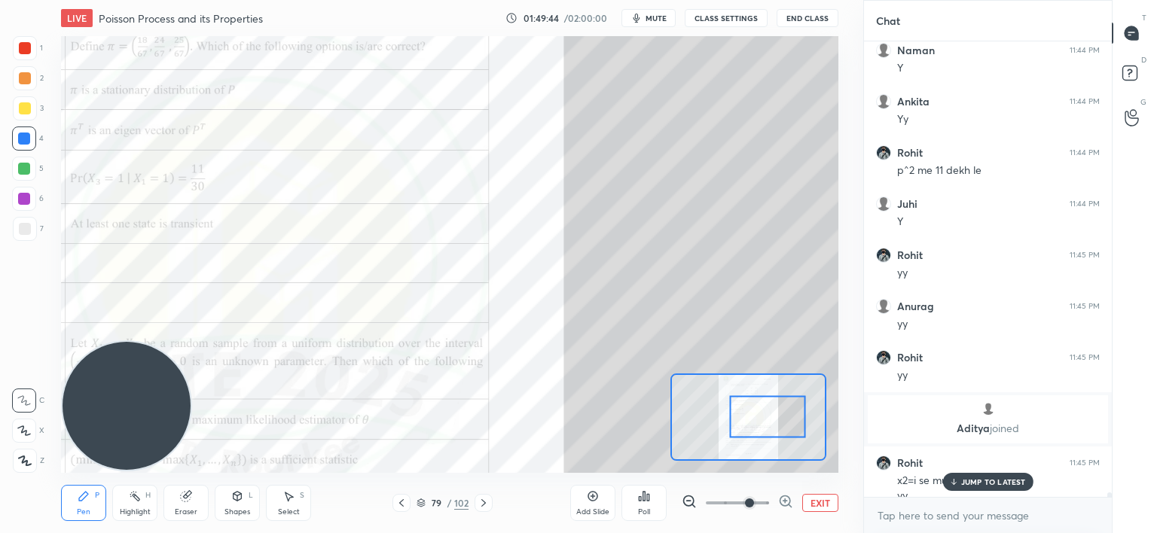
scroll to position [42998, 0]
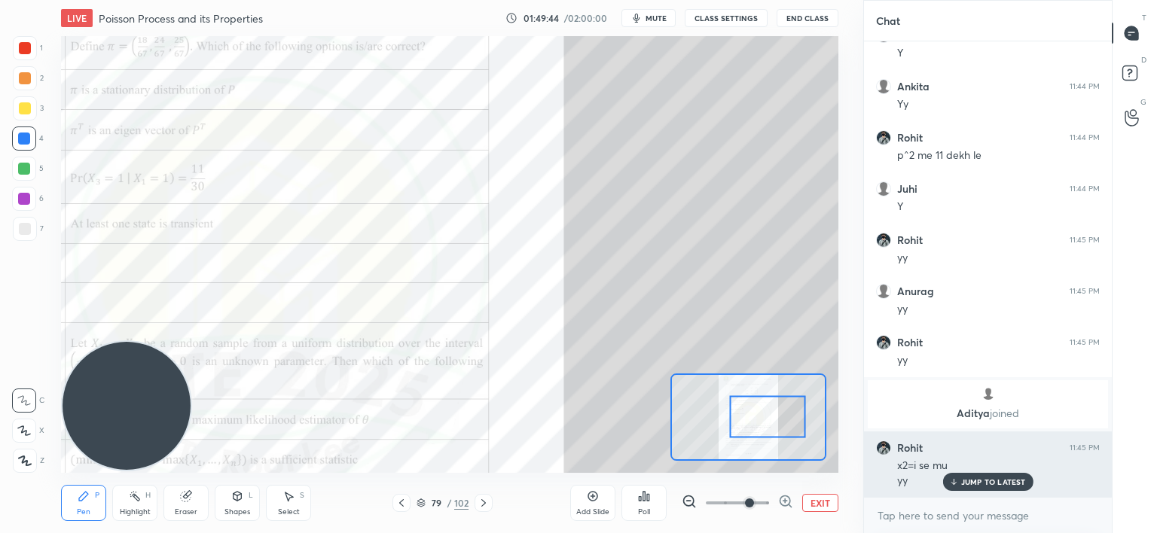
click at [962, 477] on div "JUMP TO LATEST" at bounding box center [987, 482] width 90 height 18
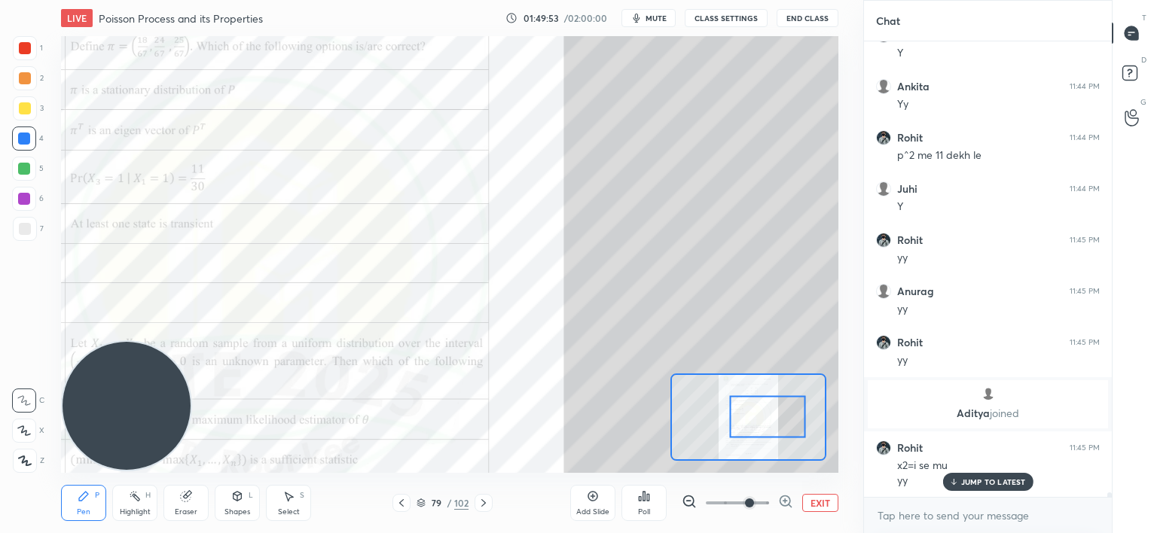
scroll to position [43049, 0]
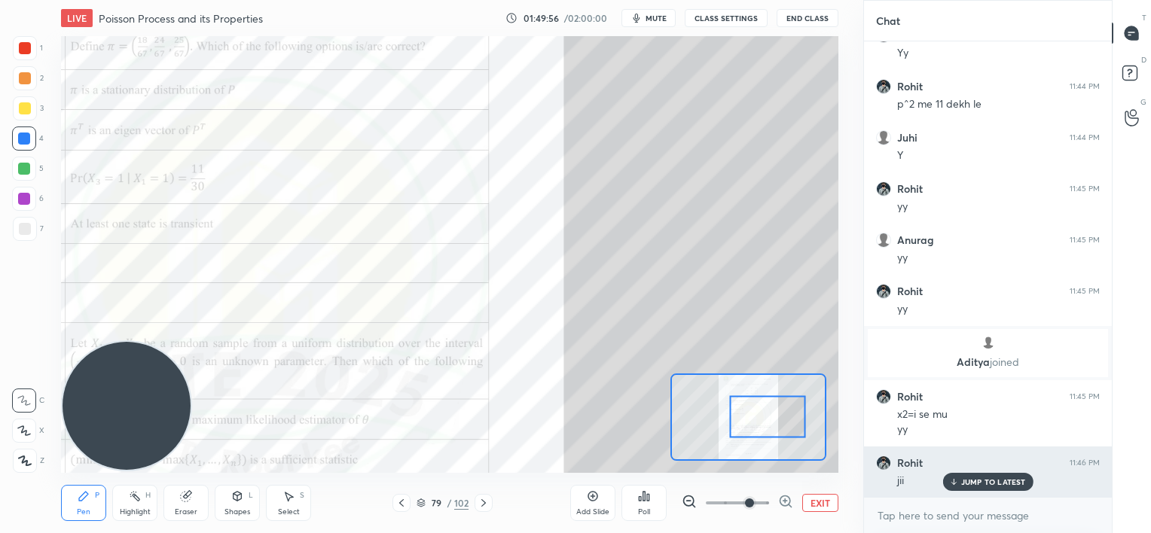
drag, startPoint x: 967, startPoint y: 482, endPoint x: 935, endPoint y: 453, distance: 42.7
click at [966, 482] on p "JUMP TO LATEST" at bounding box center [993, 481] width 65 height 9
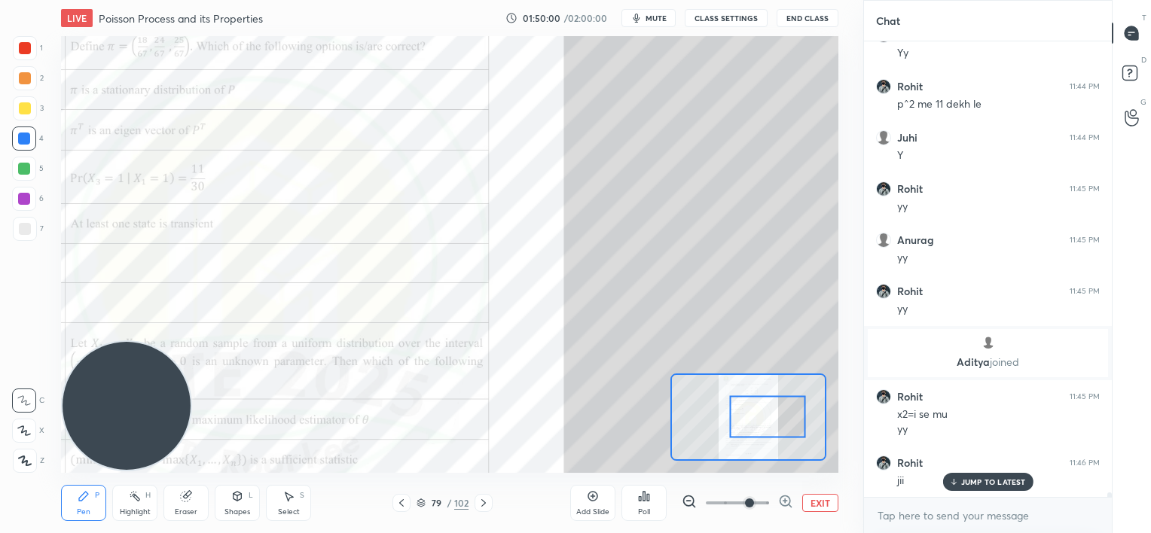
scroll to position [43100, 0]
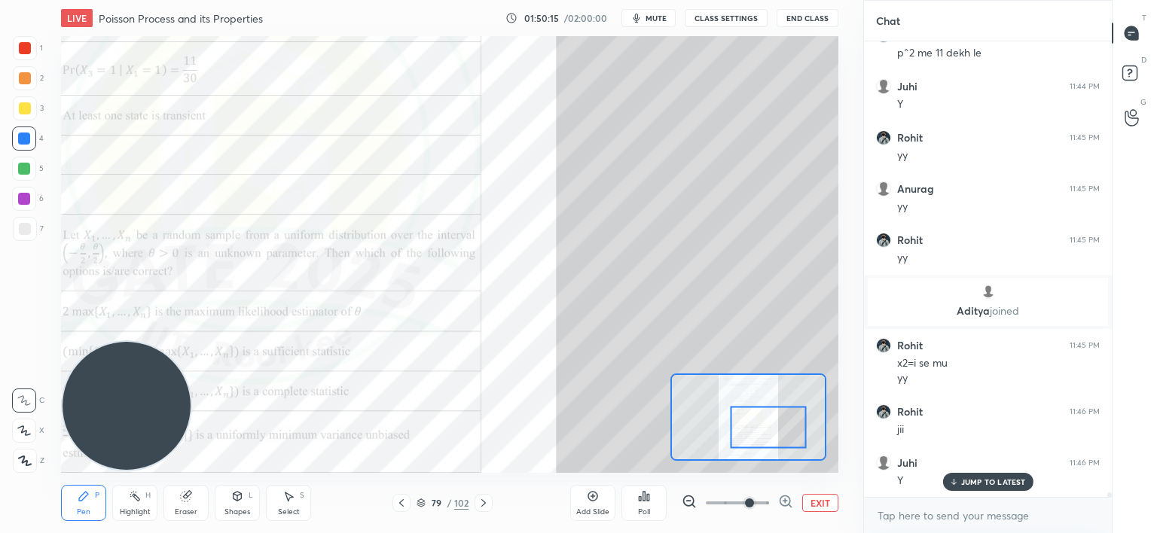
drag, startPoint x: 773, startPoint y: 420, endPoint x: 774, endPoint y: 428, distance: 7.6
click at [774, 428] on div at bounding box center [768, 428] width 76 height 42
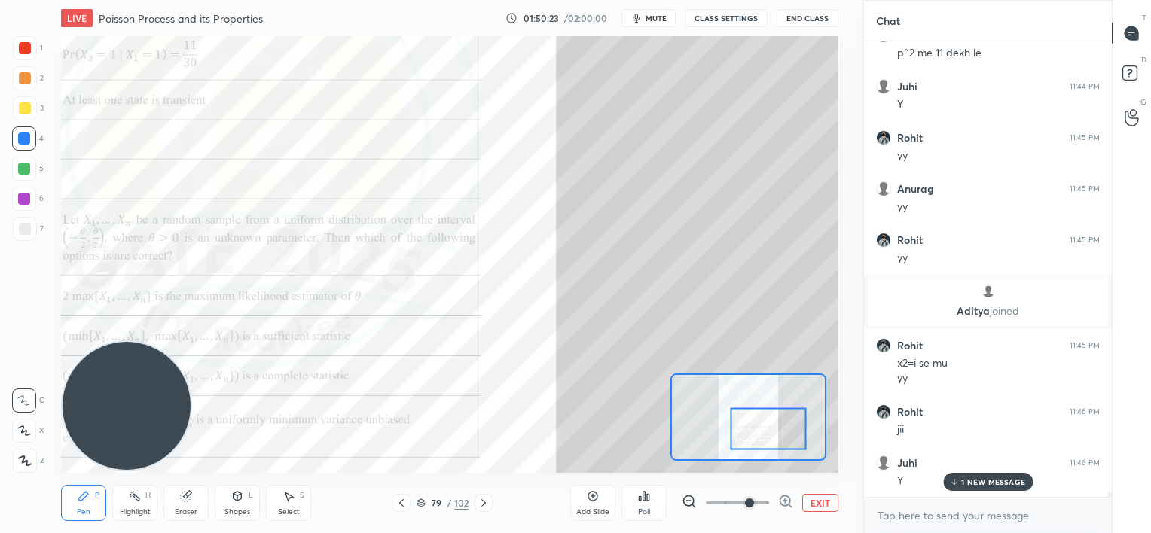
scroll to position [43151, 0]
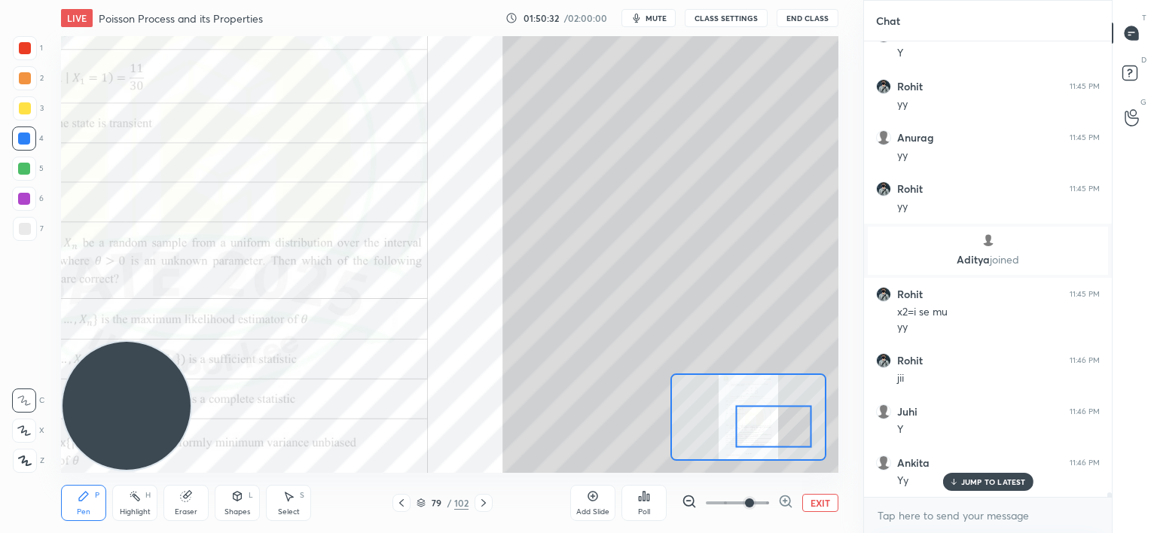
drag, startPoint x: 783, startPoint y: 426, endPoint x: 791, endPoint y: 424, distance: 7.7
click at [791, 424] on div at bounding box center [773, 427] width 76 height 42
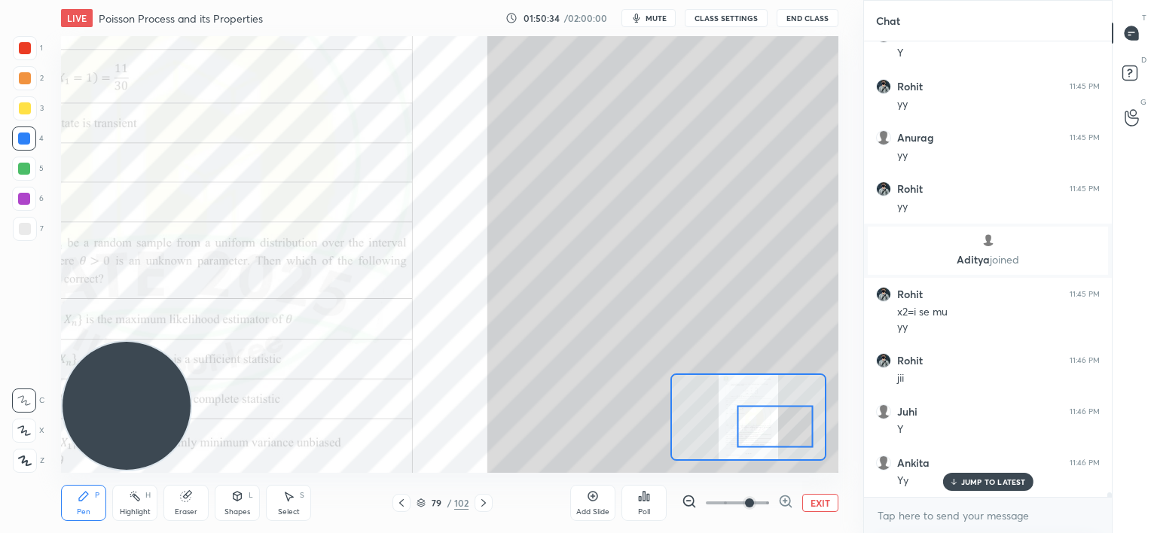
scroll to position [43202, 0]
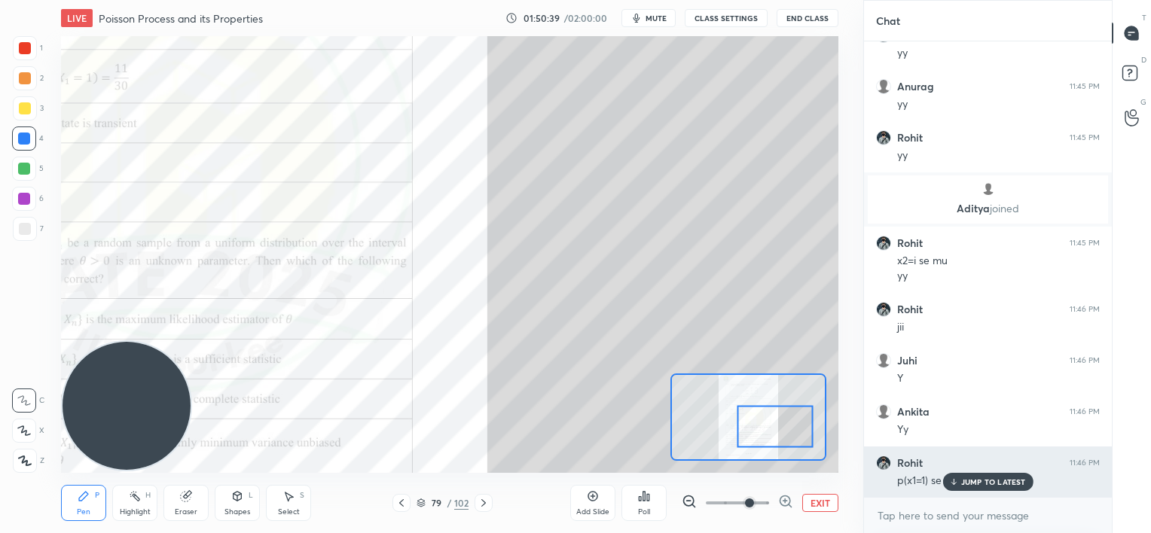
drag, startPoint x: 977, startPoint y: 483, endPoint x: 954, endPoint y: 453, distance: 37.1
click at [974, 484] on p "JUMP TO LATEST" at bounding box center [993, 481] width 65 height 9
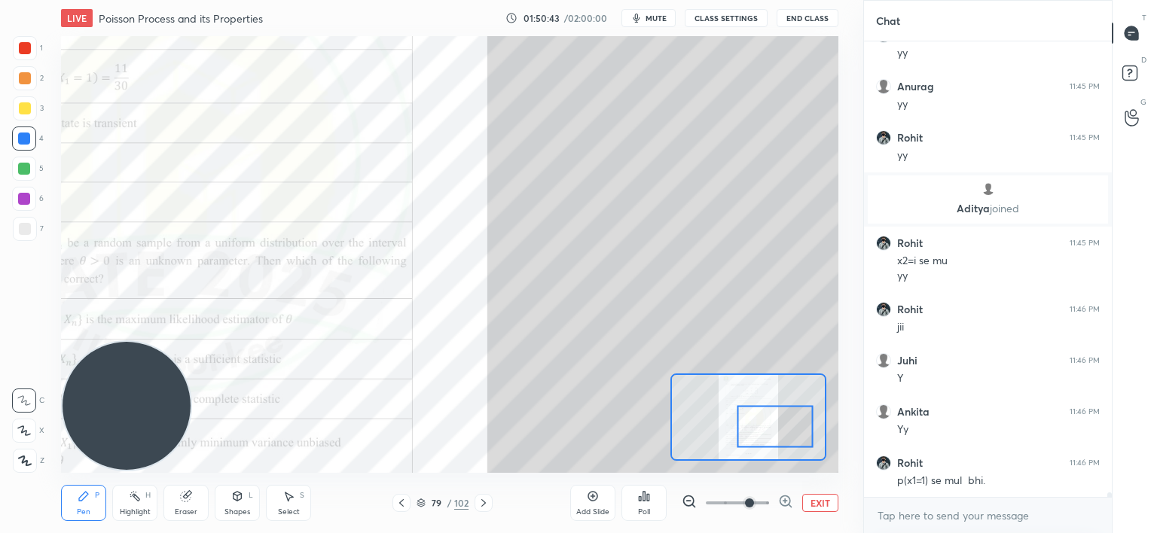
click at [16, 237] on div at bounding box center [25, 229] width 24 height 24
click at [19, 203] on div at bounding box center [24, 199] width 12 height 12
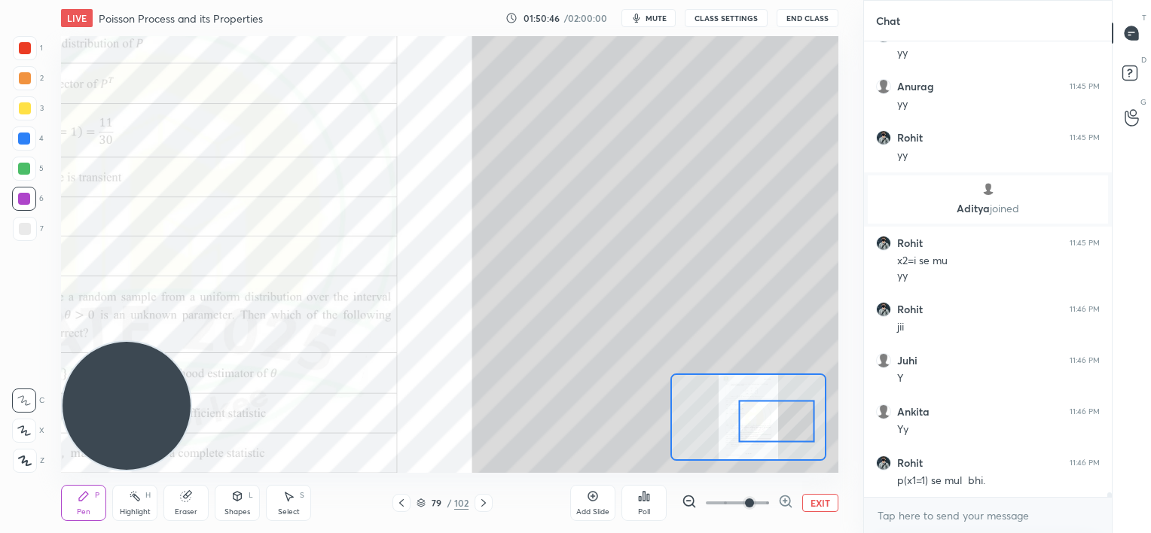
drag, startPoint x: 788, startPoint y: 430, endPoint x: 783, endPoint y: 409, distance: 21.7
click at [790, 425] on div at bounding box center [776, 422] width 76 height 42
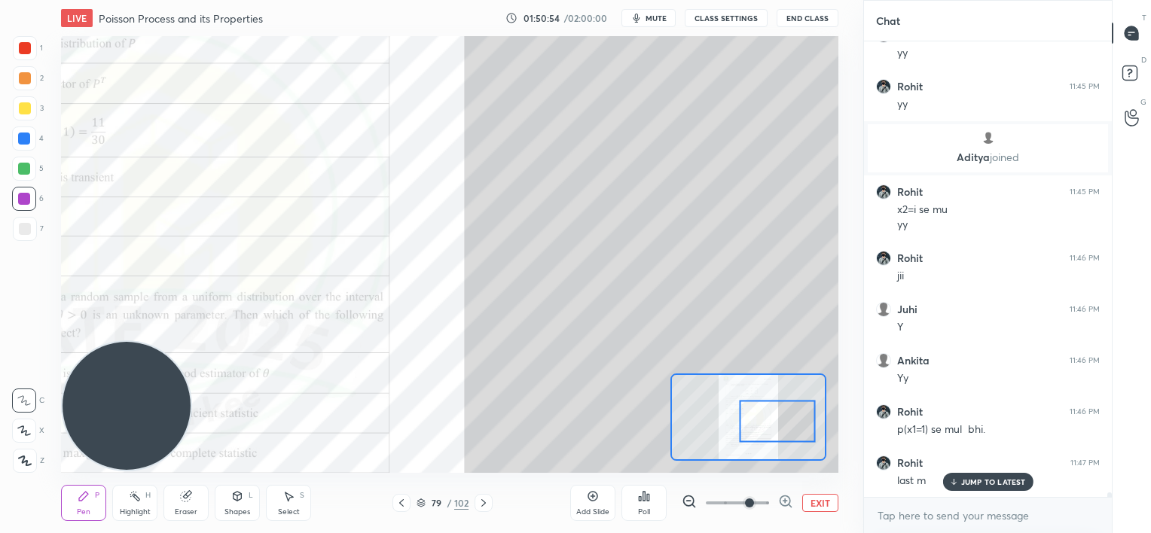
scroll to position [43269, 0]
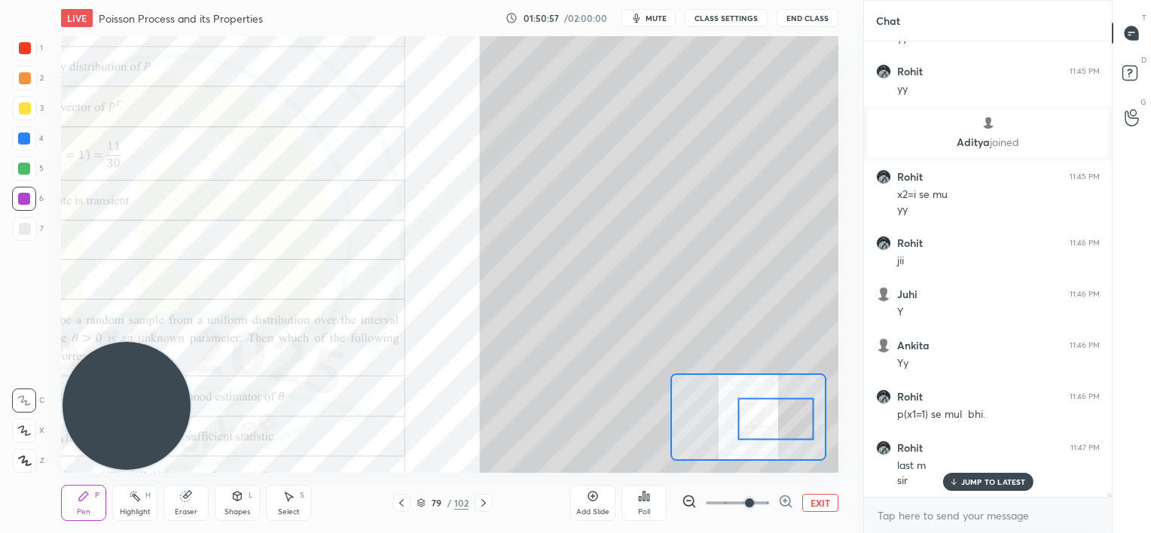
click at [783, 418] on div at bounding box center [775, 419] width 76 height 42
click at [966, 485] on p "JUMP TO LATEST" at bounding box center [993, 481] width 65 height 9
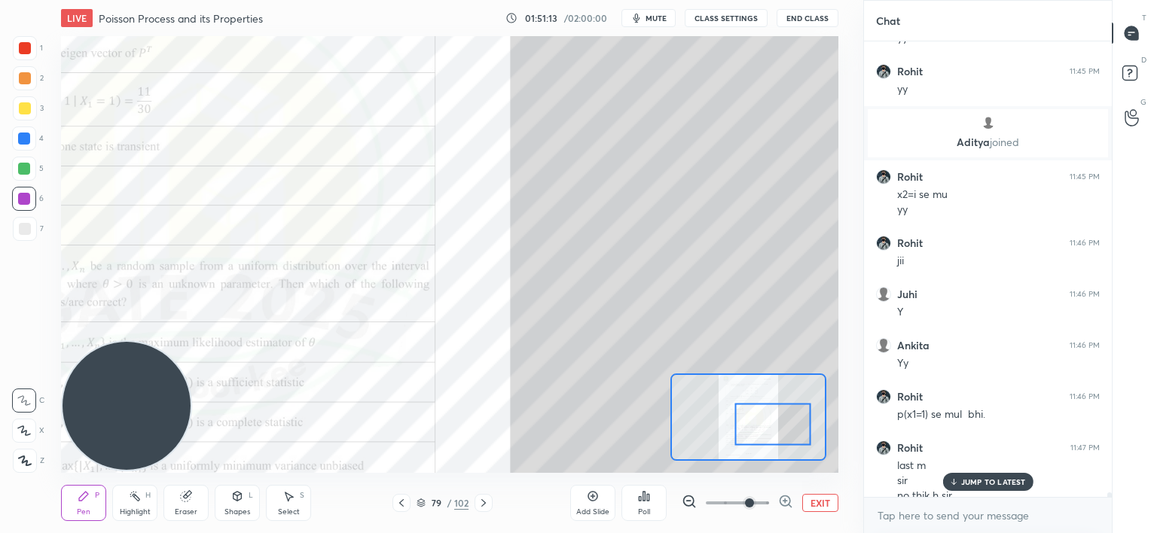
scroll to position [43284, 0]
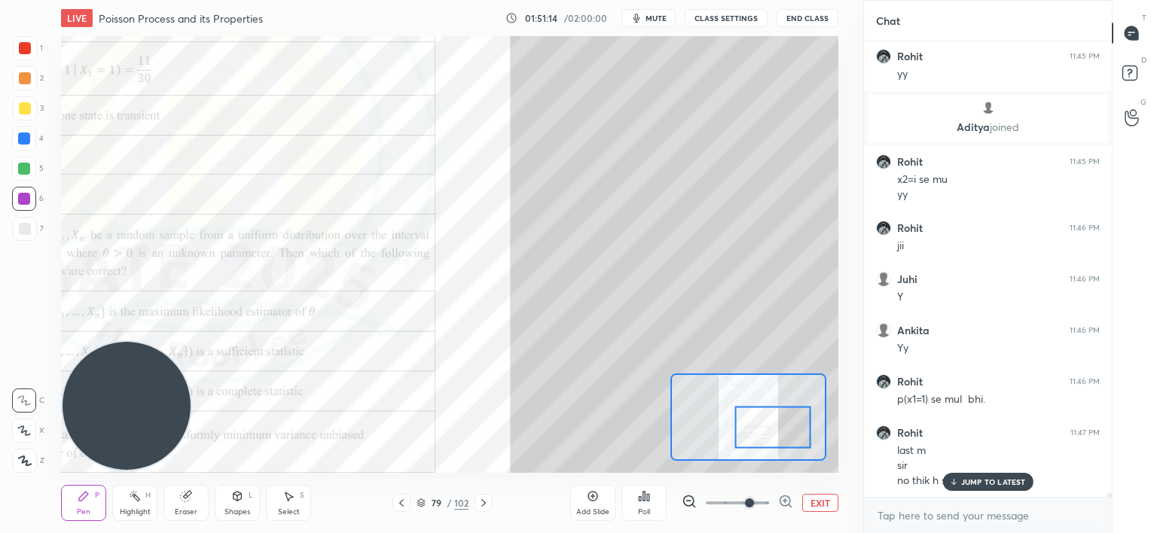
drag, startPoint x: 782, startPoint y: 423, endPoint x: 779, endPoint y: 432, distance: 8.8
click at [779, 432] on div at bounding box center [772, 428] width 76 height 42
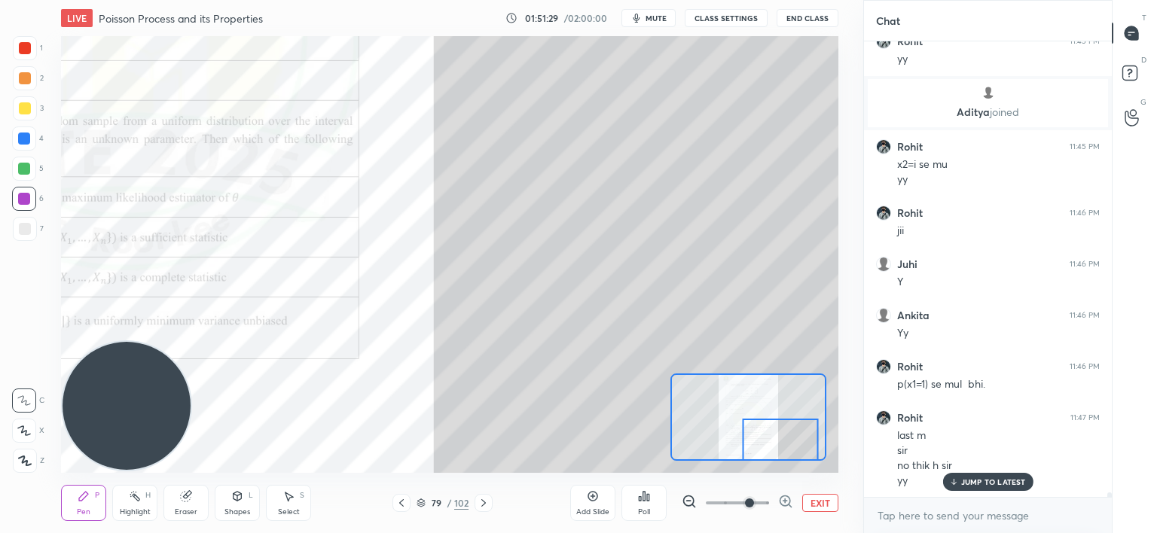
drag, startPoint x: 761, startPoint y: 419, endPoint x: 768, endPoint y: 434, distance: 16.8
click at [768, 434] on div at bounding box center [780, 440] width 76 height 42
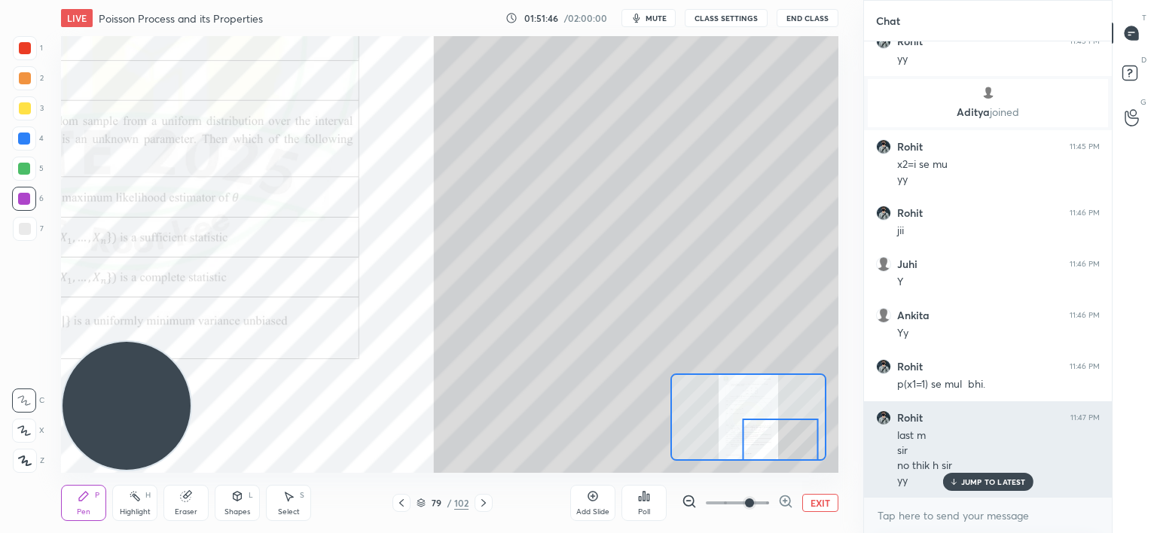
click at [971, 487] on div "JUMP TO LATEST" at bounding box center [987, 482] width 90 height 18
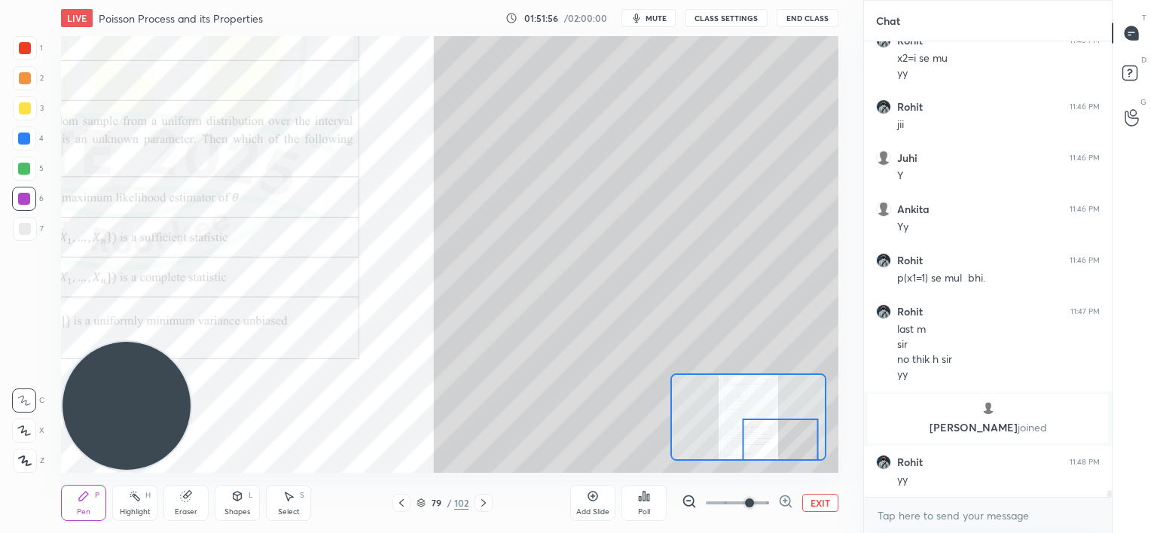
scroll to position [31763, 0]
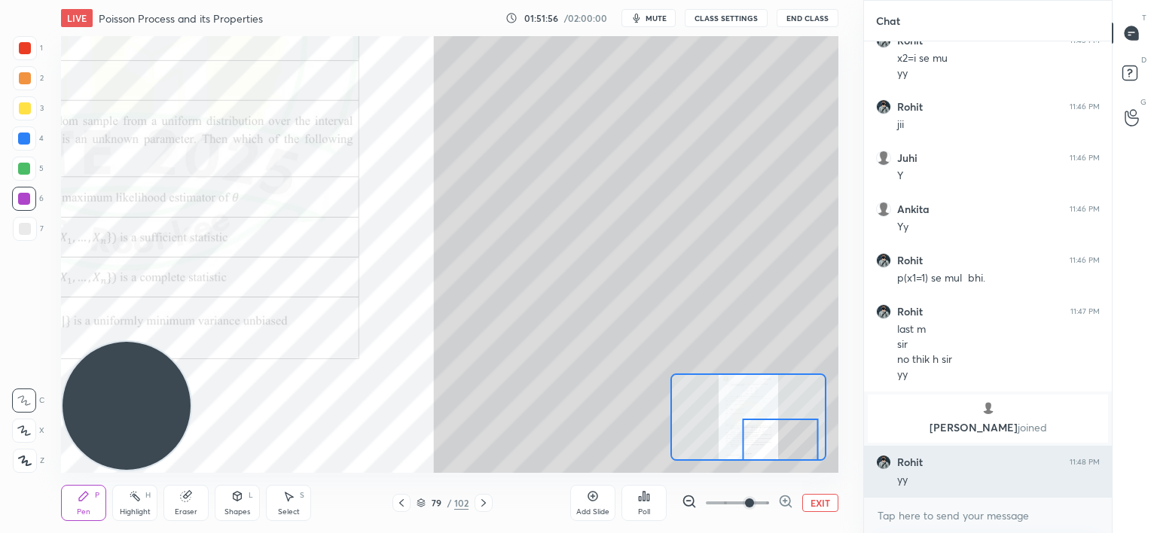
drag, startPoint x: 962, startPoint y: 480, endPoint x: 932, endPoint y: 459, distance: 37.8
click at [961, 480] on div "Rohit 11:44 PM yy Deepika 11:44 PM y Naman 11:44 PM Y [PERSON_NAME] 11:44 PM Yy…" at bounding box center [988, 269] width 248 height 456
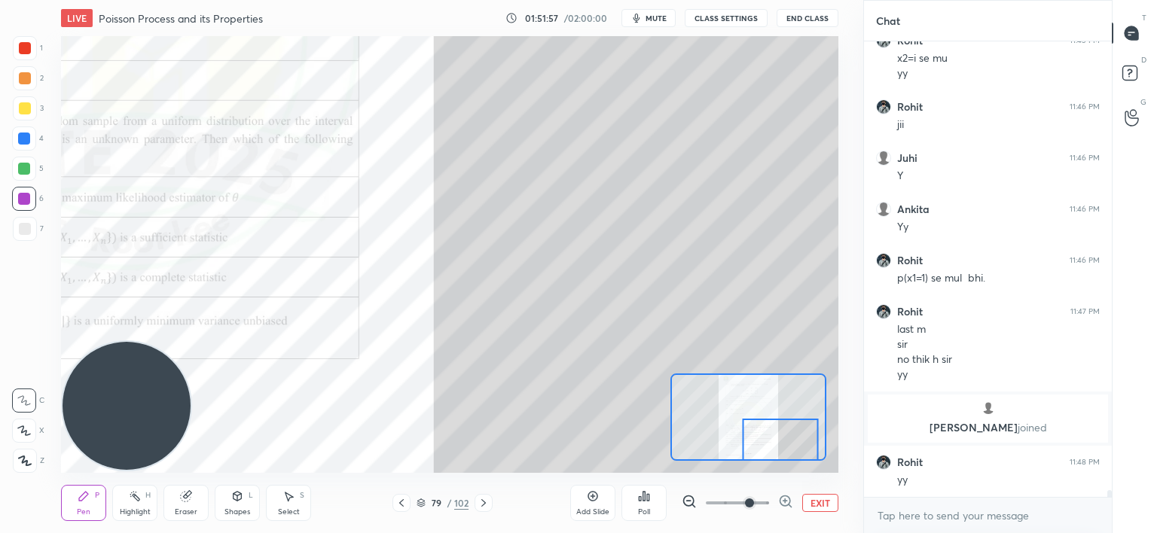
scroll to position [31814, 0]
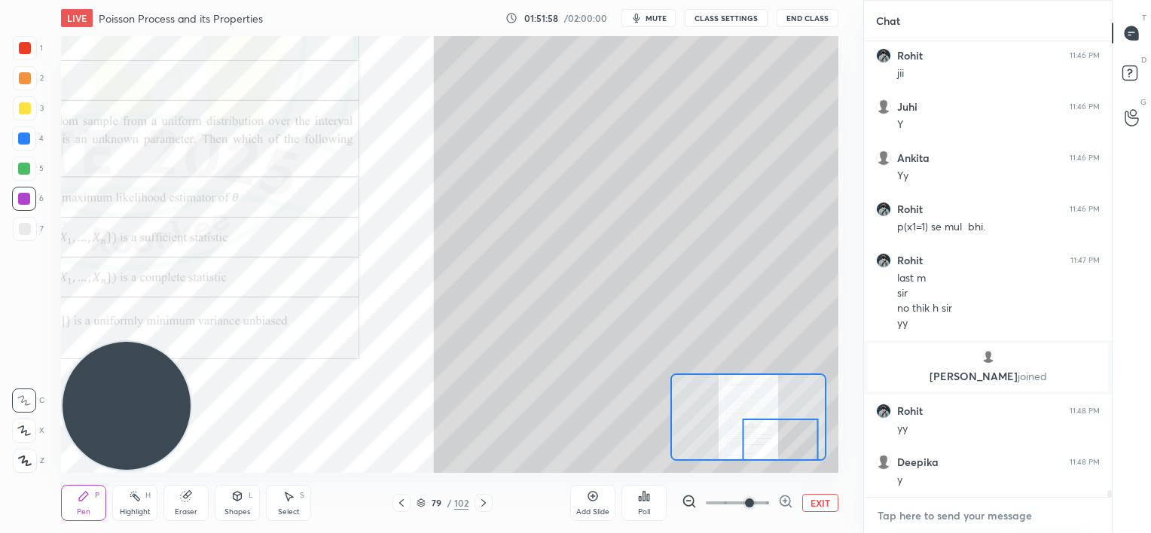
click at [908, 523] on textarea at bounding box center [988, 516] width 224 height 24
type textarea "x"
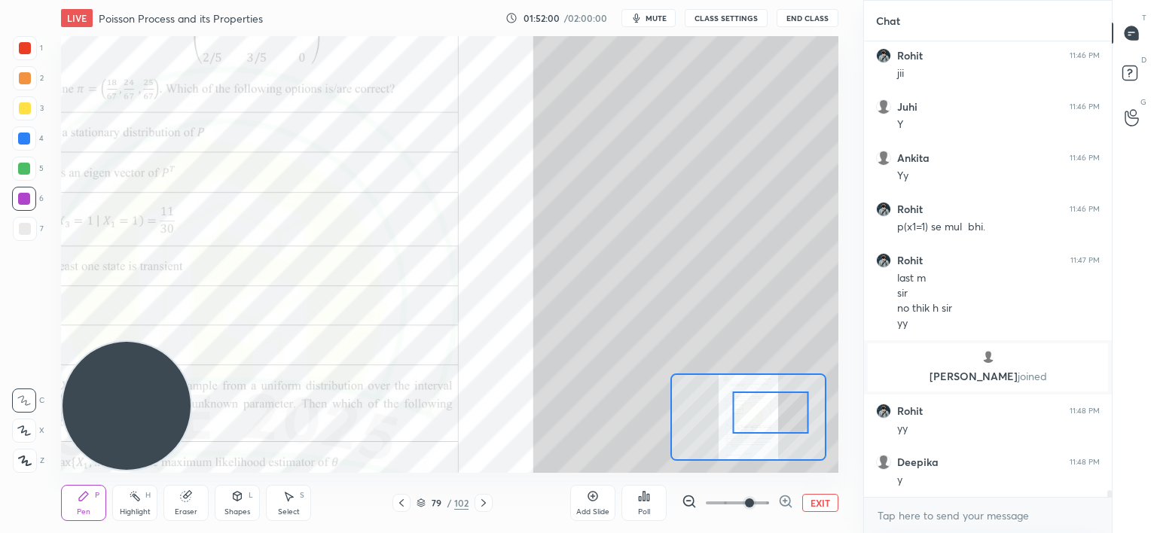
scroll to position [31866, 0]
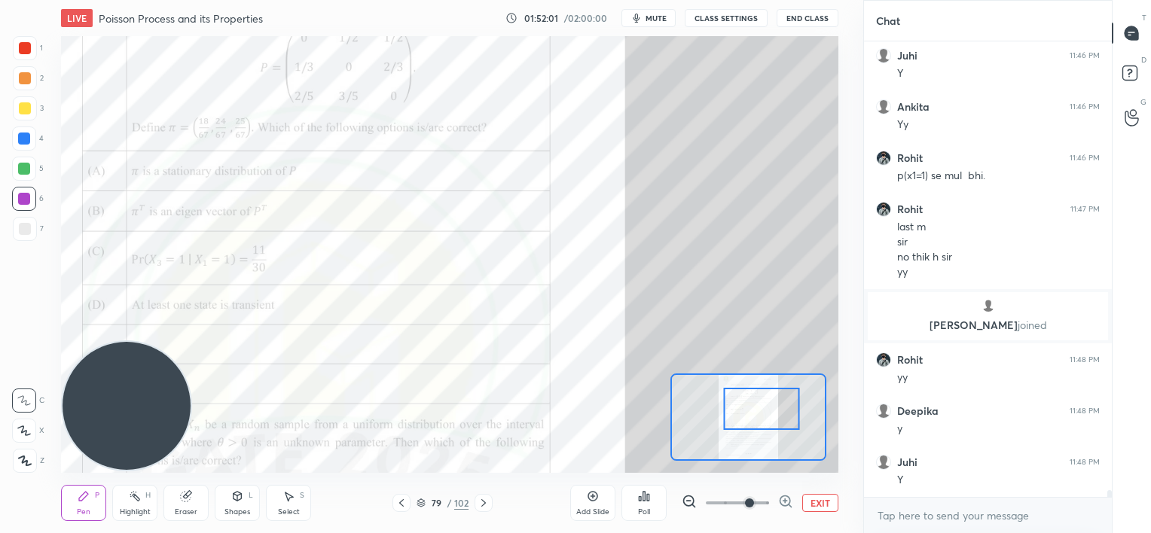
drag, startPoint x: 780, startPoint y: 434, endPoint x: 760, endPoint y: 404, distance: 36.3
click at [762, 404] on div at bounding box center [761, 409] width 76 height 42
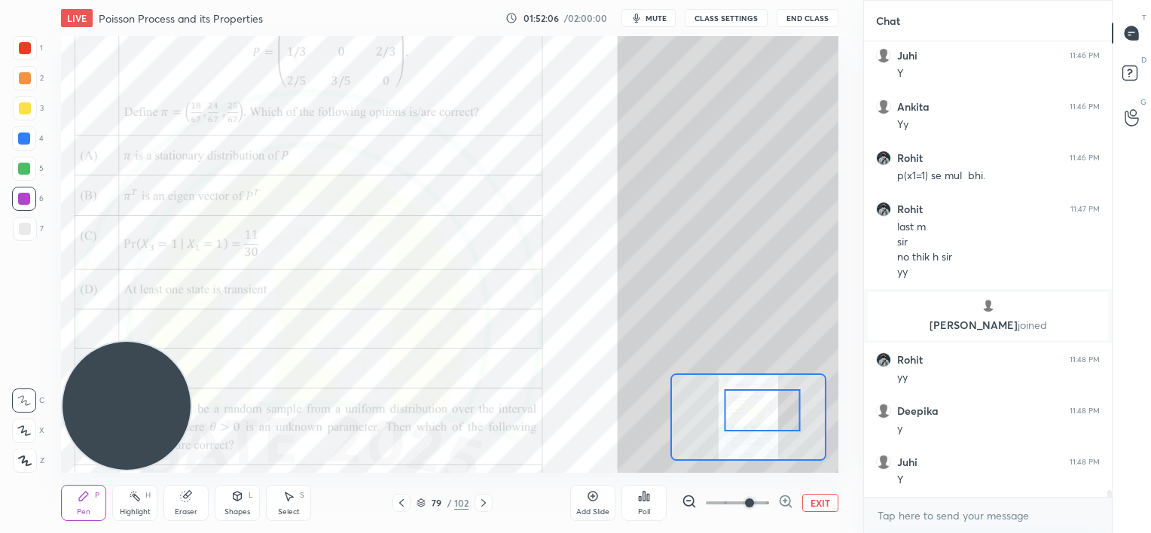
scroll to position [31917, 0]
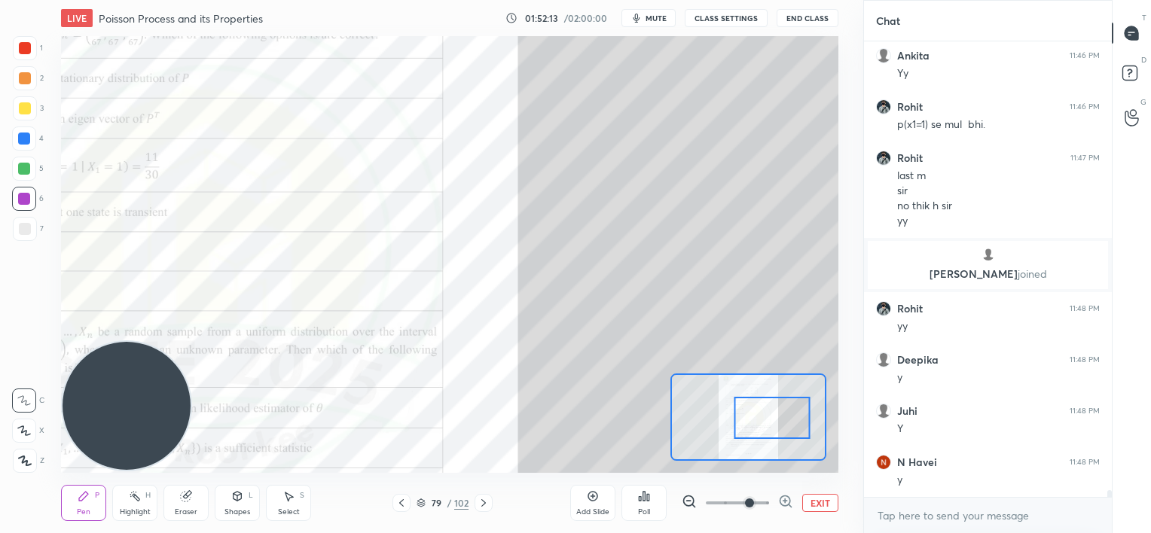
drag, startPoint x: 762, startPoint y: 413, endPoint x: 772, endPoint y: 420, distance: 11.9
click at [772, 420] on div at bounding box center [772, 418] width 76 height 42
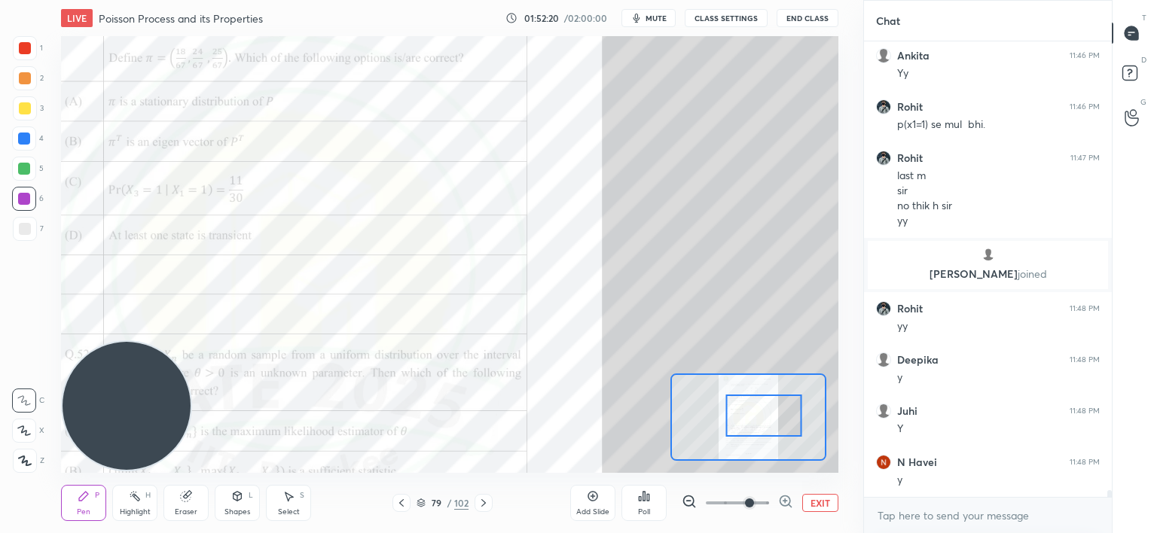
click at [761, 416] on div at bounding box center [763, 416] width 76 height 42
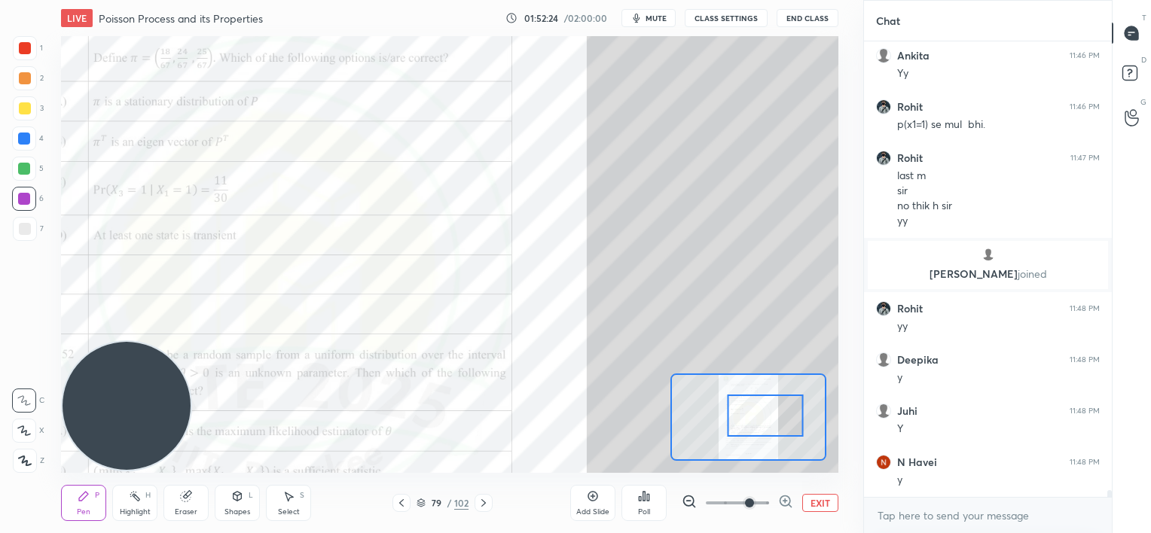
drag, startPoint x: 174, startPoint y: 506, endPoint x: 190, endPoint y: 480, distance: 30.1
click at [176, 506] on div "Eraser" at bounding box center [185, 503] width 45 height 36
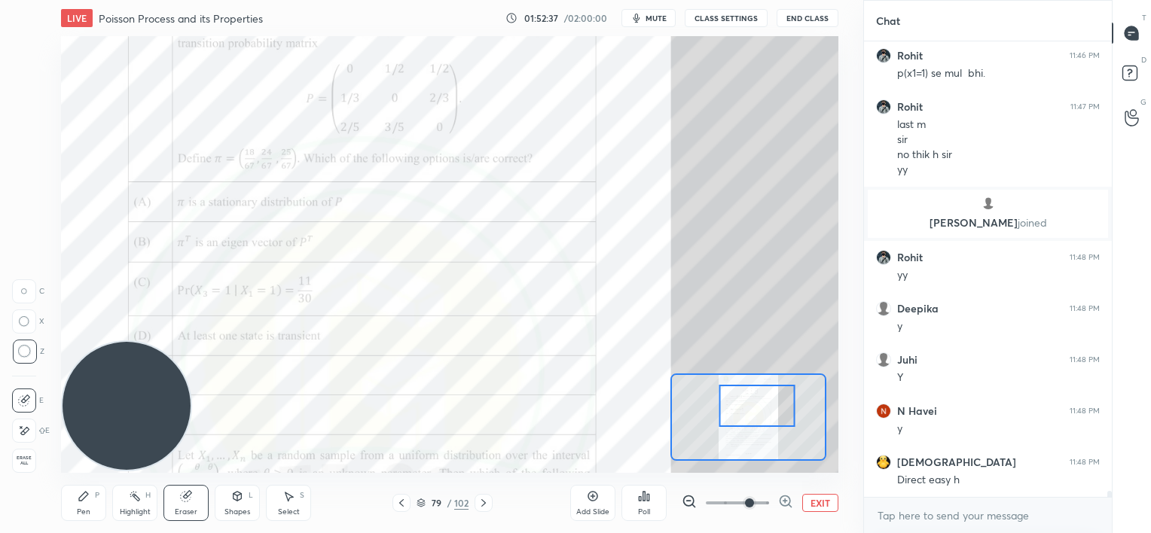
scroll to position [32019, 0]
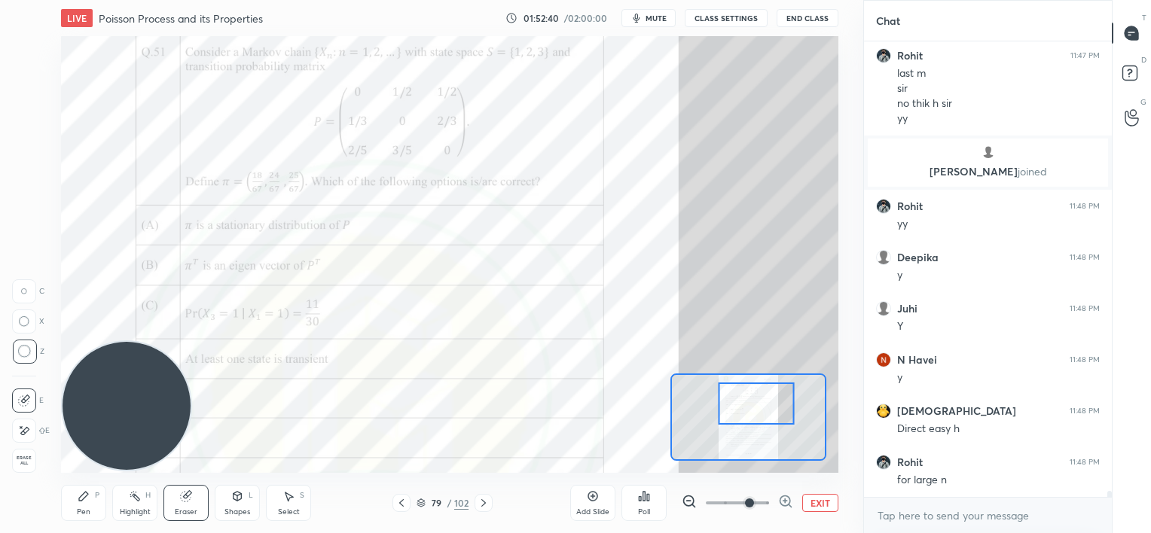
drag, startPoint x: 752, startPoint y: 416, endPoint x: 743, endPoint y: 404, distance: 14.6
click at [743, 404] on div at bounding box center [756, 404] width 76 height 42
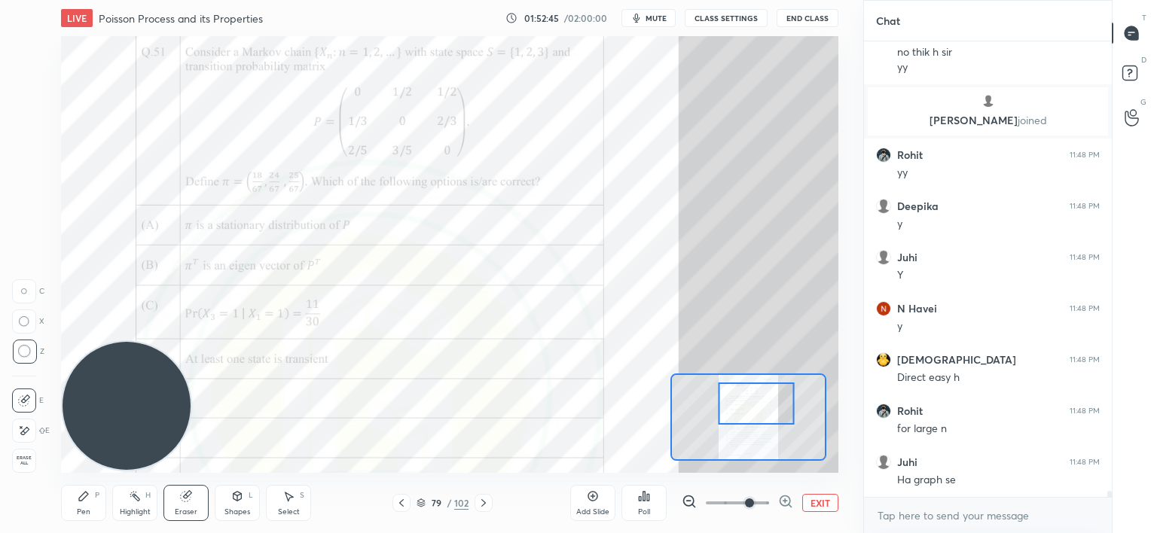
scroll to position [32122, 0]
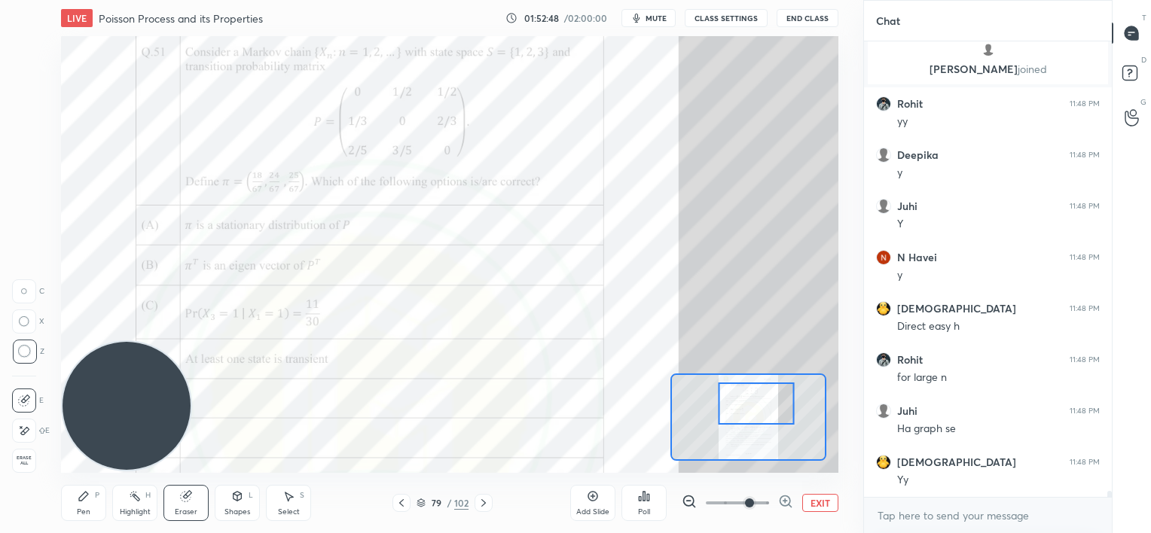
click at [63, 511] on div "Pen P" at bounding box center [83, 503] width 45 height 36
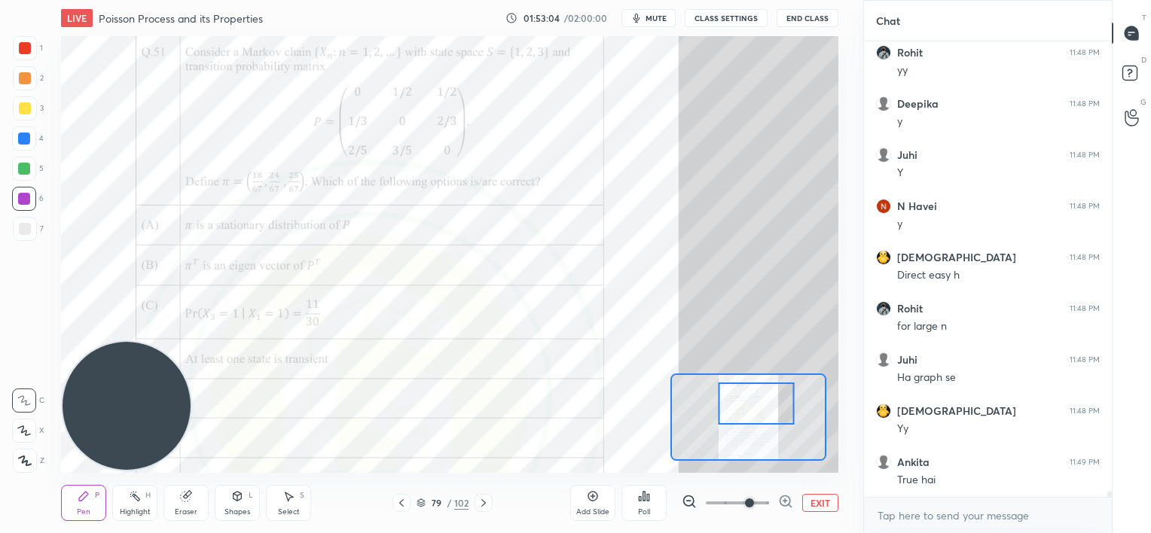
click at [23, 51] on div at bounding box center [25, 48] width 12 height 12
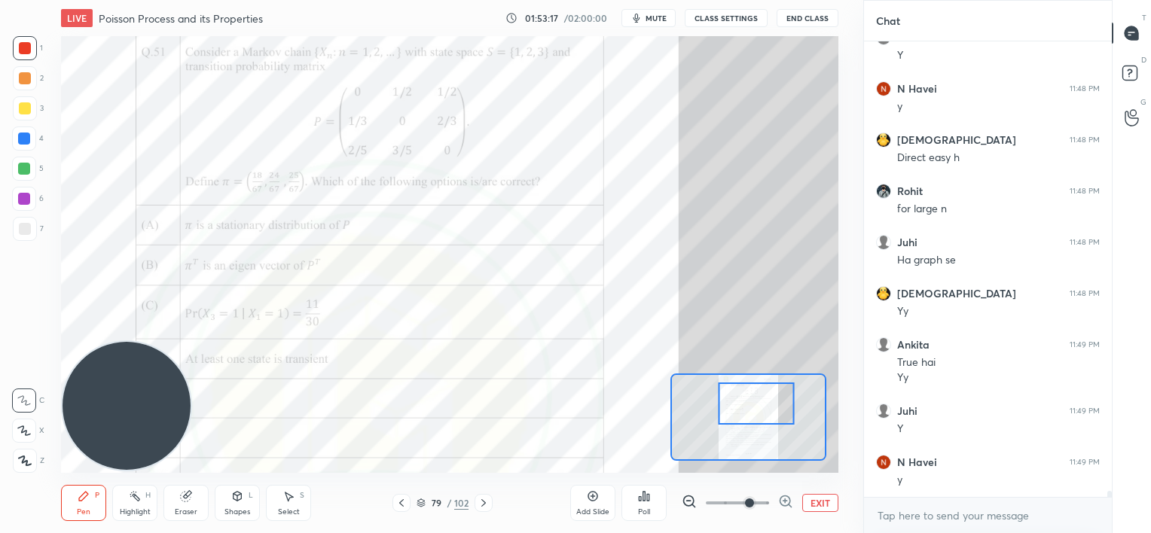
scroll to position [32342, 0]
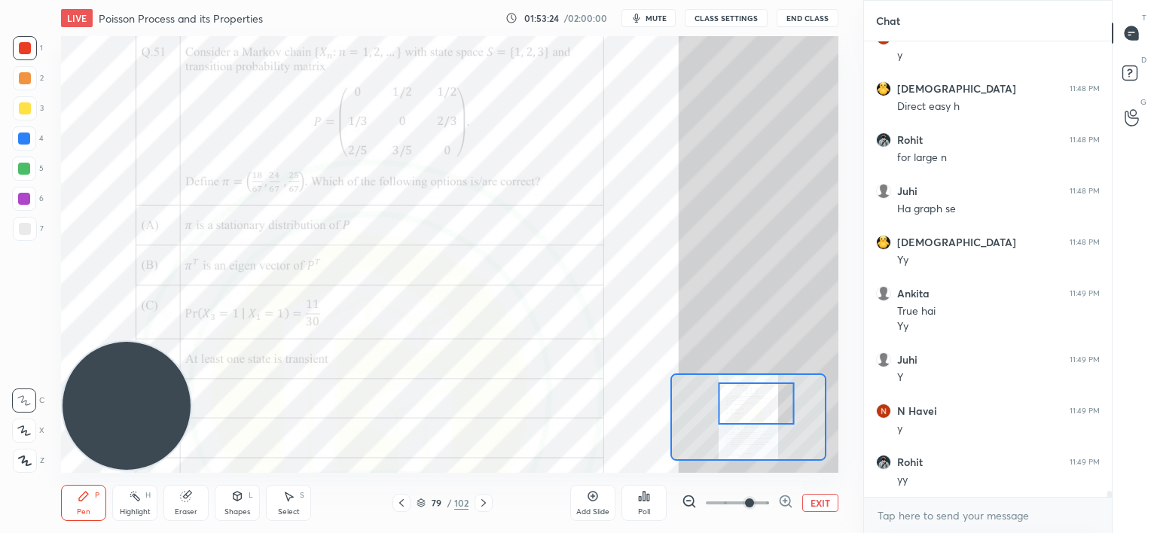
drag, startPoint x: 182, startPoint y: 505, endPoint x: 206, endPoint y: 482, distance: 33.6
click at [185, 504] on div "Eraser" at bounding box center [185, 503] width 45 height 36
drag, startPoint x: 79, startPoint y: 500, endPoint x: 116, endPoint y: 476, distance: 44.1
click at [82, 500] on icon at bounding box center [83, 496] width 9 height 9
click at [25, 232] on div at bounding box center [25, 229] width 12 height 12
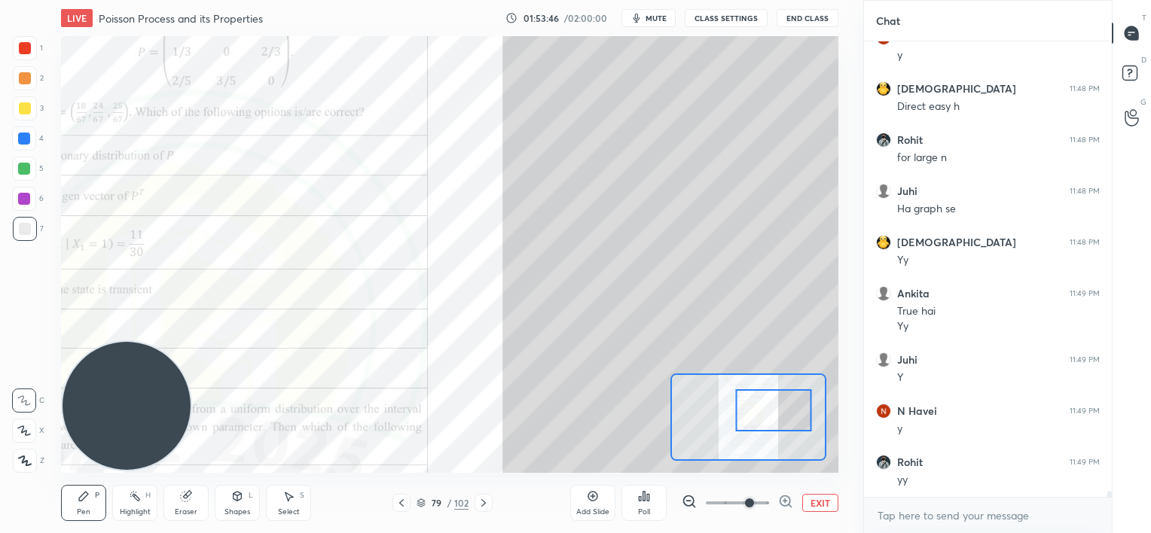
drag, startPoint x: 750, startPoint y: 410, endPoint x: 768, endPoint y: 412, distance: 18.1
click at [767, 412] on div at bounding box center [773, 410] width 76 height 42
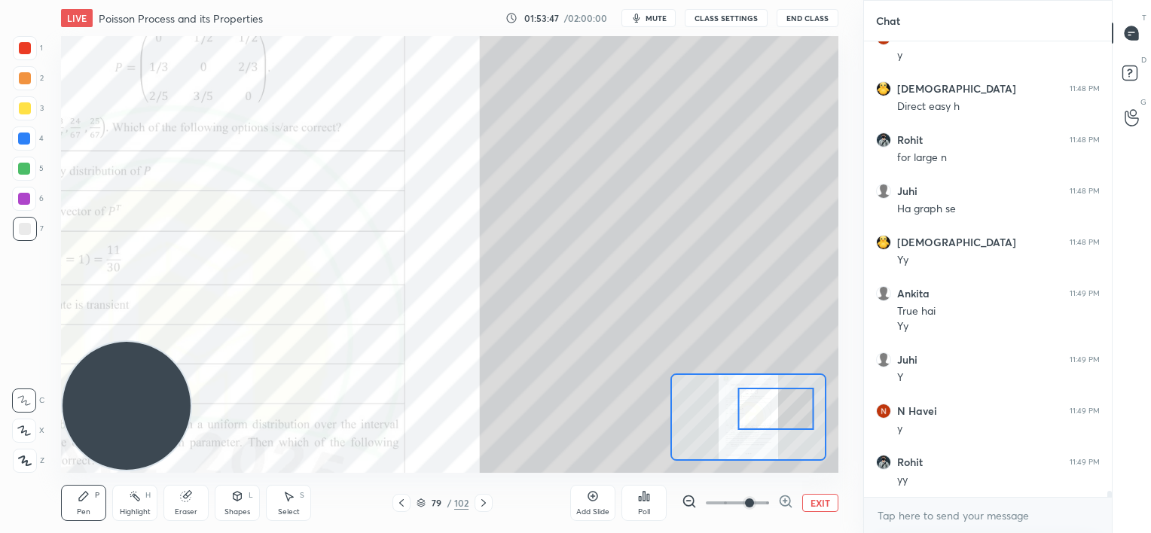
click at [203, 502] on div "Eraser" at bounding box center [185, 503] width 45 height 36
drag, startPoint x: 87, startPoint y: 502, endPoint x: 89, endPoint y: 488, distance: 14.5
click at [87, 502] on div "Pen P" at bounding box center [83, 503] width 45 height 36
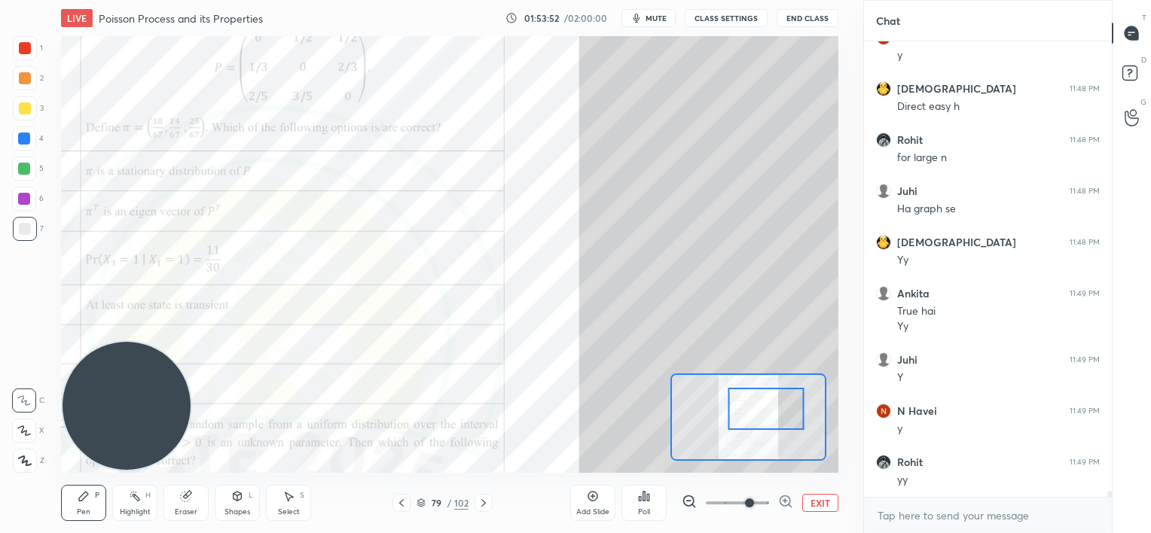
drag, startPoint x: 777, startPoint y: 410, endPoint x: 773, endPoint y: 401, distance: 9.4
click at [767, 410] on div at bounding box center [766, 409] width 76 height 42
click at [22, 139] on div at bounding box center [24, 139] width 12 height 12
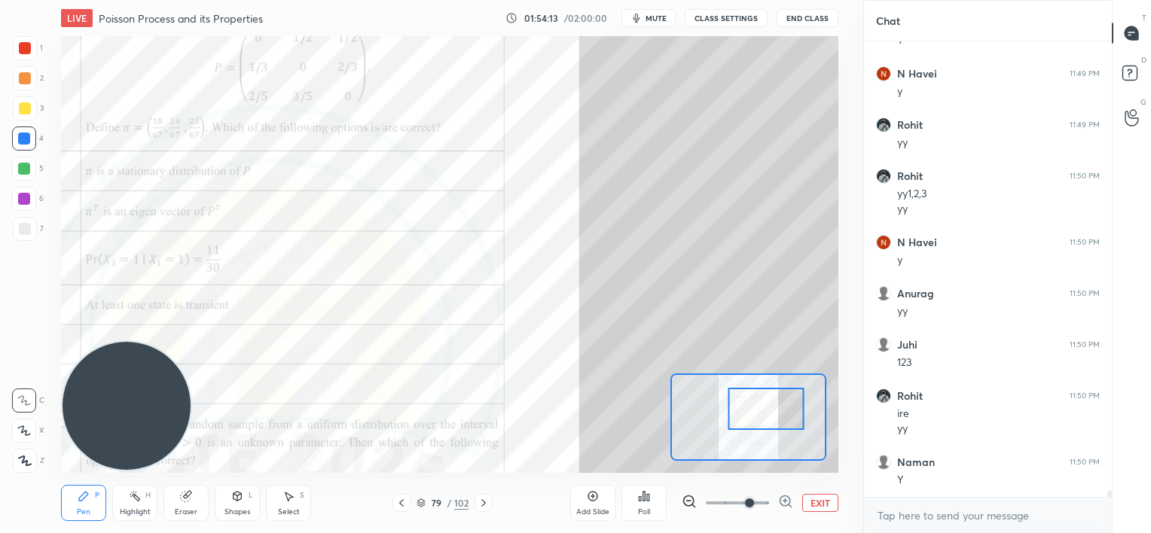
scroll to position [32730, 0]
drag, startPoint x: 182, startPoint y: 505, endPoint x: 193, endPoint y: 493, distance: 17.1
click at [182, 505] on div "Eraser" at bounding box center [185, 503] width 45 height 36
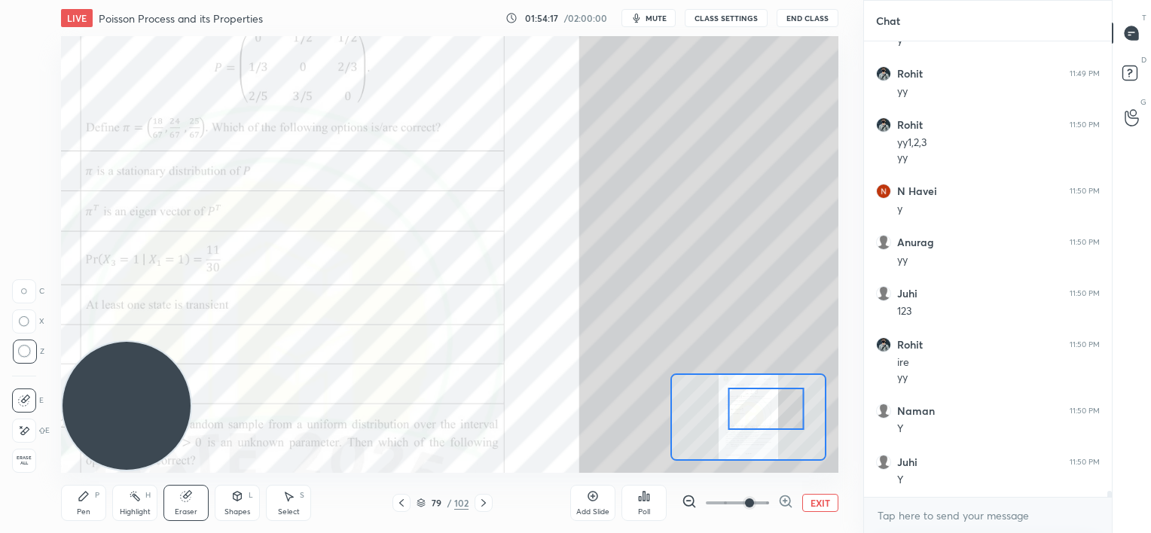
click at [72, 500] on div "Pen P" at bounding box center [83, 503] width 45 height 36
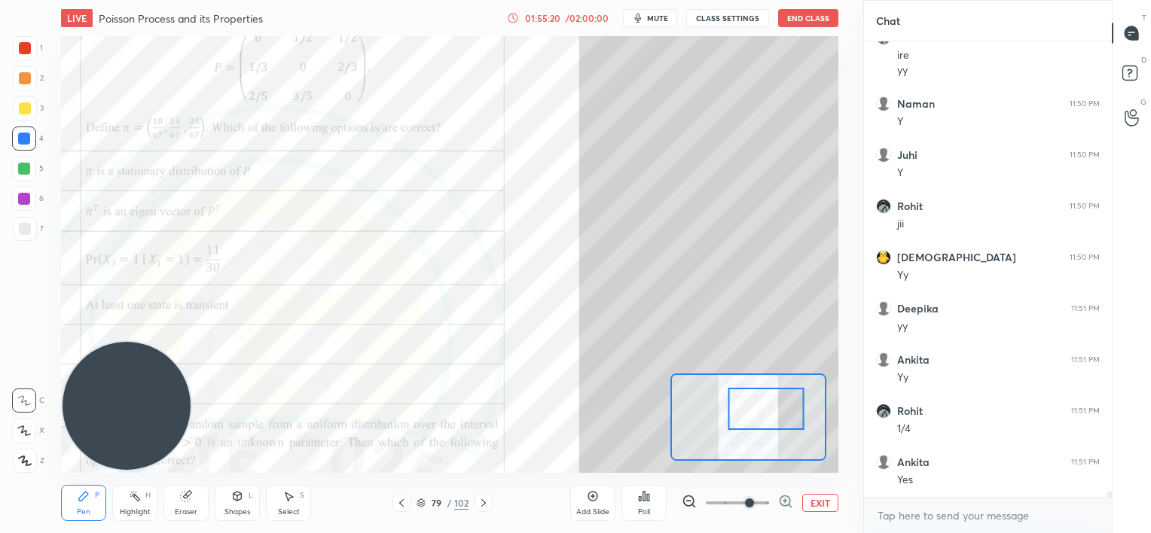
scroll to position [33089, 0]
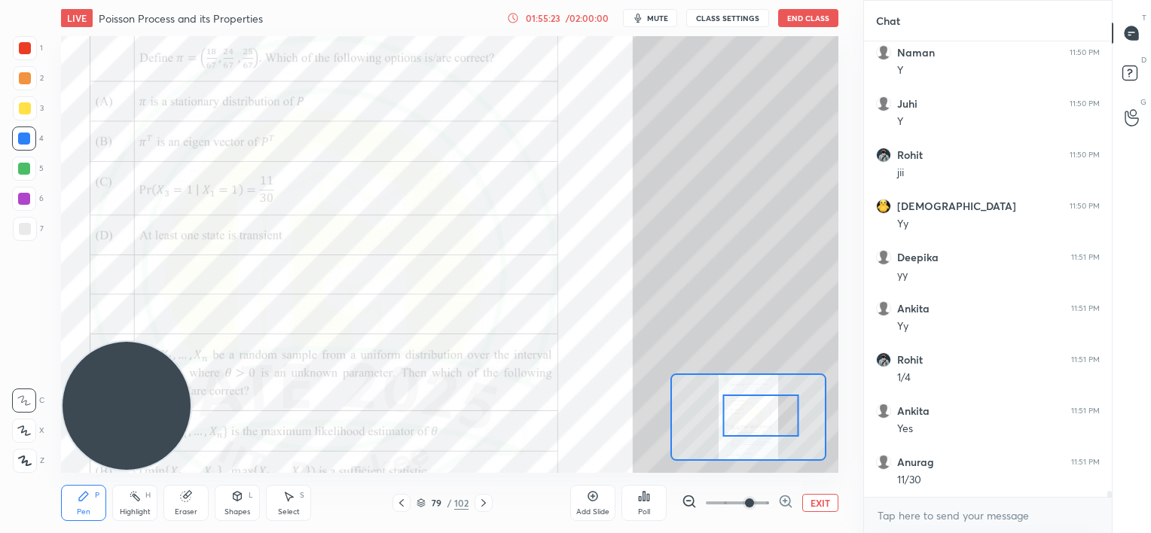
drag, startPoint x: 767, startPoint y: 410, endPoint x: 762, endPoint y: 416, distance: 8.6
click at [762, 416] on div at bounding box center [760, 416] width 76 height 42
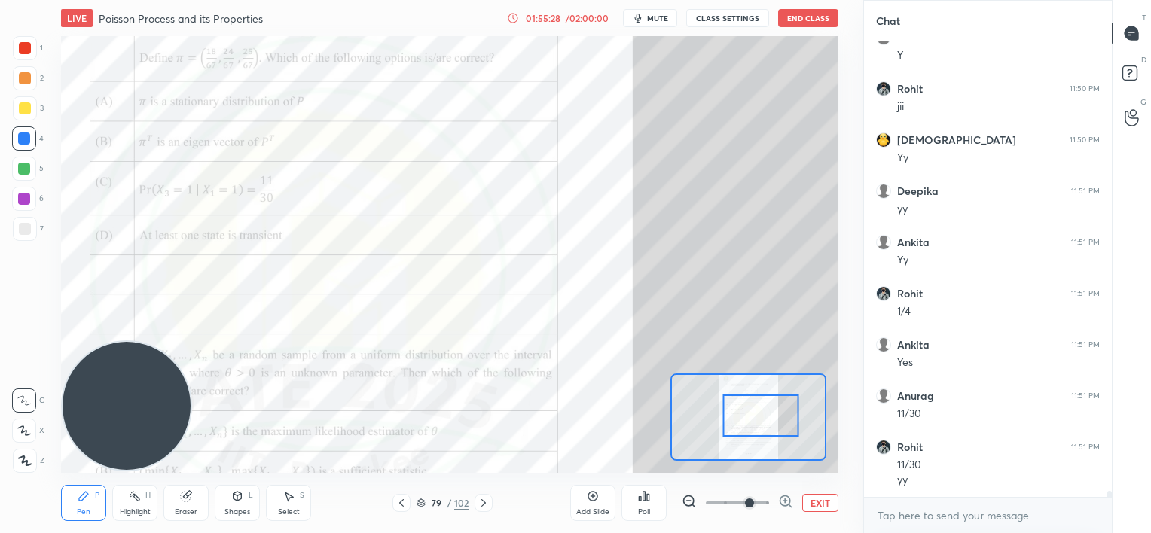
scroll to position [33206, 0]
click at [184, 493] on icon at bounding box center [186, 496] width 12 height 12
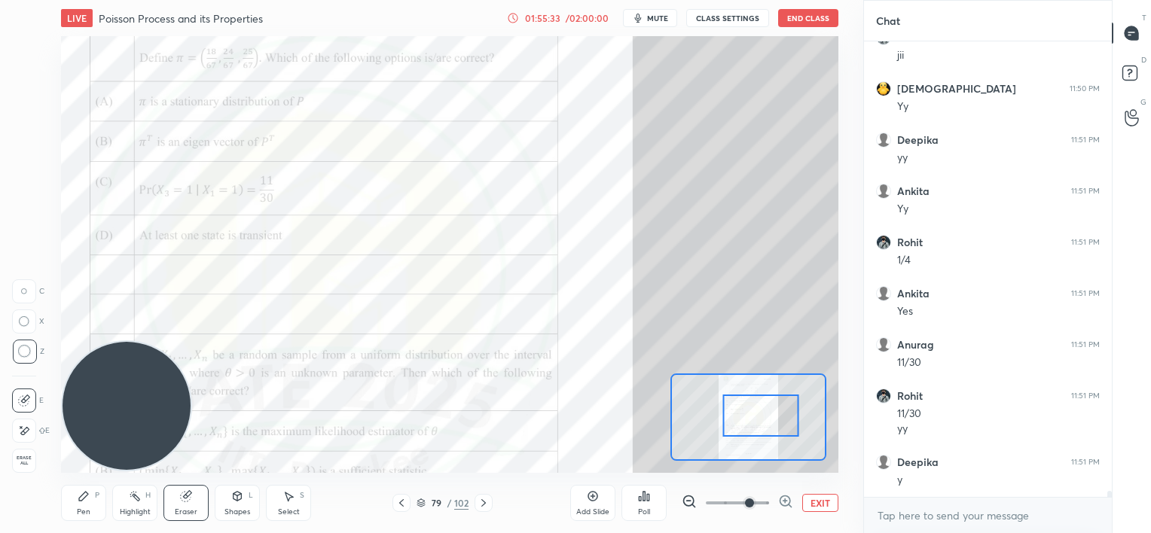
scroll to position [33257, 0]
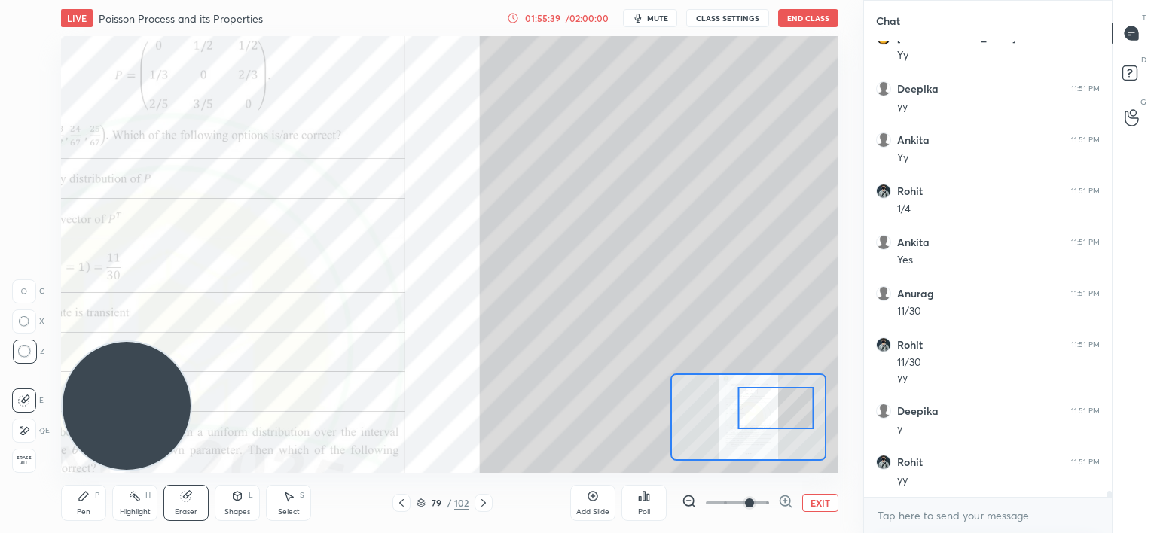
drag, startPoint x: 764, startPoint y: 414, endPoint x: 779, endPoint y: 408, distance: 16.2
click at [779, 408] on div at bounding box center [775, 408] width 76 height 42
click at [93, 502] on div "Pen P" at bounding box center [83, 503] width 45 height 36
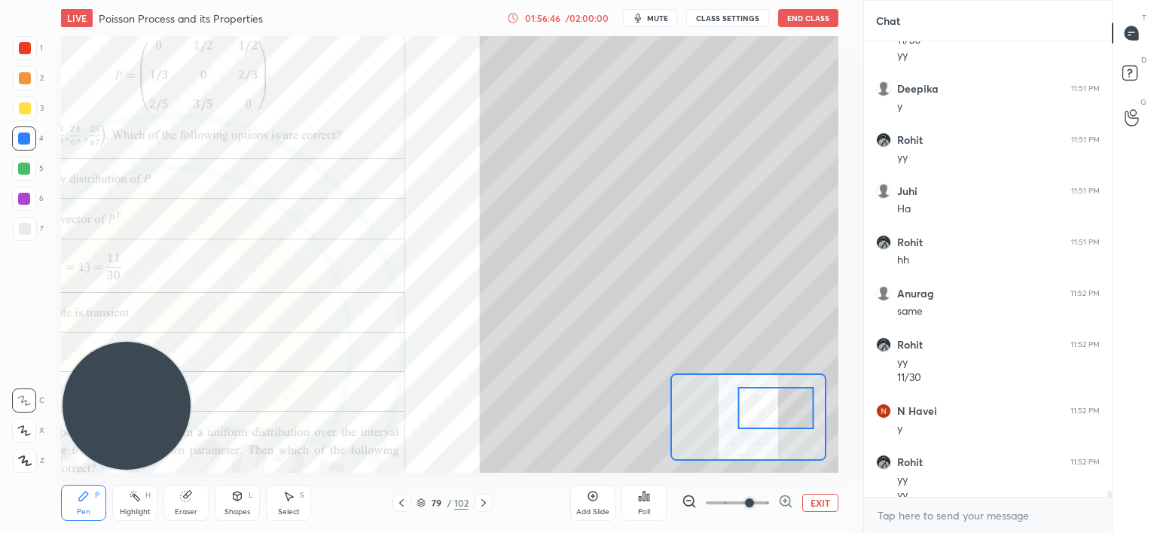
scroll to position [33595, 0]
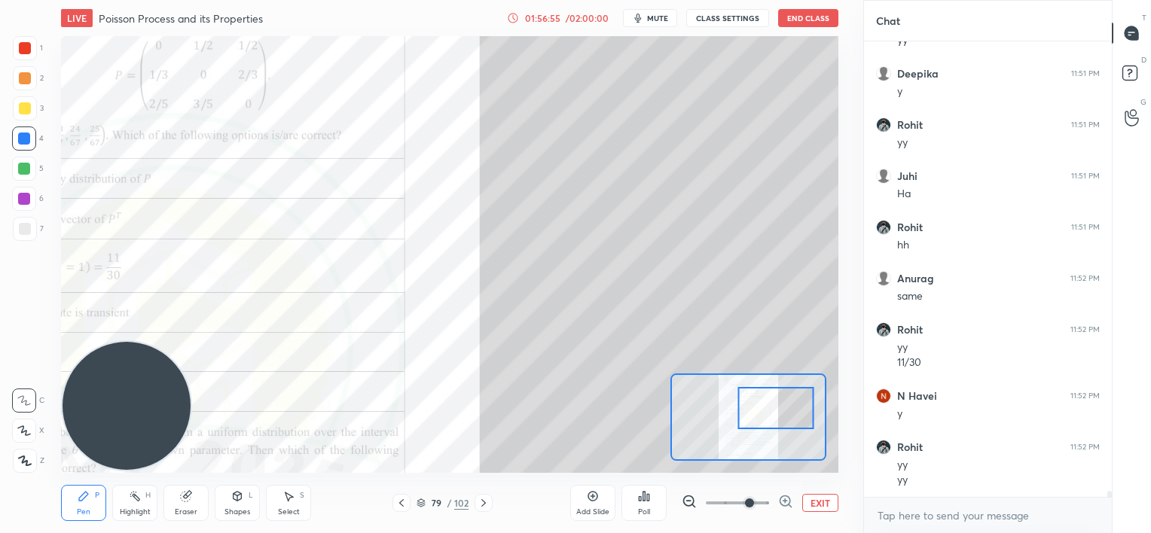
click at [22, 112] on div at bounding box center [25, 108] width 12 height 12
drag, startPoint x: 182, startPoint y: 500, endPoint x: 192, endPoint y: 491, distance: 13.3
click at [192, 491] on icon at bounding box center [186, 496] width 12 height 12
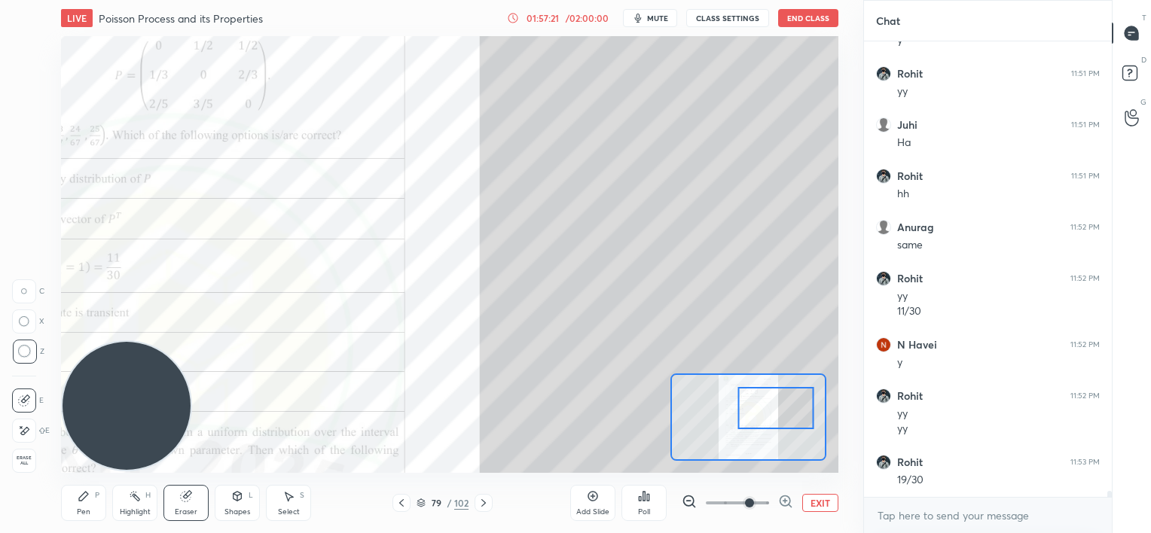
scroll to position [33697, 0]
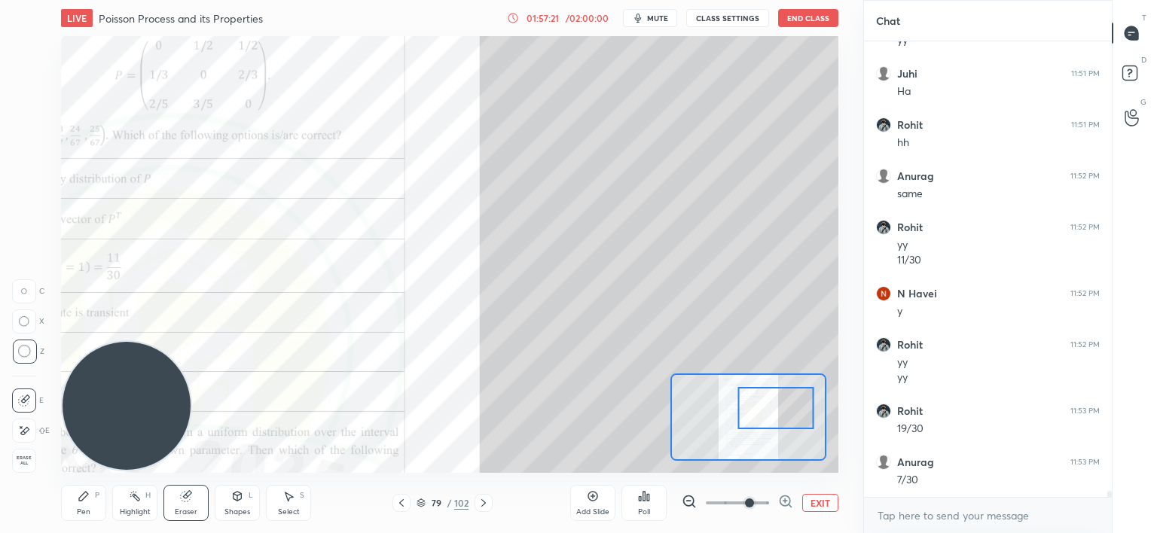
drag, startPoint x: 76, startPoint y: 518, endPoint x: 73, endPoint y: 502, distance: 16.1
click at [78, 518] on div "Pen P" at bounding box center [83, 503] width 45 height 36
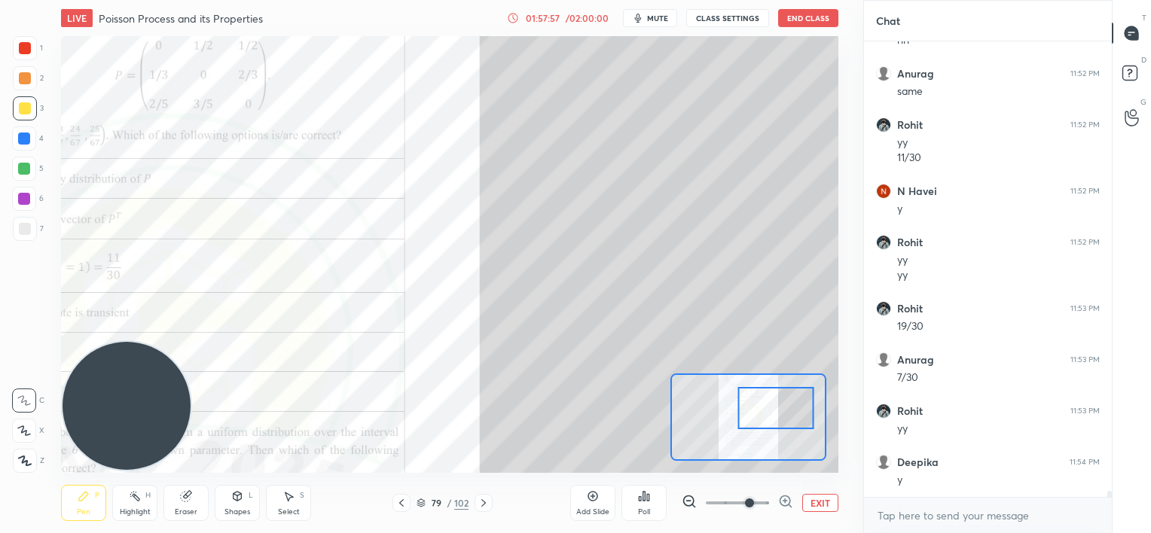
scroll to position [33851, 0]
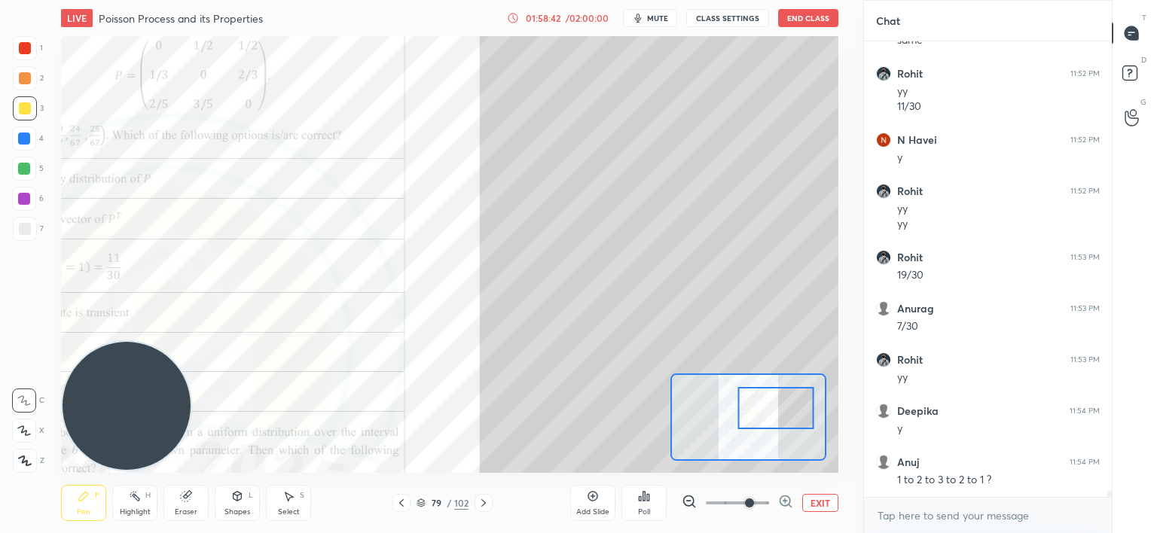
drag, startPoint x: 180, startPoint y: 500, endPoint x: 218, endPoint y: 474, distance: 45.5
click at [177, 500] on div "Eraser" at bounding box center [185, 503] width 45 height 36
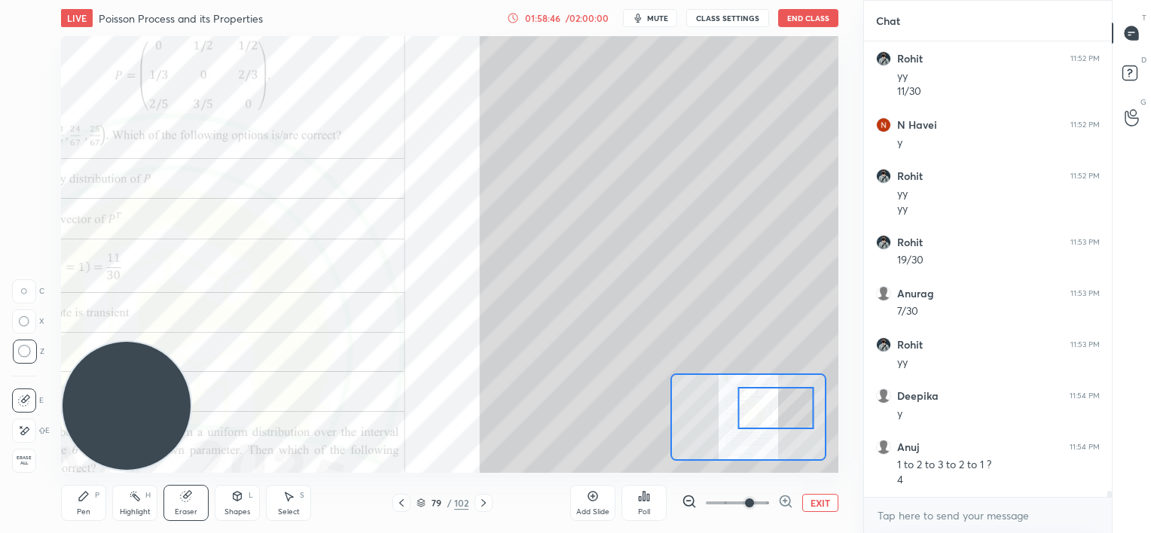
scroll to position [33917, 0]
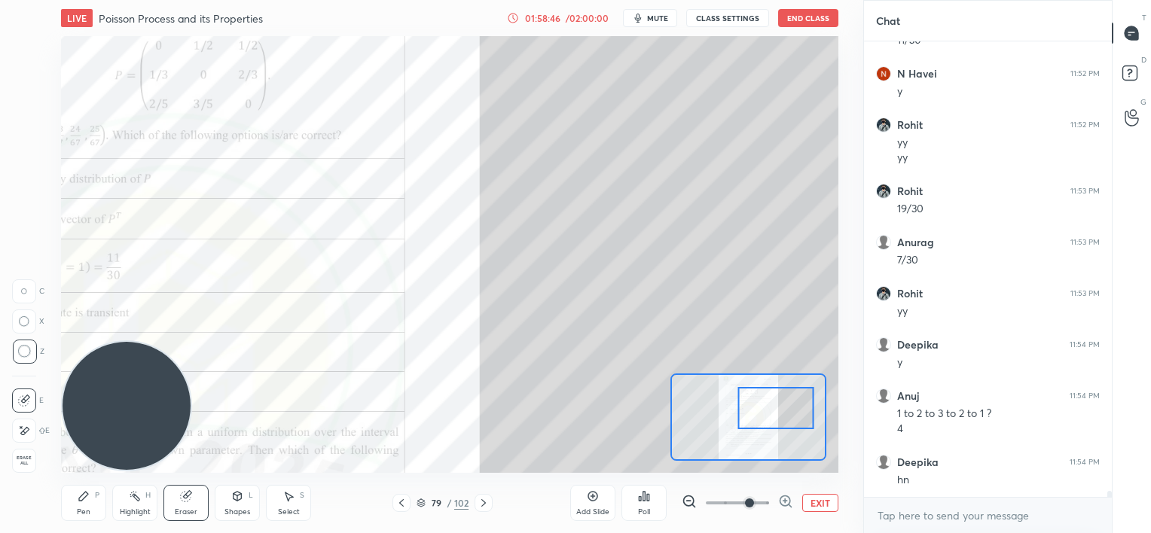
click at [59, 511] on div "LIVE Poisson Process and its Properties 01:58:46 / 02:00:00 mute CLASS SETTINGS…" at bounding box center [449, 266] width 803 height 533
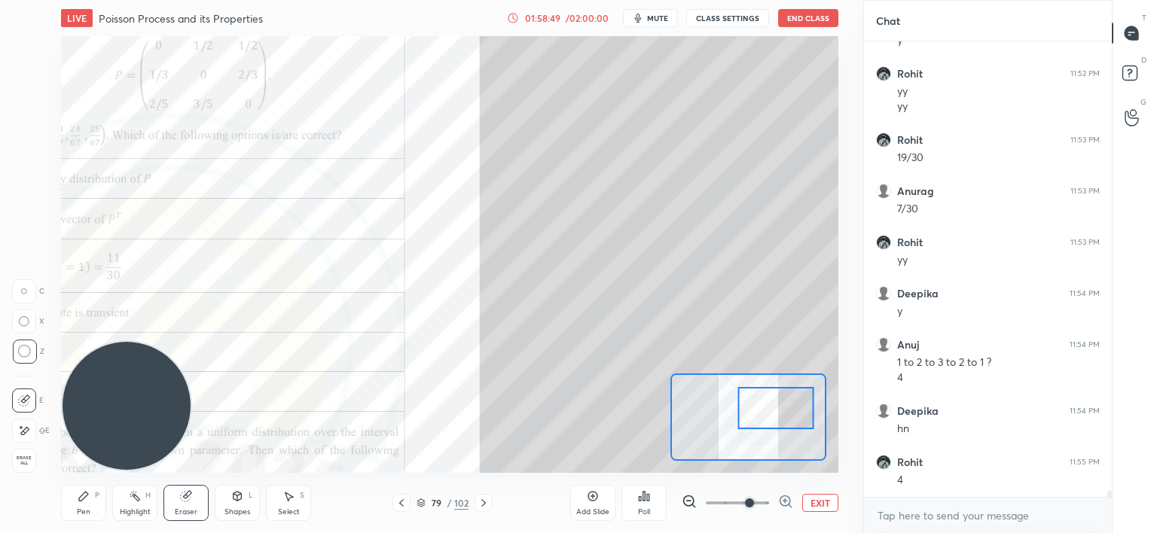
click at [72, 508] on div "Pen P" at bounding box center [83, 503] width 45 height 36
click at [199, 502] on div "Eraser" at bounding box center [185, 503] width 45 height 36
click at [85, 503] on div "Pen P" at bounding box center [83, 503] width 45 height 36
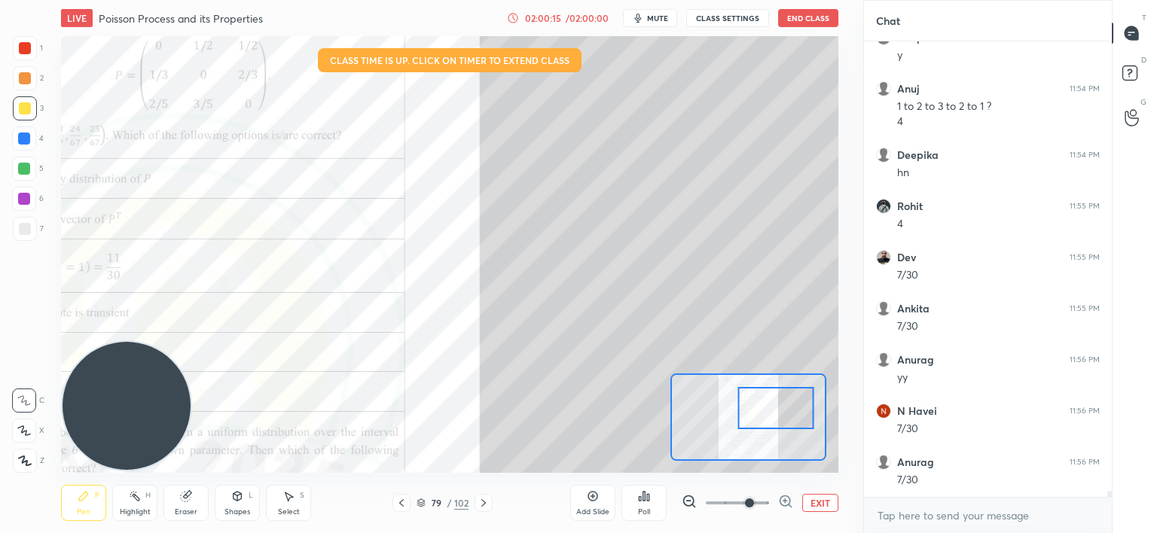
scroll to position [34276, 0]
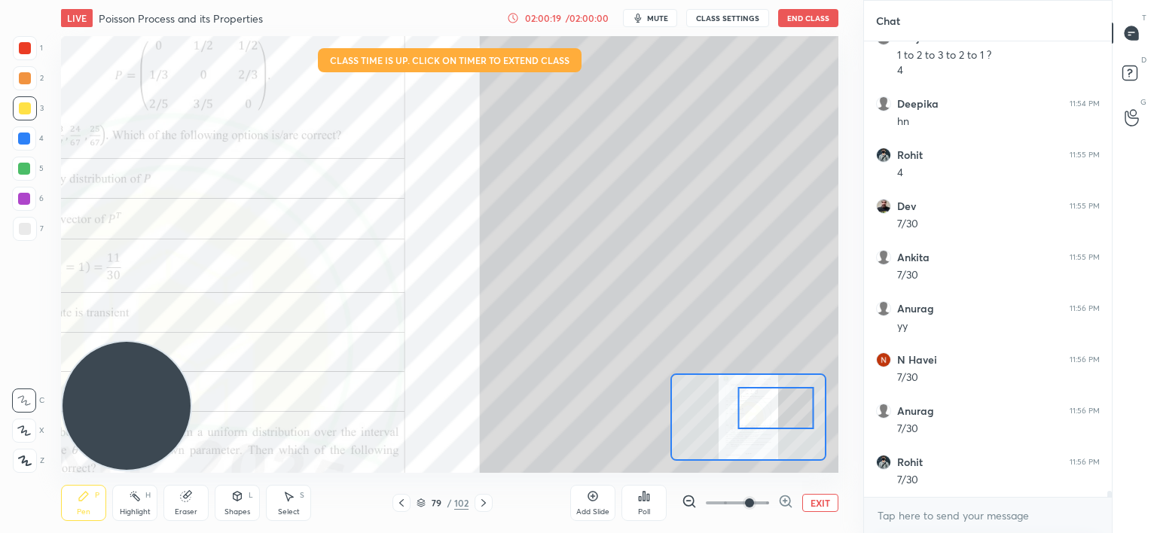
click at [193, 496] on div "Eraser" at bounding box center [185, 503] width 45 height 36
click at [90, 498] on icon at bounding box center [84, 496] width 12 height 12
click at [26, 174] on div at bounding box center [24, 169] width 12 height 12
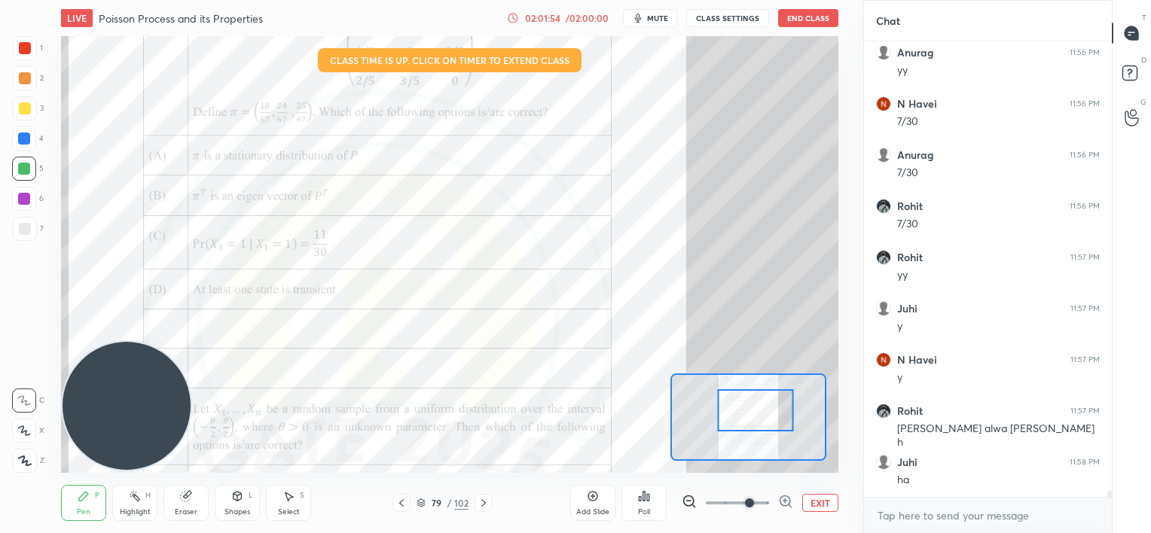
scroll to position [34583, 0]
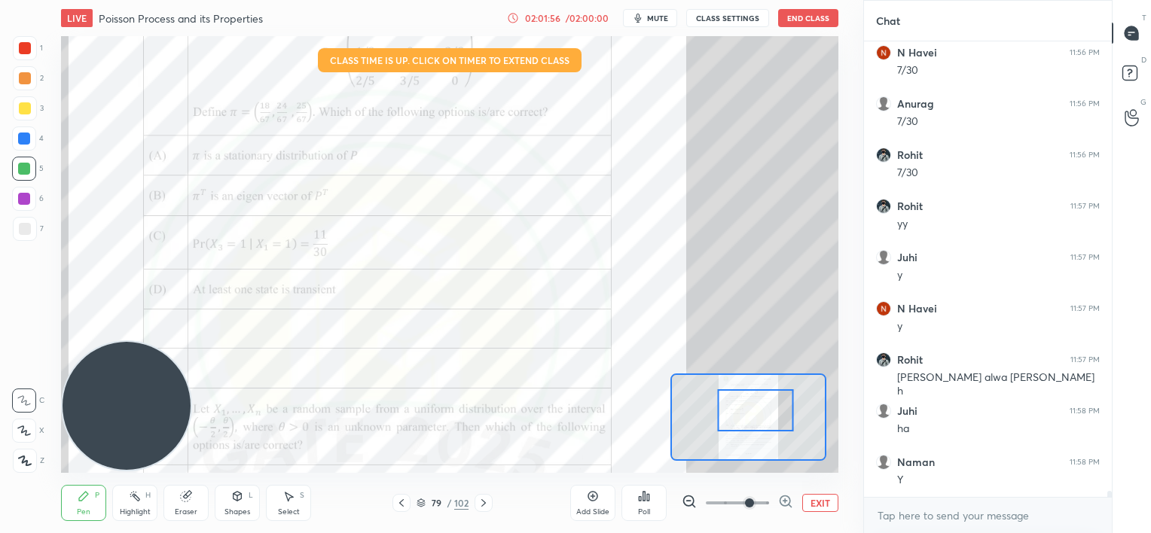
drag, startPoint x: 778, startPoint y: 413, endPoint x: 758, endPoint y: 416, distance: 19.9
click at [758, 416] on div at bounding box center [755, 410] width 76 height 42
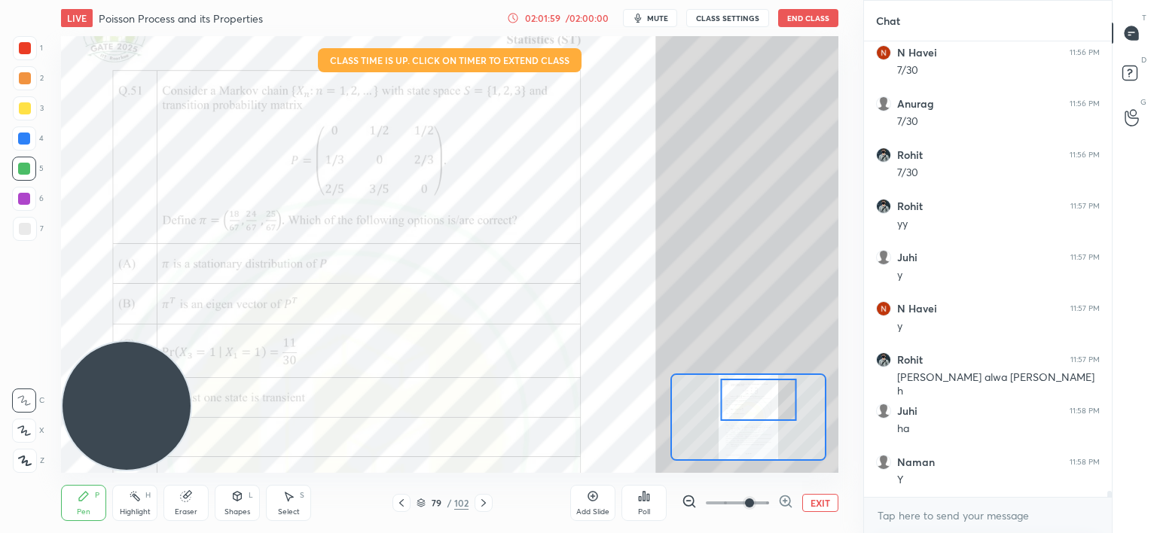
drag, startPoint x: 762, startPoint y: 413, endPoint x: 762, endPoint y: 404, distance: 9.0
click at [764, 404] on div at bounding box center [758, 400] width 76 height 42
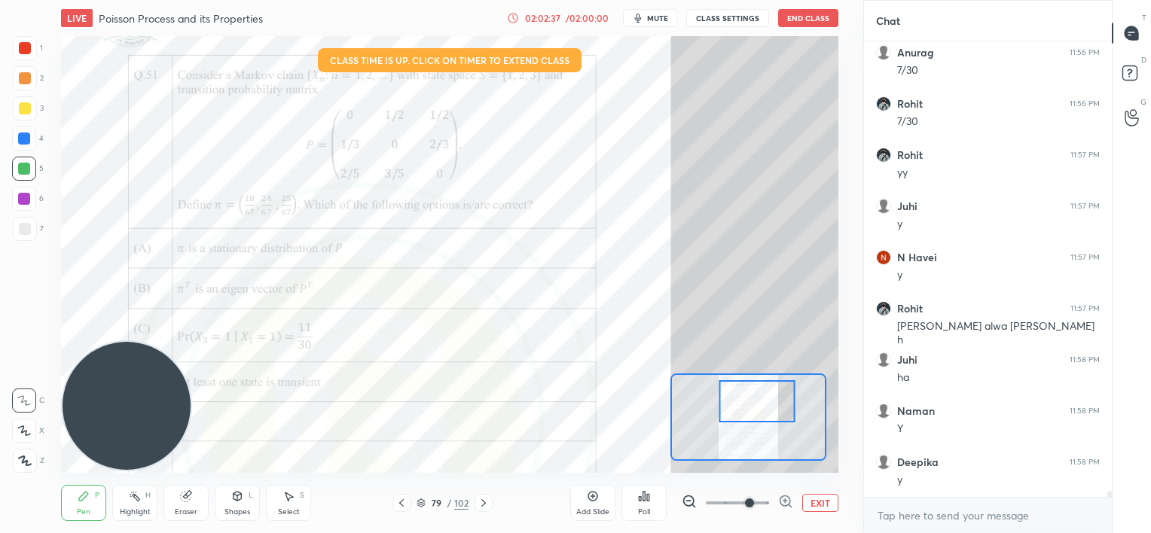
scroll to position [34685, 0]
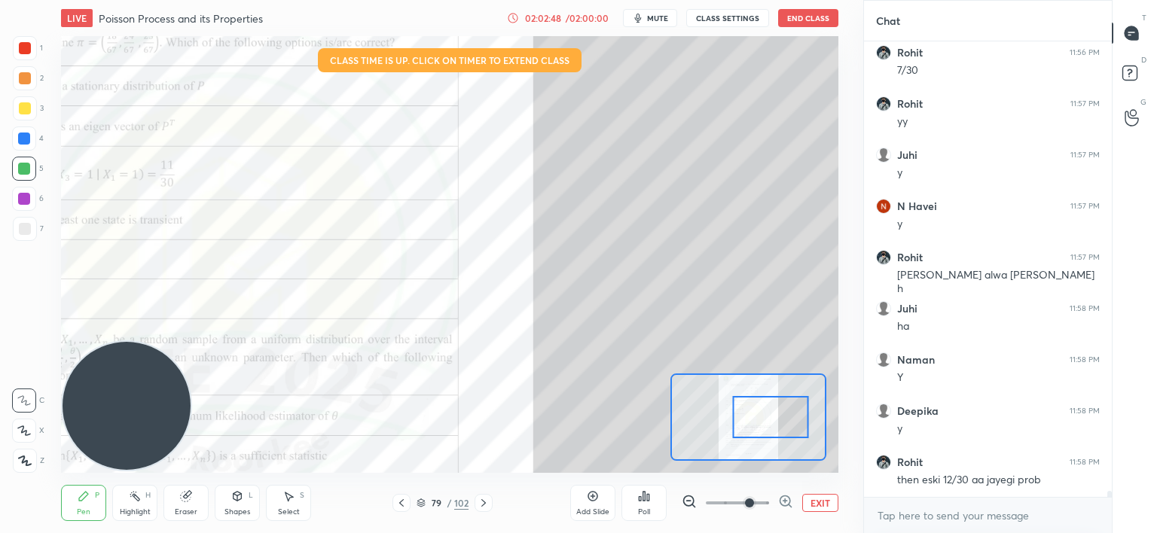
drag, startPoint x: 756, startPoint y: 413, endPoint x: 764, endPoint y: 429, distance: 17.5
click at [769, 429] on div at bounding box center [770, 417] width 76 height 42
click at [190, 499] on icon at bounding box center [186, 497] width 10 height 10
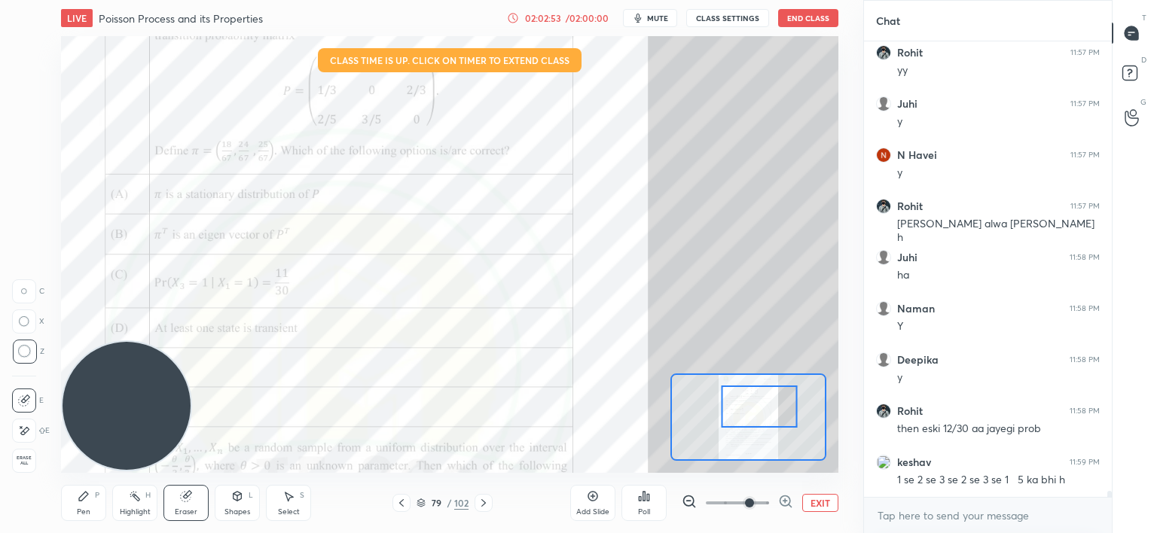
scroll to position [34788, 0]
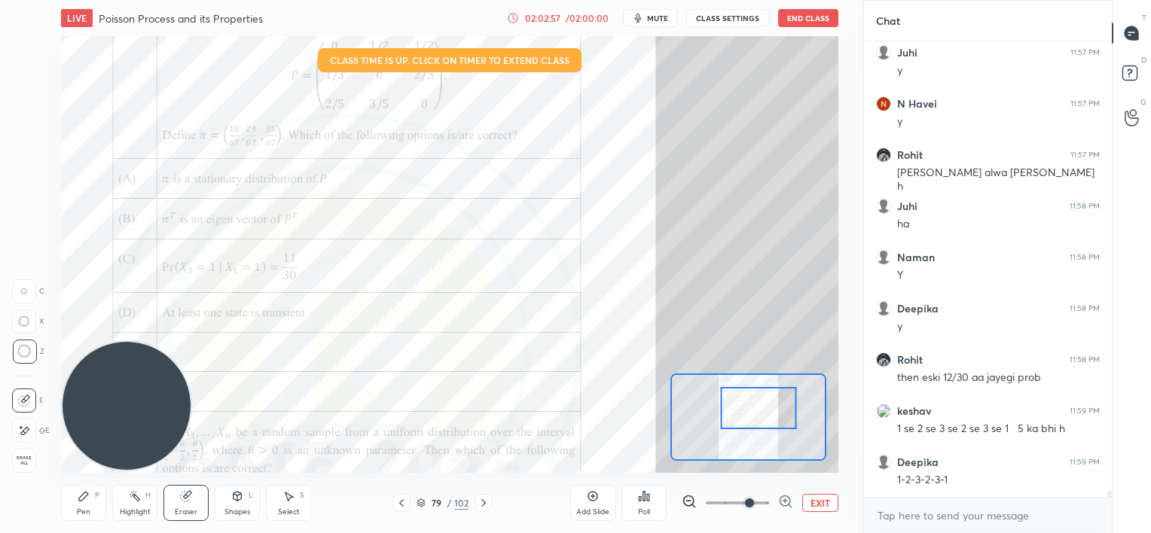
drag, startPoint x: 773, startPoint y: 416, endPoint x: 762, endPoint y: 407, distance: 13.9
click at [762, 407] on div at bounding box center [758, 408] width 76 height 42
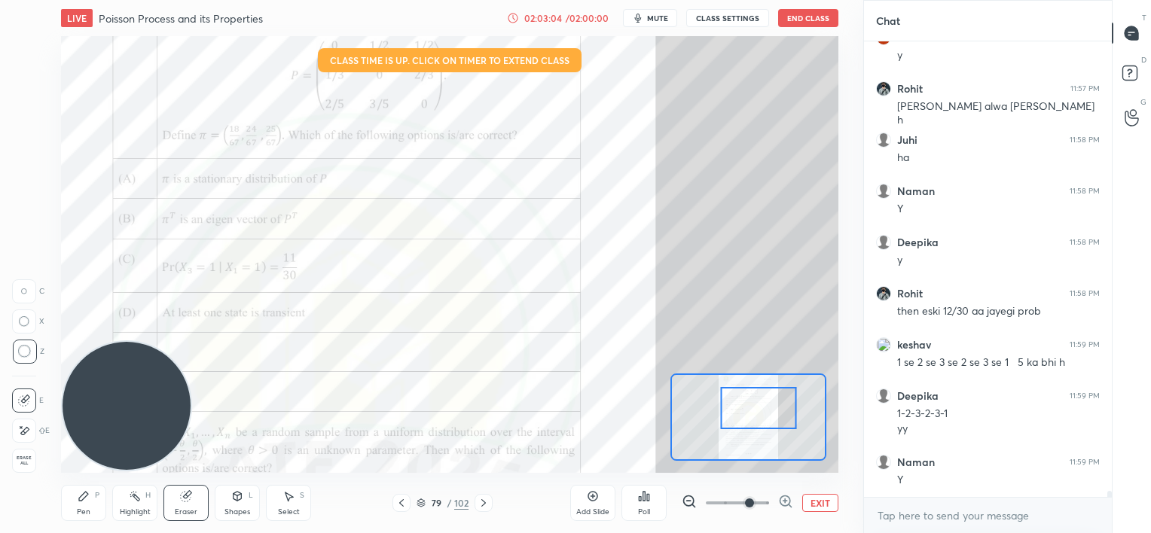
scroll to position [34905, 0]
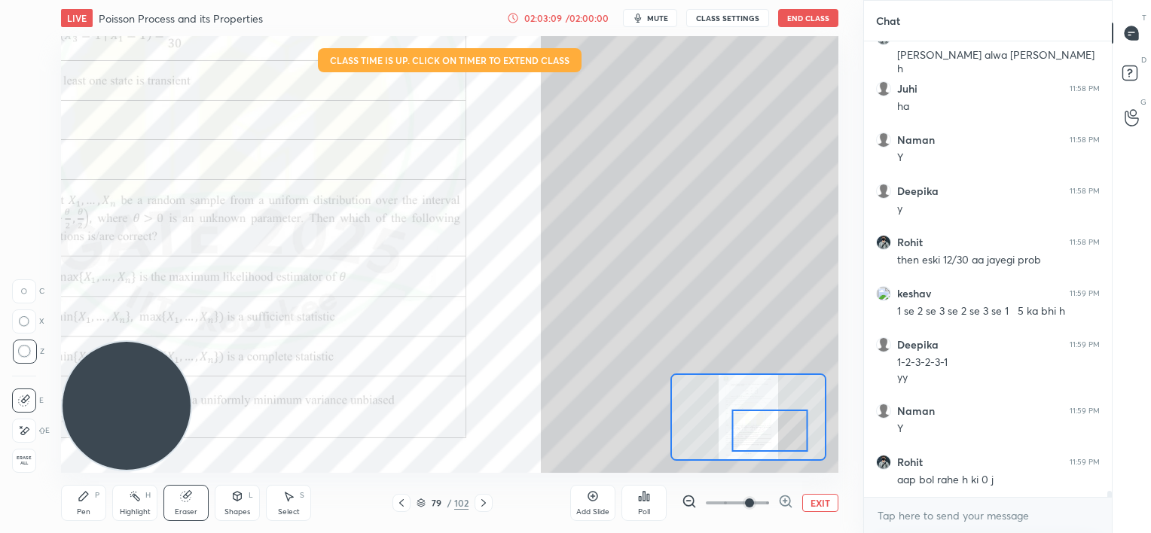
drag, startPoint x: 779, startPoint y: 406, endPoint x: 791, endPoint y: 429, distance: 25.9
click at [791, 429] on div at bounding box center [769, 431] width 76 height 42
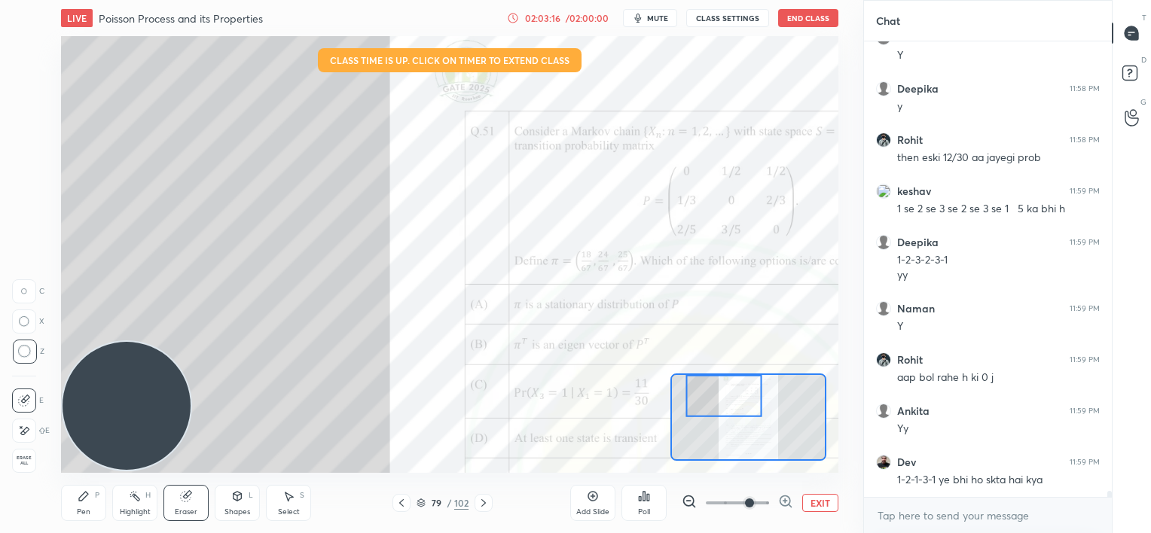
scroll to position [35059, 0]
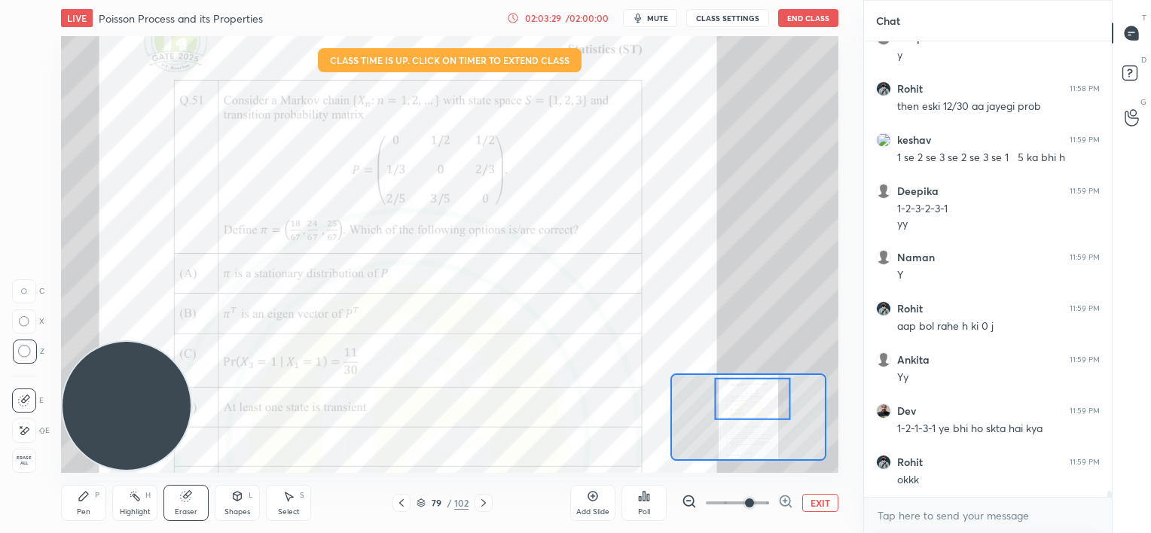
drag, startPoint x: 747, startPoint y: 395, endPoint x: 769, endPoint y: 397, distance: 22.0
click at [773, 397] on div at bounding box center [752, 399] width 76 height 42
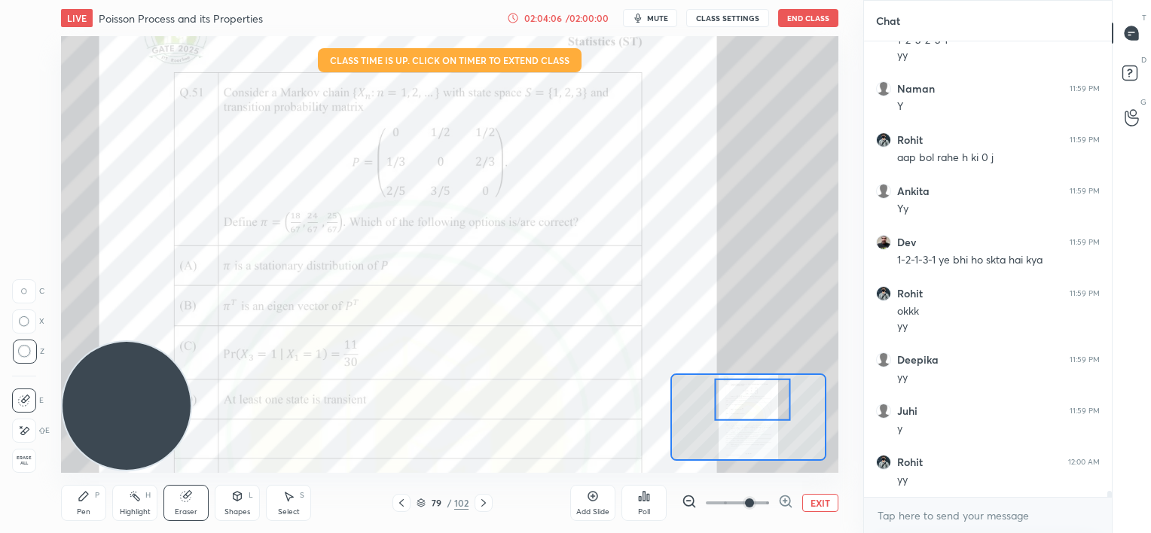
scroll to position [35243, 0]
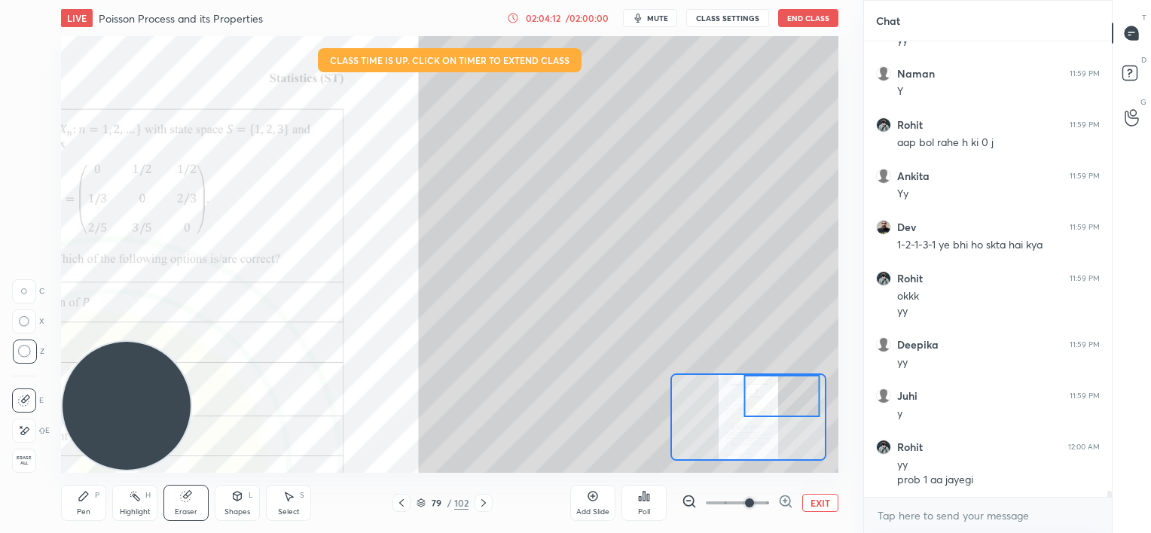
drag, startPoint x: 750, startPoint y: 398, endPoint x: 777, endPoint y: 392, distance: 27.9
click at [778, 392] on div at bounding box center [781, 396] width 76 height 42
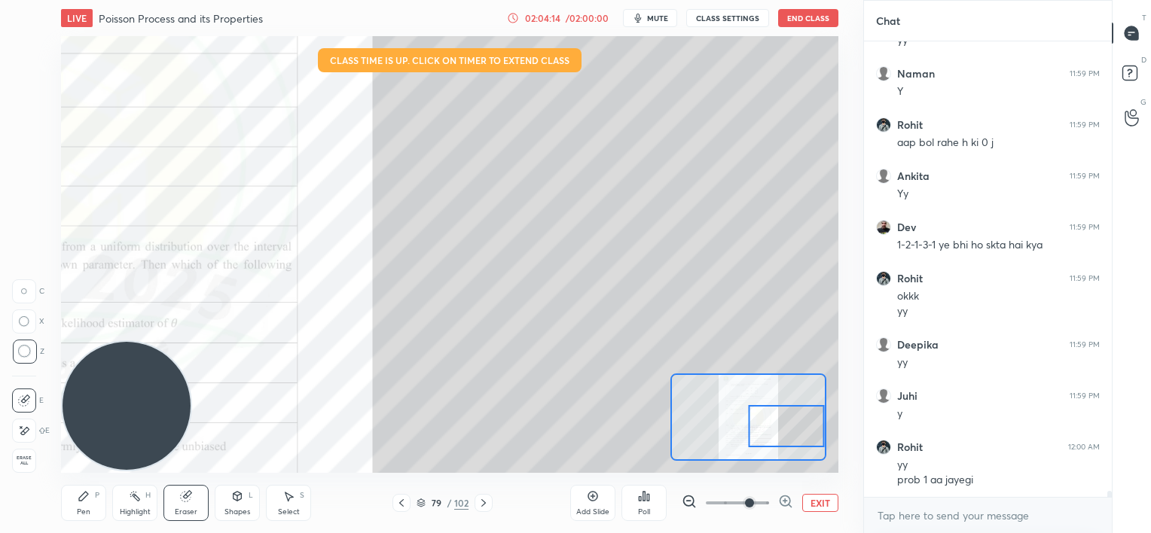
drag, startPoint x: 765, startPoint y: 377, endPoint x: 771, endPoint y: 407, distance: 30.0
click at [771, 408] on div at bounding box center [786, 426] width 76 height 42
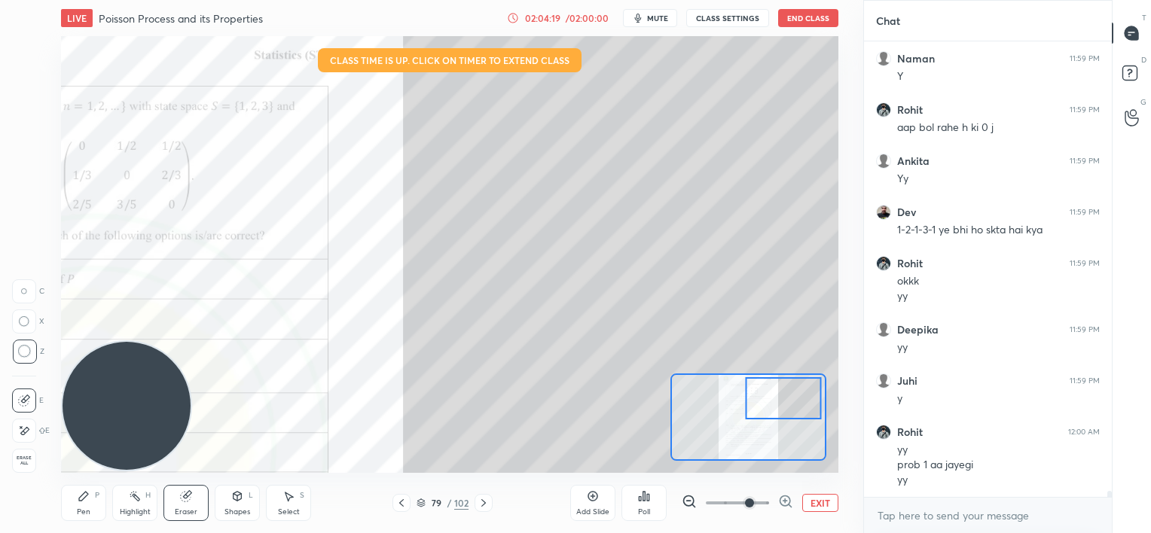
scroll to position [35309, 0]
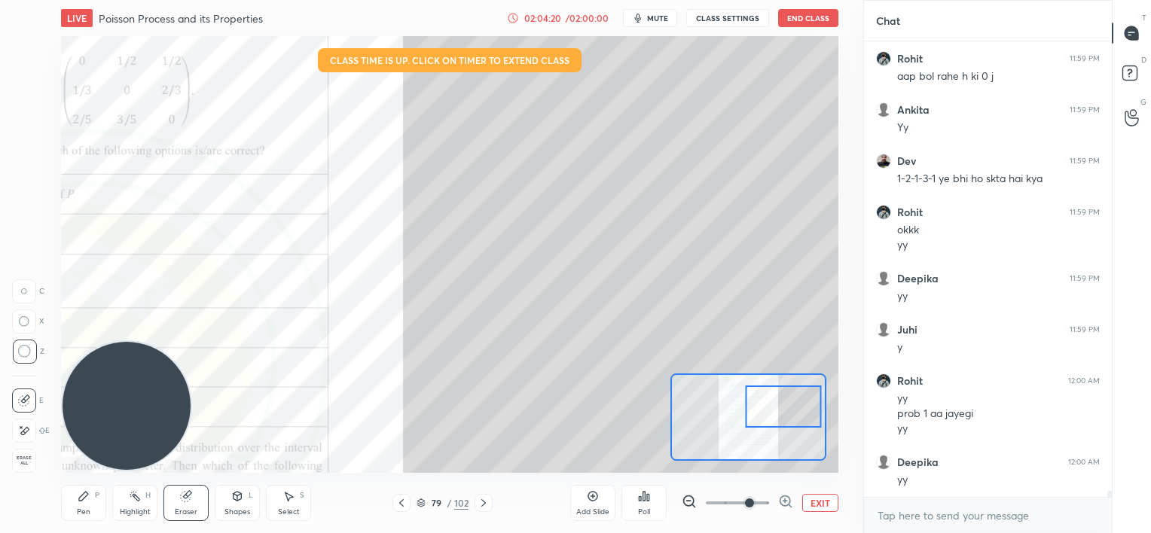
drag, startPoint x: 776, startPoint y: 410, endPoint x: 768, endPoint y: 387, distance: 24.1
click at [773, 389] on div at bounding box center [783, 407] width 76 height 42
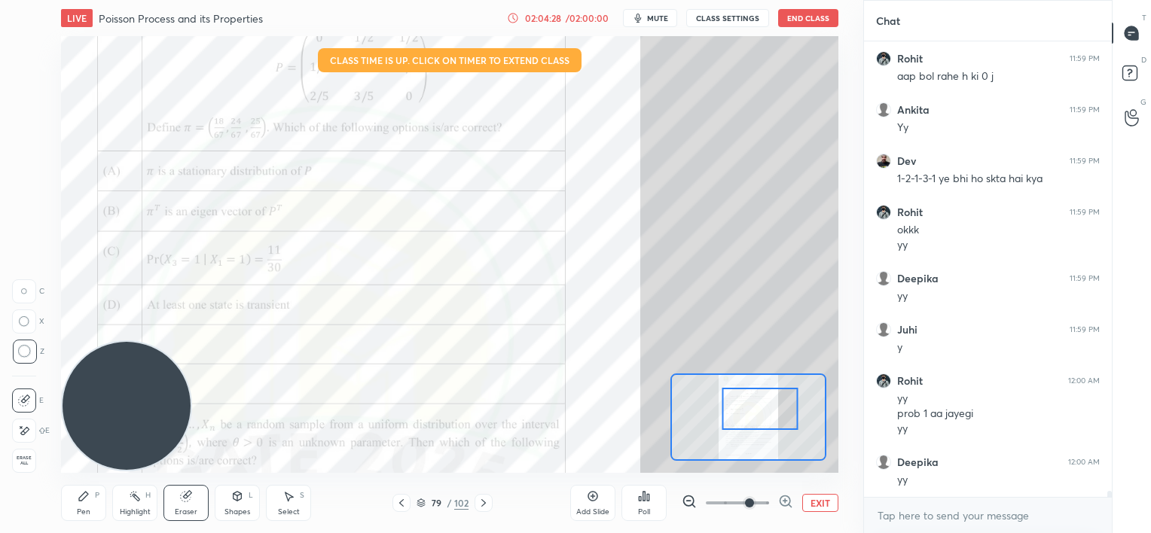
drag, startPoint x: 797, startPoint y: 410, endPoint x: 773, endPoint y: 408, distance: 24.1
click at [773, 408] on div at bounding box center [759, 409] width 76 height 42
click at [77, 493] on div "Pen P" at bounding box center [83, 503] width 45 height 36
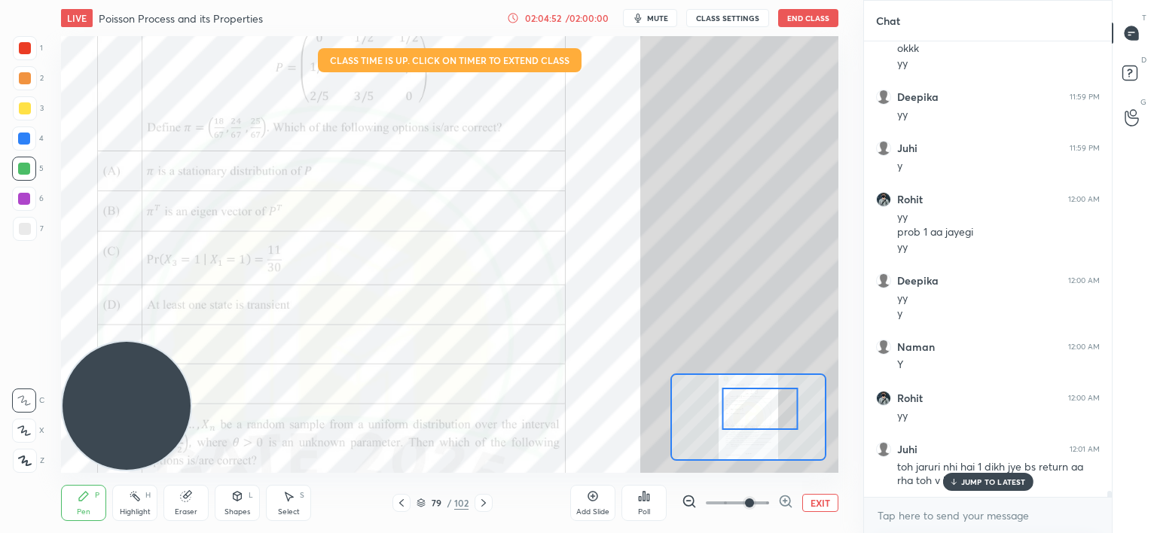
scroll to position [35542, 0]
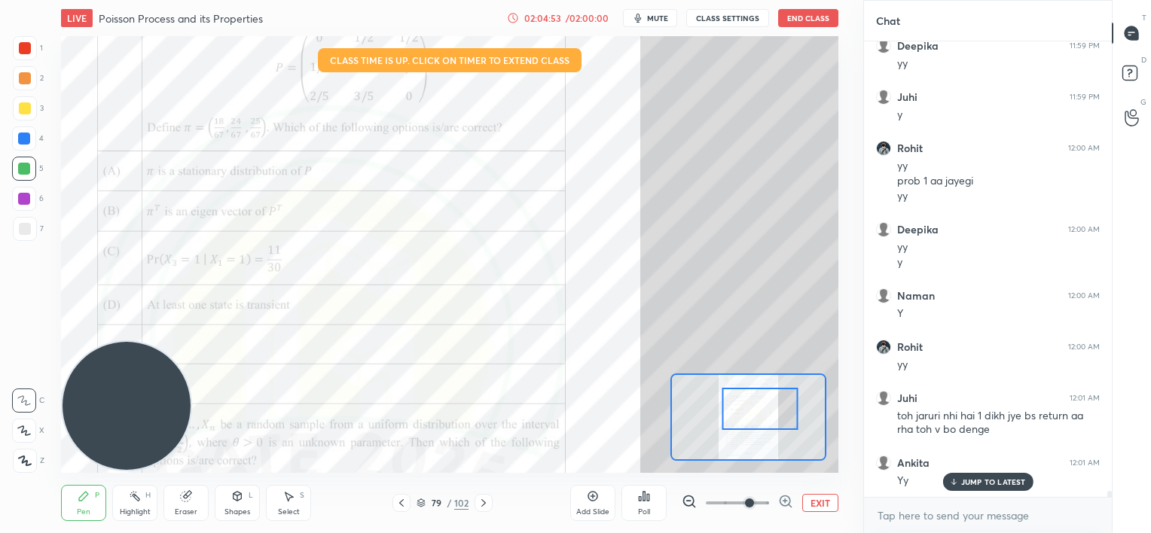
drag, startPoint x: 966, startPoint y: 482, endPoint x: 910, endPoint y: 477, distance: 56.0
click at [964, 482] on p "JUMP TO LATEST" at bounding box center [993, 481] width 65 height 9
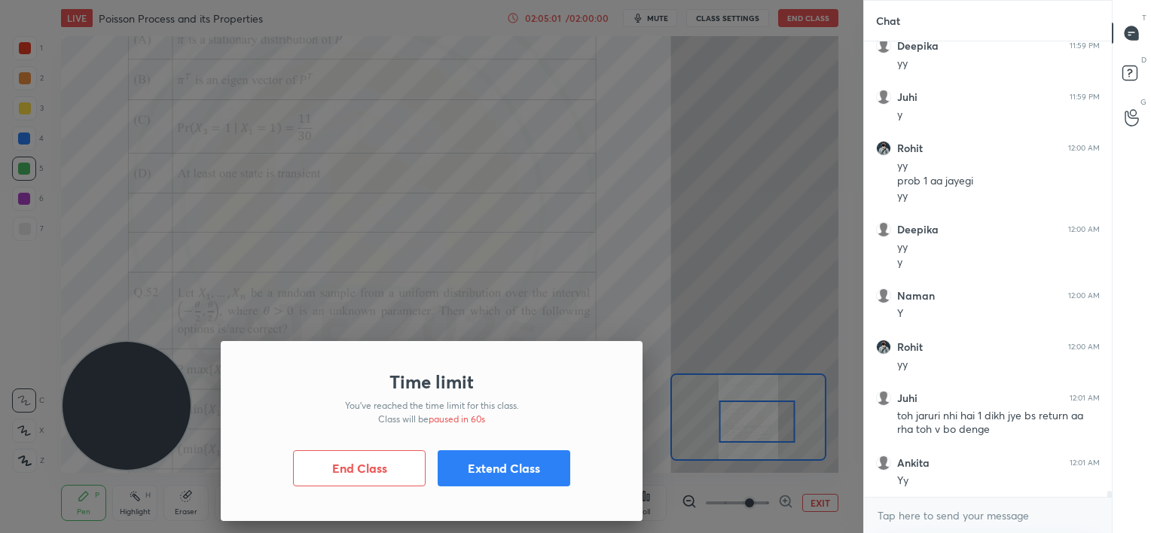
drag, startPoint x: 756, startPoint y: 409, endPoint x: 753, endPoint y: 422, distance: 13.2
click at [753, 422] on body "1 2 3 4 5 6 7 C X Z C X Z E E Erase all H H LIVE Poisson Process and its Proper…" at bounding box center [575, 266] width 1151 height 533
click at [506, 464] on button "Extend Class" at bounding box center [504, 468] width 133 height 36
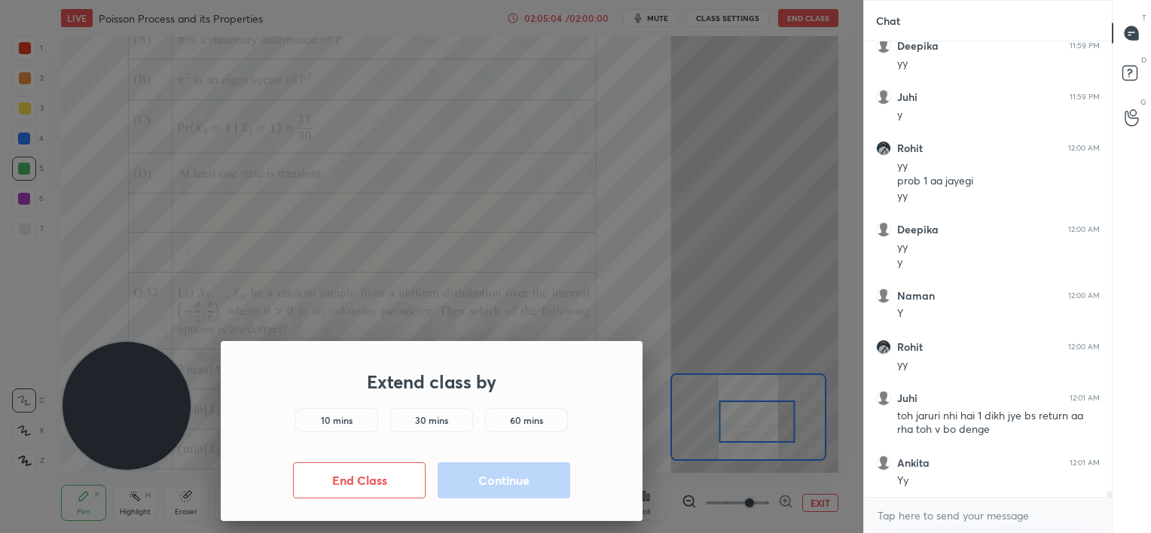
drag, startPoint x: 341, startPoint y: 416, endPoint x: 370, endPoint y: 423, distance: 29.2
click at [343, 417] on h5 "10 mins" at bounding box center [337, 420] width 32 height 14
click at [485, 471] on button "Continue" at bounding box center [504, 480] width 133 height 36
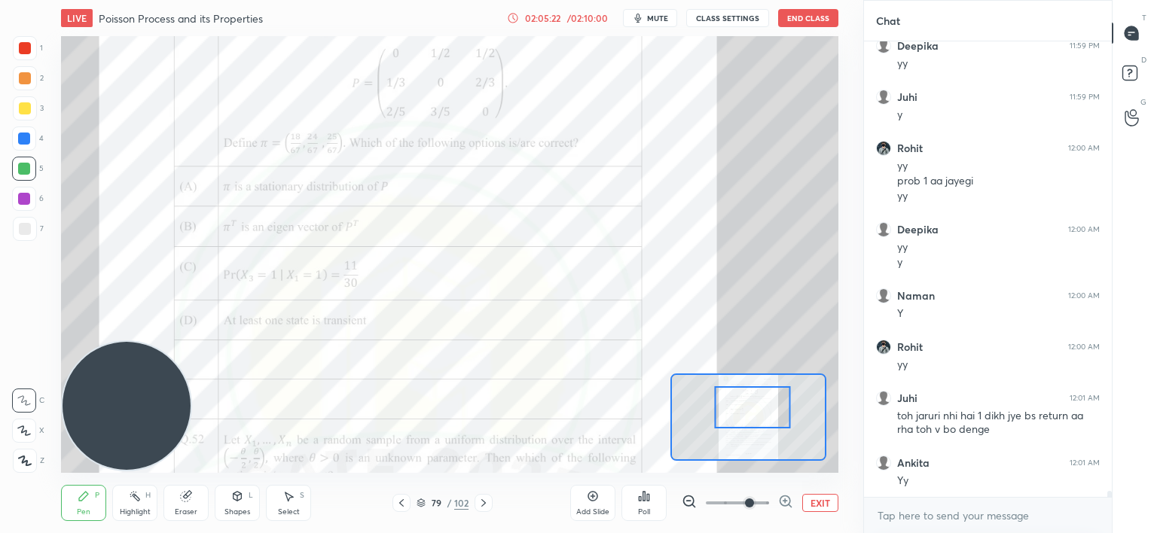
drag, startPoint x: 764, startPoint y: 421, endPoint x: 759, endPoint y: 407, distance: 15.0
click at [759, 407] on div at bounding box center [752, 407] width 76 height 42
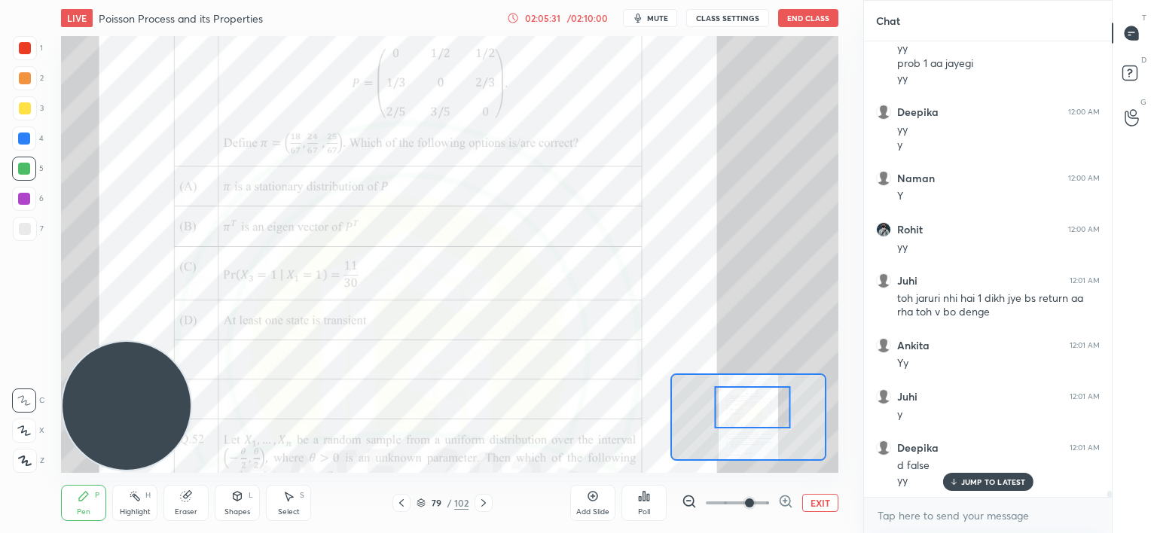
scroll to position [35710, 0]
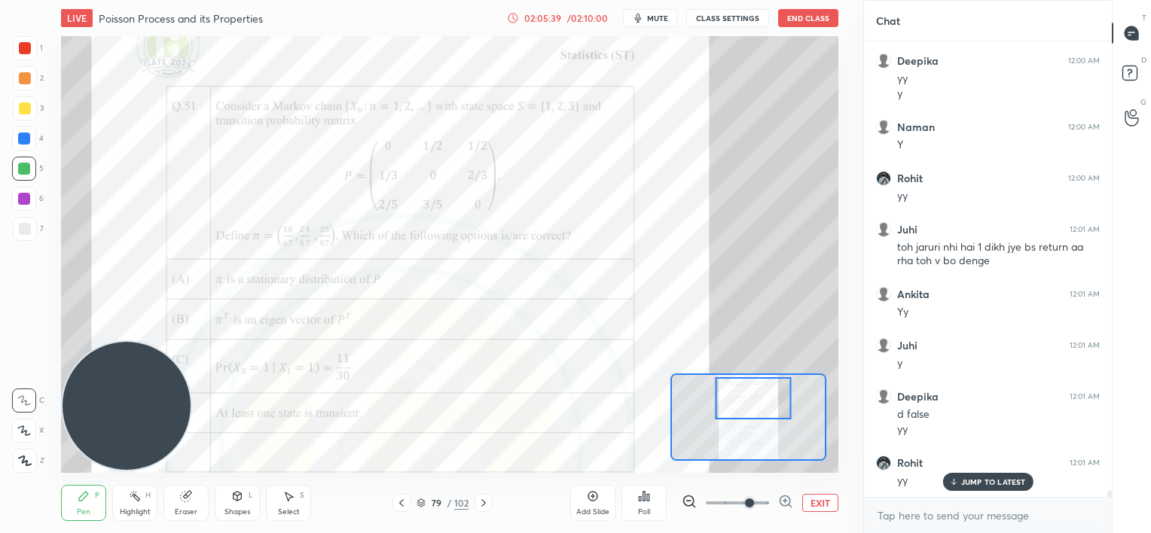
drag, startPoint x: 745, startPoint y: 413, endPoint x: 741, endPoint y: 405, distance: 9.1
click at [745, 406] on div at bounding box center [753, 398] width 76 height 42
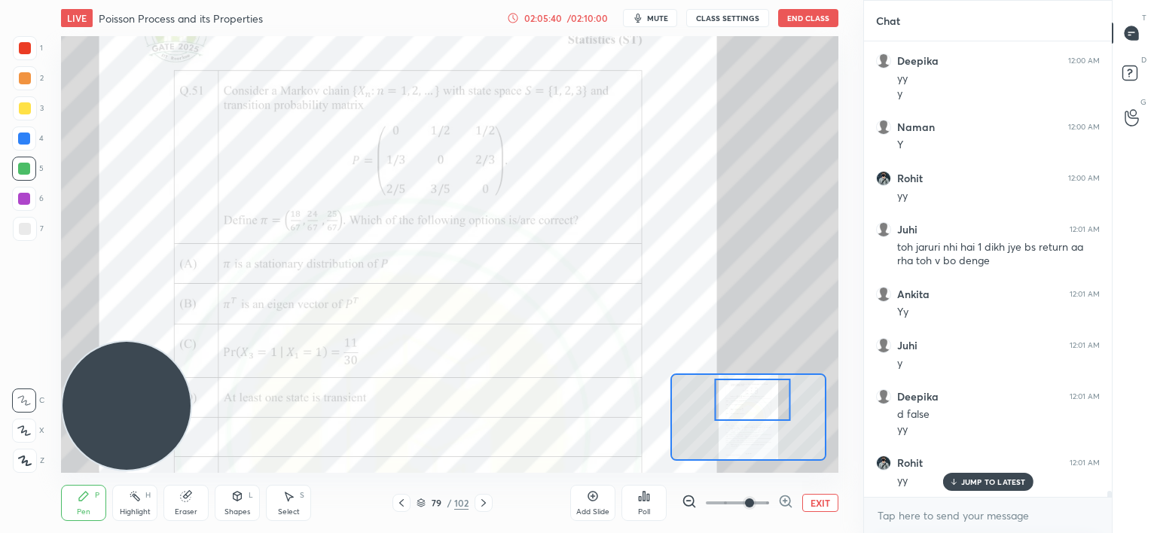
drag, startPoint x: 596, startPoint y: 494, endPoint x: 593, endPoint y: 486, distance: 8.6
click at [596, 493] on icon at bounding box center [593, 496] width 12 height 12
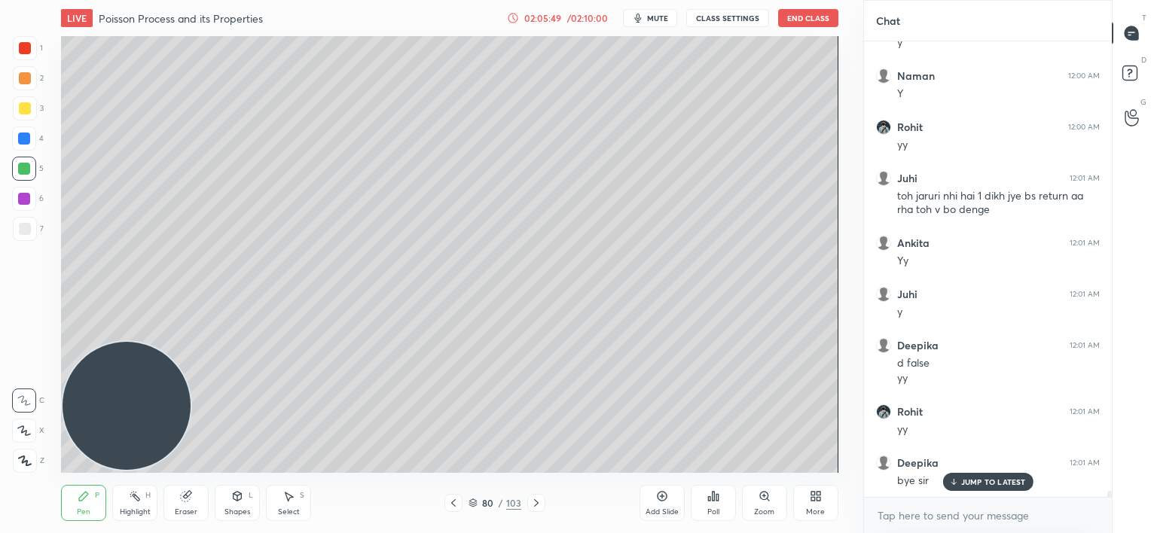
scroll to position [35813, 0]
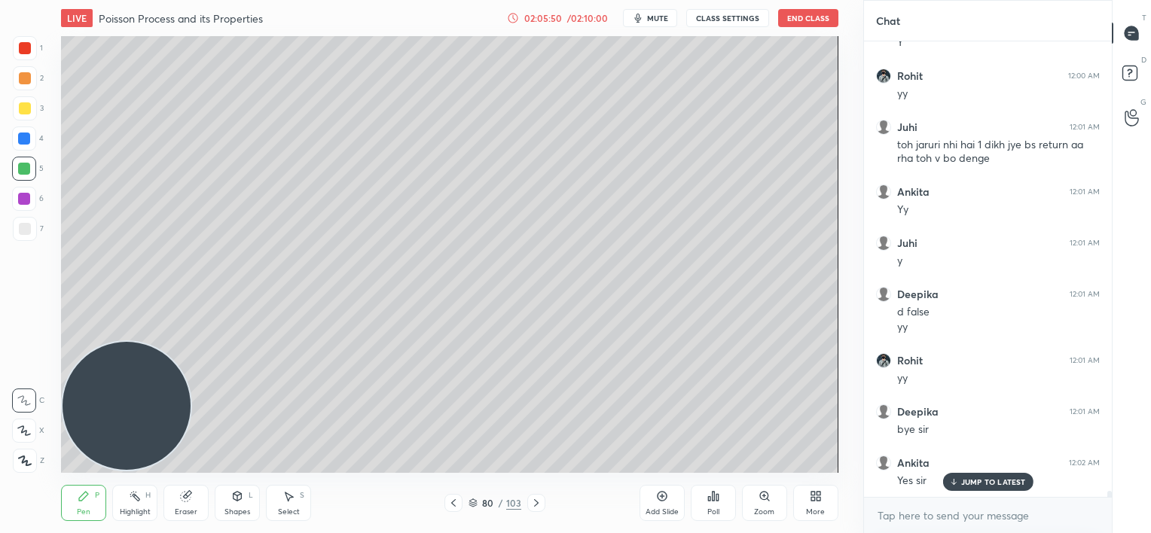
drag, startPoint x: 977, startPoint y: 475, endPoint x: 965, endPoint y: 470, distance: 13.2
click at [975, 475] on div "JUMP TO LATEST" at bounding box center [987, 482] width 90 height 18
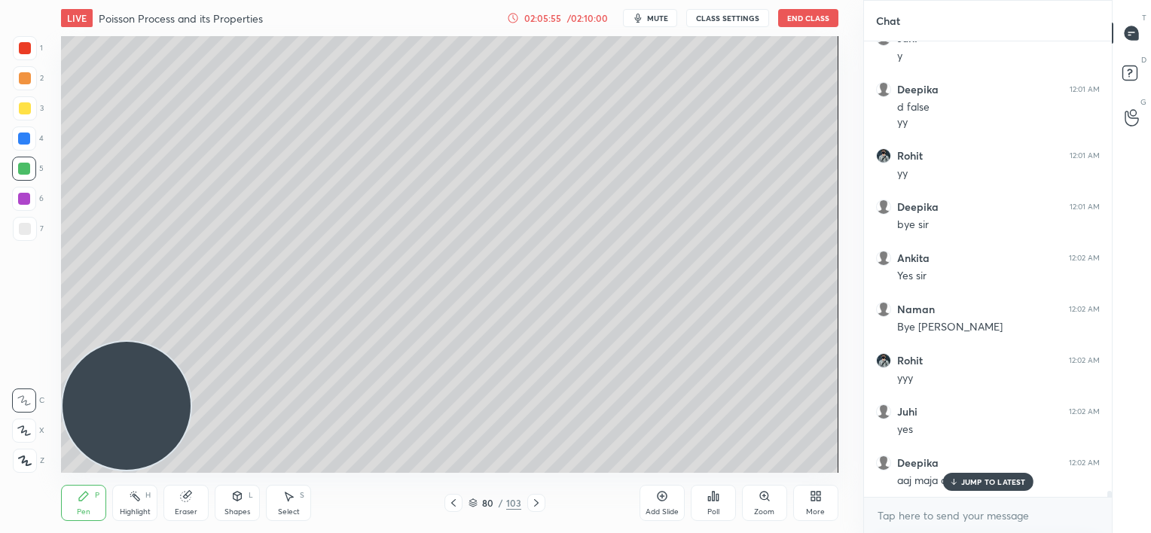
scroll to position [36069, 0]
